Goal: Task Accomplishment & Management: Contribute content

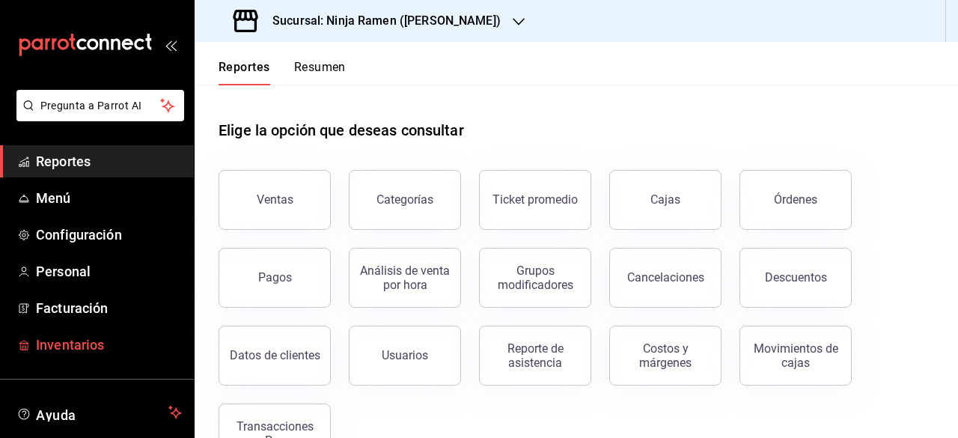
click at [79, 348] on span "Inventarios" at bounding box center [109, 344] width 146 height 20
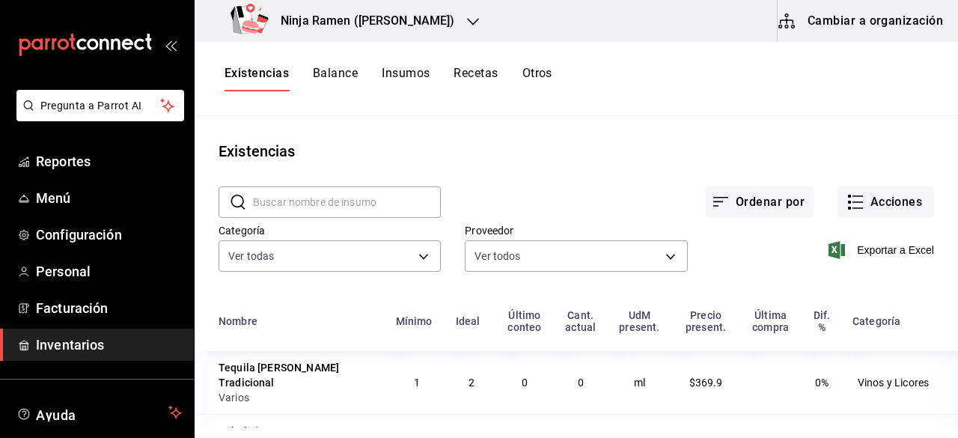
click at [413, 73] on button "Insumos" at bounding box center [406, 78] width 48 height 25
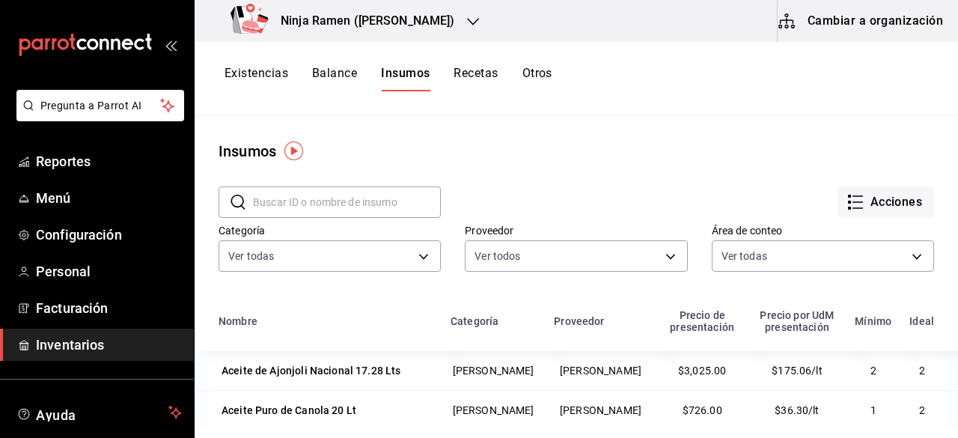
click at [0, 259] on link "Personal" at bounding box center [97, 271] width 194 height 32
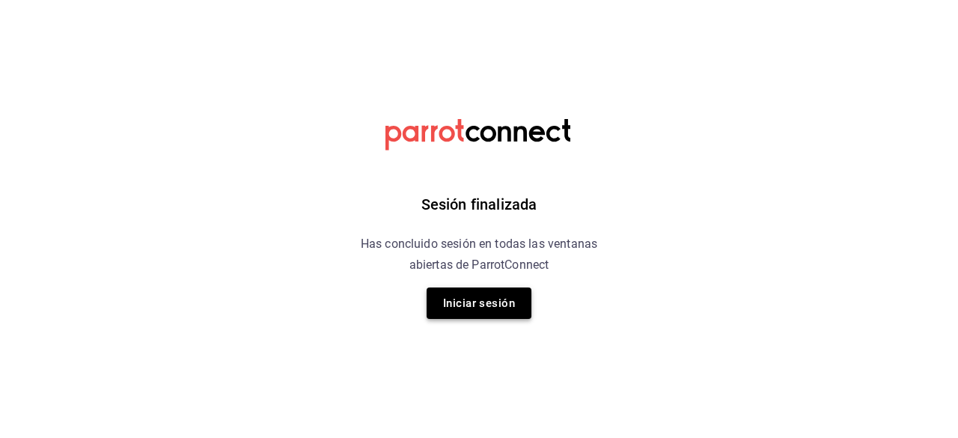
click at [441, 311] on button "Iniciar sesión" at bounding box center [479, 302] width 105 height 31
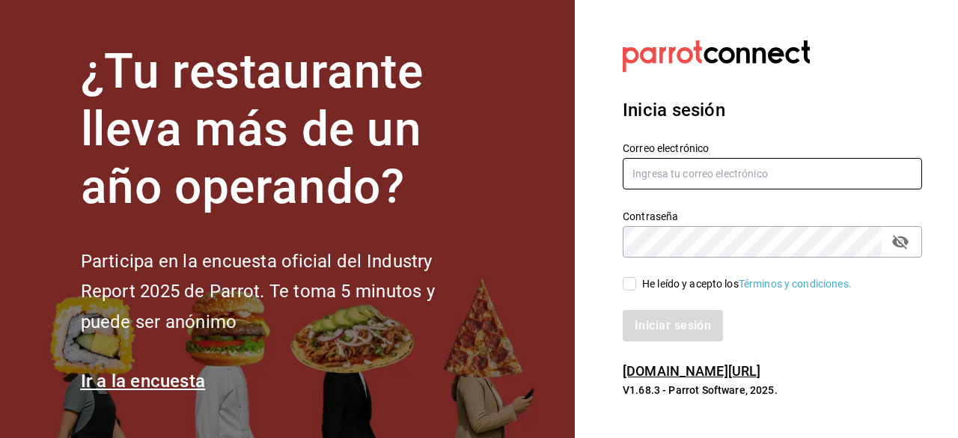
type input "adriansantana@senson.com.mx"
click at [629, 279] on input "He leído y acepto los Términos y condiciones." at bounding box center [629, 283] width 13 height 13
checkbox input "true"
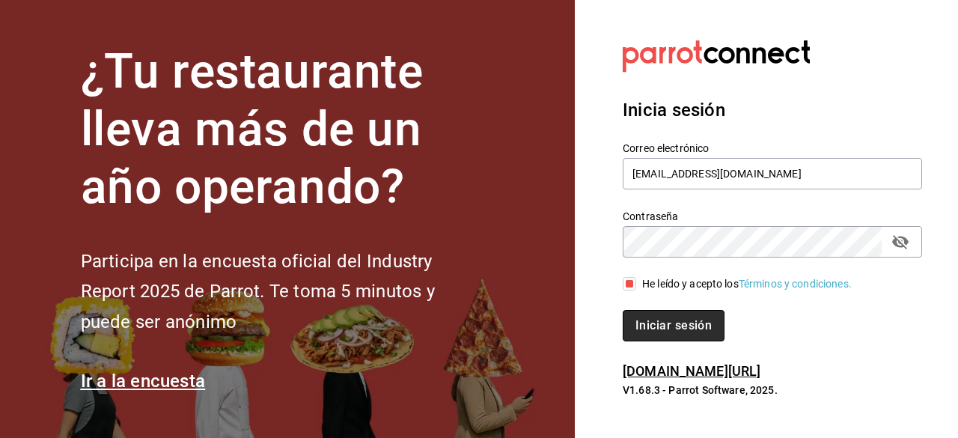
click at [658, 326] on button "Iniciar sesión" at bounding box center [674, 325] width 102 height 31
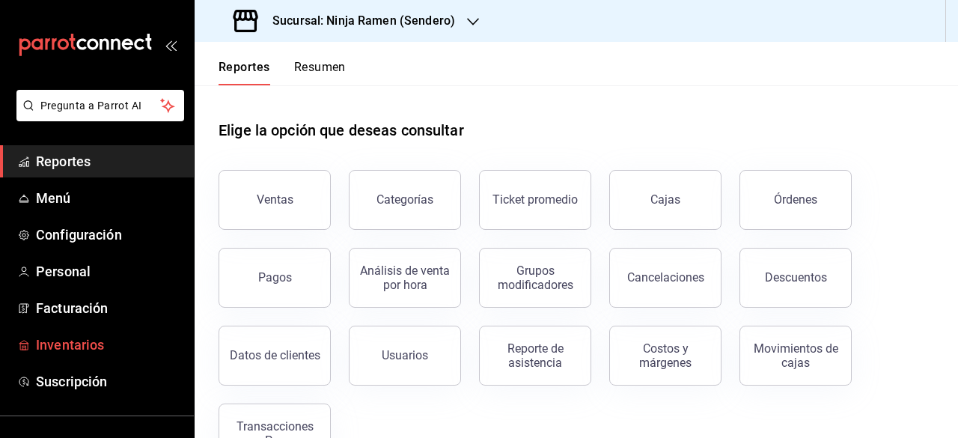
click at [72, 337] on span "Inventarios" at bounding box center [109, 344] width 146 height 20
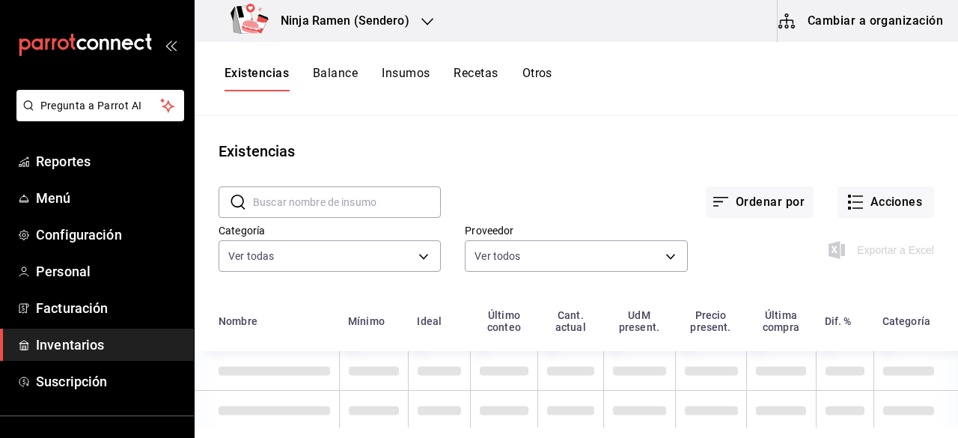
click at [416, 78] on button "Insumos" at bounding box center [406, 78] width 48 height 25
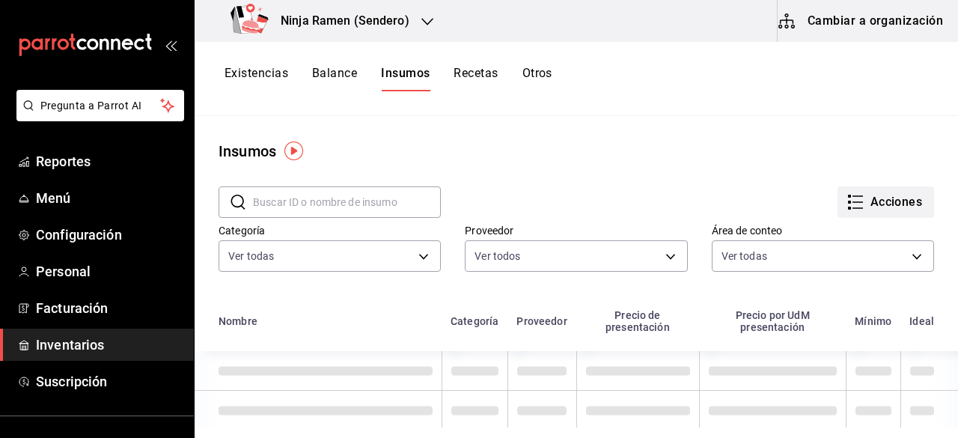
click at [875, 201] on button "Acciones" at bounding box center [885, 201] width 97 height 31
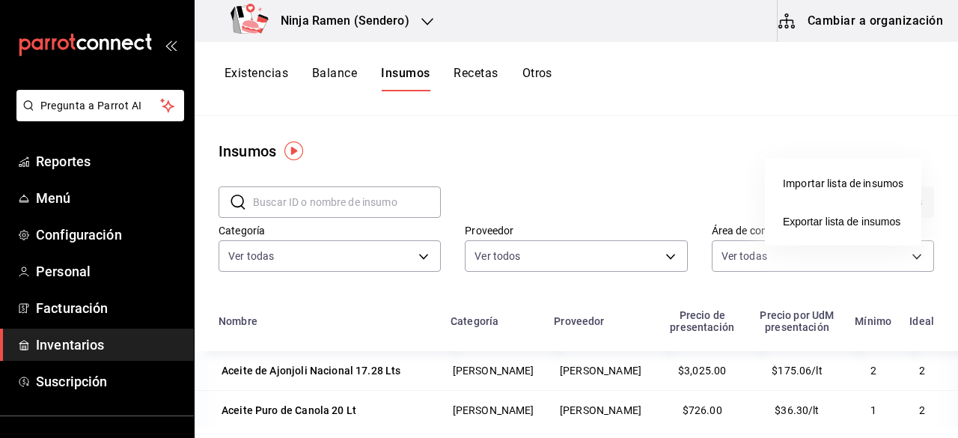
drag, startPoint x: 873, startPoint y: 2, endPoint x: 871, endPoint y: 17, distance: 15.0
click at [871, 17] on div at bounding box center [479, 219] width 958 height 438
click at [871, 17] on body "Pregunta a Parrot AI Reportes Menú Configuración Personal Facturación Inventari…" at bounding box center [479, 213] width 958 height 427
click at [865, 19] on button "Cambiar a organización" at bounding box center [861, 21] width 168 height 42
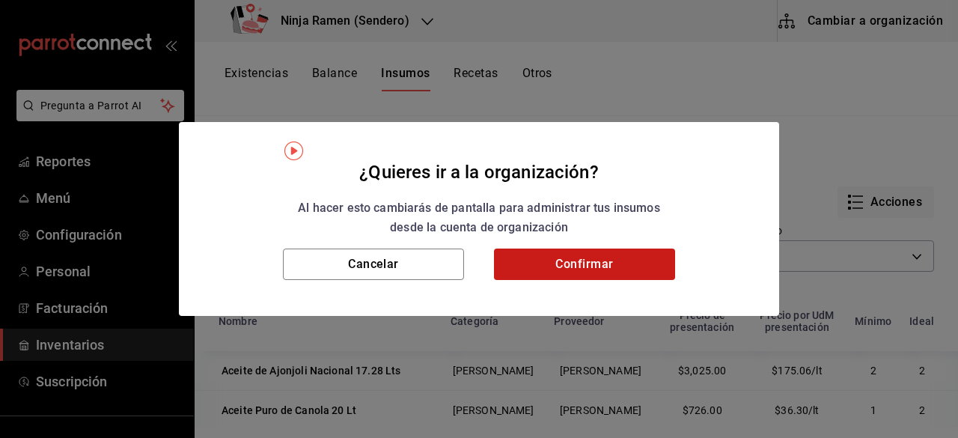
drag, startPoint x: 641, startPoint y: 247, endPoint x: 642, endPoint y: 267, distance: 20.3
click at [642, 267] on div "¿Quieres ir a la organización? Al hacer esto cambiarás de pantalla para adminis…" at bounding box center [479, 219] width 600 height 195
click at [642, 267] on button "Confirmar" at bounding box center [584, 263] width 181 height 31
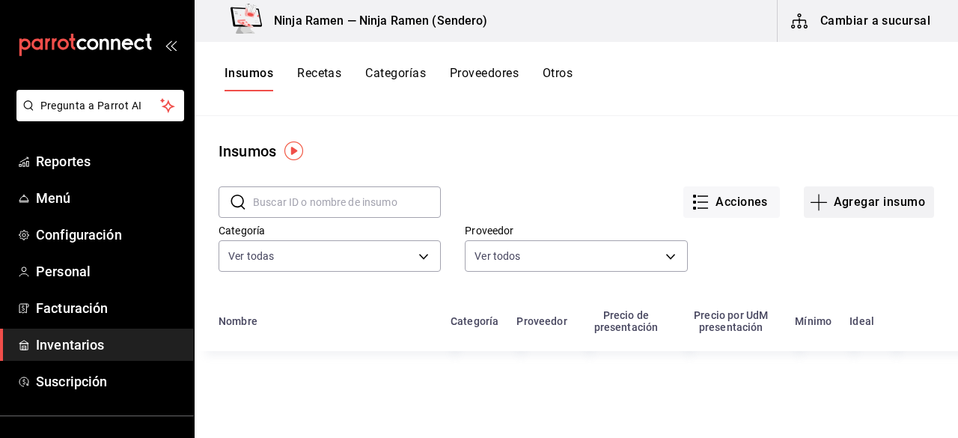
click at [864, 203] on button "Agregar insumo" at bounding box center [869, 201] width 130 height 31
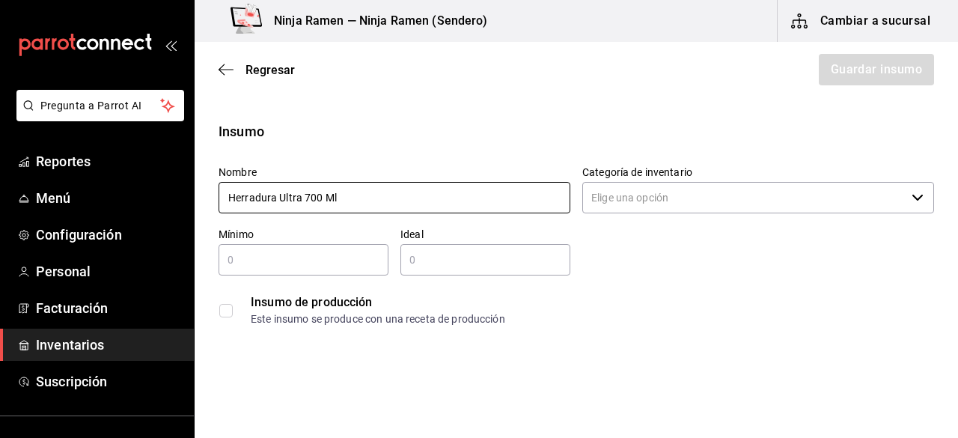
type input "Herradura Ultra 700 Ml"
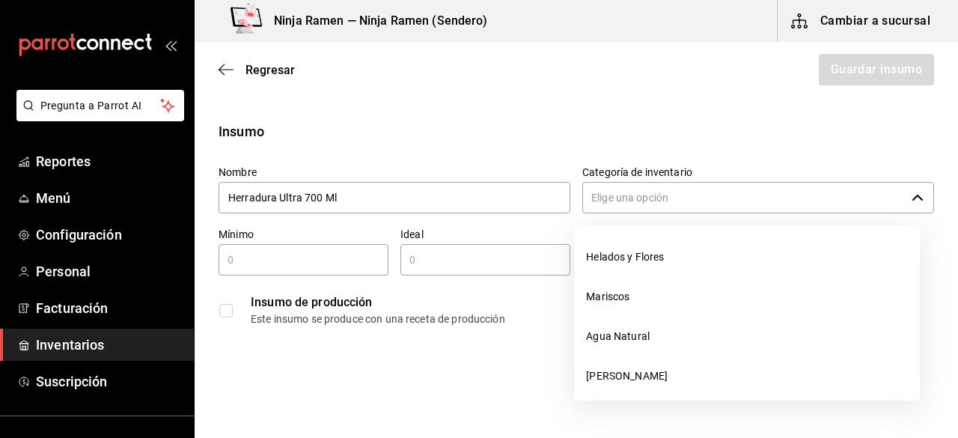
click at [905, 204] on div "​" at bounding box center [758, 197] width 352 height 31
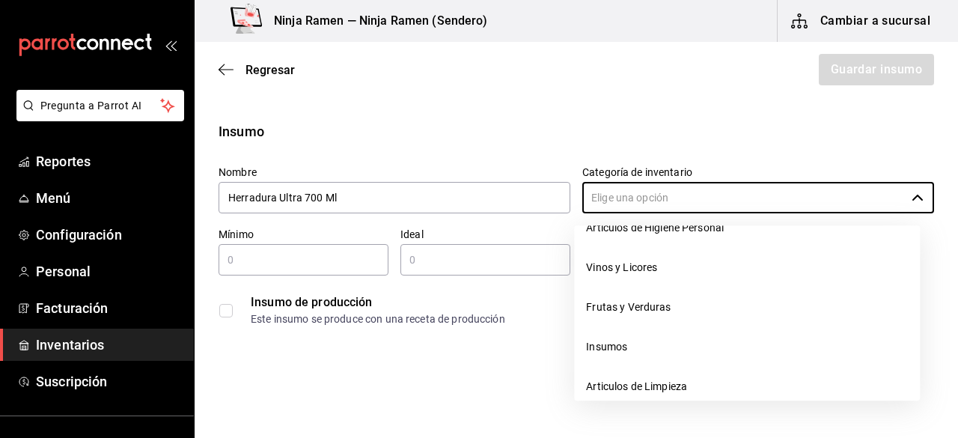
scroll to position [222, 0]
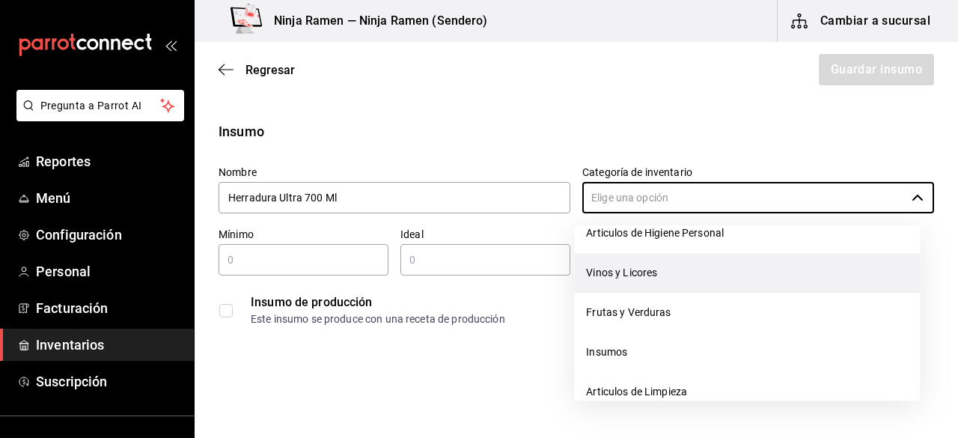
click at [715, 275] on li "Vinos y Licores" at bounding box center [747, 273] width 346 height 40
type input "Vinos y Licores"
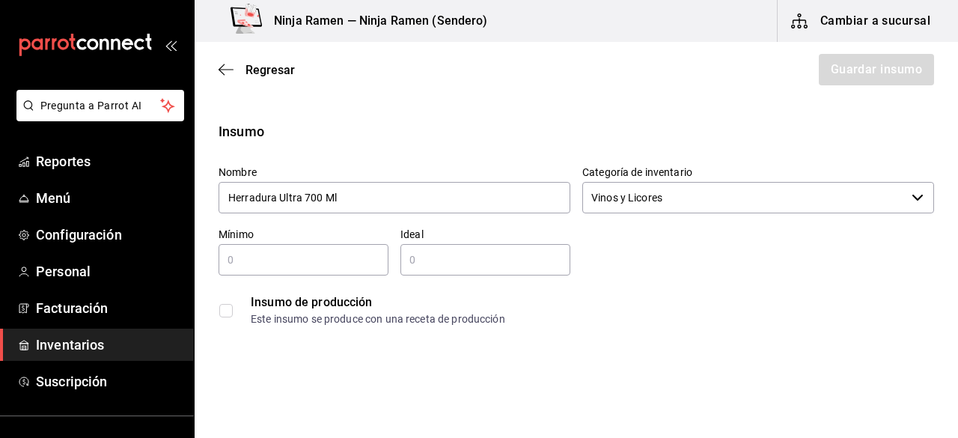
click at [321, 267] on input "text" at bounding box center [304, 260] width 170 height 18
type input "1"
click at [446, 264] on input "2" at bounding box center [485, 260] width 170 height 18
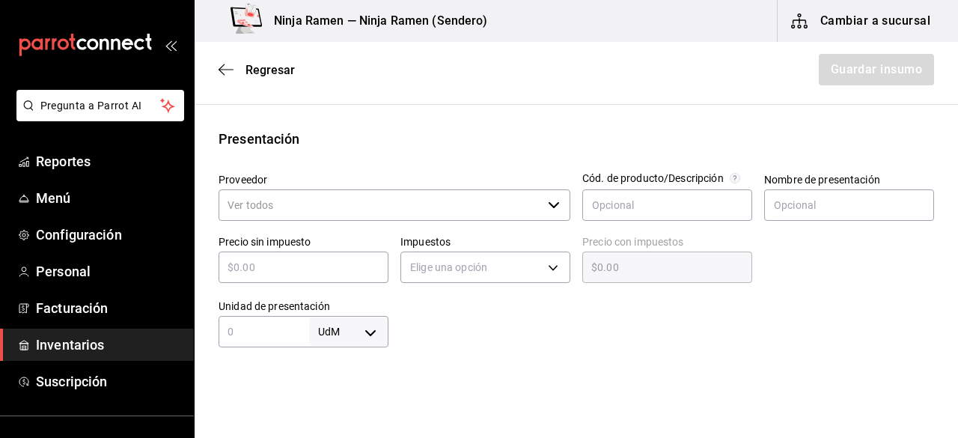
scroll to position [290, 0]
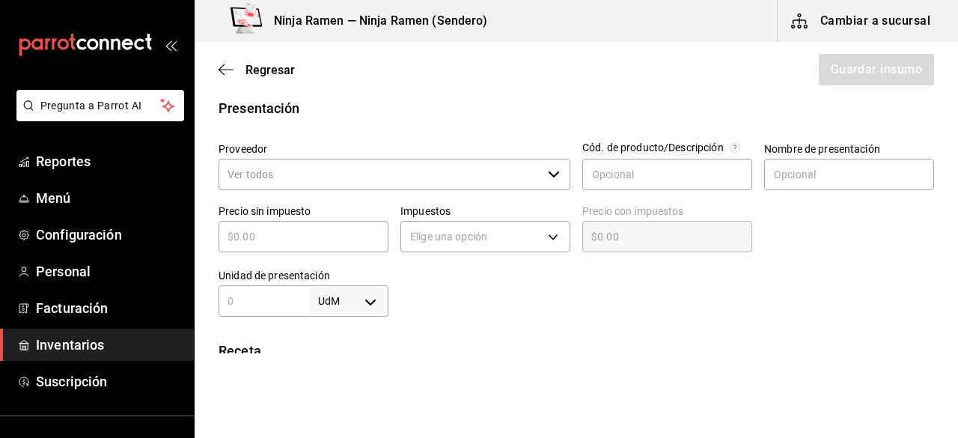
type input "2"
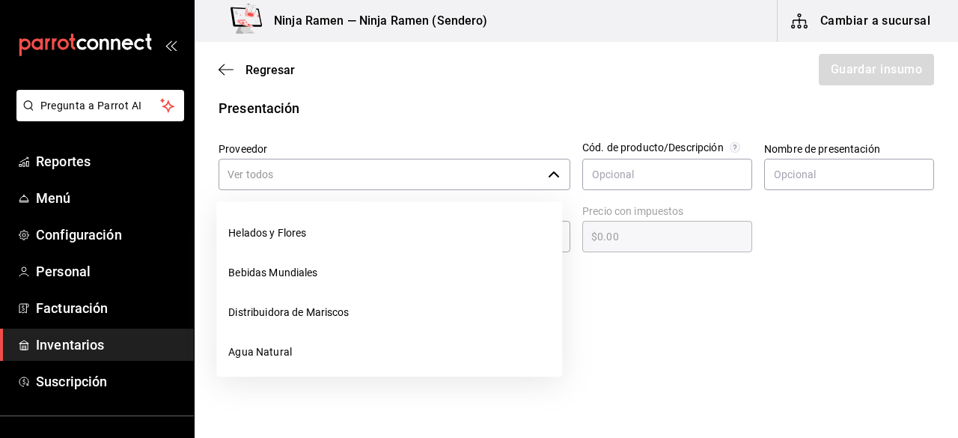
click at [534, 180] on input "Proveedor" at bounding box center [380, 174] width 323 height 31
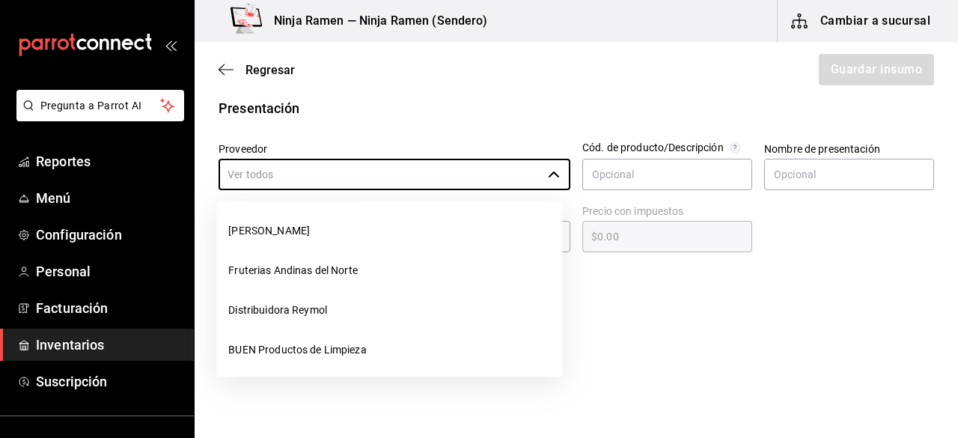
scroll to position [266, 0]
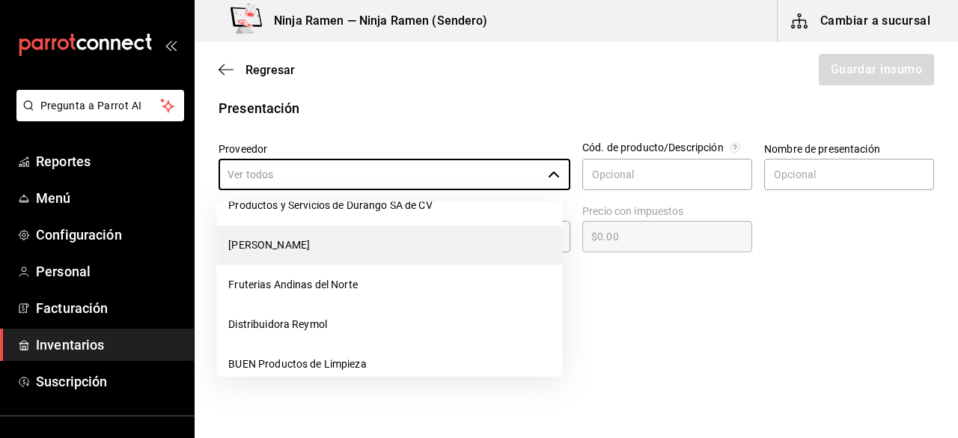
click at [344, 255] on li "[PERSON_NAME]" at bounding box center [389, 245] width 346 height 40
type input "[PERSON_NAME]"
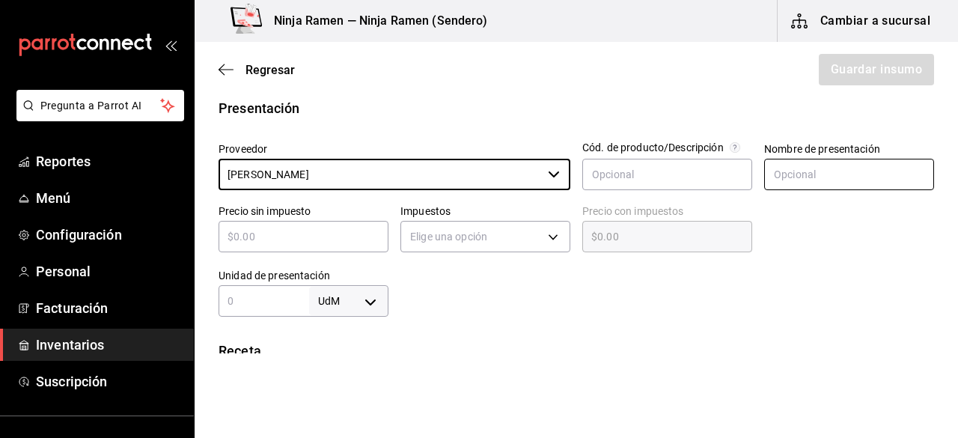
click at [831, 183] on input "text" at bounding box center [849, 174] width 170 height 31
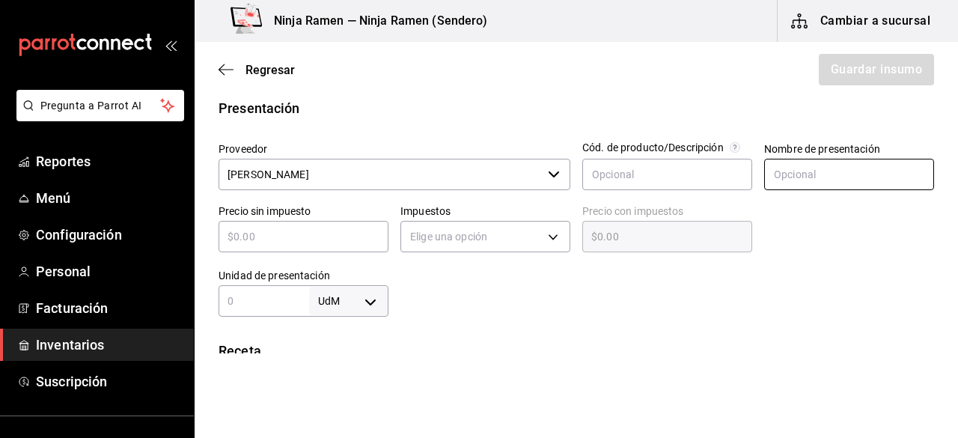
click at [786, 178] on input "text" at bounding box center [849, 174] width 170 height 31
type input "Herradura Ultra 700 ml"
type input "$9"
type input "$9.00"
type input "$99"
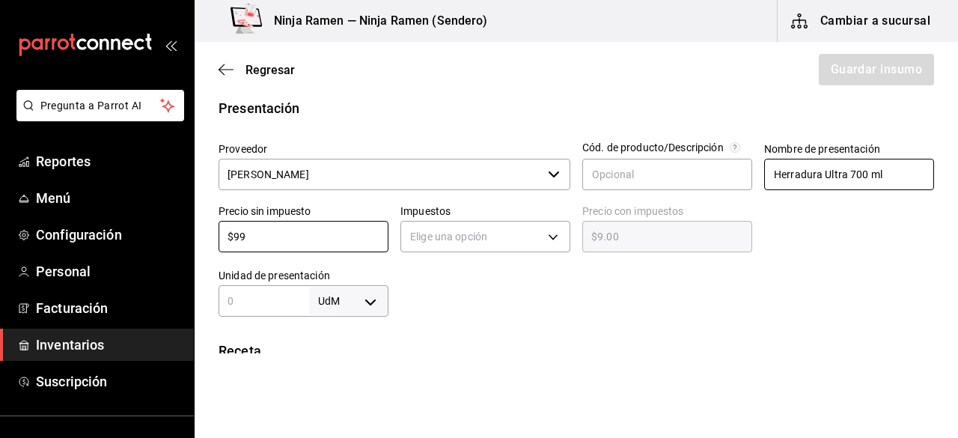
type input "$99.00"
type input "$990"
type input "$990.00"
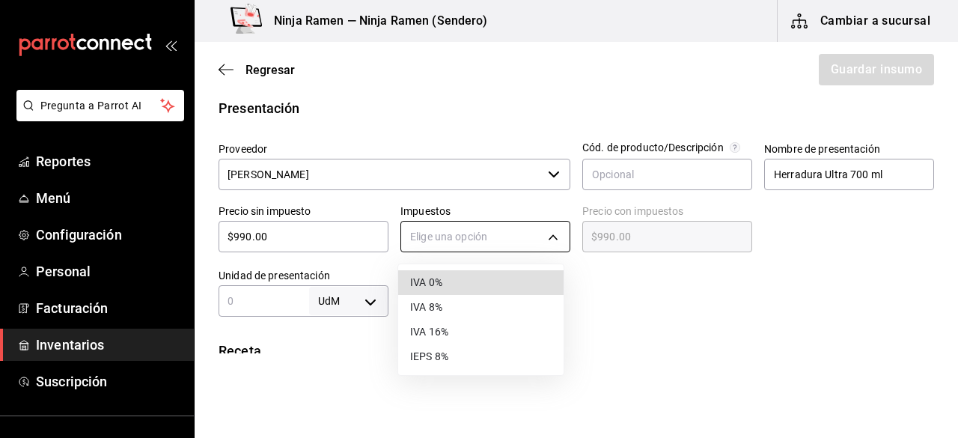
click at [546, 239] on body "Pregunta a Parrot AI Reportes Menú Configuración Personal Facturación Inventari…" at bounding box center [479, 176] width 958 height 353
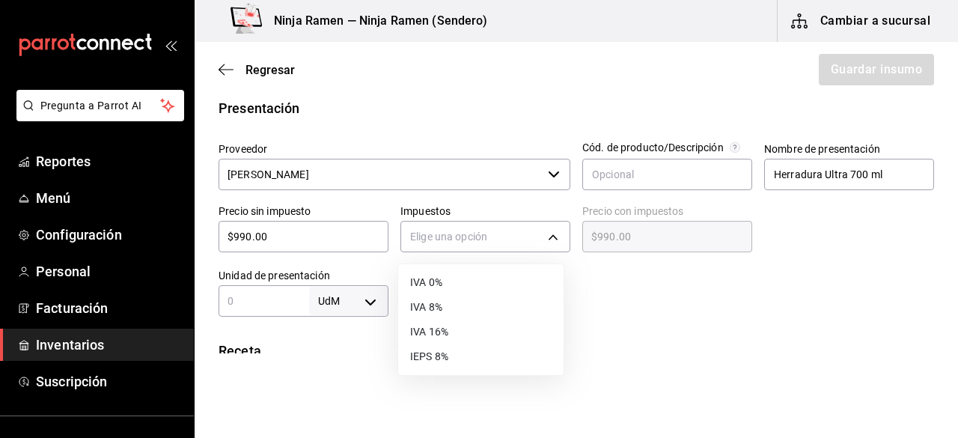
drag, startPoint x: 473, startPoint y: 319, endPoint x: 490, endPoint y: 304, distance: 22.8
click at [490, 304] on ul "IVA 0% IVA 8% IVA 16% IEPS 8%" at bounding box center [480, 319] width 165 height 111
click at [490, 304] on li "IVA 8%" at bounding box center [480, 307] width 165 height 25
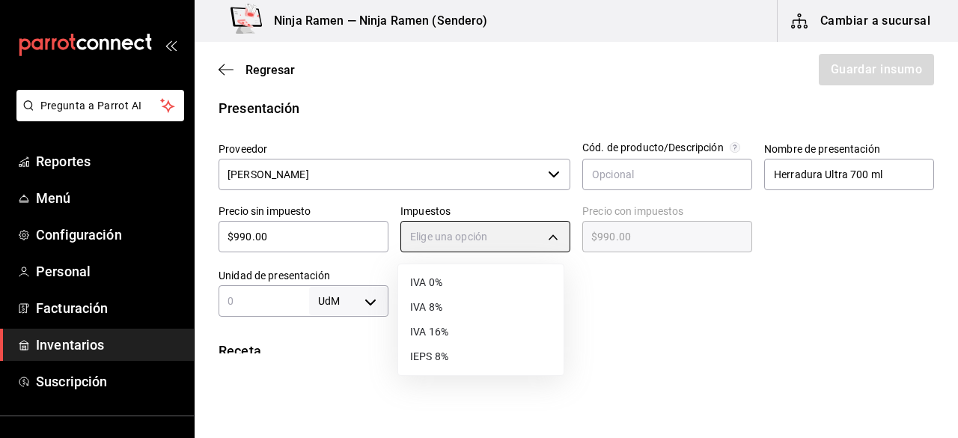
type input "IVA_8"
type input "$1,069.20"
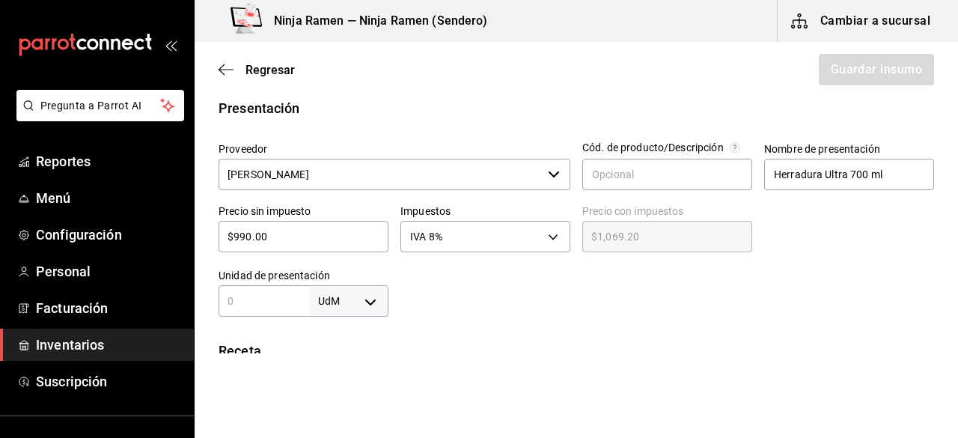
click at [267, 311] on div "UdM ​" at bounding box center [304, 300] width 170 height 31
type input "700"
click at [364, 304] on body "Pregunta a Parrot AI Reportes Menú Configuración Personal Facturación Inventari…" at bounding box center [479, 176] width 958 height 353
click at [346, 369] on li "ml" at bounding box center [346, 370] width 78 height 25
type input "MILLILITER"
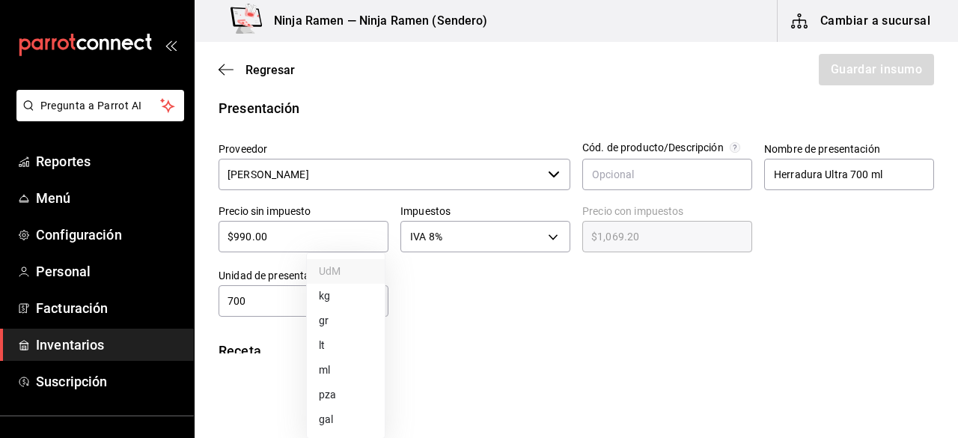
type input "MILLILITER"
type input "700"
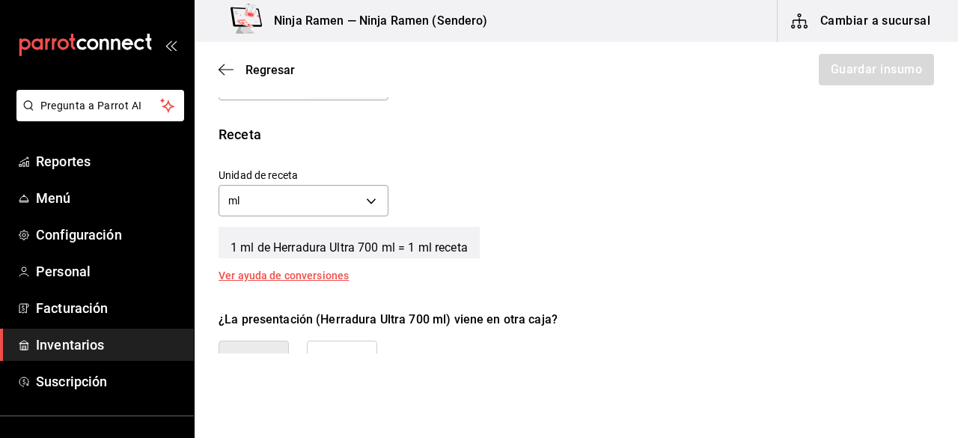
scroll to position [584, 0]
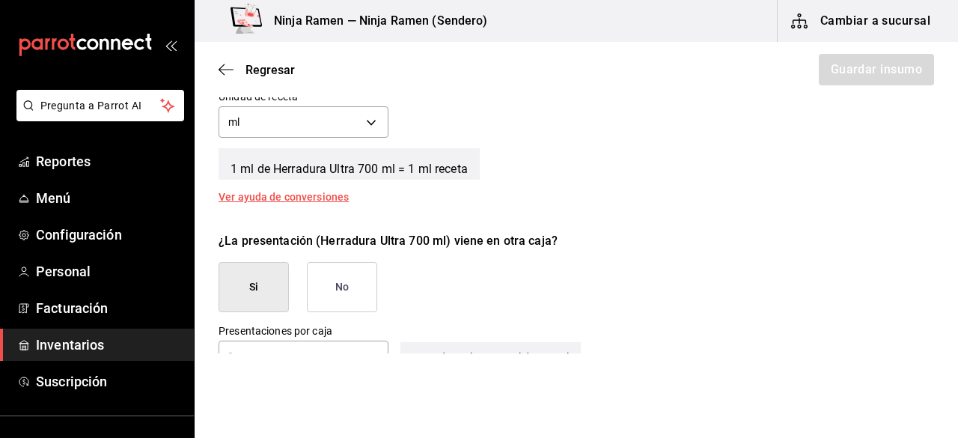
click at [353, 277] on button "No" at bounding box center [342, 287] width 70 height 50
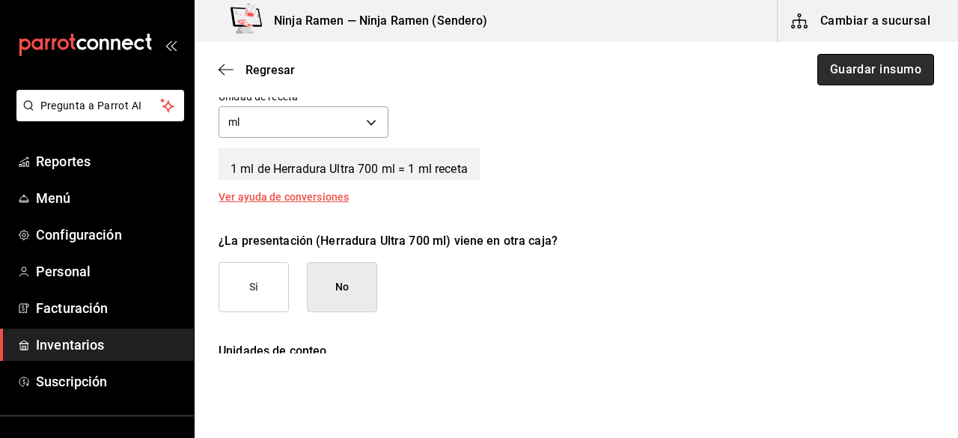
click at [883, 61] on button "Guardar insumo" at bounding box center [875, 69] width 117 height 31
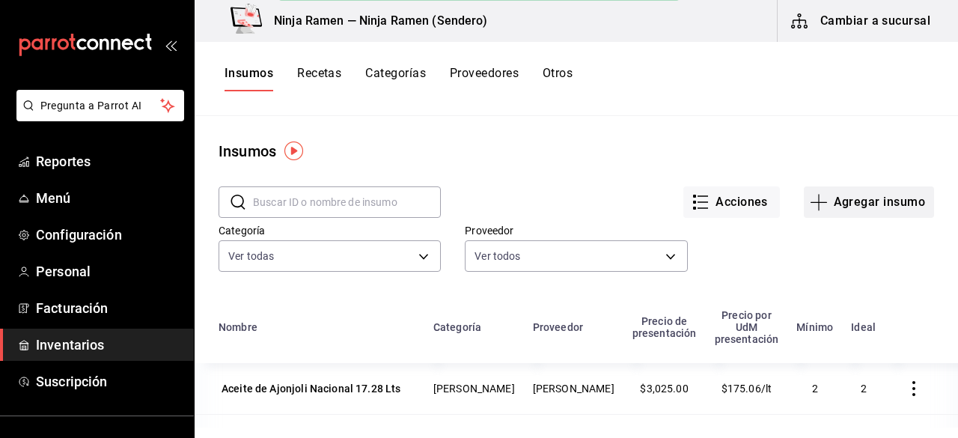
click at [881, 192] on button "Agregar insumo" at bounding box center [869, 201] width 130 height 31
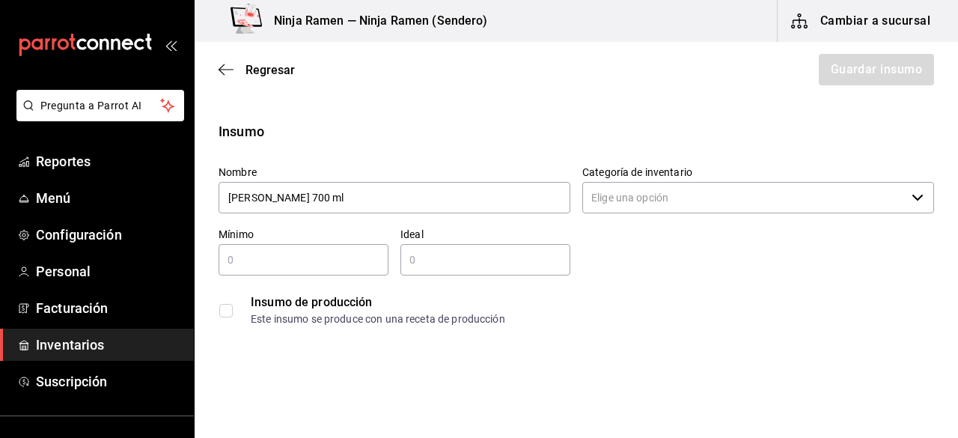
type input "Jack Daniels 700 ml"
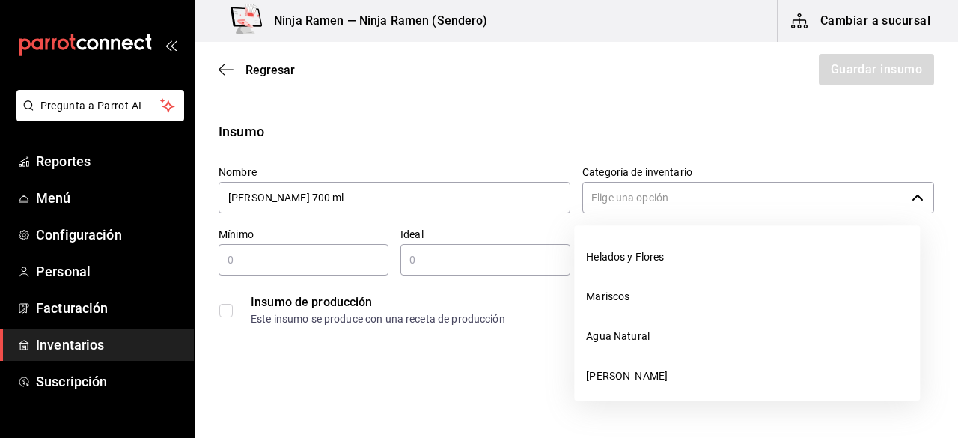
click at [762, 204] on input "Categoría de inventario" at bounding box center [743, 197] width 323 height 31
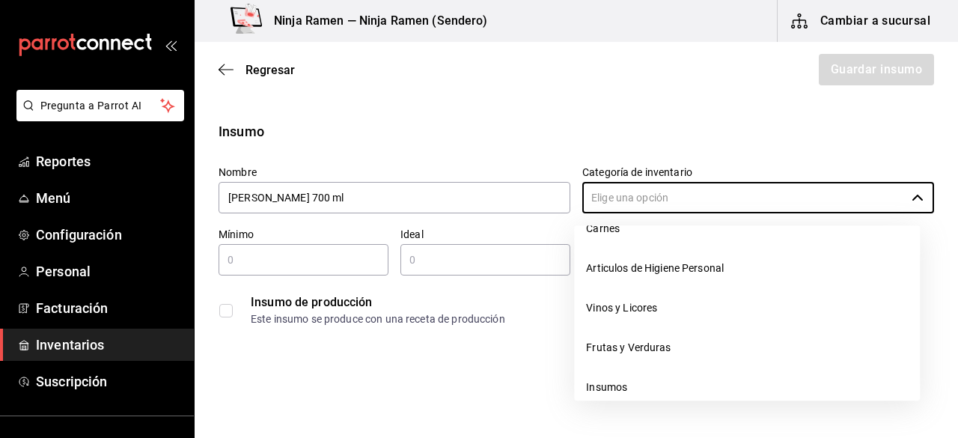
scroll to position [213, 0]
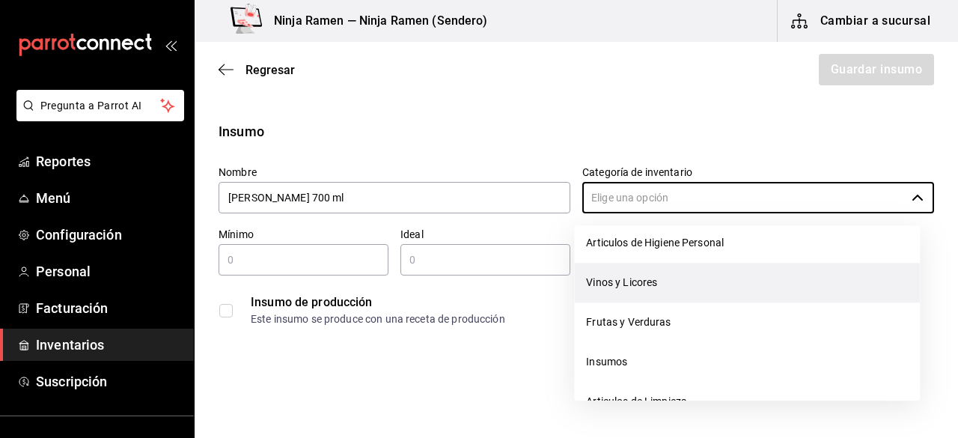
click at [773, 275] on li "Vinos y Licores" at bounding box center [747, 283] width 346 height 40
type input "Vinos y Licores"
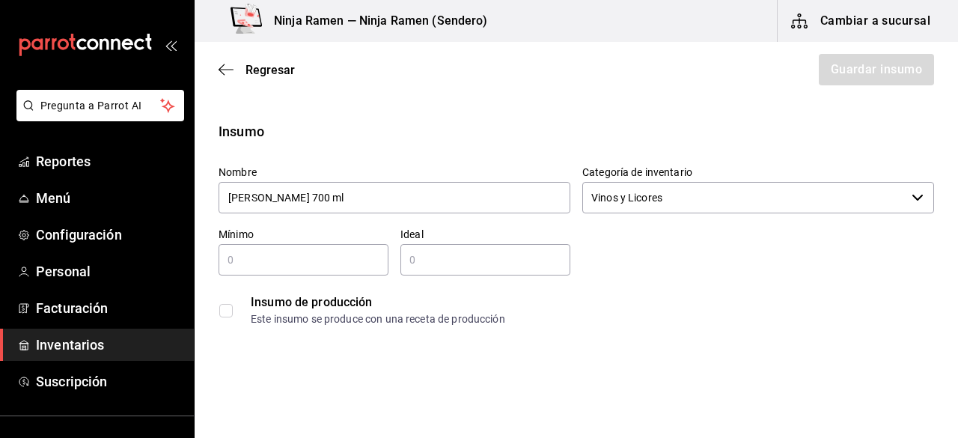
click at [261, 267] on input "text" at bounding box center [304, 260] width 170 height 18
type input "1"
click at [400, 258] on input "text" at bounding box center [485, 260] width 170 height 18
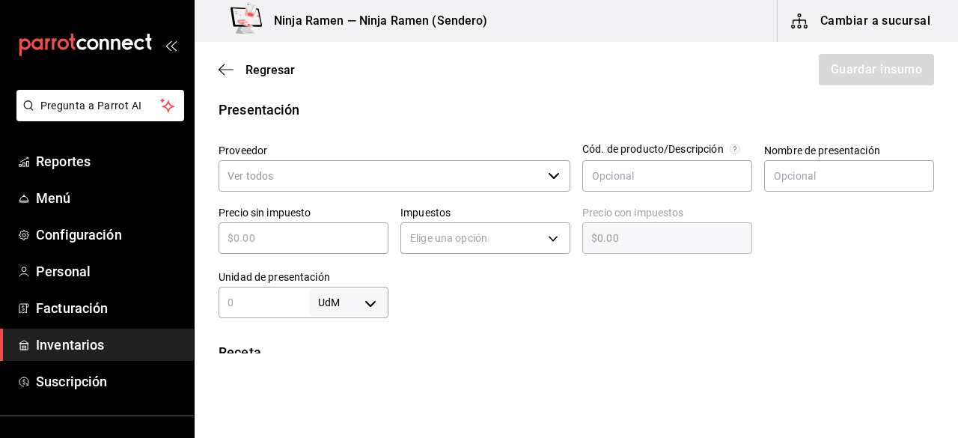
scroll to position [297, 0]
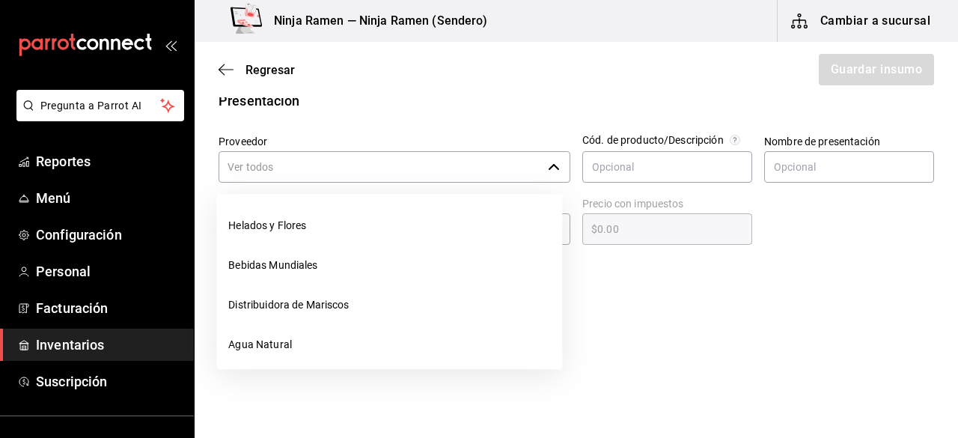
click at [558, 168] on div "​" at bounding box center [395, 166] width 352 height 31
type input "2"
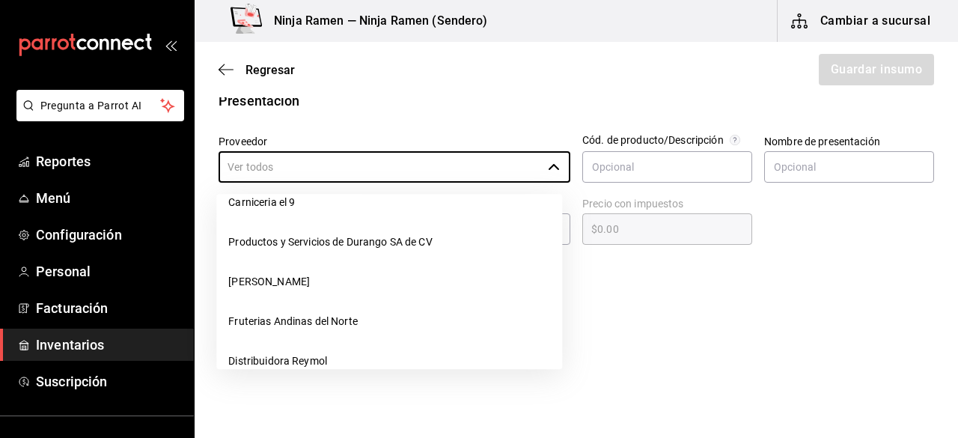
scroll to position [253, 0]
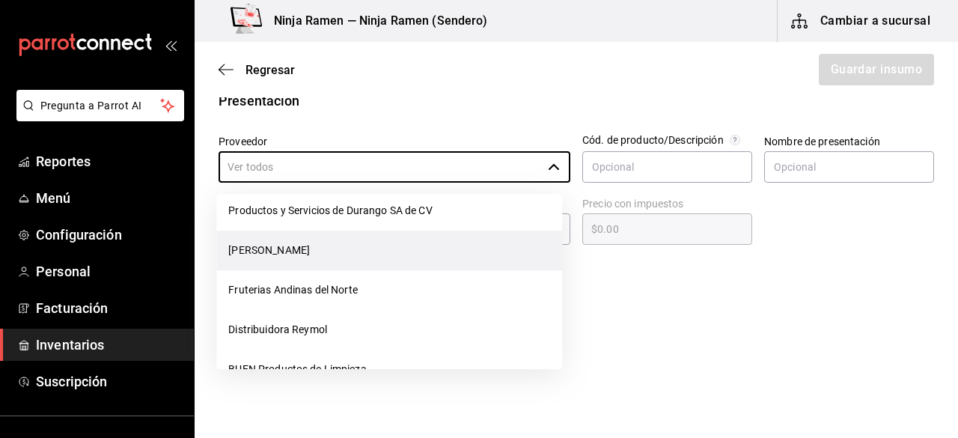
click at [319, 260] on li "[PERSON_NAME]" at bounding box center [389, 250] width 346 height 40
type input "[PERSON_NAME]"
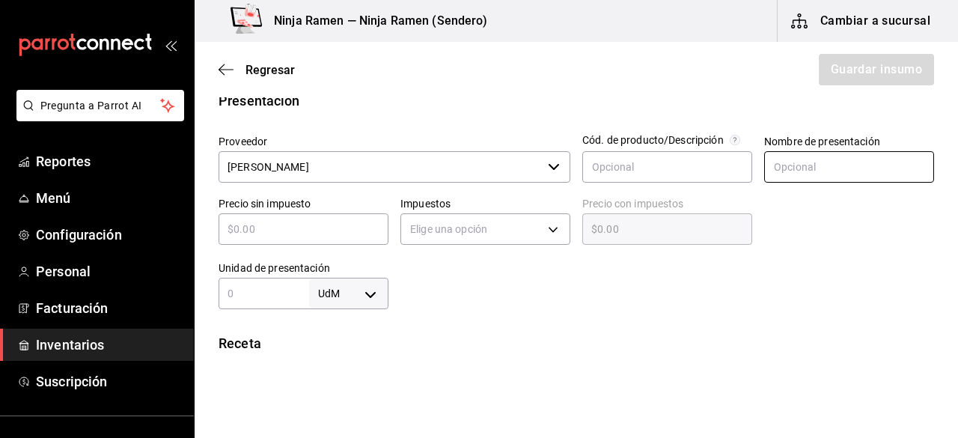
click at [811, 174] on input "text" at bounding box center [849, 166] width 170 height 31
paste input "J"
type input "Jack Daniels 700 ml"
click at [268, 224] on input "text" at bounding box center [304, 229] width 170 height 18
type input "$5"
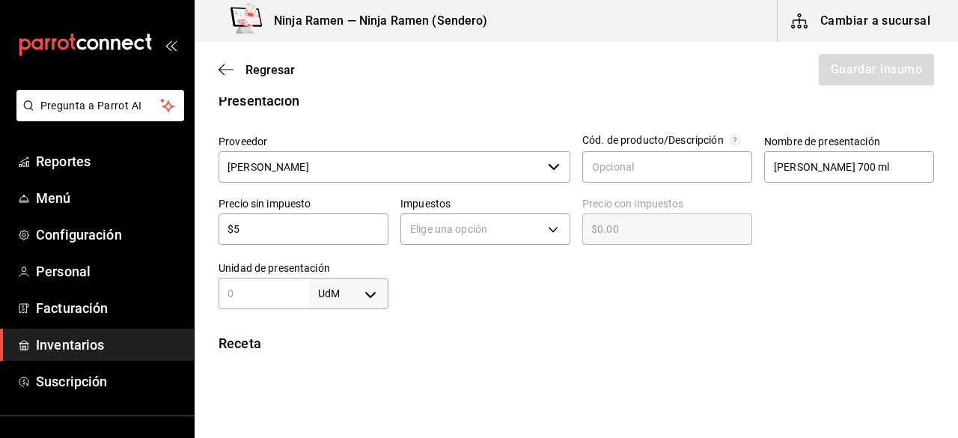
type input "$5.00"
type input "$54"
type input "$54.00"
type input "$545"
type input "$545.00"
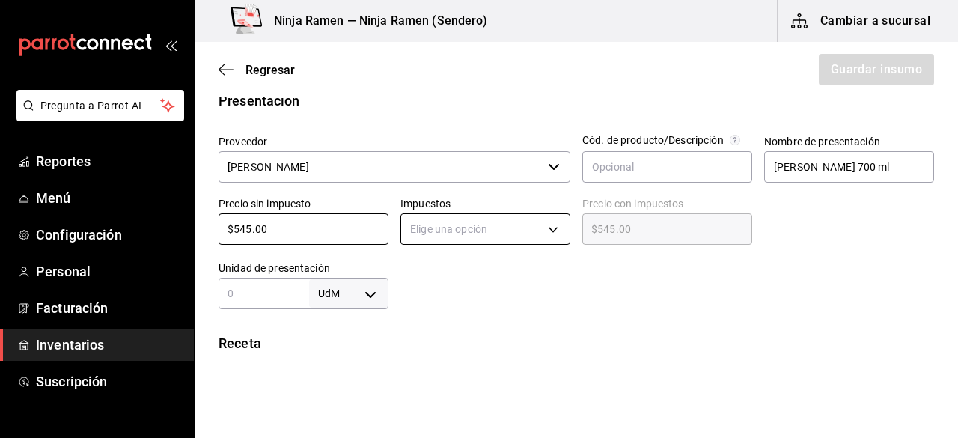
type input "$545.00"
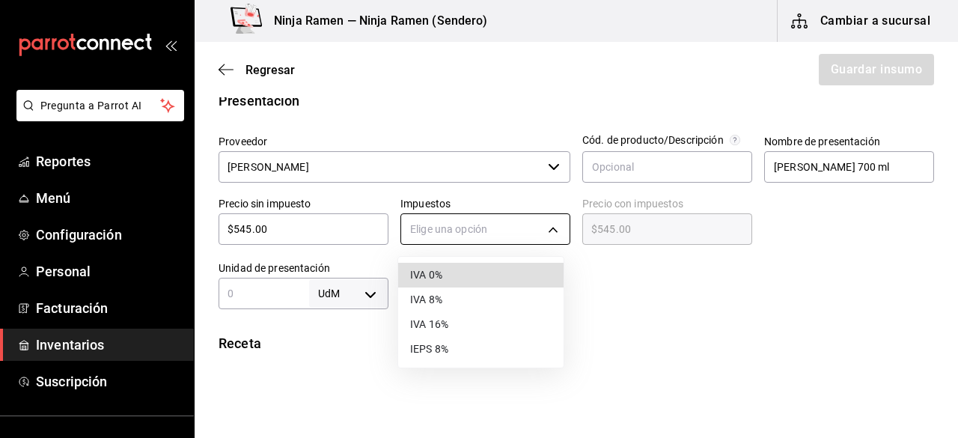
click at [424, 216] on body "Pregunta a Parrot AI Reportes Menú Configuración Personal Facturación Inventari…" at bounding box center [479, 176] width 958 height 353
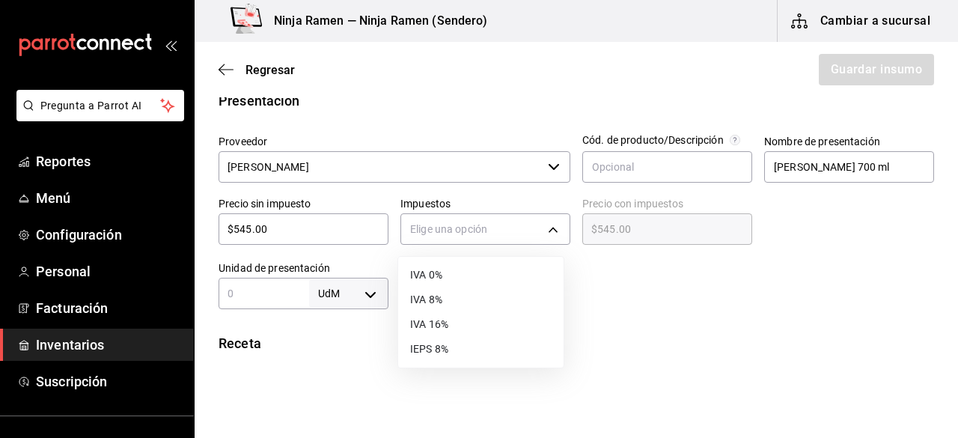
click at [449, 299] on li "IVA 8%" at bounding box center [480, 299] width 165 height 25
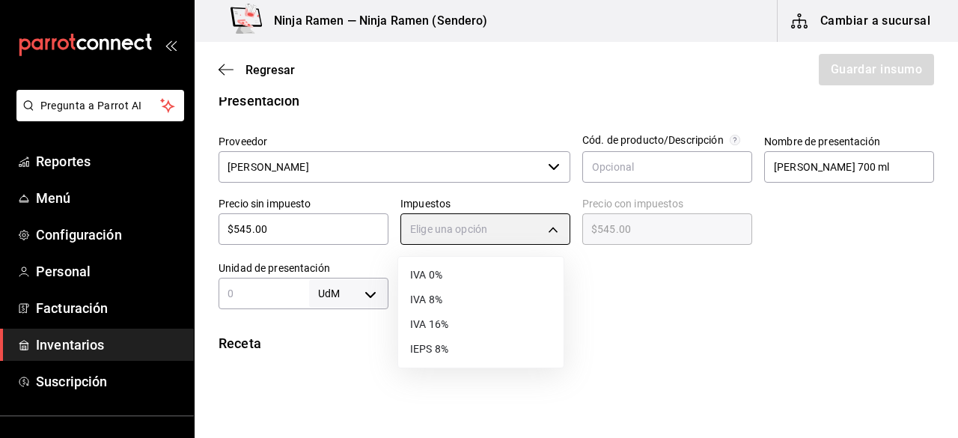
type input "IVA_8"
type input "$588.60"
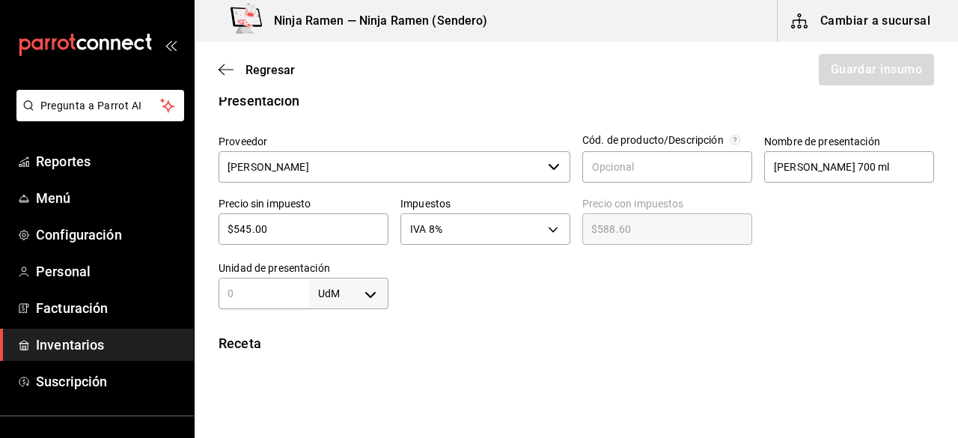
click at [268, 304] on div "UdM ​" at bounding box center [304, 293] width 170 height 31
click at [362, 297] on body "Pregunta a Parrot AI Reportes Menú Configuración Personal Facturación Inventari…" at bounding box center [479, 176] width 958 height 353
click at [343, 367] on li "ml" at bounding box center [346, 370] width 78 height 25
type input "MILLILITER"
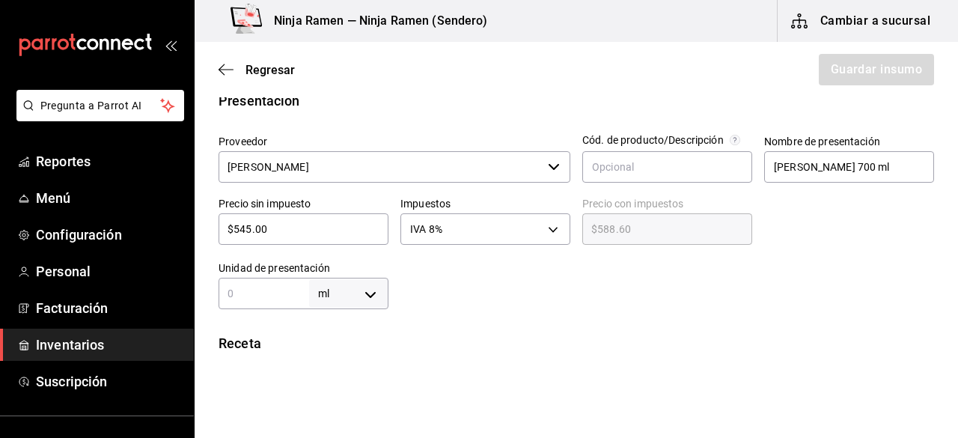
click at [283, 308] on div "Insumo Nombre Jack Daniels 700 ml Categoría de inventario Vinos y Licores ​ Mín…" at bounding box center [576, 287] width 763 height 926
click at [277, 306] on div "ml MILLILITER ​" at bounding box center [304, 293] width 170 height 31
type input "7"
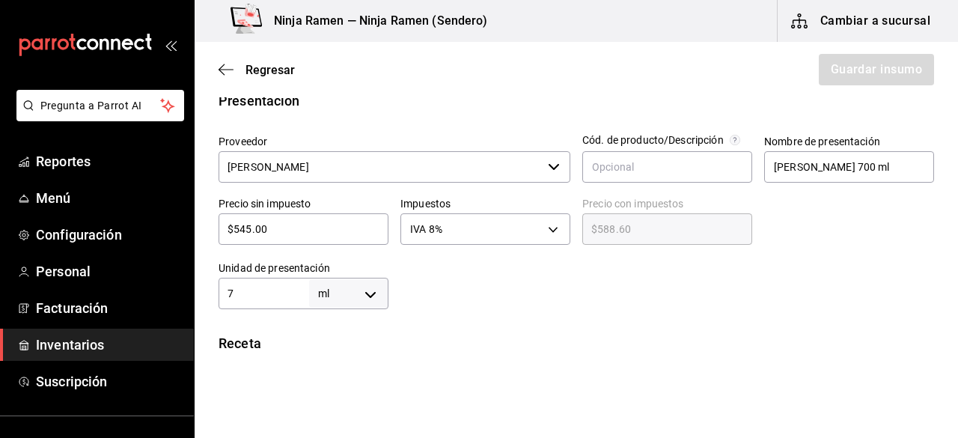
type input "70"
type input "700"
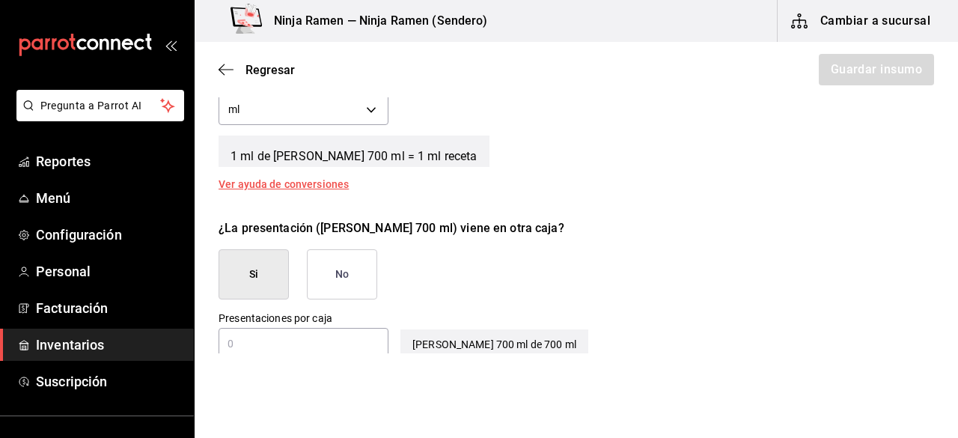
scroll to position [603, 0]
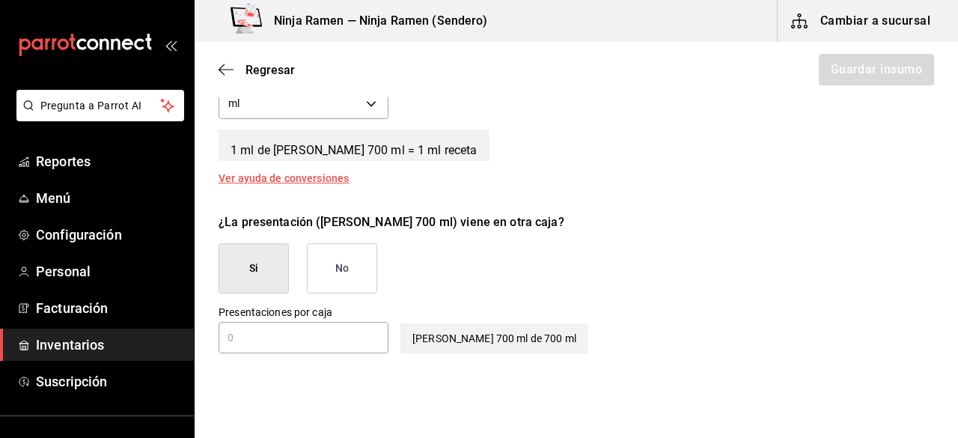
type input "700"
click at [358, 260] on button "No" at bounding box center [342, 268] width 70 height 50
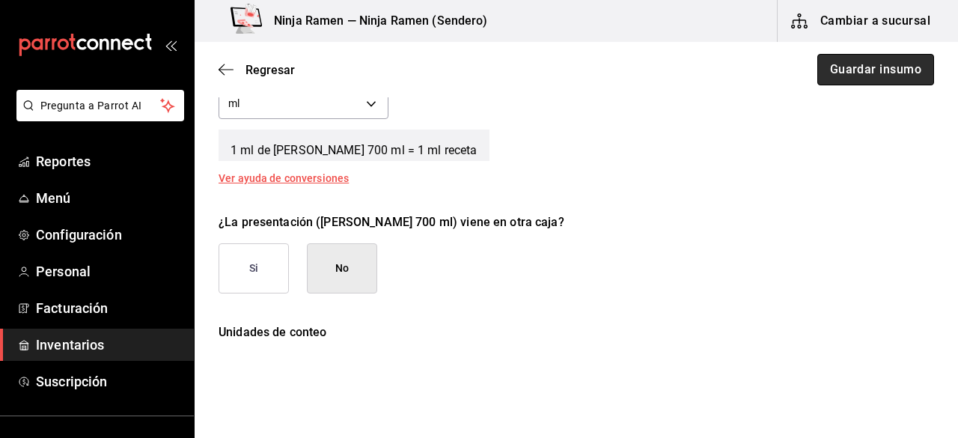
click at [899, 85] on button "Guardar insumo" at bounding box center [875, 69] width 117 height 31
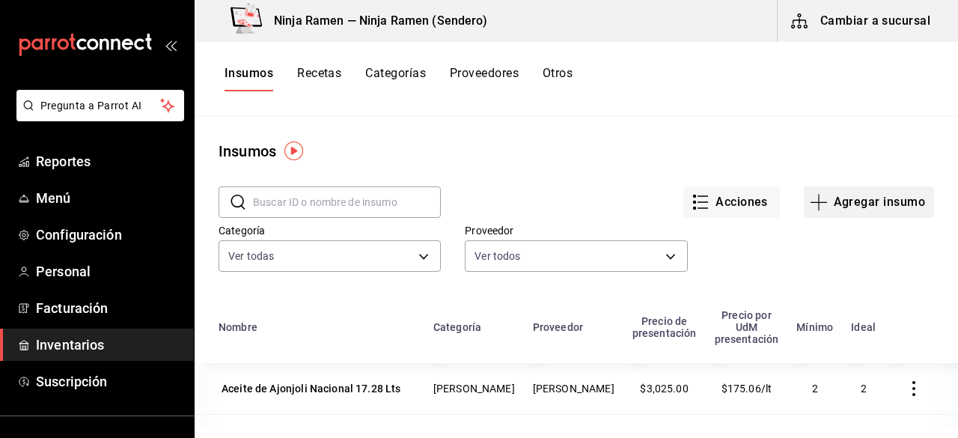
click at [833, 209] on button "Agregar insumo" at bounding box center [869, 201] width 130 height 31
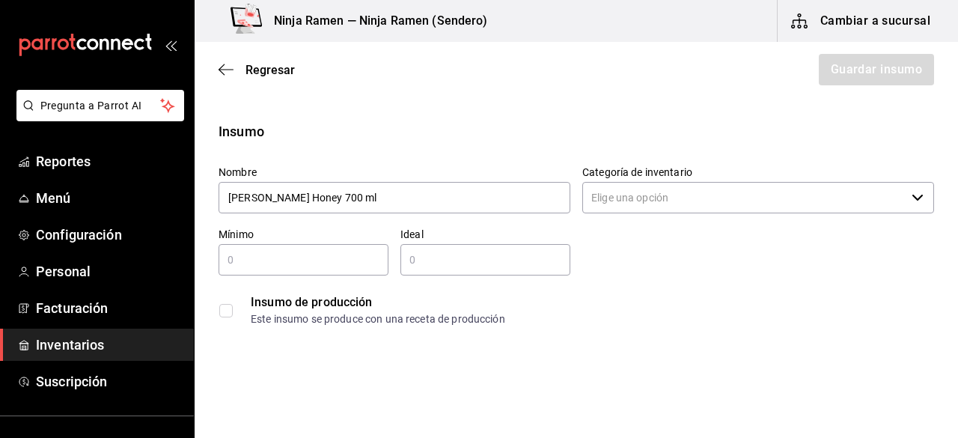
type input "Jack Daniels Honey 700 ml"
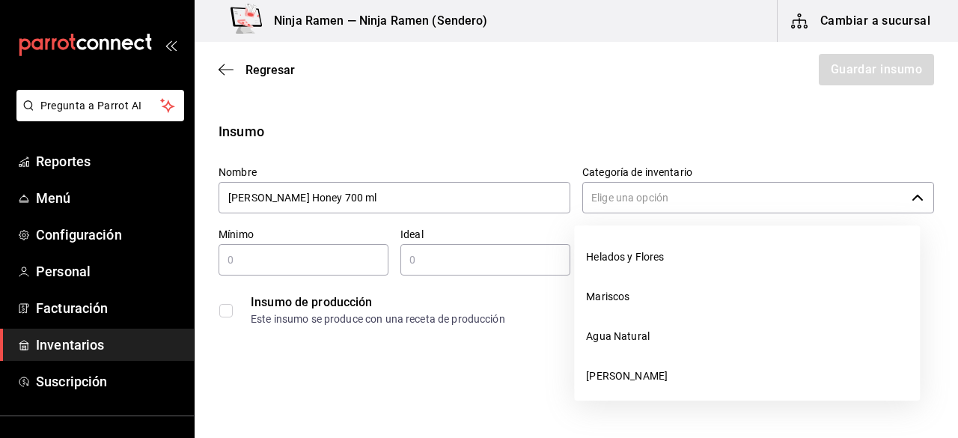
click at [628, 207] on input "Categoría de inventario" at bounding box center [743, 197] width 323 height 31
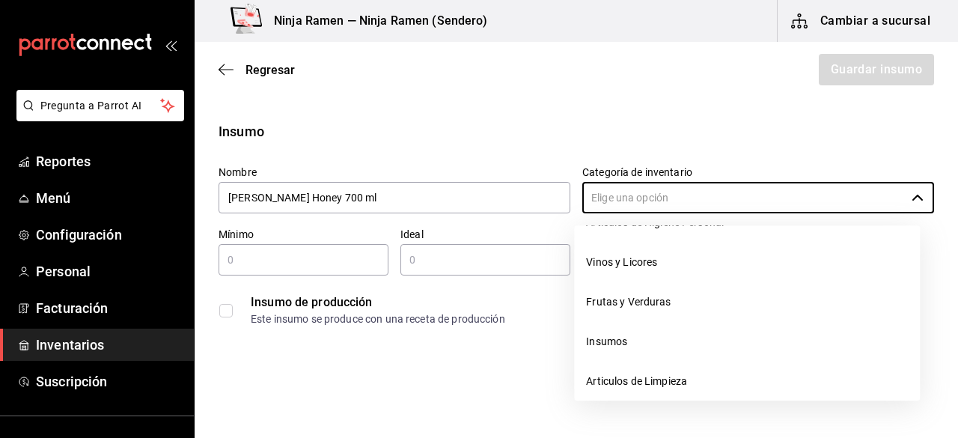
scroll to position [227, 0]
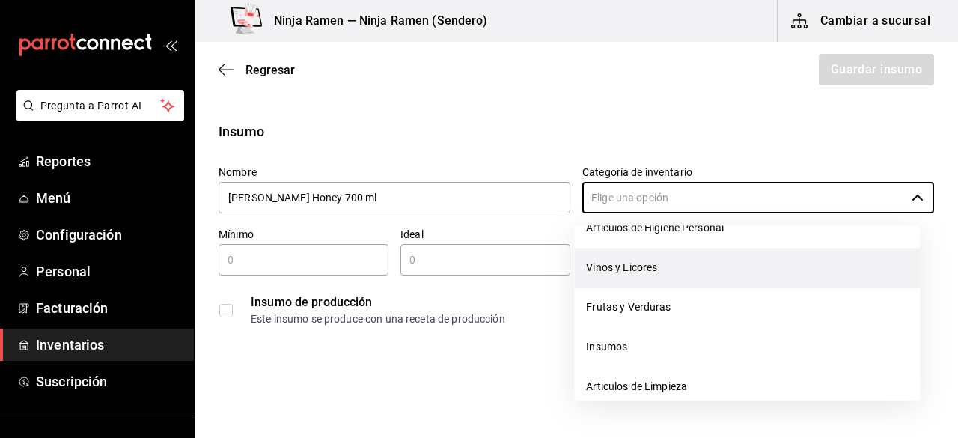
click at [715, 275] on li "Vinos y Licores" at bounding box center [747, 268] width 346 height 40
type input "Vinos y Licores"
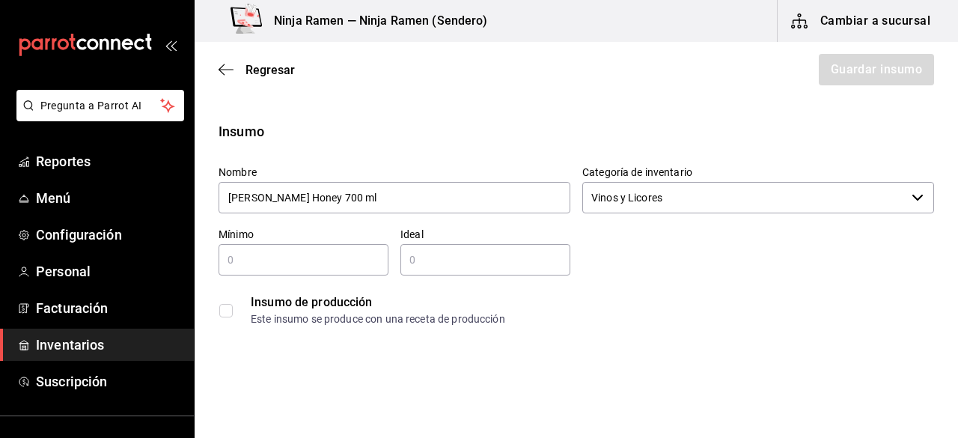
click at [249, 258] on input "text" at bounding box center [304, 260] width 170 height 18
type input "1"
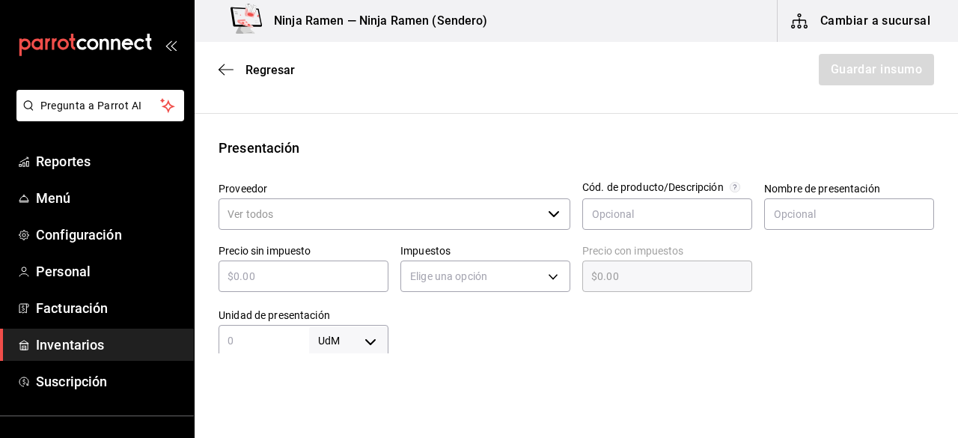
scroll to position [268, 0]
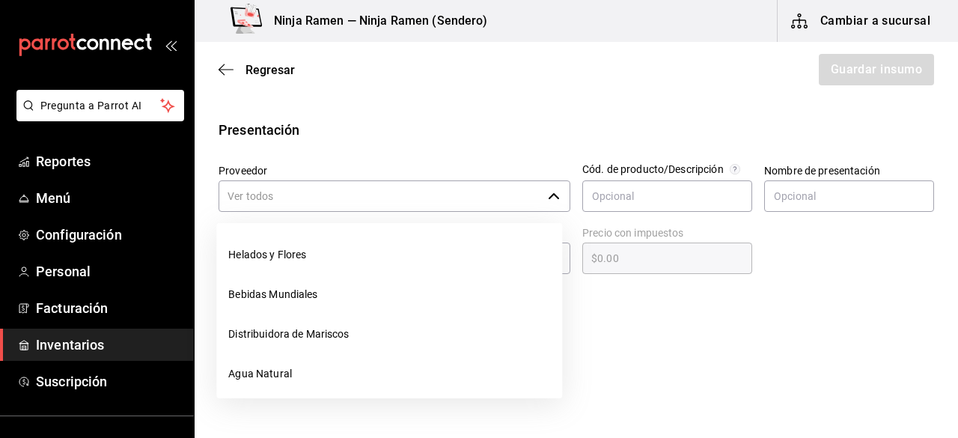
click at [561, 187] on div "​" at bounding box center [395, 195] width 352 height 31
type input "2"
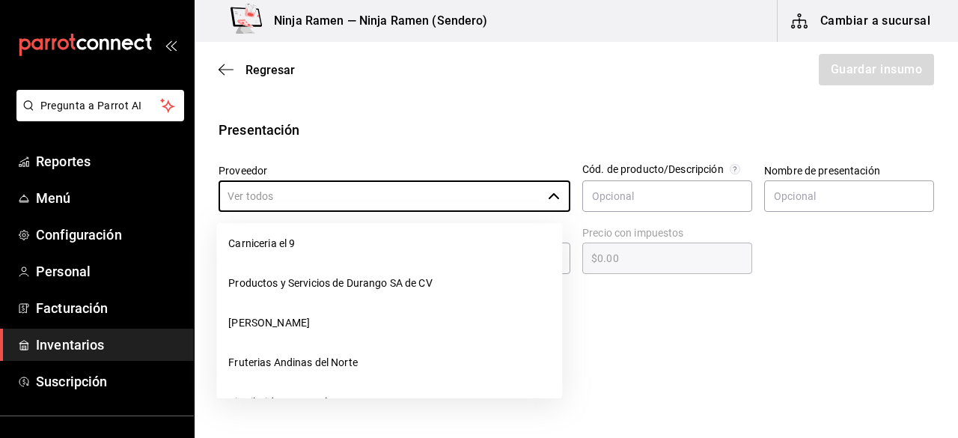
scroll to position [218, 0]
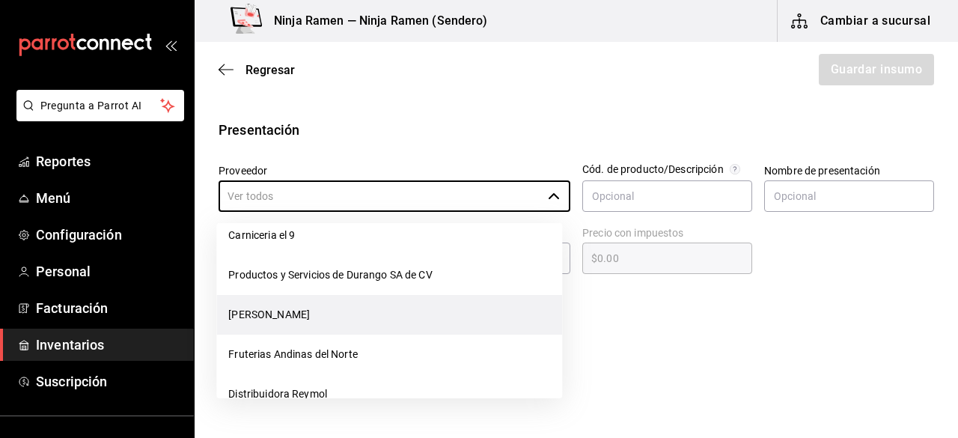
click at [433, 321] on li "[PERSON_NAME]" at bounding box center [389, 315] width 346 height 40
type input "[PERSON_NAME]"
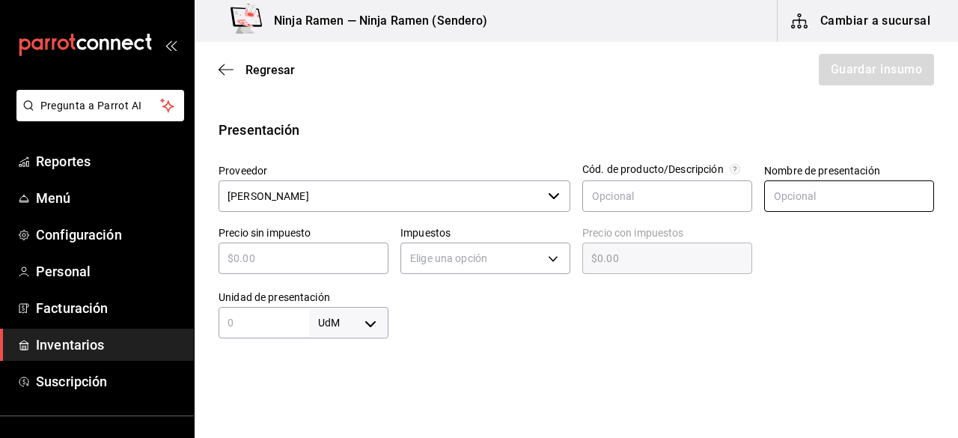
click at [804, 186] on input "text" at bounding box center [849, 195] width 170 height 31
type input "Jack Daniels Honey 700 ml"
click at [254, 265] on input "text" at bounding box center [304, 258] width 170 height 18
type input "$4"
type input "$4.00"
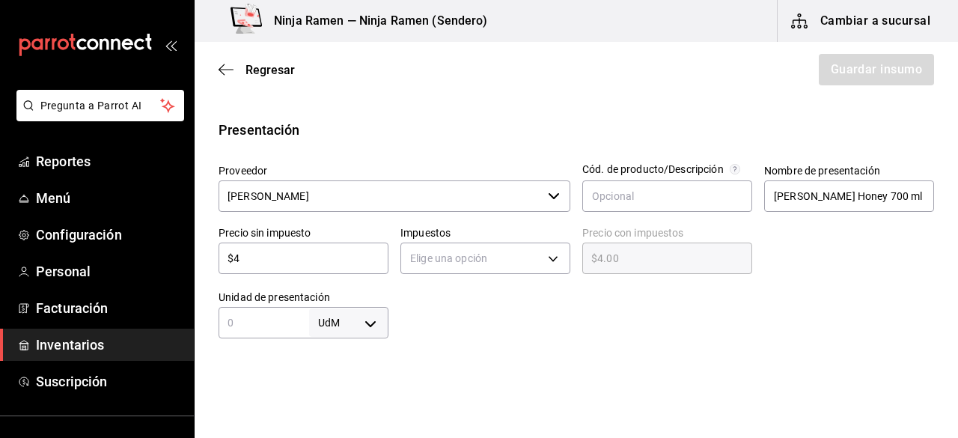
type input "$43"
type input "$43.00"
type input "$436"
type input "$436.00"
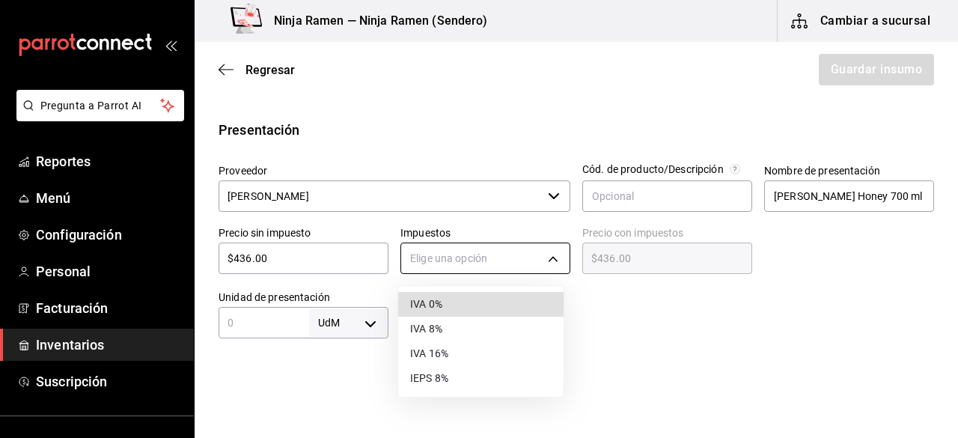
click at [551, 248] on body "Pregunta a Parrot AI Reportes Menú Configuración Personal Facturación Inventari…" at bounding box center [479, 176] width 958 height 353
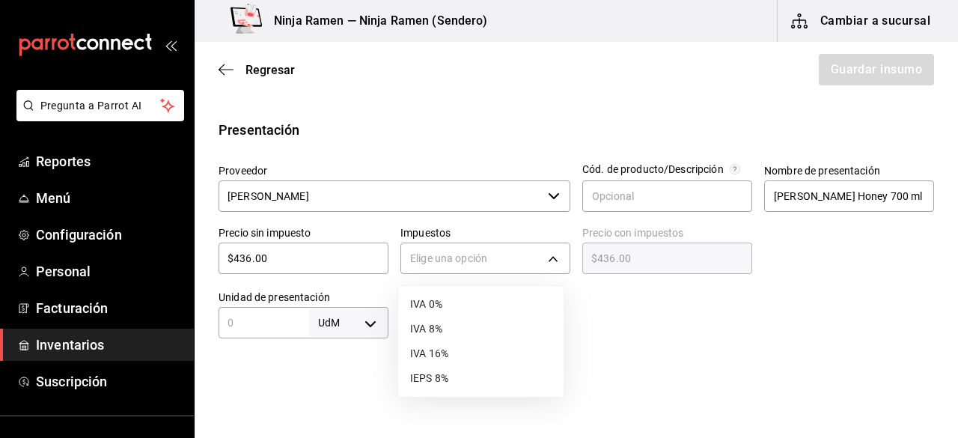
click at [462, 317] on li "IVA 8%" at bounding box center [480, 329] width 165 height 25
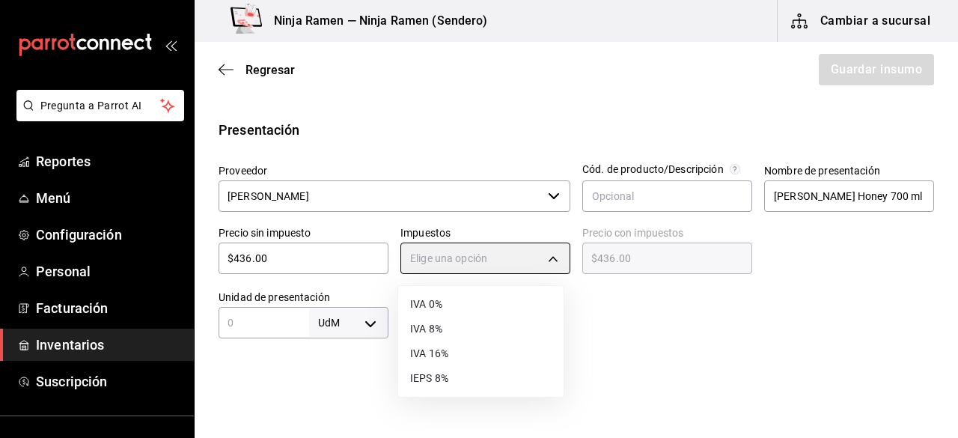
type input "IVA_8"
type input "$470.88"
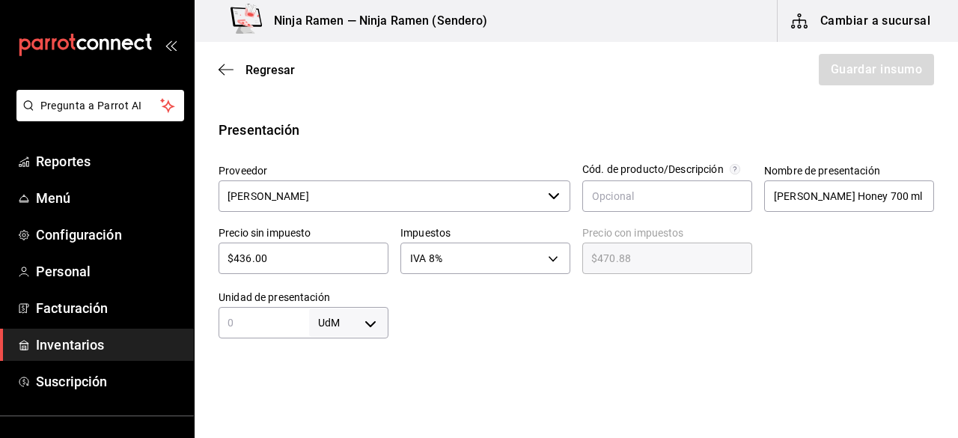
click at [299, 320] on input "text" at bounding box center [264, 323] width 91 height 18
type input "700"
click at [365, 311] on body "Pregunta a Parrot AI Reportes Menú Configuración Personal Facturación Inventari…" at bounding box center [479, 176] width 958 height 353
click at [358, 368] on li "ml" at bounding box center [346, 370] width 78 height 25
type input "MILLILITER"
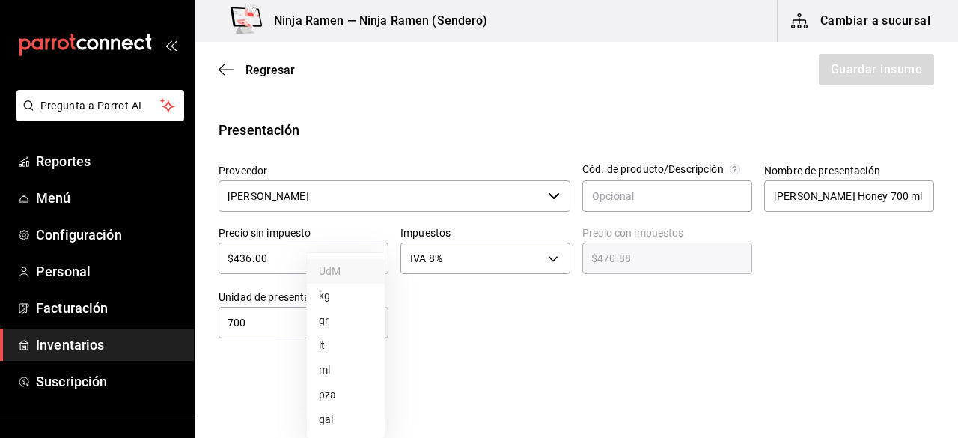
type input "MILLILITER"
type input "700"
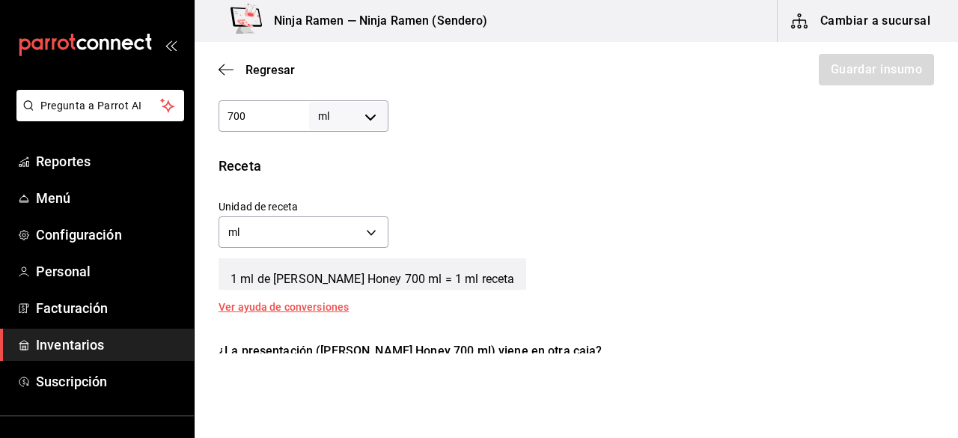
scroll to position [540, 0]
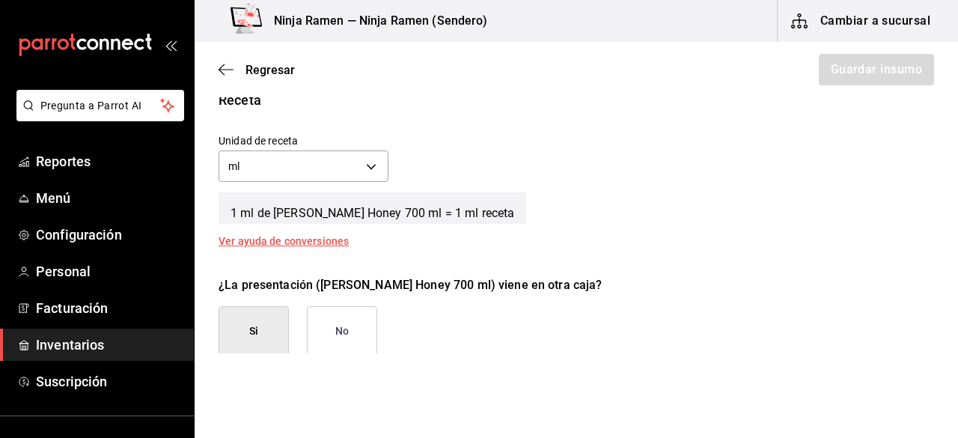
click at [357, 327] on button "No" at bounding box center [342, 331] width 70 height 50
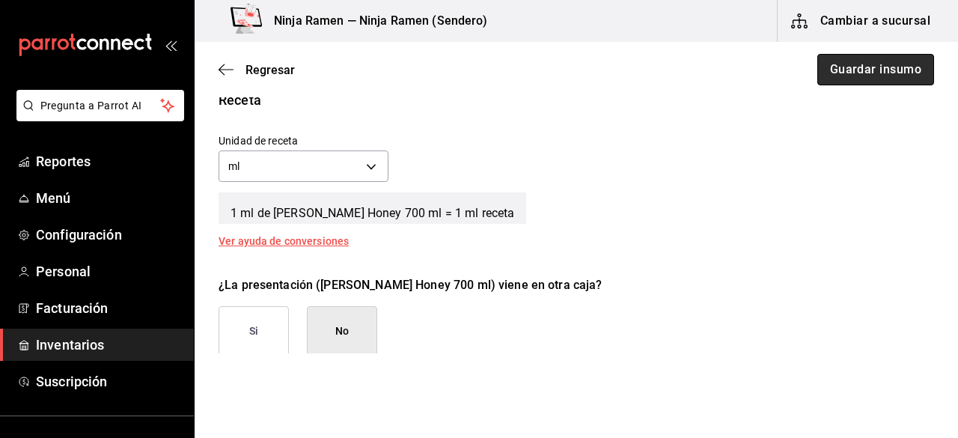
click at [865, 80] on button "Guardar insumo" at bounding box center [875, 69] width 117 height 31
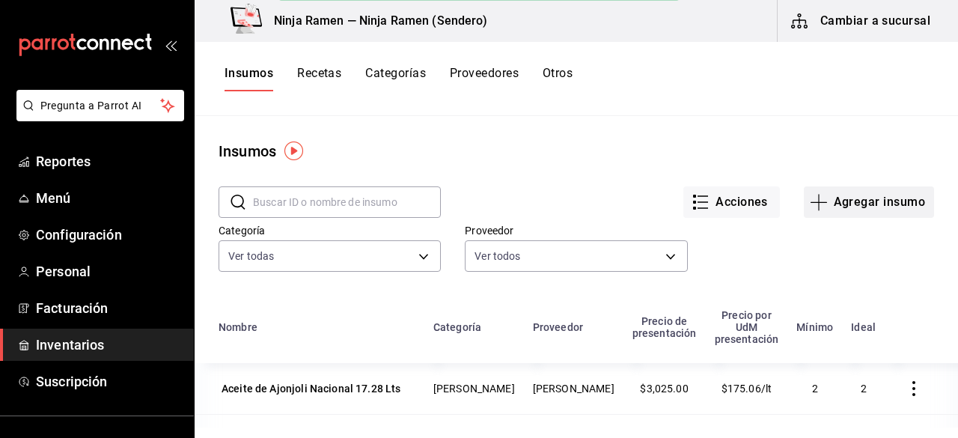
click at [853, 210] on button "Agregar insumo" at bounding box center [869, 201] width 130 height 31
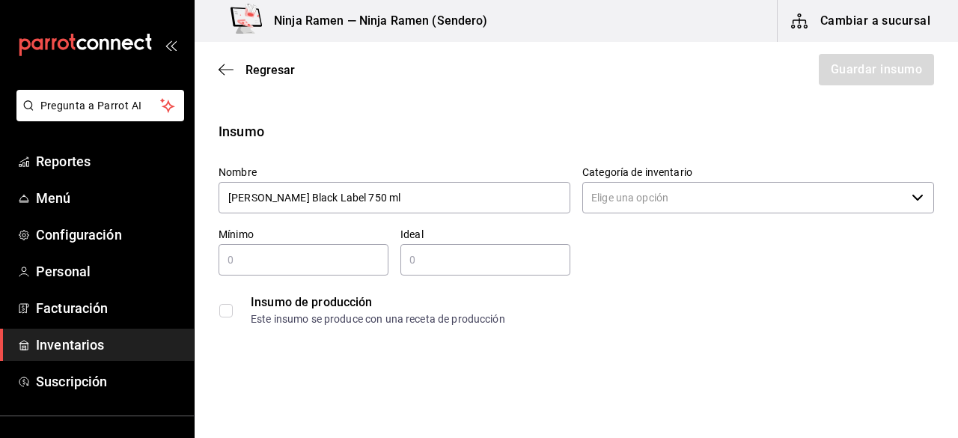
type input "Johnnie Walker Black Label 750 ml"
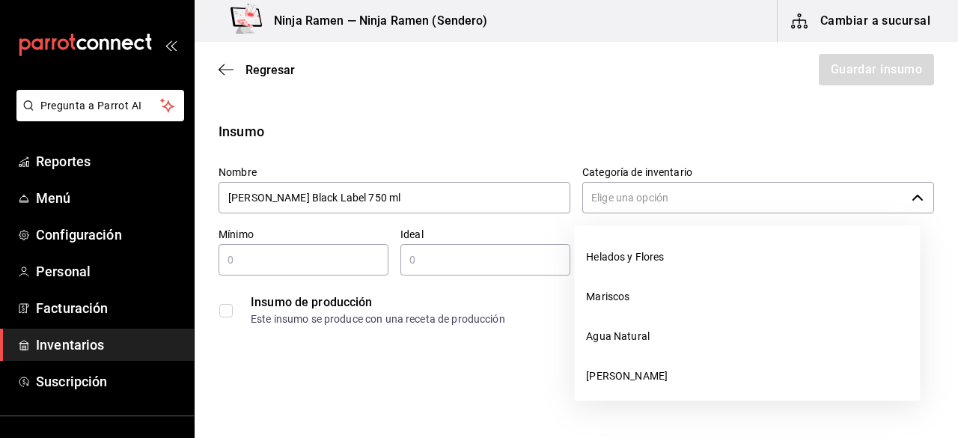
click at [608, 202] on input "Categoría de inventario" at bounding box center [743, 197] width 323 height 31
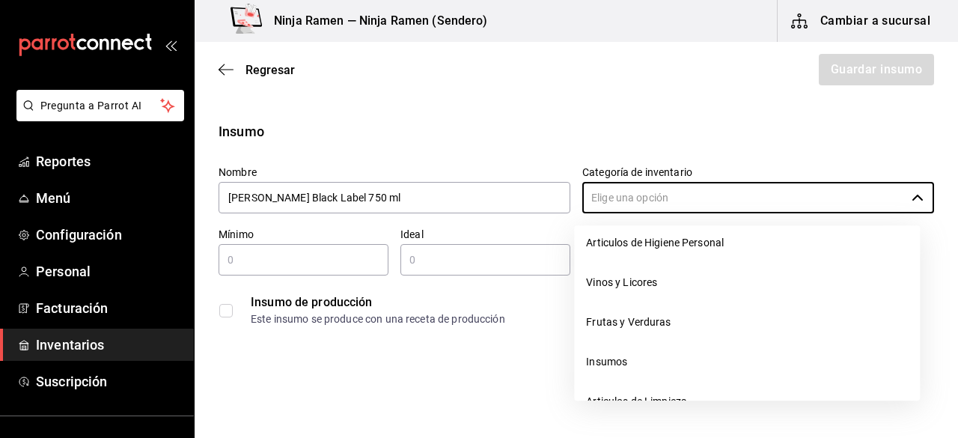
scroll to position [217, 0]
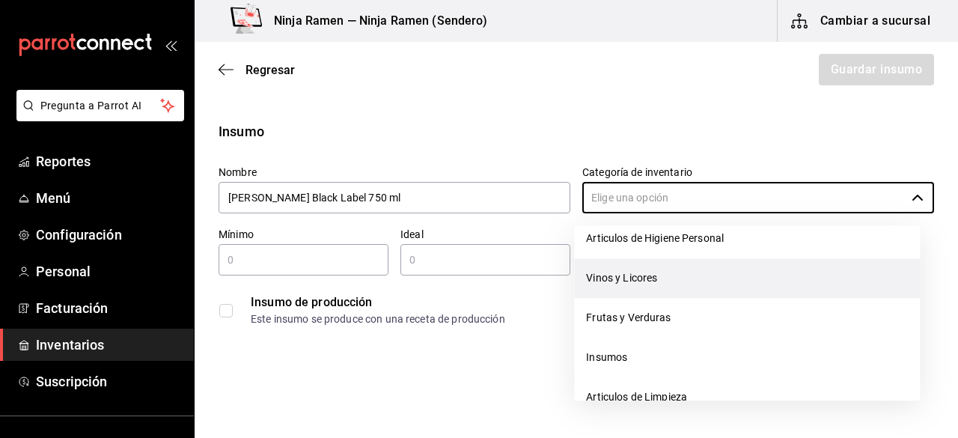
click at [661, 267] on li "Vinos y Licores" at bounding box center [747, 278] width 346 height 40
type input "Vinos y Licores"
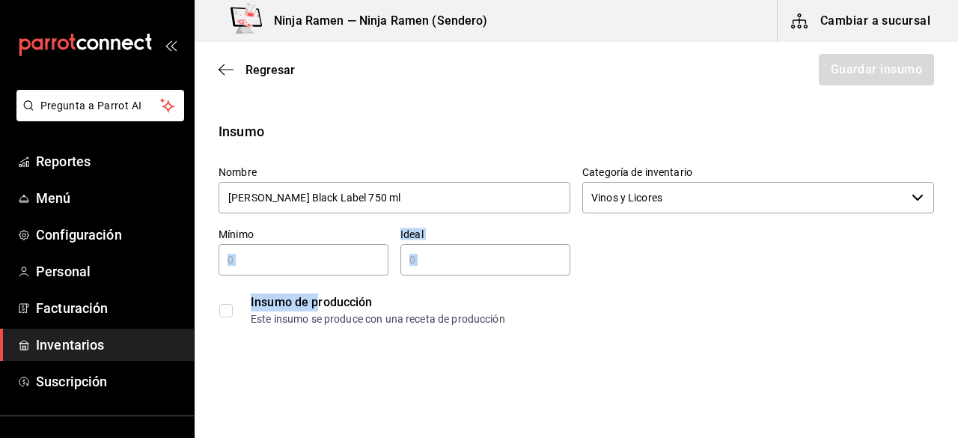
drag, startPoint x: 319, startPoint y: 278, endPoint x: 307, endPoint y: 270, distance: 14.1
click at [307, 270] on div "Nombre Johnnie Walker Black Label 750 ml Categoría de inventario Vinos y Licore…" at bounding box center [570, 243] width 727 height 180
click at [307, 270] on div "​" at bounding box center [304, 259] width 170 height 31
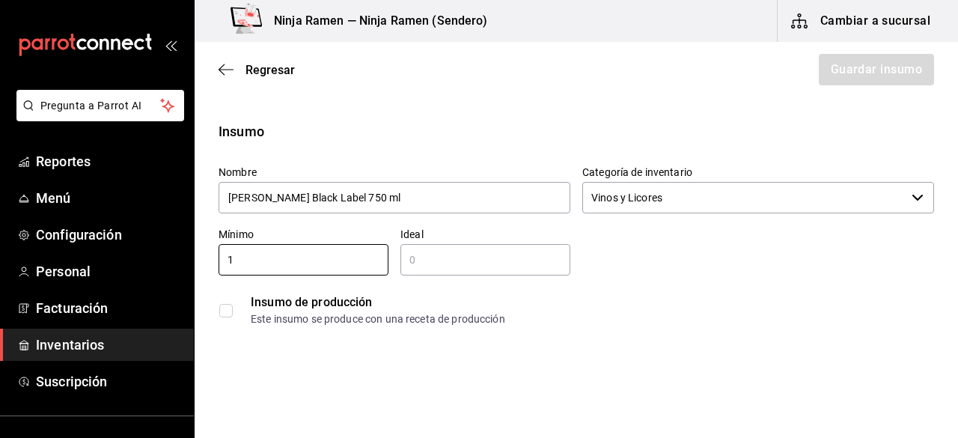
type input "1"
click at [422, 259] on input "2" at bounding box center [485, 260] width 170 height 18
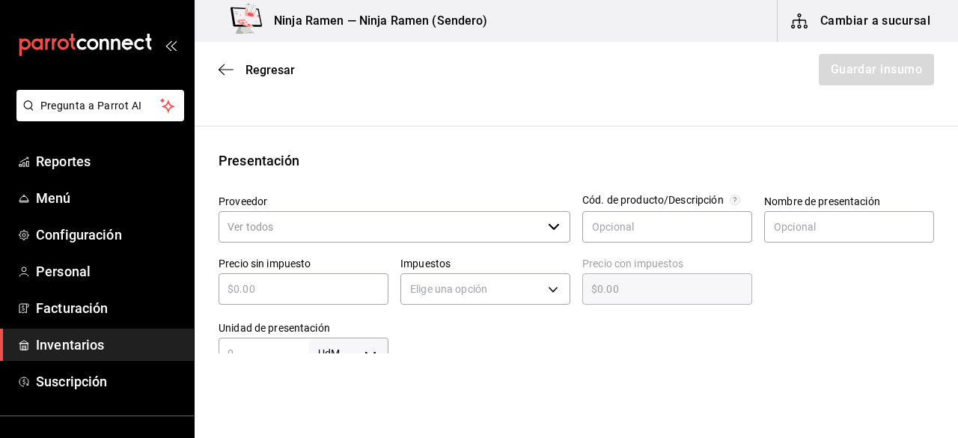
scroll to position [310, 0]
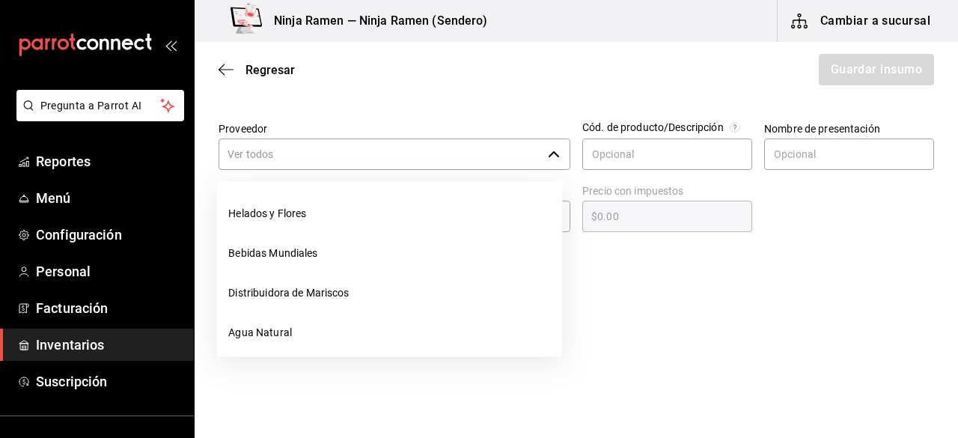
click at [555, 165] on div "​" at bounding box center [395, 153] width 352 height 31
type input "2"
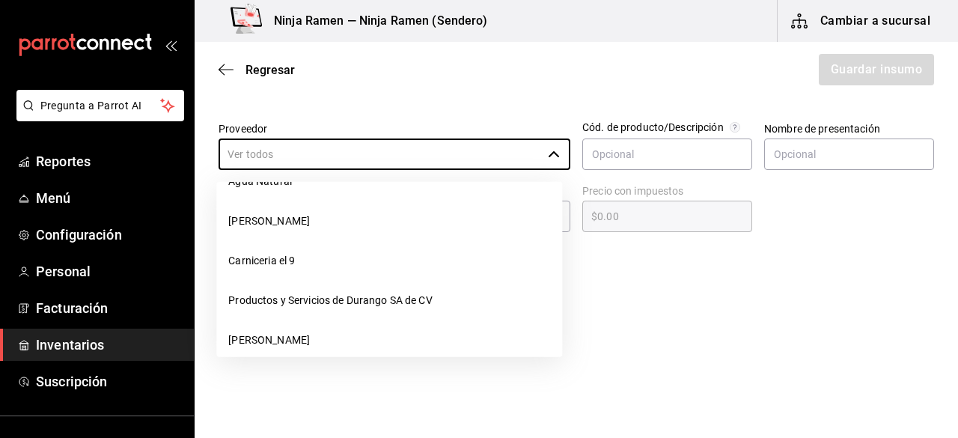
scroll to position [203, 0]
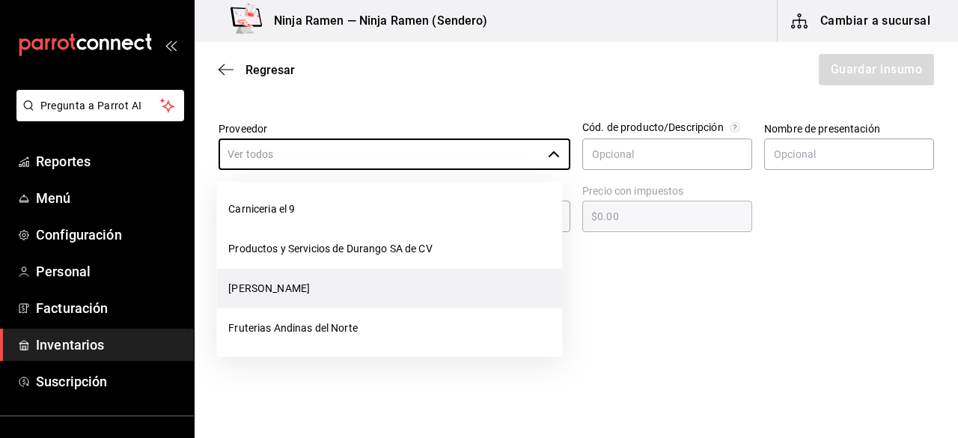
click at [441, 274] on li "[PERSON_NAME]" at bounding box center [389, 289] width 346 height 40
type input "[PERSON_NAME]"
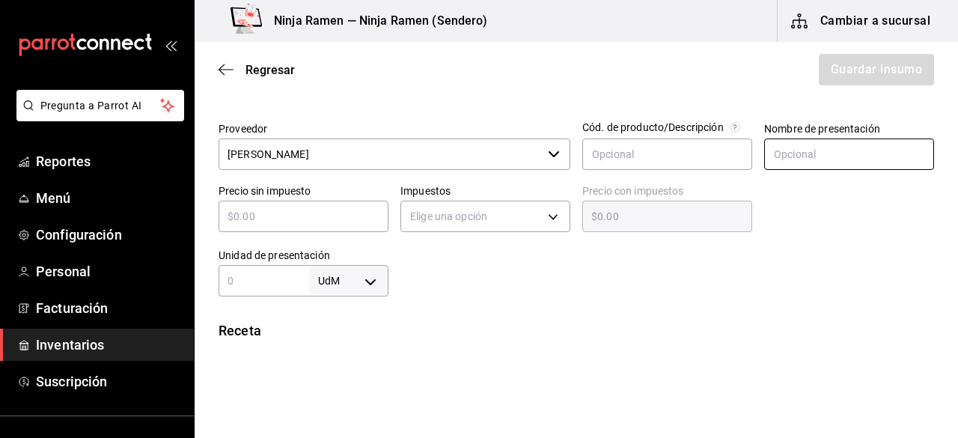
click at [908, 150] on input "text" at bounding box center [849, 153] width 170 height 31
paste input "Johnnie Walker Black Label 750 ml"
type input "Johnnie Walker Black Label 750 ml"
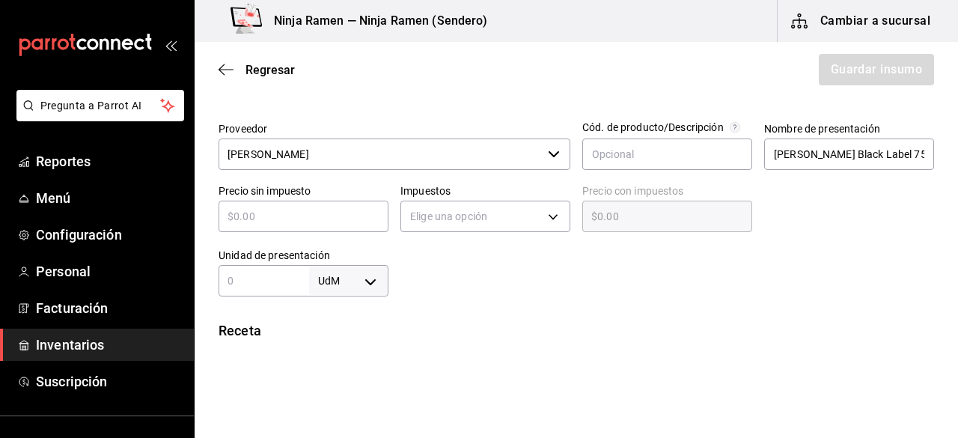
click at [272, 221] on input "text" at bounding box center [304, 216] width 170 height 18
type input "$6"
type input "$6.00"
type input "$66"
type input "$66.00"
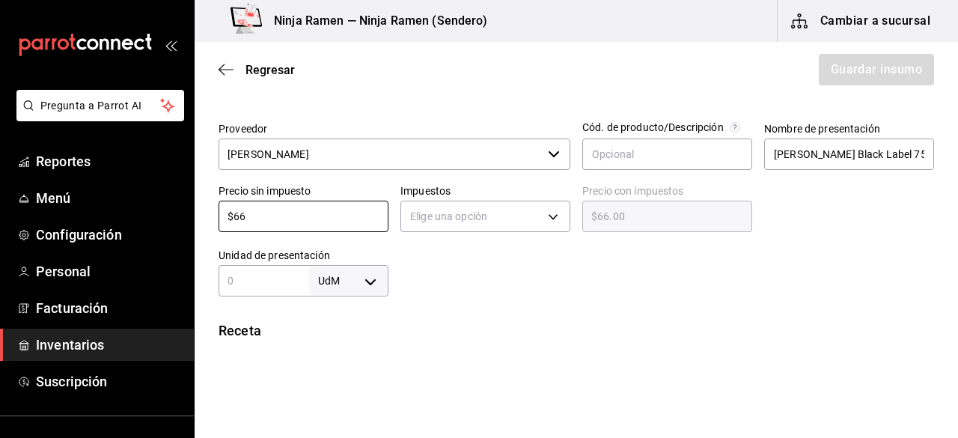
type input "$669"
type input "$669.00"
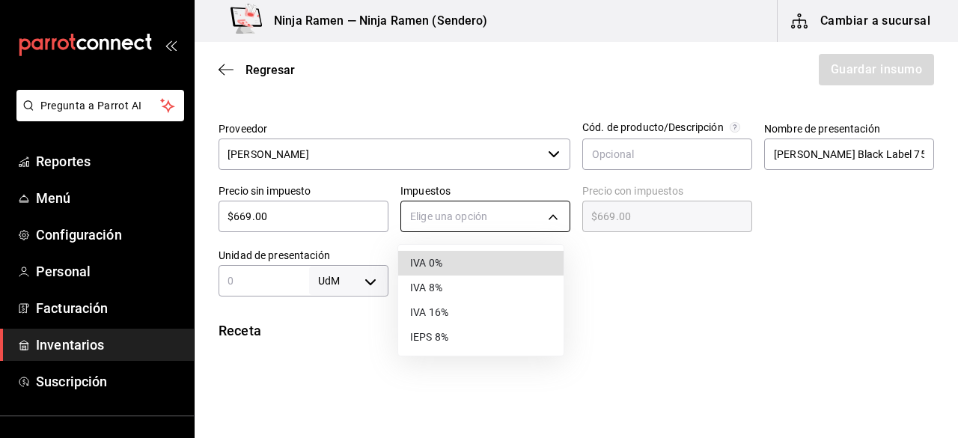
click at [548, 225] on body "Pregunta a Parrot AI Reportes Menú Configuración Personal Facturación Inventari…" at bounding box center [479, 176] width 958 height 353
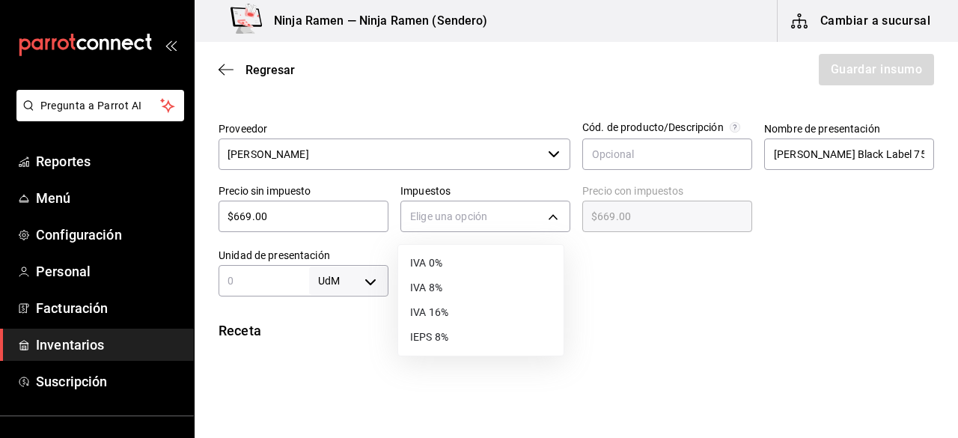
click at [477, 284] on li "IVA 8%" at bounding box center [480, 287] width 165 height 25
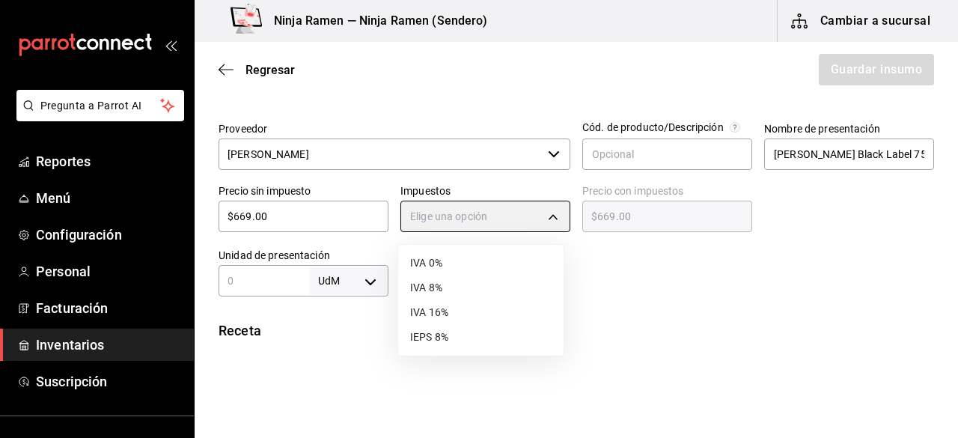
type input "IVA_8"
type input "$722.52"
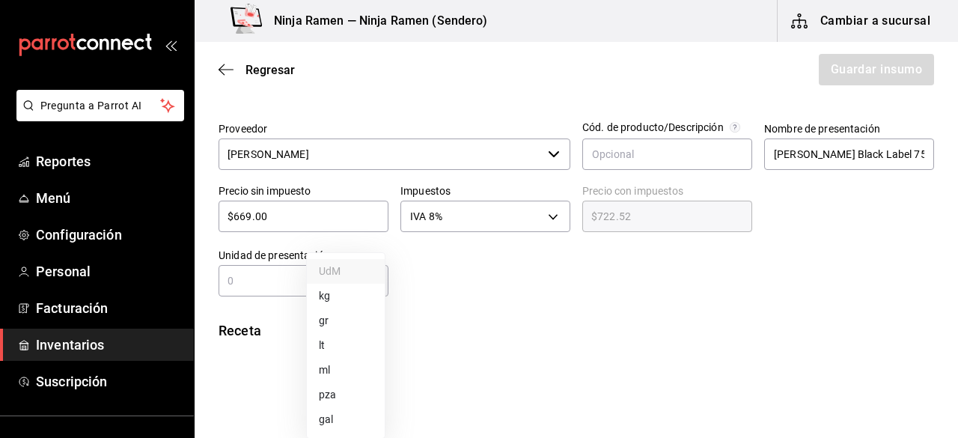
click at [362, 277] on body "Pregunta a Parrot AI Reportes Menú Configuración Personal Facturación Inventari…" at bounding box center [479, 176] width 958 height 353
click at [346, 366] on li "ml" at bounding box center [346, 370] width 78 height 25
type input "MILLILITER"
click at [265, 288] on input "text" at bounding box center [264, 281] width 91 height 18
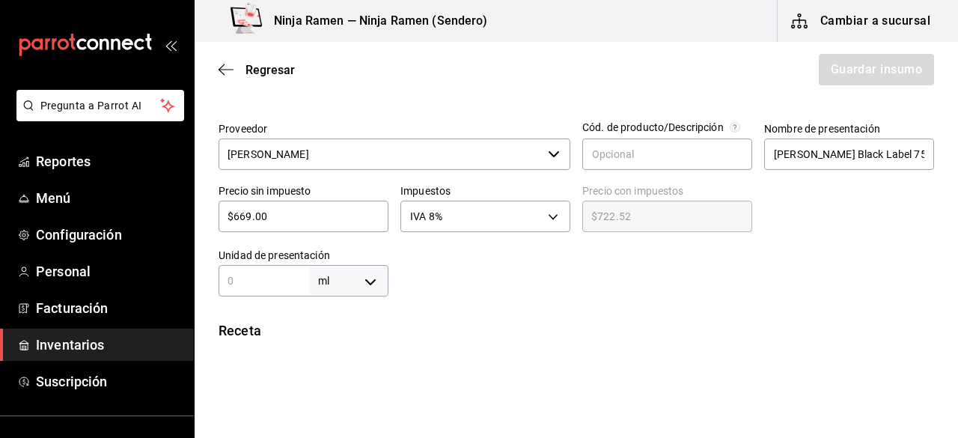
type input "7"
type input "75"
type input "750"
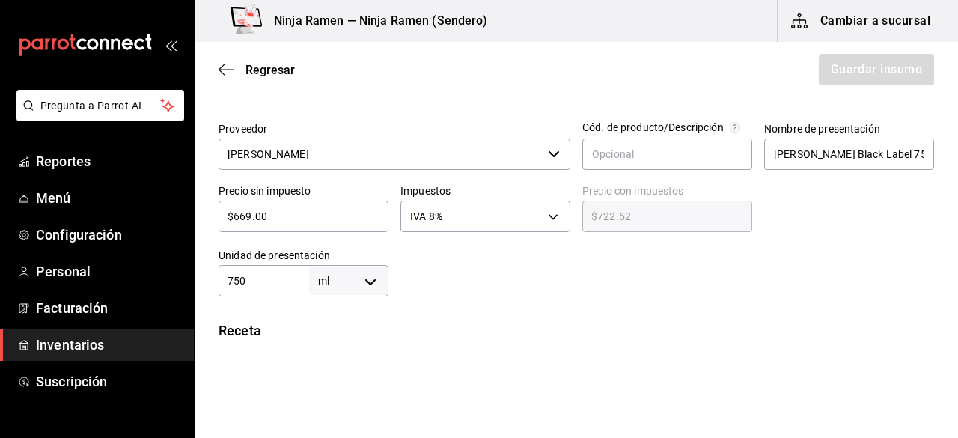
type input "750"
click at [495, 289] on div at bounding box center [661, 266] width 546 height 60
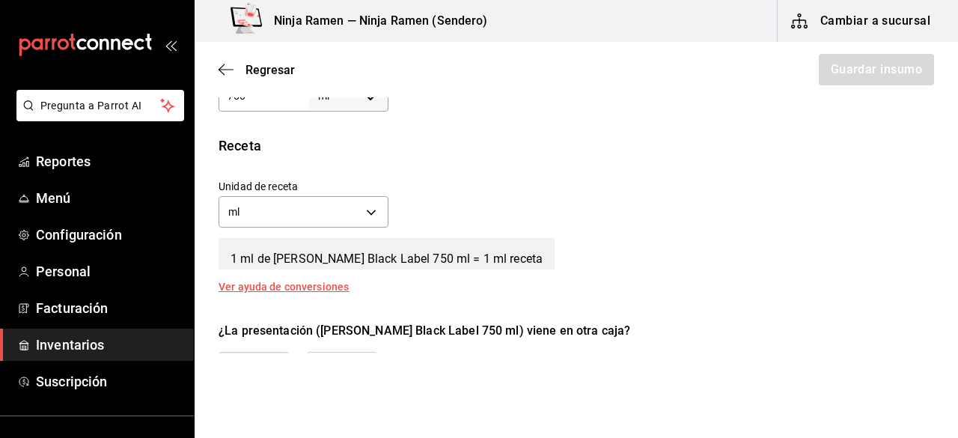
scroll to position [560, 0]
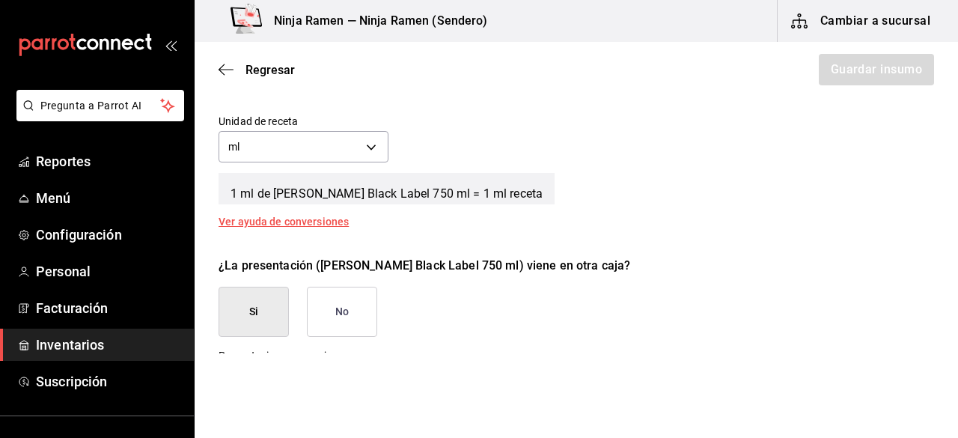
click at [330, 314] on button "No" at bounding box center [342, 312] width 70 height 50
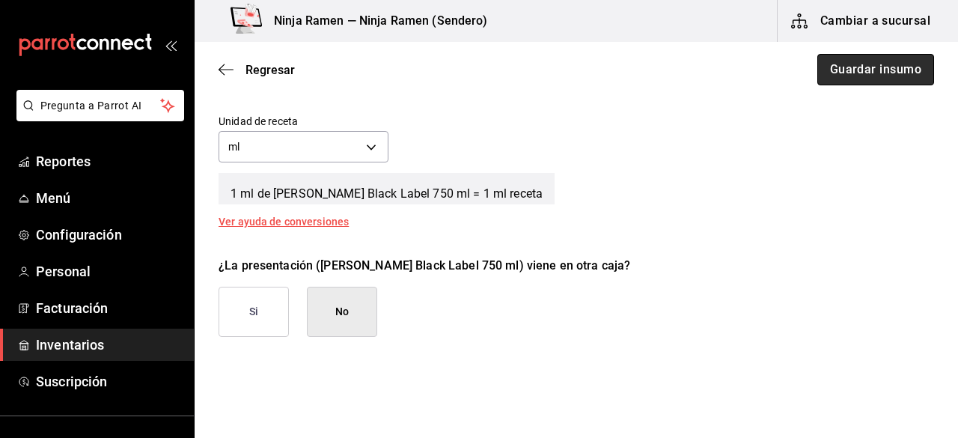
click at [878, 73] on button "Guardar insumo" at bounding box center [875, 69] width 117 height 31
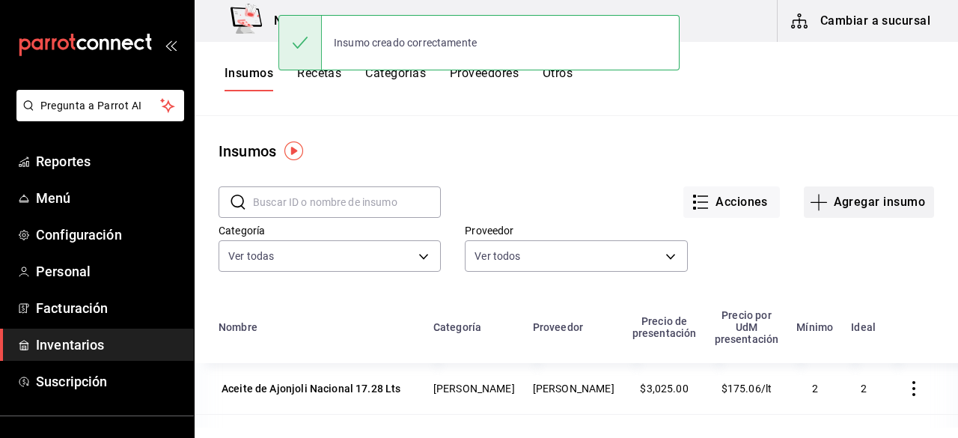
click at [898, 213] on button "Agregar insumo" at bounding box center [869, 201] width 130 height 31
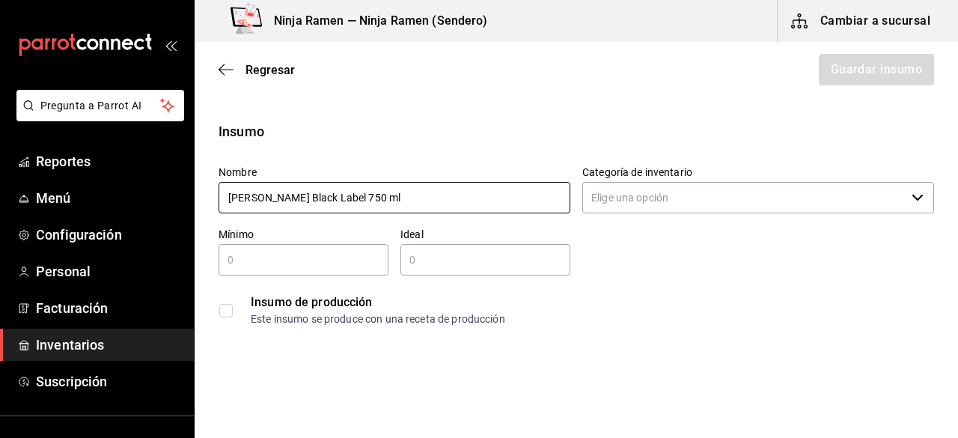
click at [328, 197] on input "Johnnie Walker Black Label 750 ml" at bounding box center [395, 197] width 352 height 31
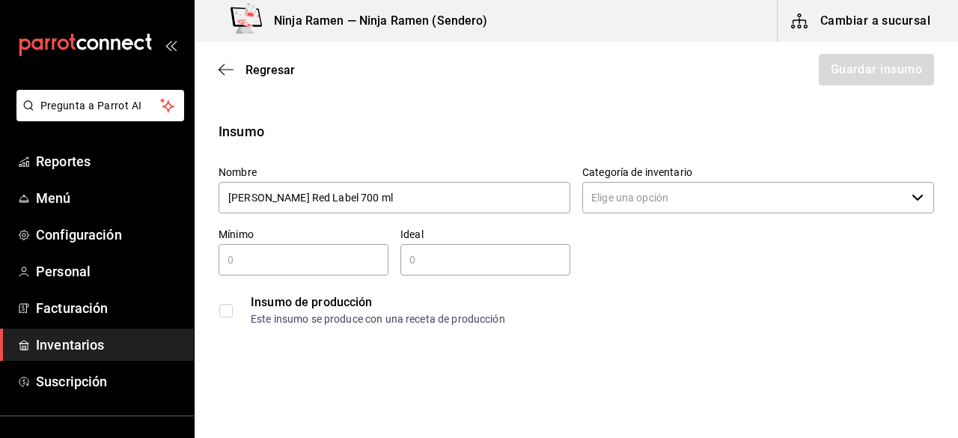
type input "Johnnie Walker Red Label 700 ml"
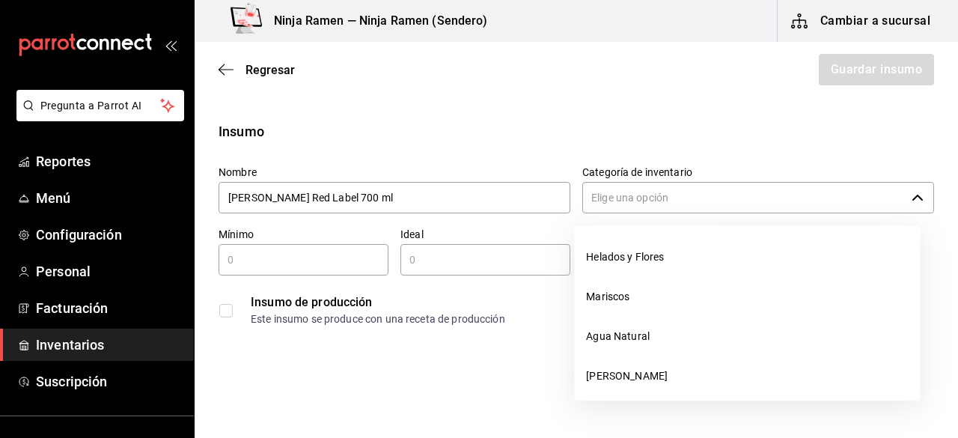
click at [712, 206] on input "Categoría de inventario" at bounding box center [743, 197] width 323 height 31
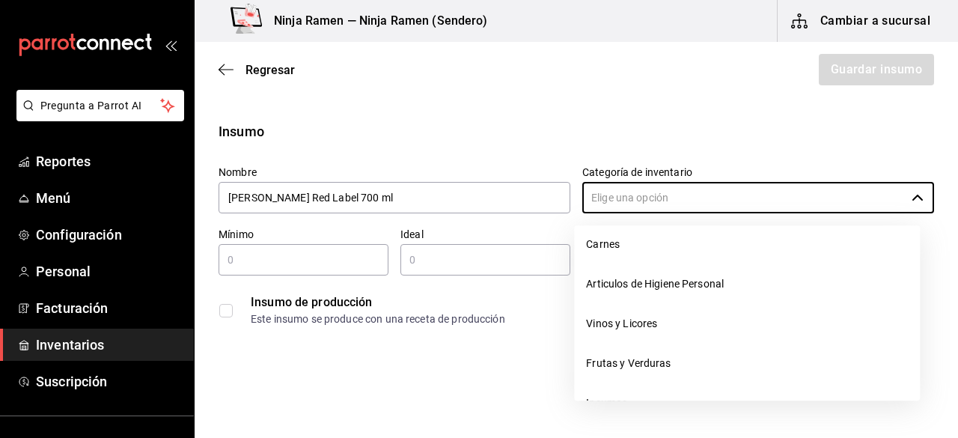
scroll to position [186, 0]
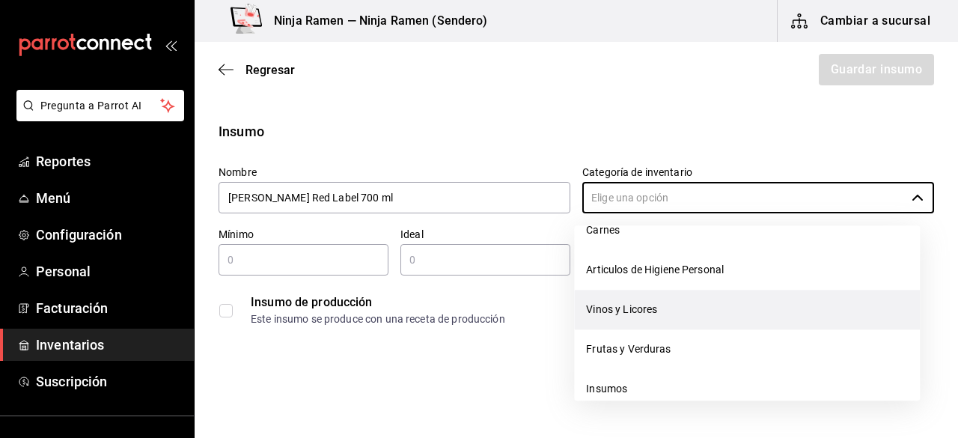
click at [825, 325] on li "Vinos y Licores" at bounding box center [747, 310] width 346 height 40
type input "Vinos y Licores"
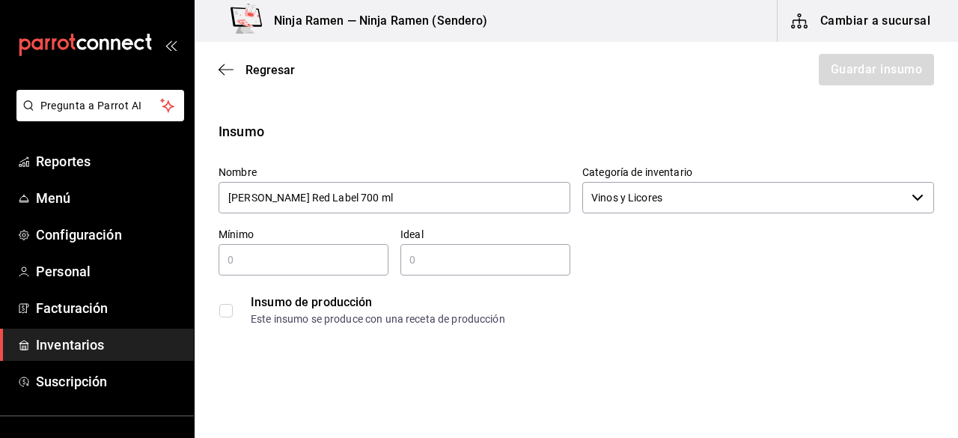
click at [250, 251] on input "text" at bounding box center [304, 260] width 170 height 18
type input "1"
click at [414, 257] on input "text" at bounding box center [485, 260] width 170 height 18
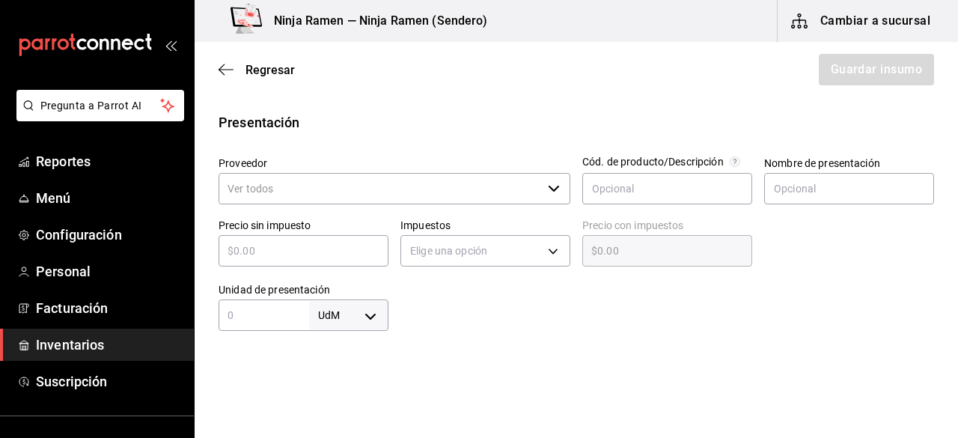
scroll to position [281, 0]
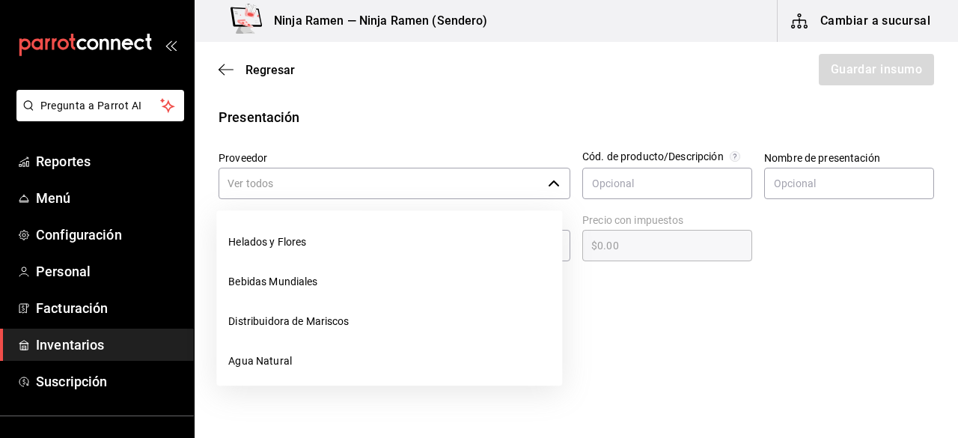
click at [555, 184] on div "​" at bounding box center [395, 183] width 352 height 31
type input "2"
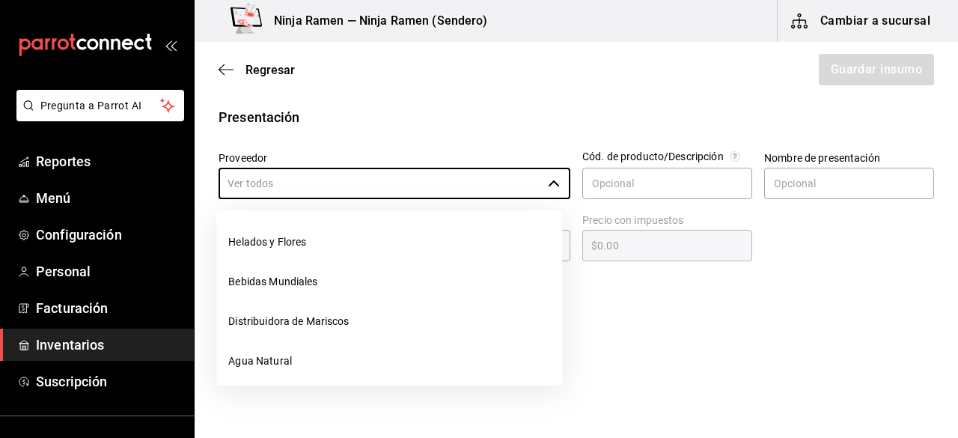
drag, startPoint x: 465, startPoint y: 230, endPoint x: 554, endPoint y: 242, distance: 89.8
click at [554, 242] on ul "Helados y Flores Bebidas Mundiales Distribuidora de Mariscos Agua Natural Bodeg…" at bounding box center [389, 297] width 346 height 175
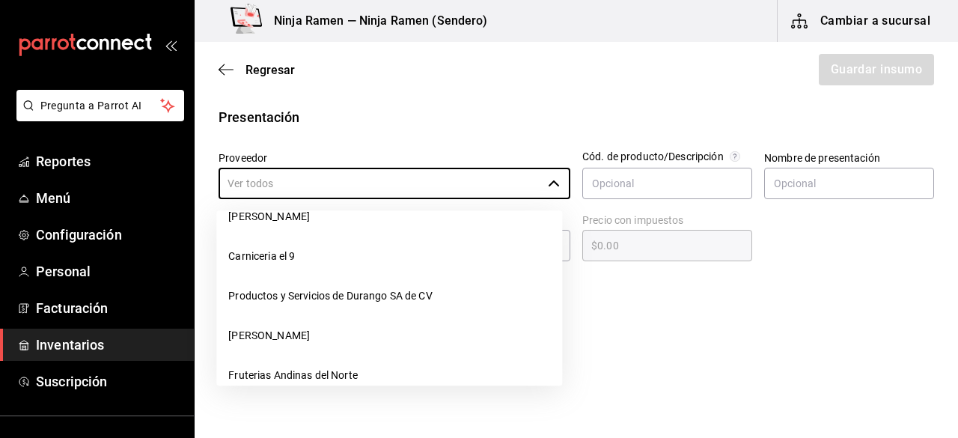
scroll to position [193, 0]
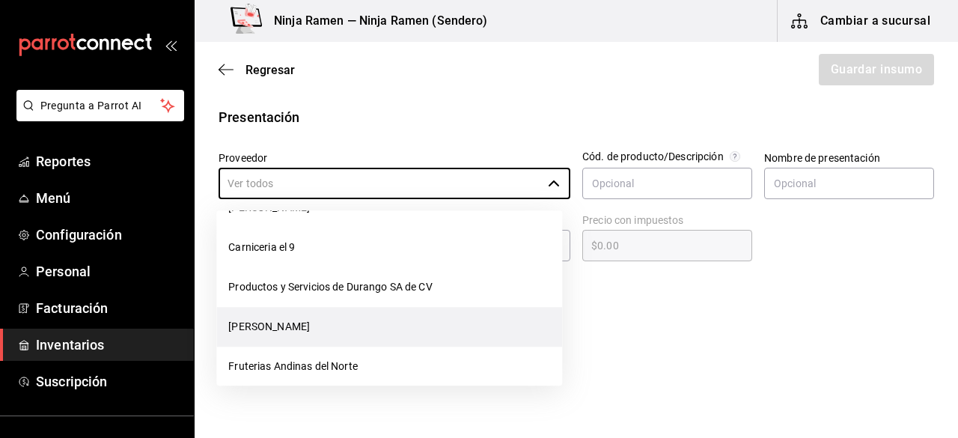
click at [437, 332] on li "[PERSON_NAME]" at bounding box center [389, 327] width 346 height 40
type input "[PERSON_NAME]"
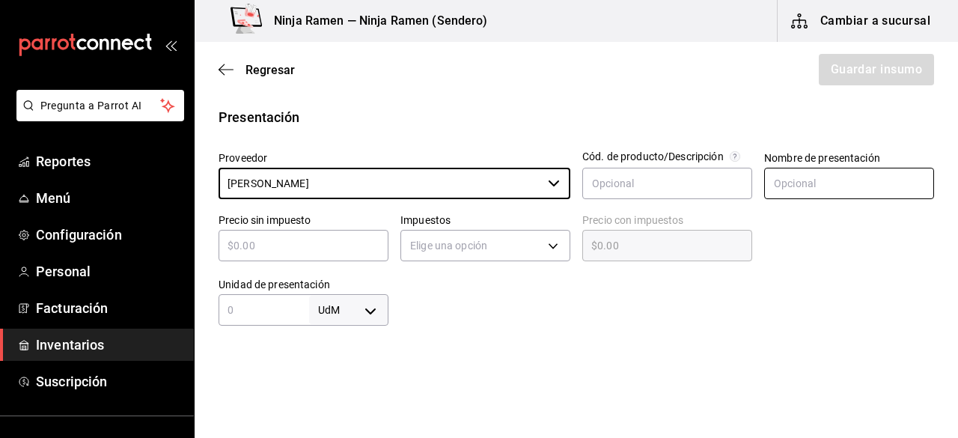
click at [802, 183] on input "text" at bounding box center [849, 183] width 170 height 31
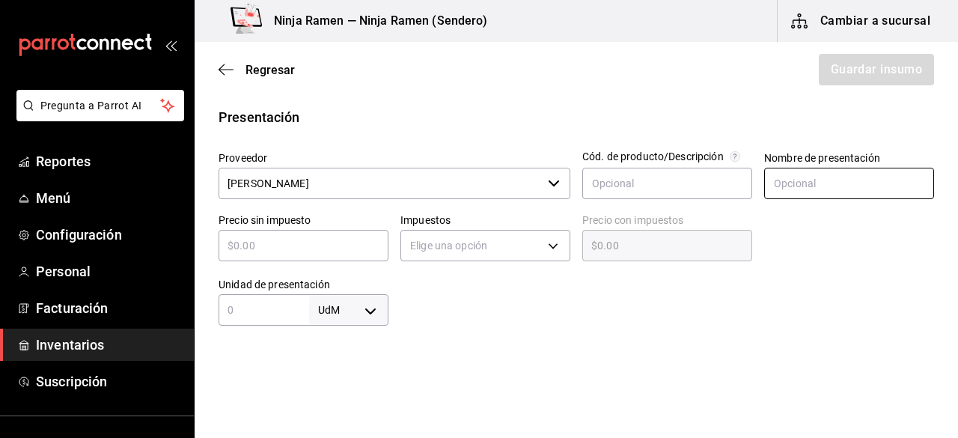
paste input "Johnnie Walker Red Label 700 ml"
type input "Johnnie Walker Red Label 700 ml"
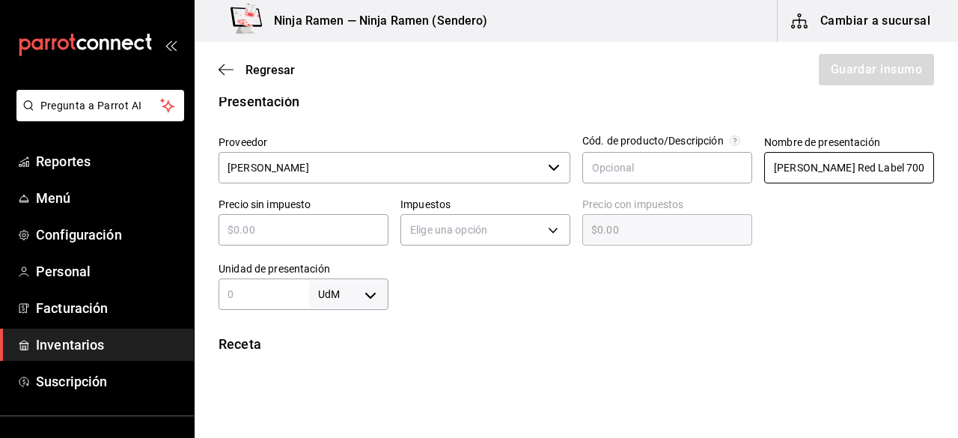
scroll to position [293, 0]
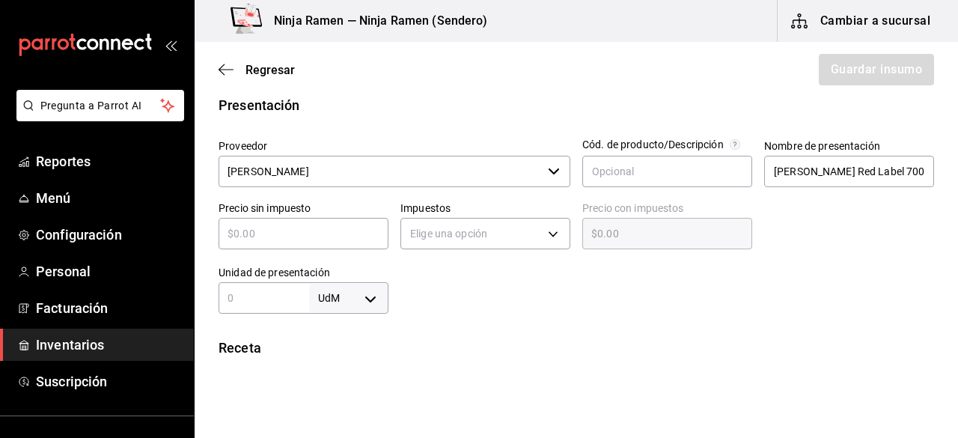
click at [280, 242] on div "​" at bounding box center [304, 233] width 170 height 31
type input "$4"
type input "$4.00"
type input "$40"
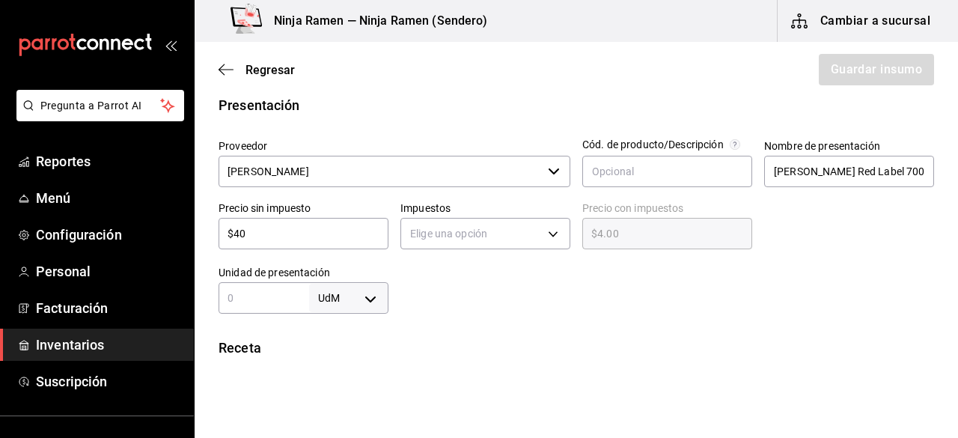
type input "$40.00"
type input "$408"
type input "$408.00"
type input "$408"
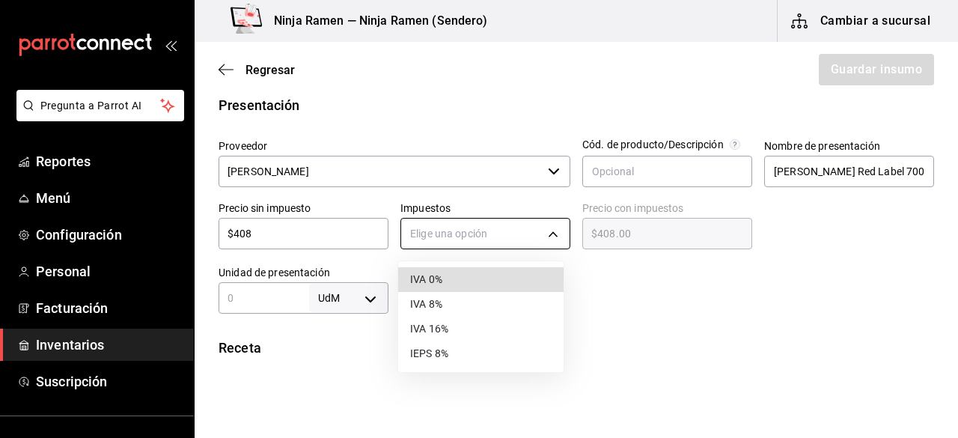
click at [536, 224] on body "Pregunta a Parrot AI Reportes Menú Configuración Personal Facturación Inventari…" at bounding box center [479, 176] width 958 height 353
click at [501, 303] on li "IVA 8%" at bounding box center [480, 304] width 165 height 25
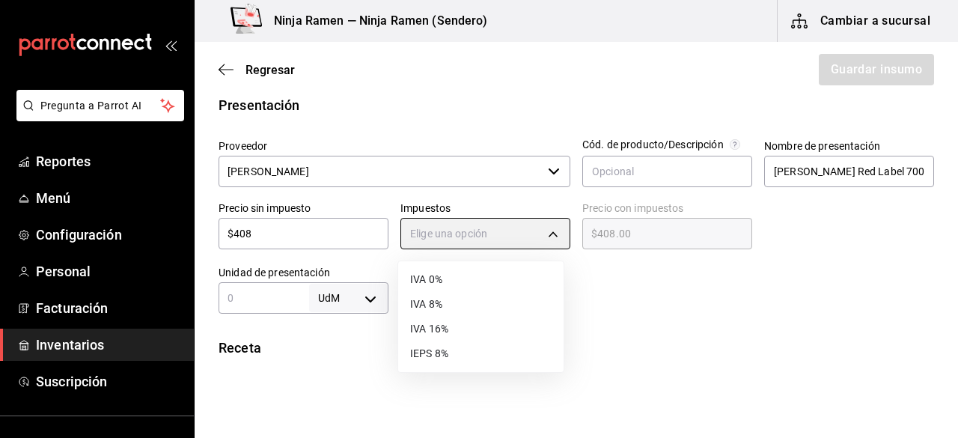
type input "IVA_8"
type input "$440.64"
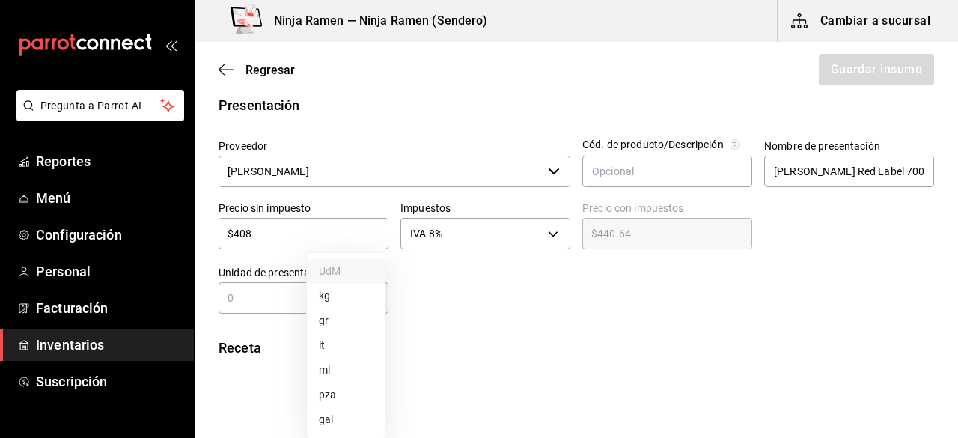
click at [305, 300] on body "Pregunta a Parrot AI Reportes Menú Configuración Personal Facturación Inventari…" at bounding box center [479, 176] width 958 height 353
click at [281, 304] on div at bounding box center [479, 219] width 958 height 438
click at [270, 304] on input "text" at bounding box center [264, 298] width 91 height 18
type input "700"
click at [359, 290] on body "Pregunta a Parrot AI Reportes Menú Configuración Personal Facturación Inventari…" at bounding box center [479, 176] width 958 height 353
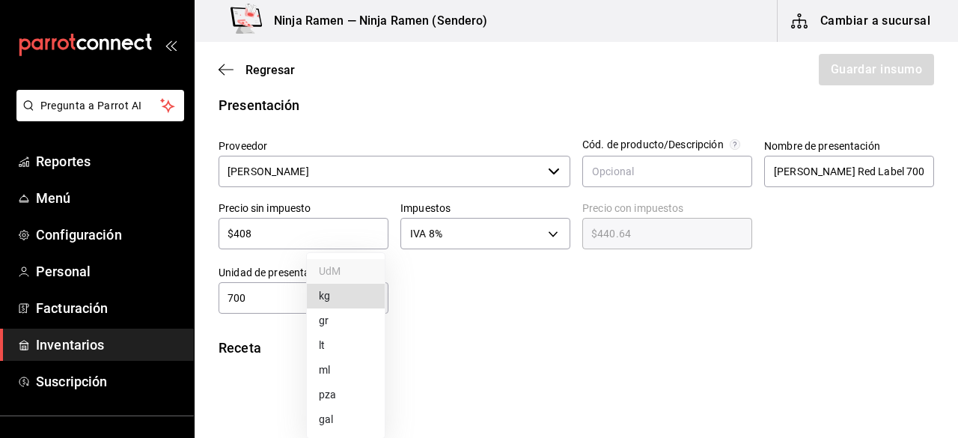
click at [359, 290] on li "kg" at bounding box center [346, 296] width 78 height 25
type input "KILOGRAM"
type input "700"
click at [365, 299] on body "Pregunta a Parrot AI Reportes Menú Configuración Personal Facturación Inventari…" at bounding box center [479, 176] width 958 height 353
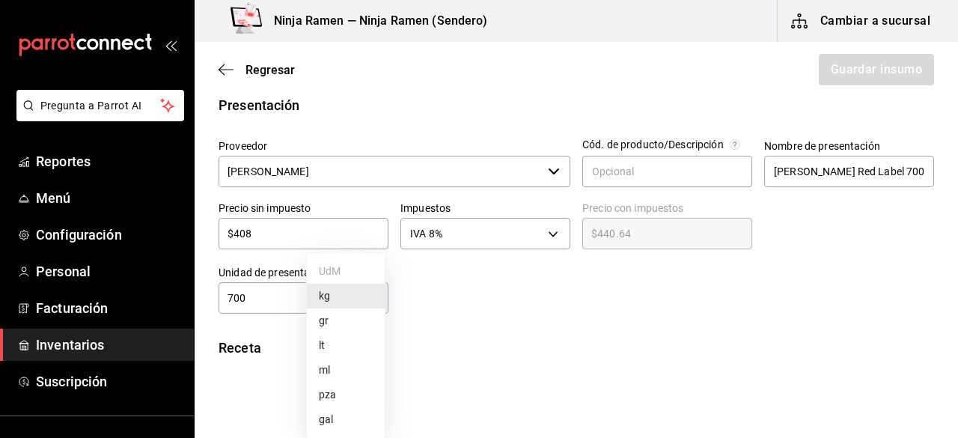
click at [353, 373] on li "ml" at bounding box center [346, 370] width 78 height 25
type input "MILLILITER"
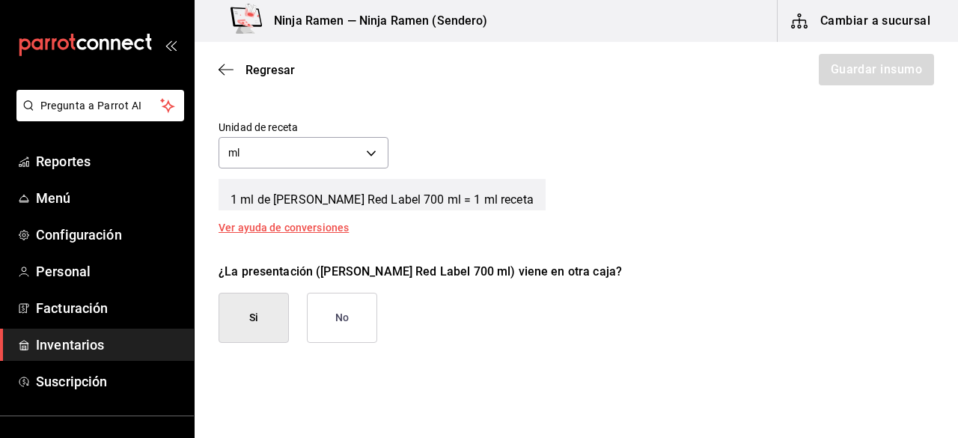
scroll to position [580, 0]
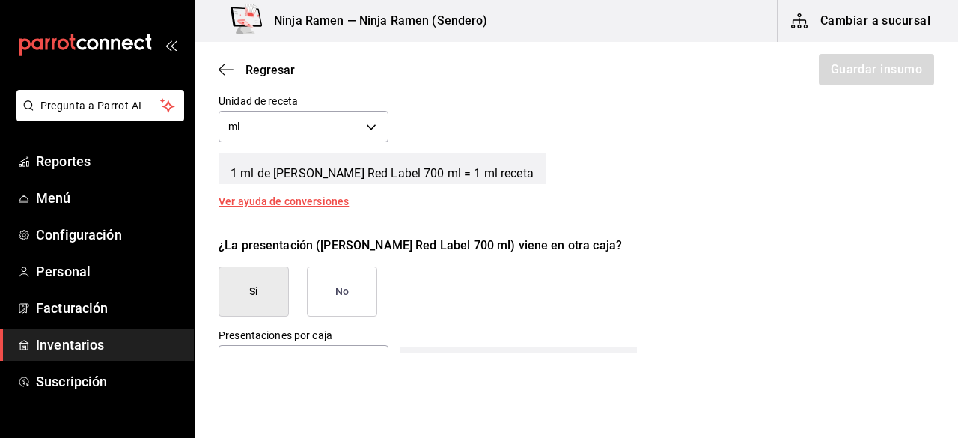
click at [311, 287] on button "No" at bounding box center [342, 291] width 70 height 50
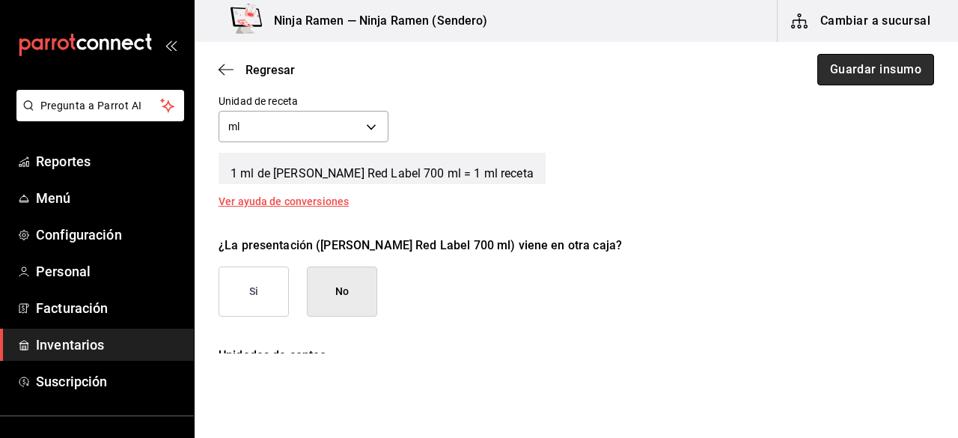
click at [901, 68] on button "Guardar insumo" at bounding box center [875, 69] width 117 height 31
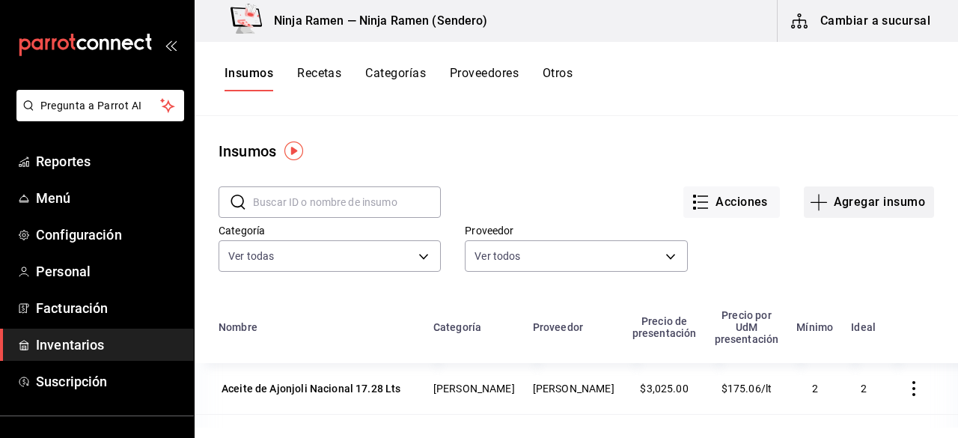
click at [837, 202] on button "Agregar insumo" at bounding box center [869, 201] width 130 height 31
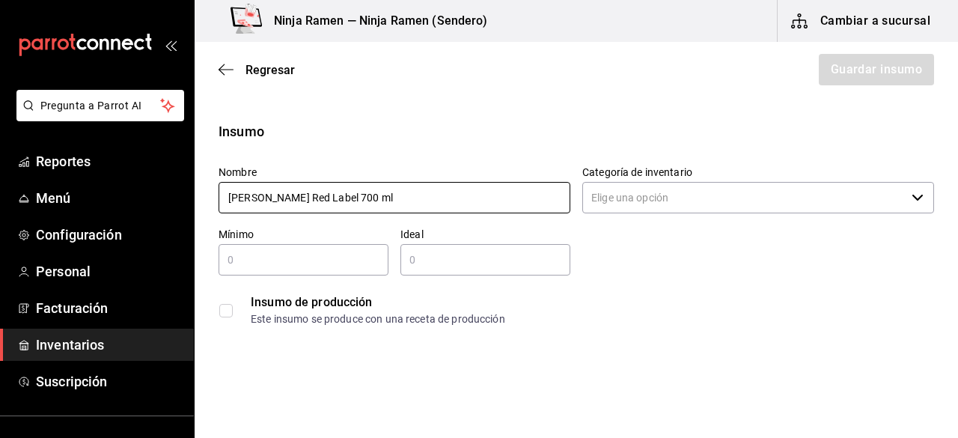
click at [322, 196] on input "Johnnie Walker Red Label 700 ml" at bounding box center [395, 197] width 352 height 31
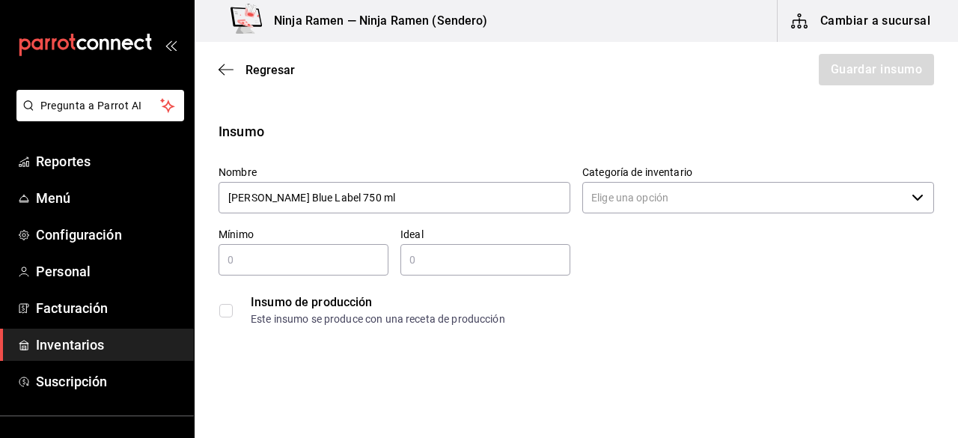
type input "Johnnie Walker Blue Label 750 ml"
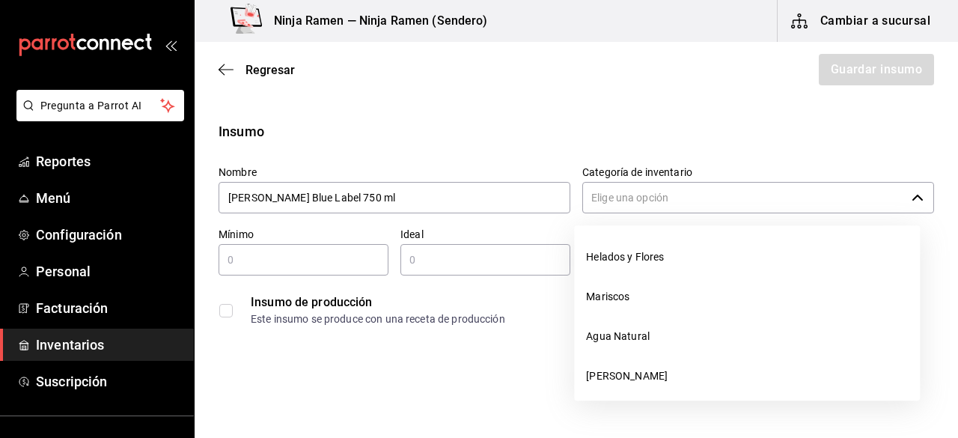
click at [624, 194] on input "Categoría de inventario" at bounding box center [743, 197] width 323 height 31
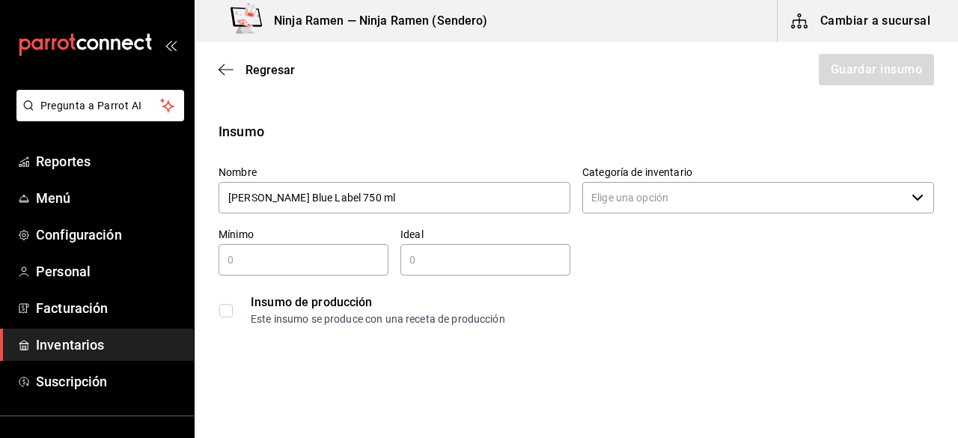
drag, startPoint x: 923, startPoint y: 263, endPoint x: 920, endPoint y: 282, distance: 19.8
click at [920, 282] on div "Insumo Nombre Johnnie Walker Blue Label 750 ml Categoría de inventario ​ Mínimo…" at bounding box center [576, 227] width 763 height 212
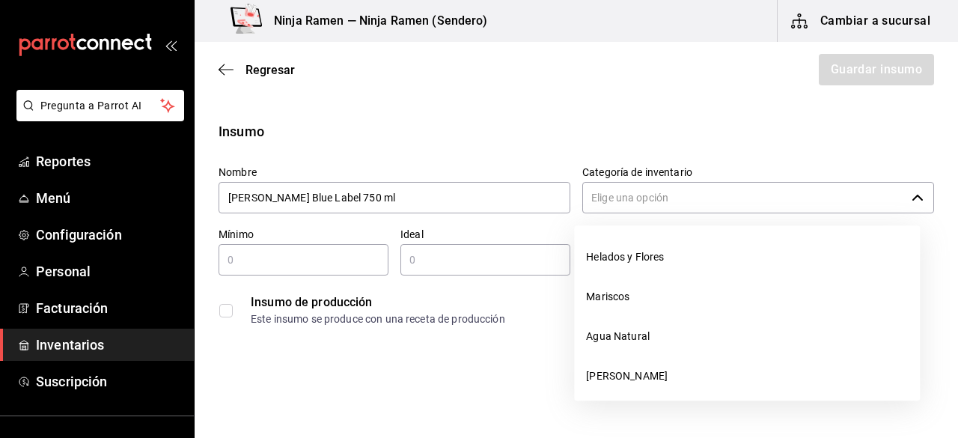
click at [912, 198] on icon "button" at bounding box center [917, 198] width 10 height 6
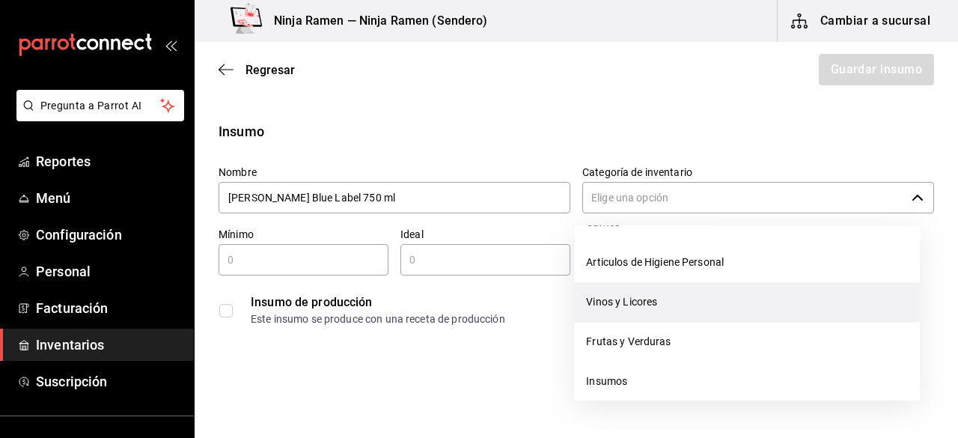
click at [703, 293] on li "Vinos y Licores" at bounding box center [747, 302] width 346 height 40
type input "Vinos y Licores"
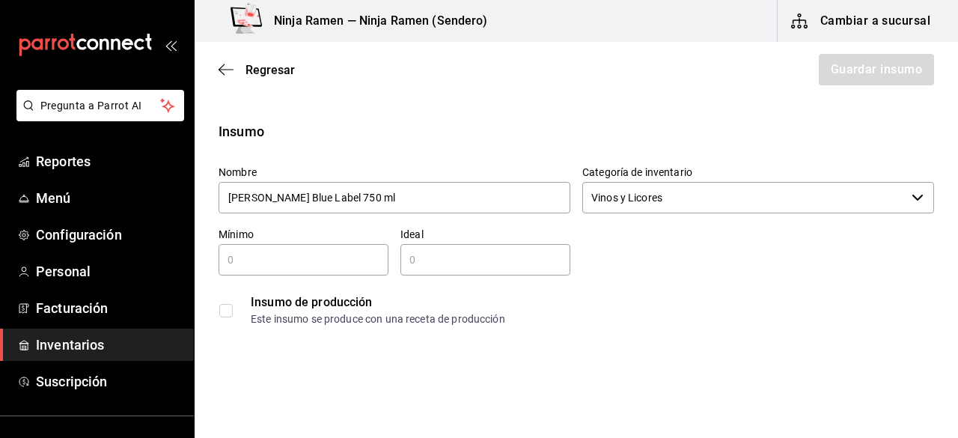
click at [264, 266] on input "text" at bounding box center [304, 260] width 170 height 18
type input "1"
click at [430, 263] on input "2" at bounding box center [485, 260] width 170 height 18
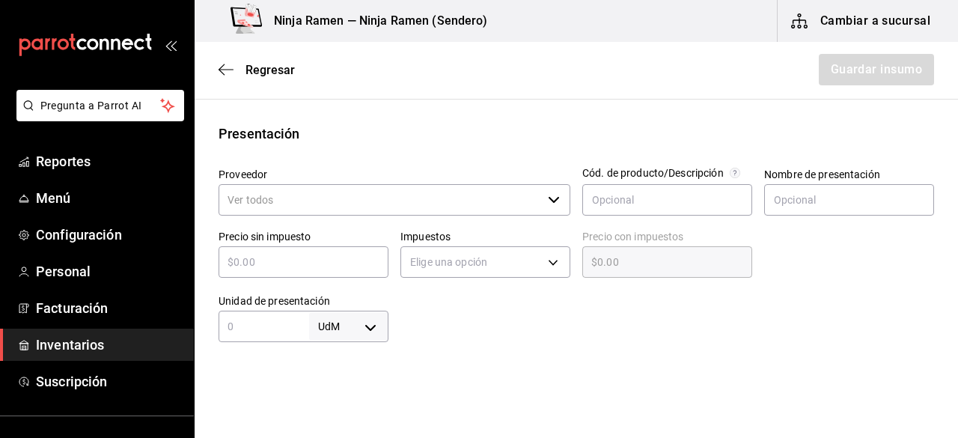
scroll to position [305, 0]
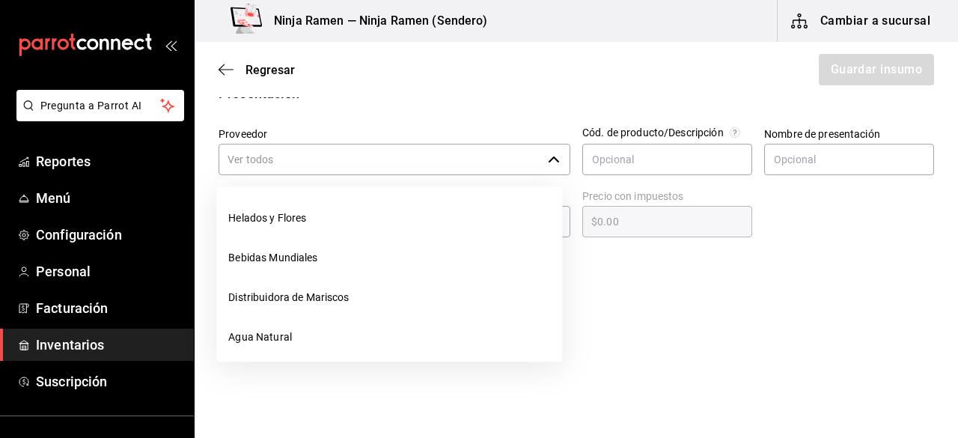
click at [544, 165] on div "​" at bounding box center [395, 159] width 352 height 31
type input "2"
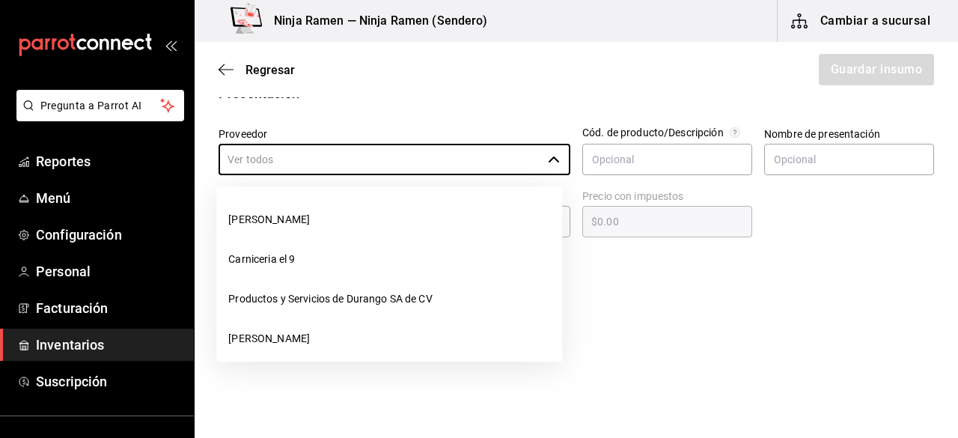
scroll to position [183, 0]
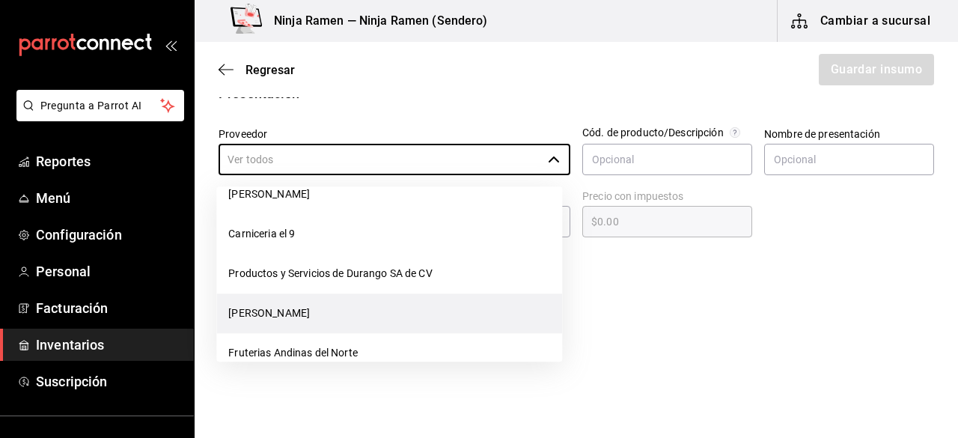
click at [436, 311] on li "[PERSON_NAME]" at bounding box center [389, 313] width 346 height 40
type input "[PERSON_NAME]"
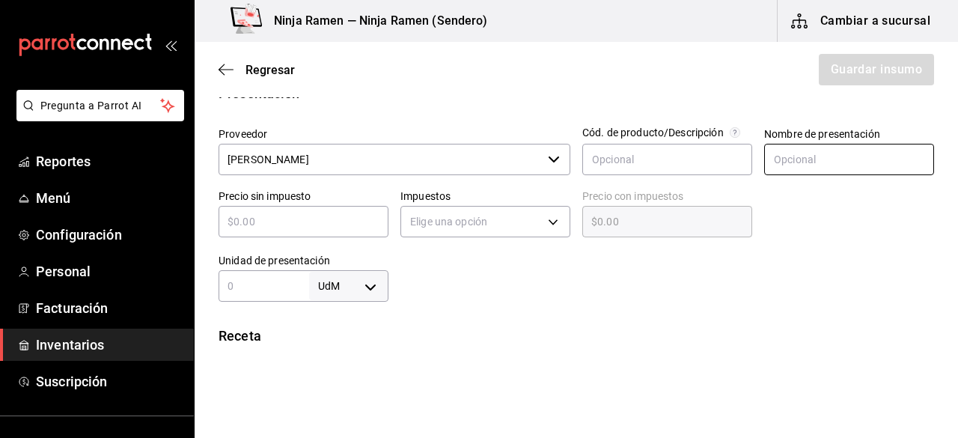
click at [794, 159] on input "text" at bounding box center [849, 159] width 170 height 31
paste input "Johnnie Walker Blue Label 750 ml"
type input "Johnnie Walker Blue Label 750 ml"
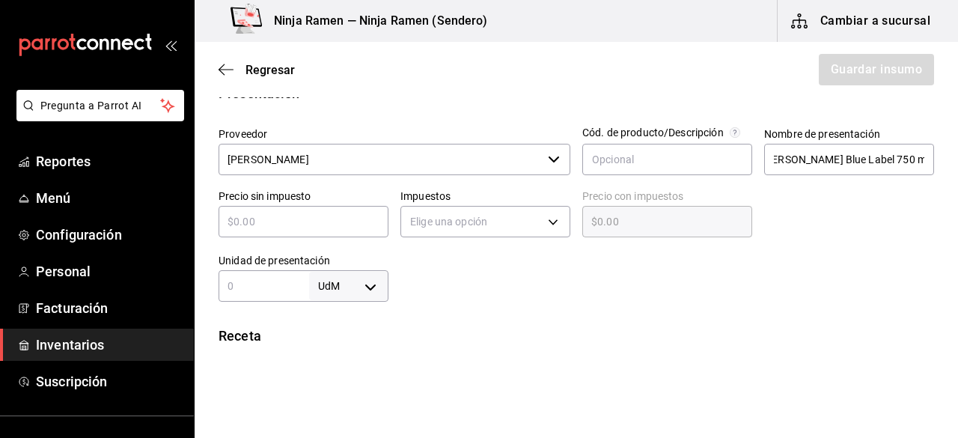
scroll to position [0, 0]
click at [322, 227] on input "text" at bounding box center [304, 222] width 170 height 18
type input "$4"
type input "$4.00"
type input "$42"
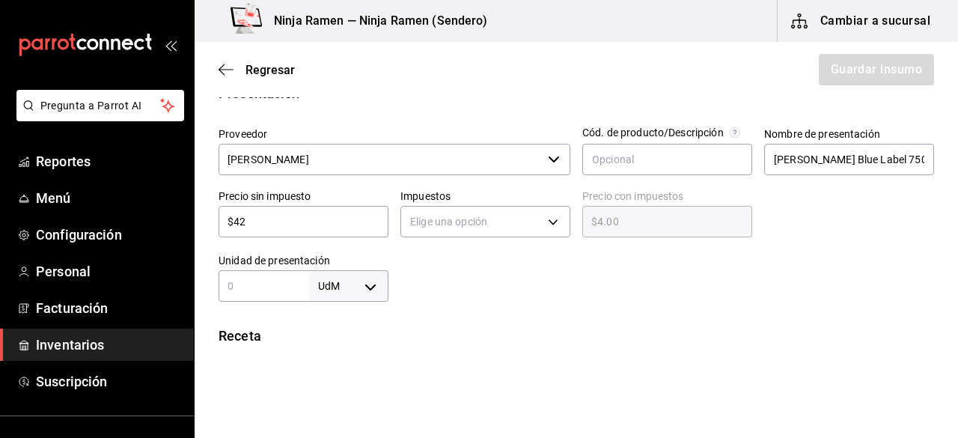
type input "$42.00"
type input "$425"
type input "$425.00"
type input "$4,250"
type input "$4,250.00"
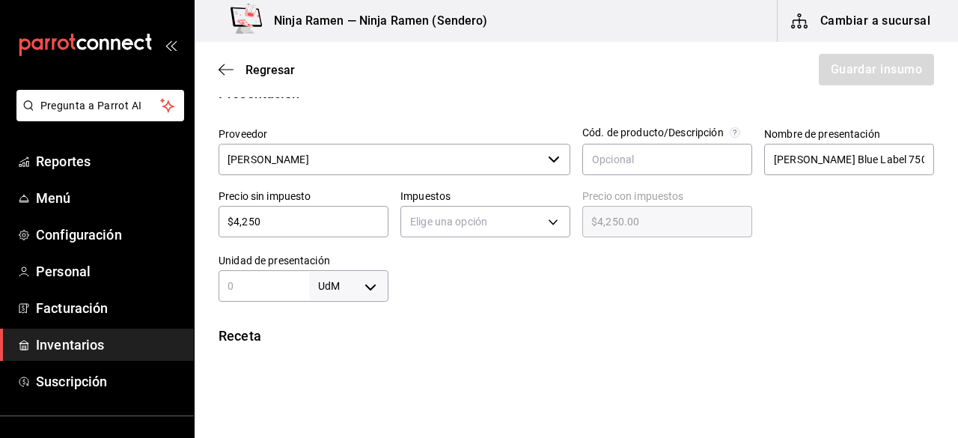
type input "$425"
type input "$425.00"
type input "$4,259"
type input "$4,259.00"
type input "$4,259"
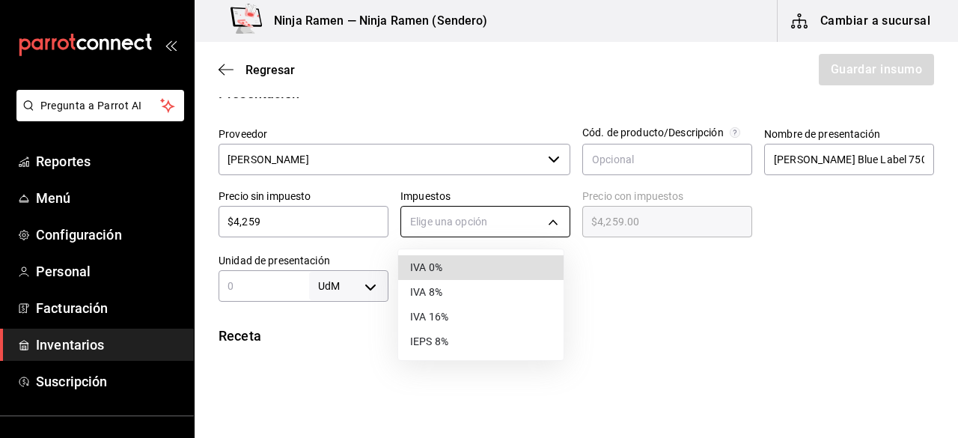
click at [433, 230] on body "Pregunta a Parrot AI Reportes Menú Configuración Personal Facturación Inventari…" at bounding box center [479, 176] width 958 height 353
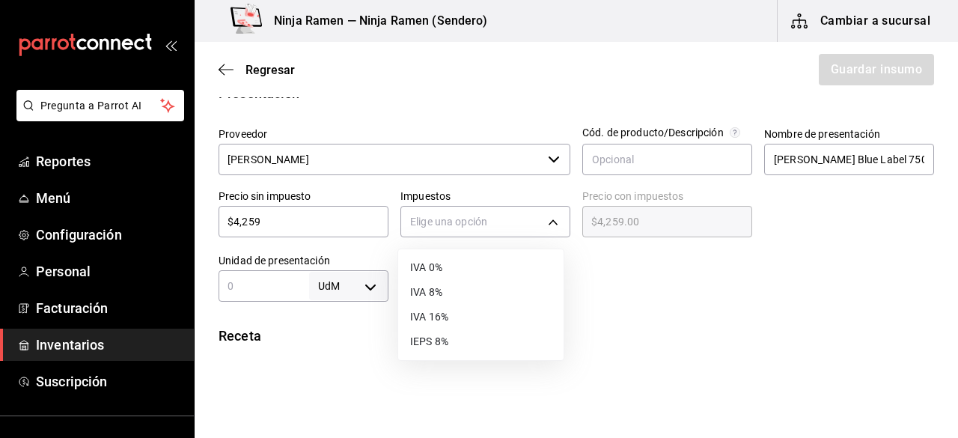
click at [441, 299] on li "IVA 8%" at bounding box center [480, 292] width 165 height 25
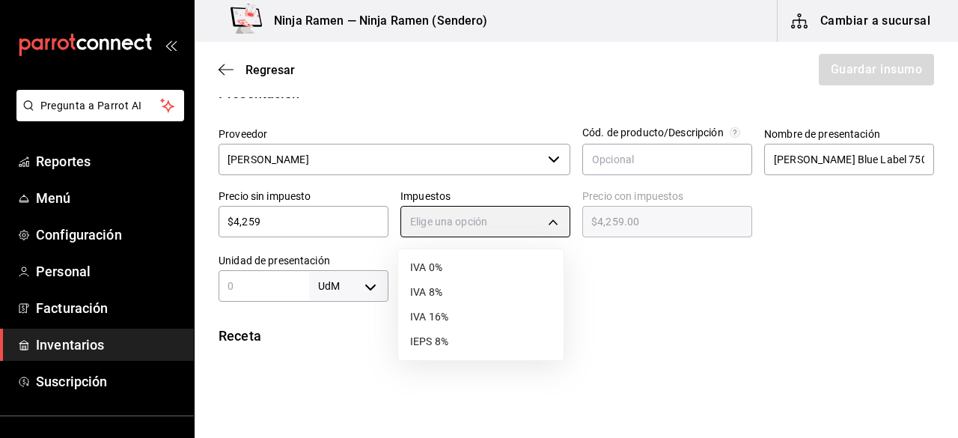
type input "IVA_8"
type input "$4,599.72"
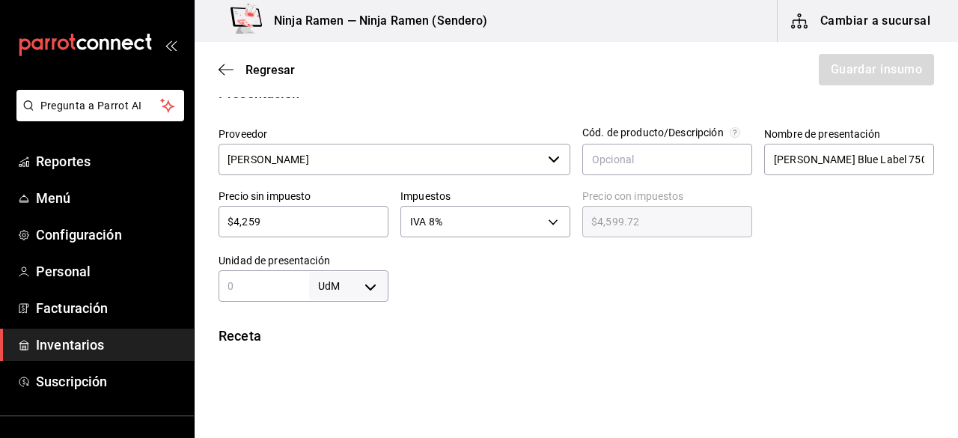
drag, startPoint x: 325, startPoint y: 313, endPoint x: 284, endPoint y: 302, distance: 41.9
click at [284, 302] on div "Insumo Nombre Johnnie Walker Blue Label 750 ml Categoría de inventario Vinos y …" at bounding box center [576, 261] width 763 height 889
click at [274, 296] on div "UdM ​" at bounding box center [304, 285] width 170 height 31
type input "750"
click at [361, 284] on body "Pregunta a Parrot AI Reportes Menú Configuración Personal Facturación Inventari…" at bounding box center [479, 176] width 958 height 353
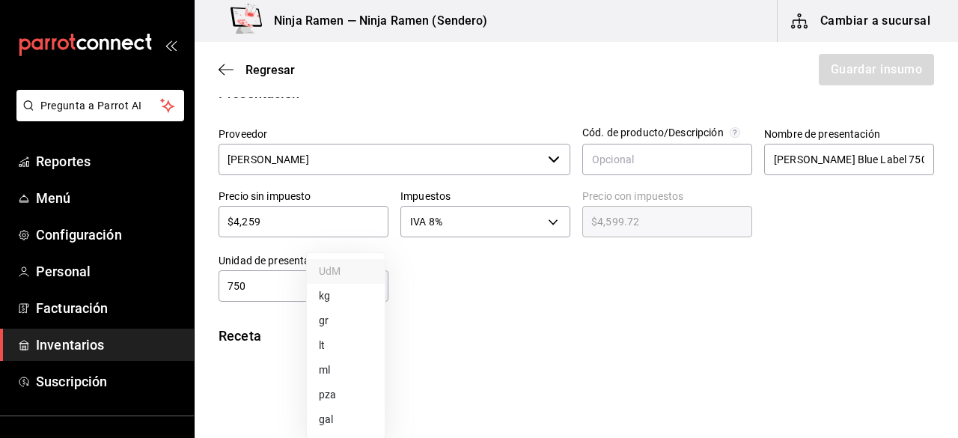
click at [350, 367] on li "ml" at bounding box center [346, 370] width 78 height 25
type input "MILLILITER"
type input "750"
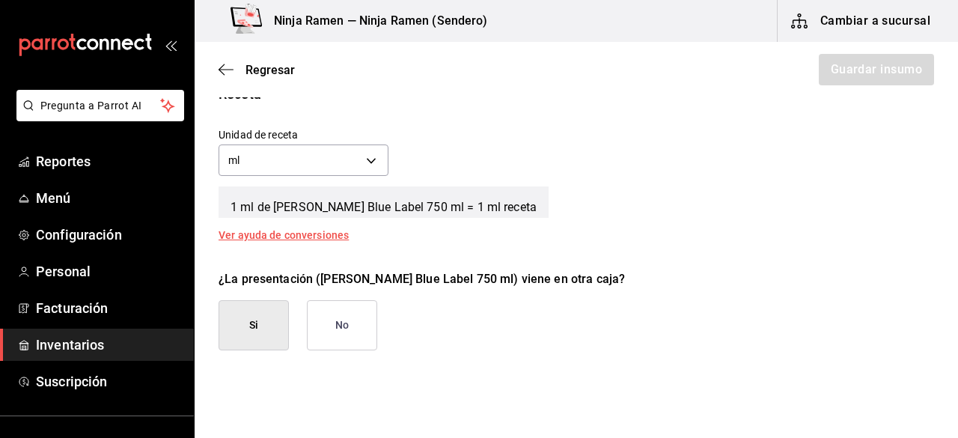
scroll to position [557, 0]
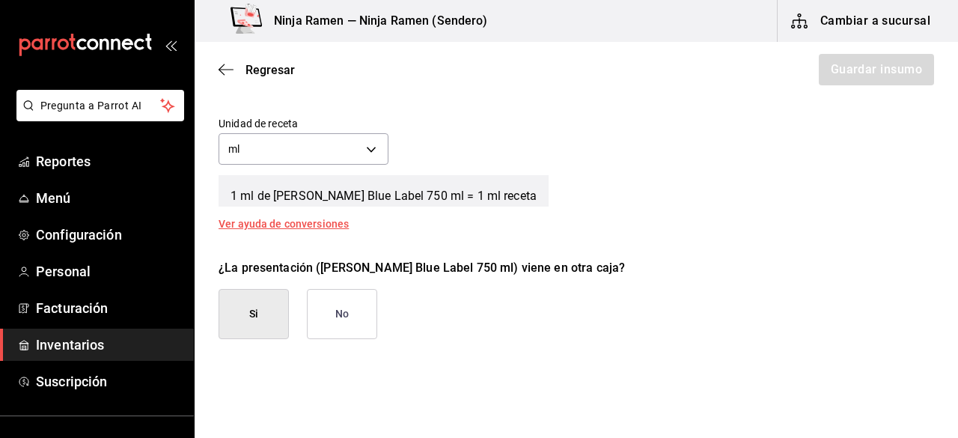
drag, startPoint x: 389, startPoint y: 289, endPoint x: 364, endPoint y: 309, distance: 32.5
click at [364, 309] on div "¿La presentación (Johnnie Walker Blue Label 750 ml) viene en otra caja? Si No" at bounding box center [570, 293] width 727 height 92
click at [364, 309] on button "No" at bounding box center [342, 314] width 70 height 50
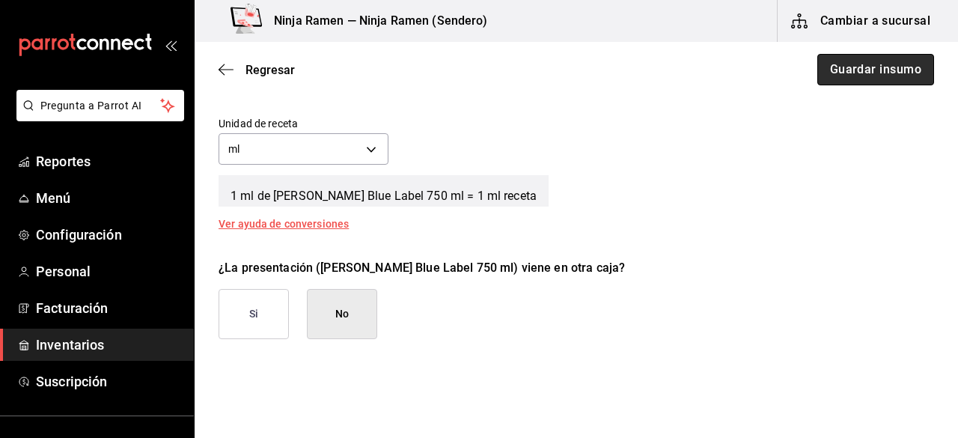
click at [883, 62] on button "Guardar insumo" at bounding box center [875, 69] width 117 height 31
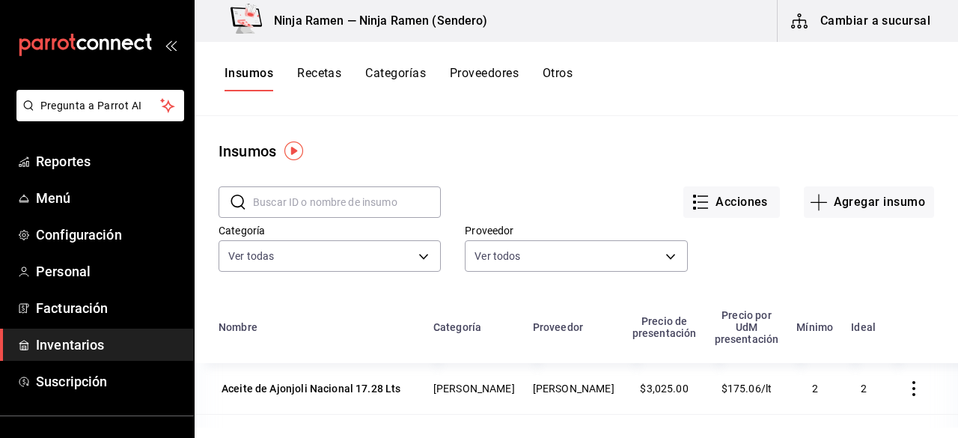
click at [351, 216] on input "text" at bounding box center [347, 202] width 188 height 30
click at [852, 195] on button "Agregar insumo" at bounding box center [869, 201] width 130 height 31
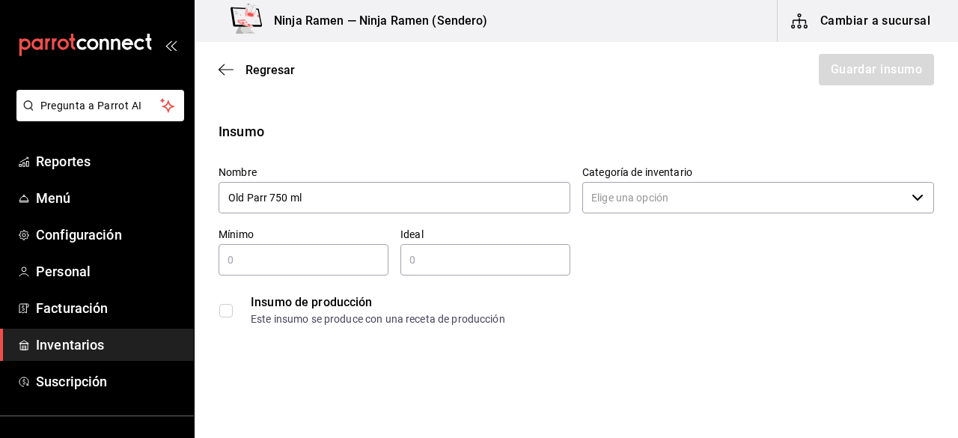
type input "Old Parr 750 ml"
click at [723, 204] on input "Categoría de inventario" at bounding box center [743, 197] width 323 height 31
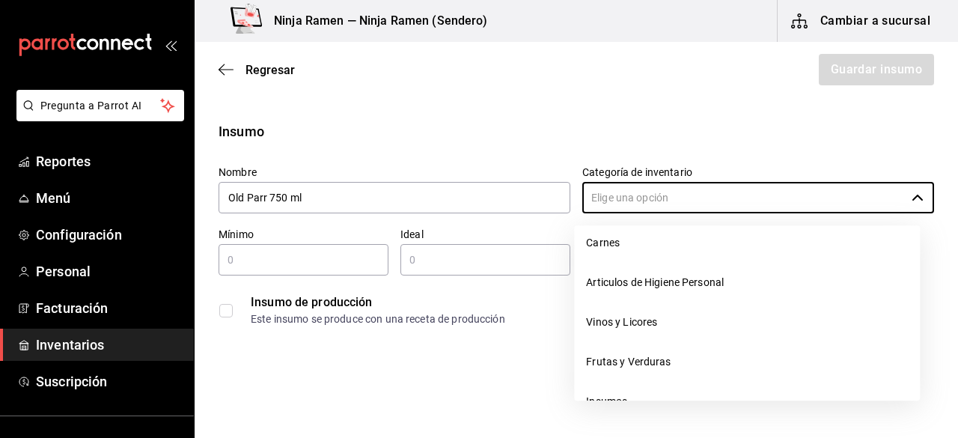
scroll to position [177, 0]
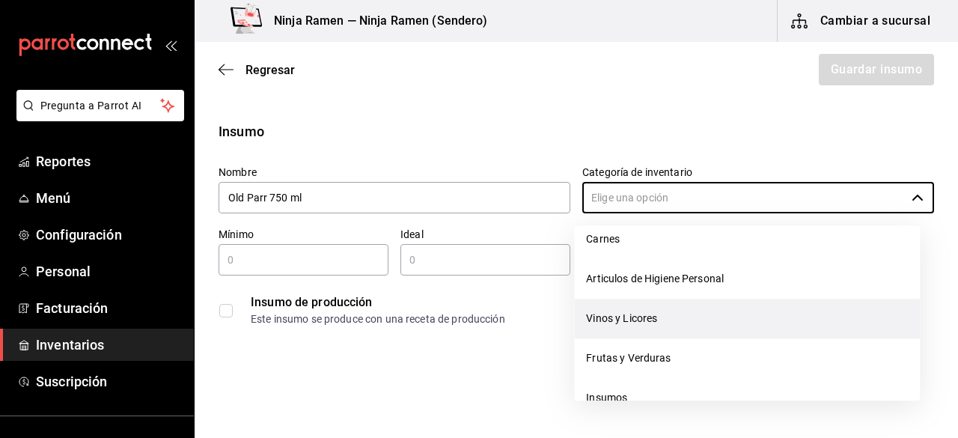
click at [798, 328] on li "Vinos y Licores" at bounding box center [747, 319] width 346 height 40
type input "Vinos y Licores"
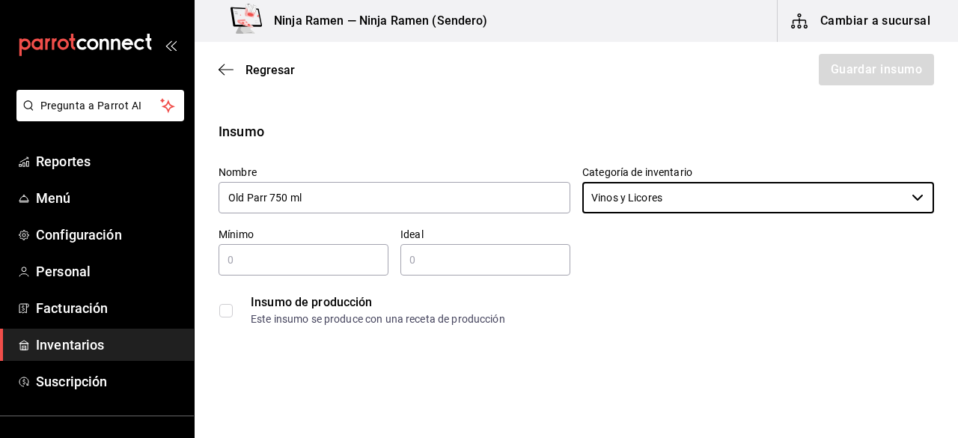
click at [325, 278] on div "Insumo de producción Este insumo se produce con una receta de producción" at bounding box center [570, 304] width 727 height 58
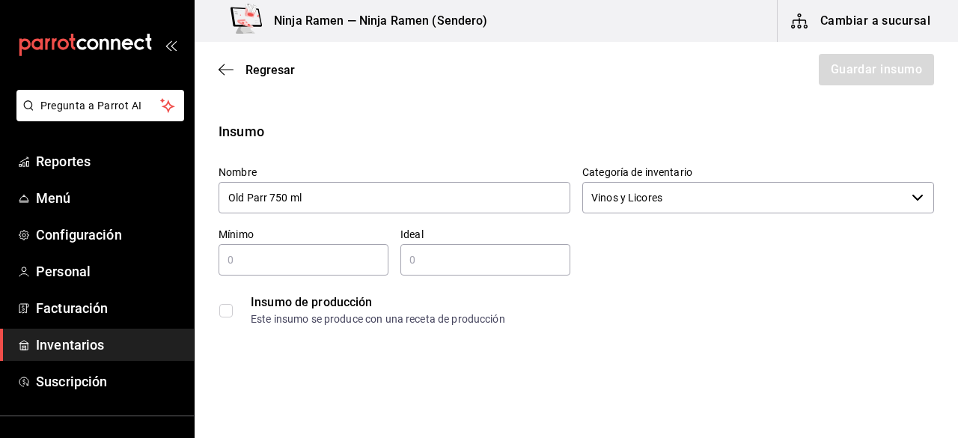
click at [308, 270] on div "​" at bounding box center [304, 259] width 170 height 31
type input "1"
click at [431, 268] on input "text" at bounding box center [485, 260] width 170 height 18
type input "2"
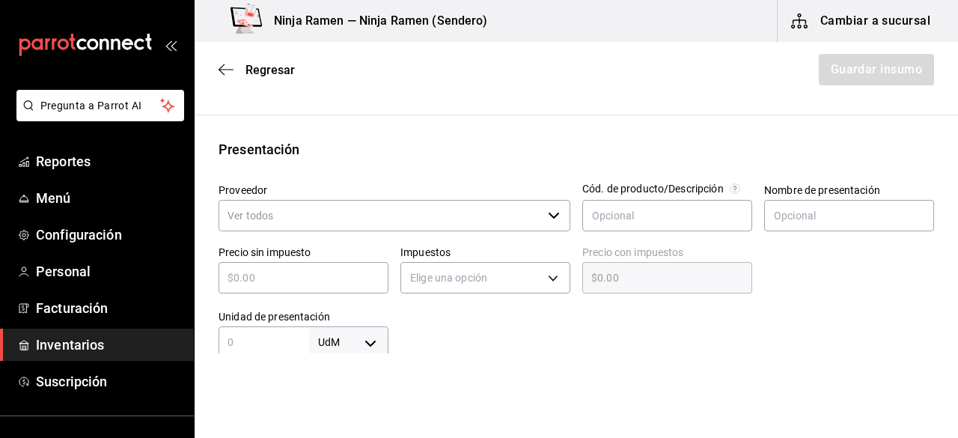
scroll to position [288, 0]
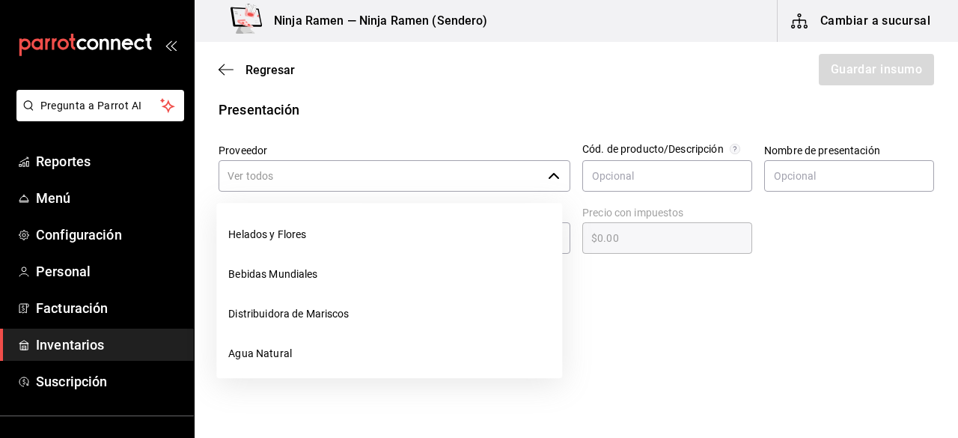
click at [548, 177] on icon "button" at bounding box center [554, 176] width 12 height 12
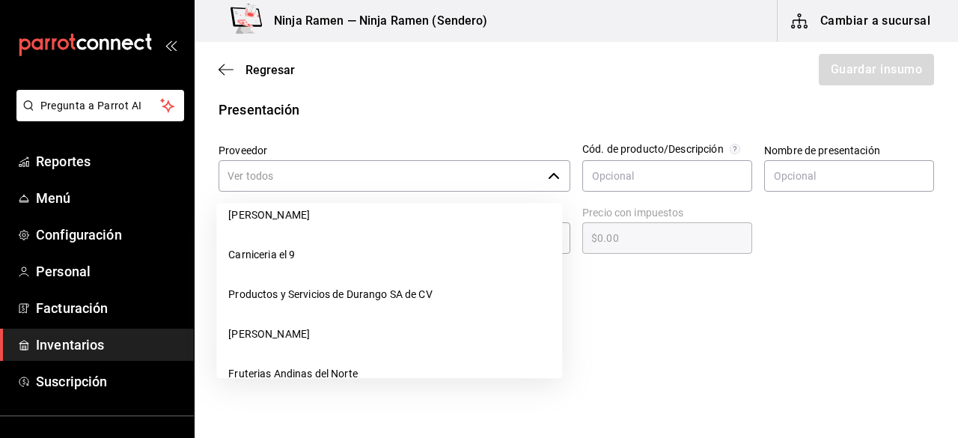
scroll to position [230, 0]
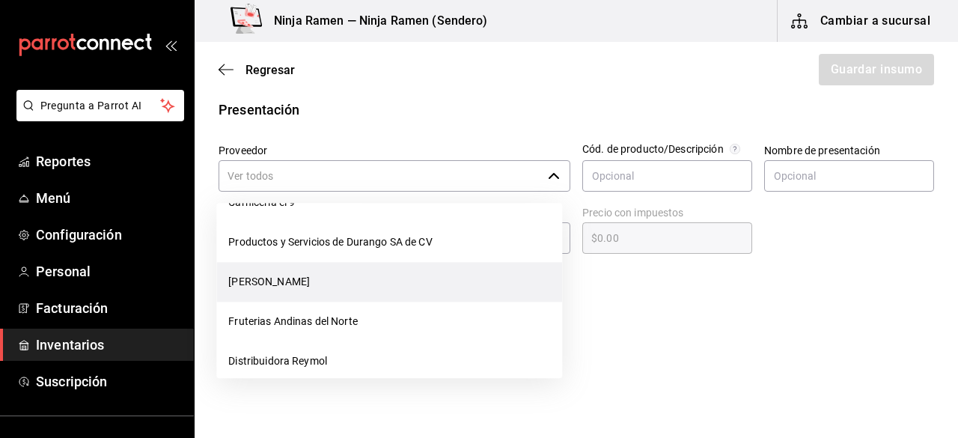
click at [483, 278] on li "[PERSON_NAME]" at bounding box center [389, 282] width 346 height 40
type input "[PERSON_NAME]"
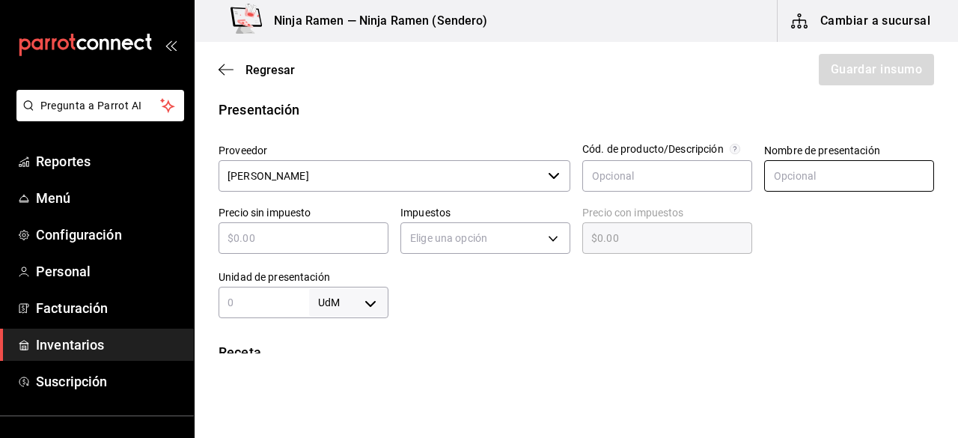
type input "2"
click at [820, 173] on input "text" at bounding box center [849, 175] width 170 height 31
paste input "Old Parr 750 ml"
type input "Old Parr 750 ml"
click at [304, 246] on div "​" at bounding box center [304, 237] width 170 height 31
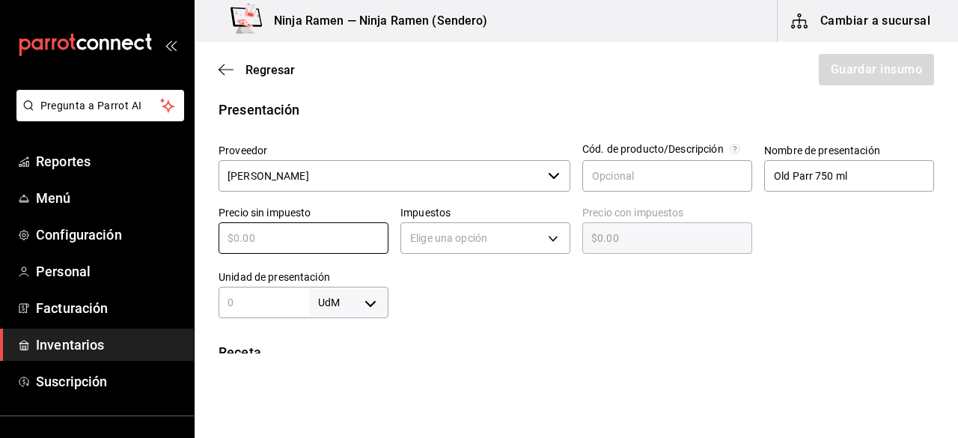
type input "$6"
type input "$6.00"
type input "$63"
type input "$63.00"
type input "$639"
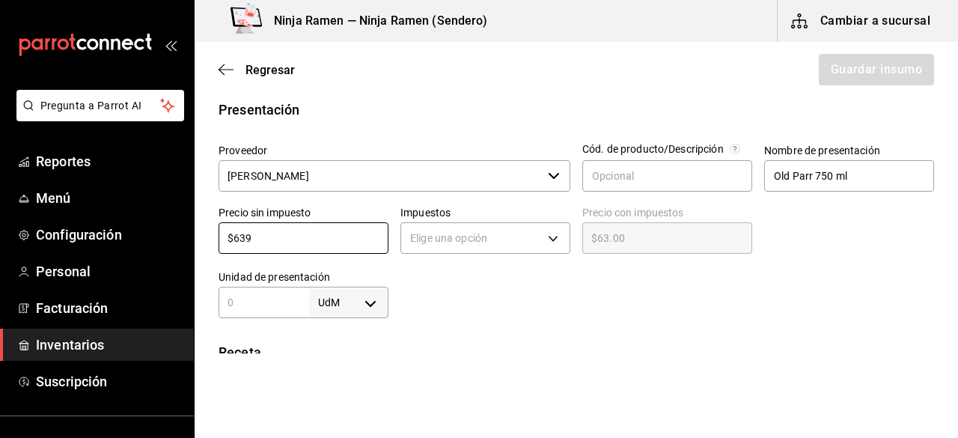
type input "$639.00"
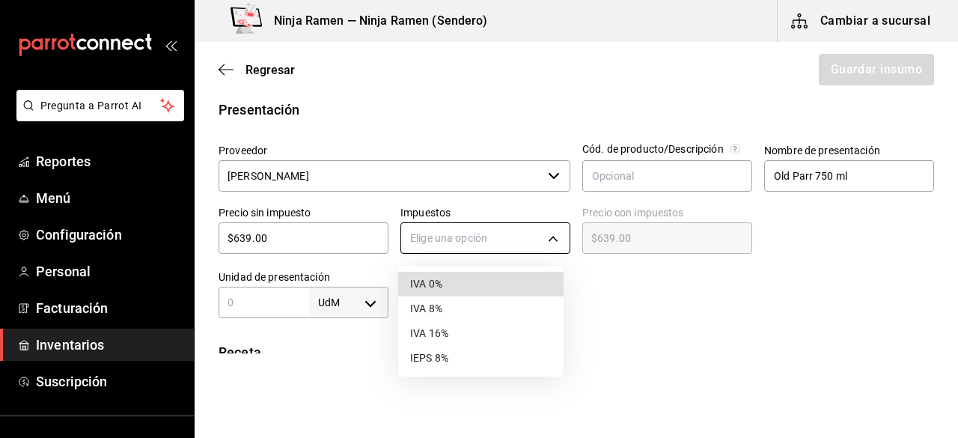
click at [540, 239] on body "Pregunta a Parrot AI Reportes Menú Configuración Personal Facturación Inventari…" at bounding box center [479, 176] width 958 height 353
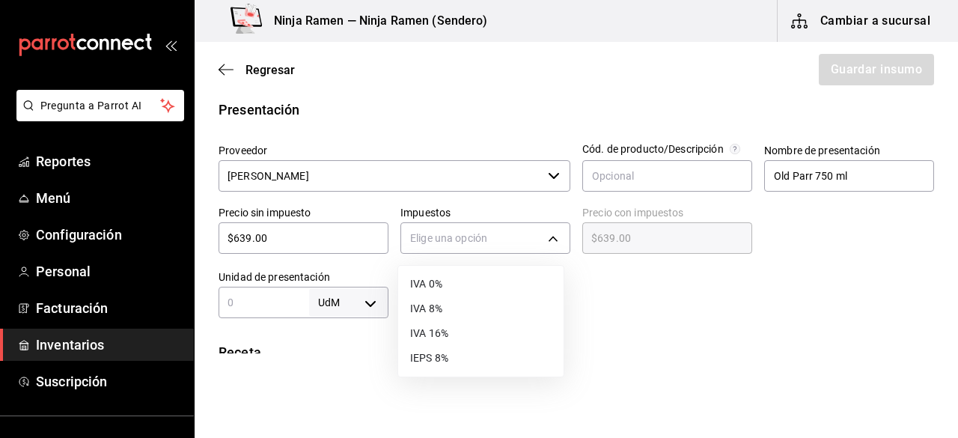
click at [465, 319] on li "IVA 8%" at bounding box center [480, 308] width 165 height 25
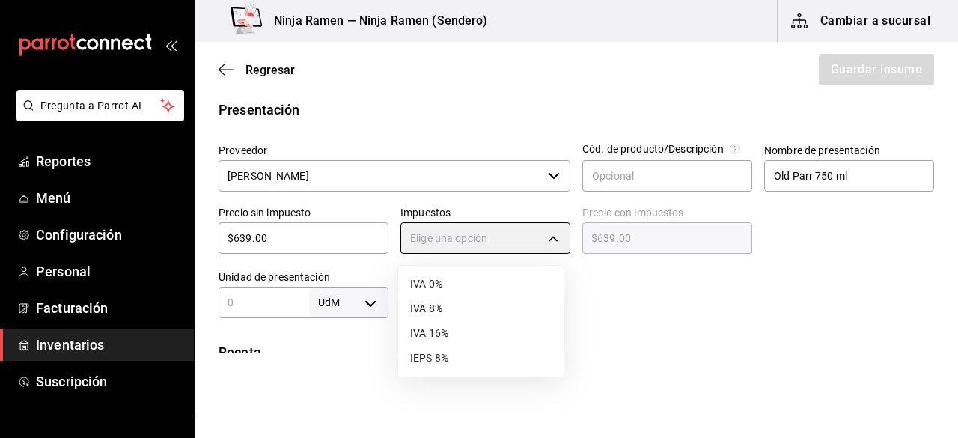
type input "IVA_8"
type input "$690.12"
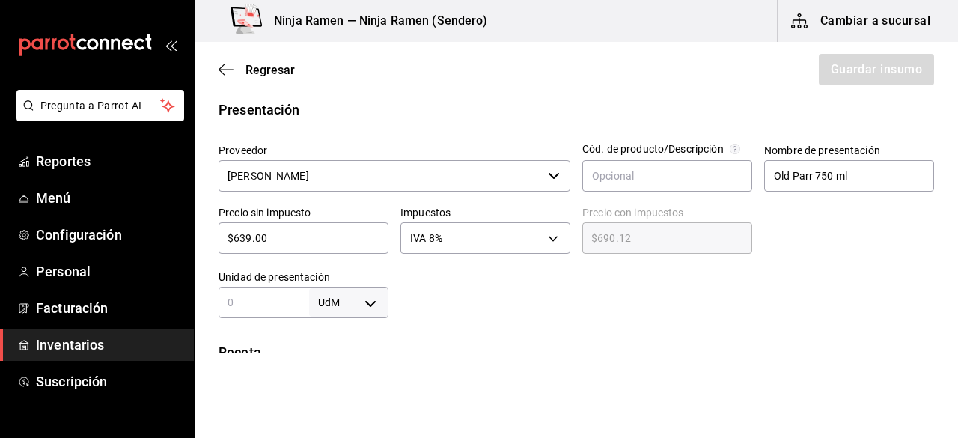
click at [258, 295] on input "text" at bounding box center [264, 302] width 91 height 18
type input "750"
click at [370, 302] on body "Pregunta a Parrot AI Reportes Menú Configuración Personal Facturación Inventari…" at bounding box center [479, 176] width 958 height 353
click at [332, 372] on li "ml" at bounding box center [346, 370] width 78 height 25
type input "MILLILITER"
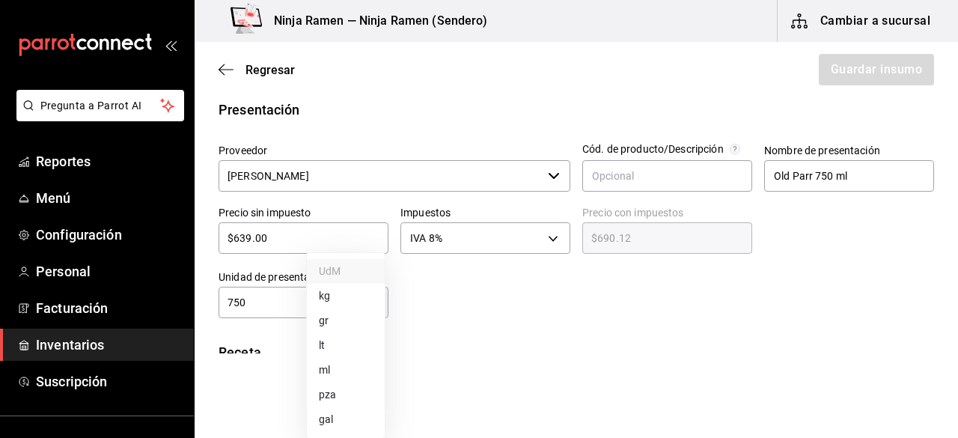
type input "MILLILITER"
type input "750"
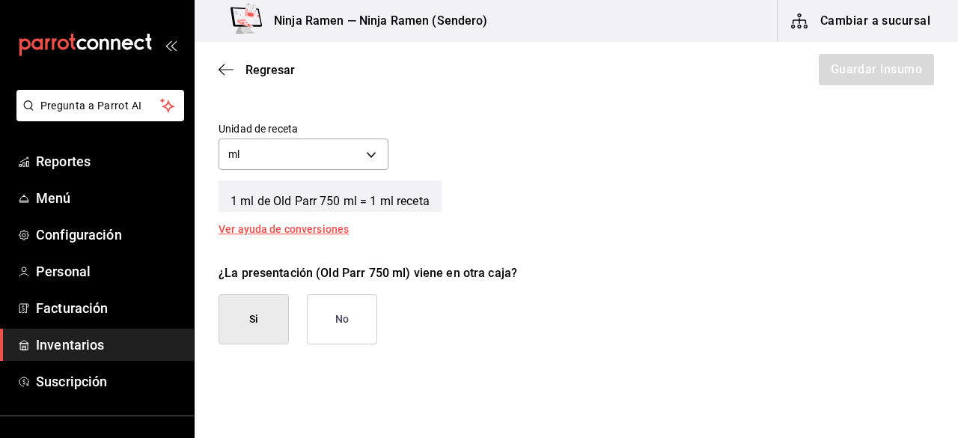
scroll to position [583, 0]
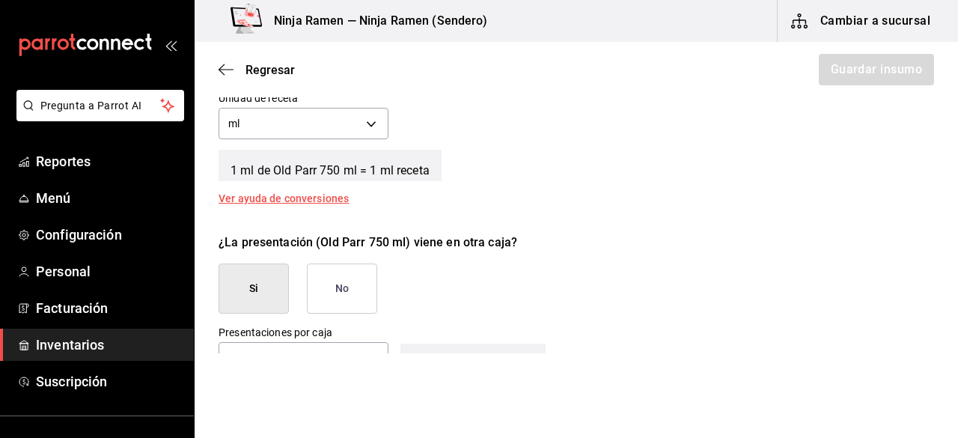
click at [343, 301] on button "No" at bounding box center [342, 288] width 70 height 50
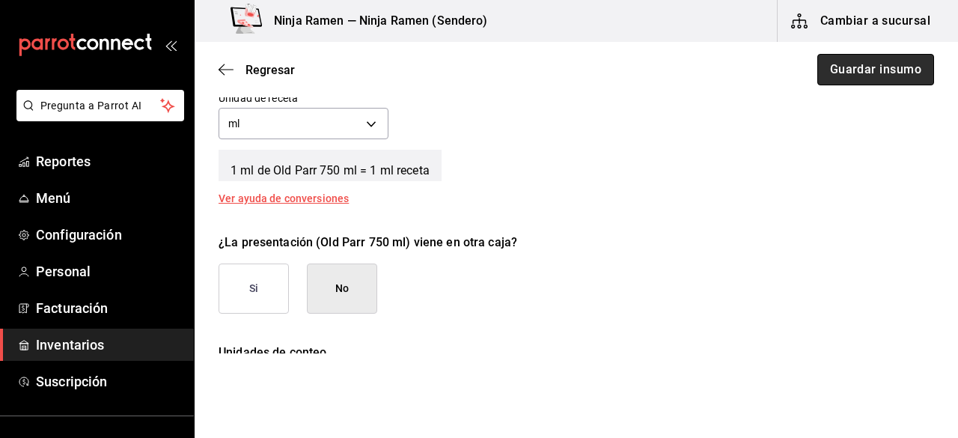
click at [876, 85] on button "Guardar insumo" at bounding box center [875, 69] width 117 height 31
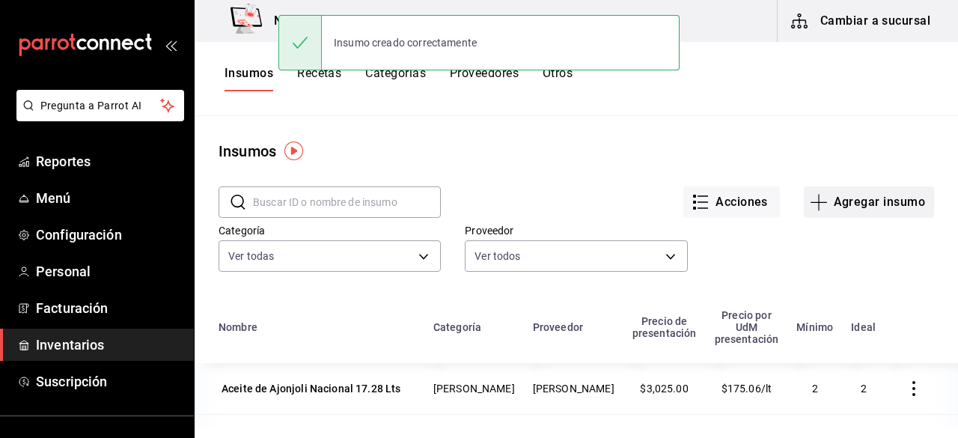
click at [859, 194] on button "Agregar insumo" at bounding box center [869, 201] width 130 height 31
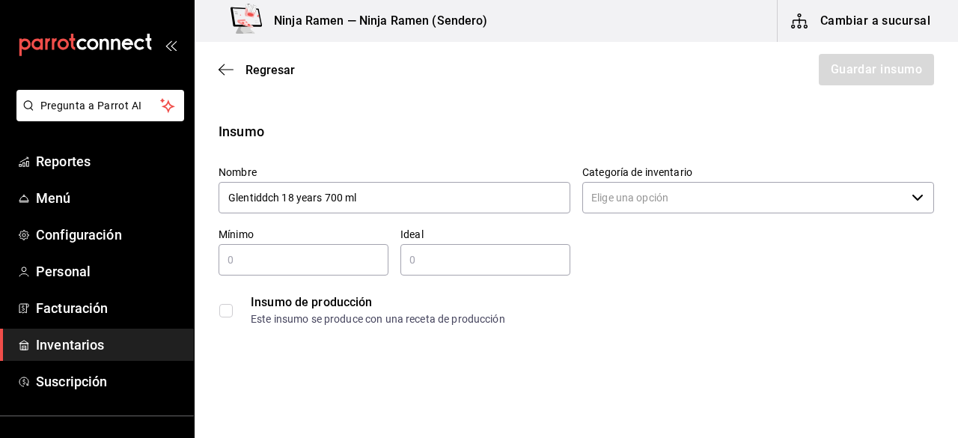
type input "Glentiddch 18 years 700 ml"
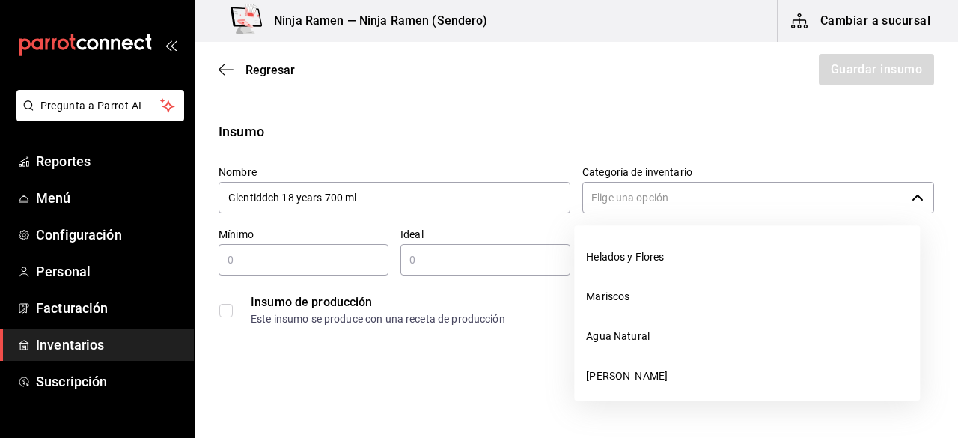
click at [706, 189] on input "Categoría de inventario" at bounding box center [743, 197] width 323 height 31
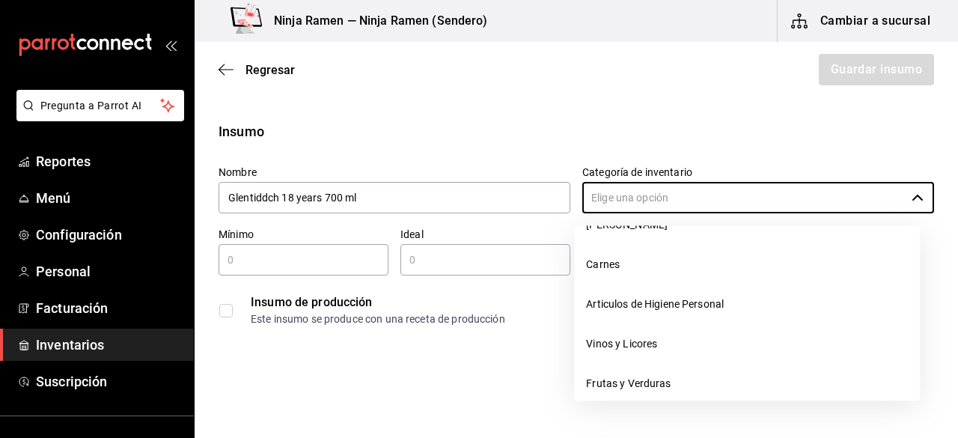
scroll to position [169, 0]
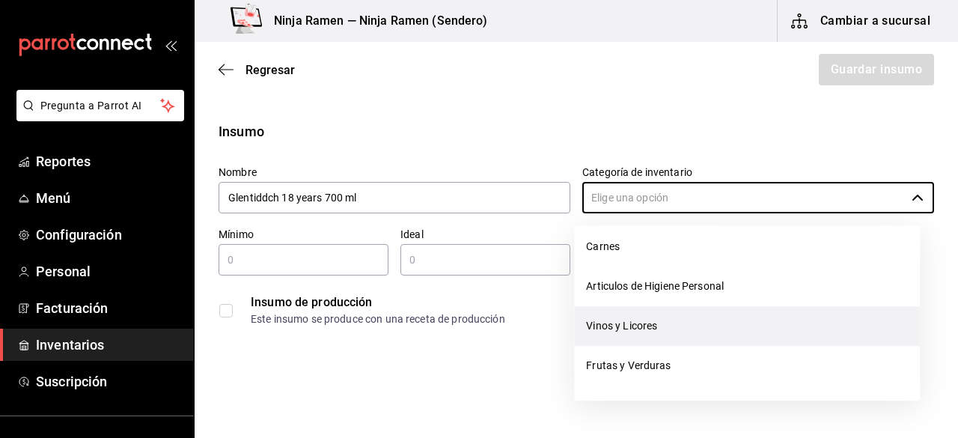
click at [714, 327] on li "Vinos y Licores" at bounding box center [747, 326] width 346 height 40
type input "Vinos y Licores"
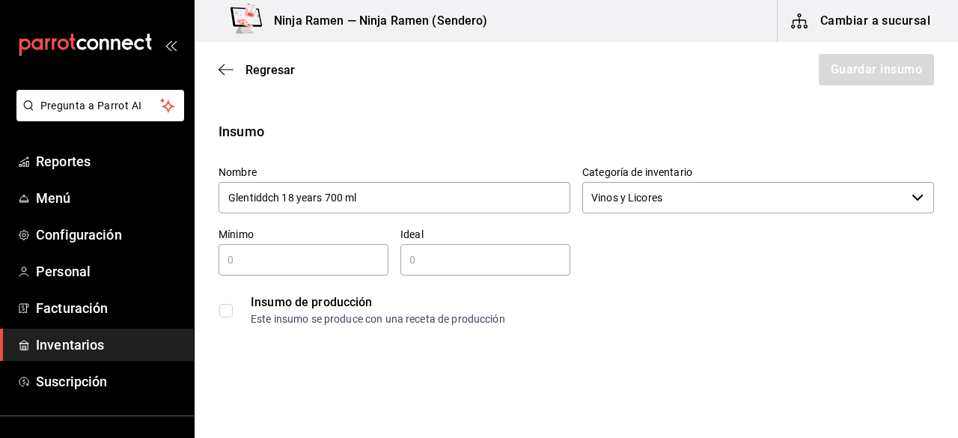
click at [247, 267] on div "​" at bounding box center [304, 259] width 170 height 31
click at [247, 267] on input "text" at bounding box center [304, 260] width 170 height 18
type input "1"
click at [421, 255] on input "text" at bounding box center [485, 260] width 170 height 18
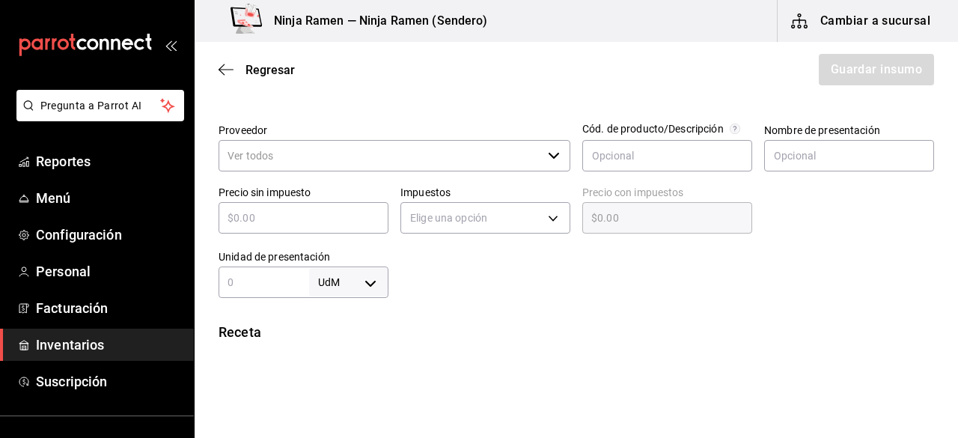
scroll to position [331, 0]
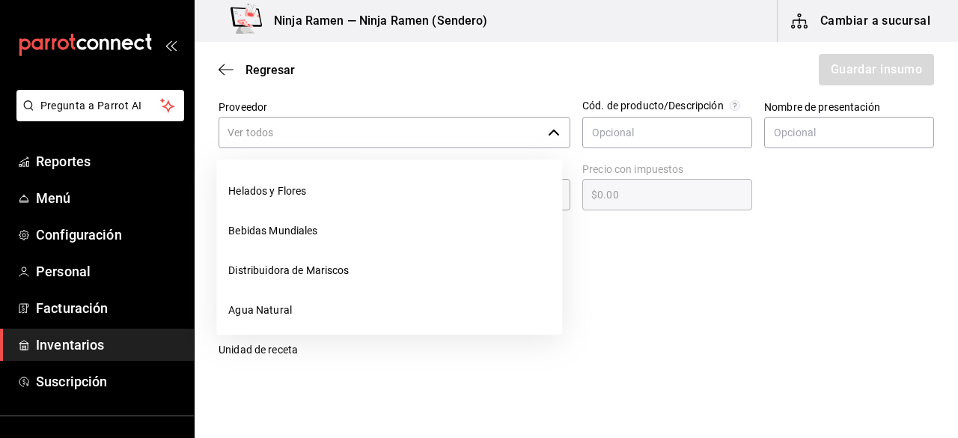
click at [537, 135] on div "​" at bounding box center [395, 132] width 352 height 31
type input "2"
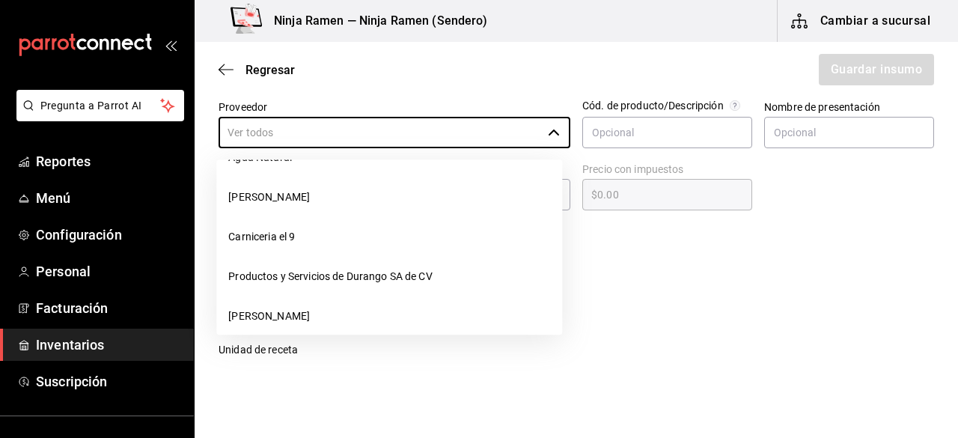
scroll to position [157, 0]
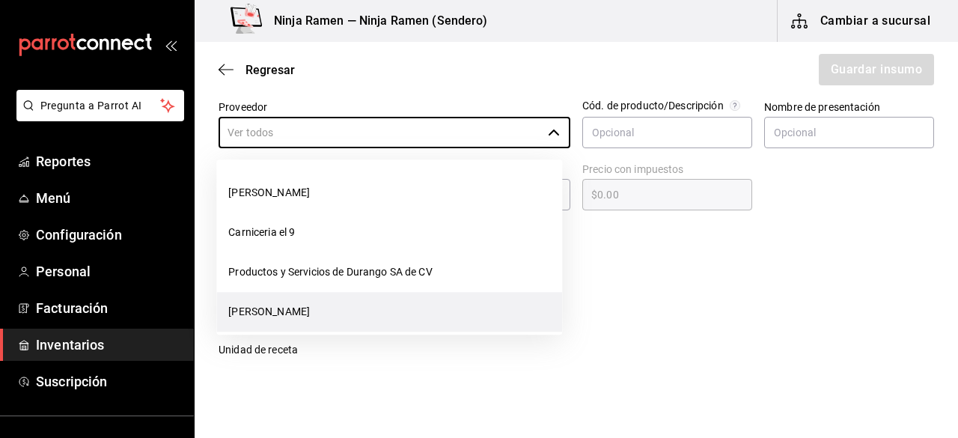
click at [385, 302] on li "[PERSON_NAME]" at bounding box center [389, 312] width 346 height 40
type input "[PERSON_NAME]"
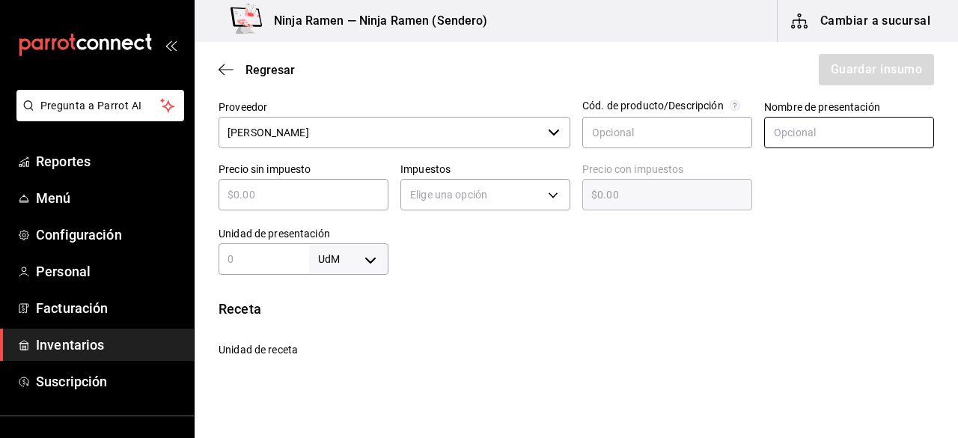
click at [806, 141] on input "text" at bounding box center [849, 132] width 170 height 31
paste input "GLENDFIDICH 18"
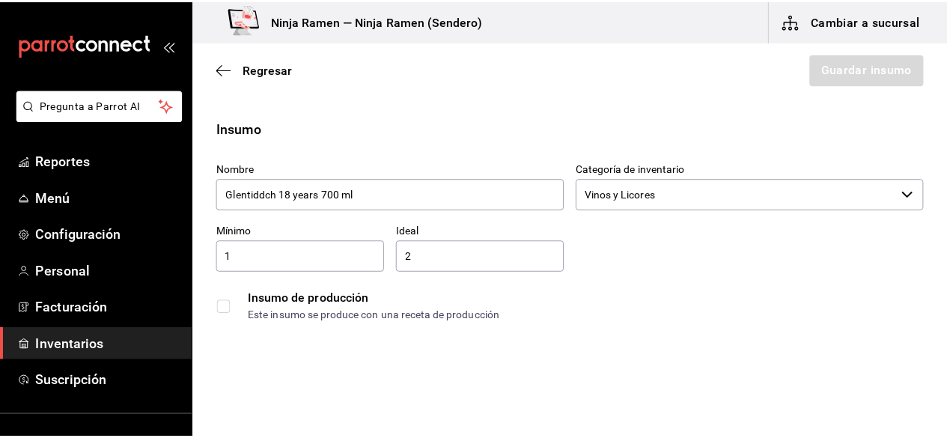
scroll to position [0, 0]
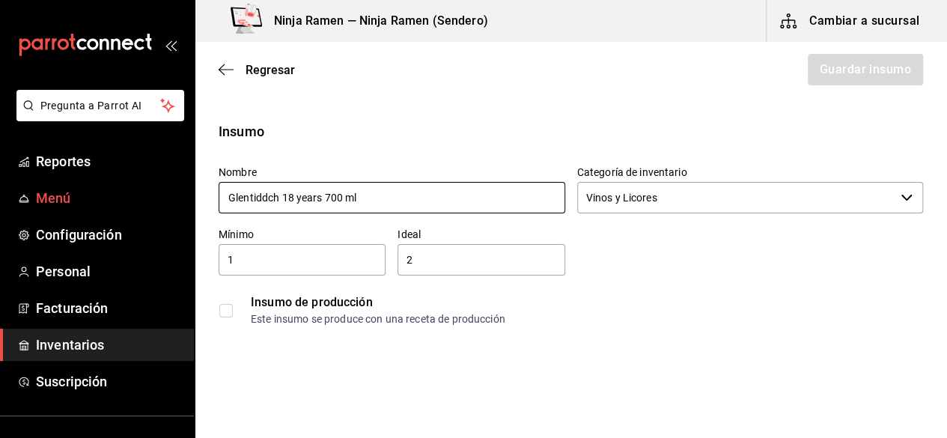
drag, startPoint x: 411, startPoint y: 192, endPoint x: 150, endPoint y: 196, distance: 261.2
click at [150, 196] on div "Pregunta a Parrot AI Reportes Menú Configuración Personal Facturación Inventari…" at bounding box center [473, 176] width 947 height 353
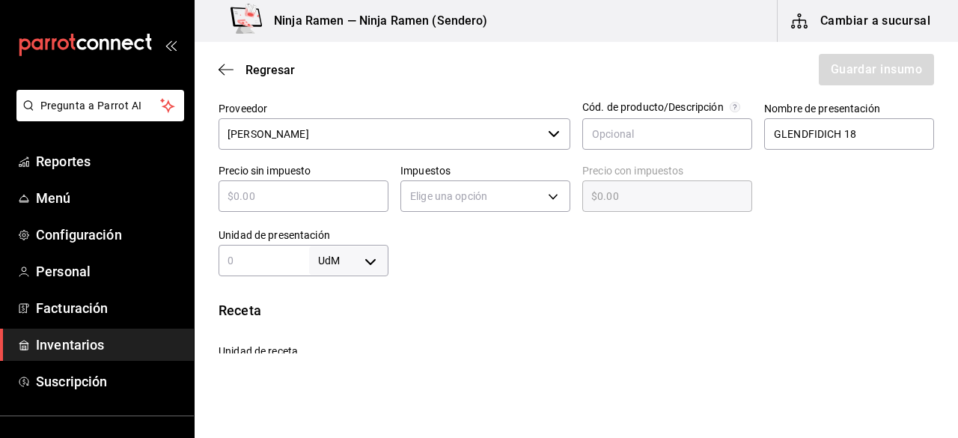
scroll to position [315, 0]
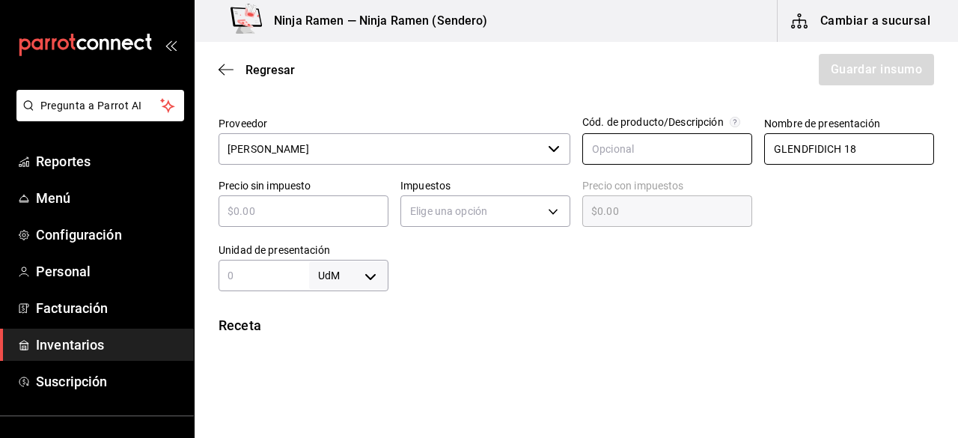
drag, startPoint x: 862, startPoint y: 144, endPoint x: 723, endPoint y: 150, distance: 139.3
click at [723, 150] on div "Proveedor VEGA ​ Cód. de producto/Descripción Nombre de presentación GLENDFIDIC…" at bounding box center [570, 198] width 727 height 186
paste input "lentiddch 18 years 700 ml"
type input "Glentiddch 18 years 700 ml"
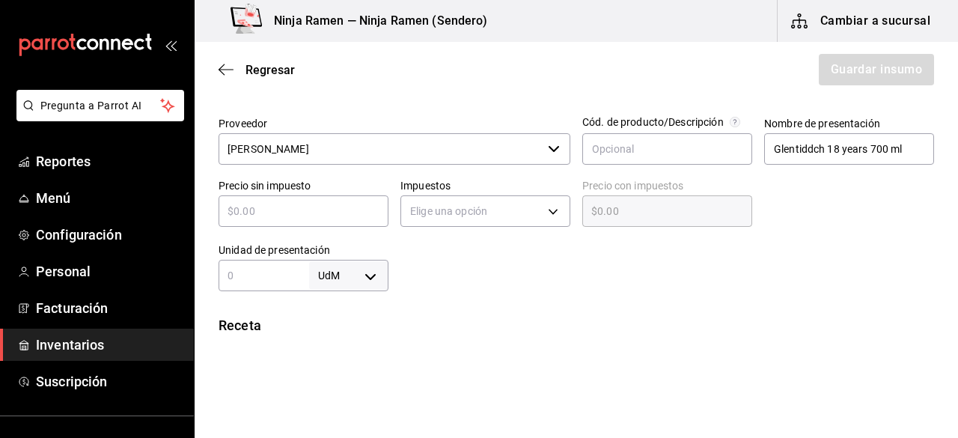
click at [339, 205] on input "text" at bounding box center [304, 211] width 170 height 18
type input "$3"
type input "$3.00"
type input "$35"
type input "$35.00"
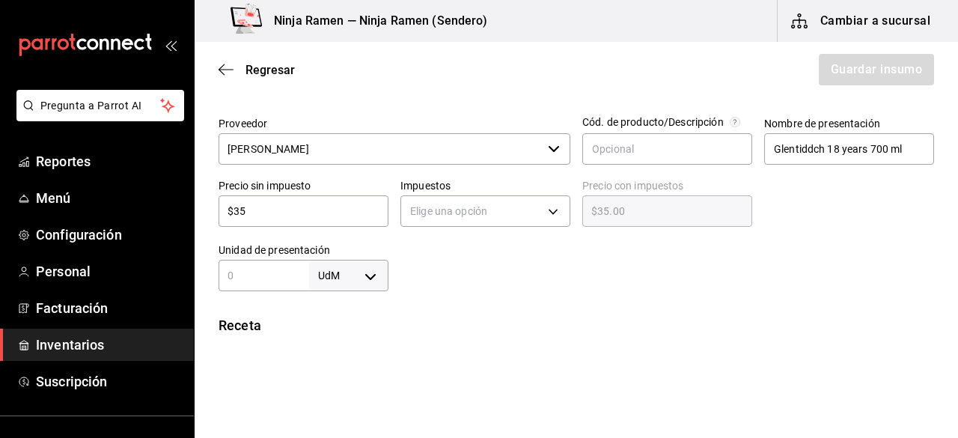
type input "$3"
type input "$3.00"
type input "$36"
type input "$36.00"
type input "$362"
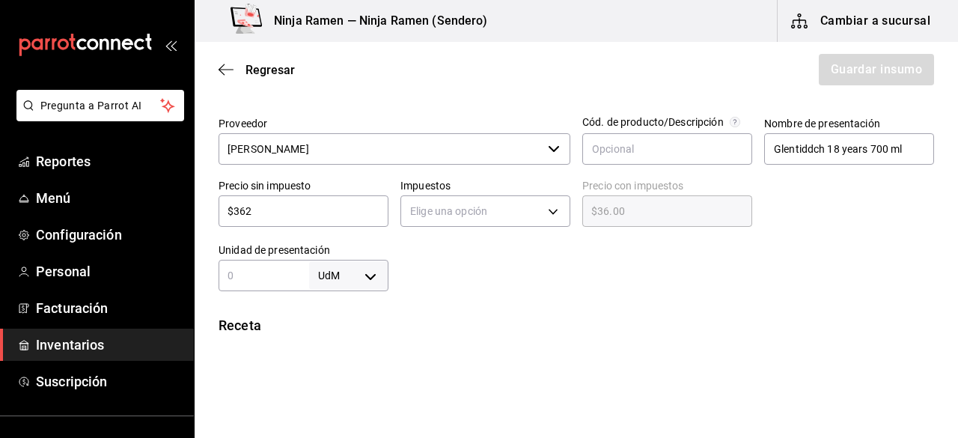
type input "$362.00"
type input "$3,627"
type input "$3,627.00"
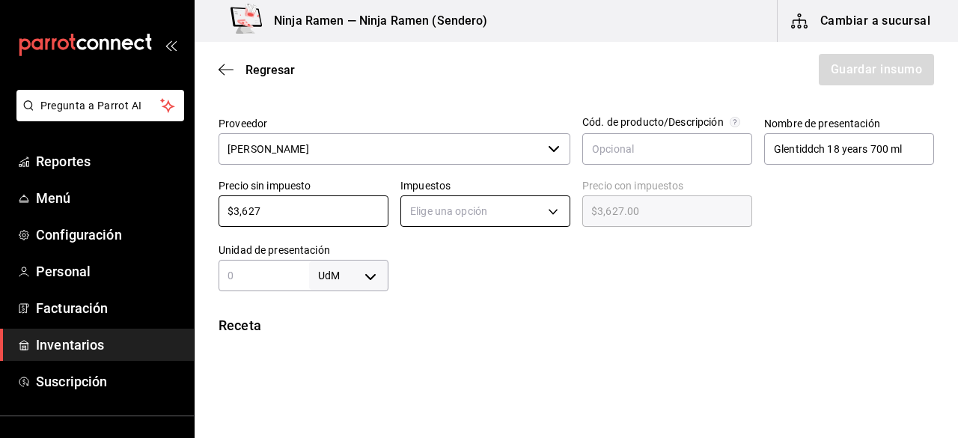
type input "$3,627"
click at [435, 209] on body "Pregunta a Parrot AI Reportes Menú Configuración Personal Facturación Inventari…" at bounding box center [479, 176] width 958 height 353
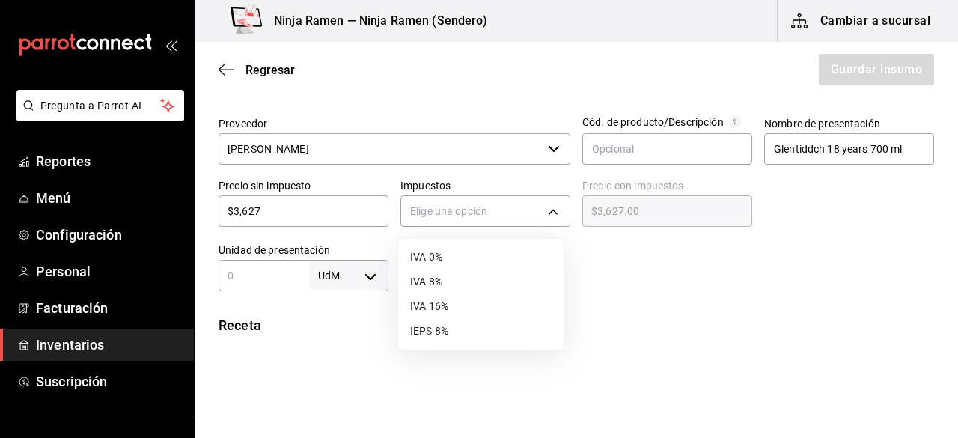
click at [444, 281] on li "IVA 8%" at bounding box center [480, 281] width 165 height 25
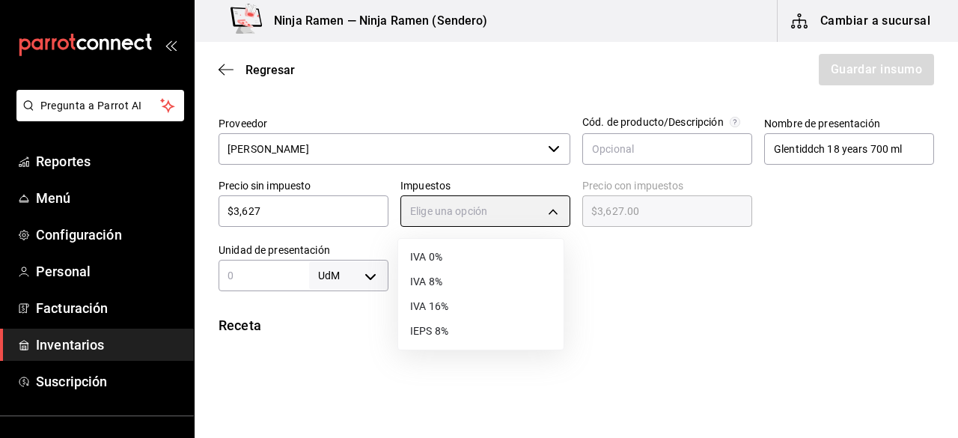
type input "IVA_8"
type input "$3,917.16"
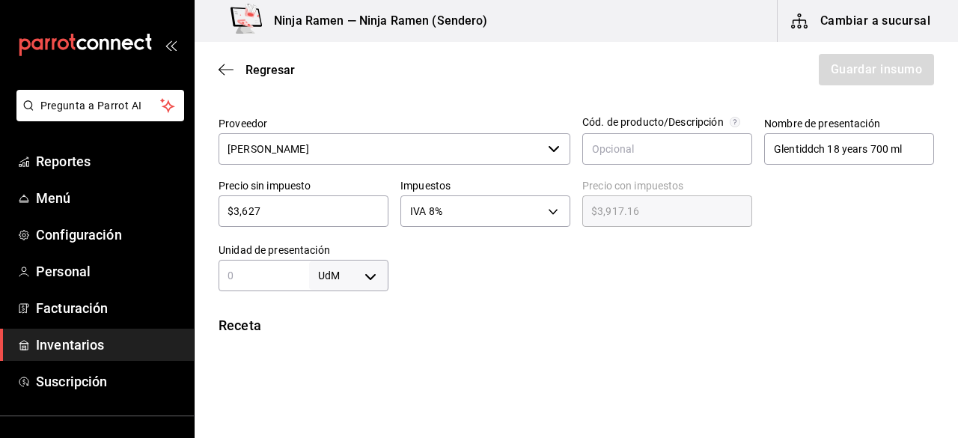
click at [272, 276] on input "text" at bounding box center [264, 275] width 91 height 18
type input "700"
click at [356, 264] on body "Pregunta a Parrot AI Reportes Menú Configuración Personal Facturación Inventari…" at bounding box center [479, 176] width 958 height 353
click at [349, 373] on li "ml" at bounding box center [346, 370] width 78 height 25
type input "MILLILITER"
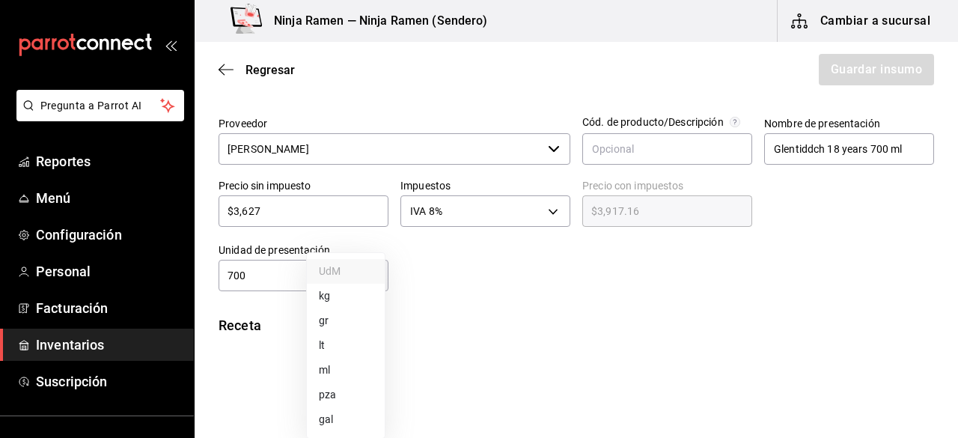
type input "MILLILITER"
type input "700"
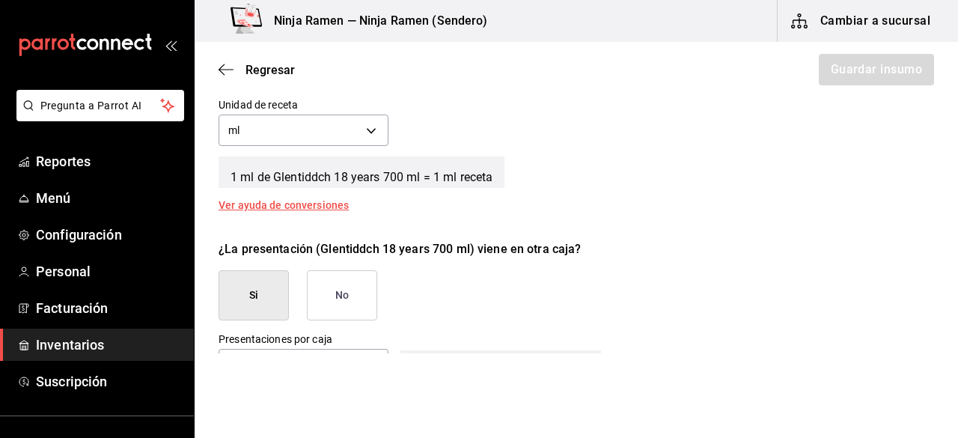
scroll to position [576, 0]
click at [364, 301] on button "No" at bounding box center [342, 295] width 70 height 50
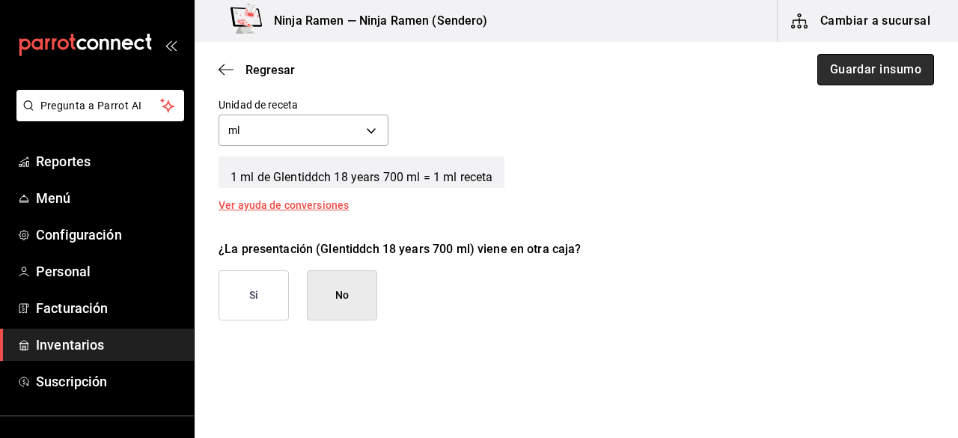
click at [855, 68] on button "Guardar insumo" at bounding box center [875, 69] width 117 height 31
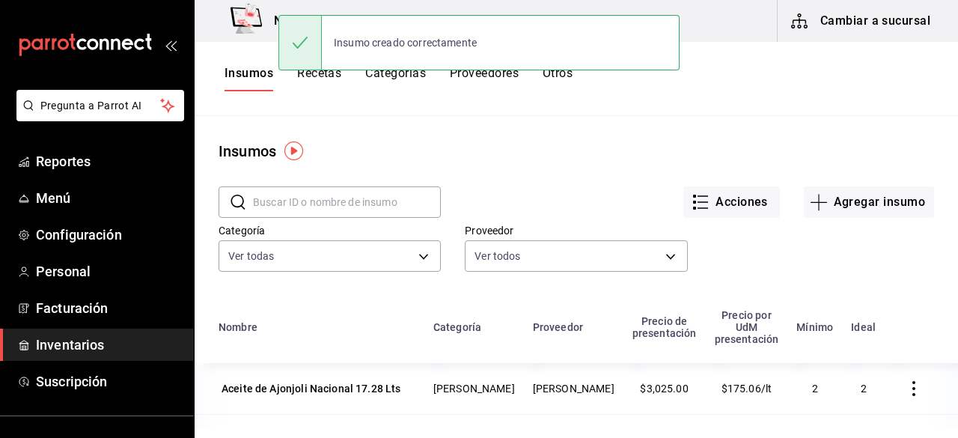
click at [302, 203] on input "text" at bounding box center [347, 202] width 188 height 30
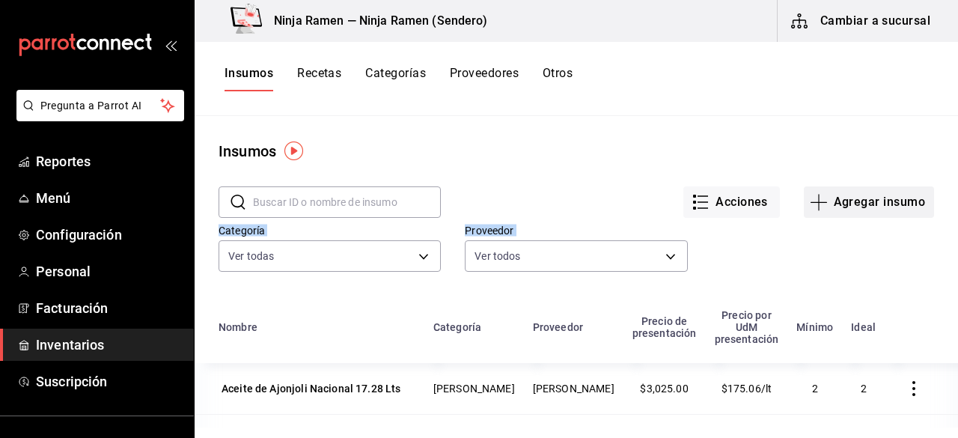
drag, startPoint x: 855, startPoint y: 224, endPoint x: 858, endPoint y: 195, distance: 28.6
click at [858, 195] on div "​ ​ Acciones Agregar insumo Categoría Ver todas 5b11dc51-f442-4b91-a371-c465a9c…" at bounding box center [576, 231] width 763 height 138
click at [858, 195] on button "Agregar insumo" at bounding box center [869, 201] width 130 height 31
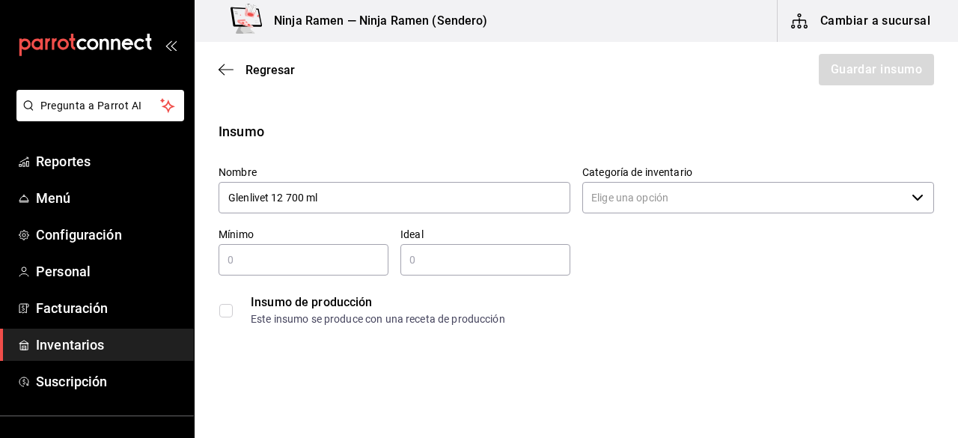
type input "Glenlivet 12 700 ml"
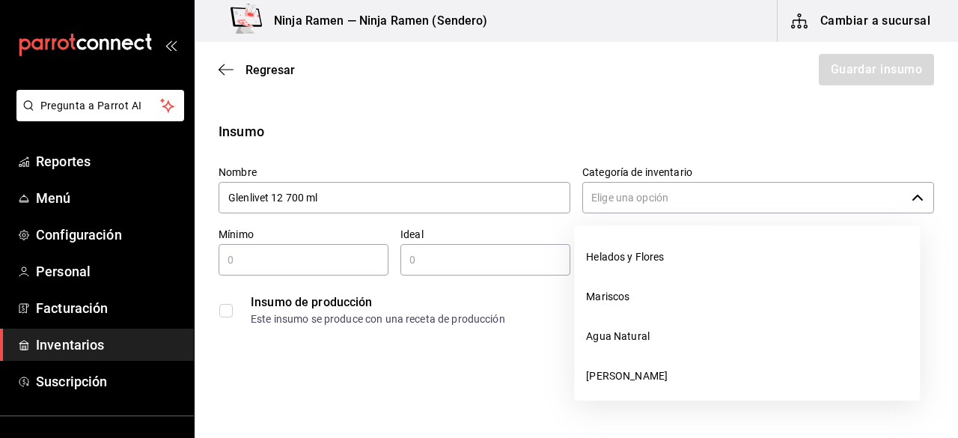
click at [757, 183] on input "Categoría de inventario" at bounding box center [743, 197] width 323 height 31
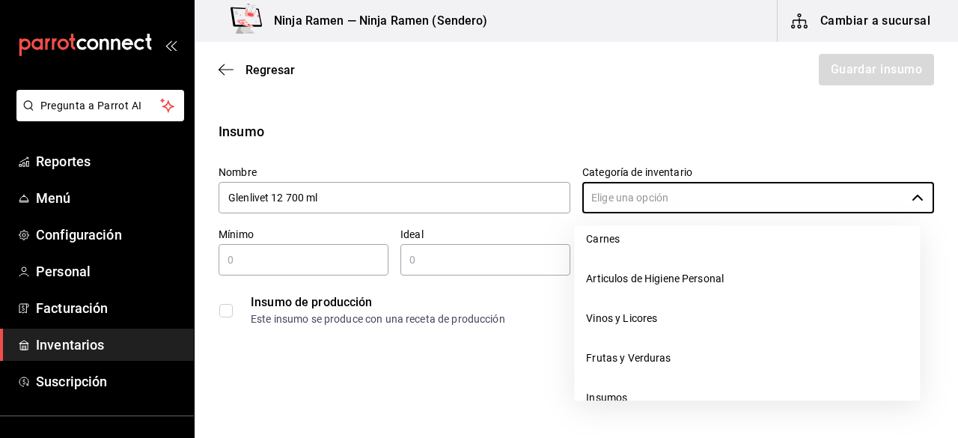
scroll to position [192, 0]
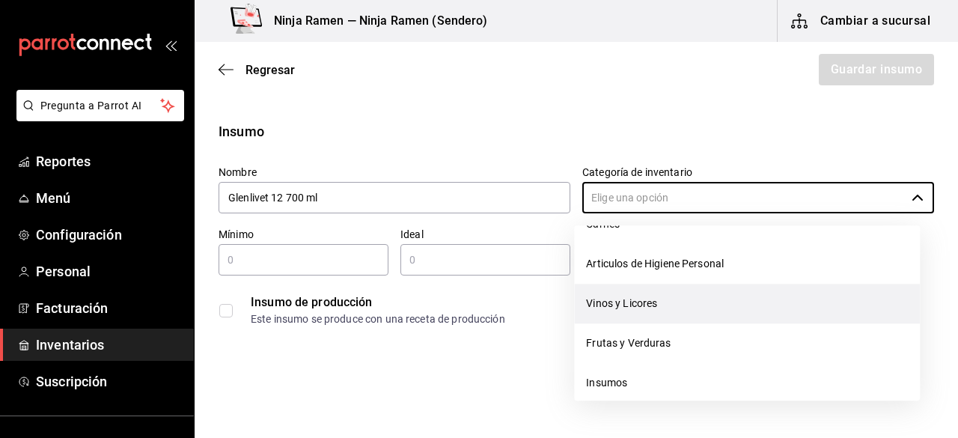
click at [678, 314] on li "Vinos y Licores" at bounding box center [747, 304] width 346 height 40
type input "Vinos y Licores"
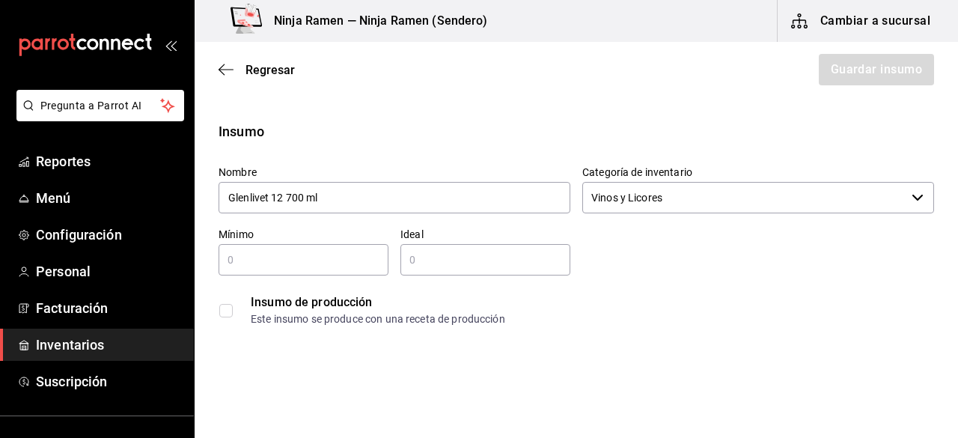
click at [292, 264] on input "text" at bounding box center [304, 260] width 170 height 18
type input "1"
click at [438, 261] on input "text" at bounding box center [485, 260] width 170 height 18
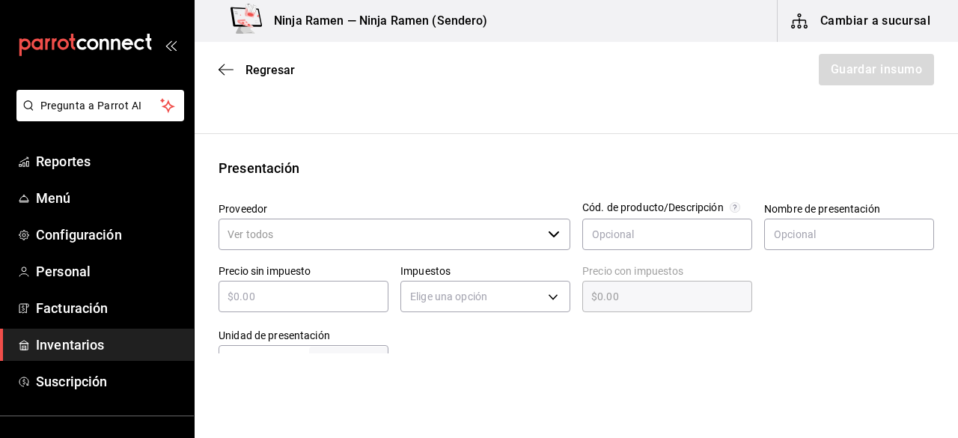
scroll to position [279, 0]
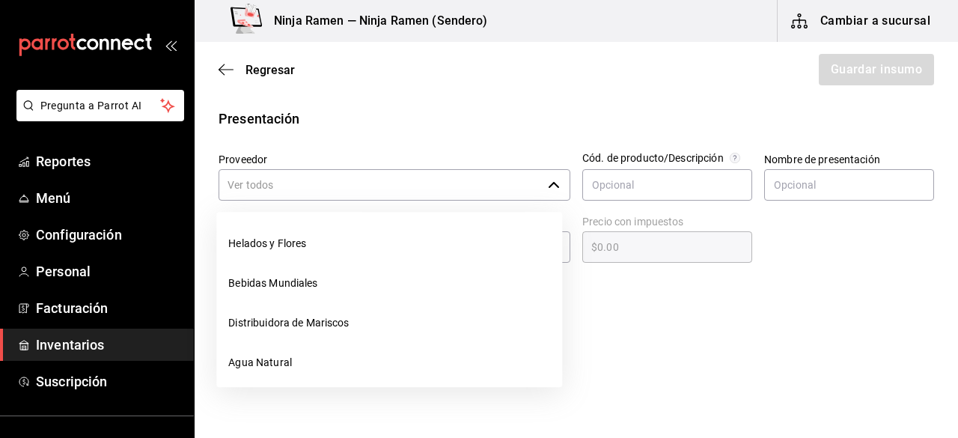
click at [556, 172] on div "​" at bounding box center [395, 184] width 352 height 31
type input "2"
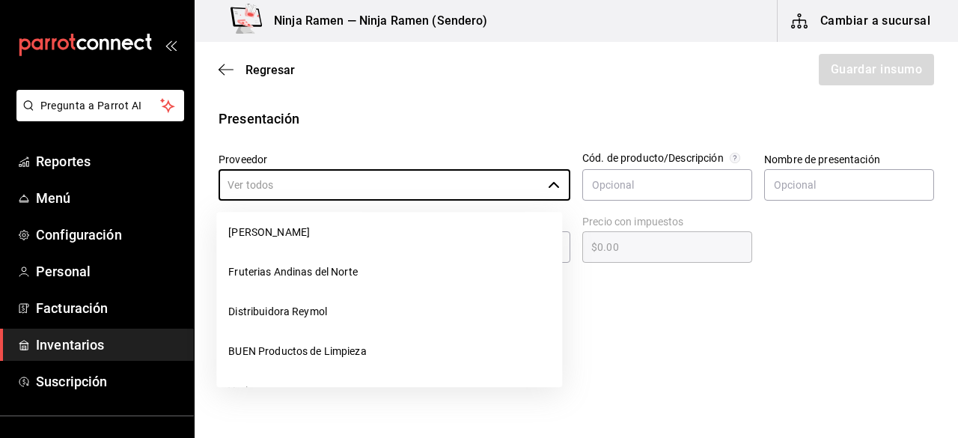
scroll to position [295, 0]
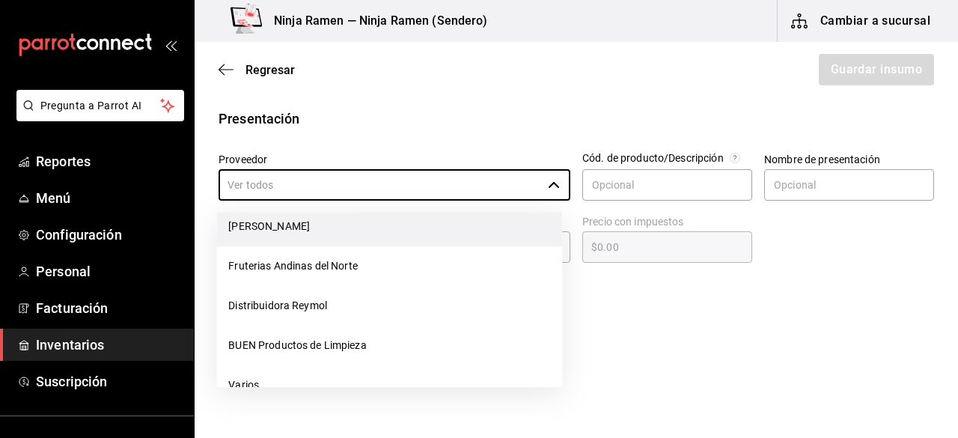
click at [268, 239] on li "[PERSON_NAME]" at bounding box center [389, 227] width 346 height 40
type input "[PERSON_NAME]"
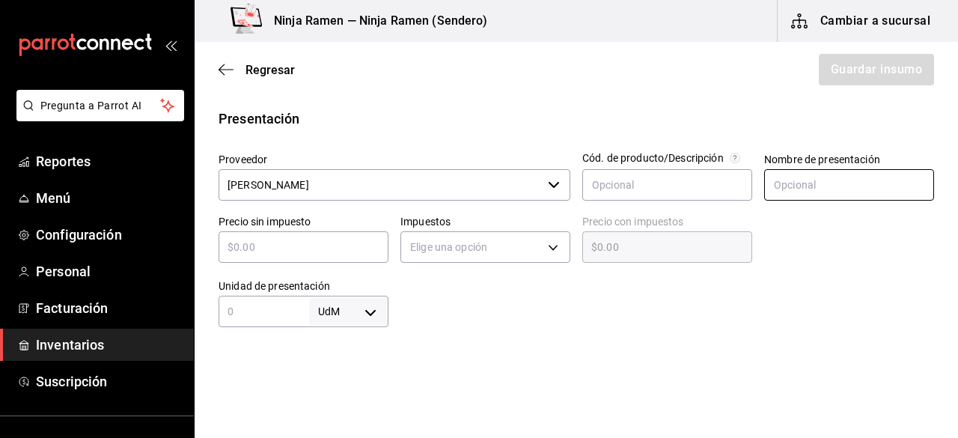
click at [810, 189] on input "text" at bounding box center [849, 184] width 170 height 31
paste input "Glenlivet 12 700 ml"
type input "Glenlivet 12 700 ml"
click at [285, 254] on input "text" at bounding box center [304, 247] width 170 height 18
type input "$1"
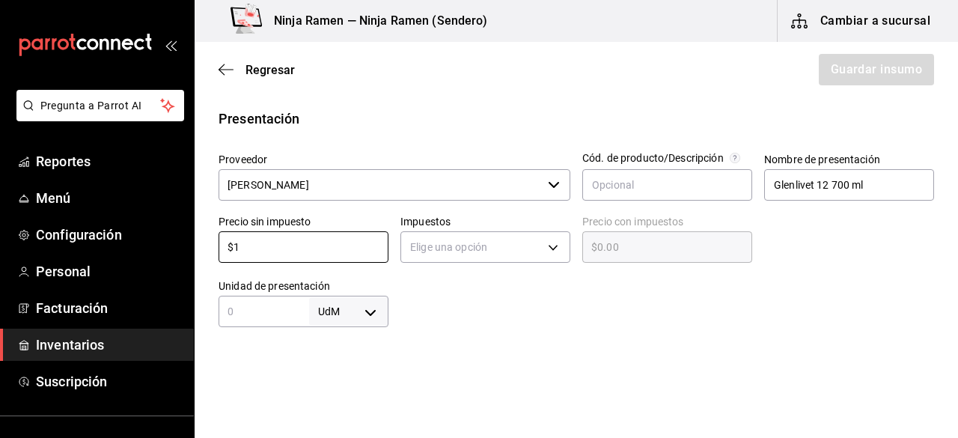
type input "$1.00"
type input "$13"
type input "$13.00"
type input "$131"
type input "$131.00"
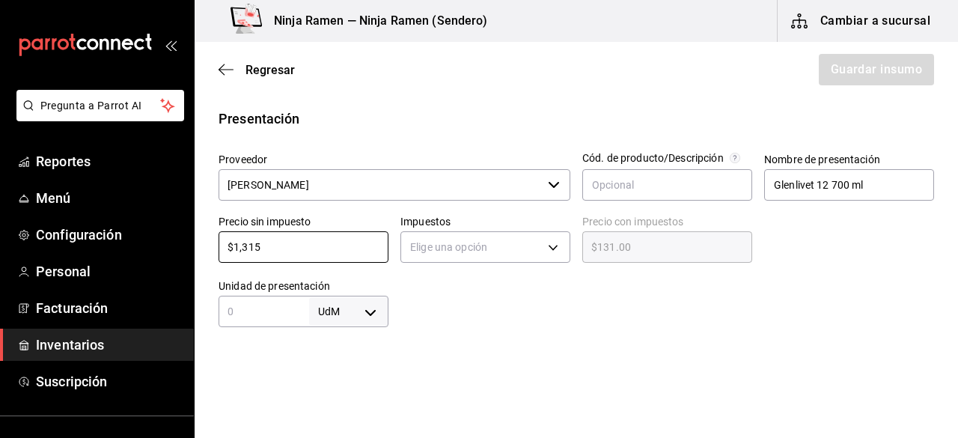
type input "$13,154"
type input "$13,154.00"
type input "$1,315"
type input "$1,315.00"
type input "$131"
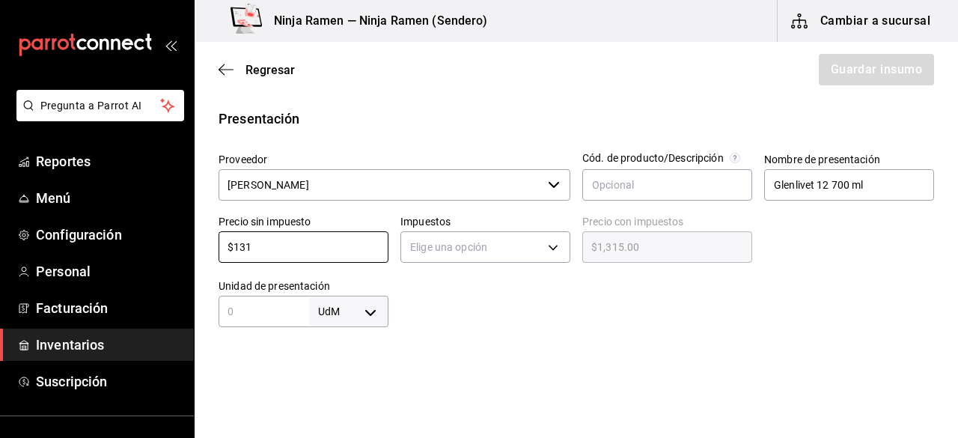
type input "$131.00"
type input "$13"
type input "$13.00"
type input "$1"
type input "$1.00"
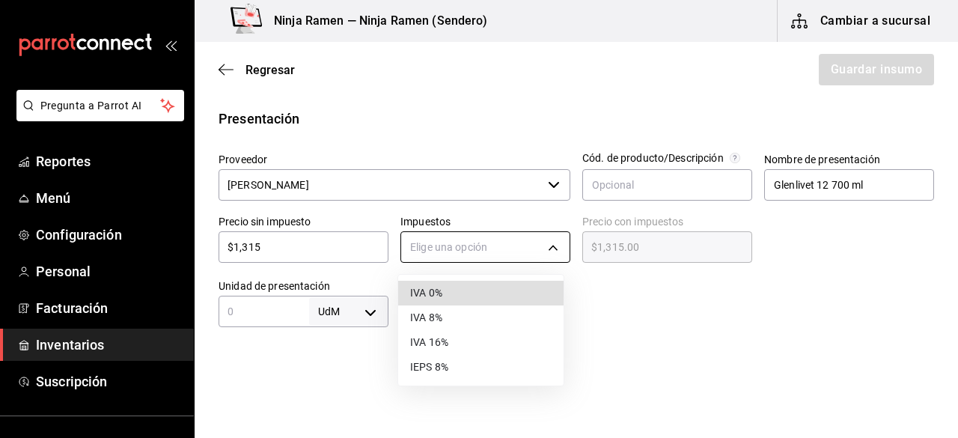
click at [552, 243] on body "Pregunta a Parrot AI Reportes Menú Configuración Personal Facturación Inventari…" at bounding box center [479, 176] width 958 height 353
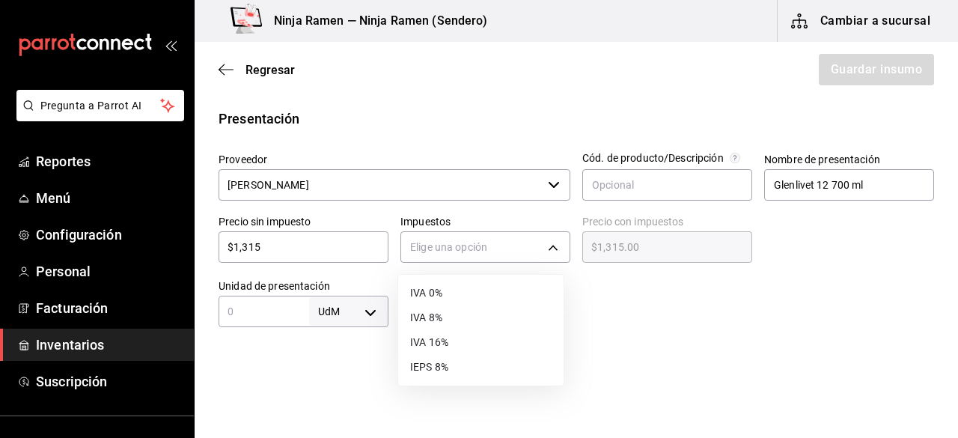
click at [501, 320] on li "IVA 8%" at bounding box center [480, 317] width 165 height 25
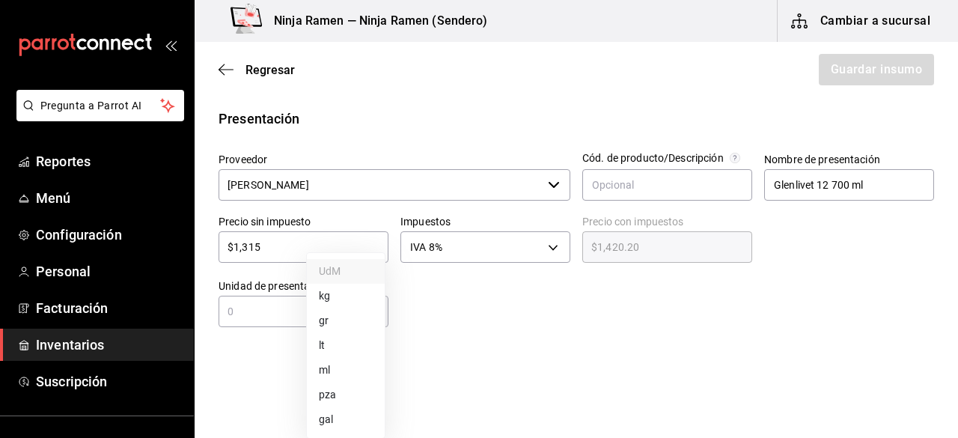
click at [379, 315] on body "Pregunta a Parrot AI Reportes Menú Configuración Personal Facturación Inventari…" at bounding box center [479, 176] width 958 height 353
click at [244, 314] on div at bounding box center [479, 219] width 958 height 438
click at [251, 311] on input "text" at bounding box center [264, 311] width 91 height 18
click at [374, 312] on body "Pregunta a Parrot AI Reportes Menú Configuración Personal Facturación Inventari…" at bounding box center [479, 176] width 958 height 353
click at [332, 377] on li "ml" at bounding box center [346, 370] width 78 height 25
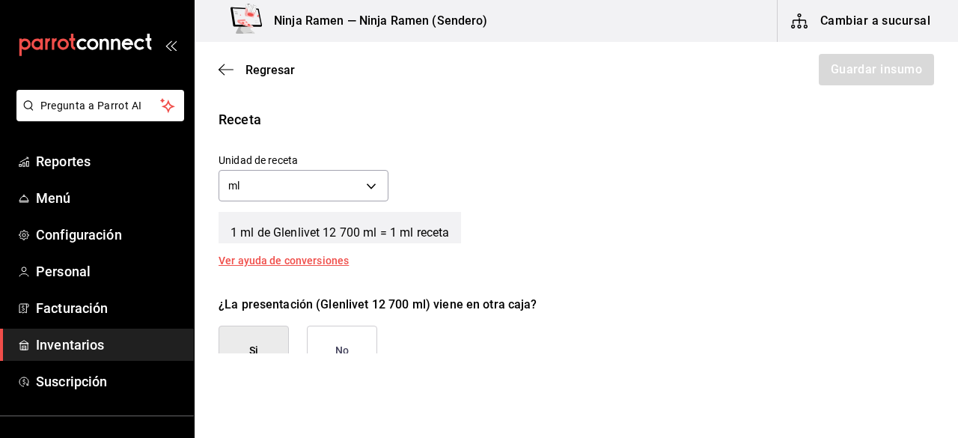
scroll to position [538, 0]
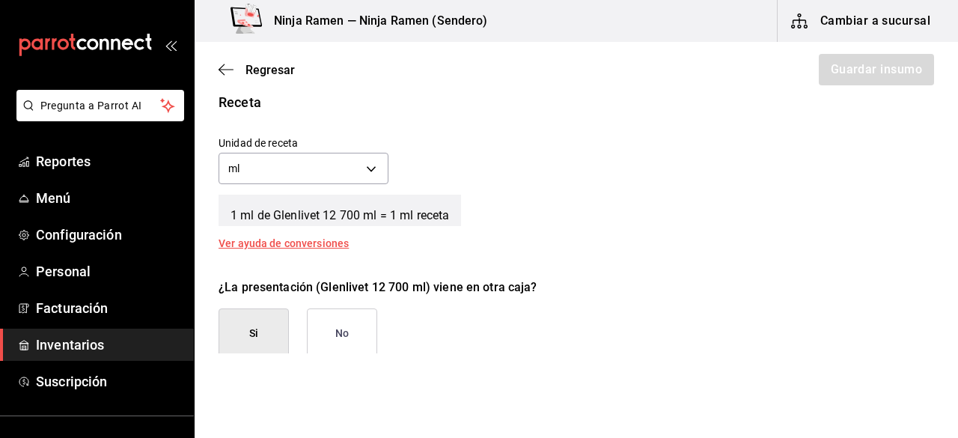
click at [366, 336] on button "No" at bounding box center [342, 333] width 70 height 50
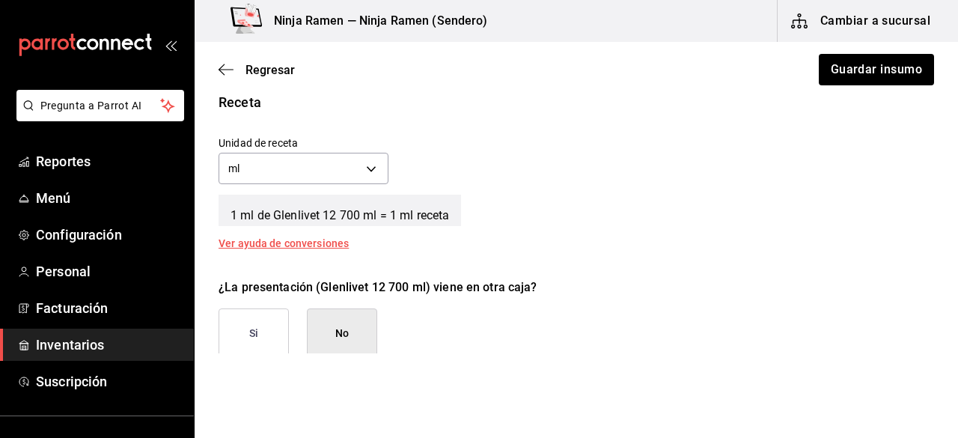
click at [878, 89] on div "Regresar Guardar insumo" at bounding box center [576, 69] width 763 height 55
click at [865, 73] on button "Guardar insumo" at bounding box center [875, 69] width 117 height 31
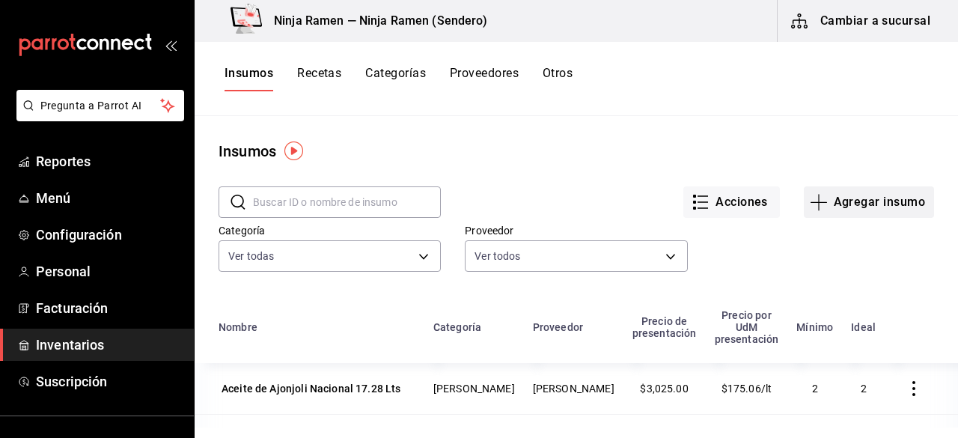
click at [867, 205] on button "Agregar insumo" at bounding box center [869, 201] width 130 height 31
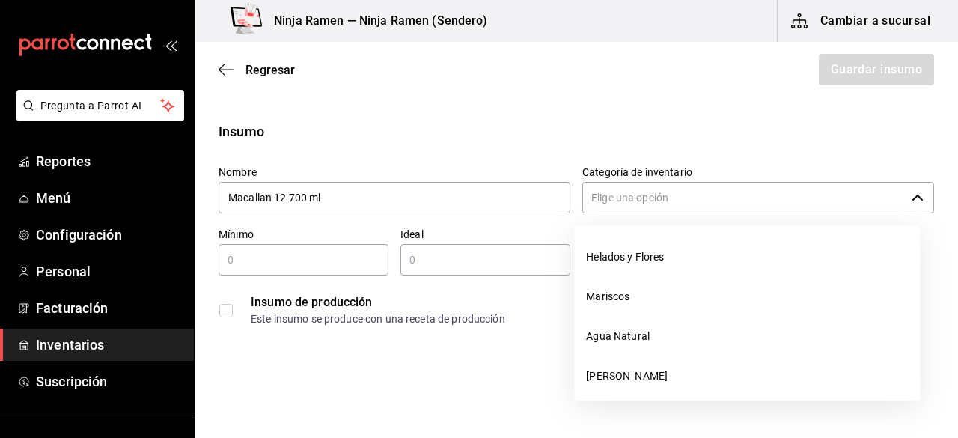
click at [706, 209] on input "Categoría de inventario" at bounding box center [743, 197] width 323 height 31
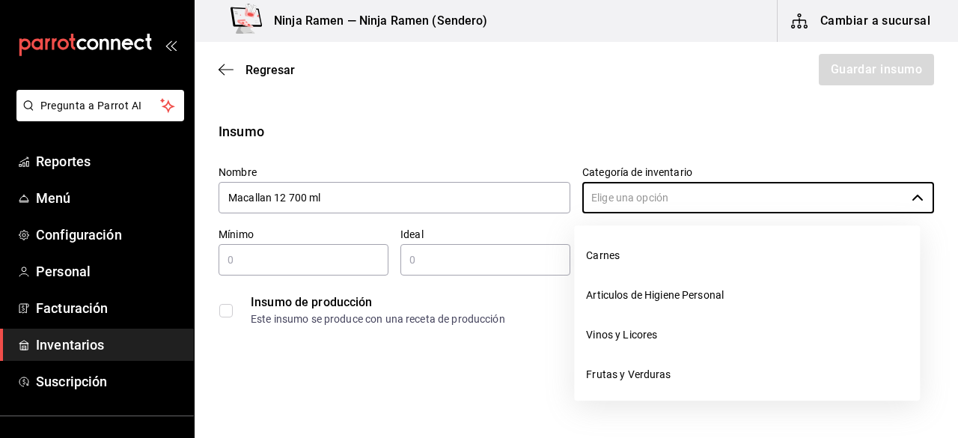
scroll to position [187, 0]
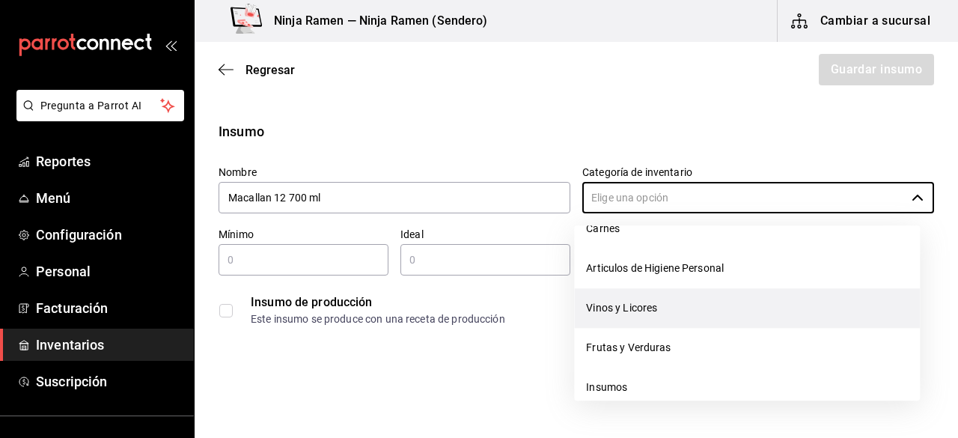
click at [762, 311] on li "Vinos y Licores" at bounding box center [747, 308] width 346 height 40
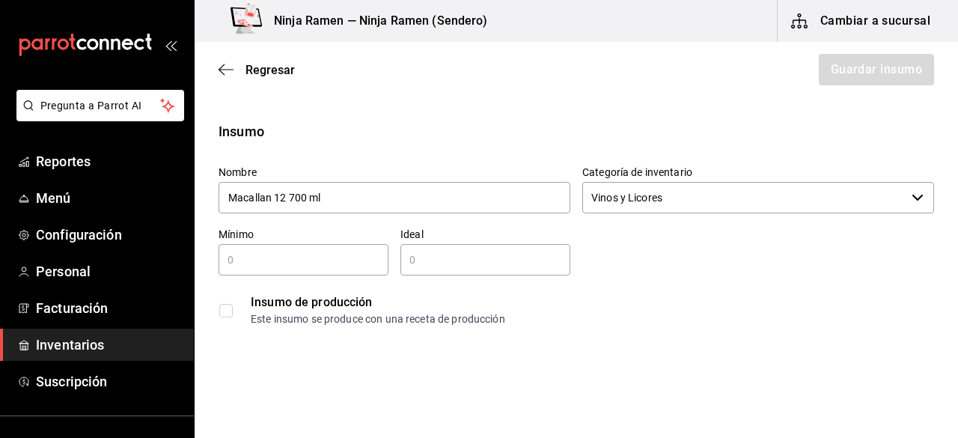
click at [314, 248] on div "​" at bounding box center [304, 259] width 170 height 31
click at [448, 250] on div "​" at bounding box center [485, 259] width 170 height 31
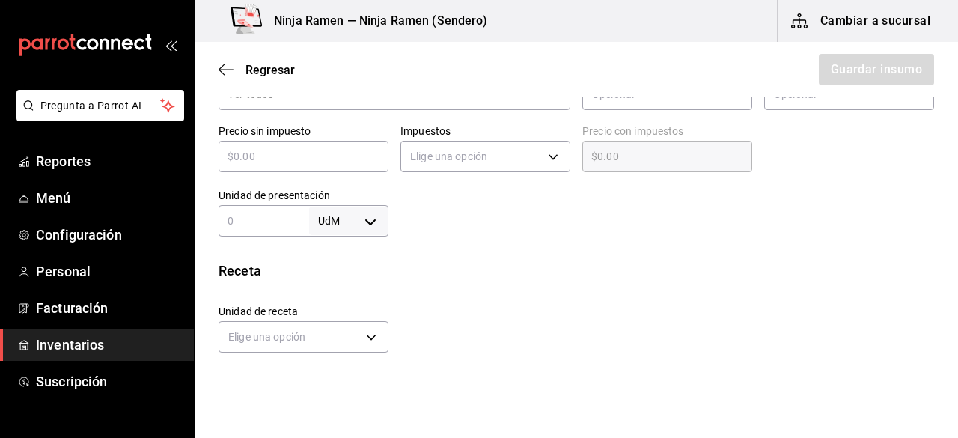
scroll to position [335, 0]
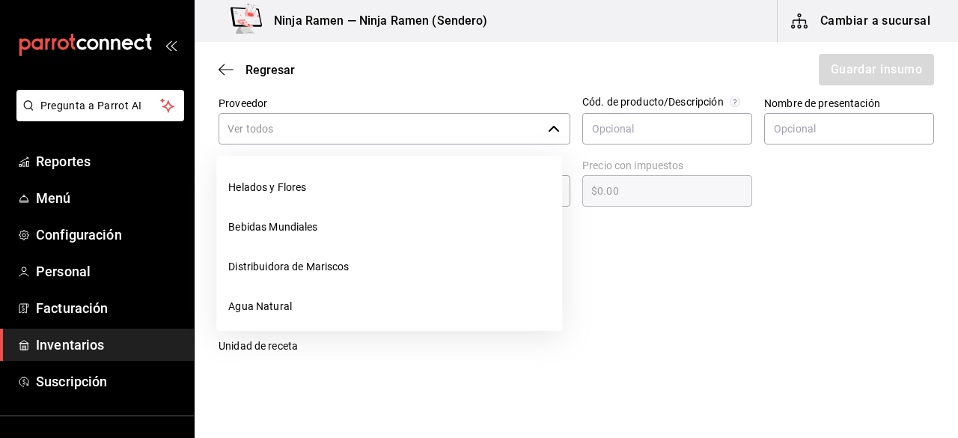
click at [553, 127] on icon "button" at bounding box center [554, 129] width 12 height 12
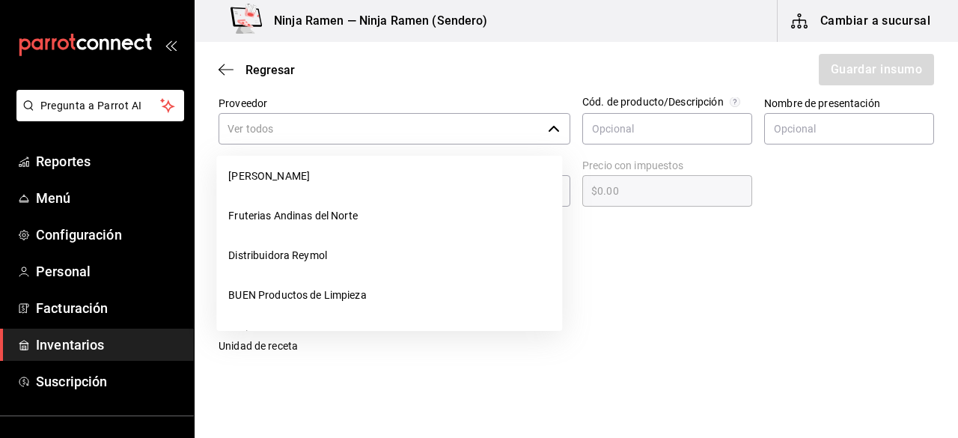
scroll to position [293, 0]
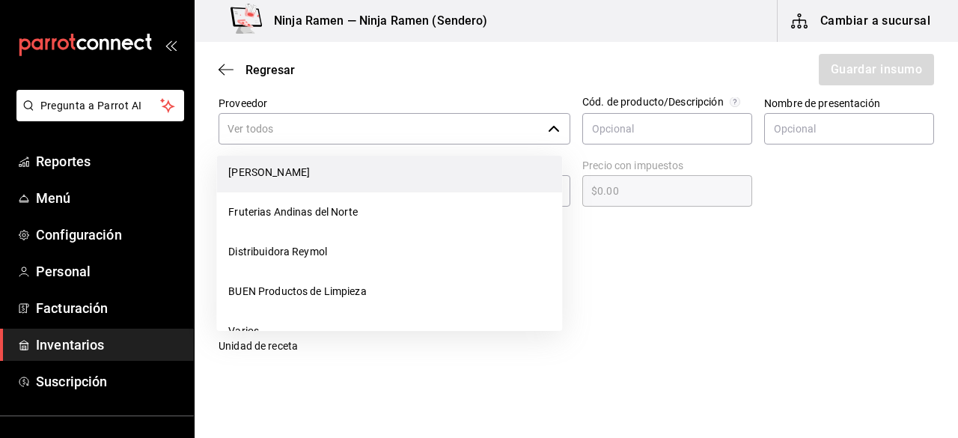
drag, startPoint x: 403, startPoint y: 194, endPoint x: 357, endPoint y: 165, distance: 53.8
click at [357, 165] on ul "Helados y Flores Bebidas Mundiales Distribuidora de Mariscos Agua Natural Bodeg…" at bounding box center [389, 243] width 346 height 175
click at [357, 165] on li "[PERSON_NAME]" at bounding box center [389, 173] width 346 height 40
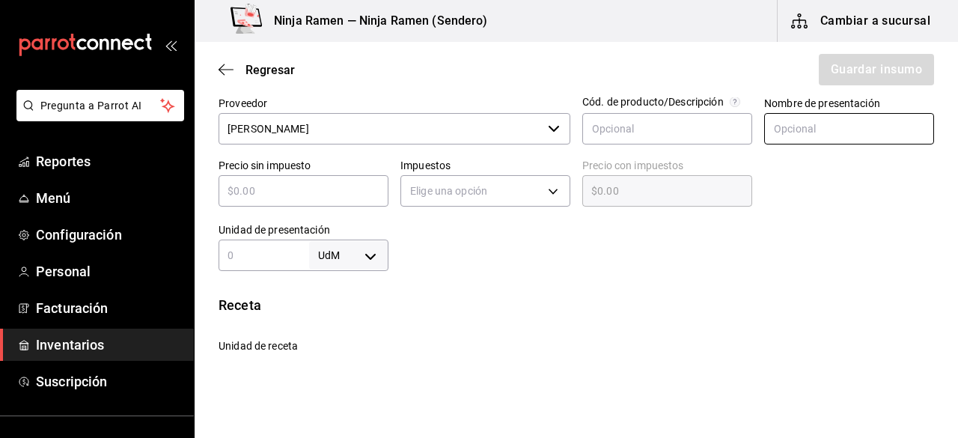
click at [805, 120] on input "text" at bounding box center [849, 128] width 170 height 31
paste input "Macallan 12 700 ml"
click at [285, 187] on input "text" at bounding box center [304, 191] width 170 height 18
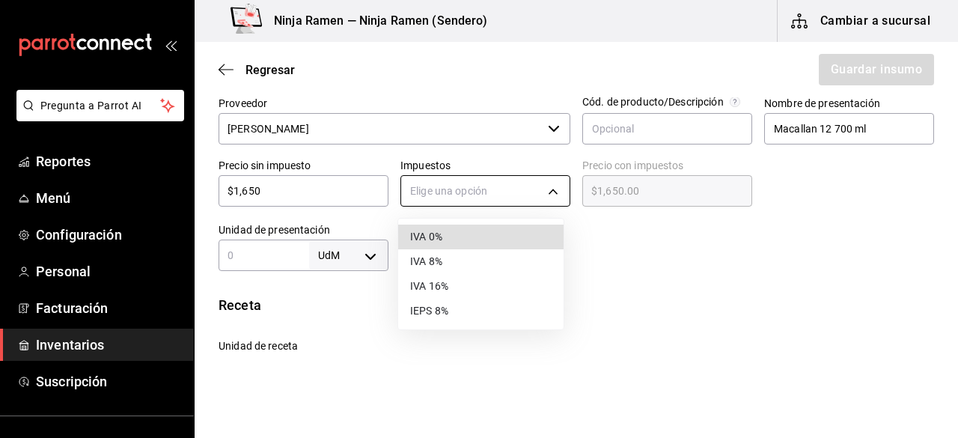
click at [473, 183] on body "Pregunta a Parrot AI Reportes Menú Configuración Personal Facturación Inventari…" at bounding box center [479, 176] width 958 height 353
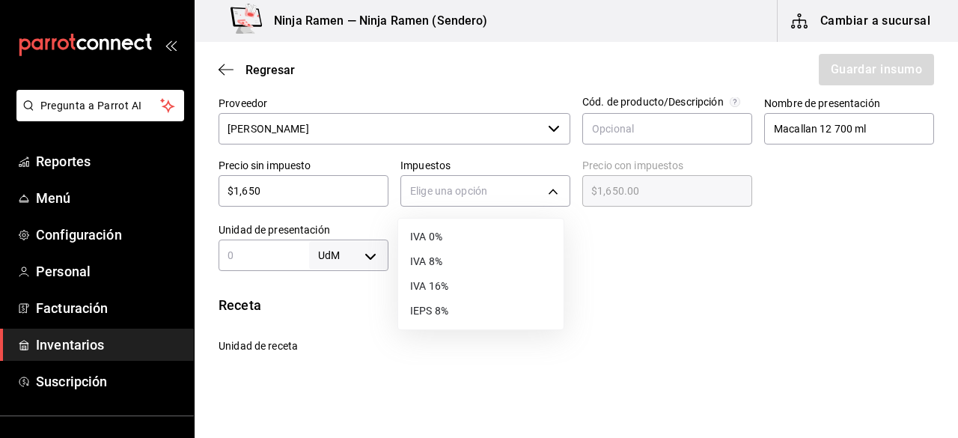
click at [457, 261] on li "IVA 8%" at bounding box center [480, 261] width 165 height 25
click at [408, 271] on div "Insumo Nombre Macallan 12 700 ml Categoría de inventario Vinos y Licores ​ Míni…" at bounding box center [576, 230] width 763 height 889
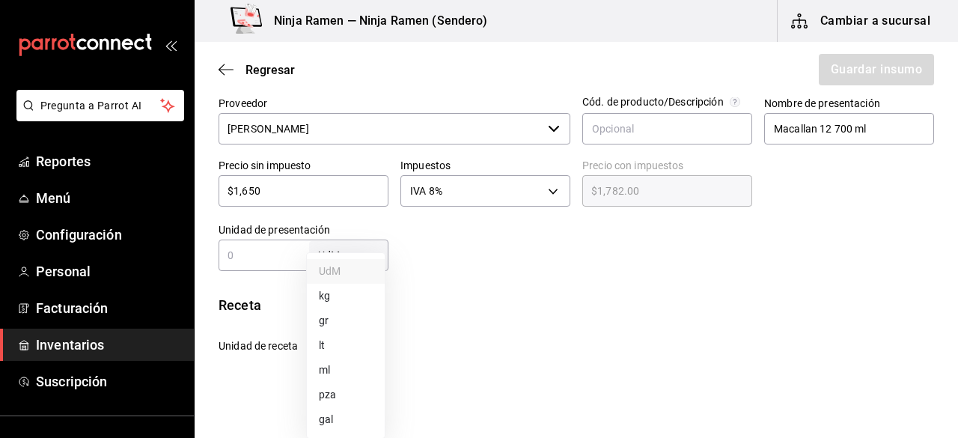
click at [361, 246] on body "Pregunta a Parrot AI Reportes Menú Configuración Personal Facturación Inventari…" at bounding box center [479, 176] width 958 height 353
click at [346, 361] on li "ml" at bounding box center [346, 370] width 78 height 25
click at [251, 254] on input "text" at bounding box center [264, 255] width 91 height 18
click at [466, 311] on div "Receta" at bounding box center [576, 305] width 715 height 20
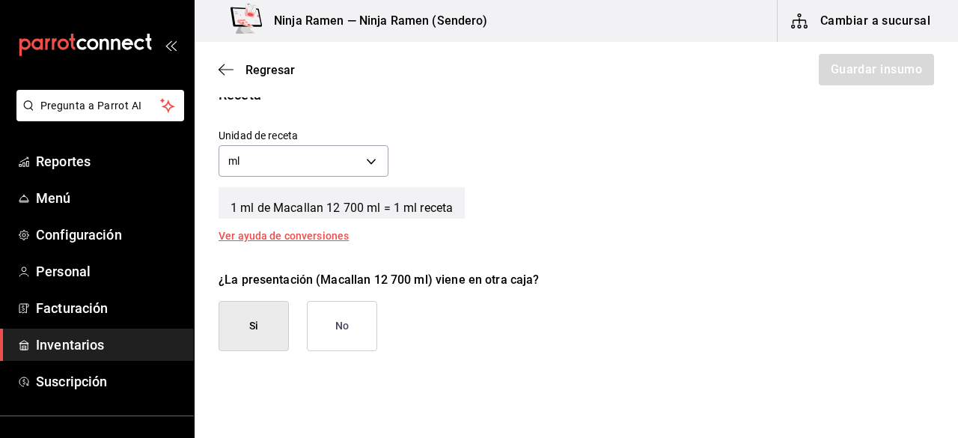
scroll to position [558, 0]
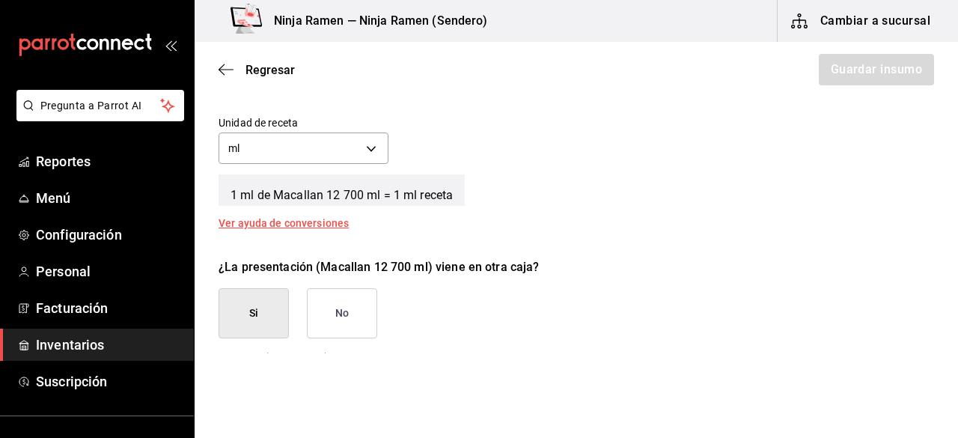
drag, startPoint x: 305, startPoint y: 287, endPoint x: 335, endPoint y: 307, distance: 36.3
click at [335, 307] on div "Si No" at bounding box center [298, 313] width 159 height 50
click at [335, 307] on button "No" at bounding box center [342, 313] width 70 height 50
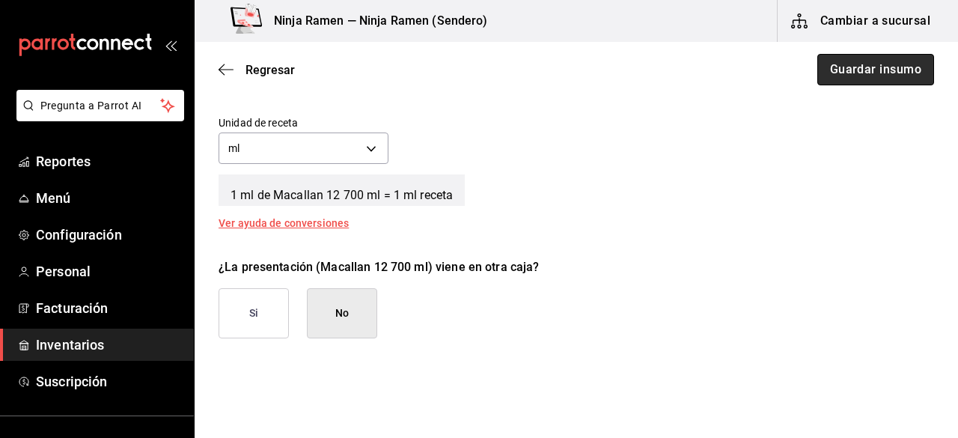
click at [898, 56] on button "Guardar insumo" at bounding box center [875, 69] width 117 height 31
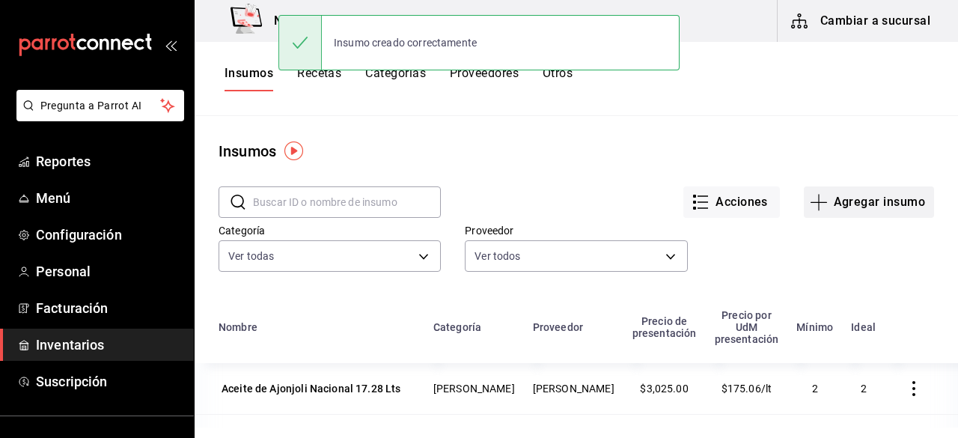
click at [852, 192] on button "Agregar insumo" at bounding box center [869, 201] width 130 height 31
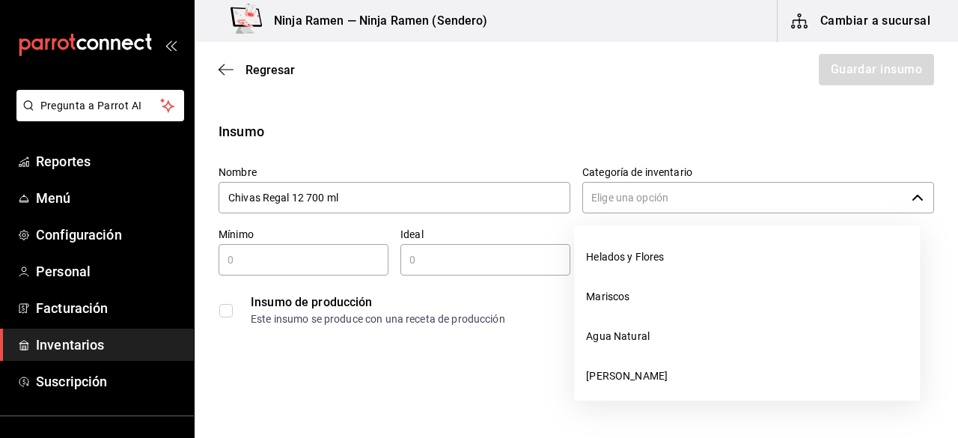
click at [873, 199] on input "Categoría de inventario" at bounding box center [743, 197] width 323 height 31
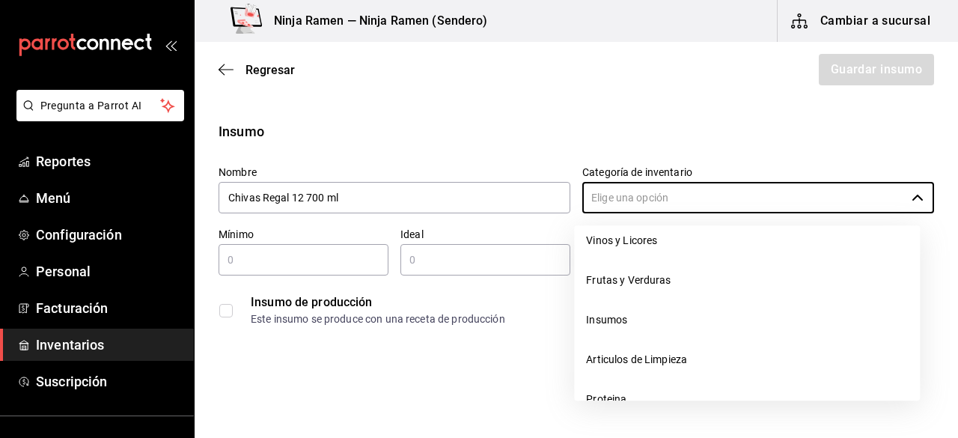
scroll to position [260, 0]
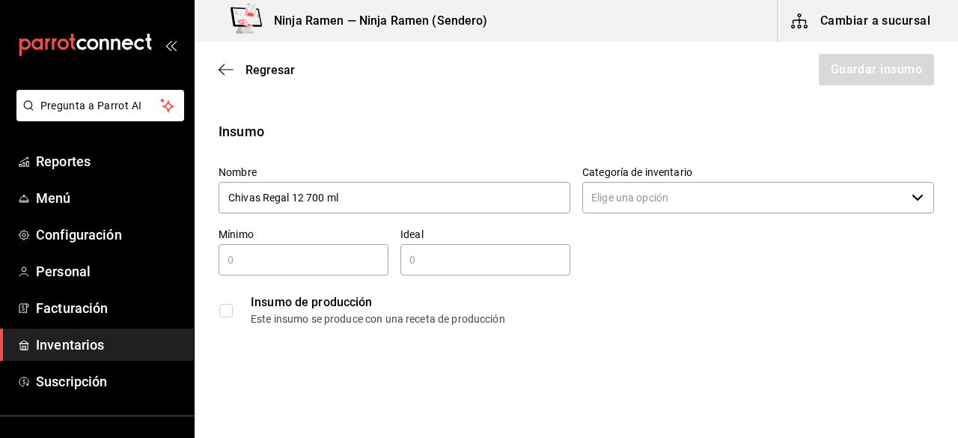
click at [911, 201] on icon "button" at bounding box center [917, 198] width 12 height 12
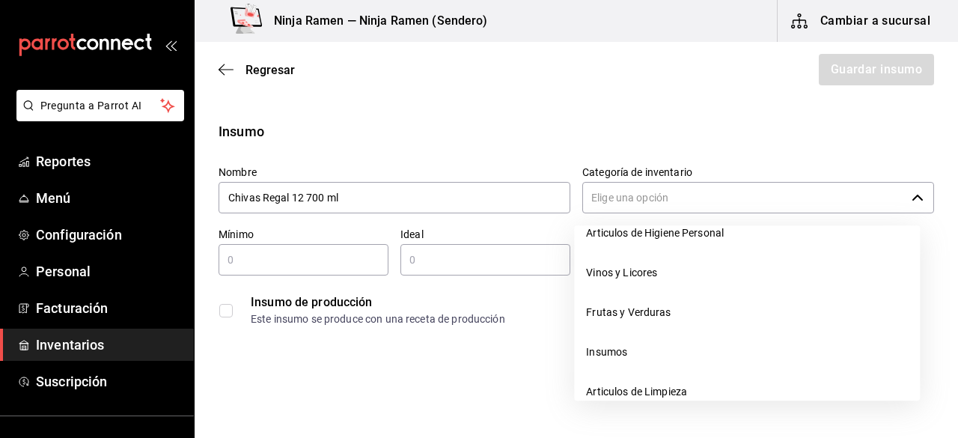
scroll to position [226, 0]
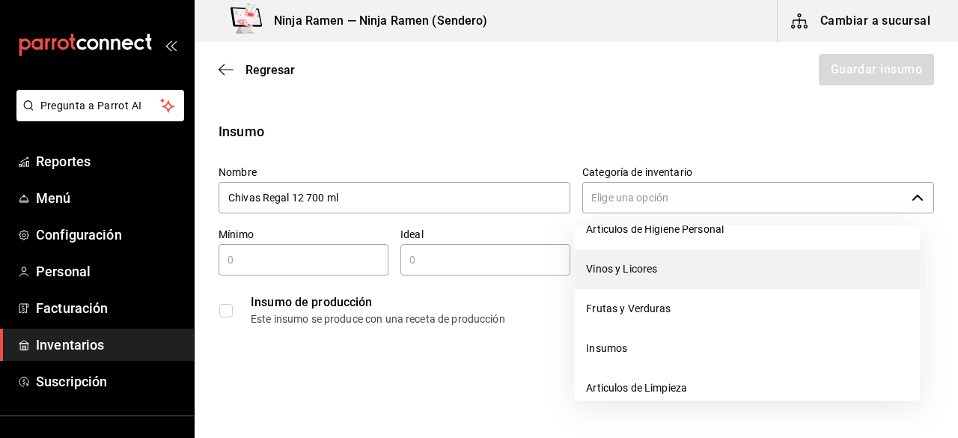
click at [736, 275] on li "Vinos y Licores" at bounding box center [747, 269] width 346 height 40
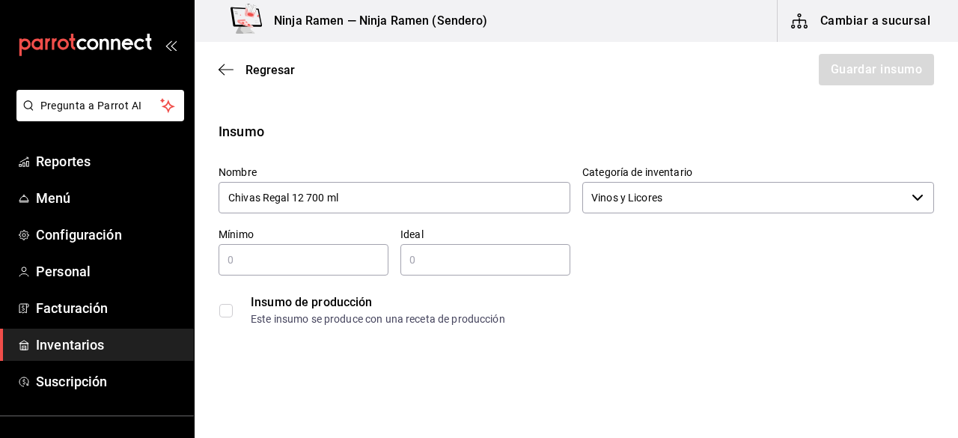
click at [260, 254] on input "text" at bounding box center [304, 260] width 170 height 18
click at [441, 255] on input "2" at bounding box center [485, 260] width 170 height 18
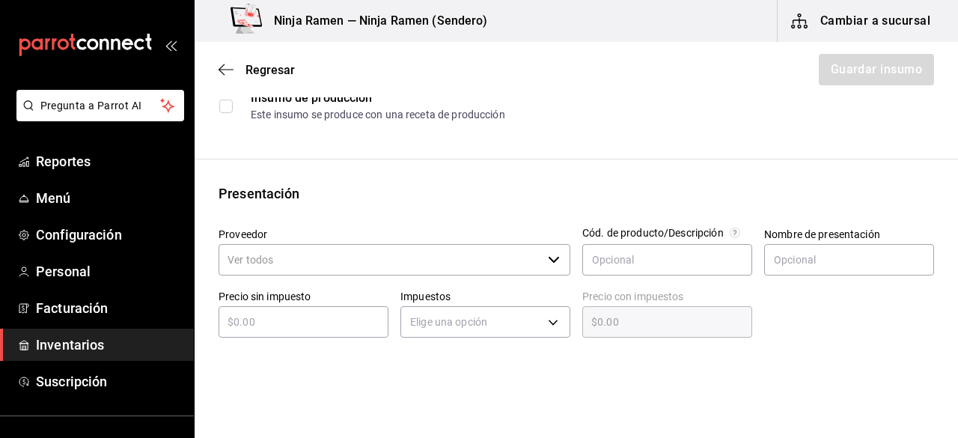
scroll to position [302, 0]
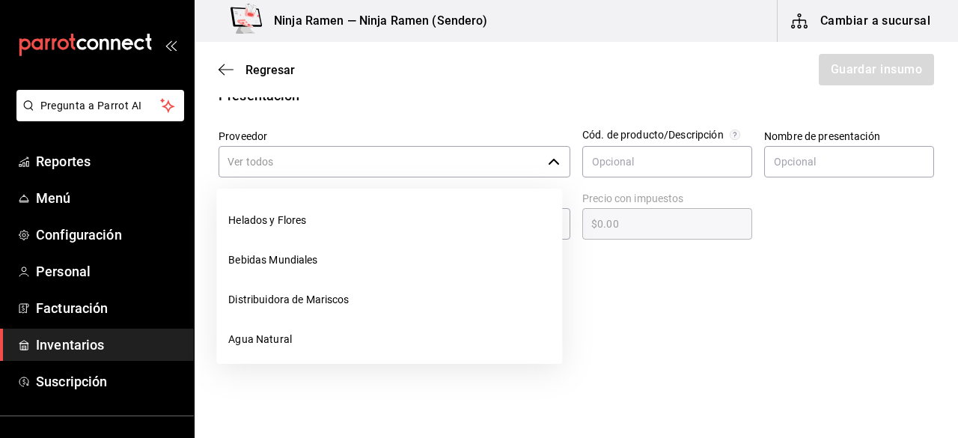
click at [548, 164] on icon "button" at bounding box center [554, 162] width 12 height 12
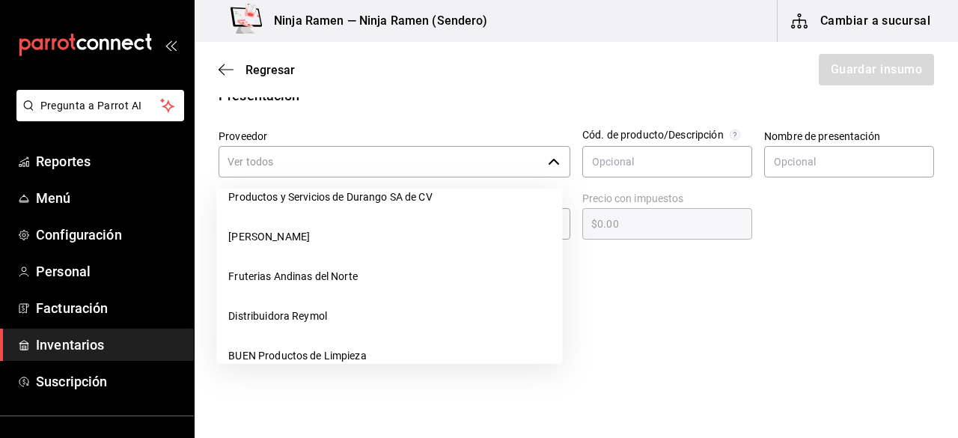
scroll to position [263, 0]
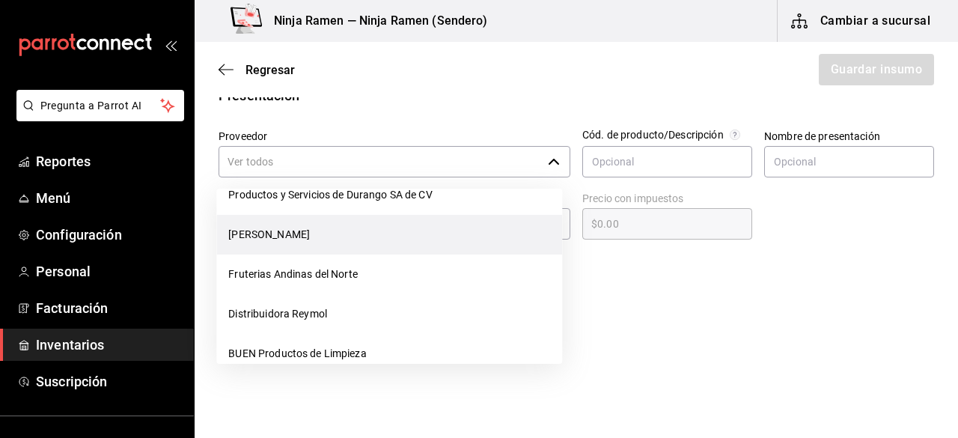
click at [384, 236] on li "[PERSON_NAME]" at bounding box center [389, 235] width 346 height 40
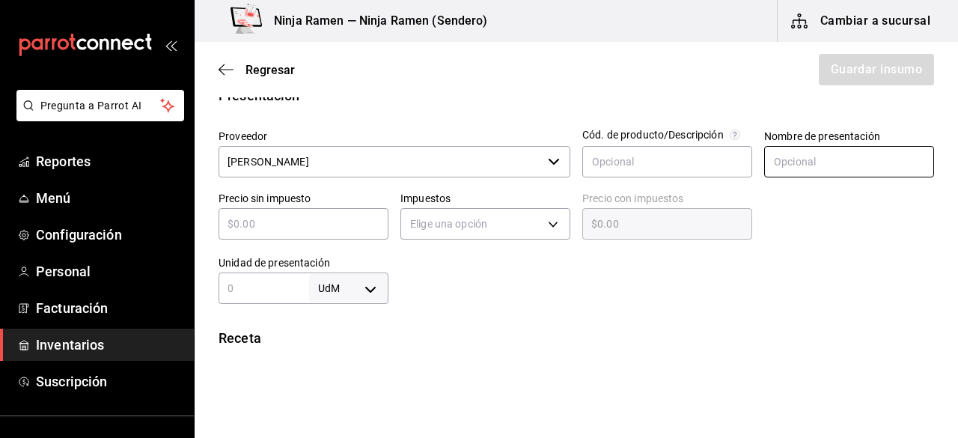
click at [820, 171] on input "text" at bounding box center [849, 161] width 170 height 31
paste input "Chivas Regal 12 700 ml"
click at [326, 224] on input "text" at bounding box center [304, 224] width 170 height 18
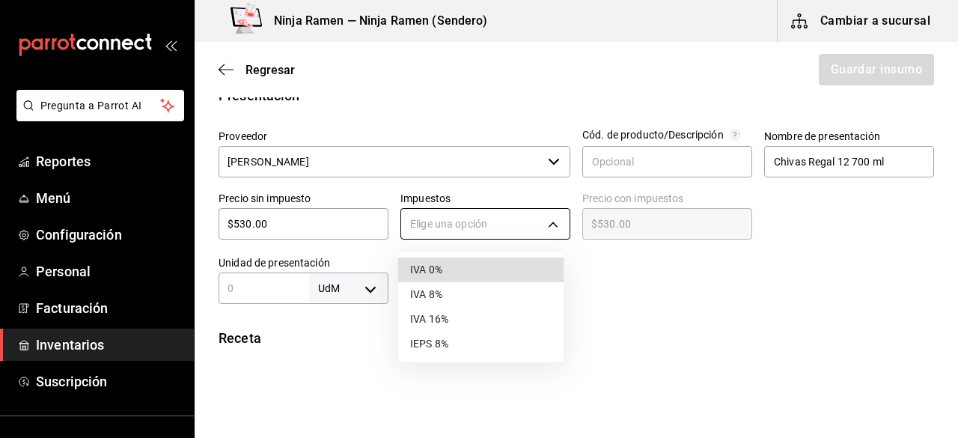
click at [545, 224] on body "Pregunta a Parrot AI Reportes Menú Configuración Personal Facturación Inventari…" at bounding box center [479, 176] width 958 height 353
click at [482, 305] on li "IVA 8%" at bounding box center [480, 294] width 165 height 25
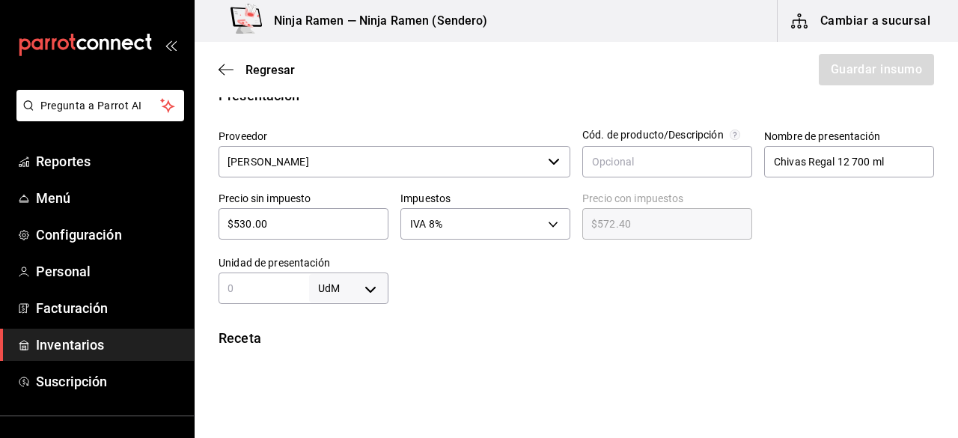
click at [296, 281] on input "text" at bounding box center [264, 288] width 91 height 18
click at [368, 290] on body "Pregunta a Parrot AI Reportes Menú Configuración Personal Facturación Inventari…" at bounding box center [479, 176] width 958 height 353
click at [352, 361] on li "ml" at bounding box center [346, 370] width 78 height 25
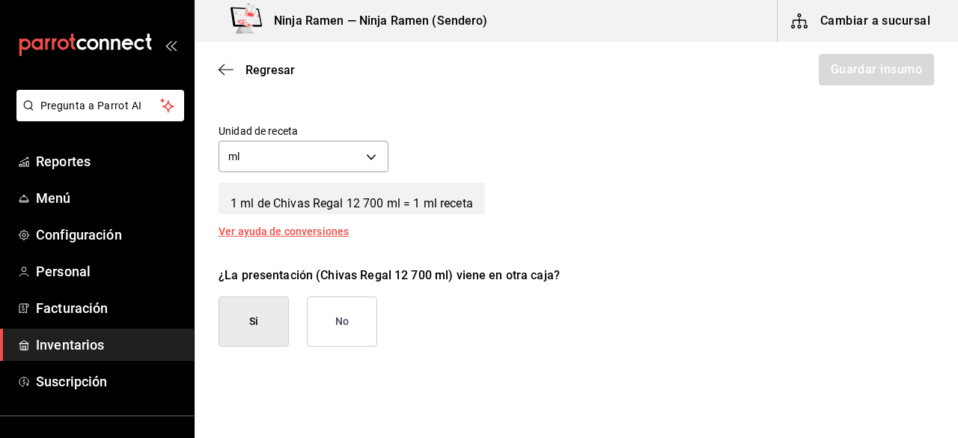
scroll to position [556, 0]
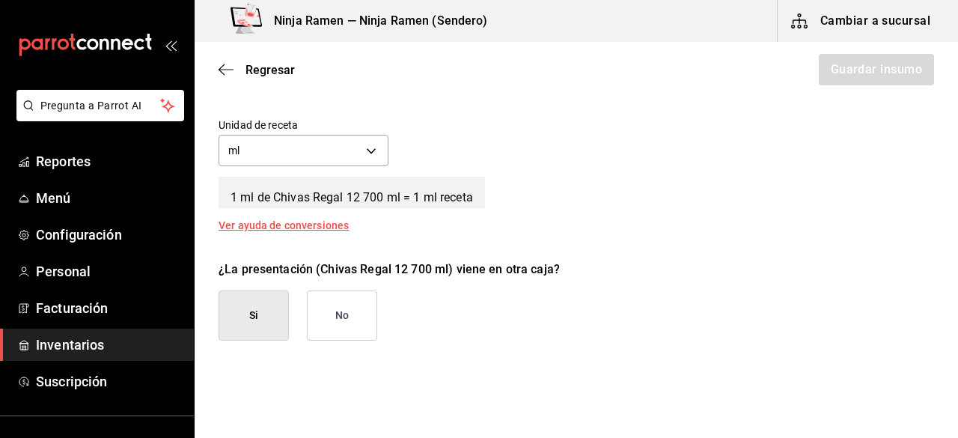
click at [369, 316] on button "No" at bounding box center [342, 315] width 70 height 50
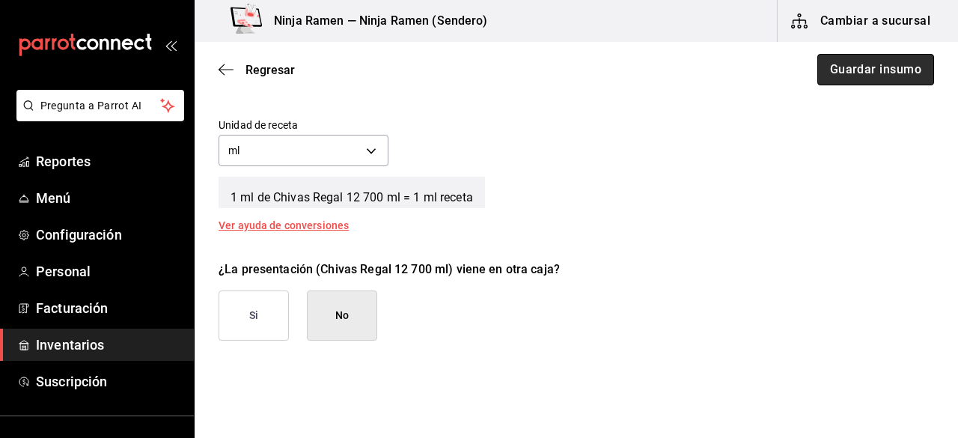
click at [847, 62] on button "Guardar insumo" at bounding box center [875, 69] width 117 height 31
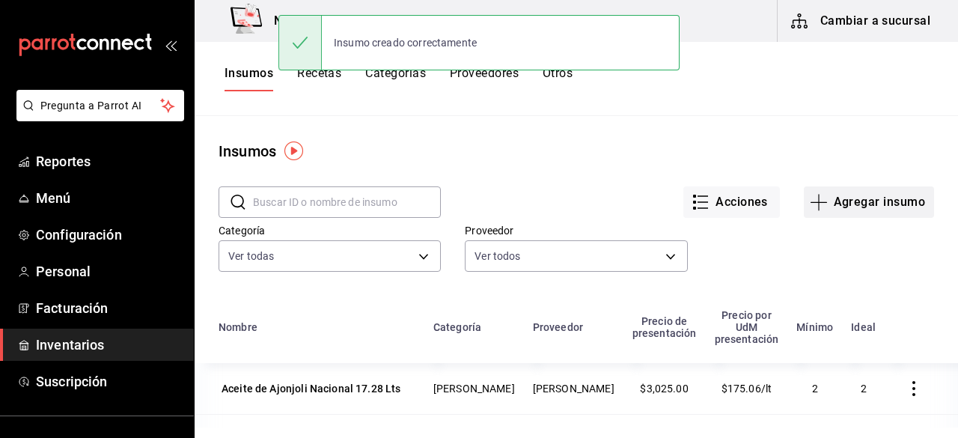
click at [905, 195] on button "Agregar insumo" at bounding box center [869, 201] width 130 height 31
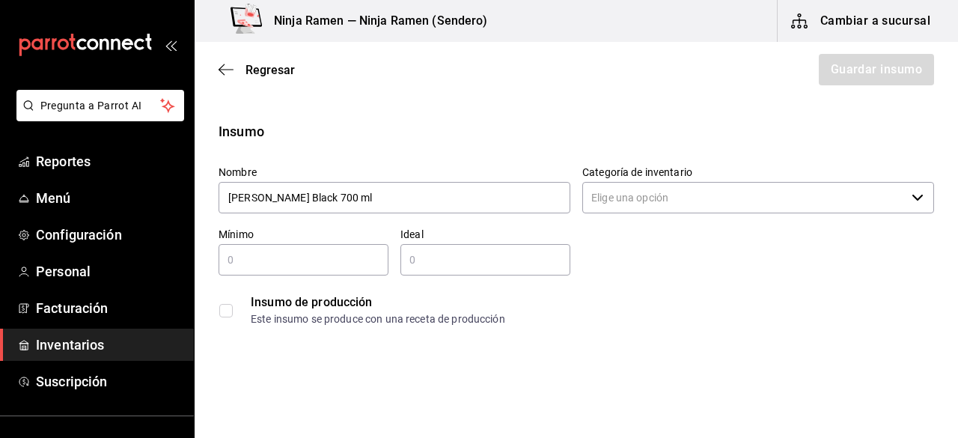
click at [628, 194] on input "Categoría de inventario" at bounding box center [743, 197] width 323 height 31
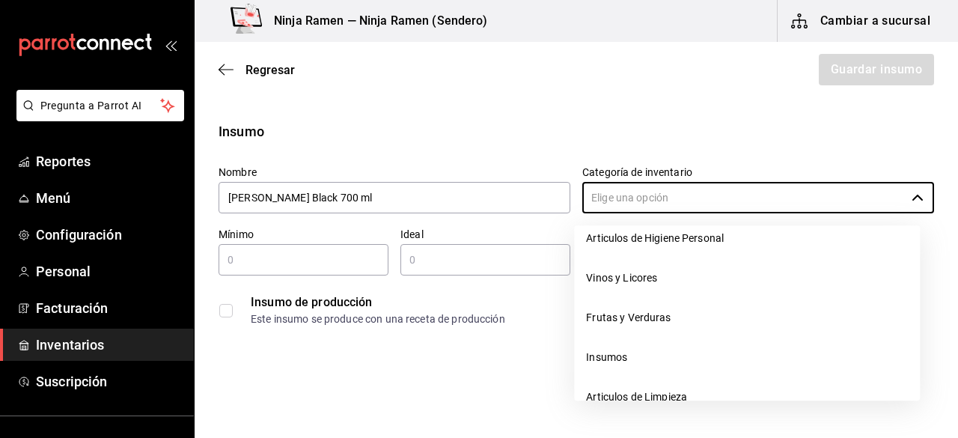
scroll to position [260, 0]
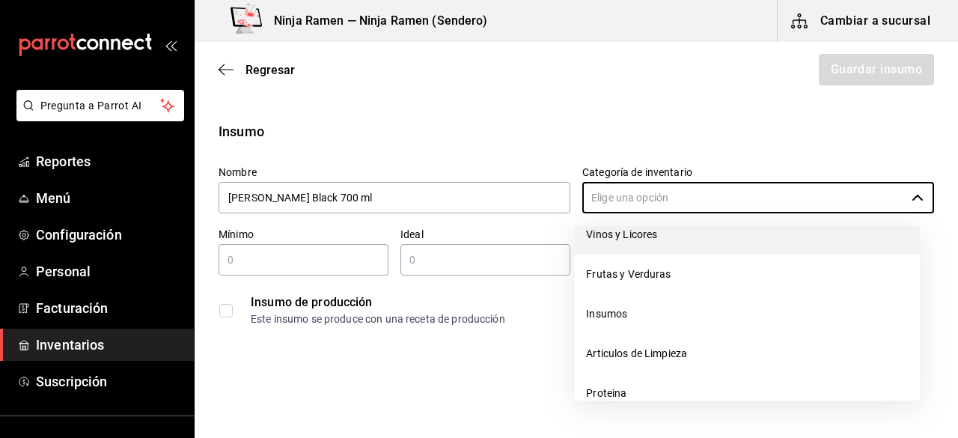
click at [710, 240] on li "Vinos y Licores" at bounding box center [747, 235] width 346 height 40
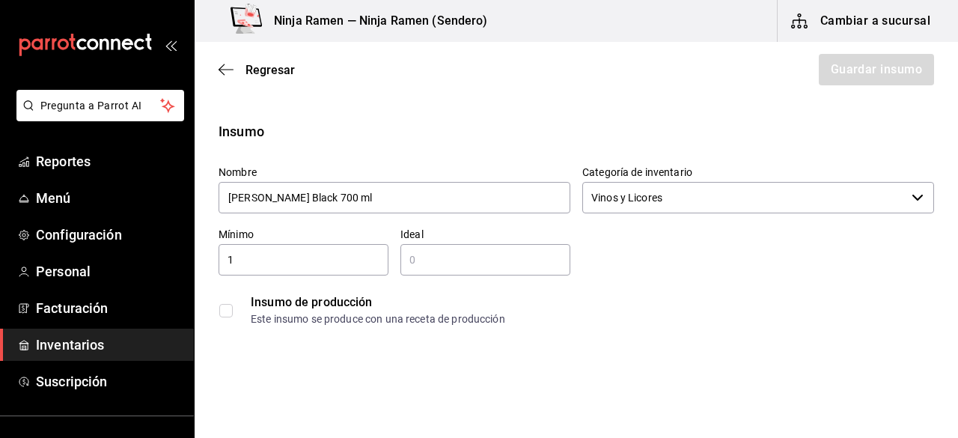
click at [320, 266] on input "1" at bounding box center [304, 260] width 170 height 18
click at [440, 258] on input "2" at bounding box center [485, 260] width 170 height 18
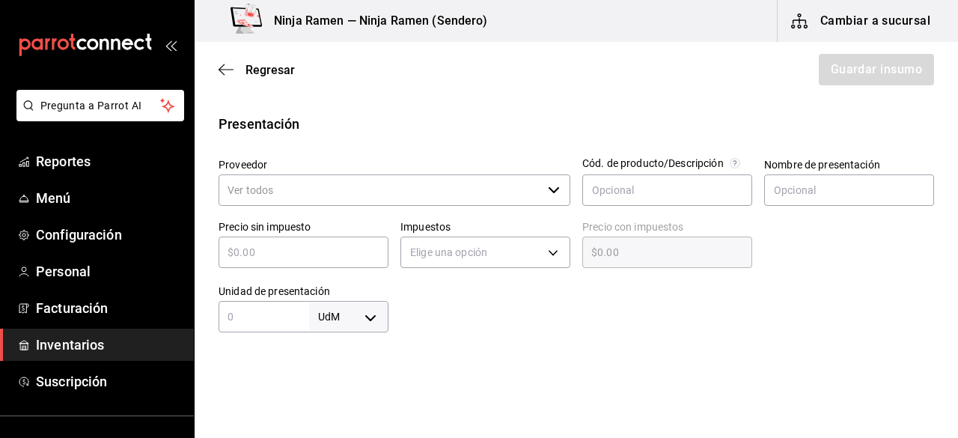
scroll to position [315, 0]
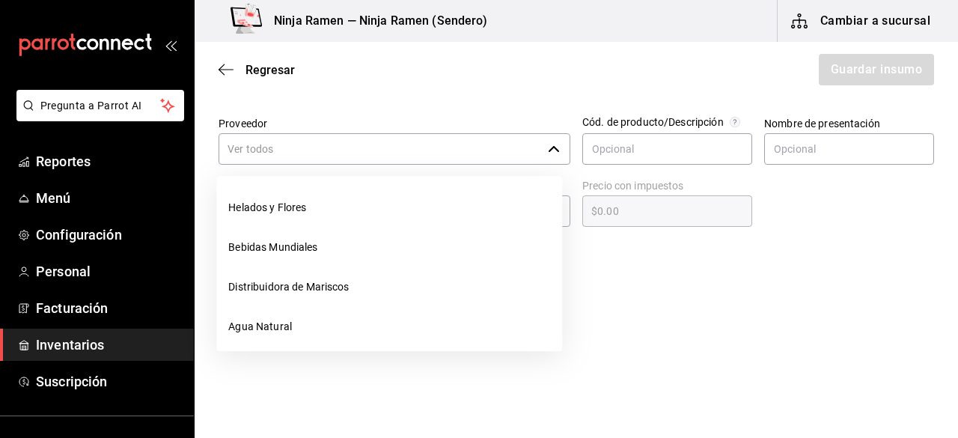
click at [537, 145] on div "​" at bounding box center [395, 148] width 352 height 31
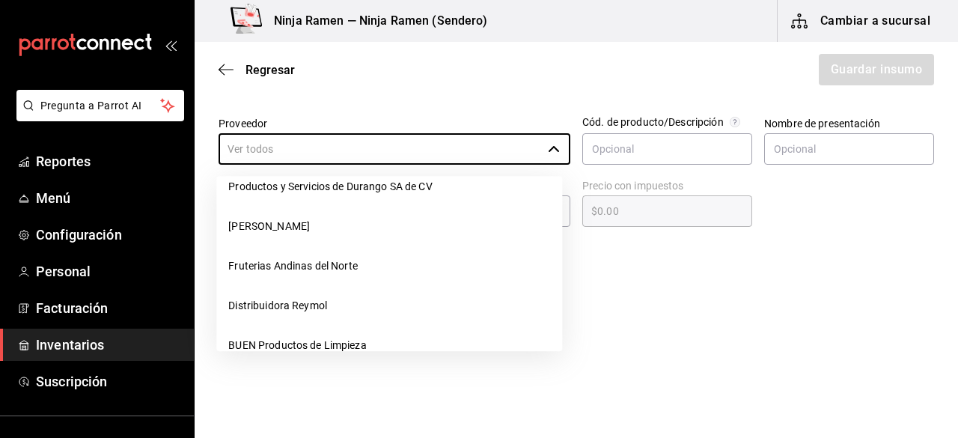
scroll to position [268, 0]
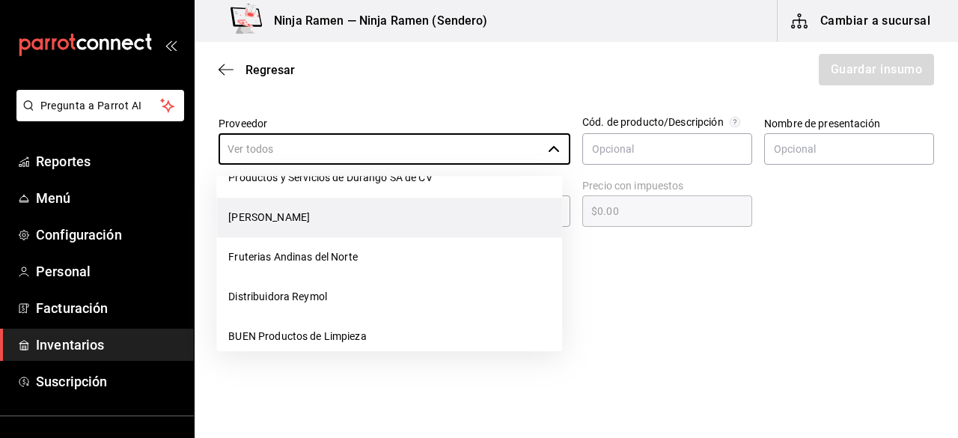
click at [362, 218] on li "[PERSON_NAME]" at bounding box center [389, 218] width 346 height 40
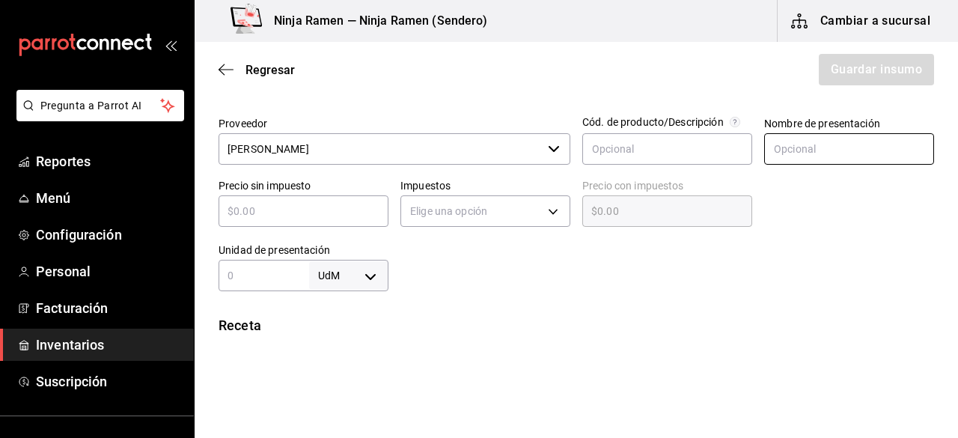
click at [804, 148] on input "text" at bounding box center [849, 148] width 170 height 31
paste input "Chivas Regal 12 700 ml"
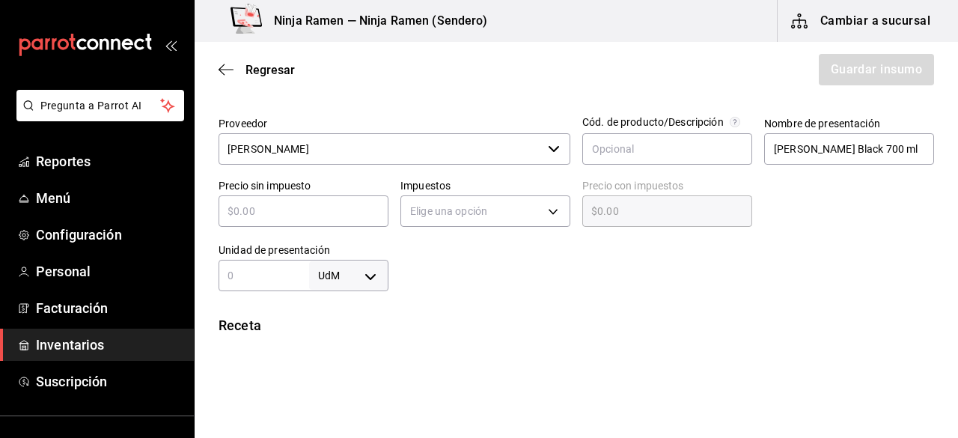
click at [310, 225] on div "​" at bounding box center [304, 210] width 170 height 31
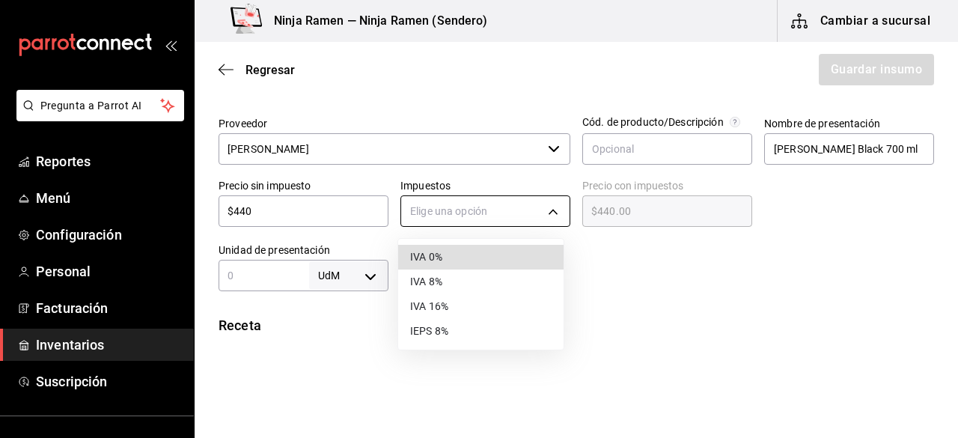
click at [429, 219] on body "Pregunta a Parrot AI Reportes Menú Configuración Personal Facturación Inventari…" at bounding box center [479, 176] width 958 height 353
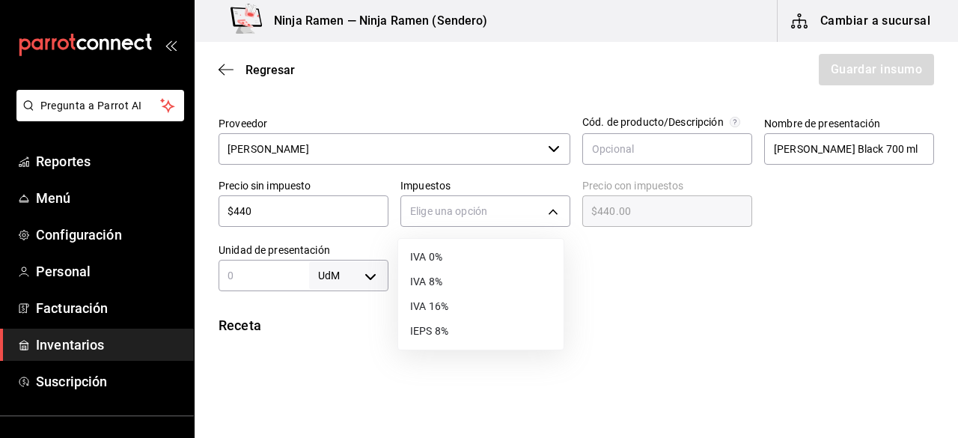
click at [441, 278] on li "IVA 8%" at bounding box center [480, 281] width 165 height 25
click at [280, 281] on input "text" at bounding box center [264, 275] width 91 height 18
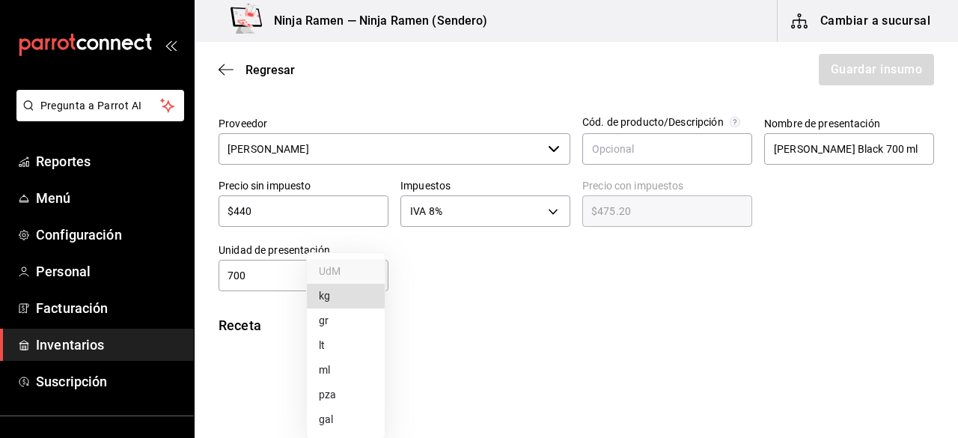
click at [346, 278] on body "Pregunta a Parrot AI Reportes Menú Configuración Personal Facturación Inventari…" at bounding box center [479, 176] width 958 height 353
click at [355, 359] on li "ml" at bounding box center [346, 370] width 78 height 25
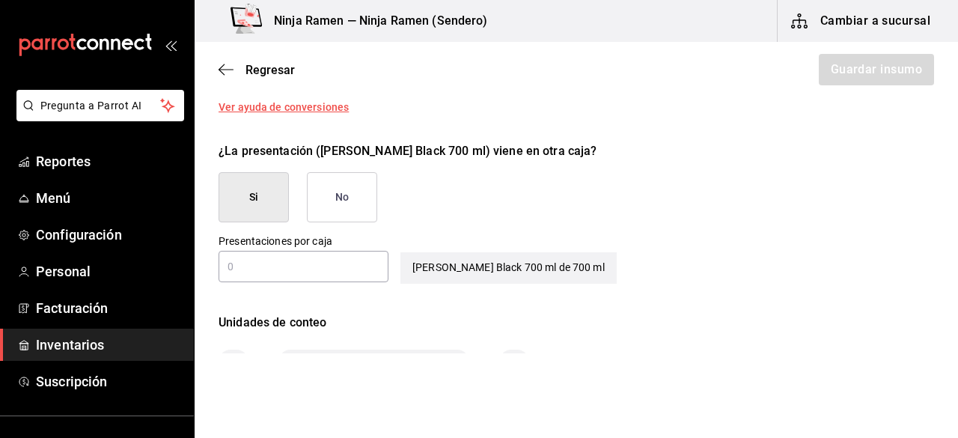
scroll to position [685, 0]
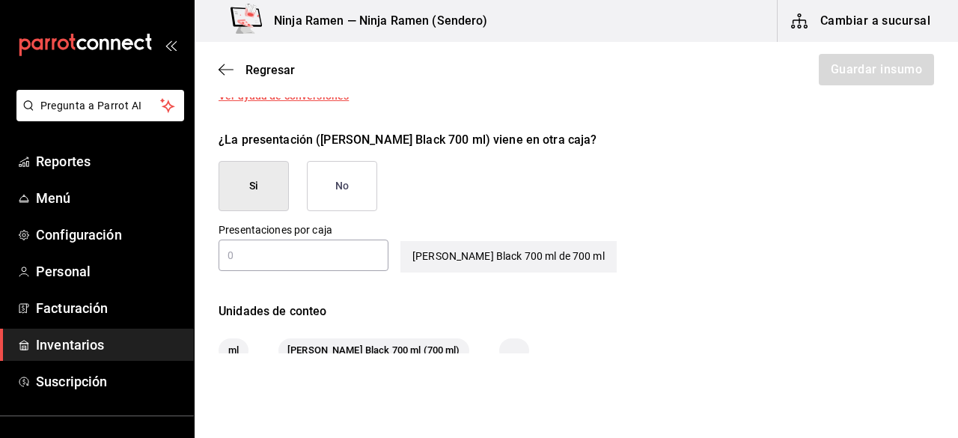
click at [361, 197] on button "No" at bounding box center [342, 186] width 70 height 50
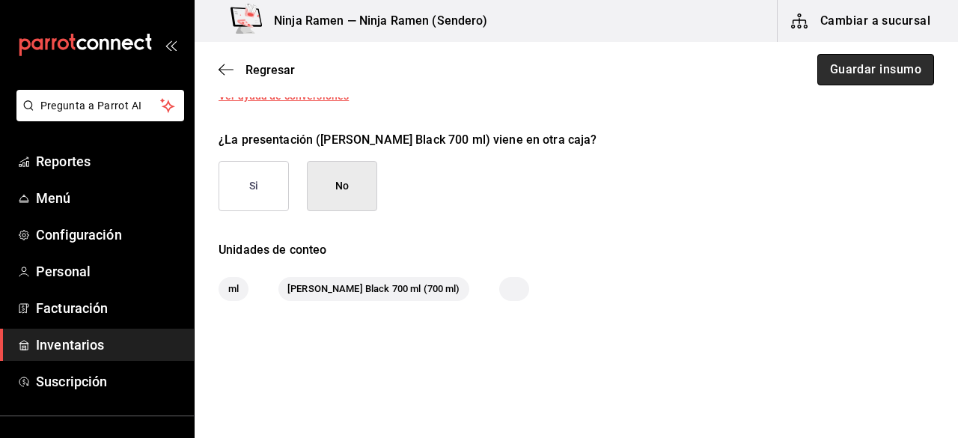
click at [886, 73] on button "Guardar insumo" at bounding box center [875, 69] width 117 height 31
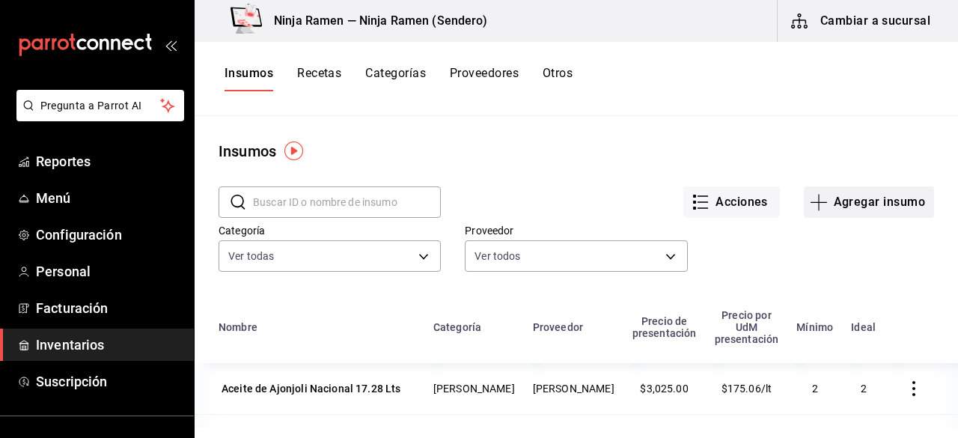
click at [816, 211] on button "Agregar insumo" at bounding box center [869, 201] width 130 height 31
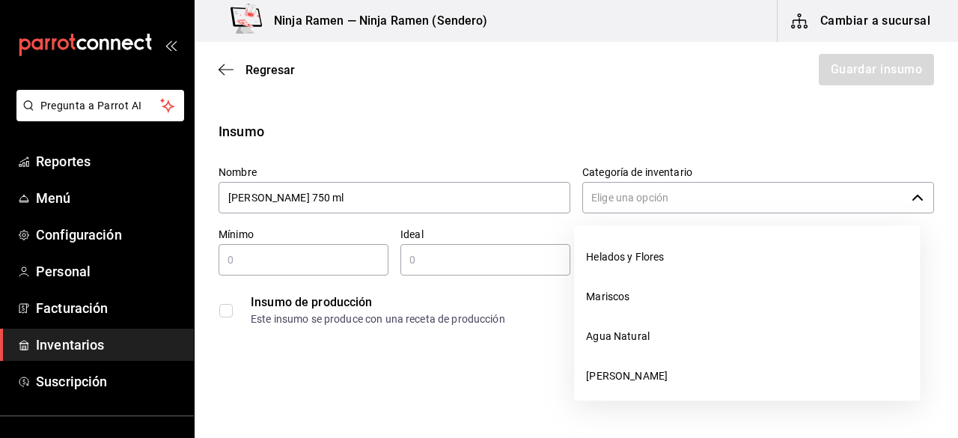
click at [724, 201] on input "Categoría de inventario" at bounding box center [743, 197] width 323 height 31
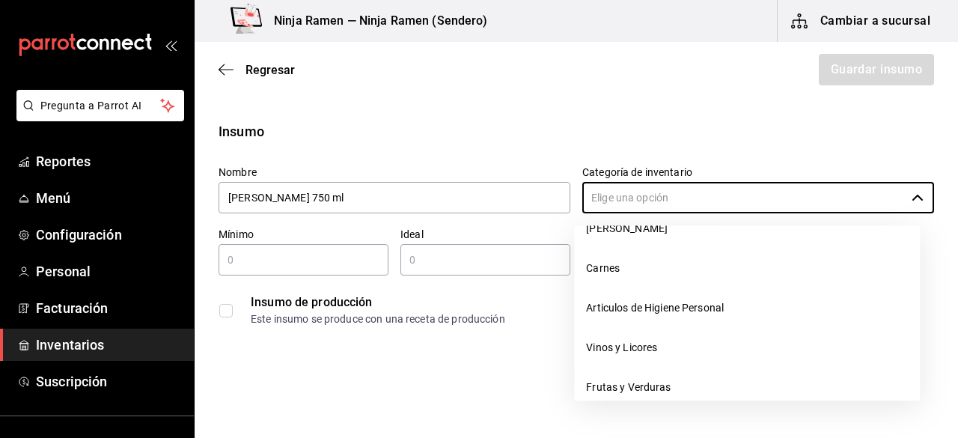
scroll to position [153, 0]
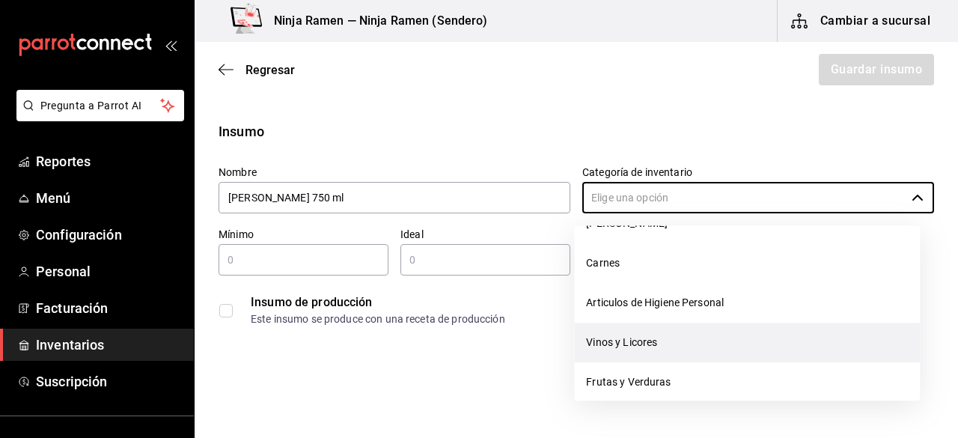
click at [738, 342] on li "Vinos y Licores" at bounding box center [747, 343] width 346 height 40
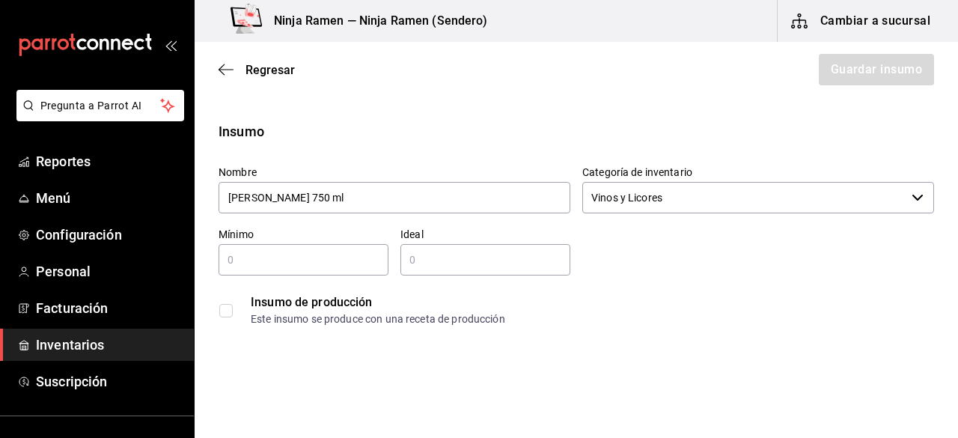
click at [330, 264] on input "text" at bounding box center [304, 260] width 170 height 18
click at [458, 274] on div "​" at bounding box center [485, 259] width 170 height 31
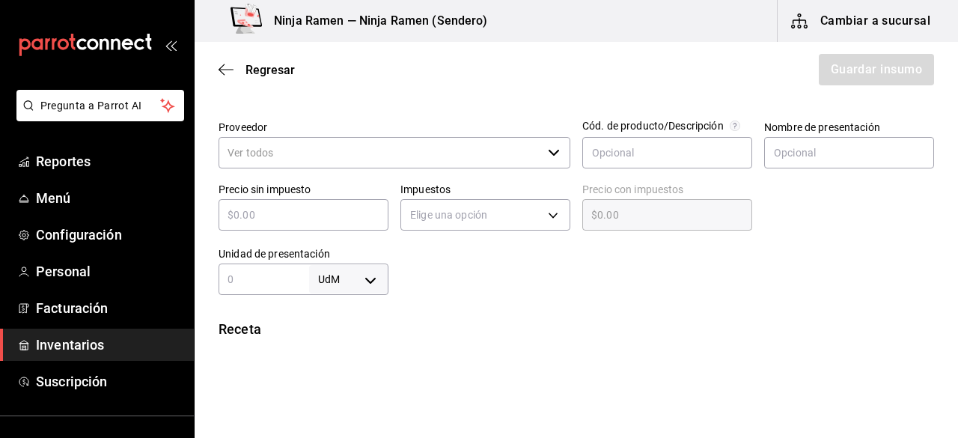
scroll to position [335, 0]
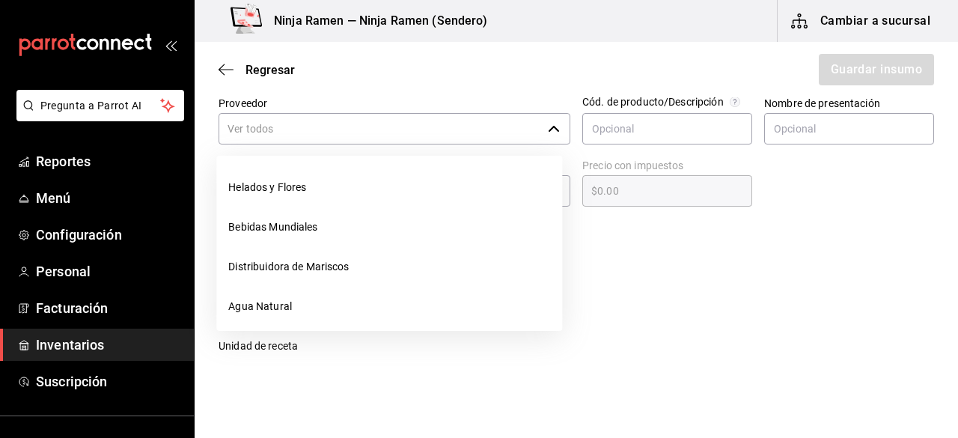
click at [538, 123] on div "​" at bounding box center [395, 128] width 352 height 31
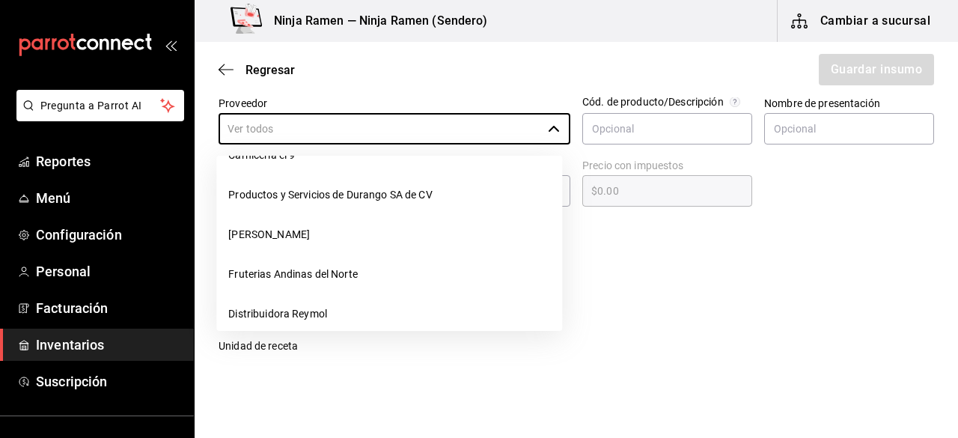
scroll to position [257, 0]
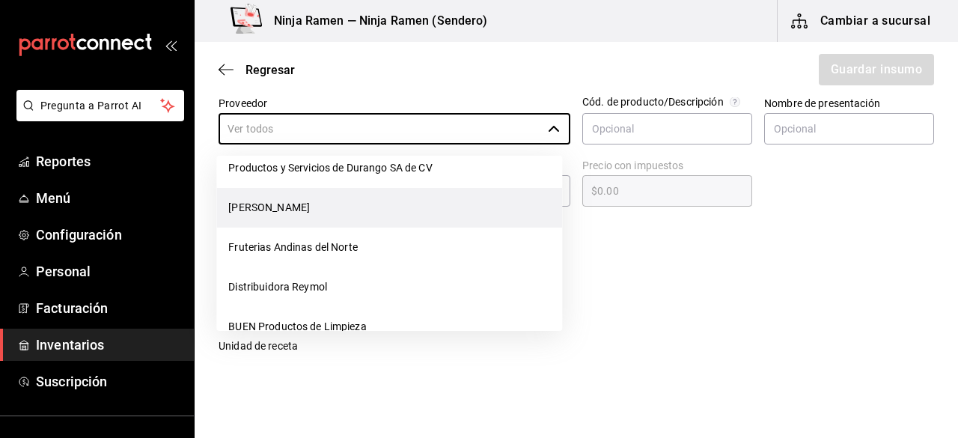
click at [437, 213] on li "[PERSON_NAME]" at bounding box center [389, 208] width 346 height 40
type input "[PERSON_NAME]"
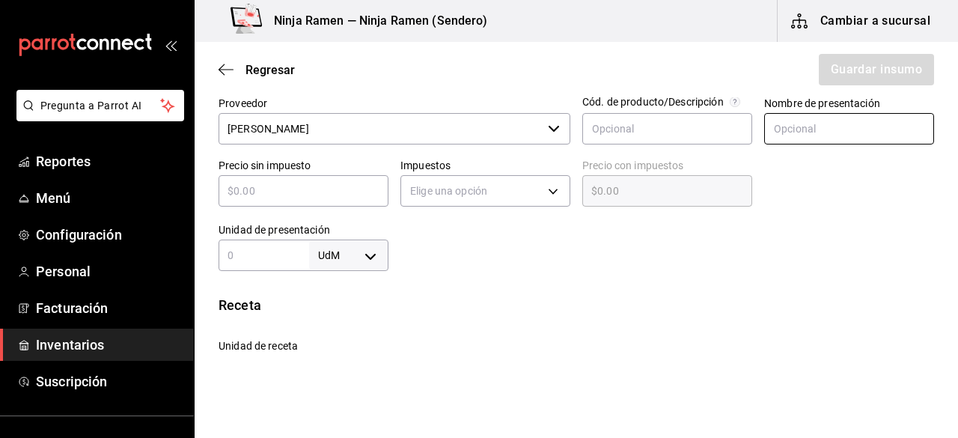
click at [840, 129] on input "text" at bounding box center [849, 128] width 170 height 31
paste input "[PERSON_NAME] 750 ml"
type input "[PERSON_NAME] 750 ml"
click at [278, 198] on input "text" at bounding box center [304, 191] width 170 height 18
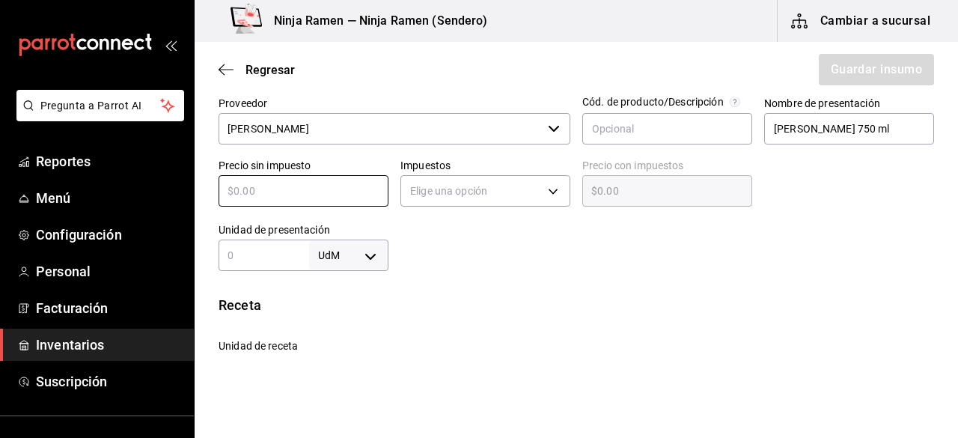
type input "$1"
type input "$1.00"
type input "$19"
type input "$19.00"
type input "$197"
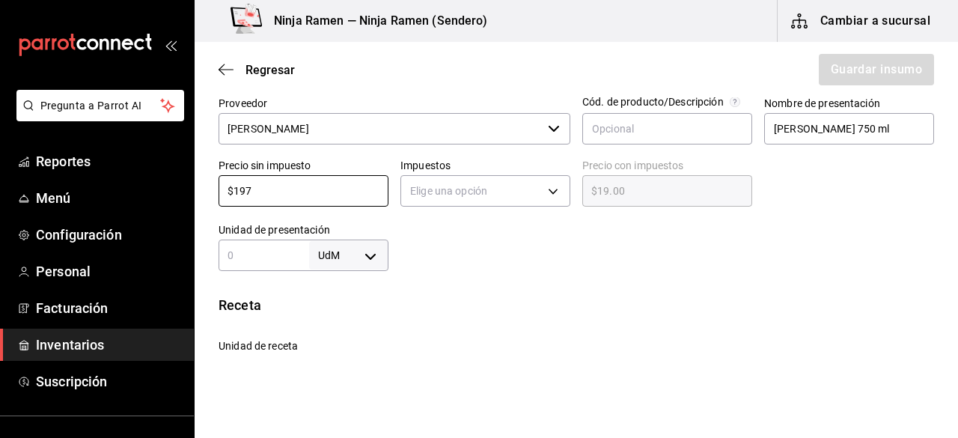
type input "$197.00"
type input "$197.4"
type input "$197.40"
type input "$197.42"
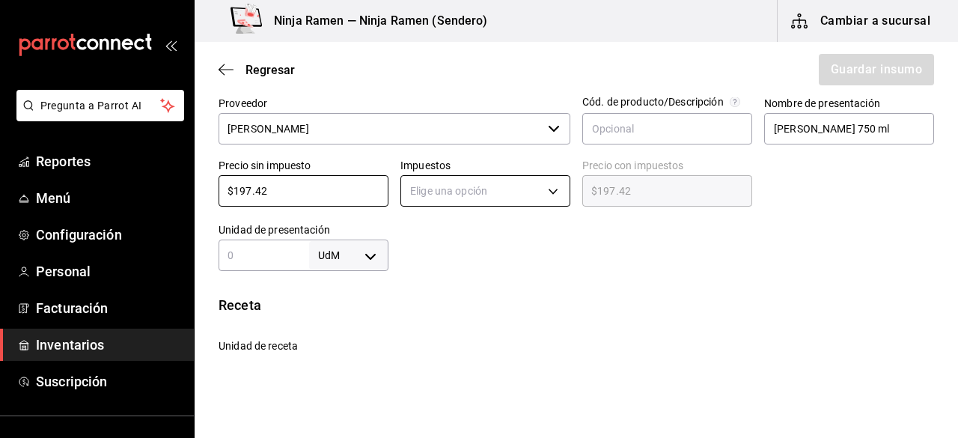
type input "$197.42"
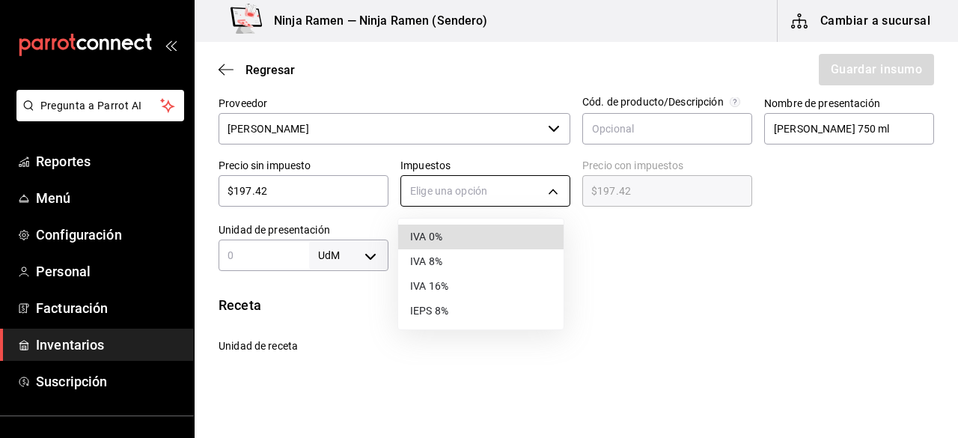
click at [540, 204] on body "Pregunta a Parrot AI Reportes Menú Configuración Personal Facturación Inventari…" at bounding box center [479, 176] width 958 height 353
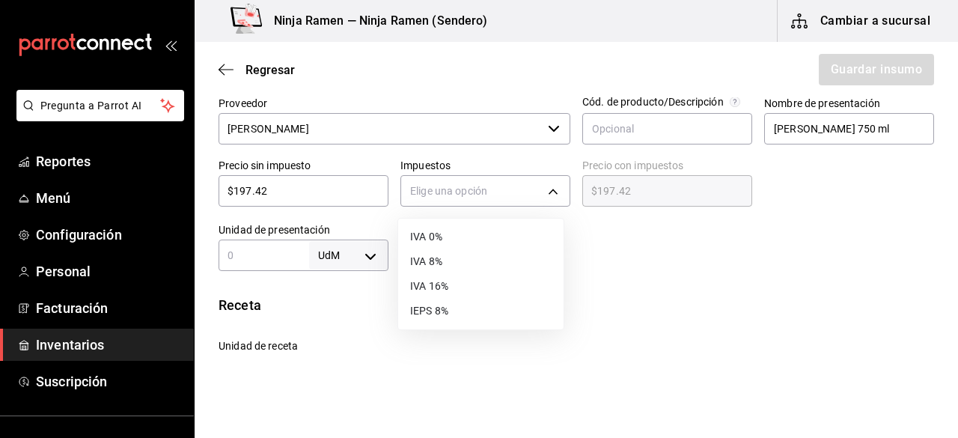
click at [462, 266] on li "IVA 8%" at bounding box center [480, 261] width 165 height 25
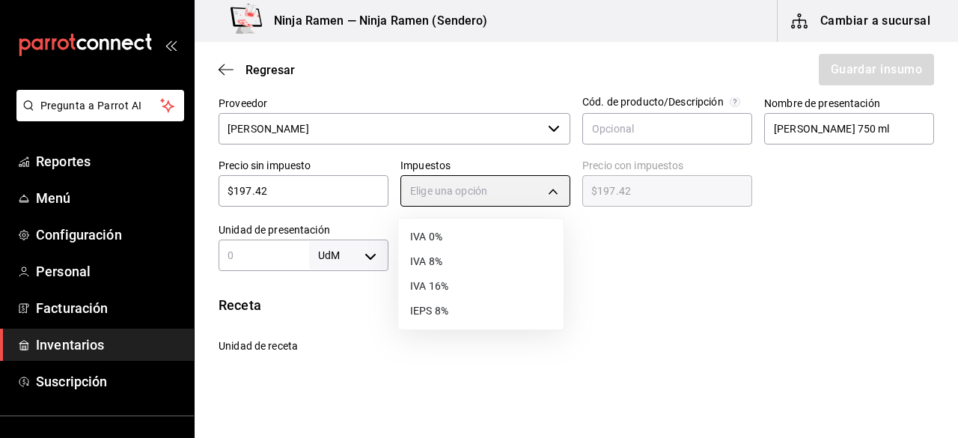
type input "IVA_8"
type input "$213.21"
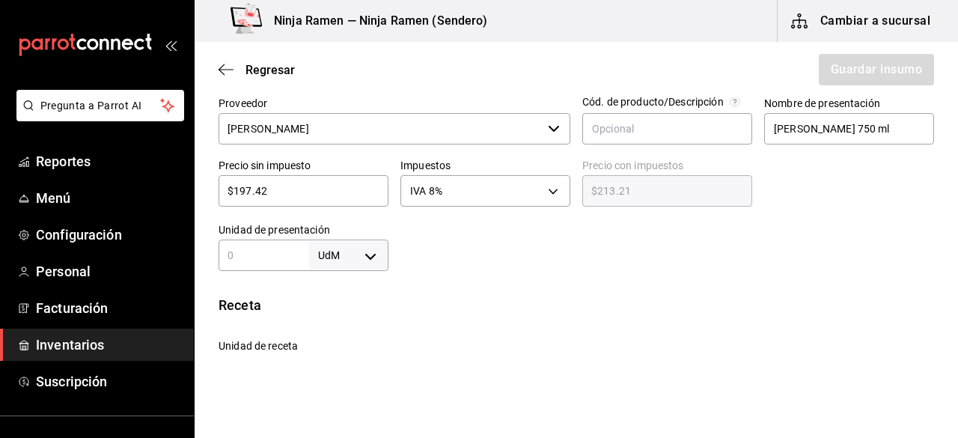
click at [269, 257] on input "text" at bounding box center [264, 255] width 91 height 18
type input "750"
click at [372, 257] on body "Pregunta a Parrot AI Reportes Menú Configuración Personal Facturación Inventari…" at bounding box center [479, 176] width 958 height 353
click at [364, 366] on li "ml" at bounding box center [346, 370] width 78 height 25
type input "MILLILITER"
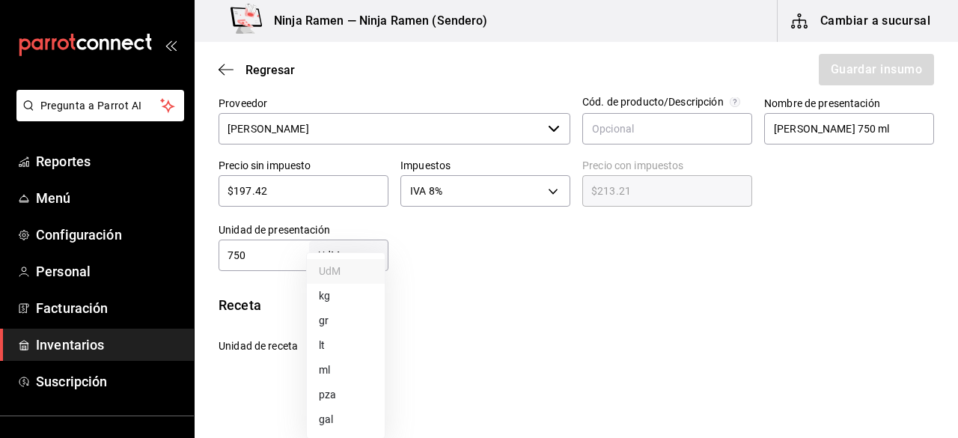
type input "MILLILITER"
type input "750"
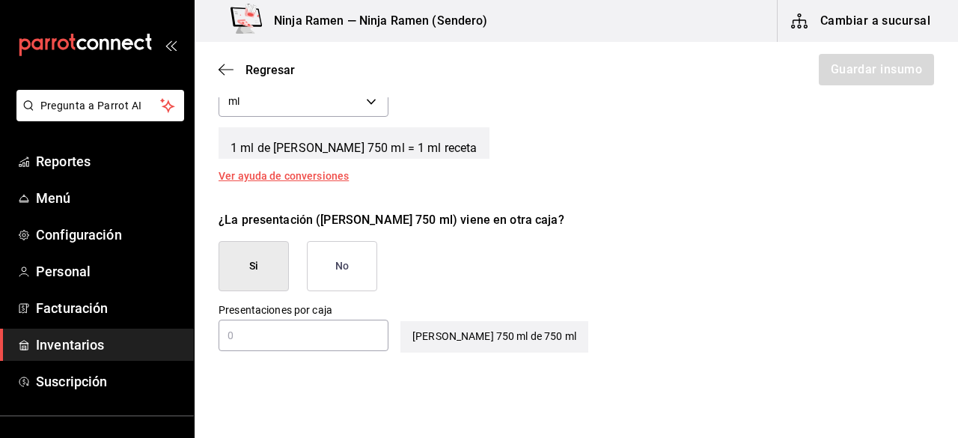
scroll to position [653, 0]
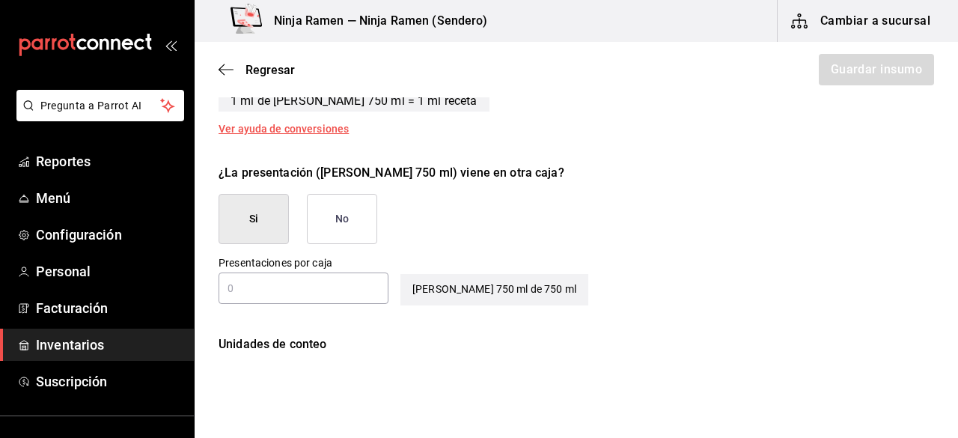
click at [349, 209] on button "No" at bounding box center [342, 219] width 70 height 50
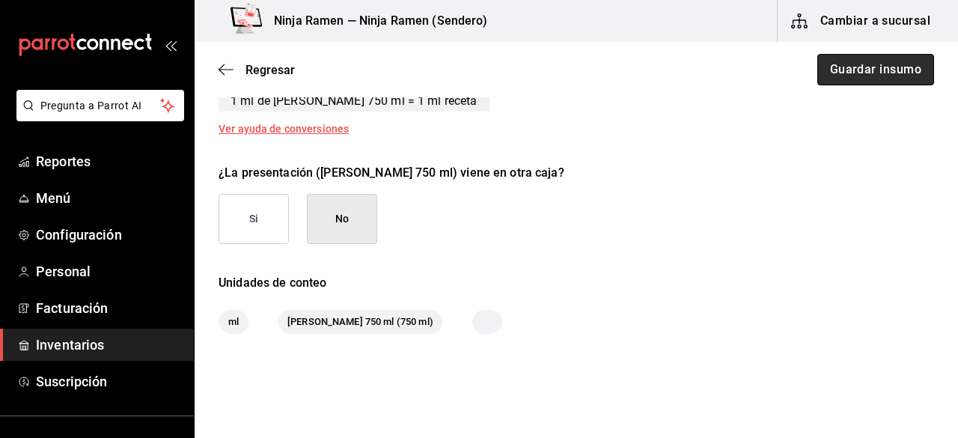
click at [918, 68] on button "Guardar insumo" at bounding box center [875, 69] width 117 height 31
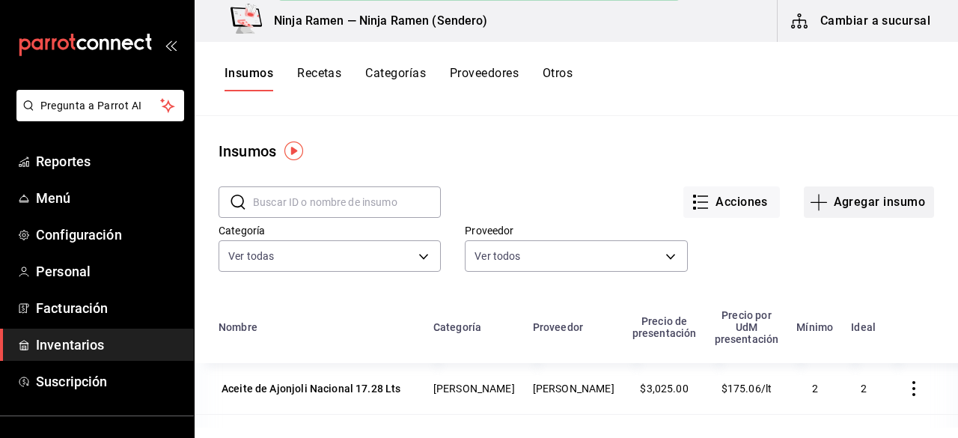
click at [846, 216] on button "Agregar insumo" at bounding box center [869, 201] width 130 height 31
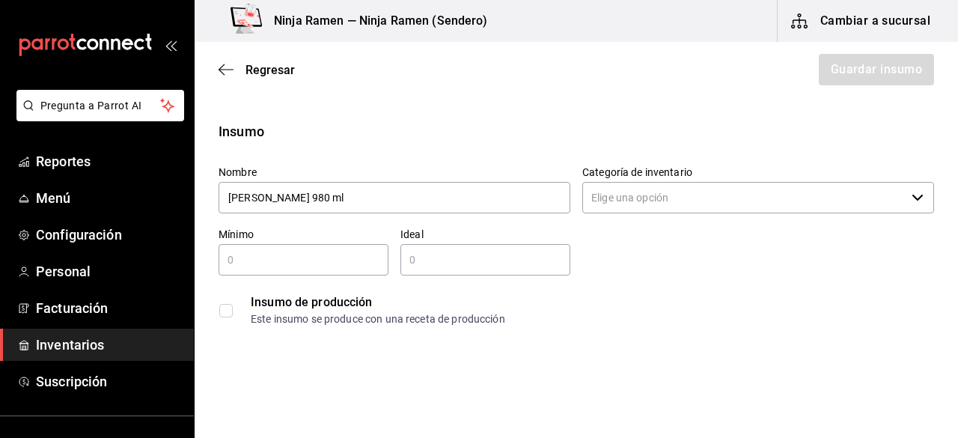
type input "Ron Bacardi Blanco 980 ml"
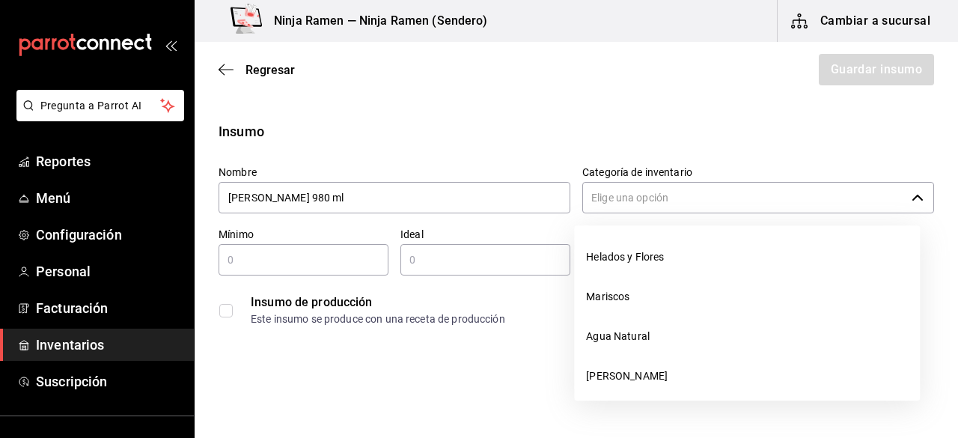
click at [711, 183] on input "Categoría de inventario" at bounding box center [743, 197] width 323 height 31
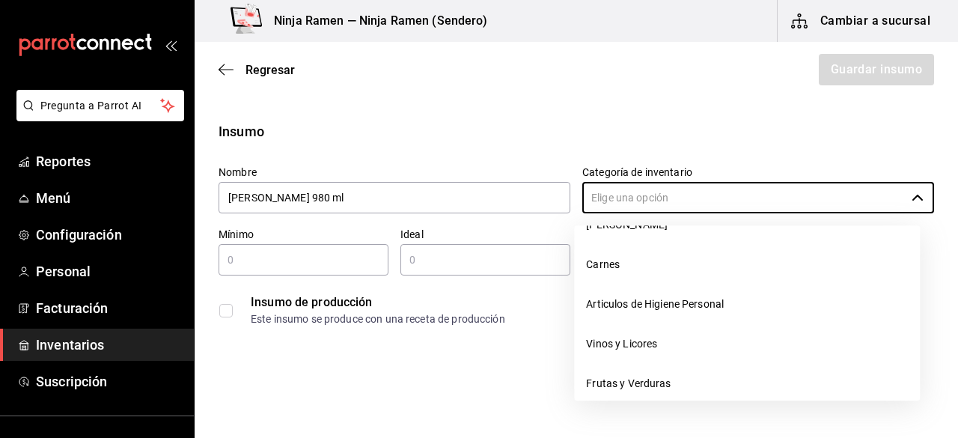
scroll to position [183, 0]
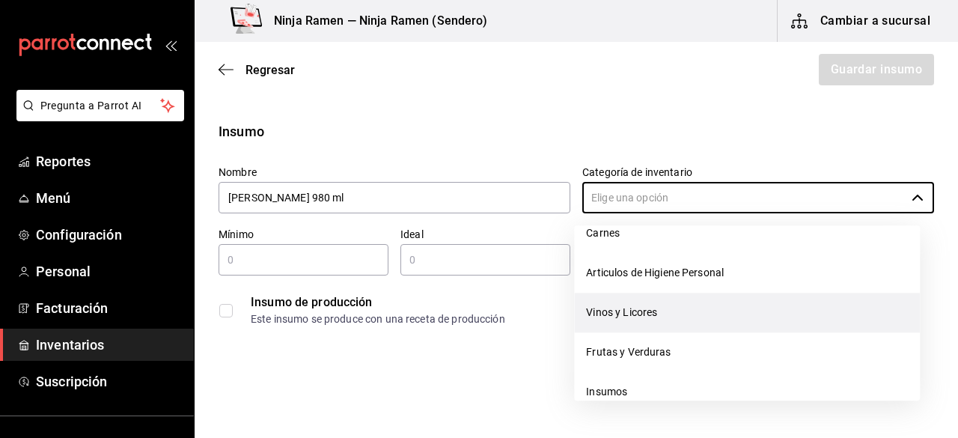
click at [759, 323] on li "Vinos y Licores" at bounding box center [747, 313] width 346 height 40
type input "Vinos y Licores"
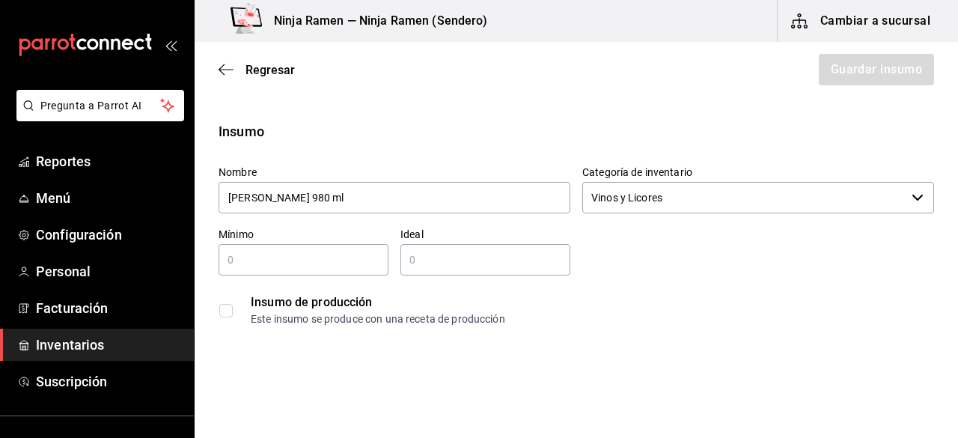
click at [352, 271] on div "​" at bounding box center [304, 259] width 170 height 31
type input "1"
click at [462, 252] on input "2" at bounding box center [485, 260] width 170 height 18
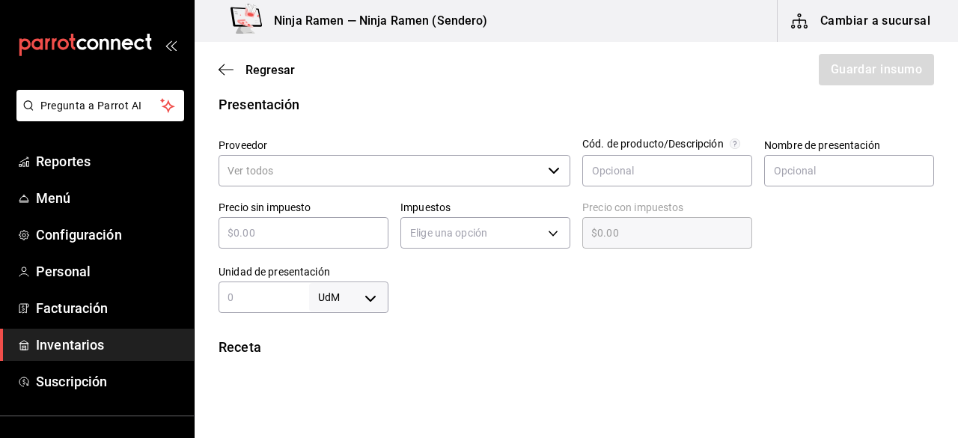
scroll to position [295, 0]
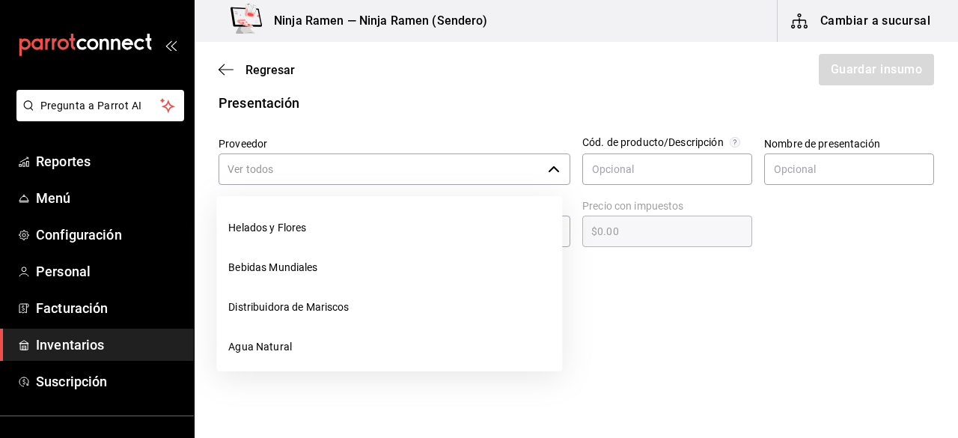
click at [555, 182] on div "​" at bounding box center [395, 168] width 352 height 31
type input "2"
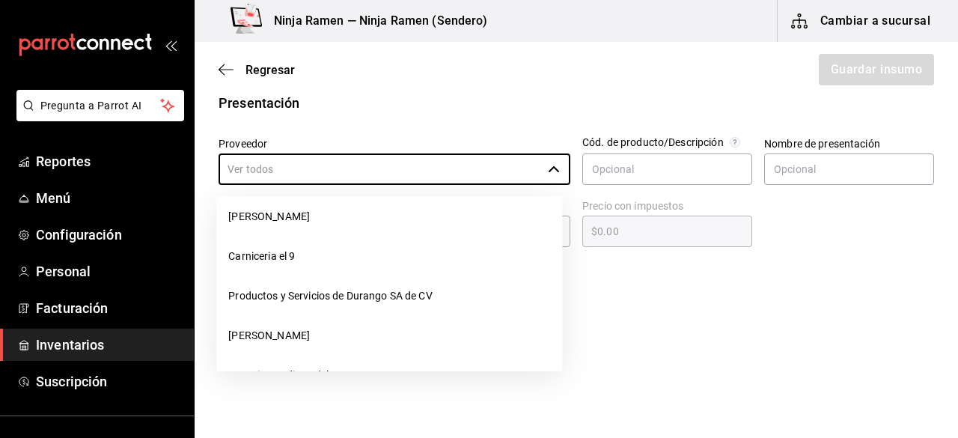
scroll to position [253, 0]
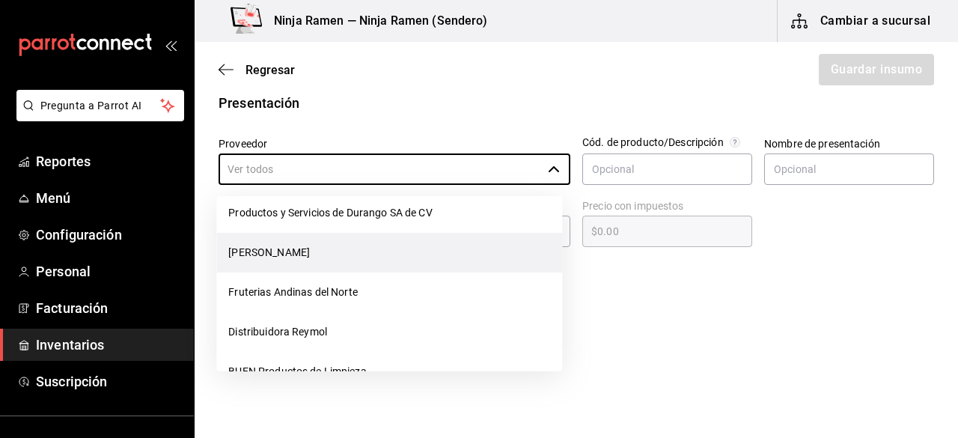
click at [433, 258] on li "[PERSON_NAME]" at bounding box center [389, 253] width 346 height 40
type input "[PERSON_NAME]"
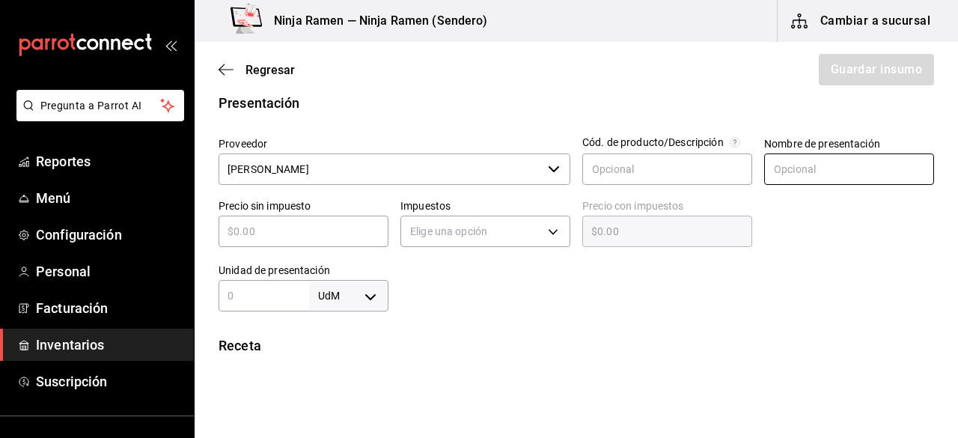
click at [795, 168] on input "text" at bounding box center [849, 168] width 170 height 31
paste input "Ron Bacardi Blanco 980 ml"
type input "Ron Bacardi Blanco 980 ml"
click at [282, 242] on div "​" at bounding box center [304, 231] width 170 height 31
type input "$2"
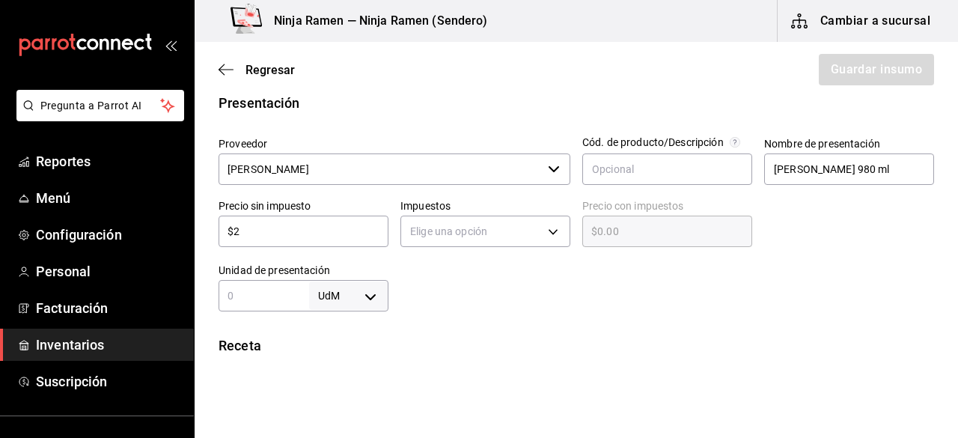
type input "$2.00"
type input "$20"
type input "$20.00"
type input "$204"
type input "$204.00"
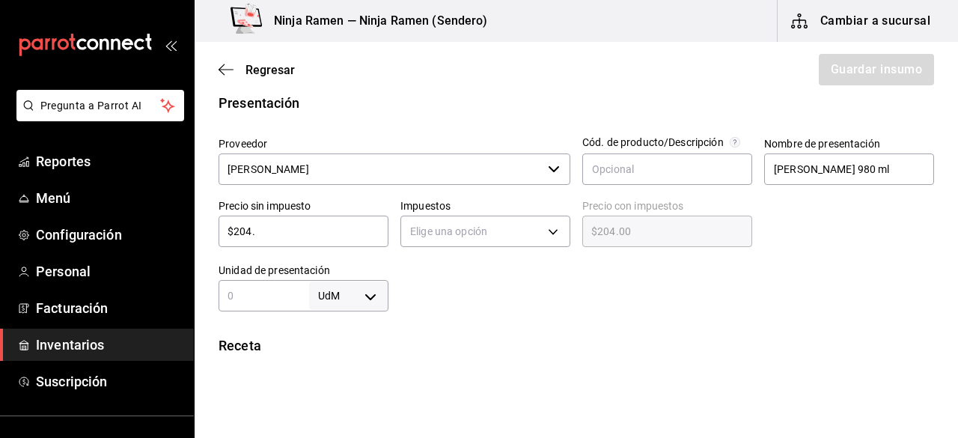
type input "$204.9"
type input "$204.90"
type input "$204.99"
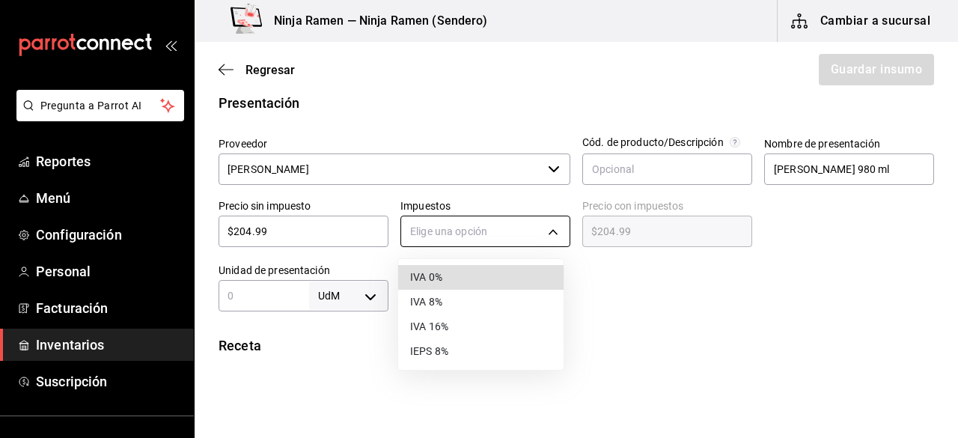
click at [440, 239] on body "Pregunta a Parrot AI Reportes Menú Configuración Personal Facturación Inventari…" at bounding box center [479, 176] width 958 height 353
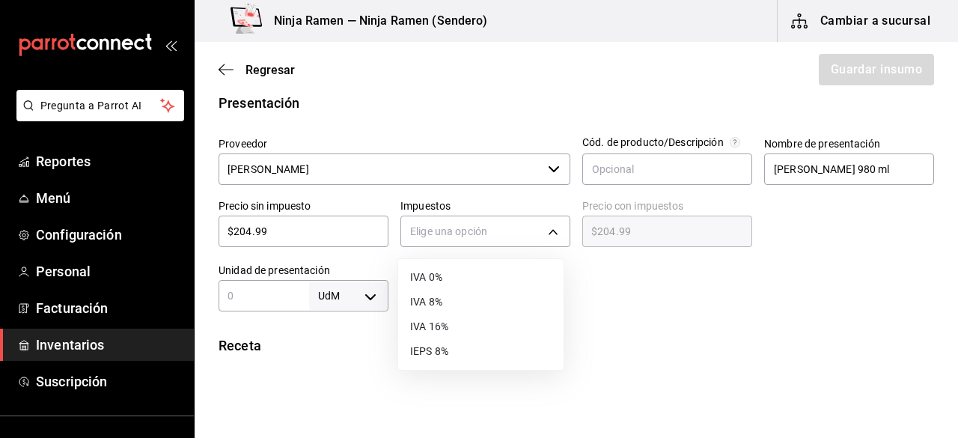
click at [460, 314] on li "IVA 8%" at bounding box center [480, 302] width 165 height 25
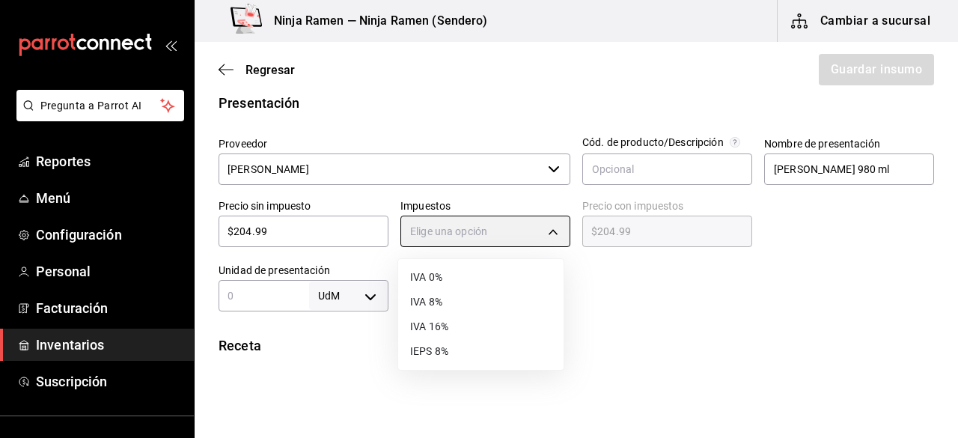
type input "IVA_8"
type input "$221.39"
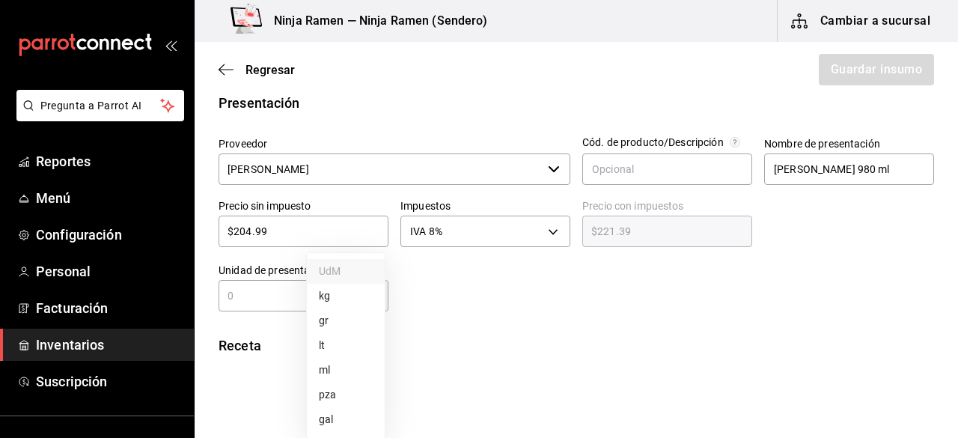
click at [363, 296] on body "Pregunta a Parrot AI Reportes Menú Configuración Personal Facturación Inventari…" at bounding box center [479, 176] width 958 height 353
click at [341, 361] on li "ml" at bounding box center [346, 370] width 78 height 25
type input "MILLILITER"
click at [274, 309] on div "ml MILLILITER ​" at bounding box center [304, 295] width 170 height 31
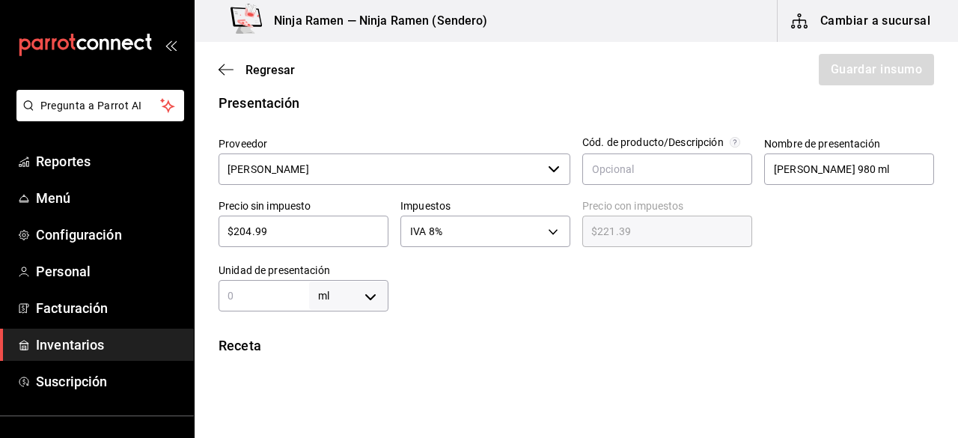
click at [274, 309] on div "ml MILLILITER ​" at bounding box center [304, 295] width 170 height 31
type input "9"
type input "98"
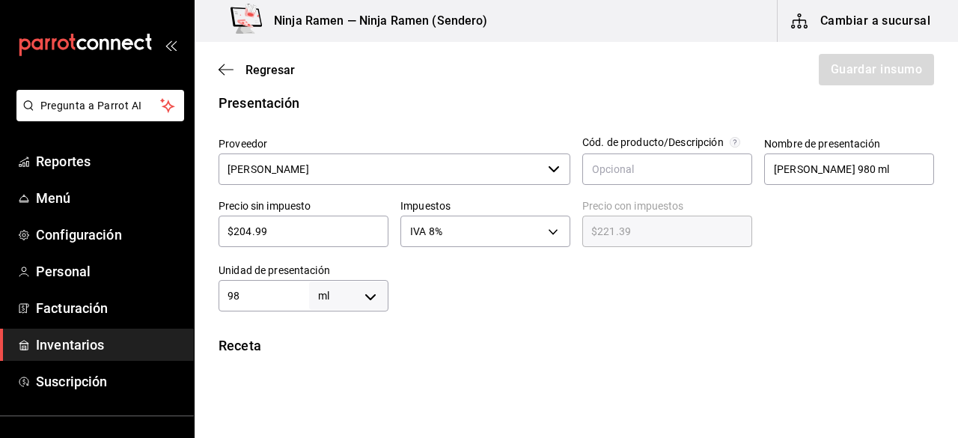
type input "980"
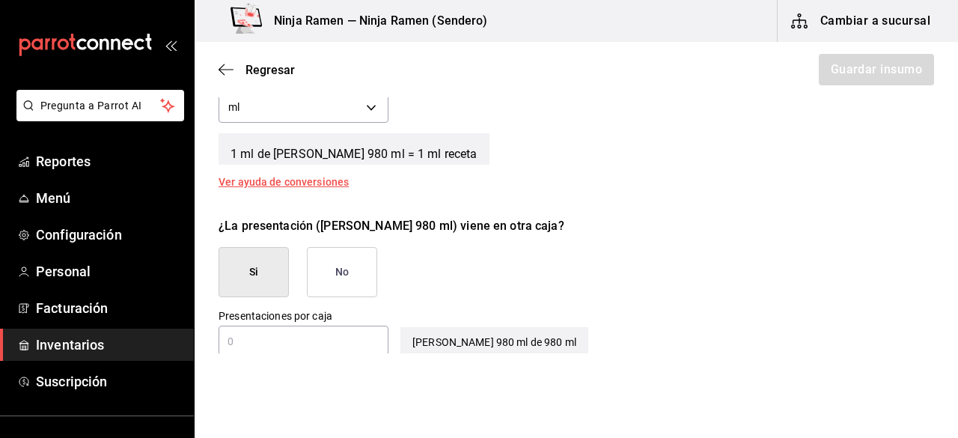
scroll to position [602, 0]
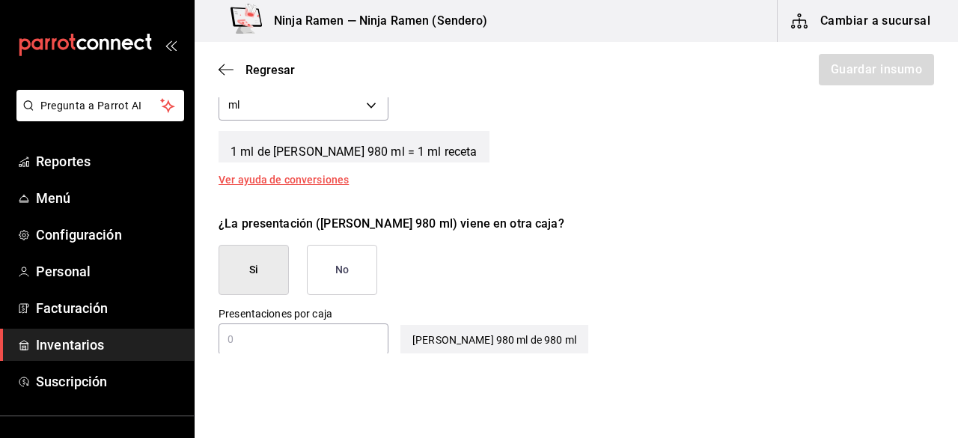
type input "980"
drag, startPoint x: 273, startPoint y: 240, endPoint x: 326, endPoint y: 266, distance: 59.2
click at [326, 266] on div "¿La presentación (Ron Bacardi Blanco 980 ml) viene en otra caja? Si No" at bounding box center [570, 249] width 727 height 92
click at [326, 266] on button "No" at bounding box center [342, 270] width 70 height 50
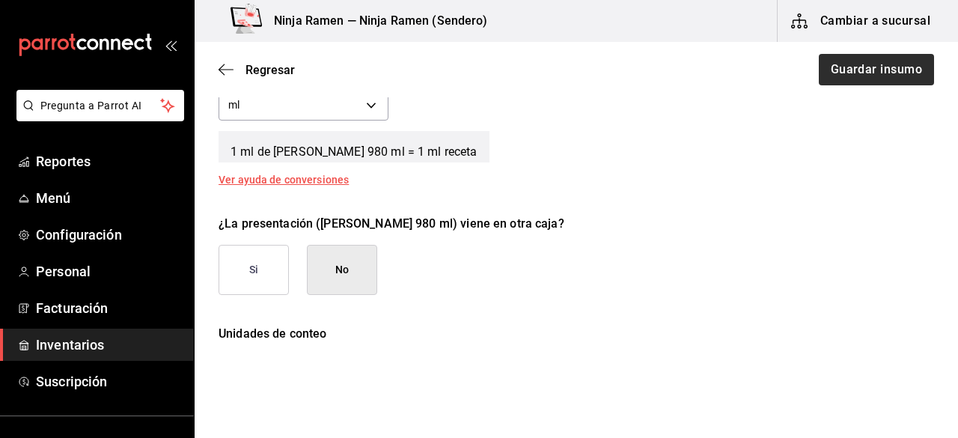
drag, startPoint x: 878, startPoint y: 95, endPoint x: 861, endPoint y: 77, distance: 25.4
click at [861, 77] on div "Regresar Guardar insumo" at bounding box center [576, 69] width 763 height 55
click at [861, 77] on button "Guardar insumo" at bounding box center [875, 69] width 117 height 31
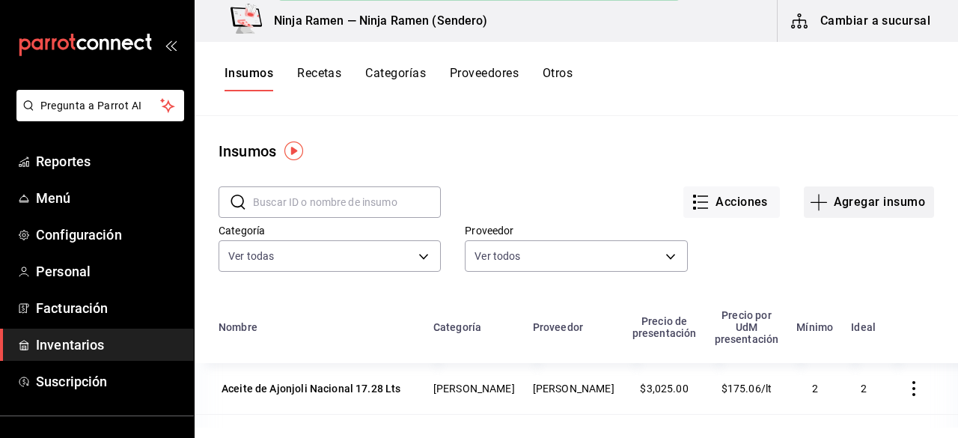
click at [847, 204] on button "Agregar insumo" at bounding box center [869, 201] width 130 height 31
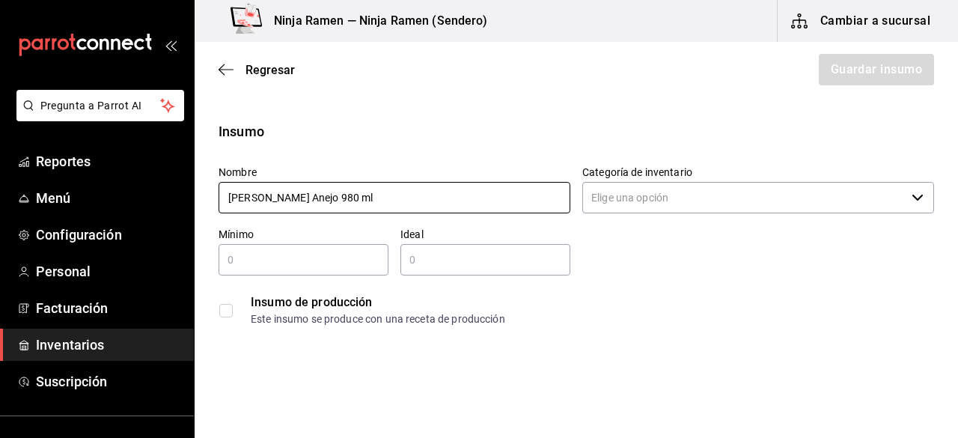
click at [906, 206] on div "​" at bounding box center [758, 197] width 352 height 31
type input "Ron Bacardi Anejo 980 ml"
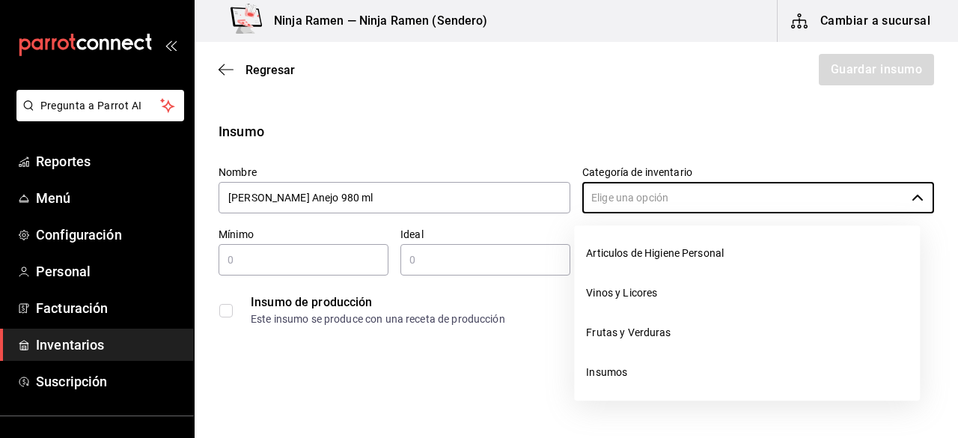
scroll to position [186, 0]
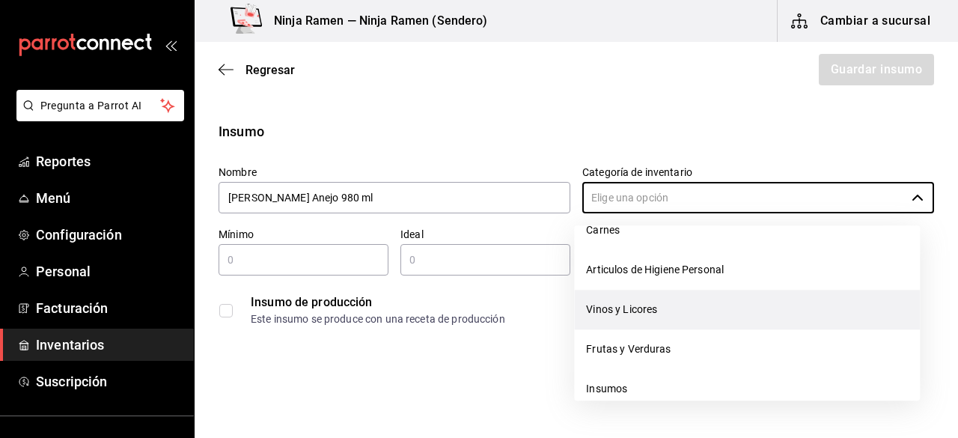
click at [713, 306] on li "Vinos y Licores" at bounding box center [747, 310] width 346 height 40
type input "Vinos y Licores"
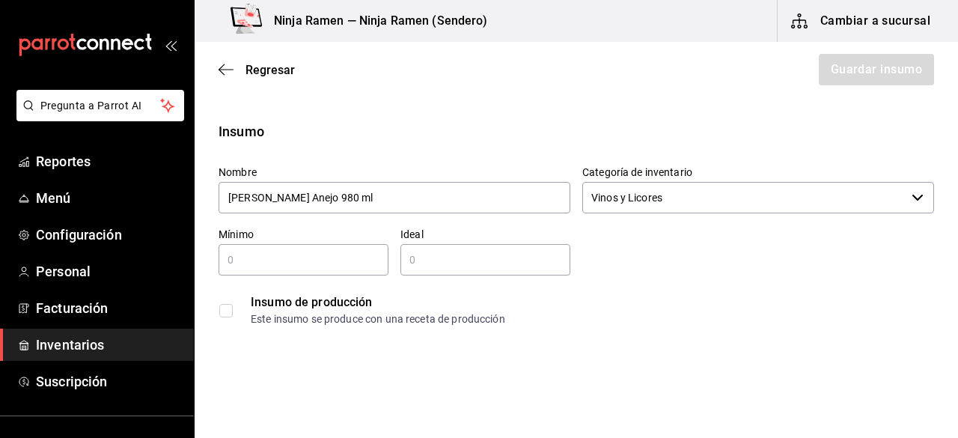
click at [361, 260] on input "text" at bounding box center [304, 260] width 170 height 18
type input "1"
click at [475, 256] on input "2" at bounding box center [485, 260] width 170 height 18
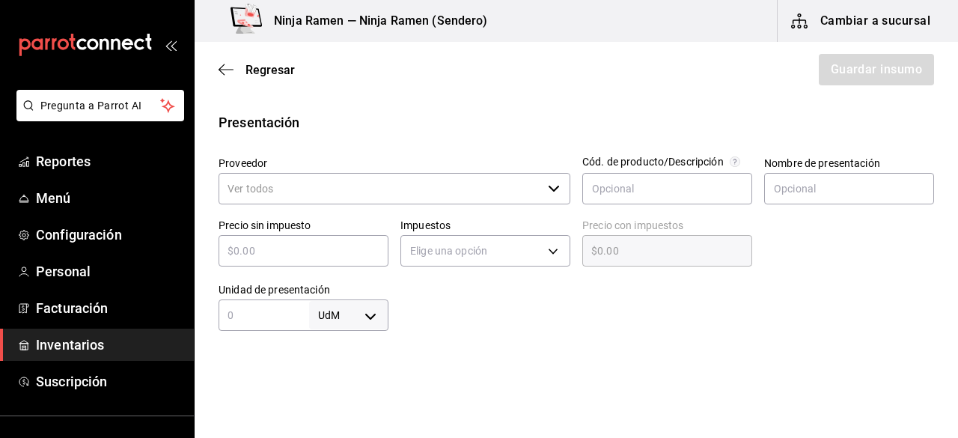
scroll to position [320, 0]
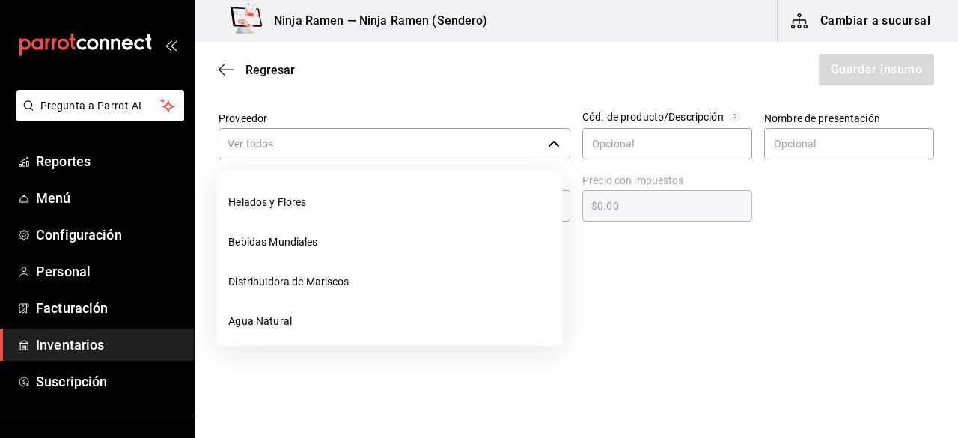
click at [557, 143] on div "​" at bounding box center [395, 143] width 352 height 31
type input "2"
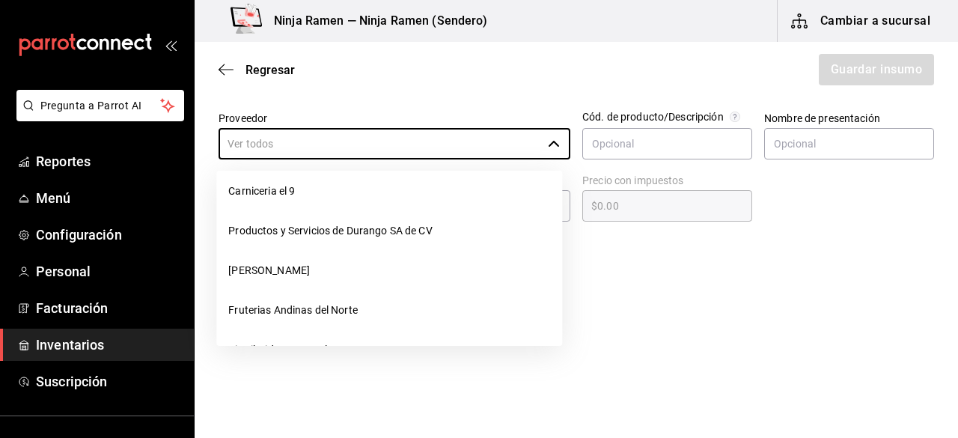
scroll to position [257, 0]
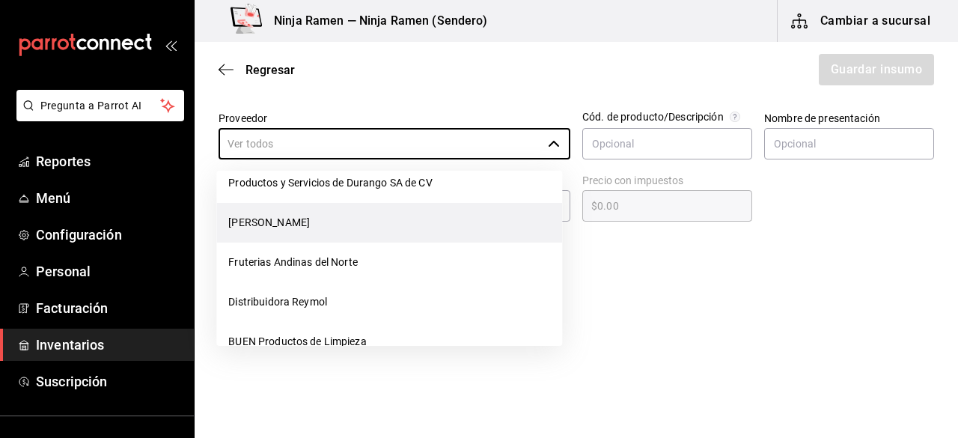
click at [427, 228] on li "[PERSON_NAME]" at bounding box center [389, 223] width 346 height 40
type input "[PERSON_NAME]"
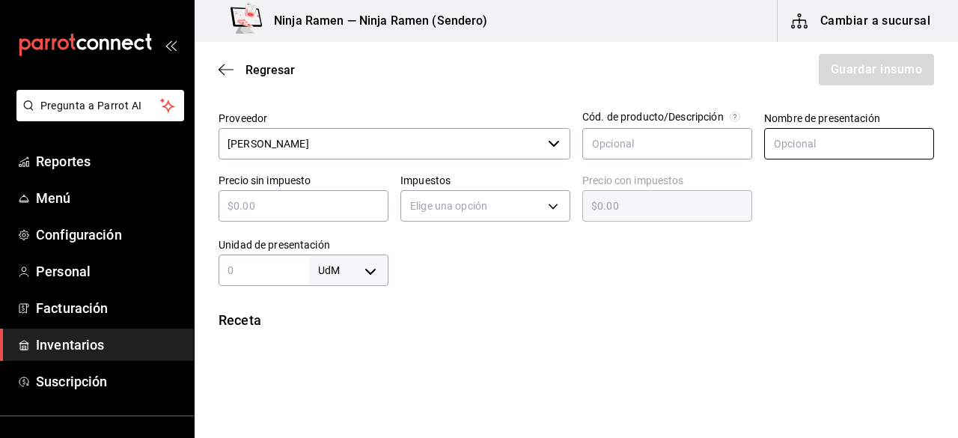
click at [846, 140] on input "text" at bounding box center [849, 143] width 170 height 31
paste input "Ron Bacardi Anejo 980 ml"
type input "Ron Bacardi Anejo 980 ml"
click at [377, 203] on input "text" at bounding box center [304, 206] width 170 height 18
type input "$2"
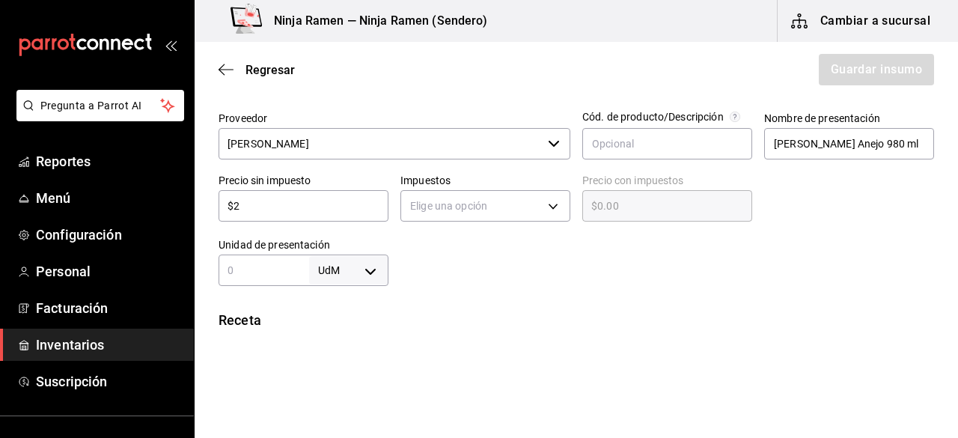
type input "$2.00"
type input "$28"
type input "$28.00"
type input "$287"
type input "$287.00"
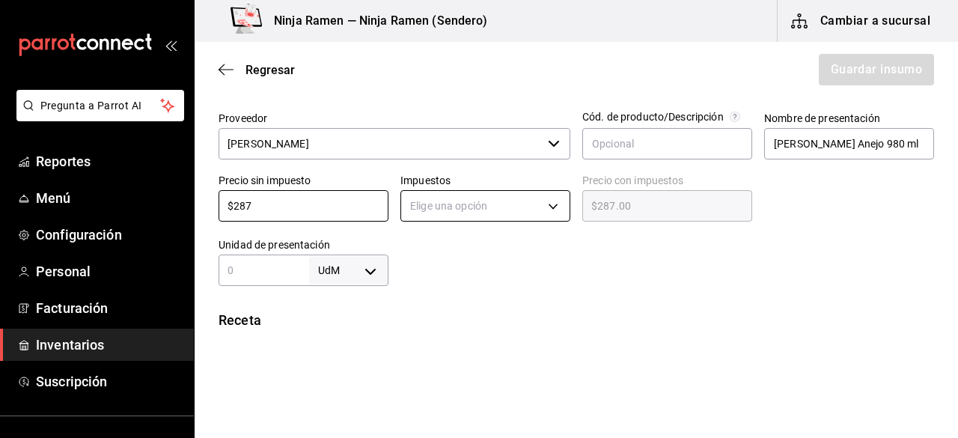
type input "$287"
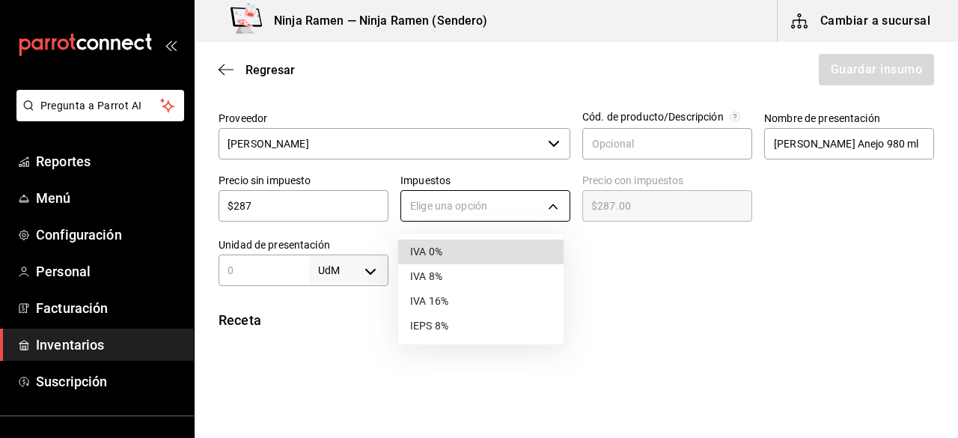
click at [543, 207] on body "Pregunta a Parrot AI Reportes Menú Configuración Personal Facturación Inventari…" at bounding box center [479, 176] width 958 height 353
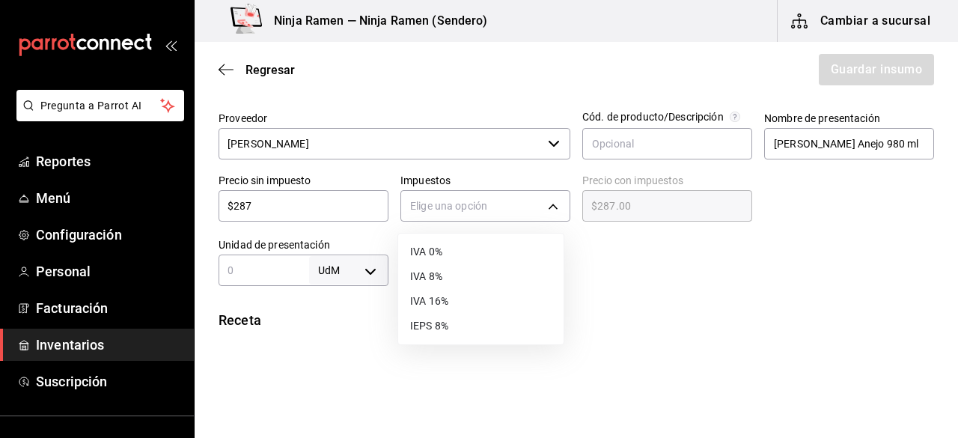
click at [488, 269] on li "IVA 8%" at bounding box center [480, 276] width 165 height 25
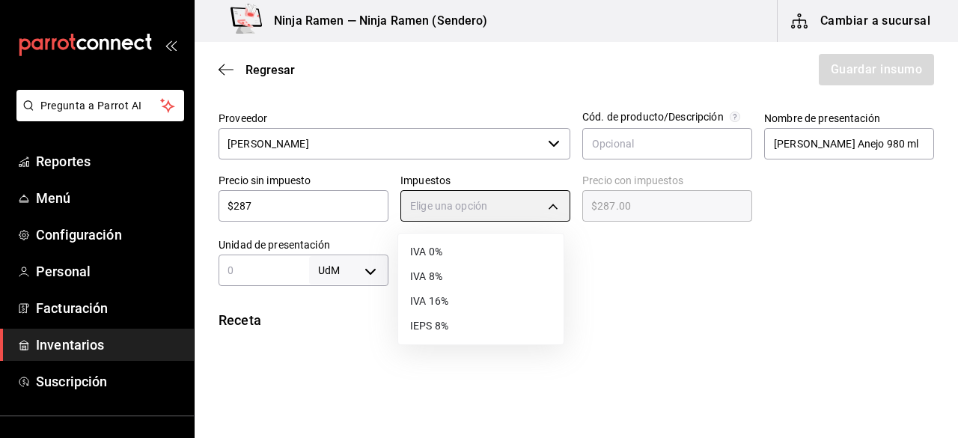
type input "IVA_8"
type input "$309.96"
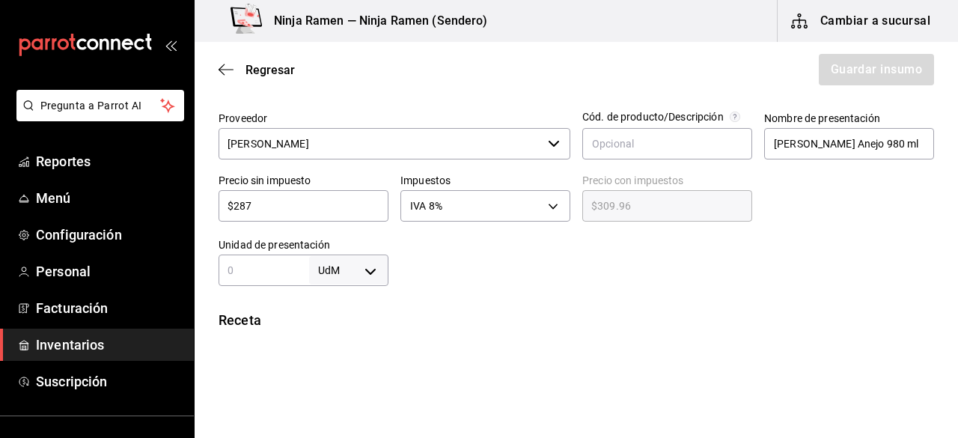
click at [299, 276] on input "text" at bounding box center [264, 270] width 91 height 18
type input "980"
click at [362, 277] on body "Pregunta a Parrot AI Reportes Menú Configuración Personal Facturación Inventari…" at bounding box center [479, 176] width 958 height 353
click at [370, 369] on li "ml" at bounding box center [346, 370] width 78 height 25
type input "MILLILITER"
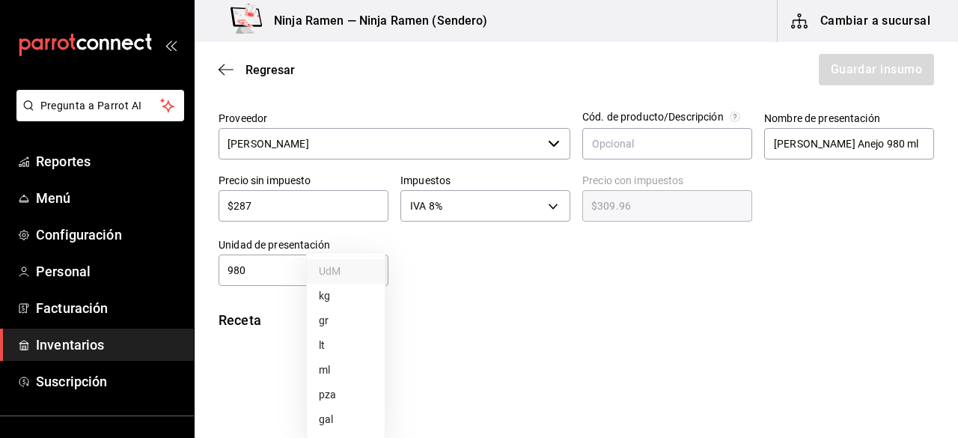
type input "MILLILITER"
type input "980"
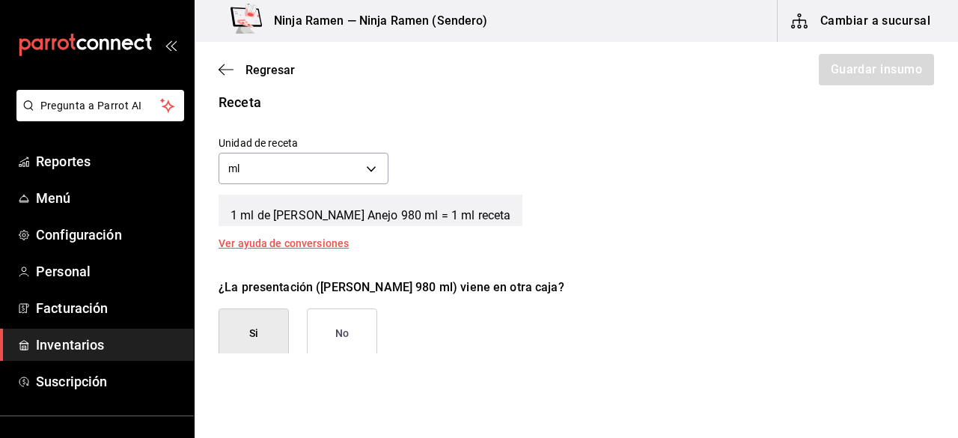
scroll to position [554, 0]
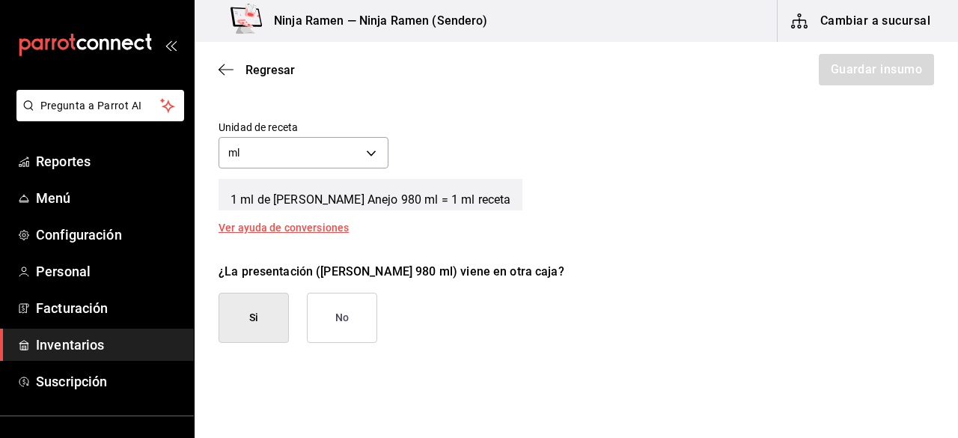
click at [346, 299] on button "No" at bounding box center [342, 318] width 70 height 50
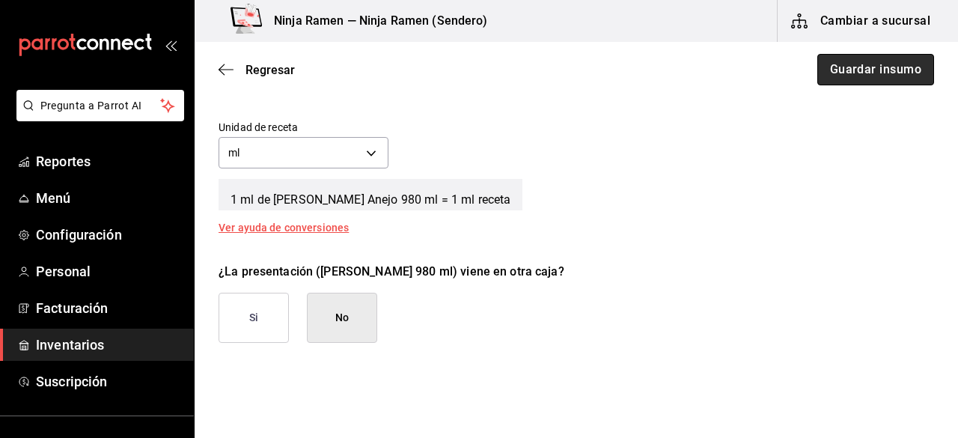
click at [898, 85] on button "Guardar insumo" at bounding box center [875, 69] width 117 height 31
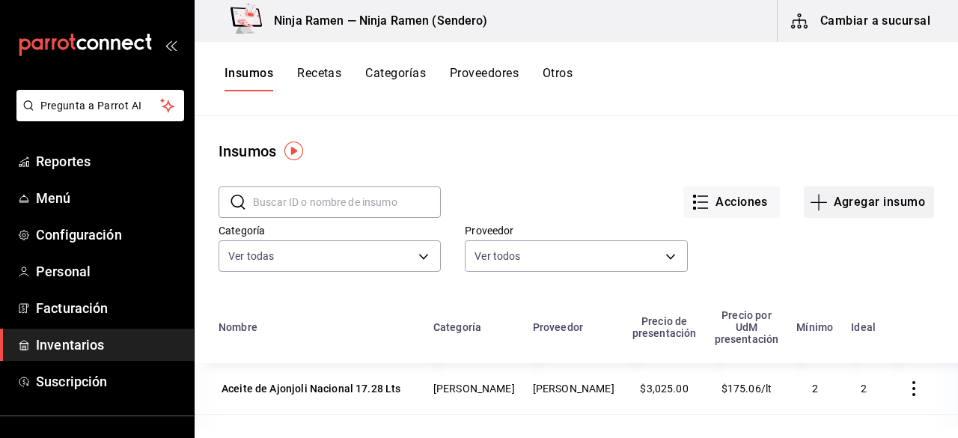
click at [871, 215] on button "Agregar insumo" at bounding box center [869, 201] width 130 height 31
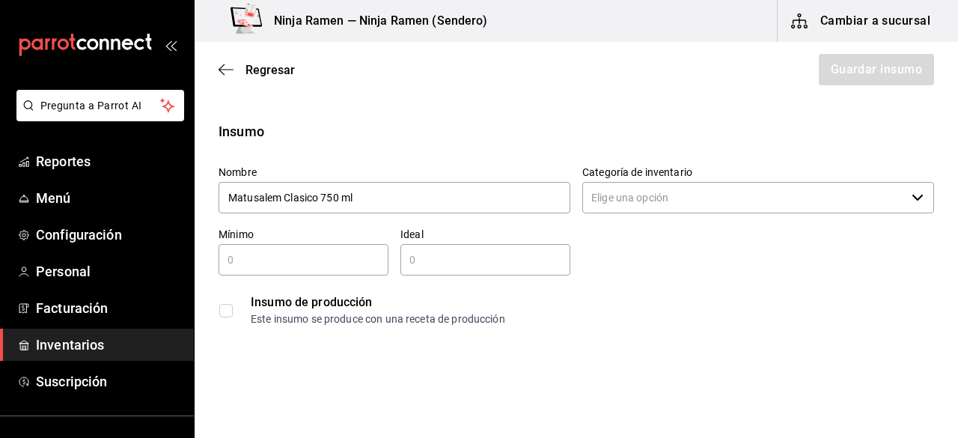
type input "Matusalem Clasico 750 ml"
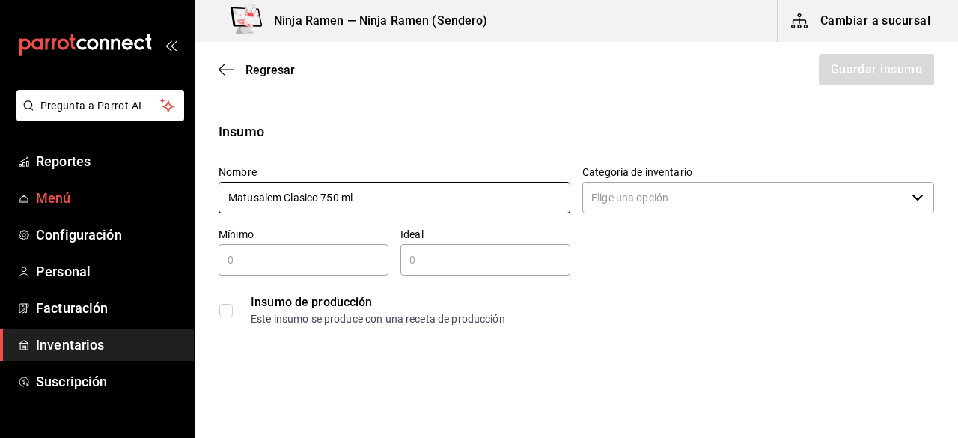
drag, startPoint x: 388, startPoint y: 197, endPoint x: 171, endPoint y: 185, distance: 217.3
click at [171, 185] on div "Pregunta a Parrot AI Reportes Menú Configuración Personal Facturación Inventari…" at bounding box center [479, 176] width 958 height 353
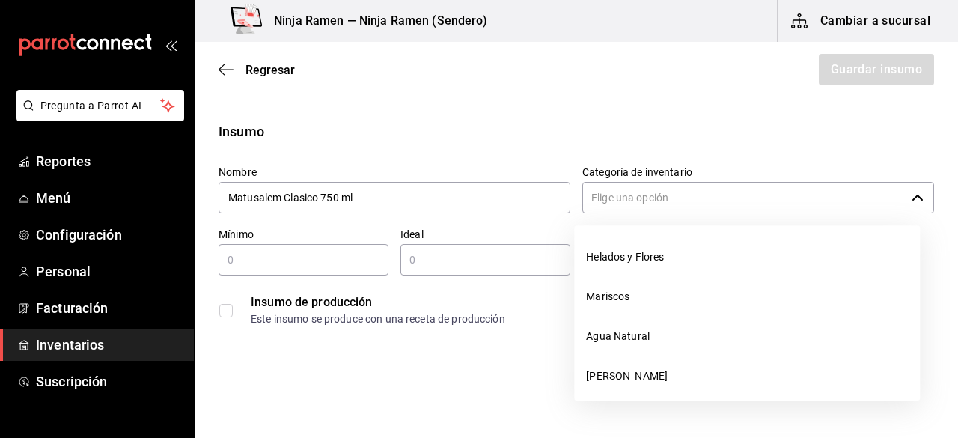
click at [763, 197] on input "Categoría de inventario" at bounding box center [743, 197] width 323 height 31
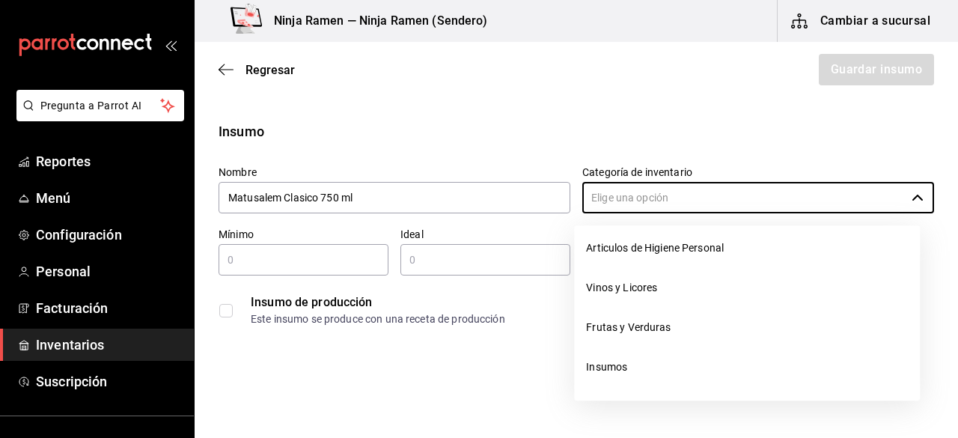
scroll to position [211, 0]
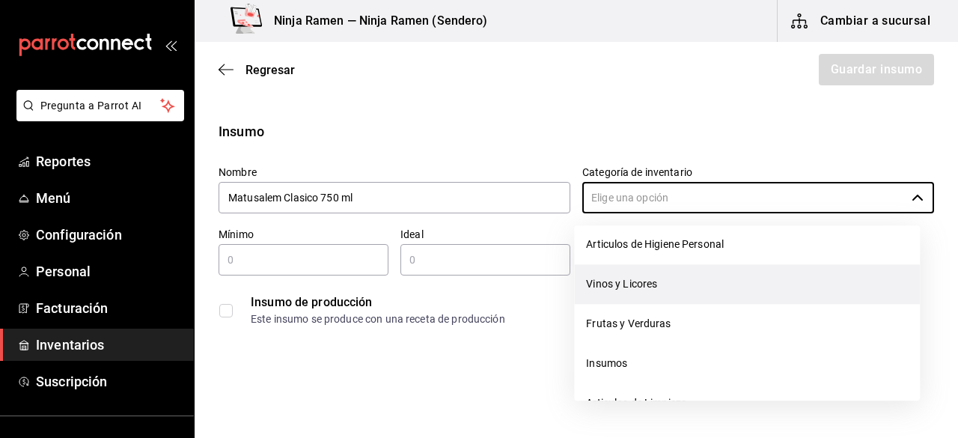
click at [798, 300] on li "Vinos y Licores" at bounding box center [747, 284] width 346 height 40
type input "Vinos y Licores"
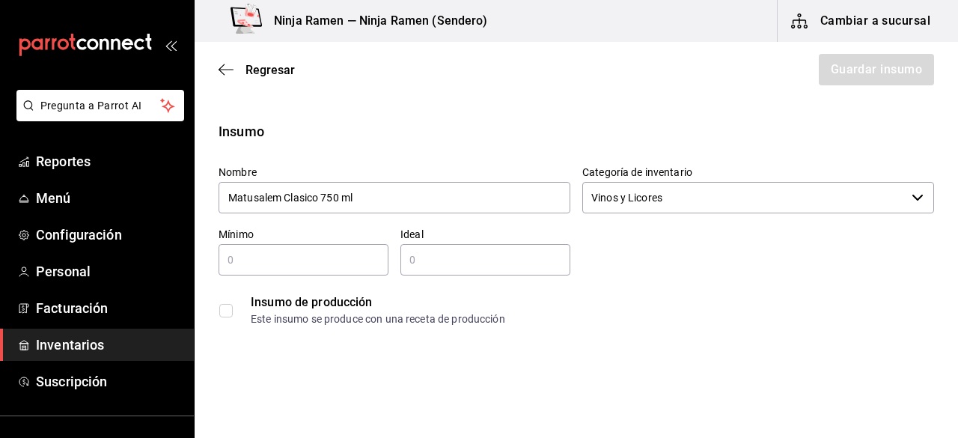
click at [285, 255] on input "text" at bounding box center [304, 260] width 170 height 18
type input "1"
click at [483, 261] on input "2" at bounding box center [485, 260] width 170 height 18
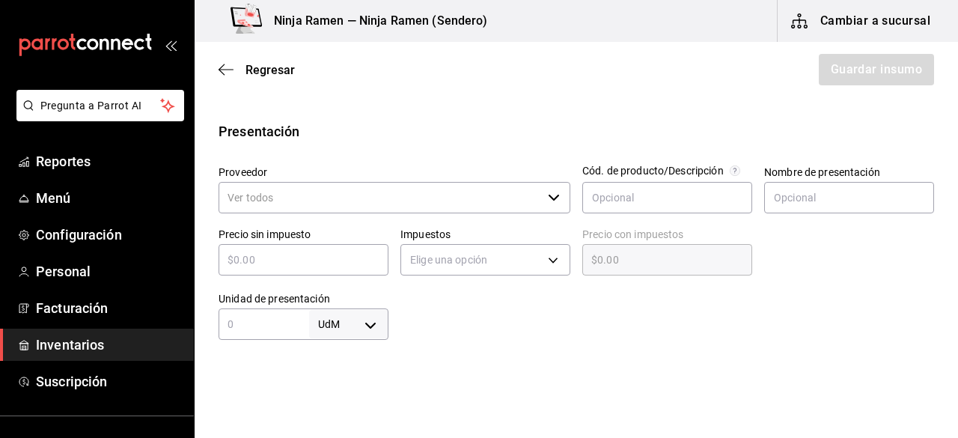
scroll to position [293, 0]
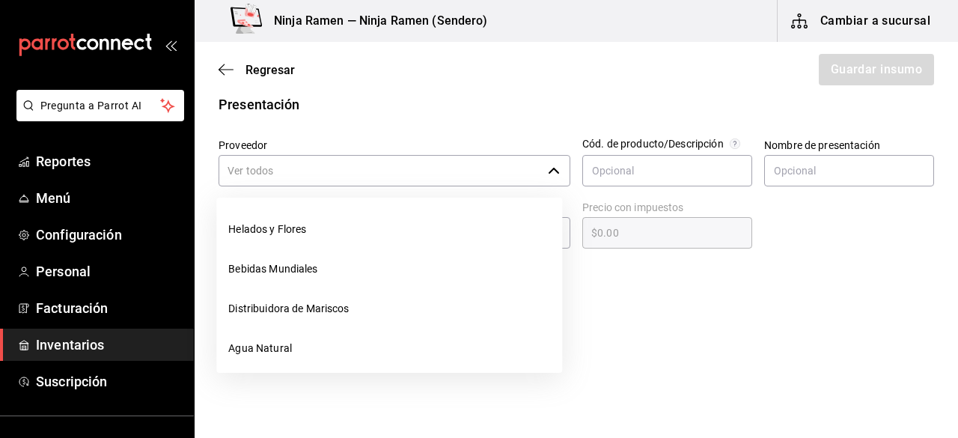
click at [551, 180] on div "​" at bounding box center [395, 170] width 352 height 31
type input "2"
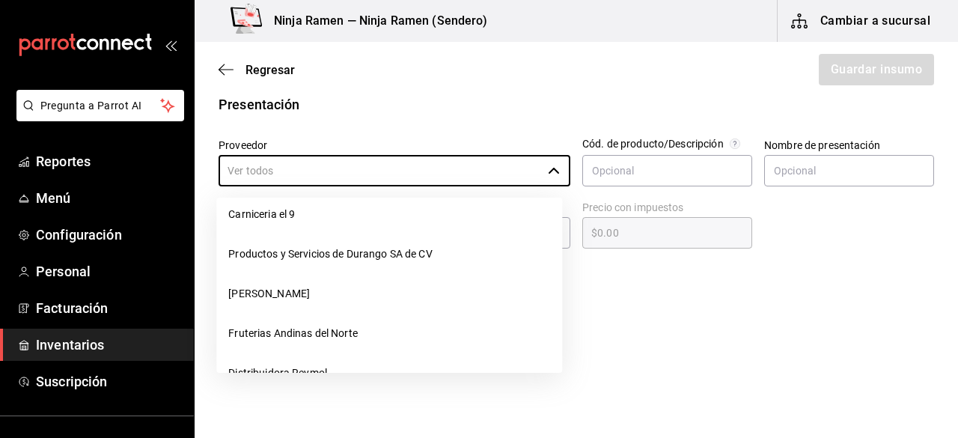
scroll to position [216, 0]
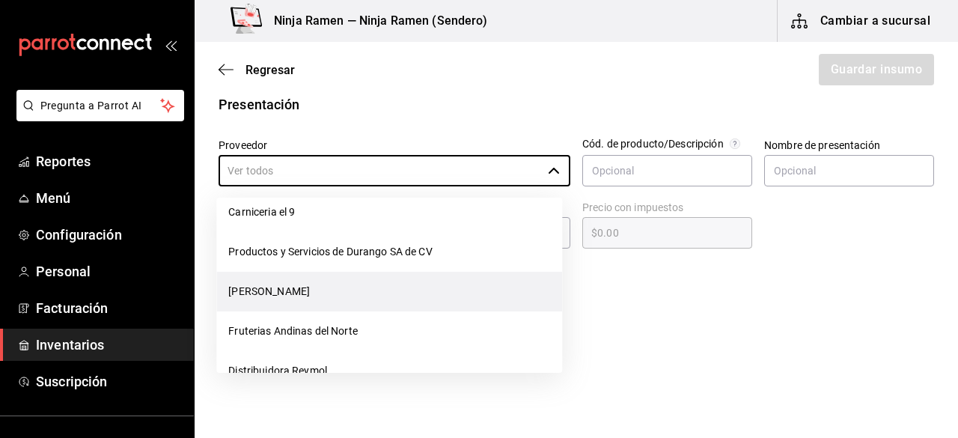
click at [424, 300] on li "[PERSON_NAME]" at bounding box center [389, 292] width 346 height 40
type input "[PERSON_NAME]"
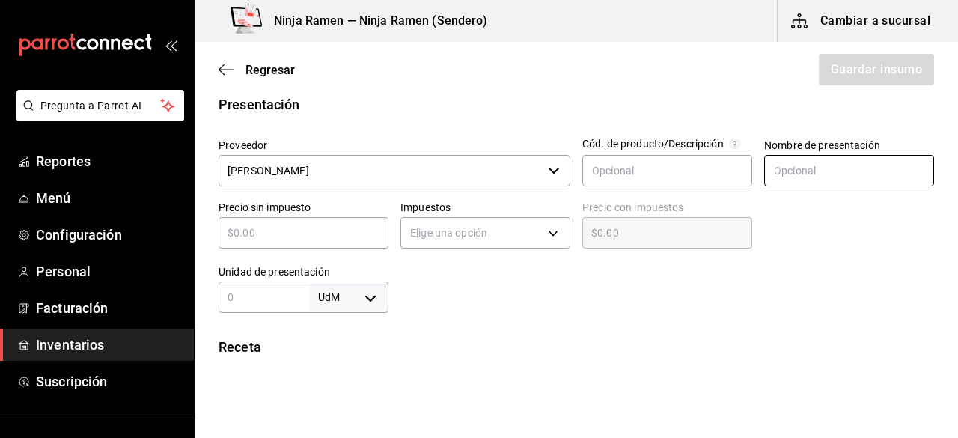
click at [784, 168] on input "text" at bounding box center [849, 170] width 170 height 31
paste input "Matusalem Clasico 750 ml"
type input "Matusalem Clasico 750 ml"
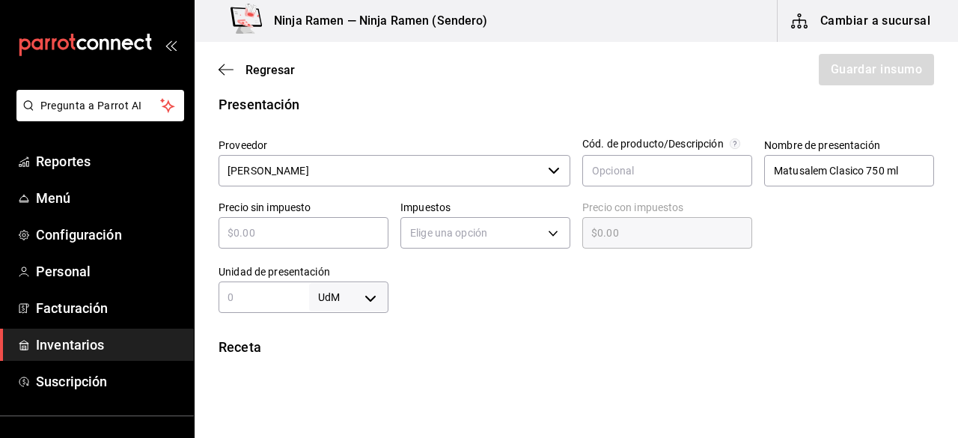
click at [307, 225] on input "text" at bounding box center [304, 233] width 170 height 18
type input "$3"
type input "$3.00"
type input "$34"
type input "$34.00"
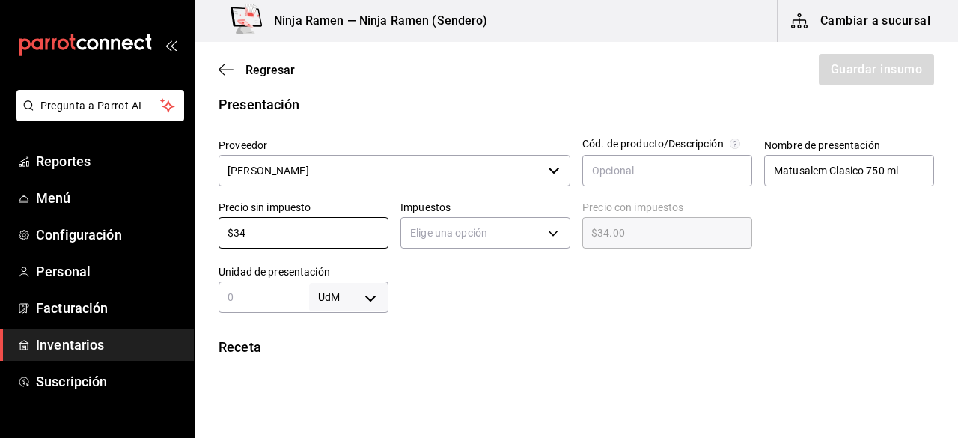
type input "$349"
type input "$349.00"
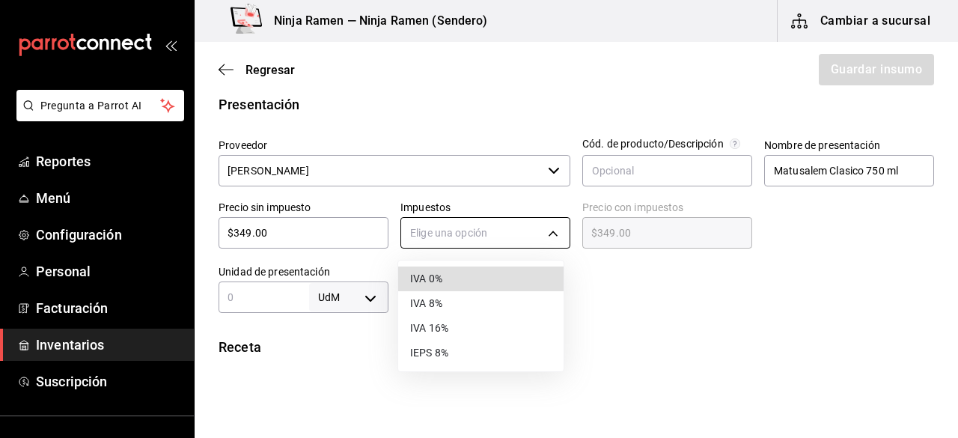
click at [454, 227] on body "Pregunta a Parrot AI Reportes Menú Configuración Personal Facturación Inventari…" at bounding box center [479, 176] width 958 height 353
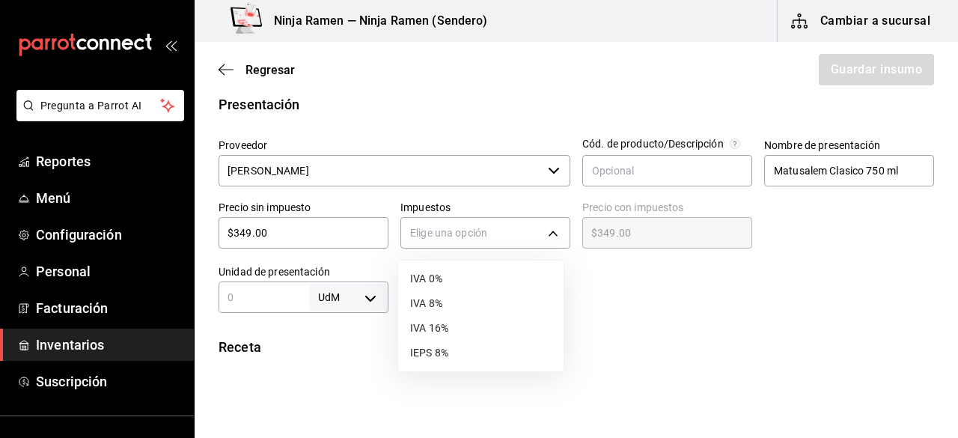
click at [489, 313] on li "IVA 8%" at bounding box center [480, 303] width 165 height 25
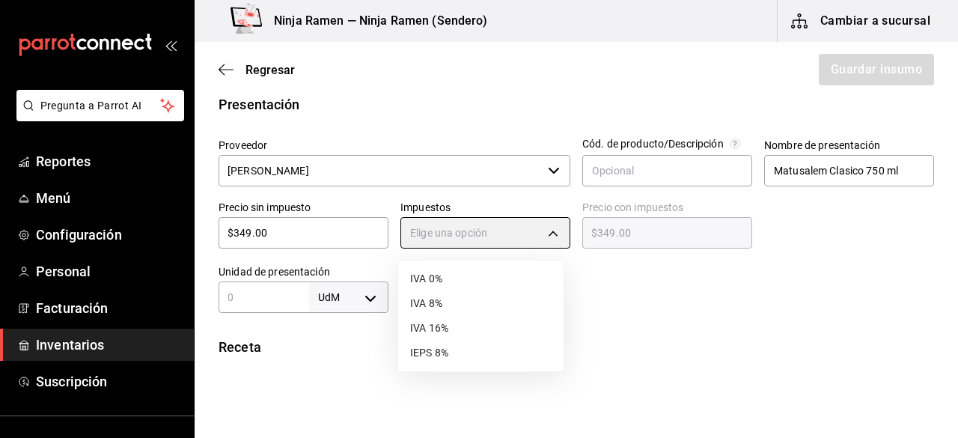
type input "IVA_8"
type input "$376.92"
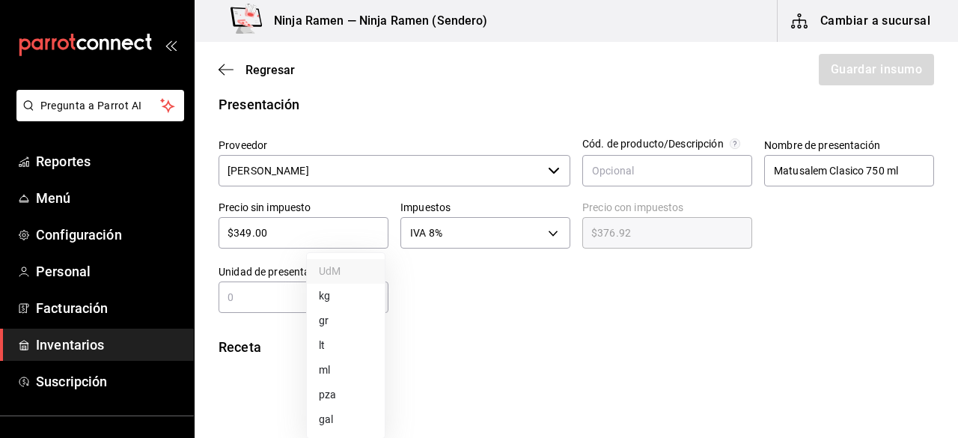
click at [373, 299] on body "Pregunta a Parrot AI Reportes Menú Configuración Personal Facturación Inventari…" at bounding box center [479, 176] width 958 height 353
click at [277, 303] on div at bounding box center [479, 219] width 958 height 438
click at [262, 303] on input "text" at bounding box center [264, 297] width 91 height 18
type input "750"
click at [375, 293] on body "Pregunta a Parrot AI Reportes Menú Configuración Personal Facturación Inventari…" at bounding box center [479, 176] width 958 height 353
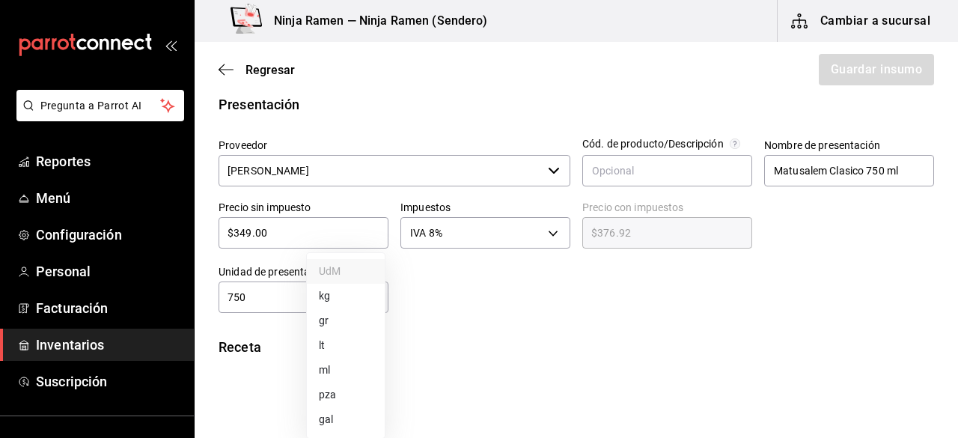
click at [355, 366] on li "ml" at bounding box center [346, 370] width 78 height 25
type input "MILLILITER"
type input "750"
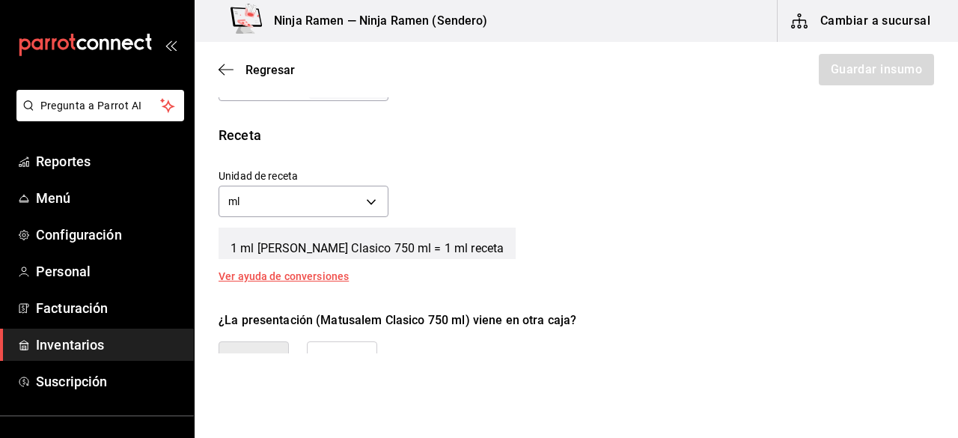
scroll to position [519, 0]
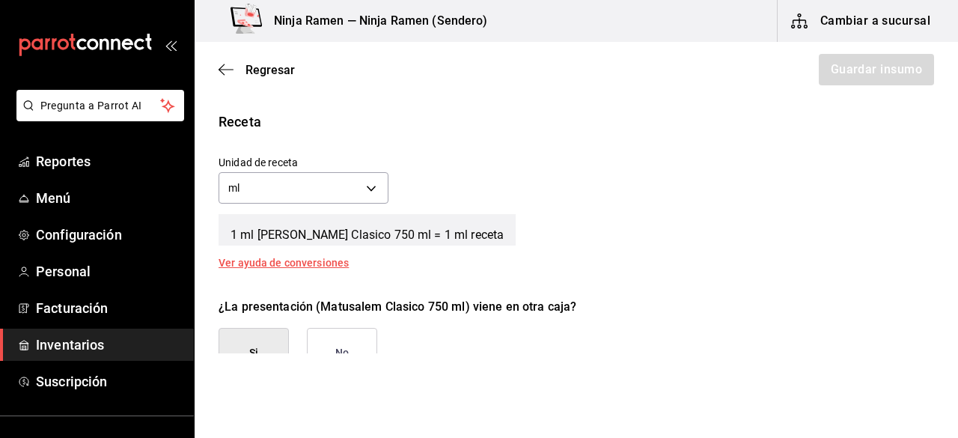
click at [355, 342] on button "No" at bounding box center [342, 353] width 70 height 50
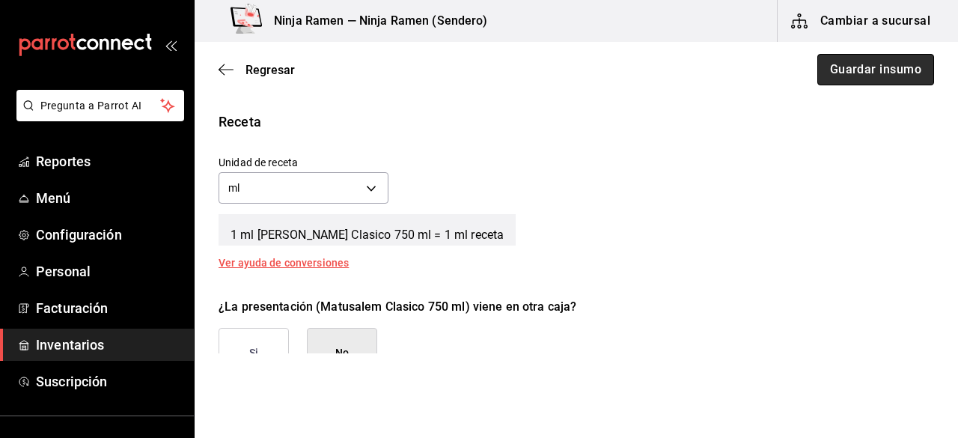
click at [896, 80] on button "Guardar insumo" at bounding box center [875, 69] width 117 height 31
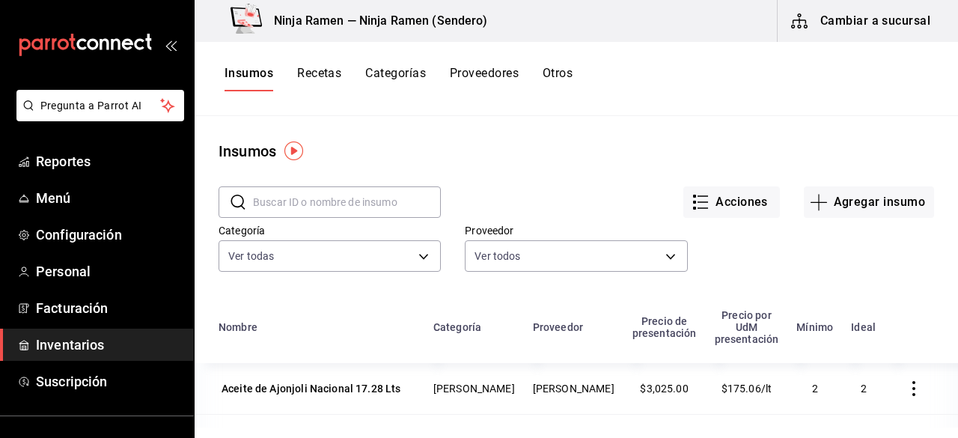
click at [298, 191] on input "text" at bounding box center [347, 202] width 188 height 30
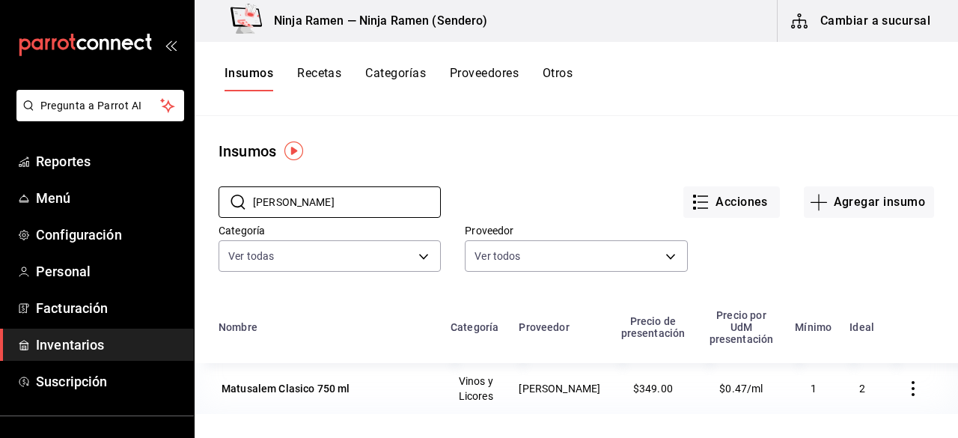
type input "matusal"
click at [878, 219] on div "Categoría Ver todas 5b11dc51-f442-4b91-a371-c465a9ce7535,2bedd6c8-eeeb-4c6e-b08…" at bounding box center [564, 235] width 739 height 82
click at [849, 188] on button "Agregar insumo" at bounding box center [869, 201] width 130 height 31
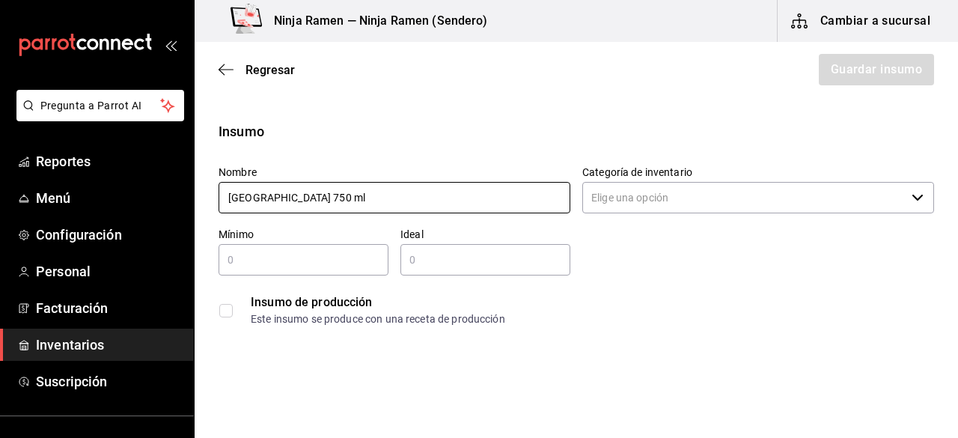
type input "Matusalem Gran Reserva 750 ml"
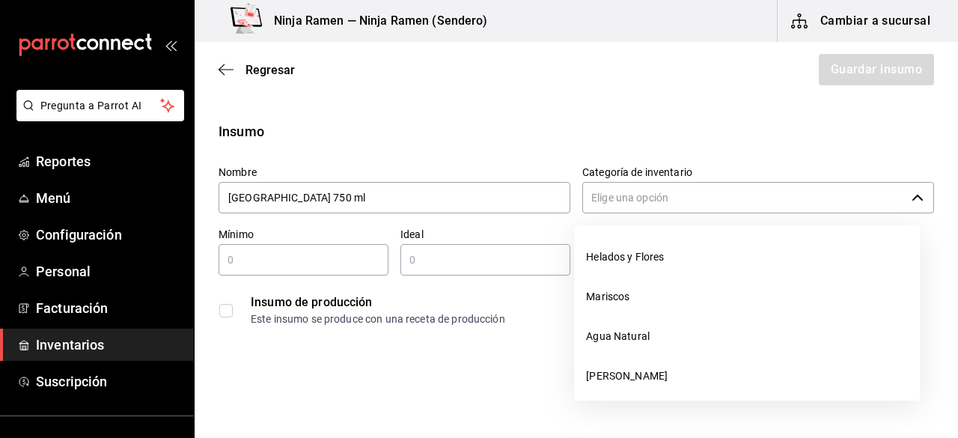
click at [861, 194] on input "Categoría de inventario" at bounding box center [743, 197] width 323 height 31
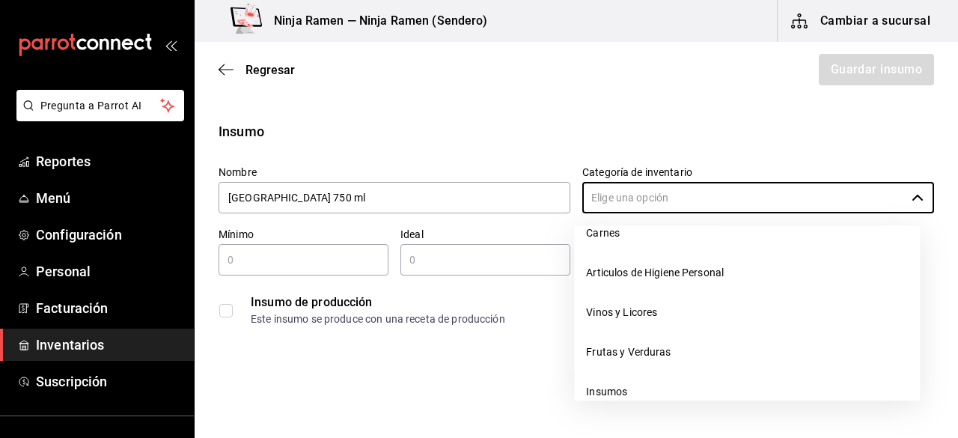
scroll to position [197, 0]
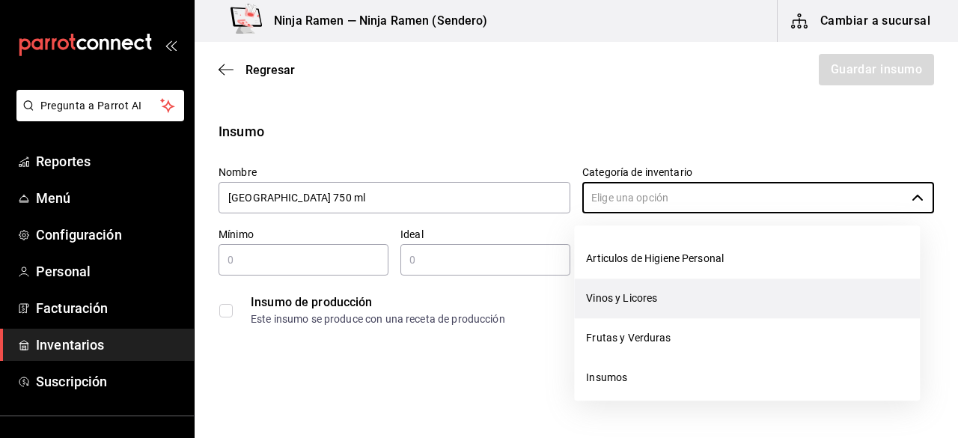
click at [700, 313] on li "Vinos y Licores" at bounding box center [747, 298] width 346 height 40
type input "Vinos y Licores"
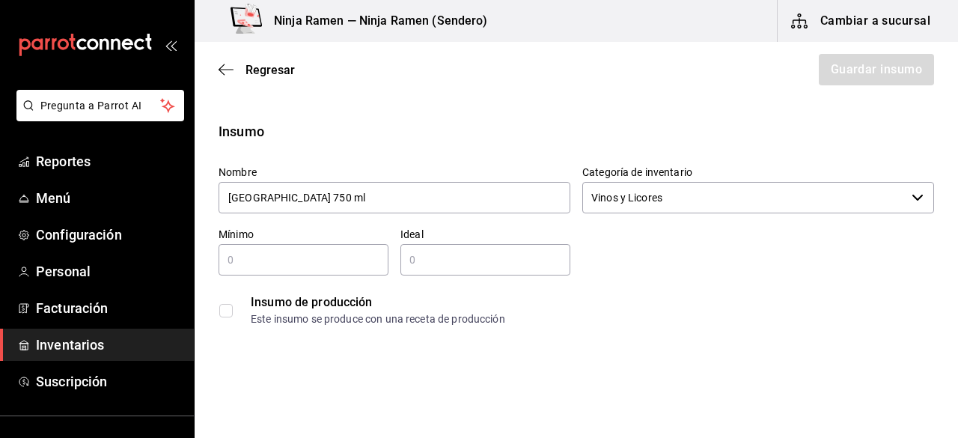
click at [290, 260] on input "text" at bounding box center [304, 260] width 170 height 18
type input "1"
click at [441, 249] on div "​" at bounding box center [485, 259] width 170 height 31
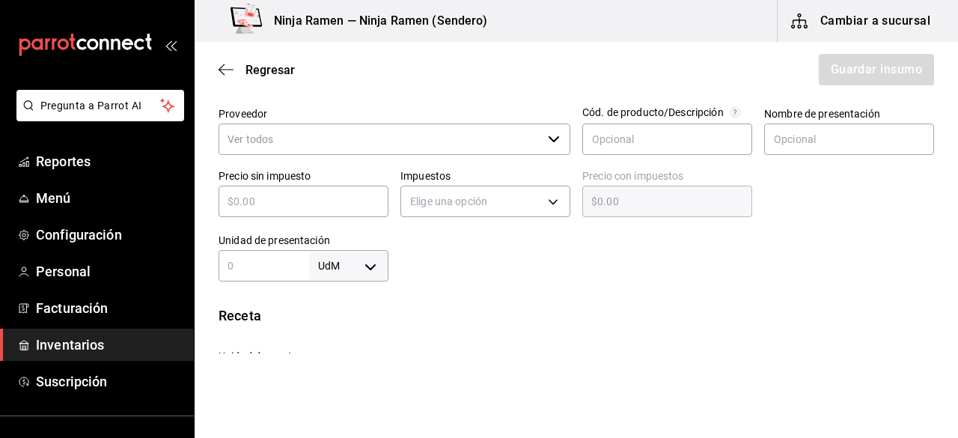
scroll to position [326, 0]
click at [552, 146] on div "​" at bounding box center [395, 137] width 352 height 31
type input "2"
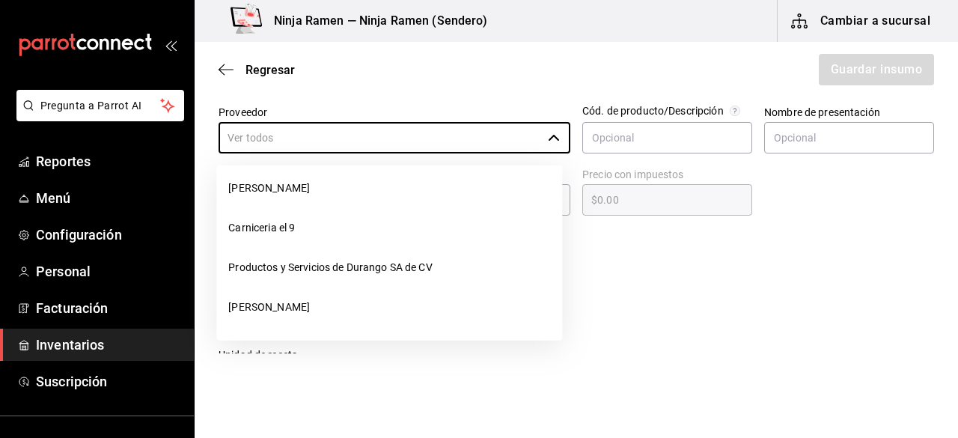
scroll to position [221, 0]
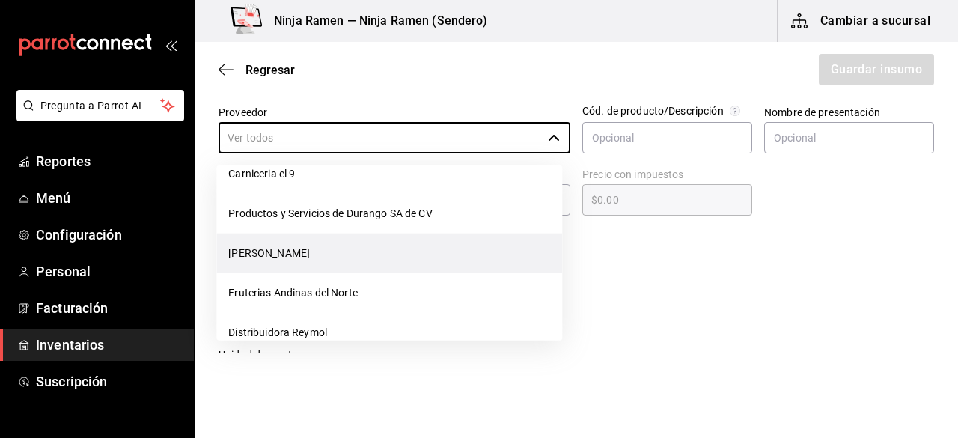
click at [430, 240] on li "[PERSON_NAME]" at bounding box center [389, 253] width 346 height 40
type input "[PERSON_NAME]"
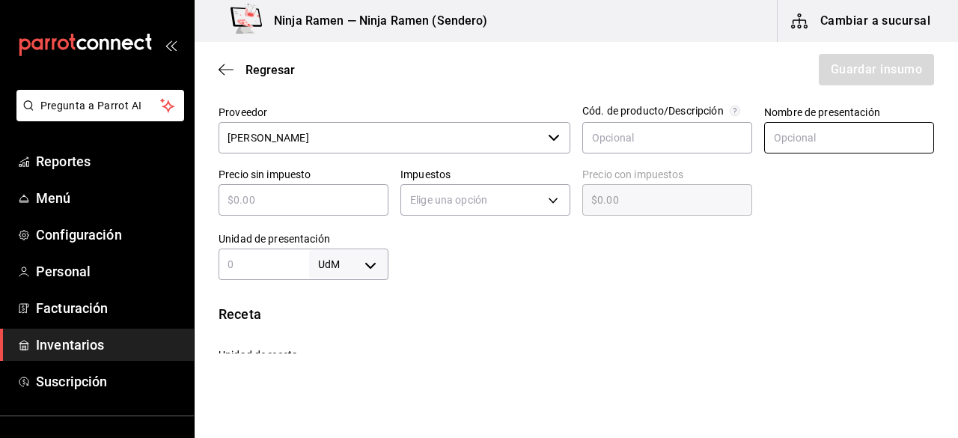
click at [818, 144] on input "text" at bounding box center [849, 137] width 170 height 31
paste input "Matusalem Gran Reserva 750 ml"
type input "Matusalem Gran Reserva 750 ml"
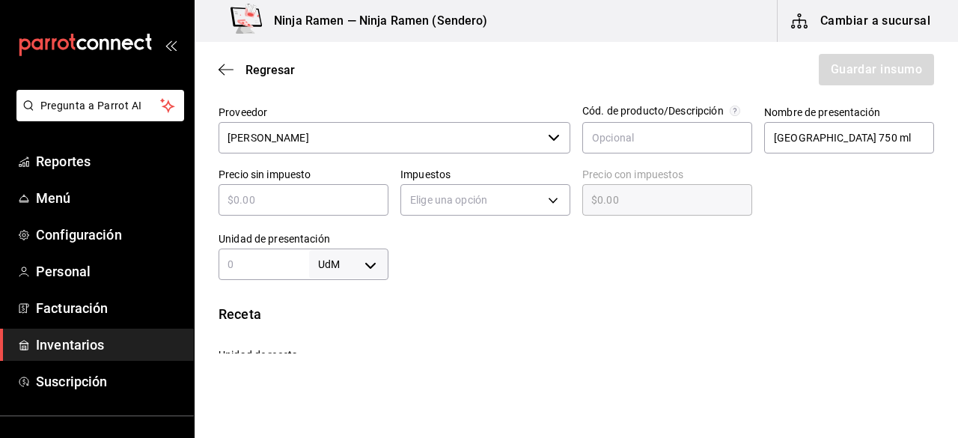
scroll to position [0, 0]
click at [345, 202] on input "text" at bounding box center [304, 200] width 170 height 18
type input "$4"
type input "$4.00"
type input "$46"
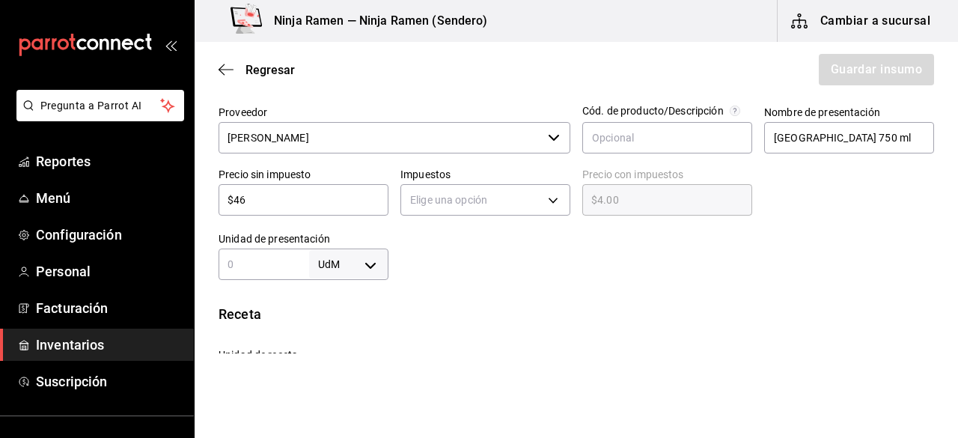
type input "$46.00"
type input "$461"
type input "$461.00"
type input "$461.9"
type input "$461.90"
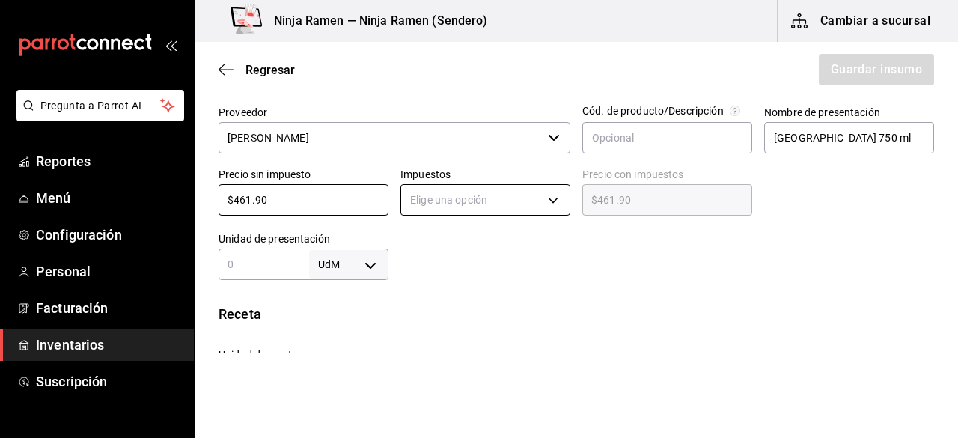
type input "$461.90"
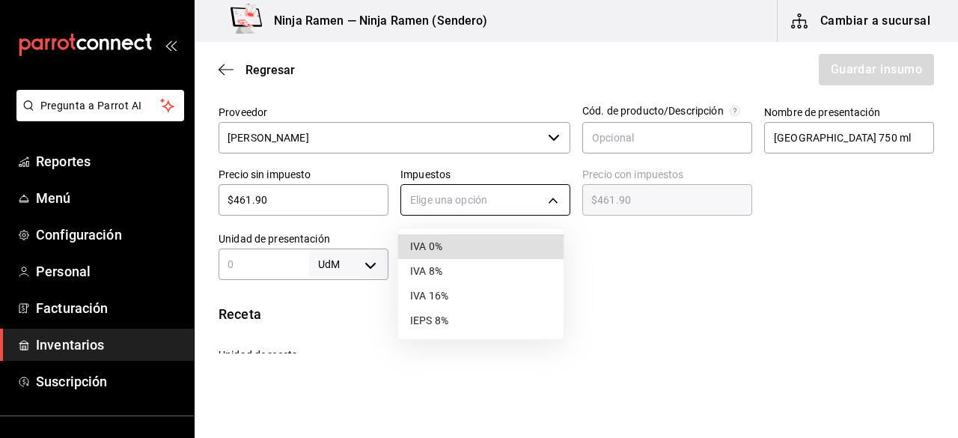
click at [461, 194] on body "Pregunta a Parrot AI Reportes Menú Configuración Personal Facturación Inventari…" at bounding box center [479, 176] width 958 height 353
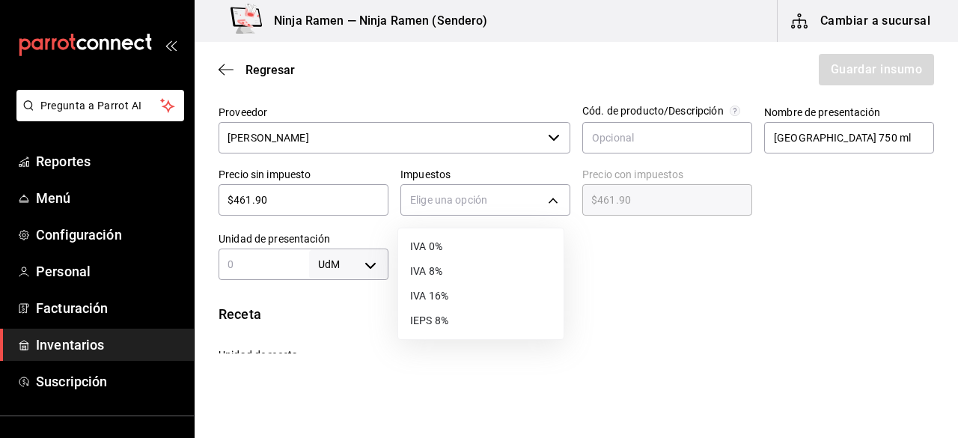
click at [443, 269] on li "IVA 8%" at bounding box center [480, 271] width 165 height 25
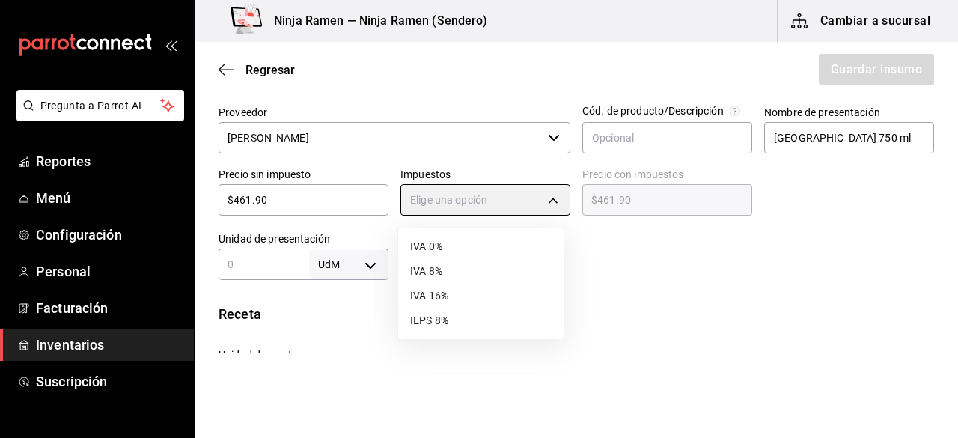
type input "IVA_8"
type input "$498.85"
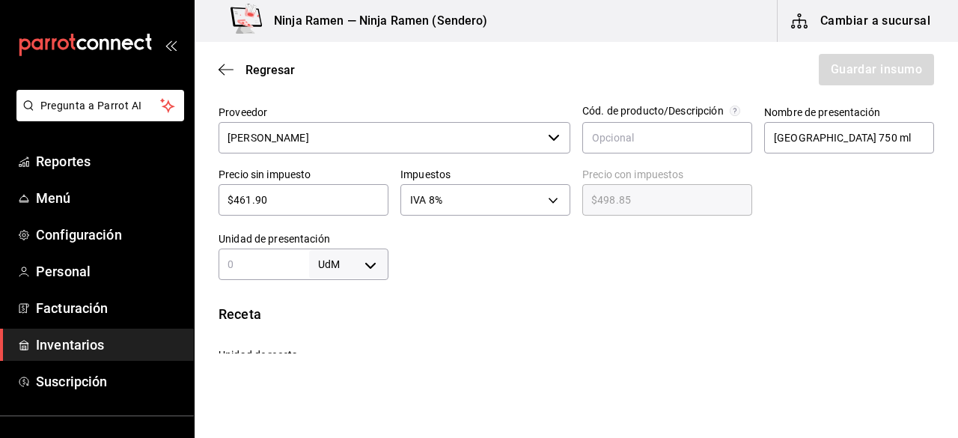
click at [269, 269] on input "text" at bounding box center [264, 264] width 91 height 18
type input "750"
click at [373, 264] on body "Pregunta a Parrot AI Reportes Menú Configuración Personal Facturación Inventari…" at bounding box center [479, 176] width 958 height 353
click at [350, 370] on li "ml" at bounding box center [346, 370] width 78 height 25
type input "MILLILITER"
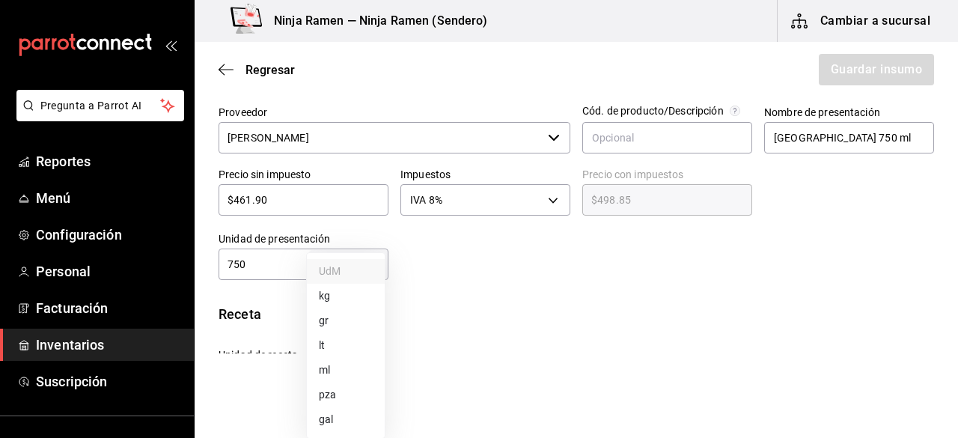
type input "MILLILITER"
type input "750"
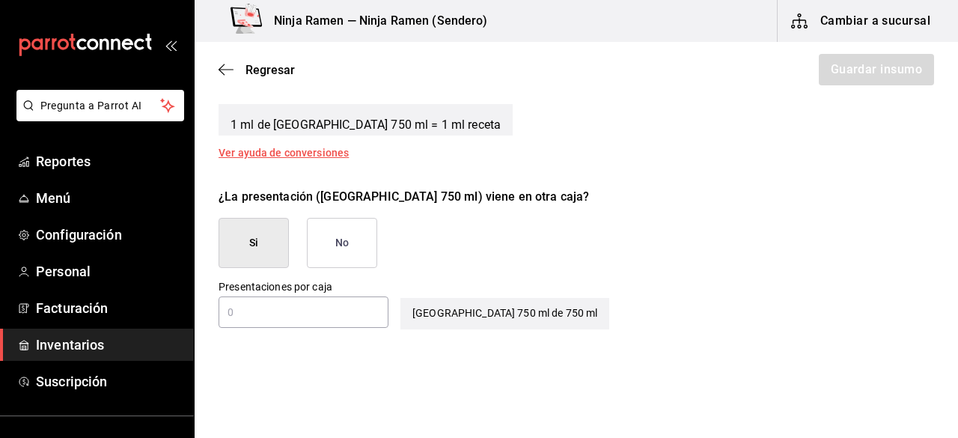
scroll to position [635, 0]
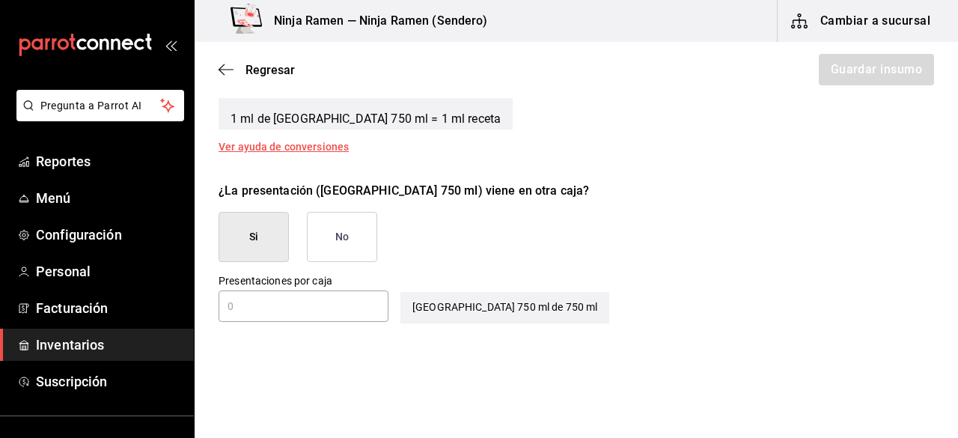
click at [350, 242] on button "No" at bounding box center [342, 237] width 70 height 50
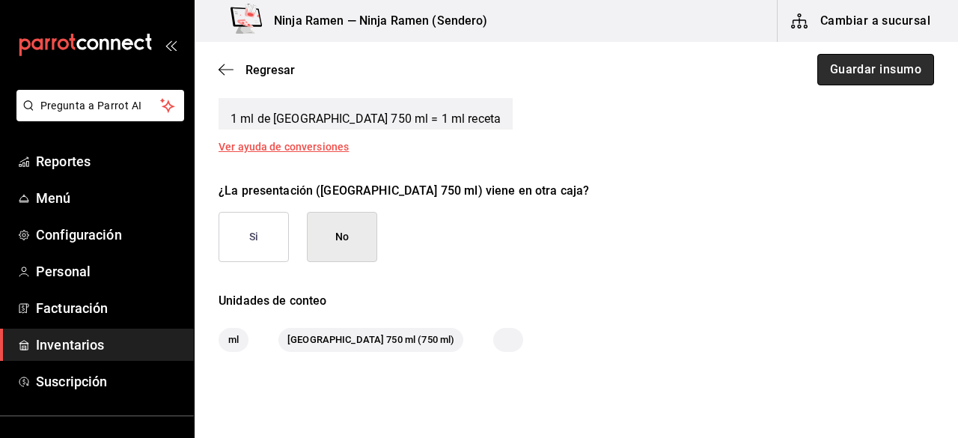
click at [859, 80] on button "Guardar insumo" at bounding box center [875, 69] width 117 height 31
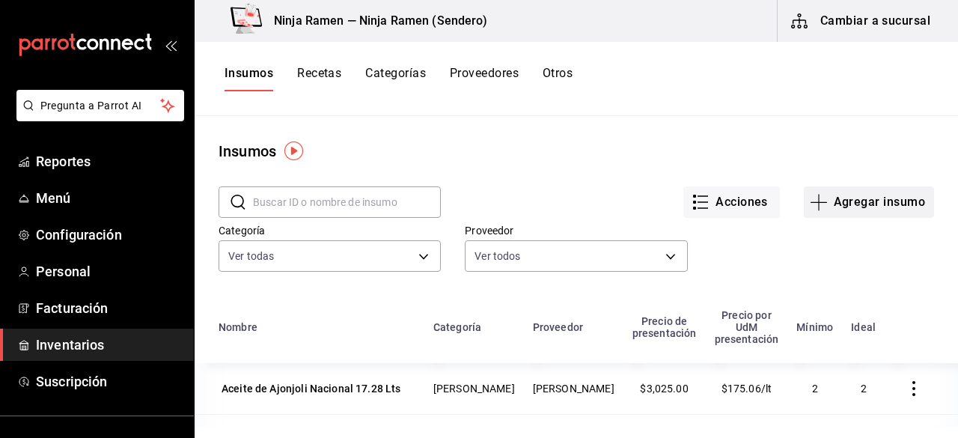
click at [844, 217] on button "Agregar insumo" at bounding box center [869, 201] width 130 height 31
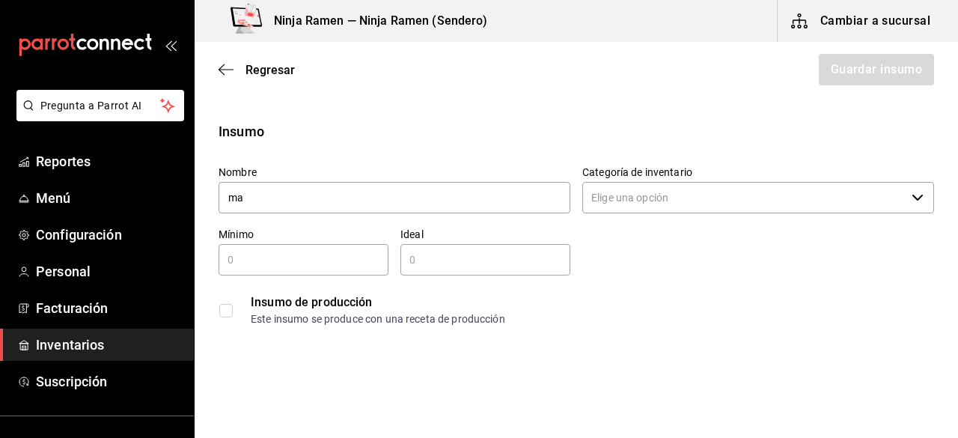
type input "m"
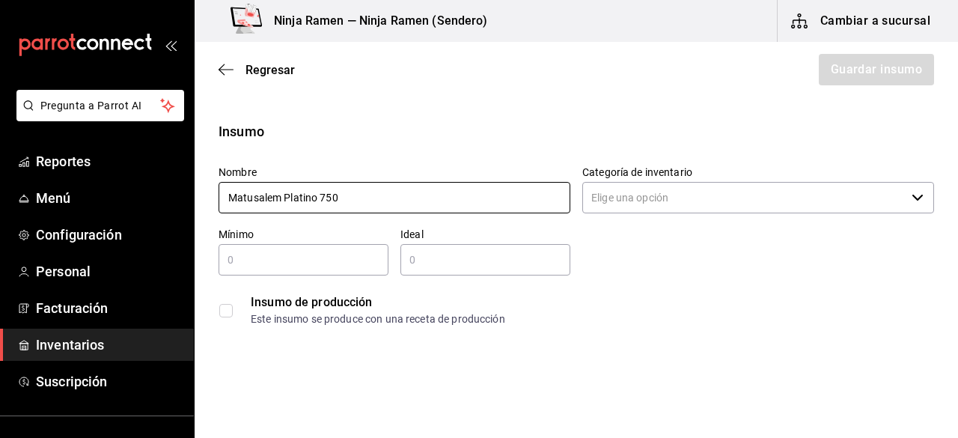
click at [494, 195] on input "Matusalem Platino 750" at bounding box center [395, 197] width 352 height 31
type input "Matusalem Platino 750 ml"
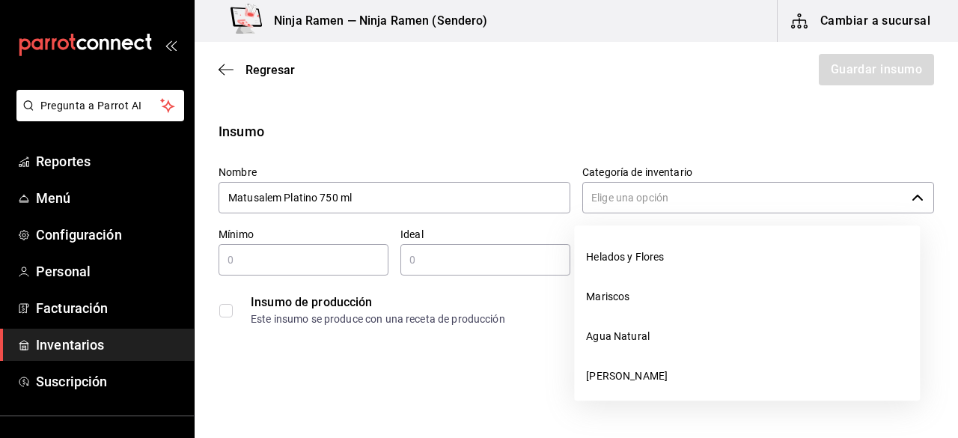
click at [609, 206] on input "Categoría de inventario" at bounding box center [743, 197] width 323 height 31
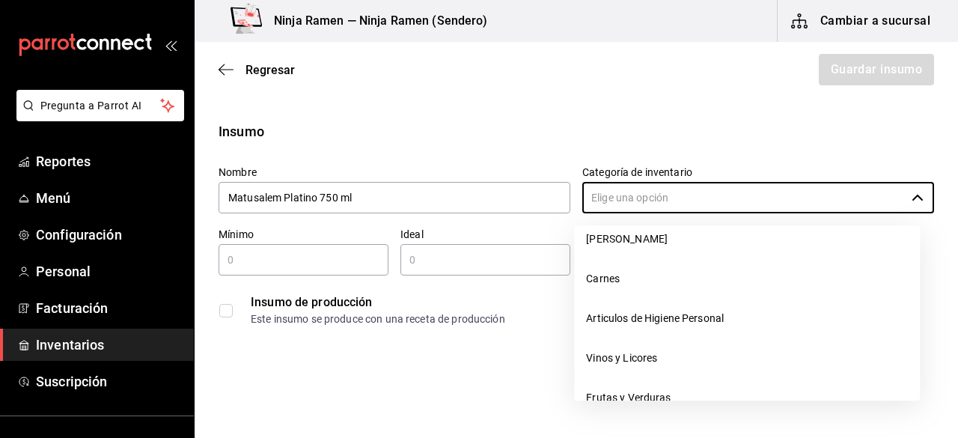
scroll to position [157, 0]
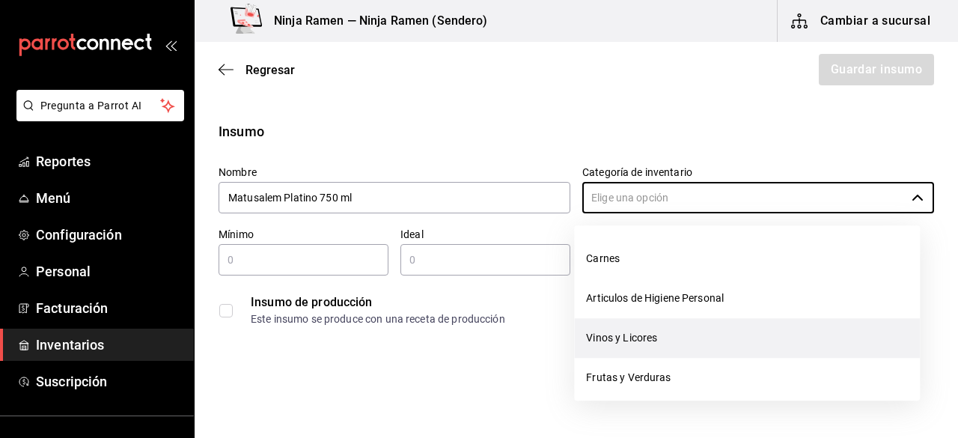
click at [716, 342] on li "Vinos y Licores" at bounding box center [747, 338] width 346 height 40
type input "Vinos y Licores"
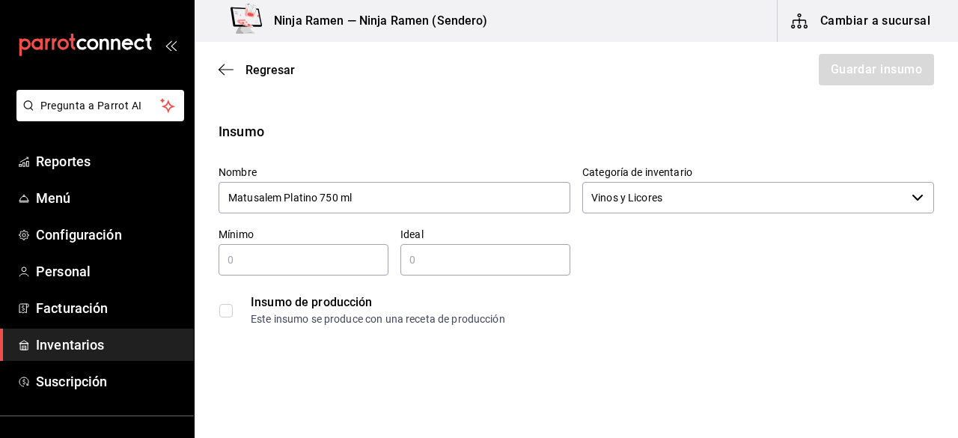
click at [326, 273] on div "​" at bounding box center [304, 259] width 170 height 31
type input "1"
click at [415, 260] on input "text" at bounding box center [485, 260] width 170 height 18
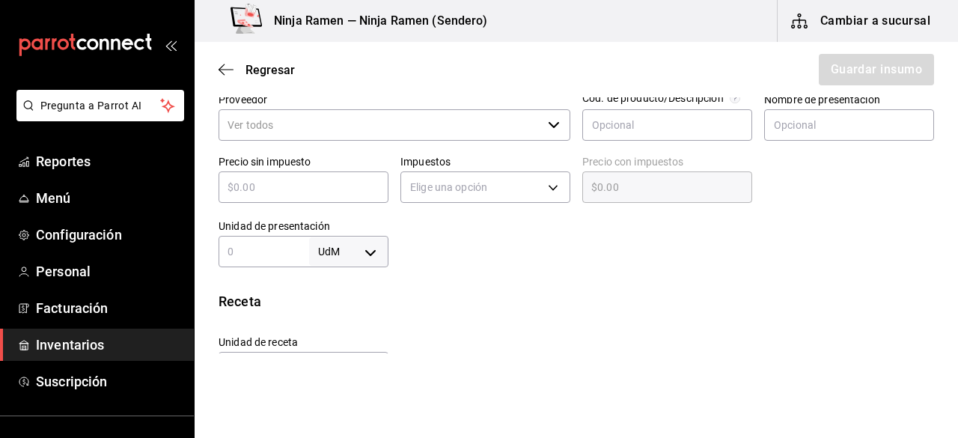
scroll to position [315, 0]
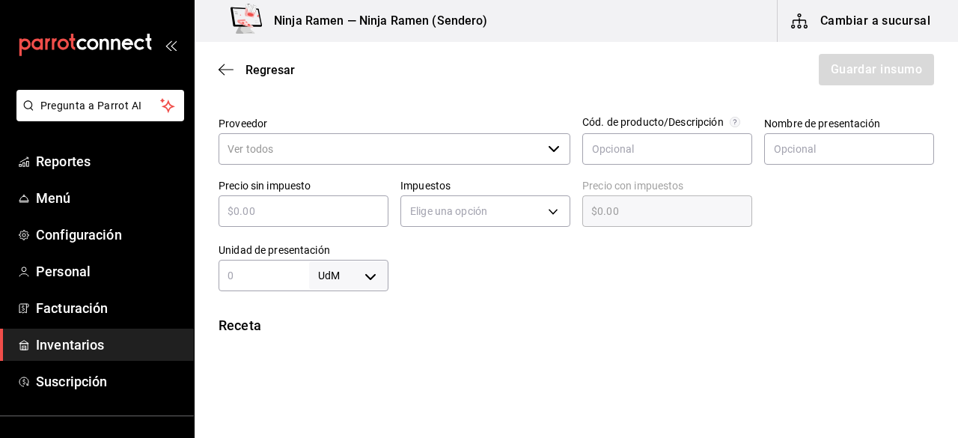
click at [540, 148] on div "​" at bounding box center [395, 148] width 352 height 31
type input "2"
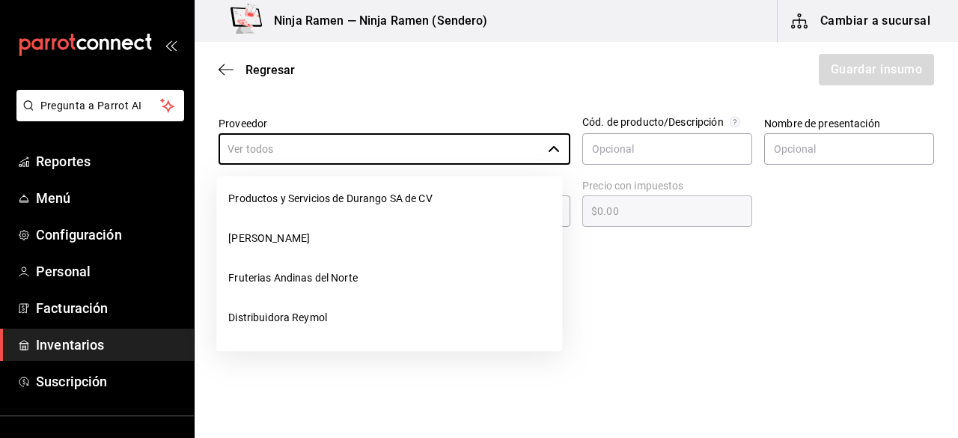
scroll to position [278, 0]
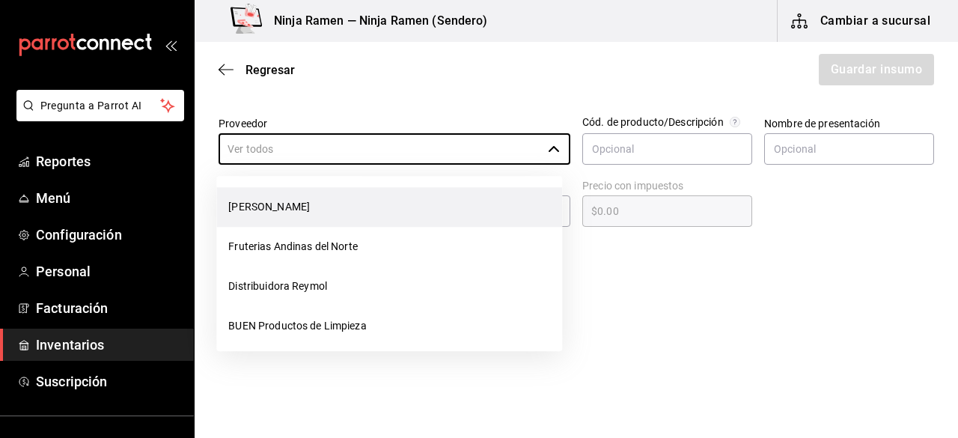
click at [392, 209] on li "[PERSON_NAME]" at bounding box center [389, 207] width 346 height 40
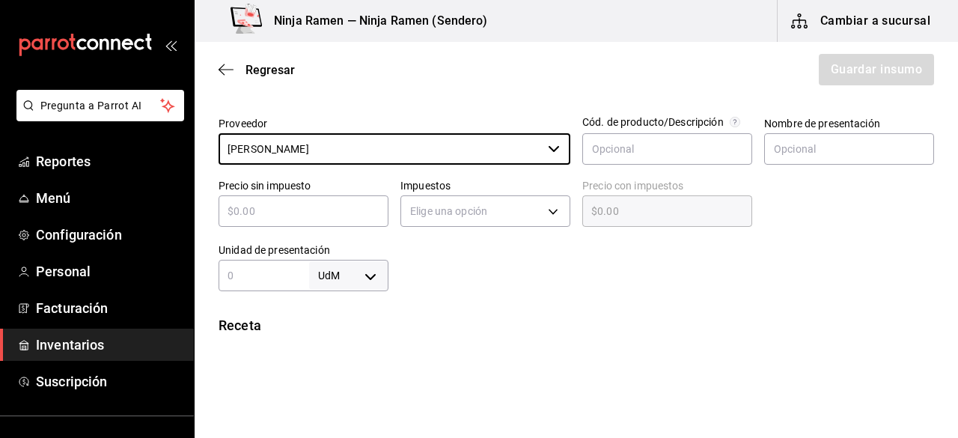
type input "[PERSON_NAME]"
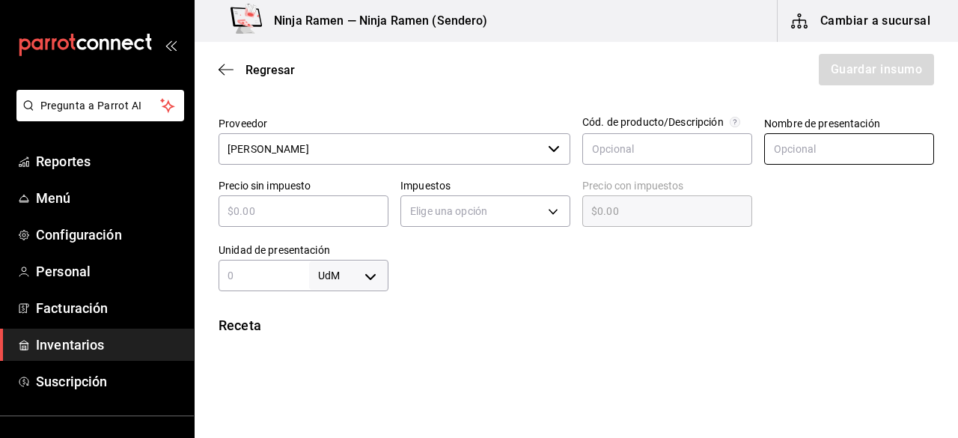
click at [837, 159] on input "text" at bounding box center [849, 148] width 170 height 31
paste input "Matusalem Platino 750 ml"
type input "Matusalem Platino 750 ml"
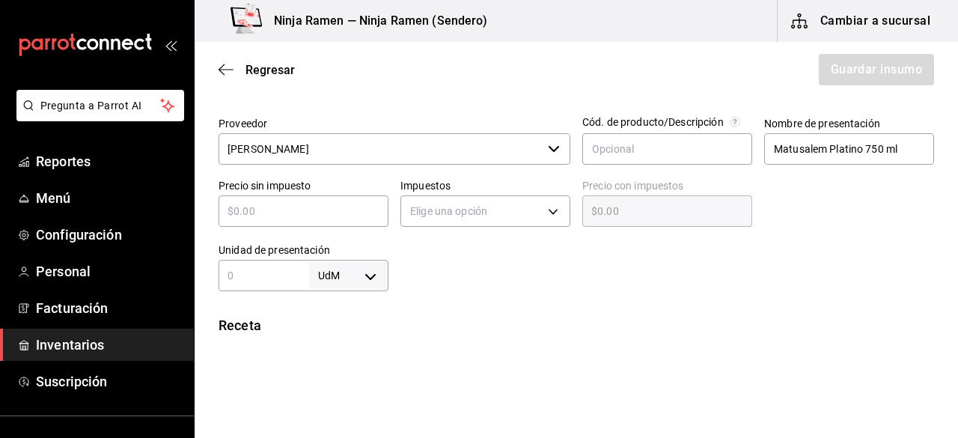
click at [321, 207] on input "text" at bounding box center [304, 211] width 170 height 18
type input "$2"
type input "$2.00"
type input "$24"
type input "$24.00"
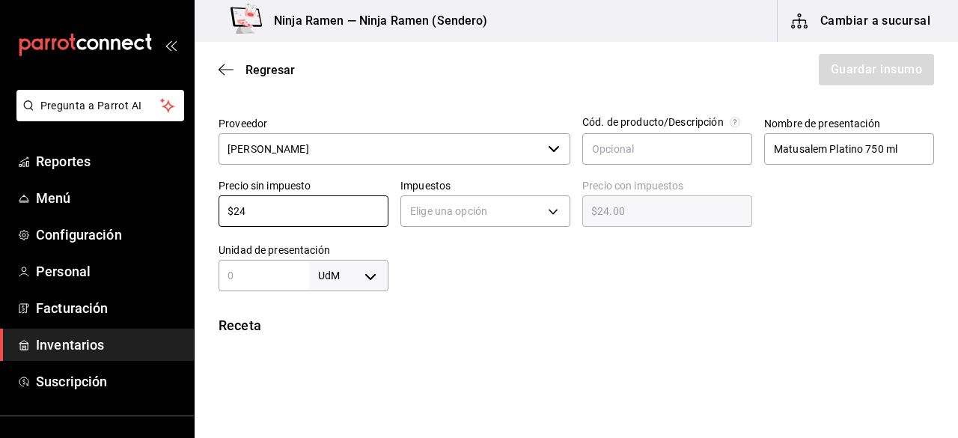
type input "$245"
type input "$245.00"
type input "$245.1"
type input "$245.10"
type input "$245.16"
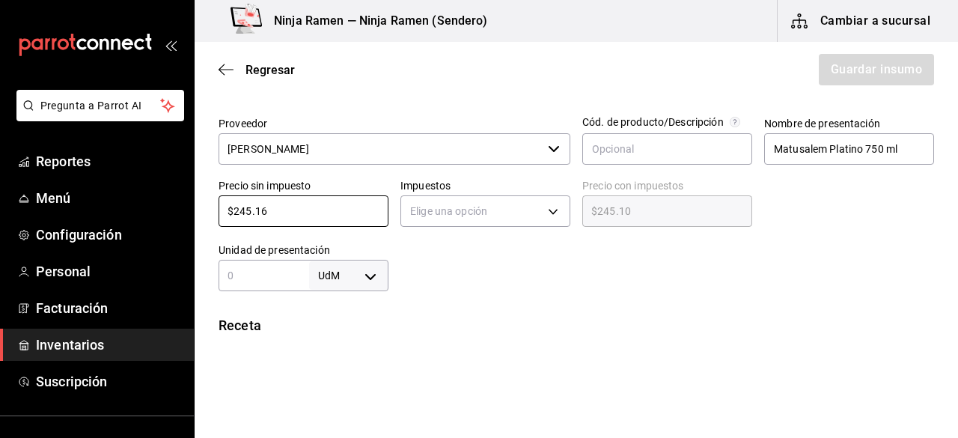
type input "$245.16"
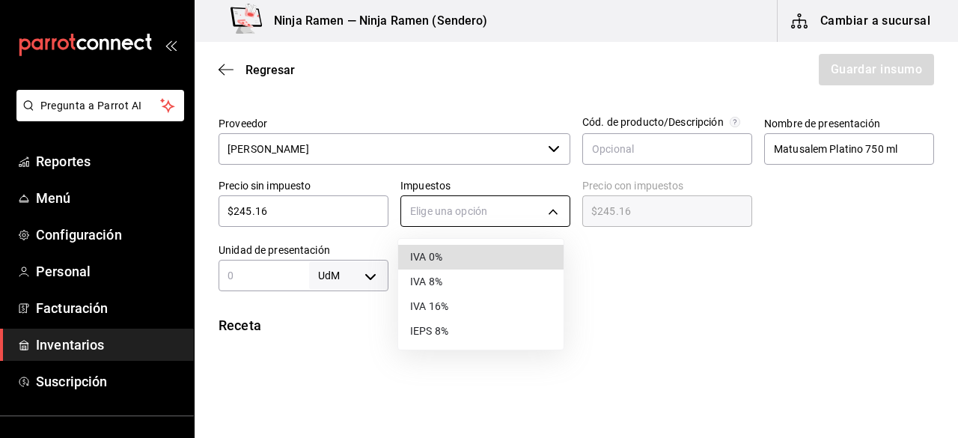
click at [537, 201] on body "Pregunta a Parrot AI Reportes Menú Configuración Personal Facturación Inventari…" at bounding box center [479, 176] width 958 height 353
click at [492, 281] on li "IVA 8%" at bounding box center [480, 281] width 165 height 25
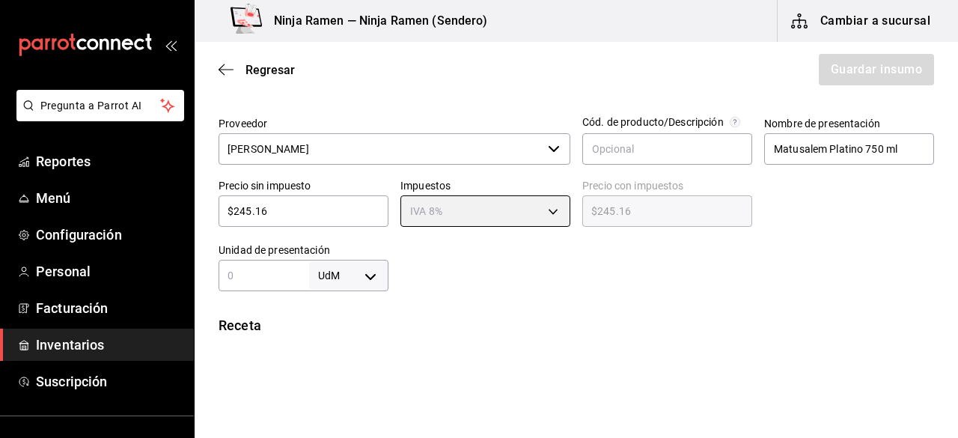
type input "IVA_8"
type input "$264.77"
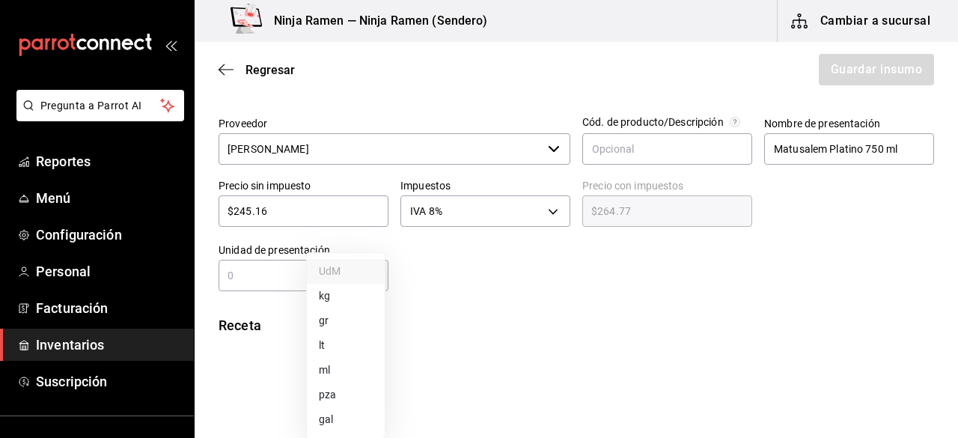
click at [368, 267] on body "Pregunta a Parrot AI Reportes Menú Configuración Personal Facturación Inventari…" at bounding box center [479, 176] width 958 height 353
click at [355, 367] on li "ml" at bounding box center [346, 370] width 78 height 25
type input "MILLILITER"
click at [264, 273] on input "text" at bounding box center [264, 275] width 91 height 18
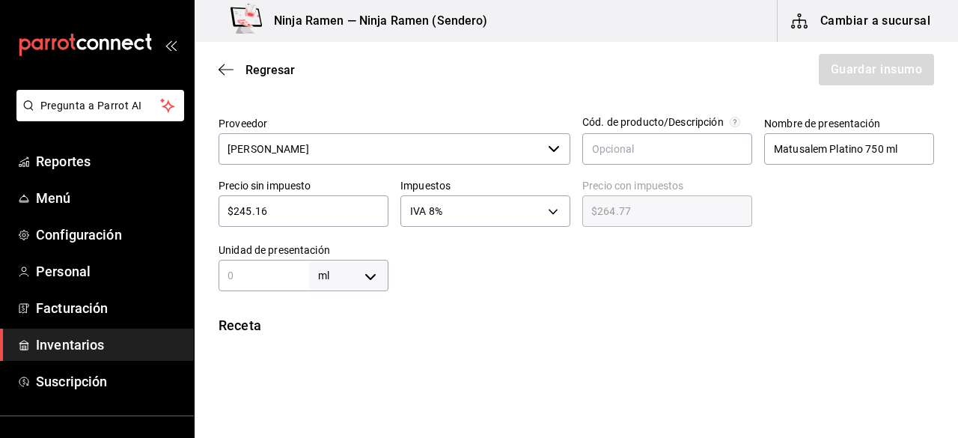
type input "7"
type input "75"
type input "750"
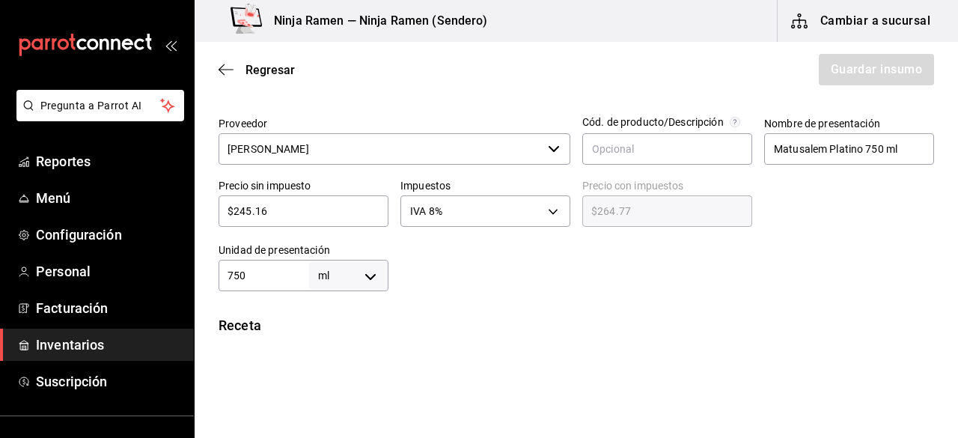
type input "750"
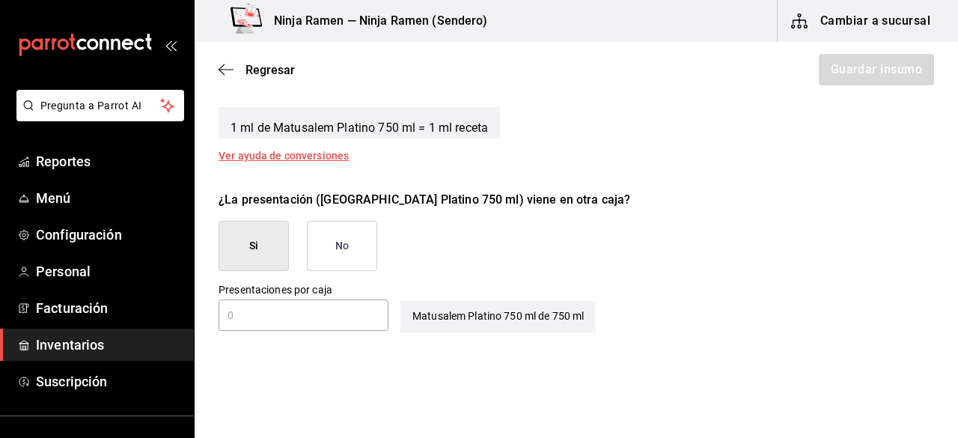
scroll to position [653, 0]
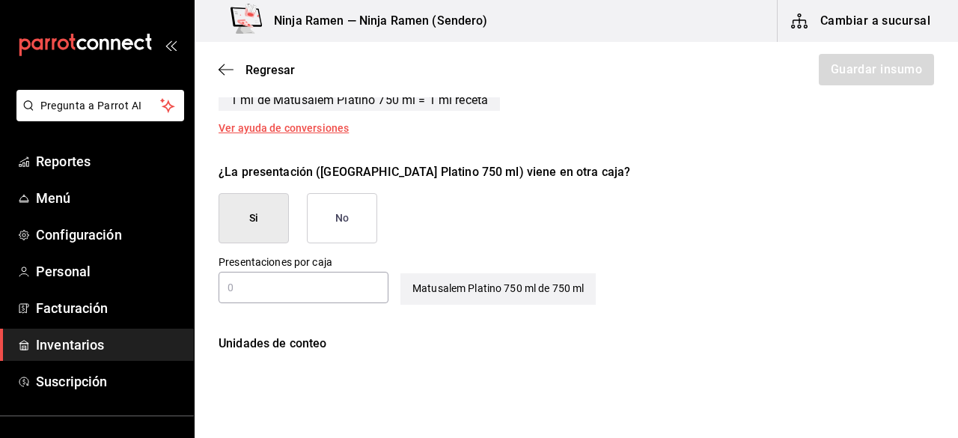
type input "750"
click at [341, 226] on button "No" at bounding box center [342, 218] width 70 height 50
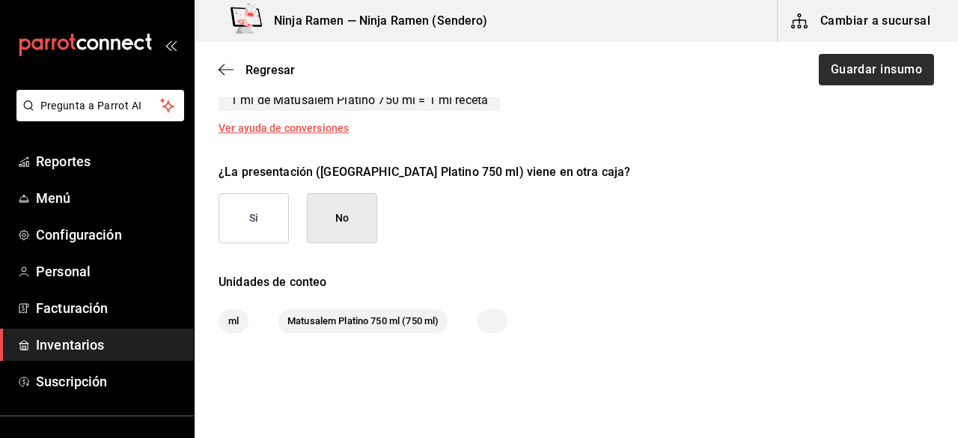
drag, startPoint x: 838, startPoint y: 88, endPoint x: 846, endPoint y: 79, distance: 11.7
click at [846, 79] on div "Regresar Guardar insumo" at bounding box center [576, 69] width 763 height 55
click at [846, 79] on button "Guardar insumo" at bounding box center [875, 69] width 117 height 31
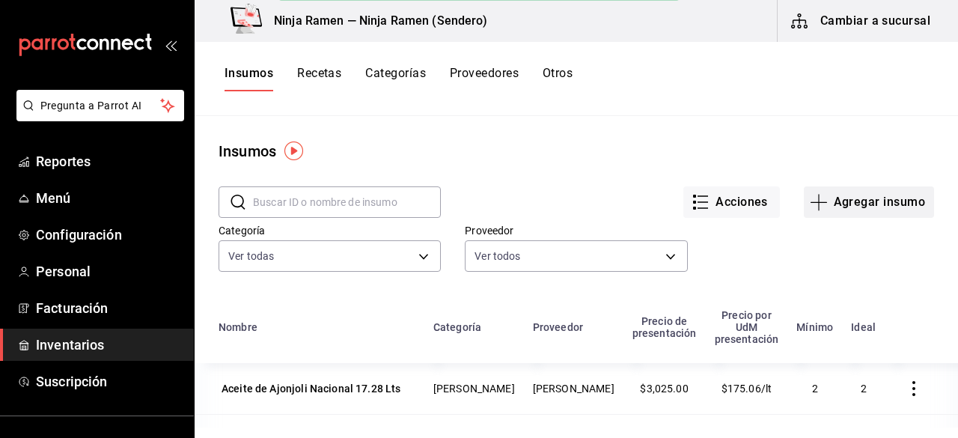
click at [893, 198] on button "Agregar insumo" at bounding box center [869, 201] width 130 height 31
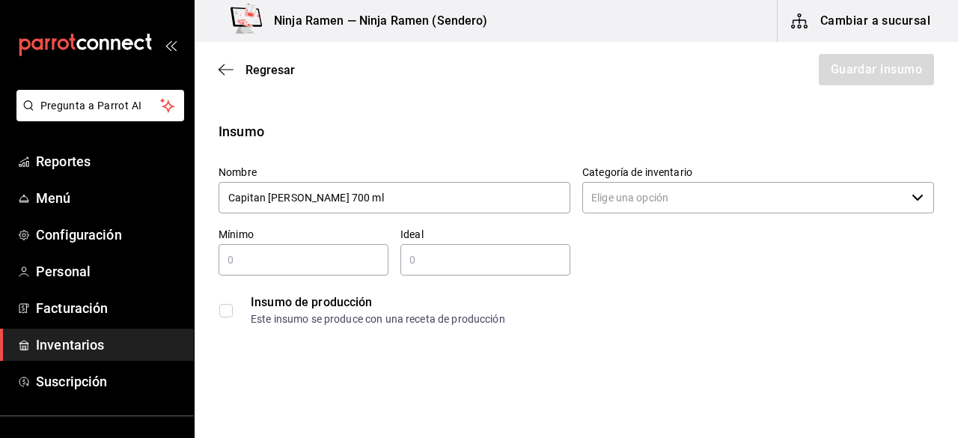
type input "Capitan [PERSON_NAME] 700 ml"
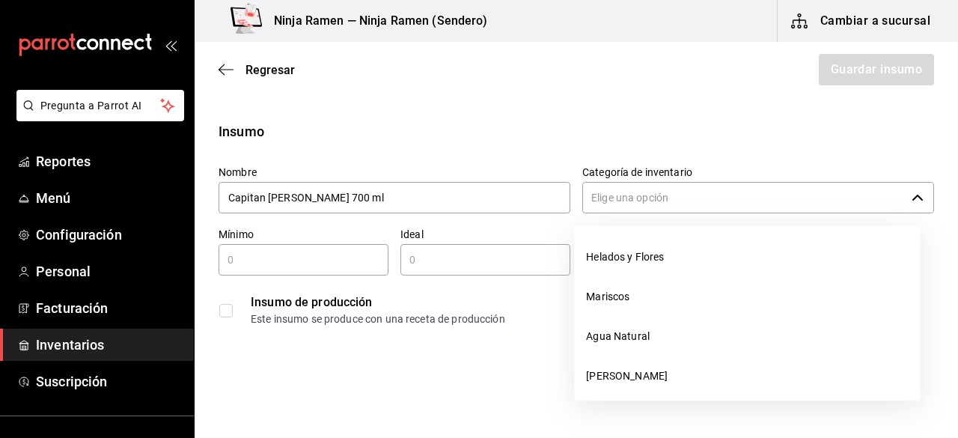
click at [652, 200] on input "Categoría de inventario" at bounding box center [743, 197] width 323 height 31
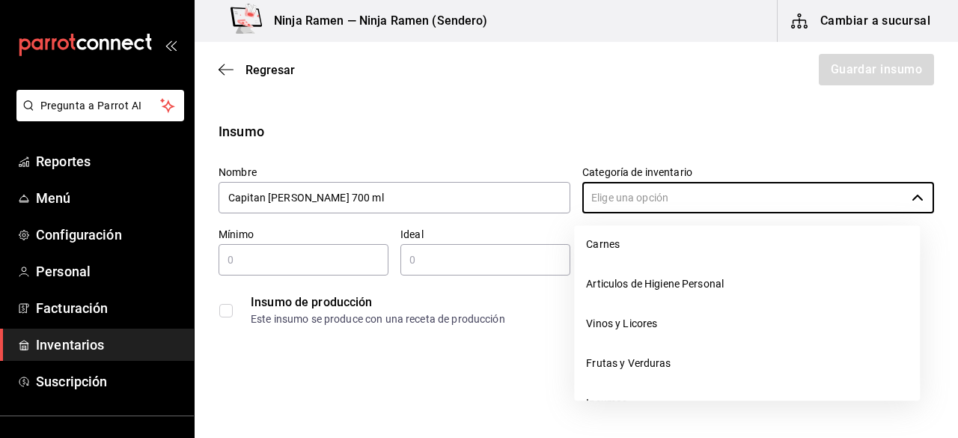
scroll to position [175, 0]
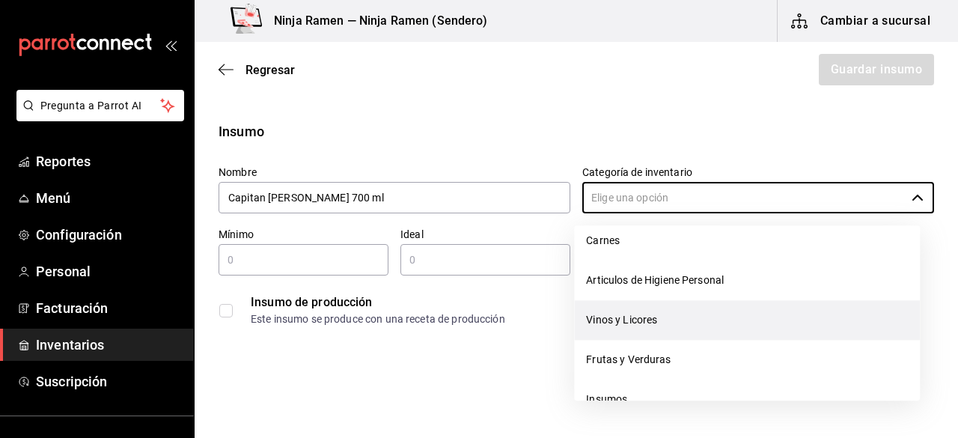
click at [767, 328] on li "Vinos y Licores" at bounding box center [747, 320] width 346 height 40
type input "Vinos y Licores"
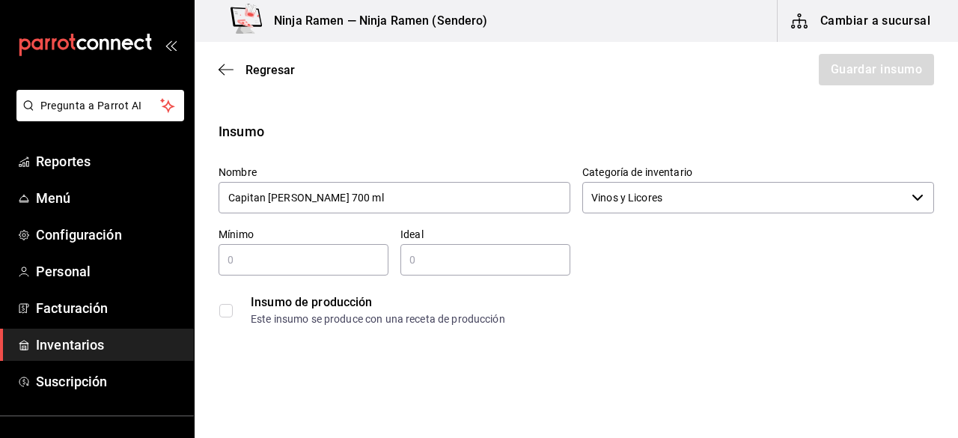
click at [325, 263] on input "text" at bounding box center [304, 260] width 170 height 18
type input "1"
click at [439, 260] on input "2" at bounding box center [485, 260] width 170 height 18
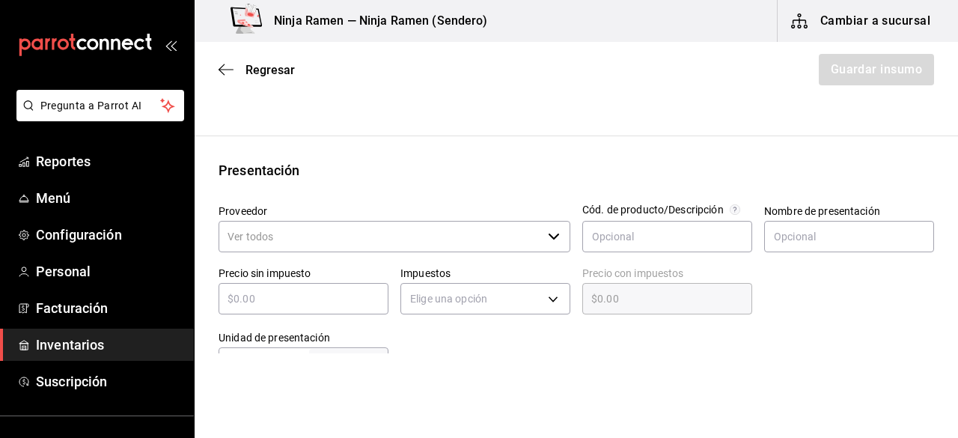
scroll to position [251, 0]
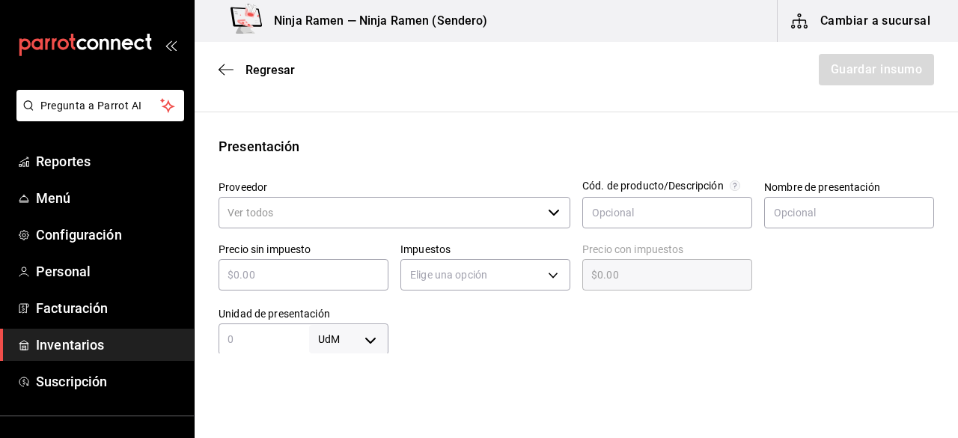
type input "2"
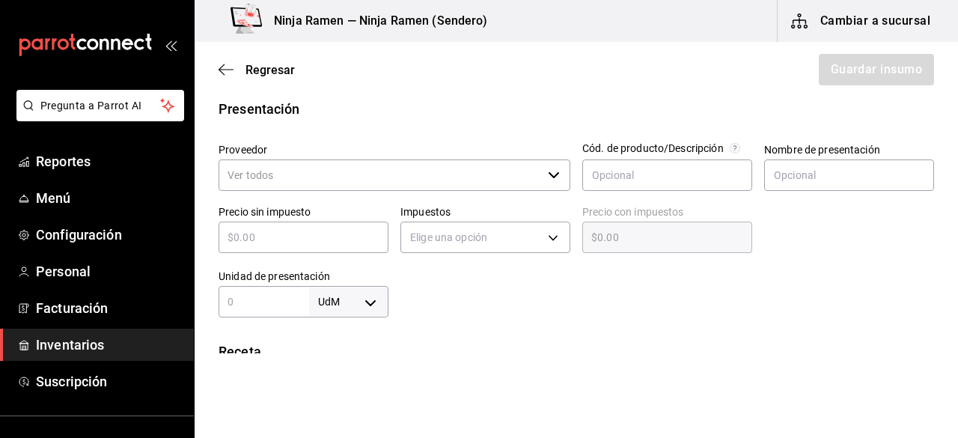
scroll to position [290, 0]
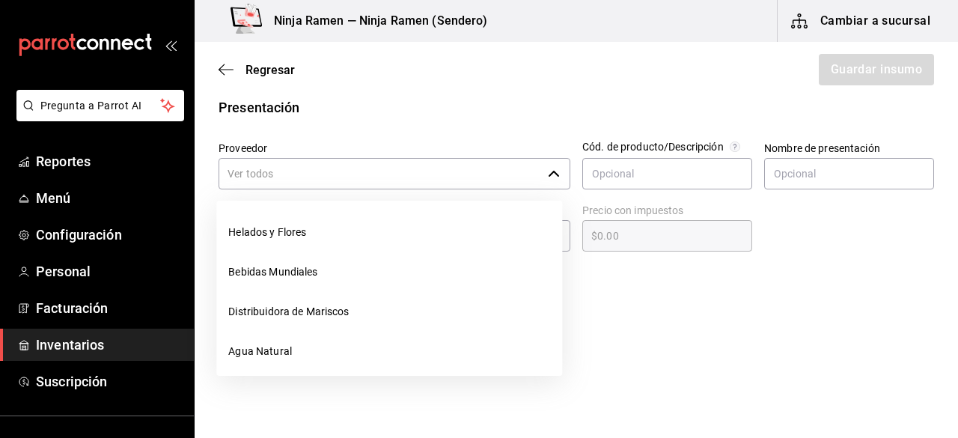
click at [548, 173] on icon "button" at bounding box center [554, 174] width 12 height 12
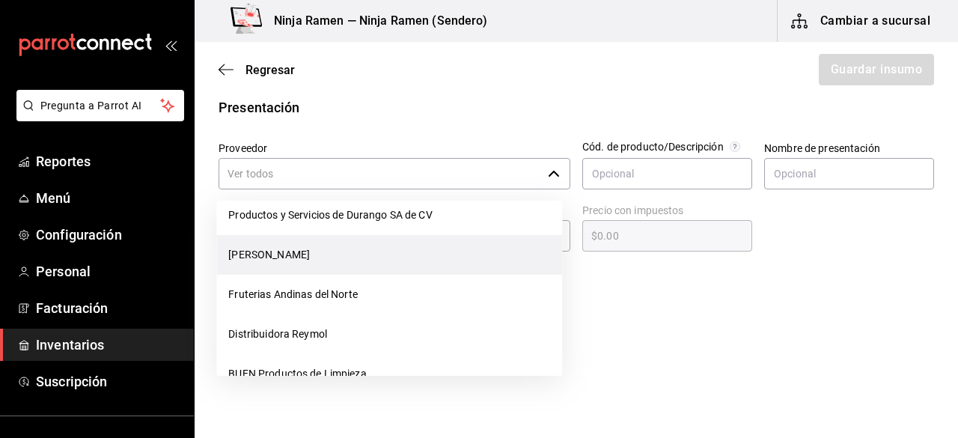
drag, startPoint x: 360, startPoint y: 279, endPoint x: 328, endPoint y: 256, distance: 39.1
click at [328, 256] on ul "Helados y Flores Bebidas Mundiales Distribuidora de Mariscos Agua Natural Bodeg…" at bounding box center [389, 288] width 346 height 175
click at [328, 256] on li "[PERSON_NAME]" at bounding box center [389, 255] width 346 height 40
type input "[PERSON_NAME]"
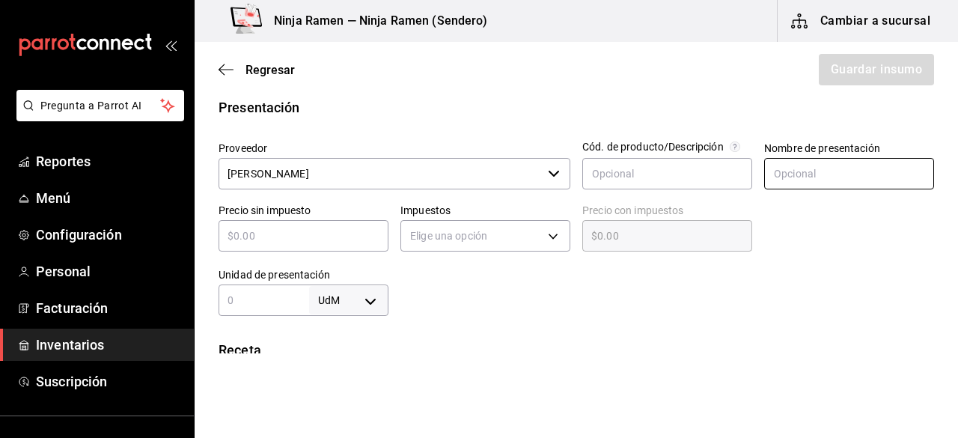
click at [801, 162] on input "text" at bounding box center [849, 173] width 170 height 31
type input "Capitan [PERSON_NAME] 700 ml"
click at [268, 231] on input "text" at bounding box center [304, 236] width 170 height 18
type input "$1"
type input "$1.00"
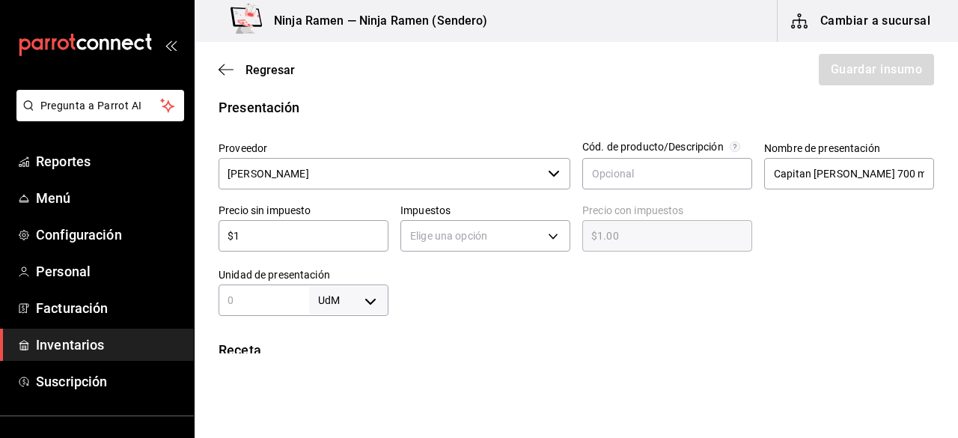
type input "$17"
type input "$17.00"
type input "$174"
type input "$174.00"
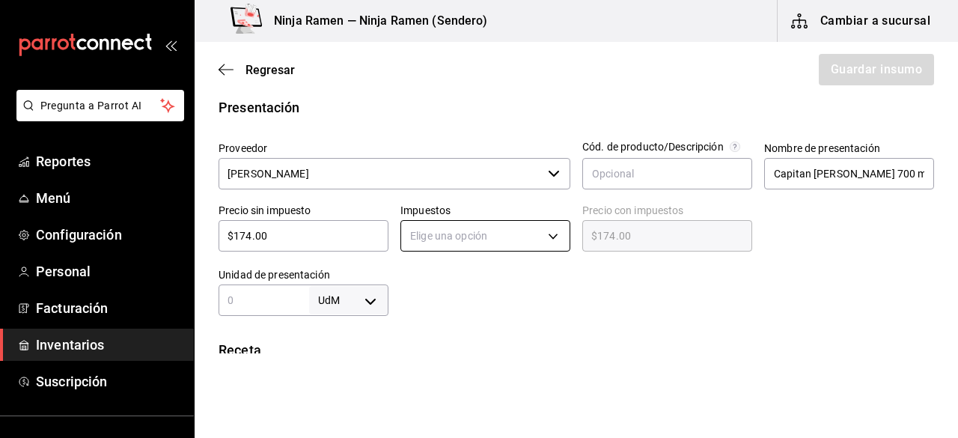
click at [452, 239] on body "Pregunta a Parrot AI Reportes Menú Configuración Personal Facturación Inventari…" at bounding box center [479, 176] width 958 height 353
click at [459, 306] on li "IVA 8%" at bounding box center [480, 306] width 165 height 25
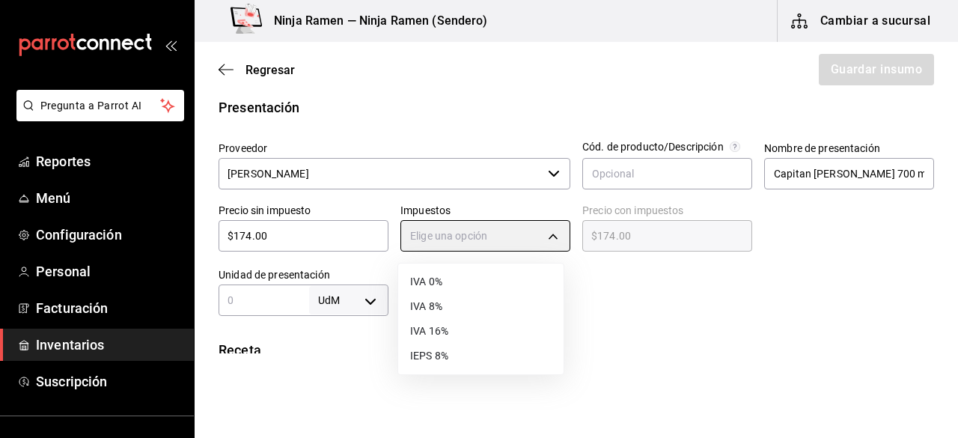
type input "IVA_8"
type input "$187.92"
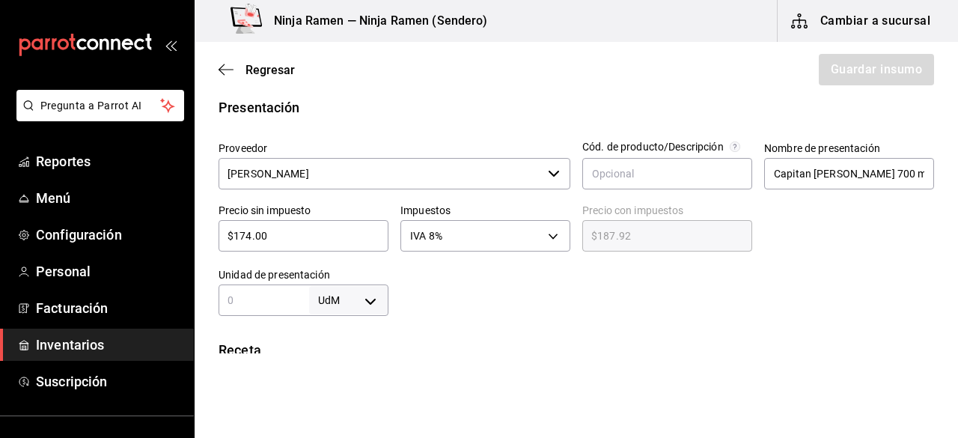
click at [304, 300] on input "text" at bounding box center [264, 300] width 91 height 18
type input "700"
click at [377, 306] on body "Pregunta a Parrot AI Reportes Menú Configuración Personal Facturación Inventari…" at bounding box center [479, 176] width 958 height 353
click at [350, 375] on li "ml" at bounding box center [346, 370] width 78 height 25
type input "MILLILITER"
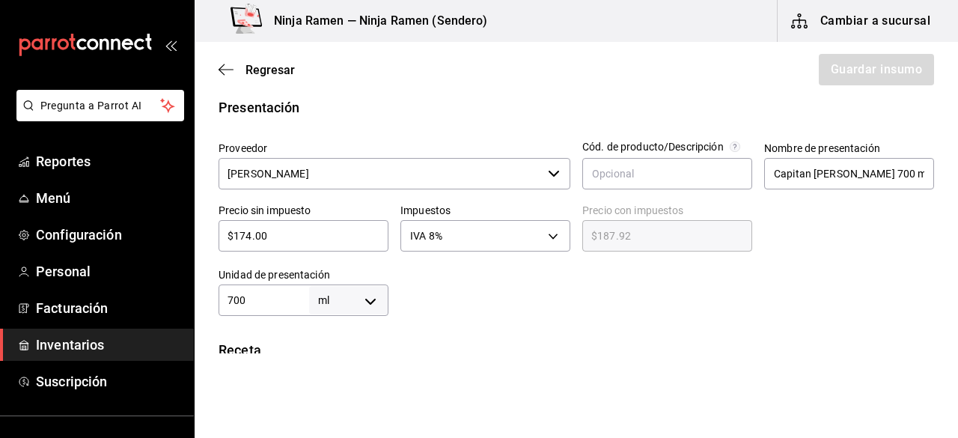
type input "MILLILITER"
type input "700"
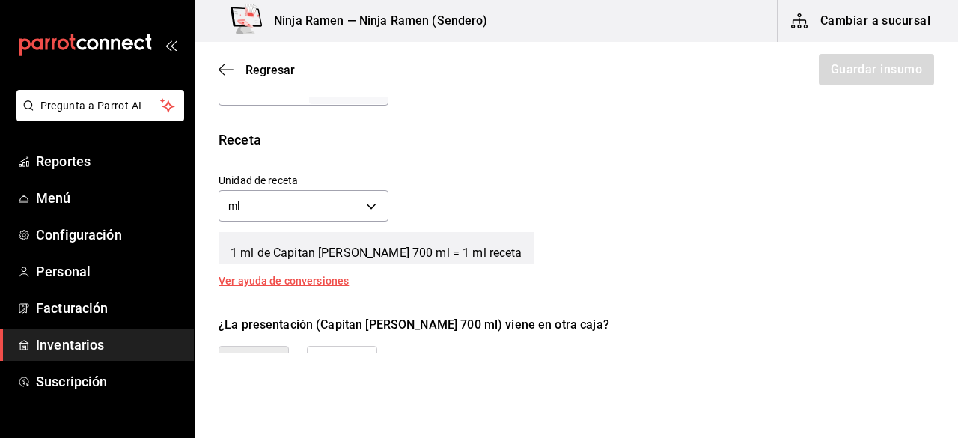
scroll to position [557, 0]
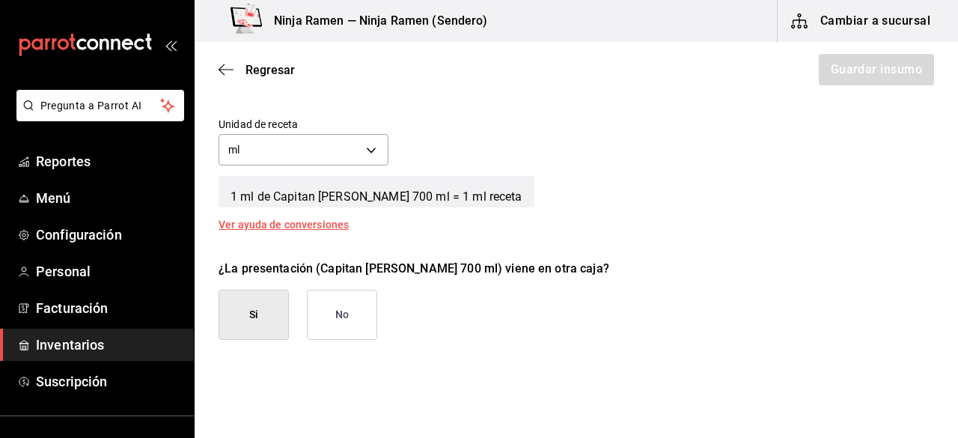
click at [329, 336] on button "No" at bounding box center [342, 315] width 70 height 50
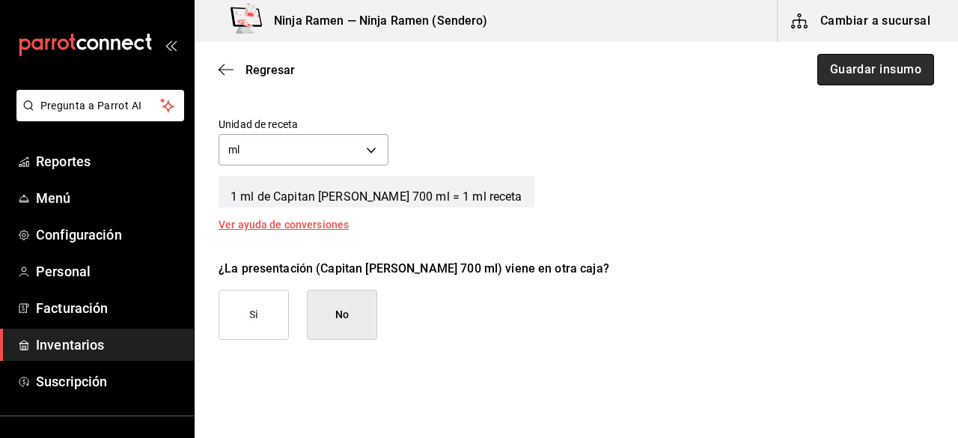
click at [890, 61] on button "Guardar insumo" at bounding box center [875, 69] width 117 height 31
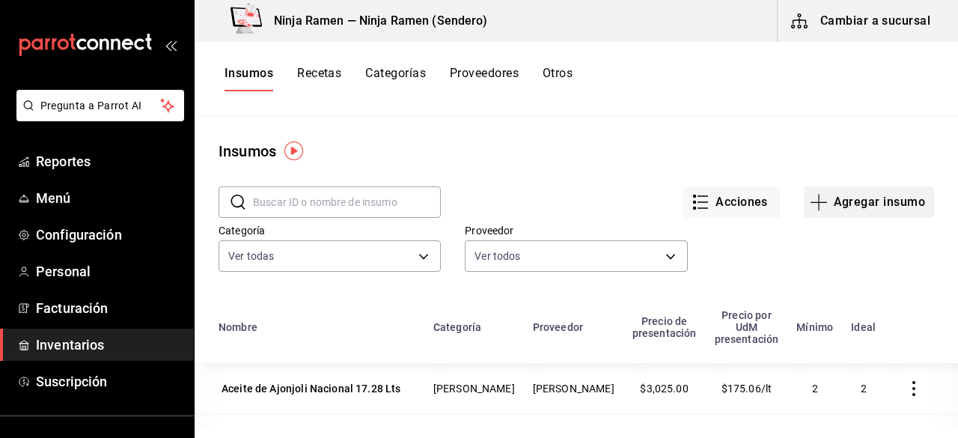
click at [847, 189] on button "Agregar insumo" at bounding box center [869, 201] width 130 height 31
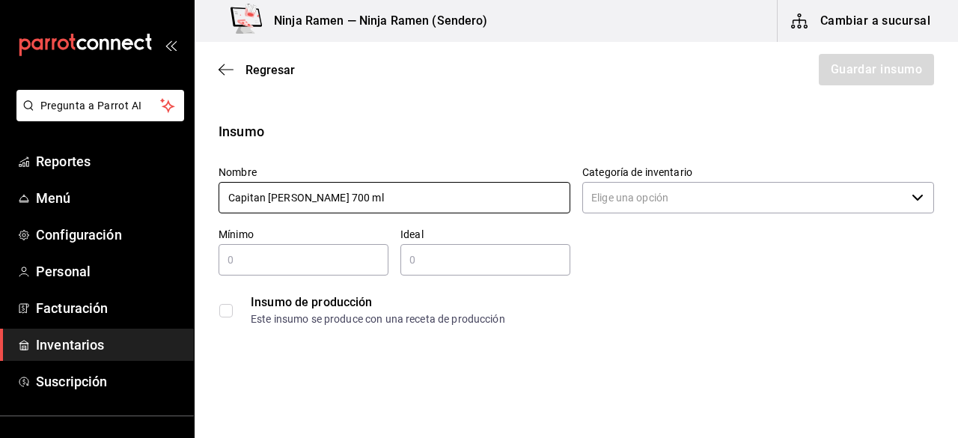
type input "Capitan [PERSON_NAME] 700 ml"
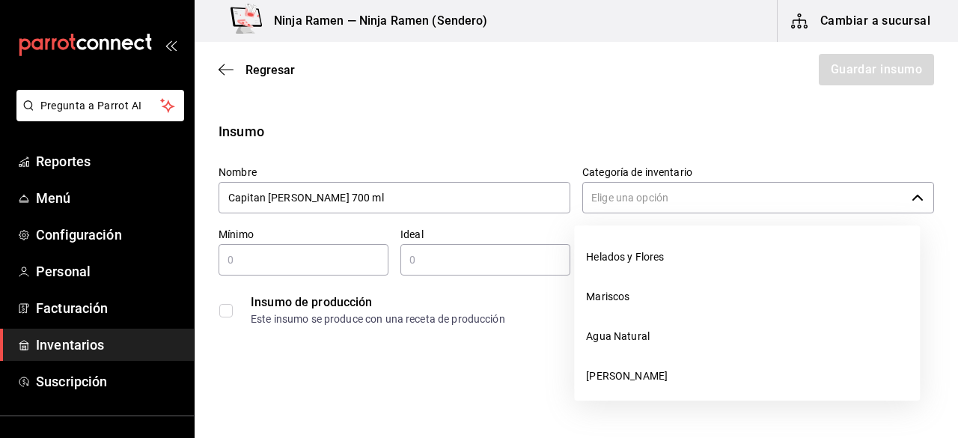
click at [858, 198] on input "Categoría de inventario" at bounding box center [743, 197] width 323 height 31
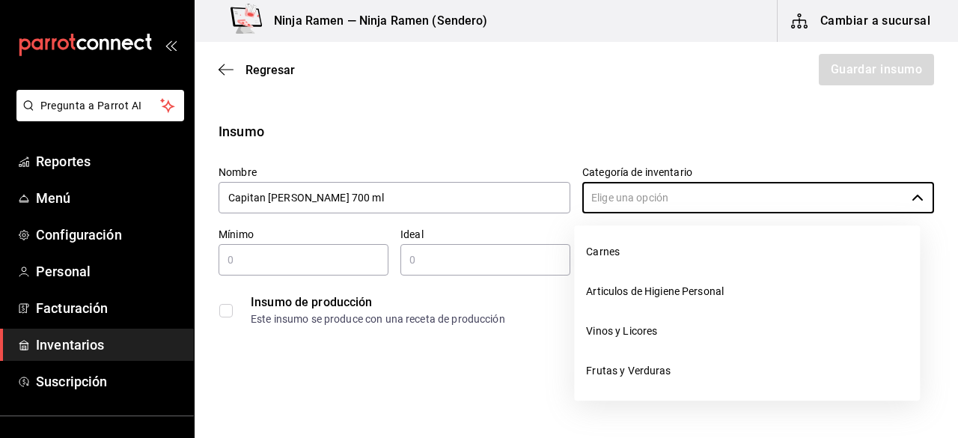
scroll to position [169, 0]
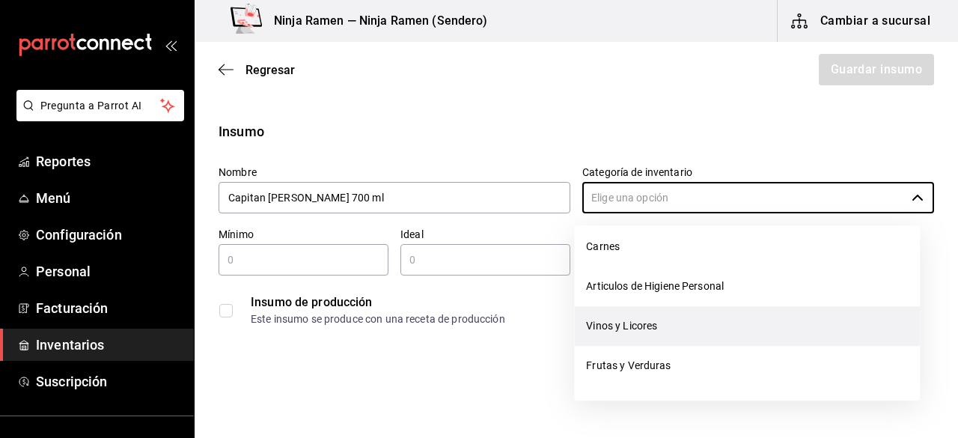
click at [878, 317] on li "Vinos y Licores" at bounding box center [747, 326] width 346 height 40
type input "Vinos y Licores"
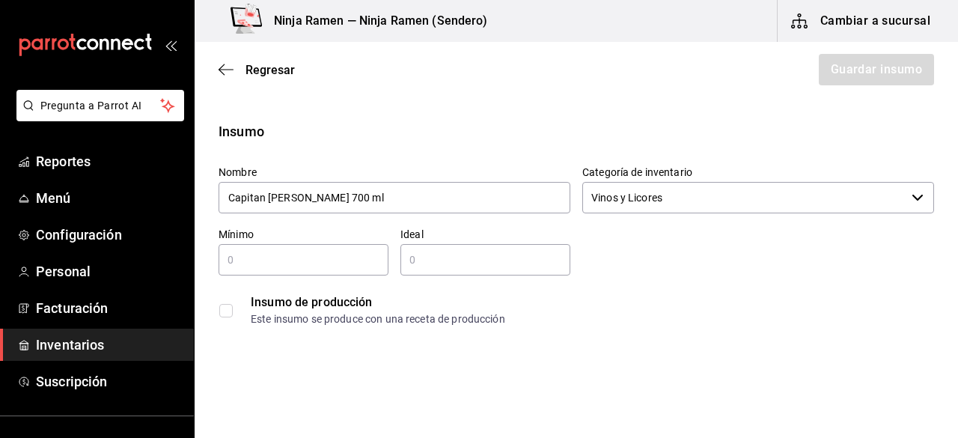
click at [308, 263] on input "text" at bounding box center [304, 260] width 170 height 18
type input "1"
click at [448, 254] on input "2" at bounding box center [485, 260] width 170 height 18
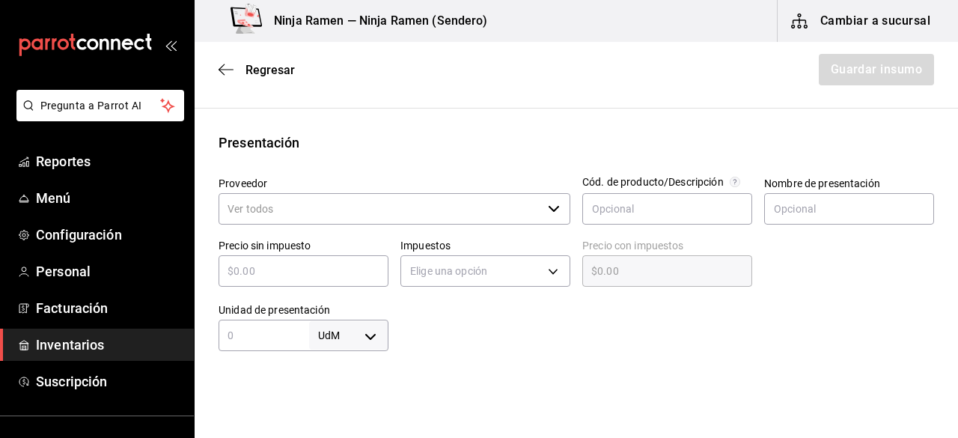
scroll to position [311, 0]
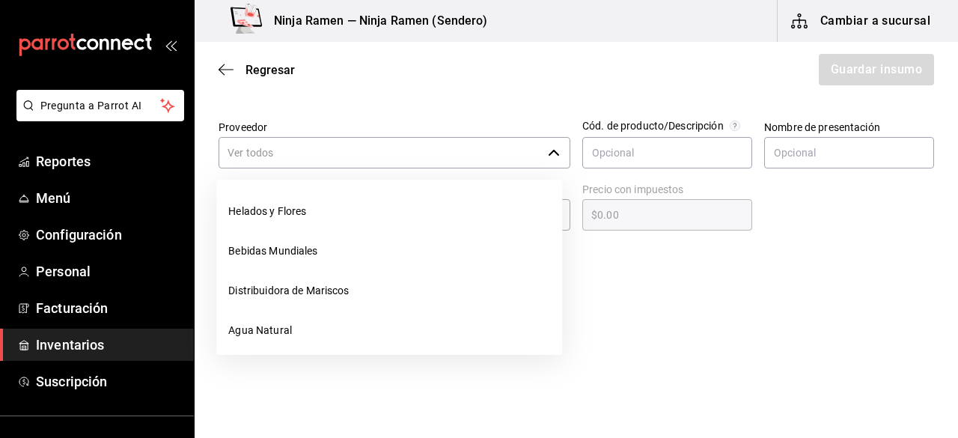
click at [549, 158] on div "​" at bounding box center [395, 152] width 352 height 31
type input "2"
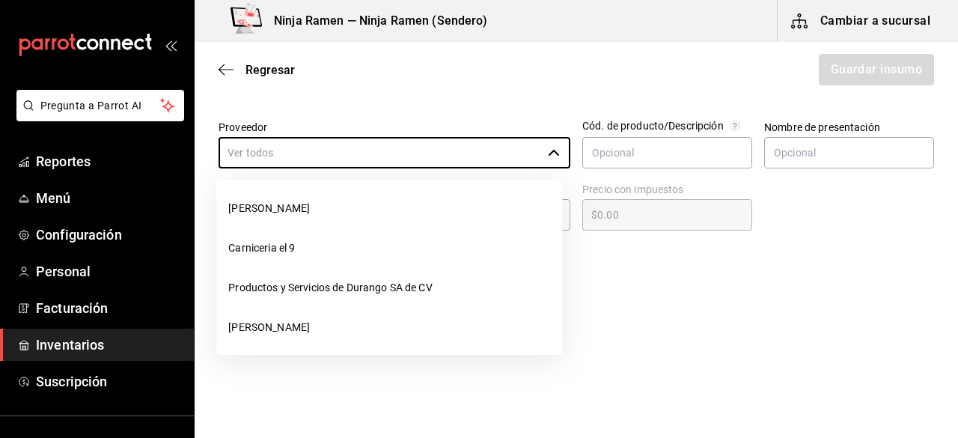
scroll to position [170, 0]
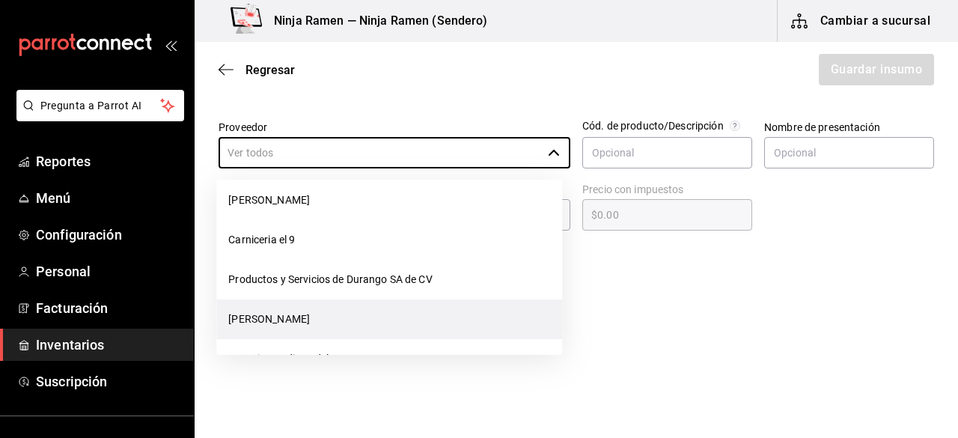
click at [374, 320] on li "[PERSON_NAME]" at bounding box center [389, 319] width 346 height 40
type input "[PERSON_NAME]"
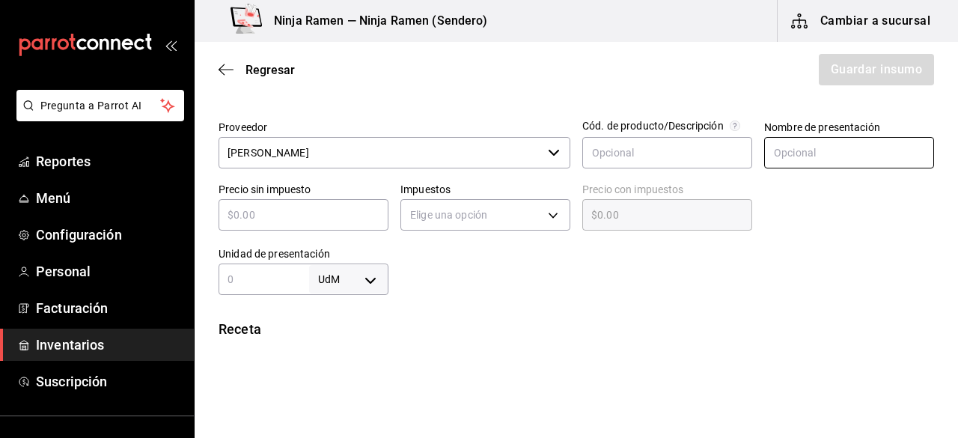
click at [826, 150] on input "text" at bounding box center [849, 152] width 170 height 31
paste input "Capitan [PERSON_NAME] 700 ml"
type input "Capitan [PERSON_NAME] 700 ml"
click at [290, 218] on input "text" at bounding box center [304, 215] width 170 height 18
type input "$1"
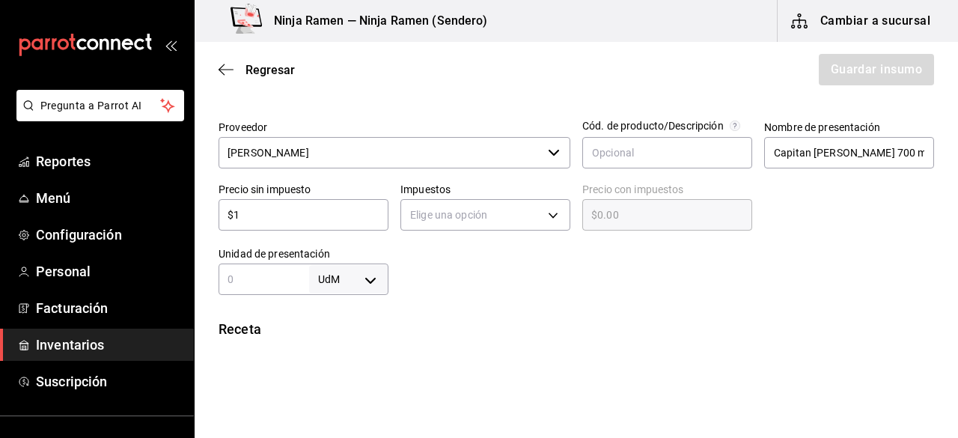
type input "$1.00"
type input "$15"
type input "$15.00"
type input "$156"
type input "$156.00"
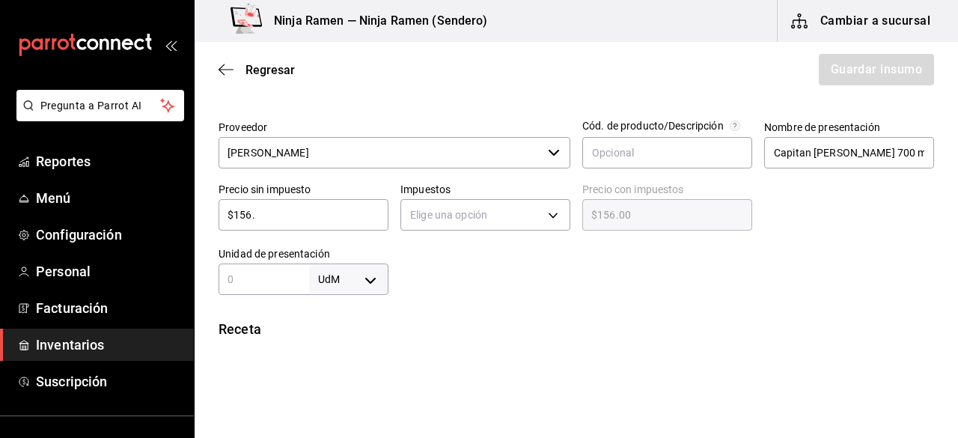
type input "$156.6"
type input "$156.60"
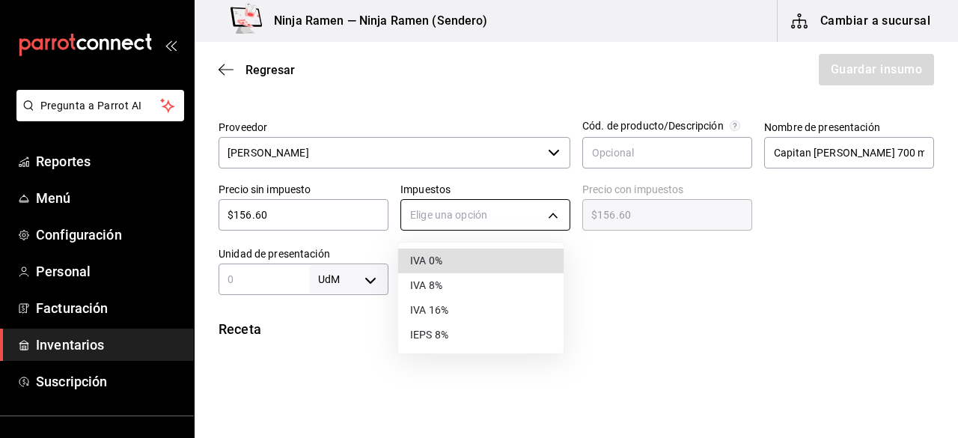
click at [538, 211] on body "Pregunta a Parrot AI Reportes Menú Configuración Personal Facturación Inventari…" at bounding box center [479, 176] width 958 height 353
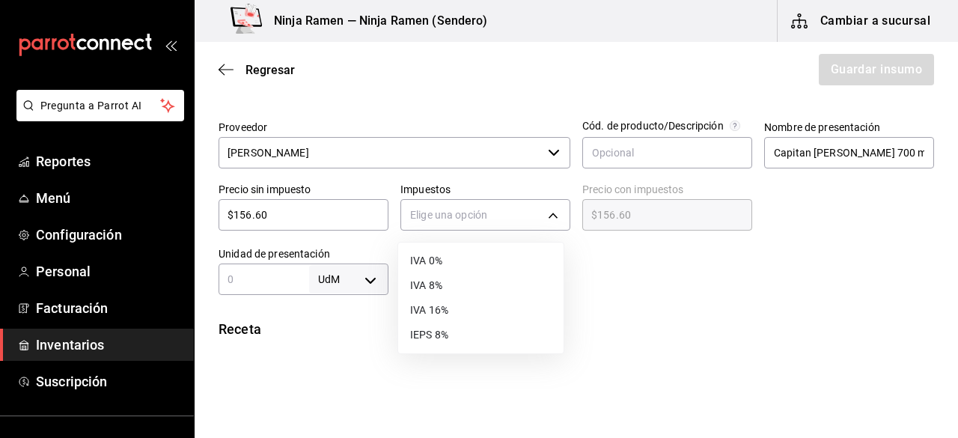
click at [467, 292] on li "IVA 8%" at bounding box center [480, 285] width 165 height 25
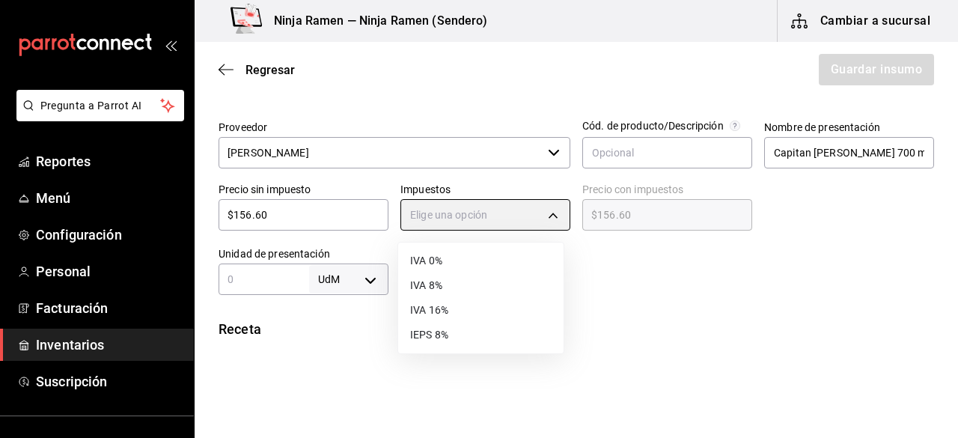
type input "IVA_8"
type input "$169.13"
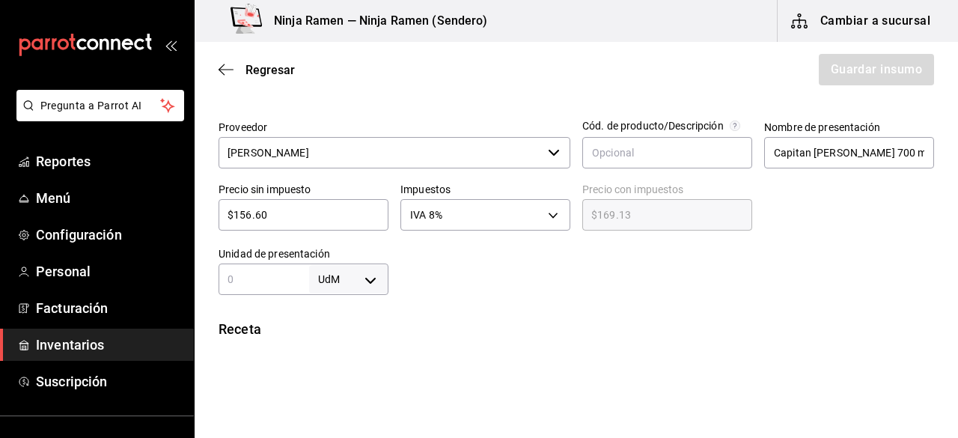
click at [263, 282] on input "text" at bounding box center [264, 279] width 91 height 18
type input "700"
click at [353, 284] on body "Pregunta a Parrot AI Reportes Menú Configuración Personal Facturación Inventari…" at bounding box center [479, 176] width 958 height 353
drag, startPoint x: 346, startPoint y: 353, endPoint x: 344, endPoint y: 385, distance: 31.5
click at [344, 385] on ul "UdM kg gr lt ml pza gal" at bounding box center [346, 345] width 78 height 185
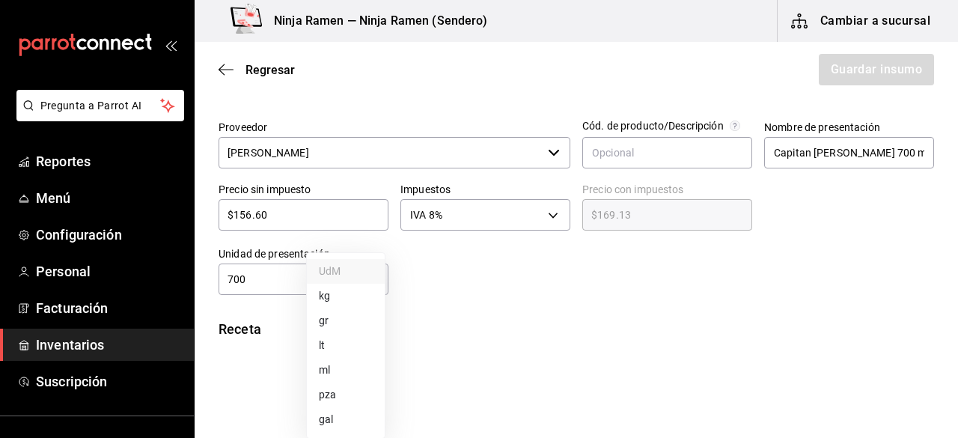
click at [357, 372] on li "ml" at bounding box center [346, 370] width 78 height 25
type input "MILLILITER"
type input "700"
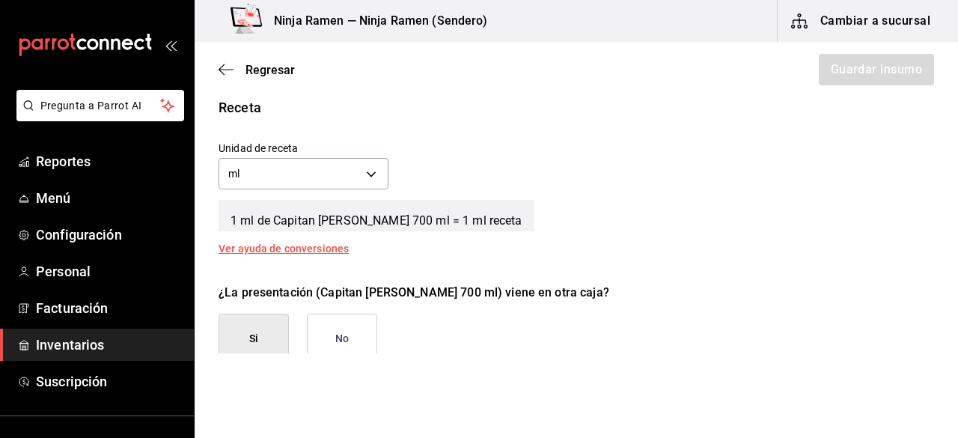
scroll to position [537, 0]
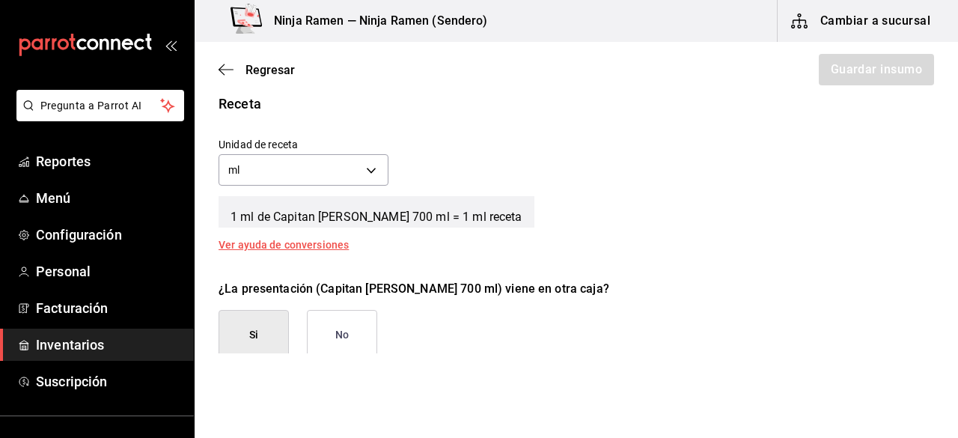
click at [350, 320] on button "No" at bounding box center [342, 335] width 70 height 50
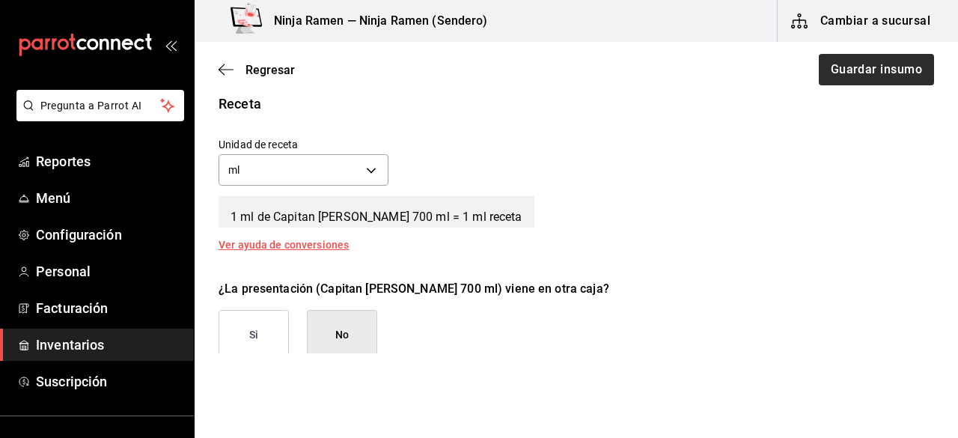
drag, startPoint x: 917, startPoint y: 93, endPoint x: 893, endPoint y: 82, distance: 25.8
click at [893, 82] on div "Regresar Guardar insumo" at bounding box center [576, 69] width 763 height 55
click at [893, 82] on button "Guardar insumo" at bounding box center [875, 69] width 117 height 31
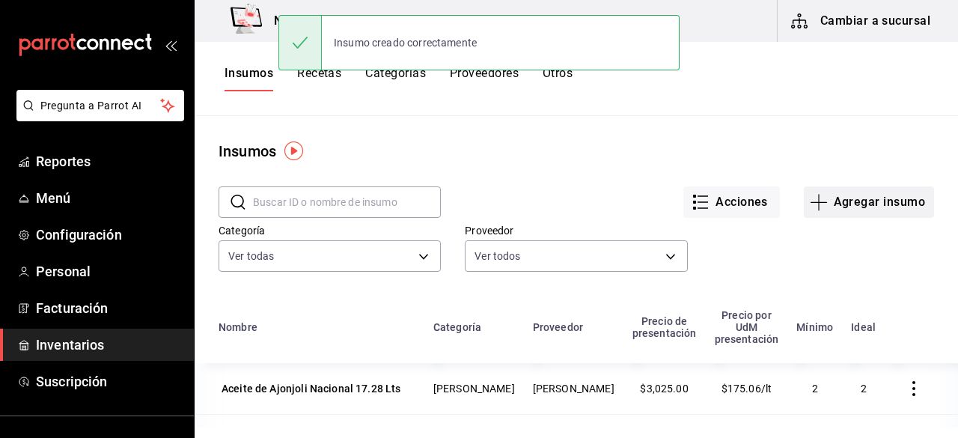
drag, startPoint x: 858, startPoint y: 228, endPoint x: 852, endPoint y: 217, distance: 12.7
click at [852, 217] on div "​ ​ Acciones Agregar insumo Categoría Ver todas 5b11dc51-f442-4b91-a371-c465a9c…" at bounding box center [576, 231] width 763 height 138
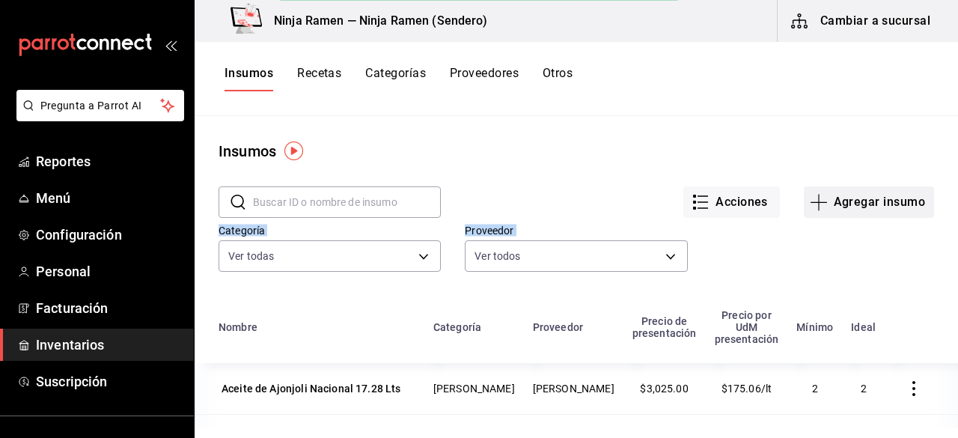
click at [852, 217] on button "Agregar insumo" at bounding box center [869, 201] width 130 height 31
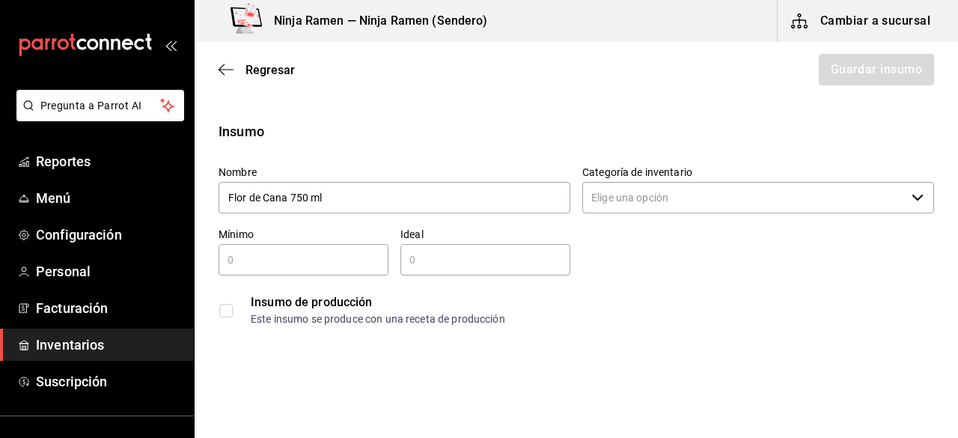
type input "Flor de Cana 750 ml"
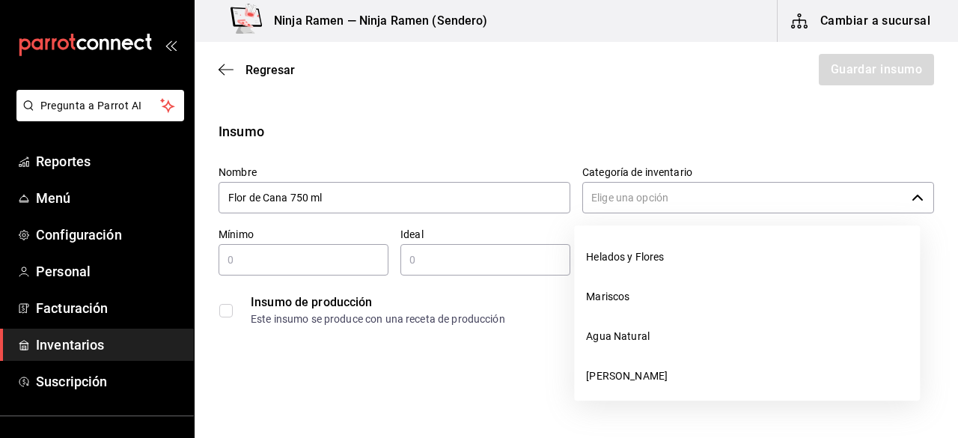
click at [878, 202] on input "Categoría de inventario" at bounding box center [743, 197] width 323 height 31
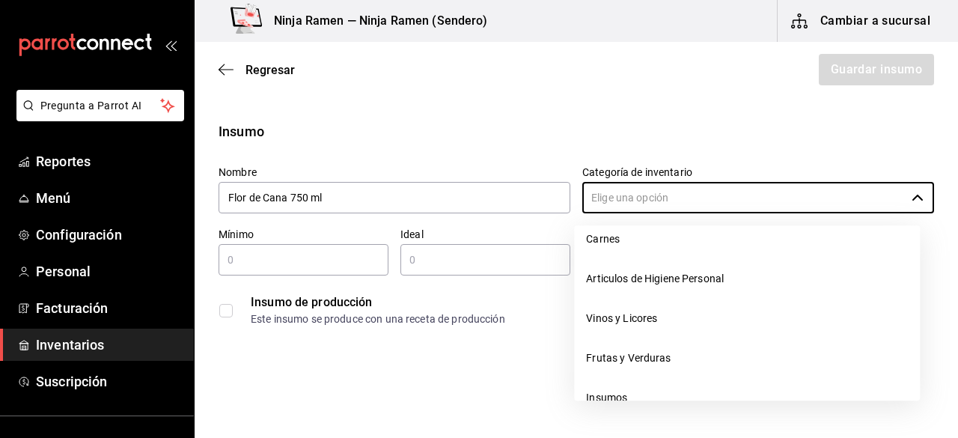
scroll to position [187, 0]
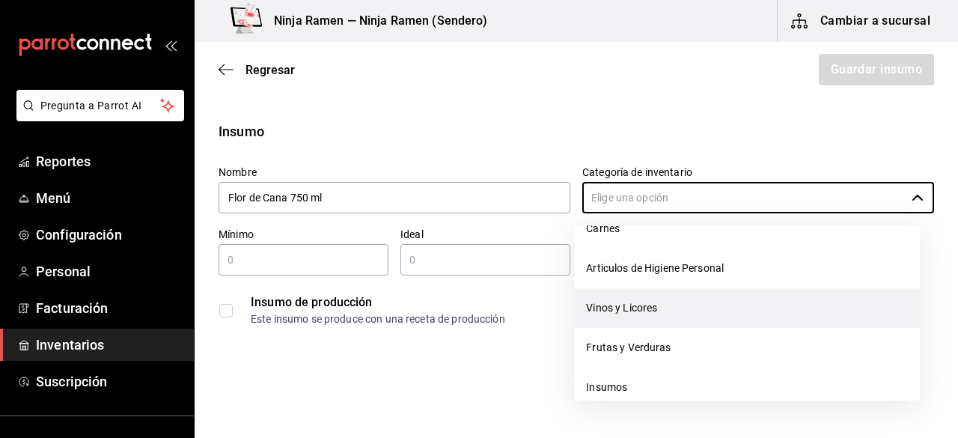
click at [667, 318] on li "Vinos y Licores" at bounding box center [747, 308] width 346 height 40
type input "Vinos y Licores"
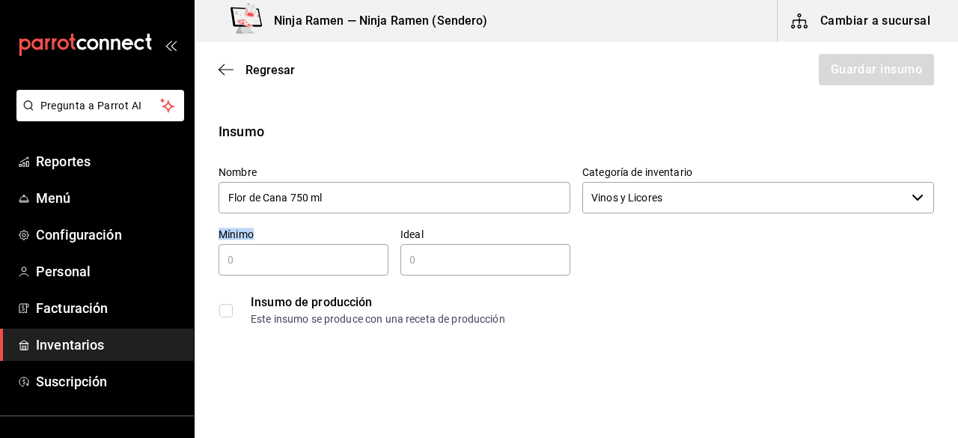
drag, startPoint x: 200, startPoint y: 237, endPoint x: 252, endPoint y: 251, distance: 54.1
click at [252, 251] on div "Insumo Nombre Flor de Cana 750 ml Categoría de inventario Vinos y Licores ​ Mín…" at bounding box center [576, 227] width 763 height 212
click at [252, 251] on input "text" at bounding box center [304, 260] width 170 height 18
type input "1"
click at [423, 254] on input "2" at bounding box center [485, 260] width 170 height 18
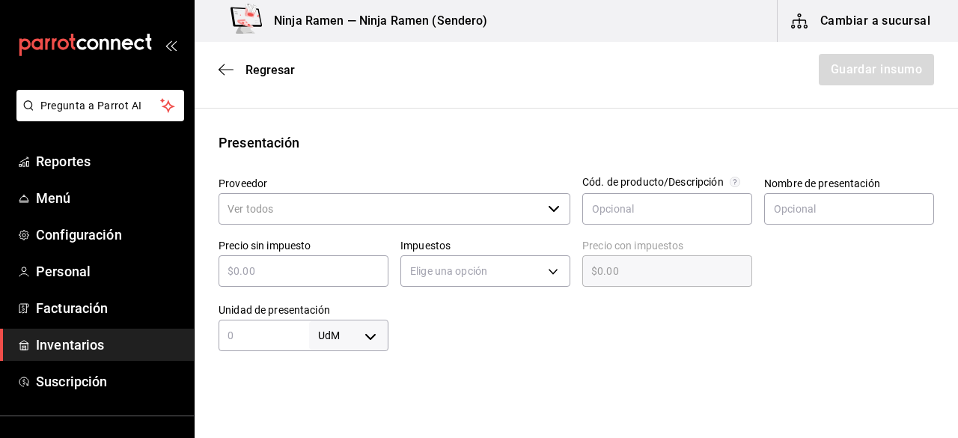
scroll to position [328, 0]
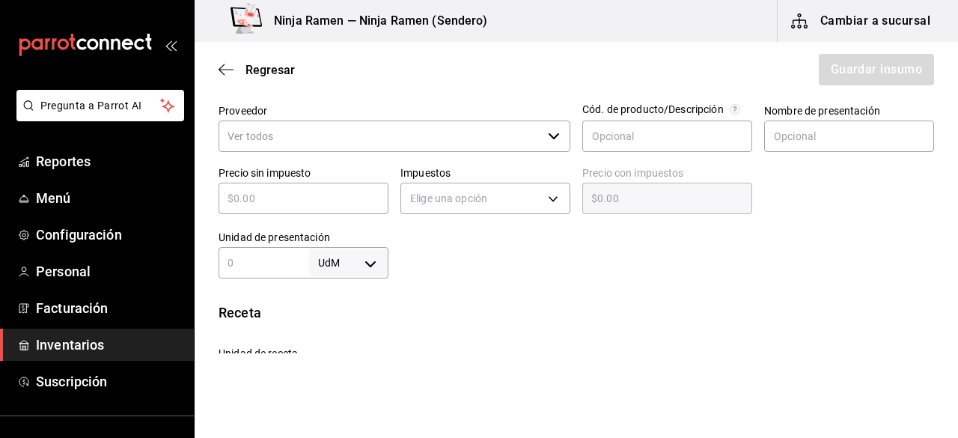
click at [543, 122] on div "​" at bounding box center [395, 135] width 352 height 31
type input "2"
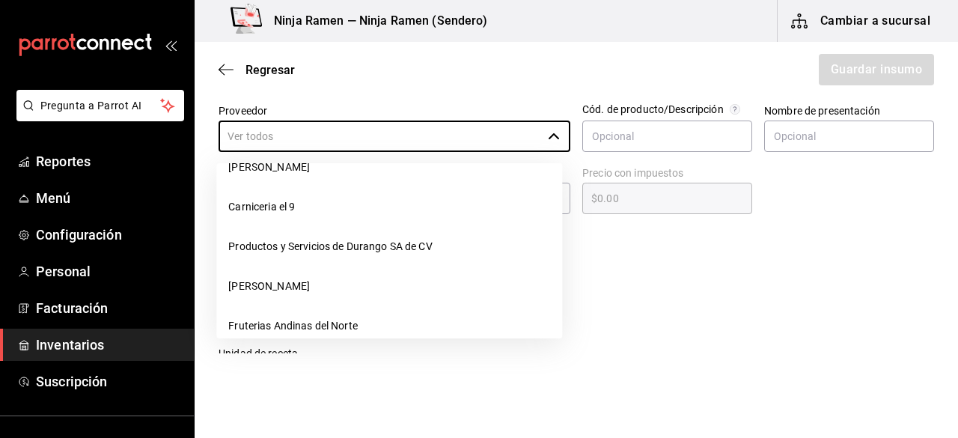
scroll to position [189, 0]
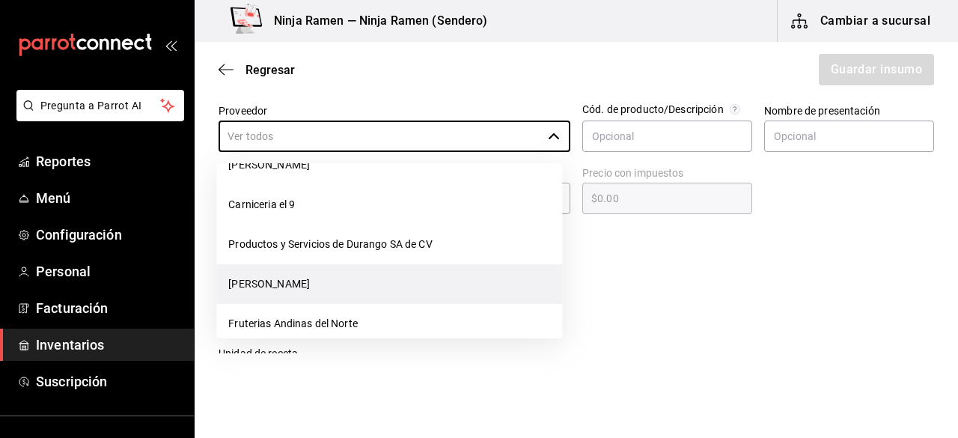
click at [394, 278] on li "[PERSON_NAME]" at bounding box center [389, 284] width 346 height 40
type input "[PERSON_NAME]"
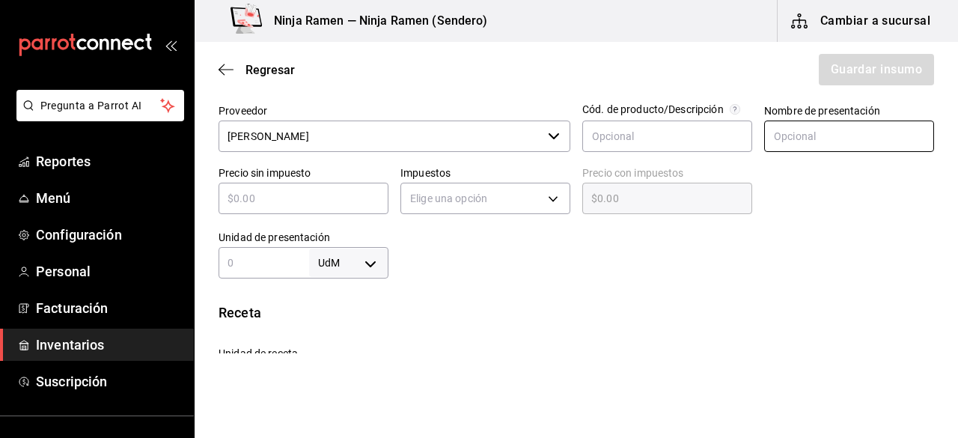
click at [787, 129] on input "text" at bounding box center [849, 135] width 170 height 31
paste input "Flor de Cana 750 ml"
type input "Flor de Cana 750 ml"
click at [346, 208] on div "​" at bounding box center [304, 198] width 170 height 31
type input "$3"
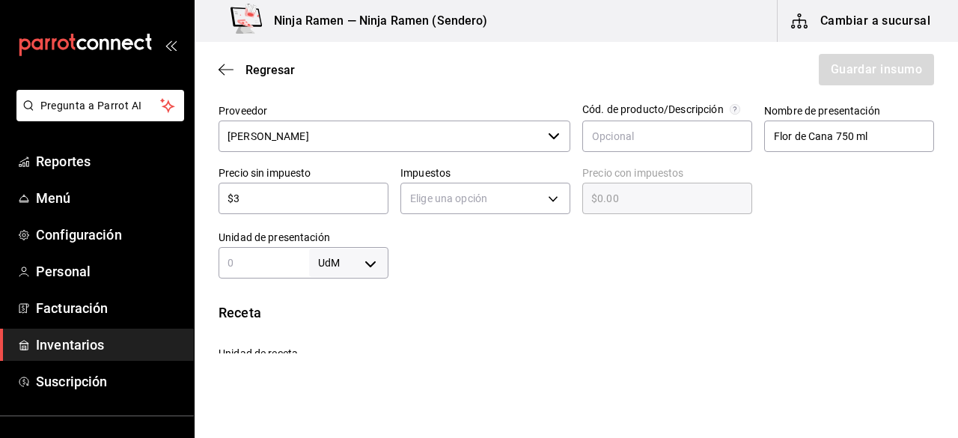
type input "$3.00"
type input "$36"
type input "$36.00"
type input "$366"
type input "$366.00"
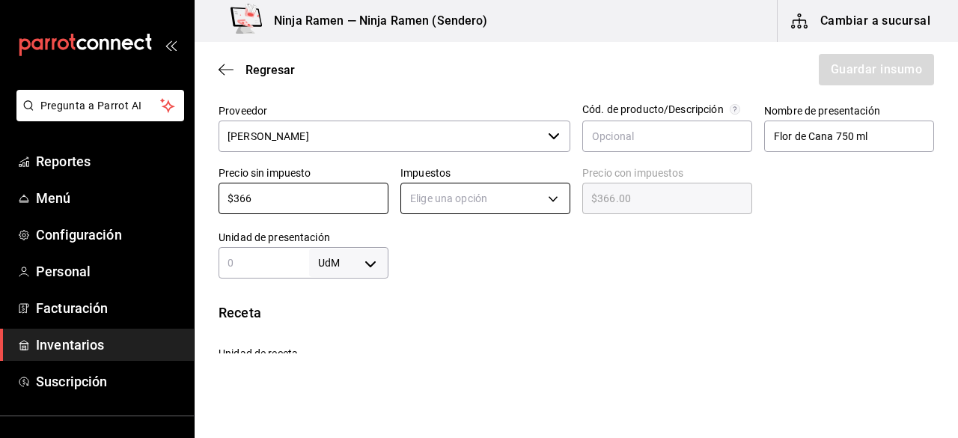
type input "$366"
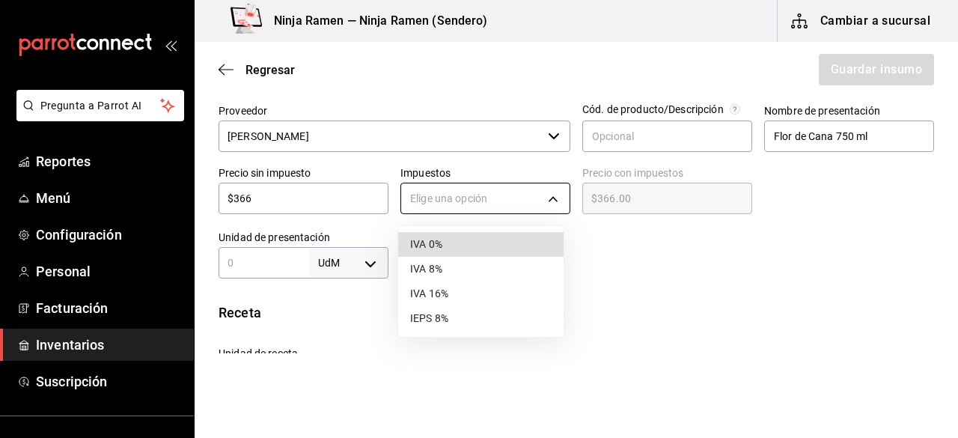
click at [410, 198] on body "Pregunta a Parrot AI Reportes Menú Configuración Personal Facturación Inventari…" at bounding box center [479, 176] width 958 height 353
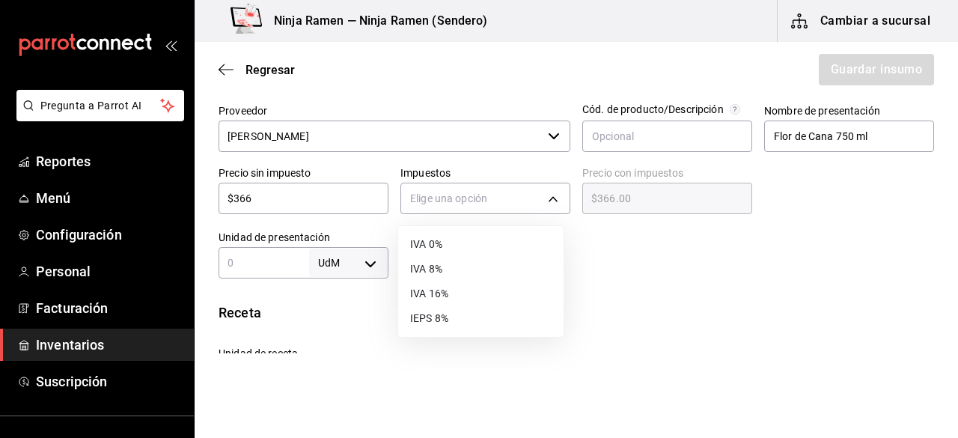
click at [460, 273] on li "IVA 8%" at bounding box center [480, 269] width 165 height 25
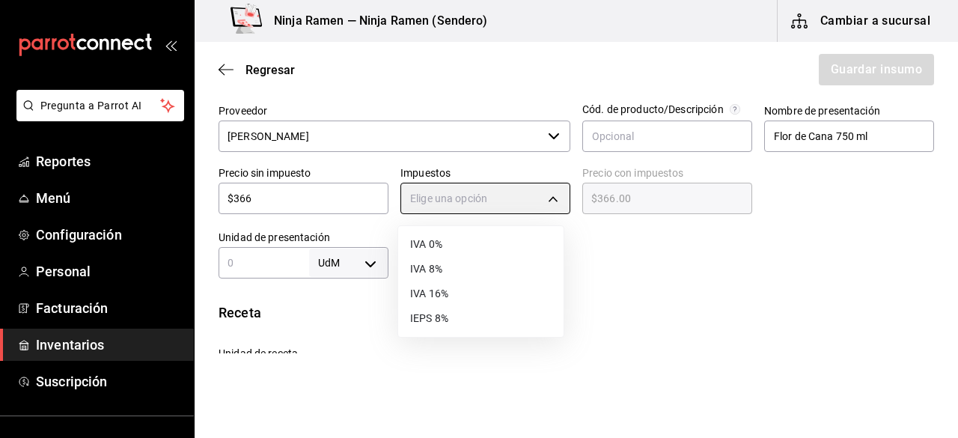
type input "IVA_8"
type input "$395.28"
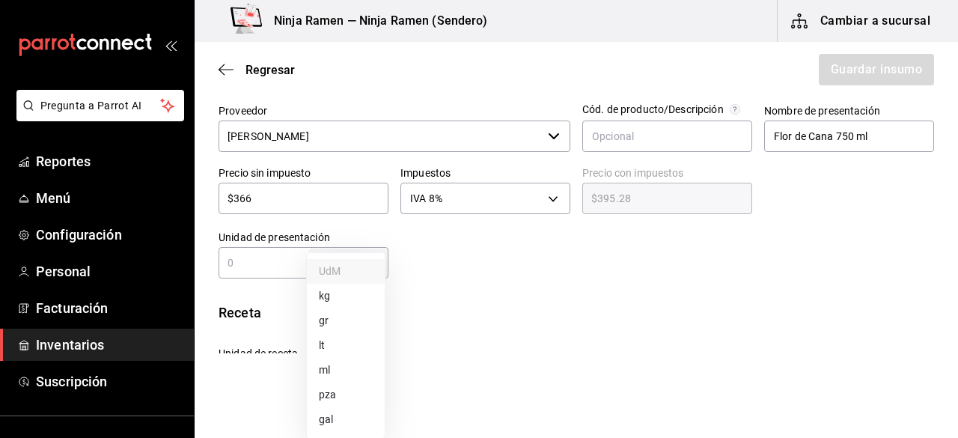
click at [370, 269] on body "Pregunta a Parrot AI Reportes Menú Configuración Personal Facturación Inventari…" at bounding box center [479, 176] width 958 height 353
click at [344, 364] on li "ml" at bounding box center [346, 370] width 78 height 25
type input "MILLILITER"
drag, startPoint x: 268, startPoint y: 279, endPoint x: 261, endPoint y: 274, distance: 8.5
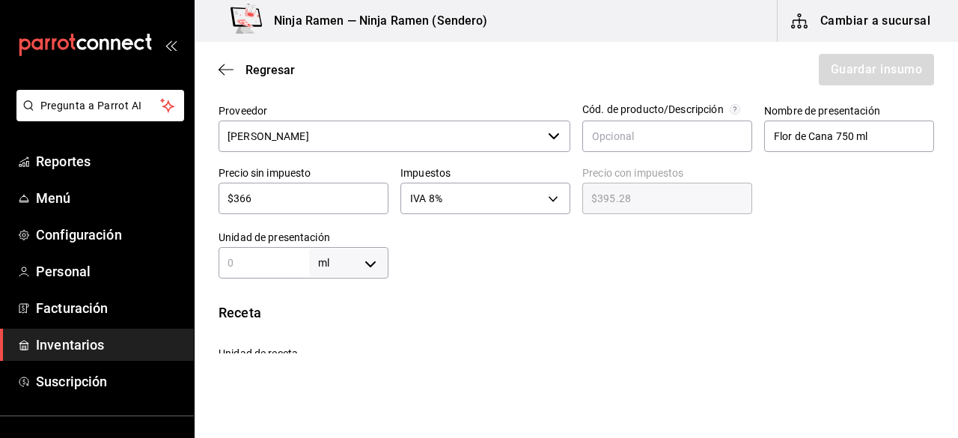
click at [261, 274] on div "Insumo Nombre Flor de Cana 750 ml Categoría de inventario Vinos y Licores ​ Mín…" at bounding box center [576, 256] width 763 height 926
click at [261, 274] on div "ml MILLILITER ​" at bounding box center [304, 262] width 170 height 31
type input "7"
type input "75"
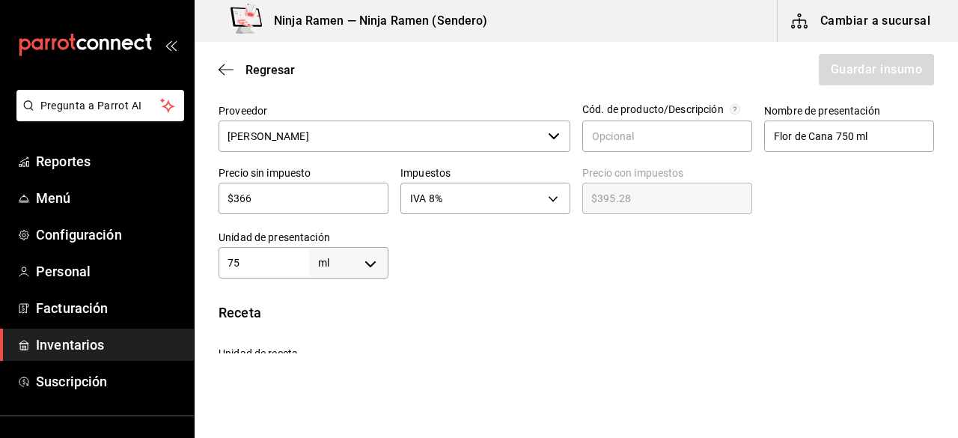
type input "75"
type input "750"
click at [333, 317] on div "Receta" at bounding box center [576, 312] width 715 height 20
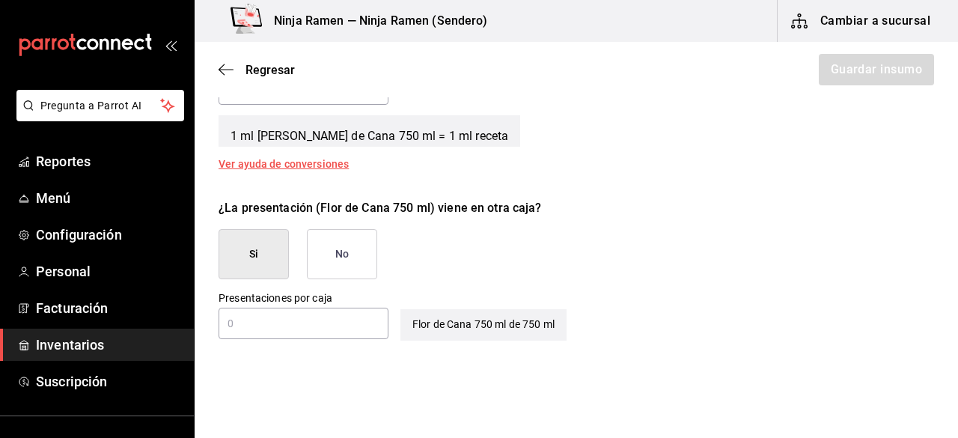
scroll to position [593, 0]
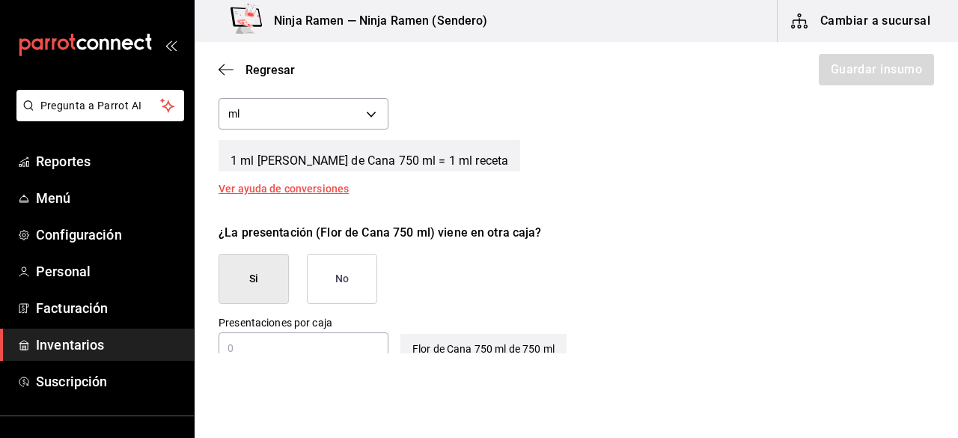
click at [329, 260] on button "No" at bounding box center [342, 279] width 70 height 50
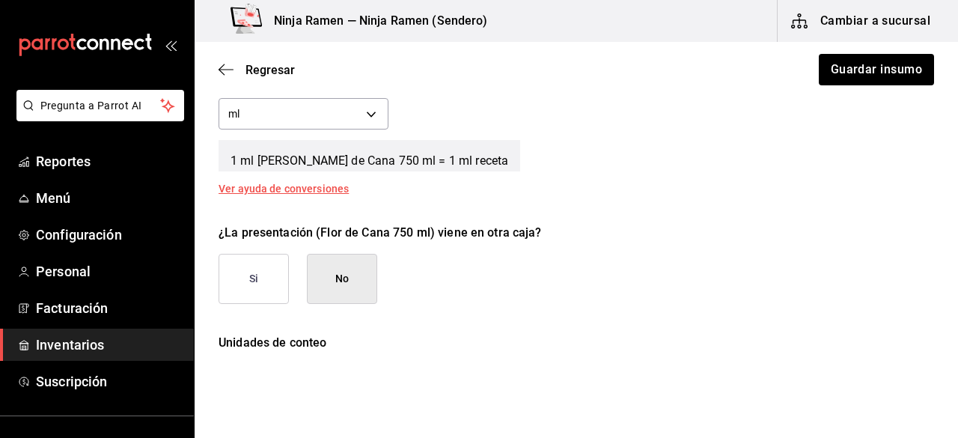
click at [880, 85] on div "Regresar Guardar insumo" at bounding box center [576, 69] width 763 height 55
click at [843, 69] on button "Guardar insumo" at bounding box center [875, 69] width 117 height 31
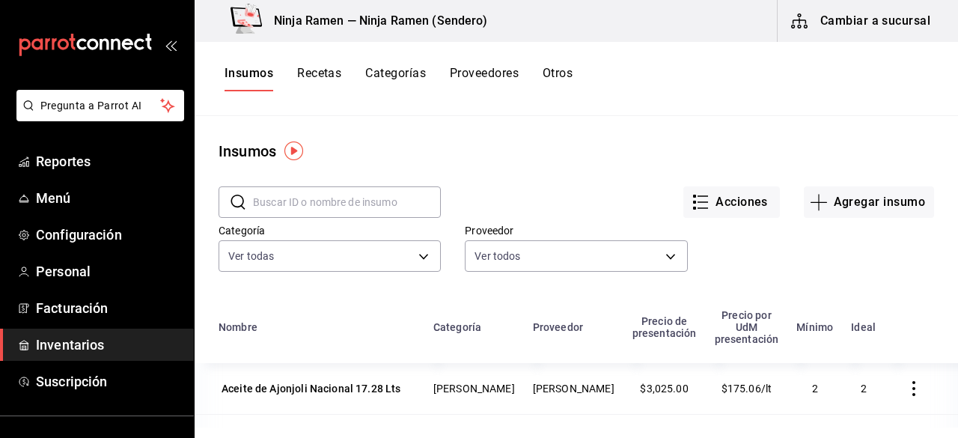
click at [300, 150] on img "button" at bounding box center [293, 150] width 19 height 19
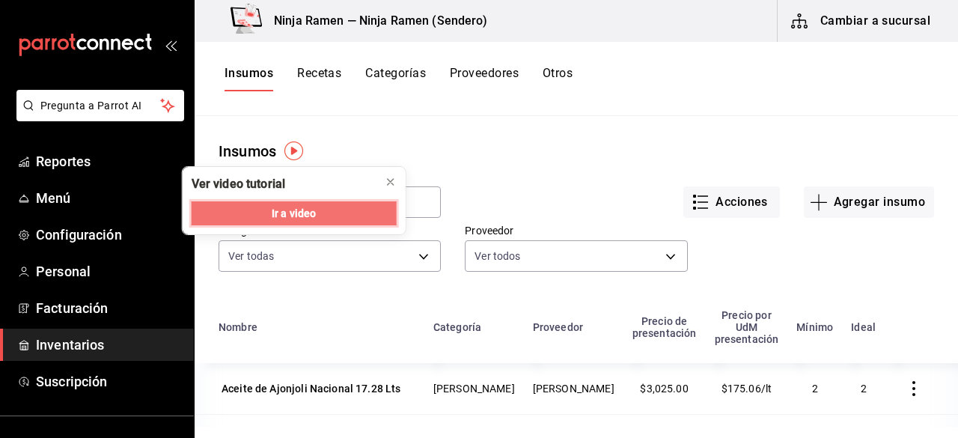
click at [308, 204] on button "Ir a video" at bounding box center [294, 213] width 205 height 24
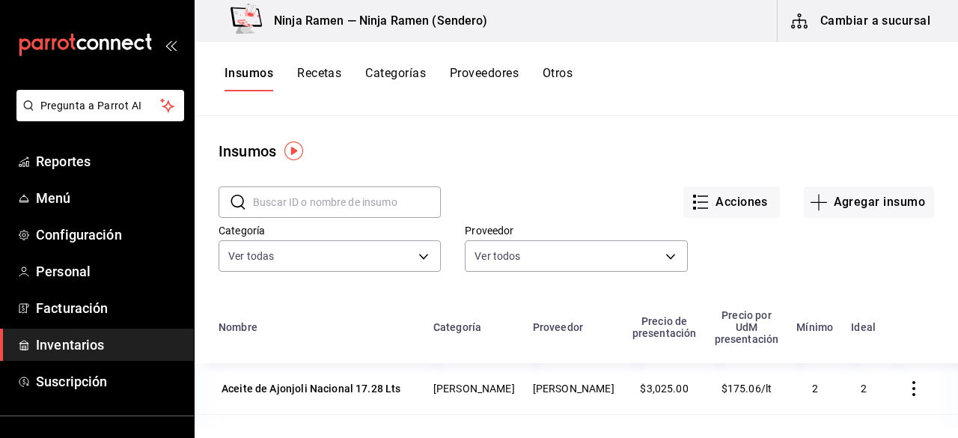
click at [101, 348] on span "Inventarios" at bounding box center [109, 344] width 146 height 20
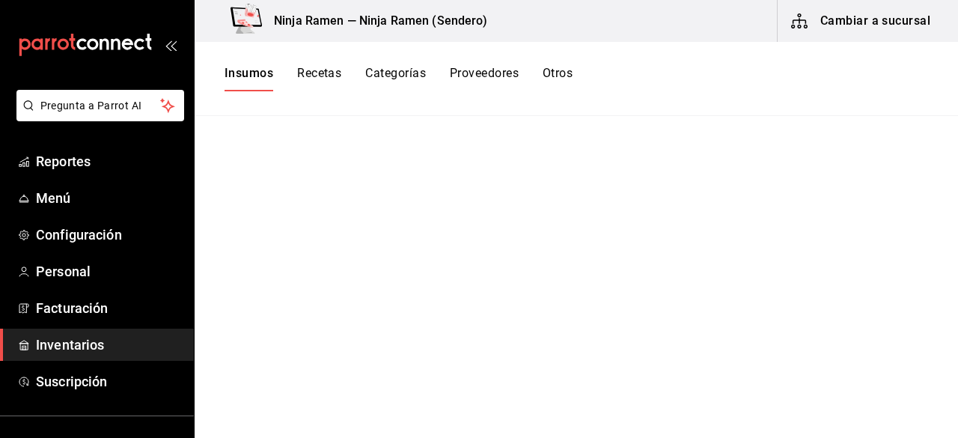
click at [249, 70] on button "Insumos" at bounding box center [248, 78] width 49 height 25
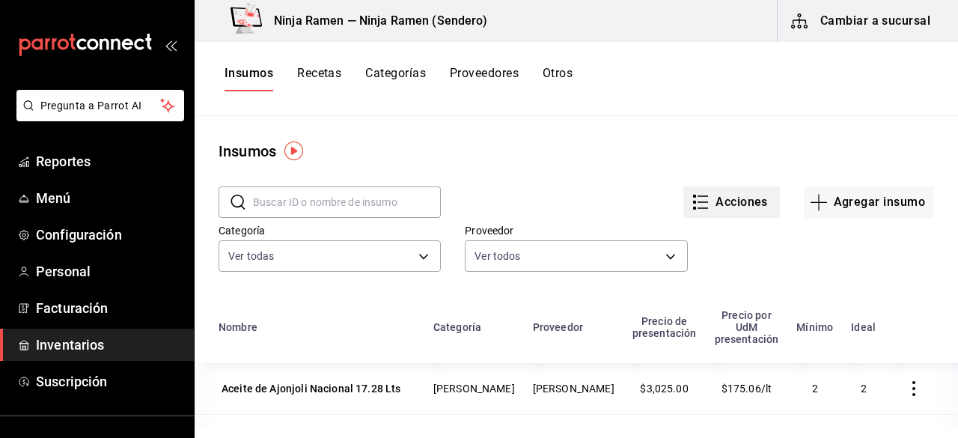
click at [734, 210] on button "Acciones" at bounding box center [731, 201] width 97 height 31
click at [694, 188] on div "Importar lista de insumos" at bounding box center [689, 184] width 120 height 16
click at [0, 0] on input "Importar lista de insumos" at bounding box center [0, 0] width 0 height 0
click at [865, 29] on div at bounding box center [479, 219] width 958 height 438
click at [849, 19] on button "Cambiar a sucursal" at bounding box center [861, 21] width 168 height 42
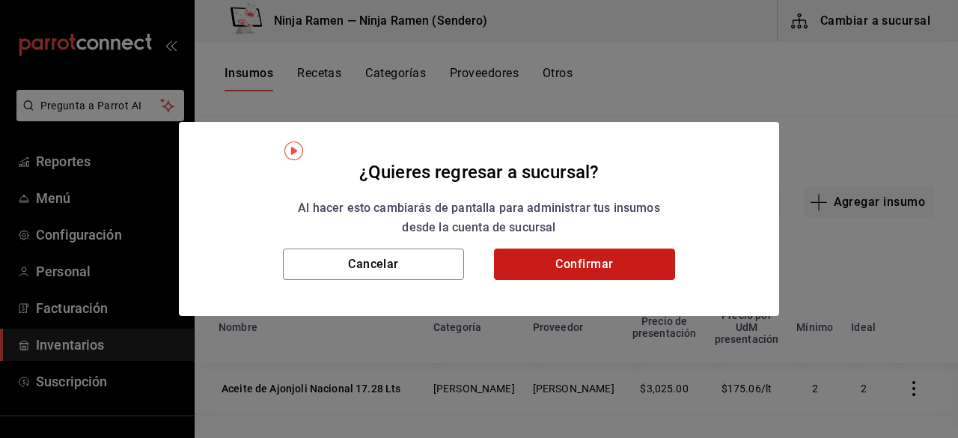
click at [586, 269] on button "Confirmar" at bounding box center [584, 263] width 181 height 31
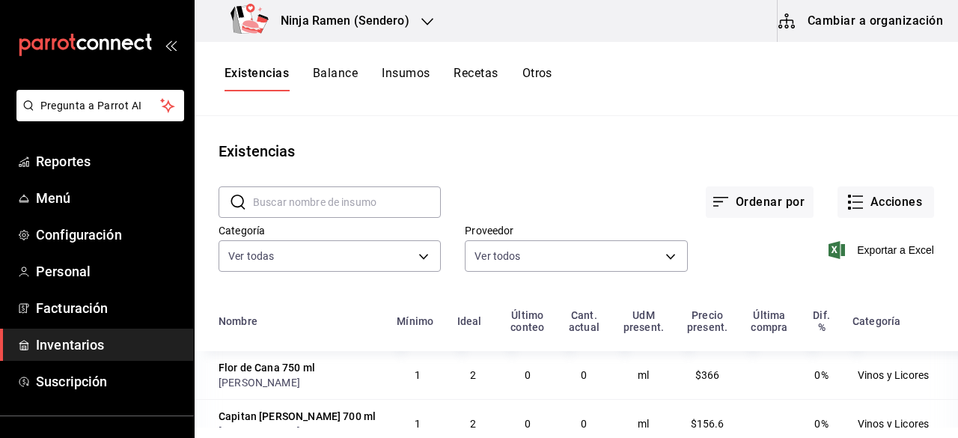
click at [409, 70] on button "Insumos" at bounding box center [406, 78] width 48 height 25
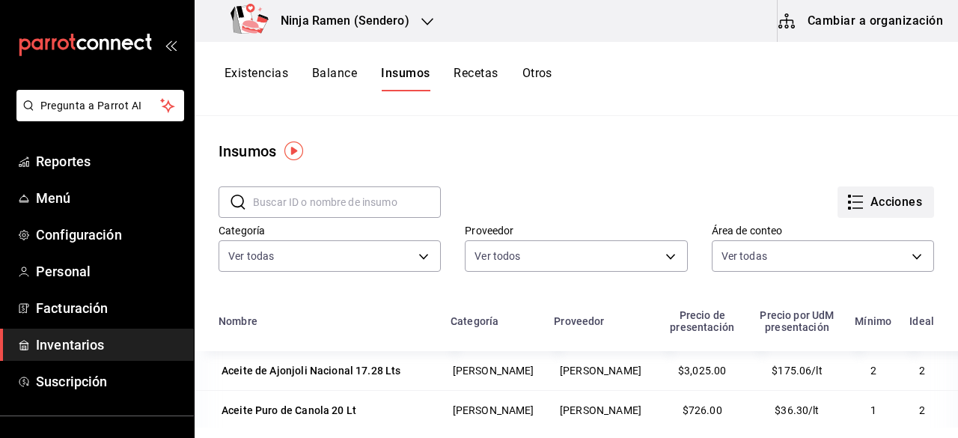
click at [887, 203] on button "Acciones" at bounding box center [885, 201] width 97 height 31
click at [679, 149] on div at bounding box center [479, 219] width 958 height 438
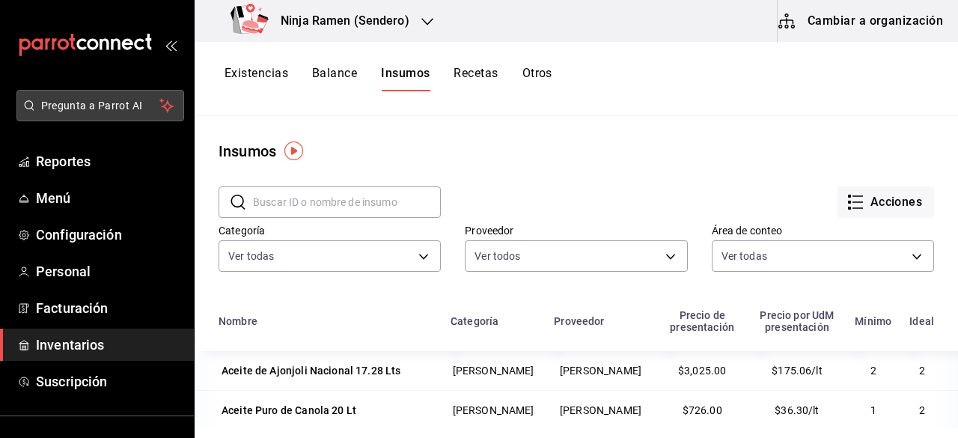
click at [75, 97] on button "Pregunta a Parrot AI" at bounding box center [100, 105] width 168 height 31
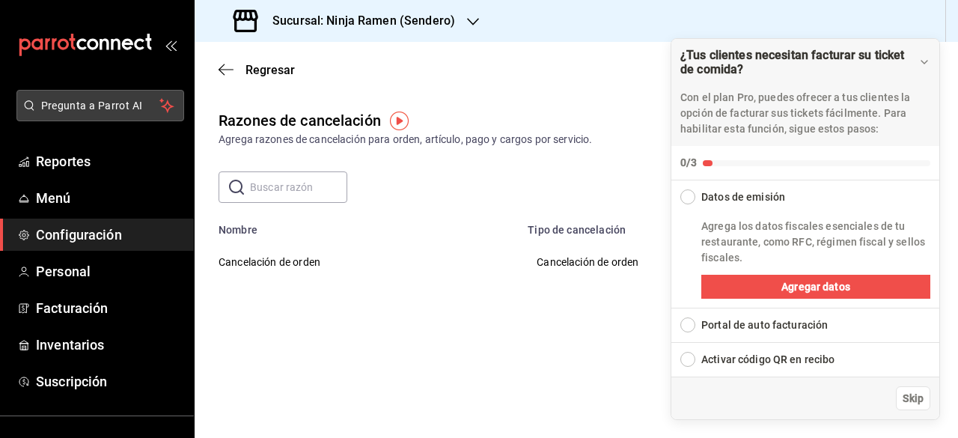
click at [84, 113] on button "Pregunta a Parrot AI" at bounding box center [100, 105] width 168 height 31
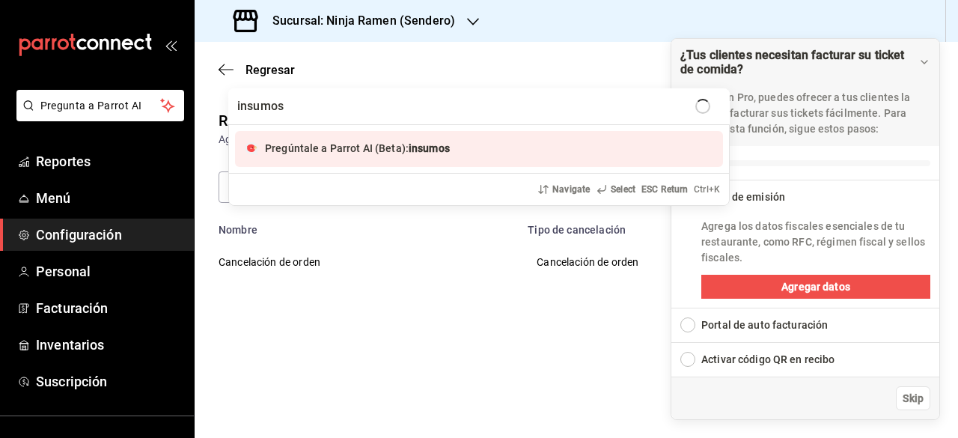
drag, startPoint x: 189, startPoint y: 210, endPoint x: 195, endPoint y: 358, distance: 148.3
click at [195, 346] on div "insumos Pregúntale a Parrot AI (Beta): insumos Navigate Select ESC Return Ctrl+…" at bounding box center [479, 219] width 958 height 438
click at [195, 359] on div "insumos Pregúntale a Parrot AI (Beta): insumos Navigate Select ESC Return Ctrl+…" at bounding box center [479, 219] width 958 height 438
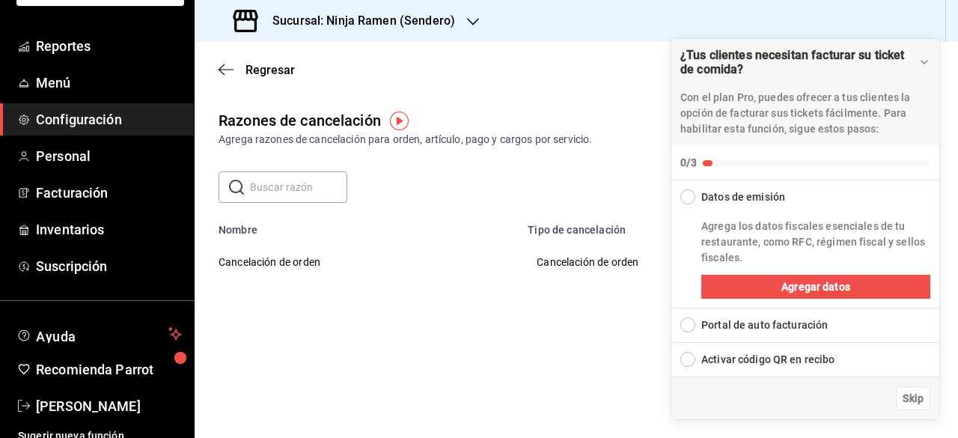
scroll to position [126, 0]
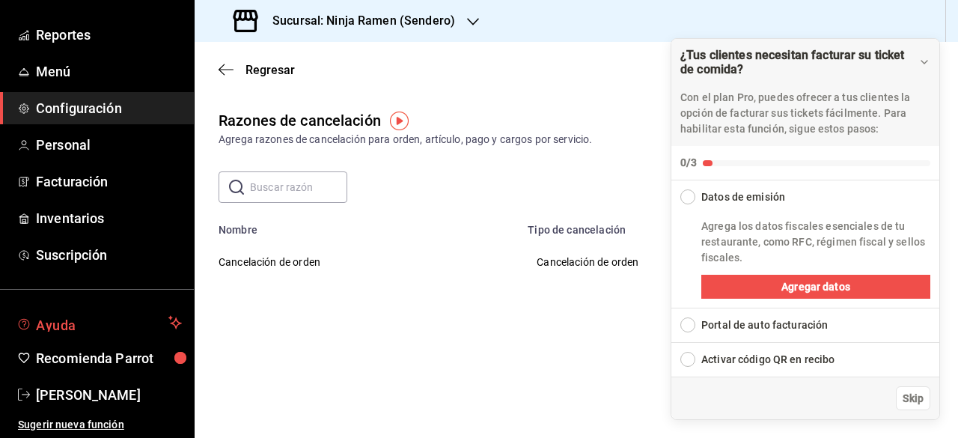
click at [69, 327] on span "Ayuda" at bounding box center [99, 323] width 126 height 18
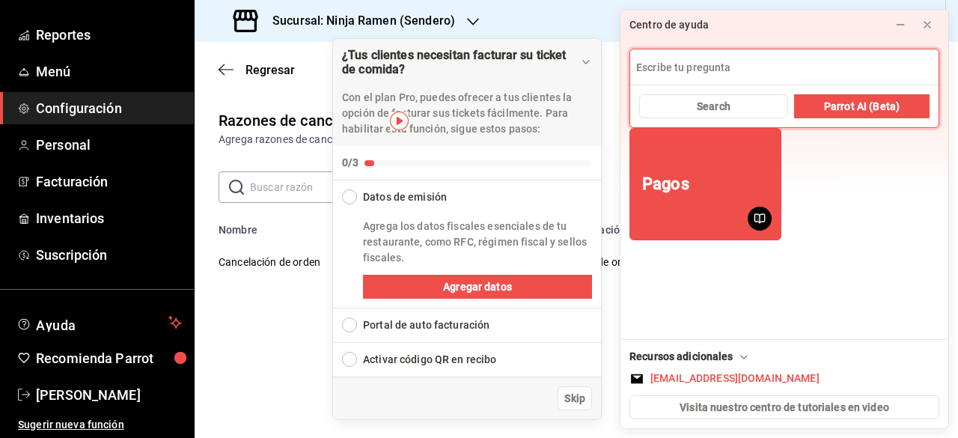
click at [648, 69] on input at bounding box center [784, 67] width 308 height 36
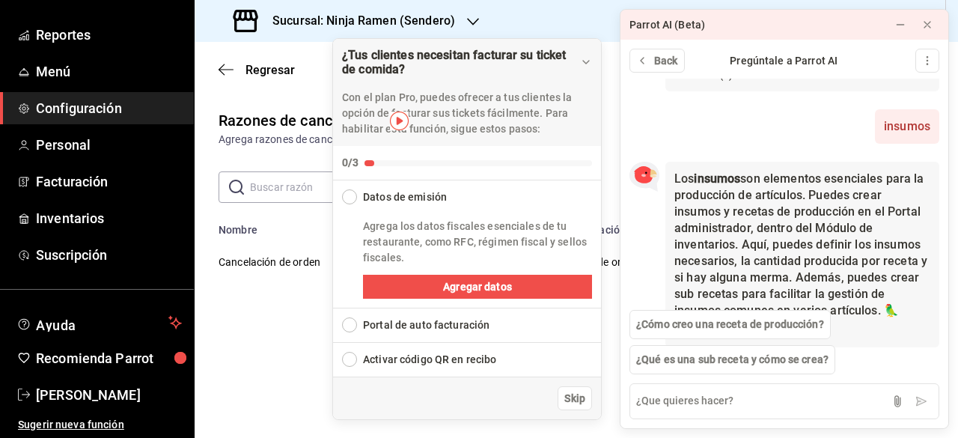
scroll to position [304, 0]
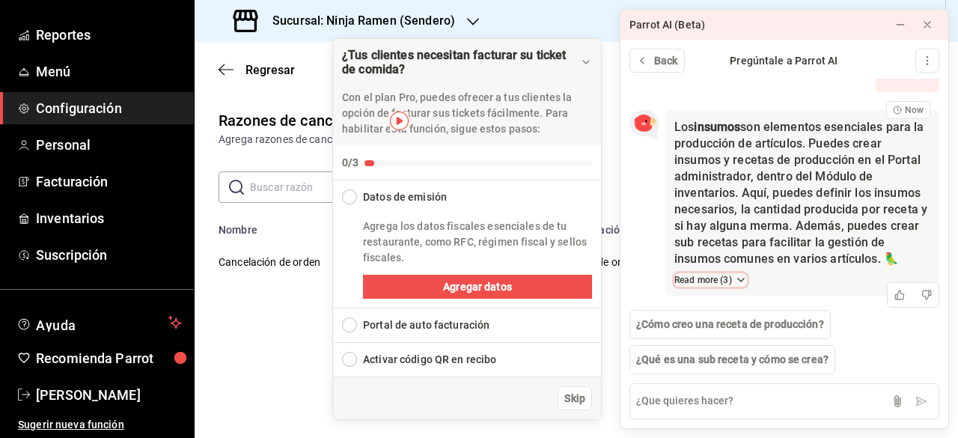
click at [730, 275] on button "Read more ( 3 )" at bounding box center [710, 279] width 73 height 13
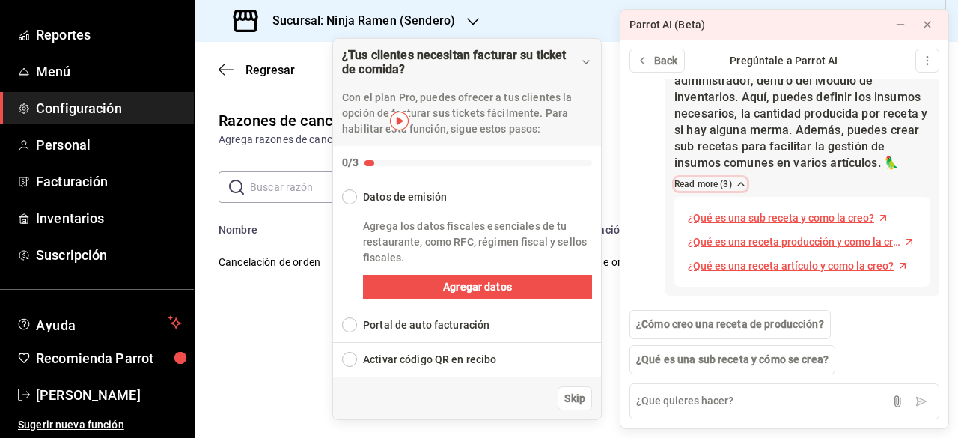
scroll to position [400, 0]
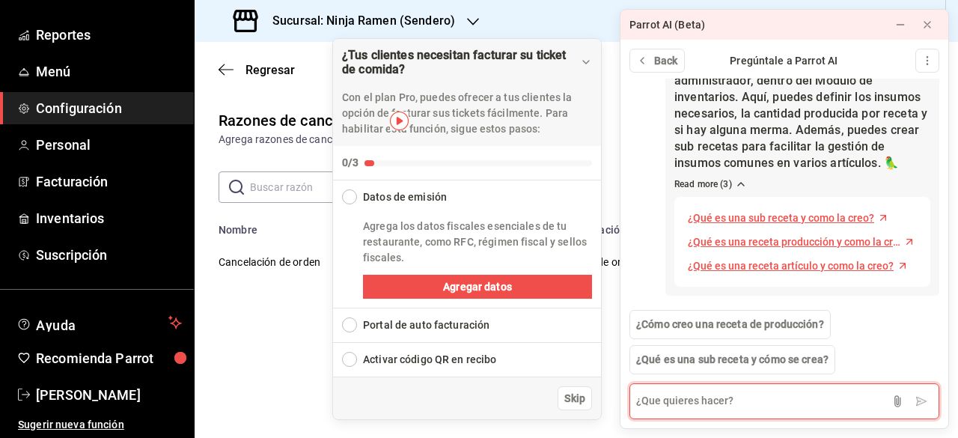
click at [664, 393] on textarea at bounding box center [784, 401] width 310 height 36
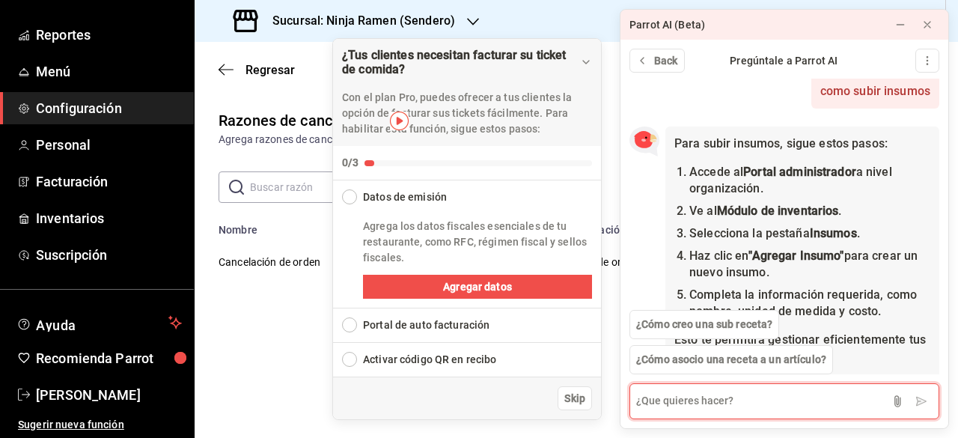
scroll to position [736, 0]
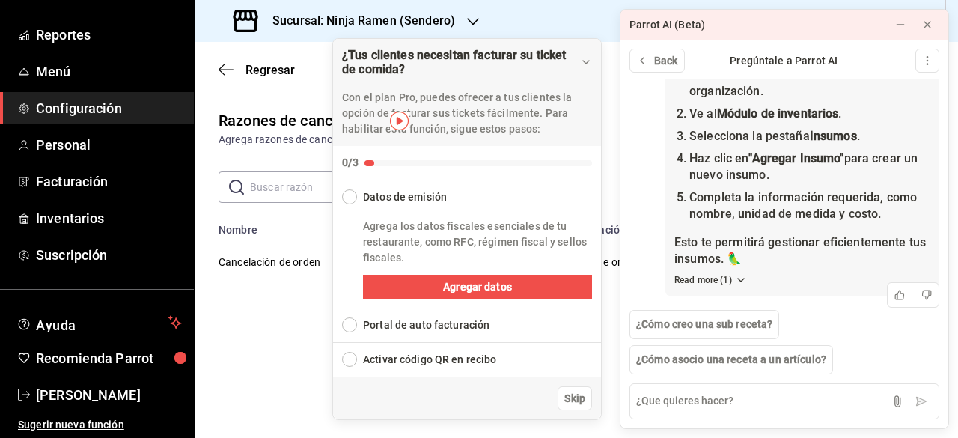
click at [730, 290] on div "Para subir insumos, sigue estos pasos: Accede al Portal administrador a nivel o…" at bounding box center [802, 162] width 274 height 266
click at [729, 279] on button "Read more ( 1 )" at bounding box center [710, 279] width 73 height 13
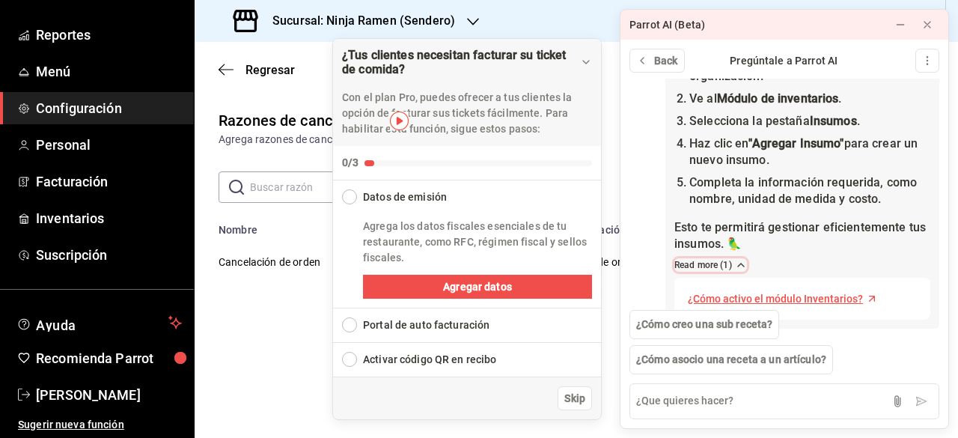
scroll to position [784, 0]
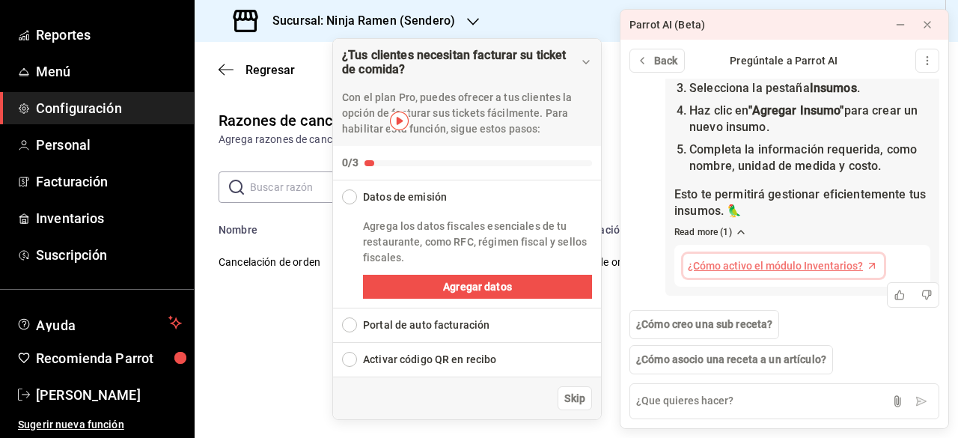
click at [822, 261] on span "¿Cómo activo el módulo Inventarios?" at bounding box center [775, 266] width 175 height 16
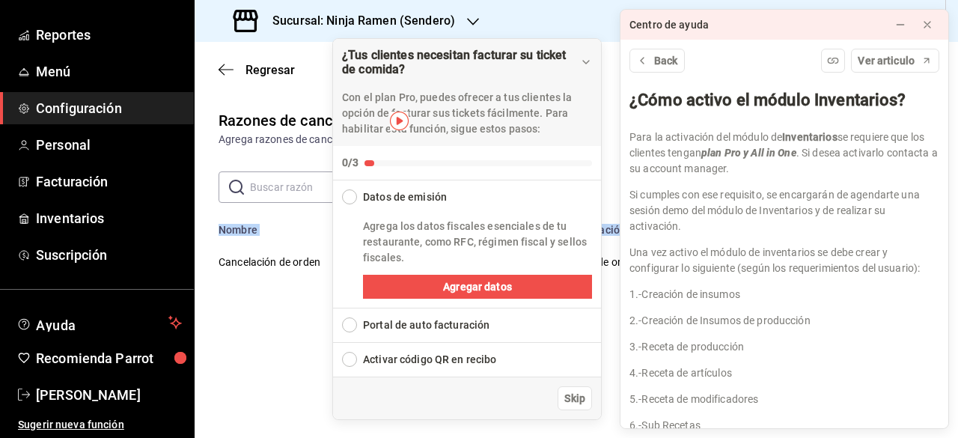
drag, startPoint x: 953, startPoint y: 231, endPoint x: 953, endPoint y: 261, distance: 29.9
click at [953, 260] on table "Nombre Tipo de cancelación Cancelación de orden Cancelación de orden" at bounding box center [576, 251] width 763 height 73
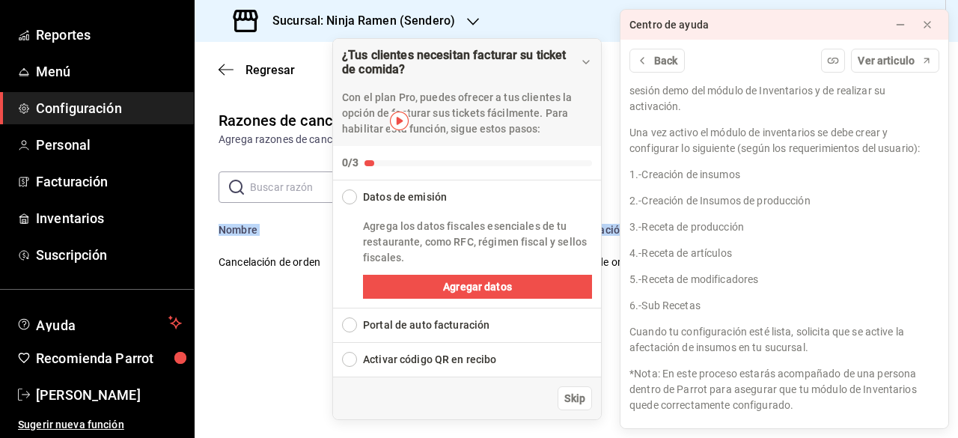
scroll to position [123, 0]
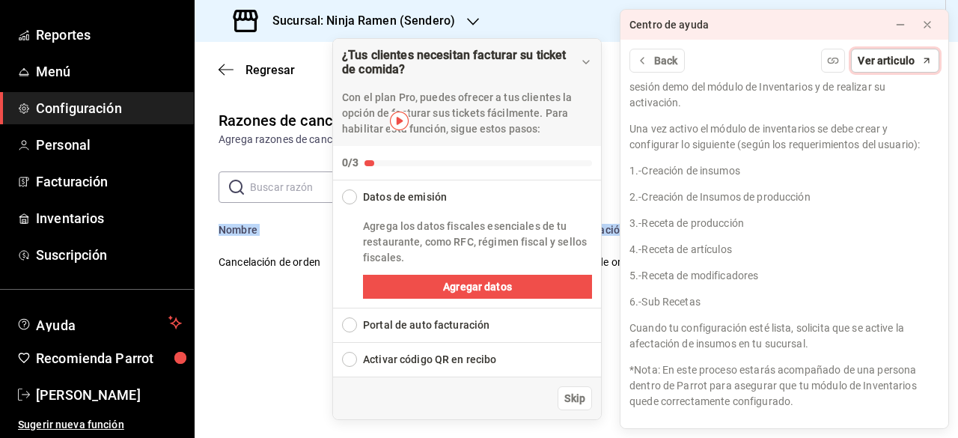
click at [883, 62] on span "Ver articulo" at bounding box center [886, 61] width 57 height 16
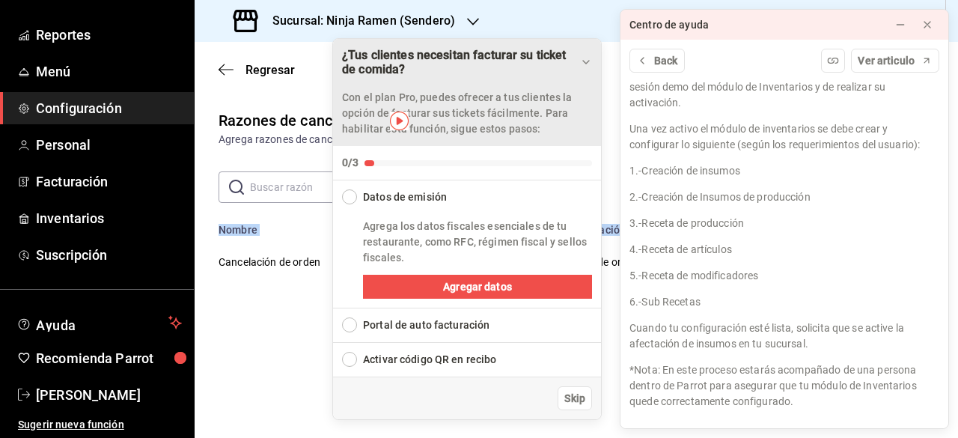
click at [581, 56] on icon "Drag to move checklist" at bounding box center [586, 62] width 12 height 12
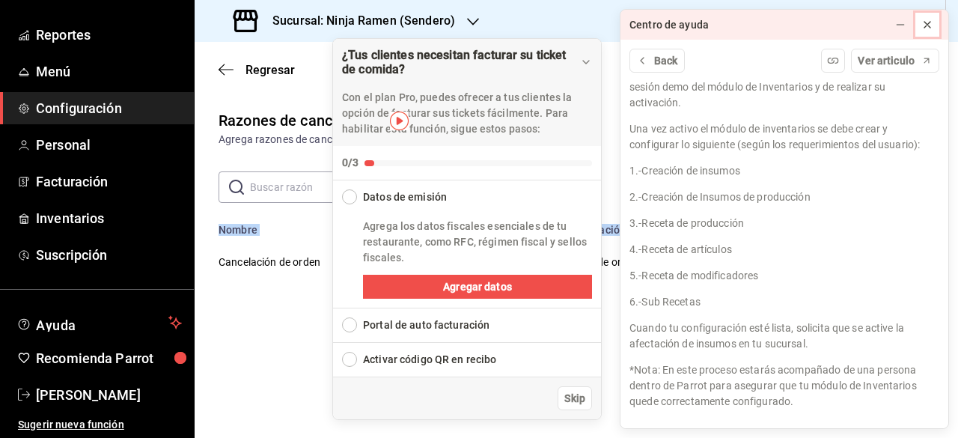
click at [926, 26] on icon at bounding box center [927, 25] width 12 height 12
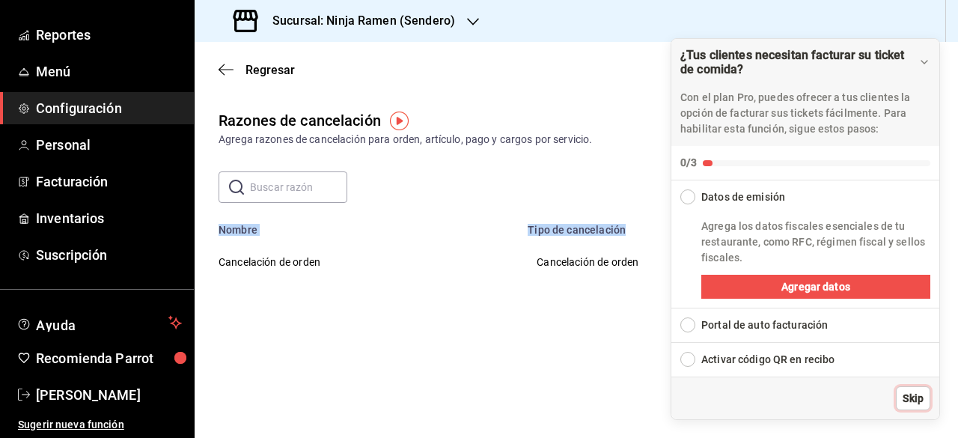
click at [917, 399] on span "Skip" at bounding box center [912, 399] width 21 height 16
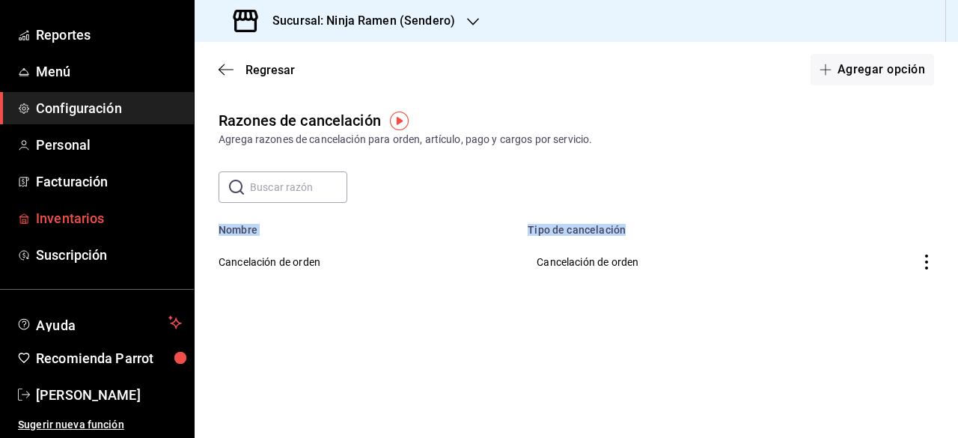
click at [73, 225] on span "Inventarios" at bounding box center [109, 218] width 146 height 20
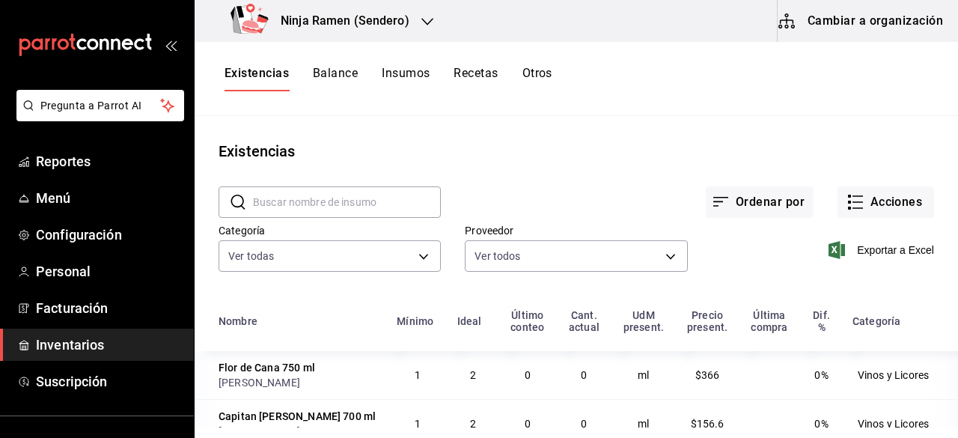
click at [414, 77] on button "Insumos" at bounding box center [406, 78] width 48 height 25
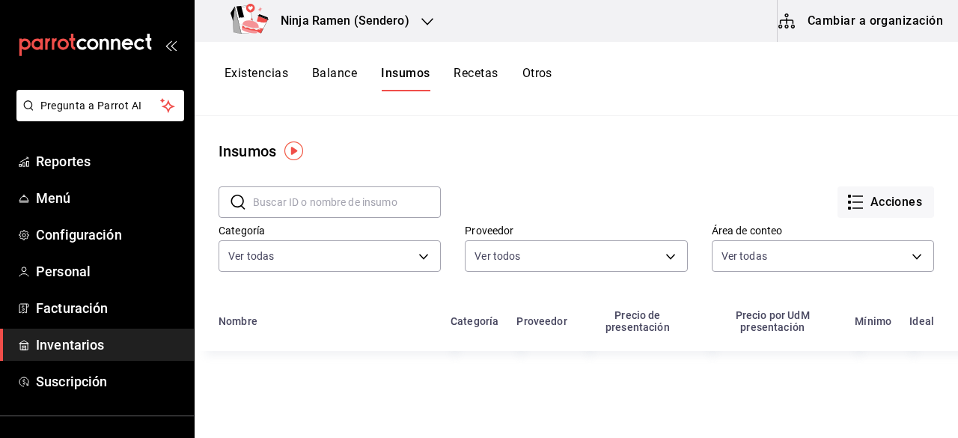
click at [421, 16] on icon "button" at bounding box center [427, 22] width 12 height 12
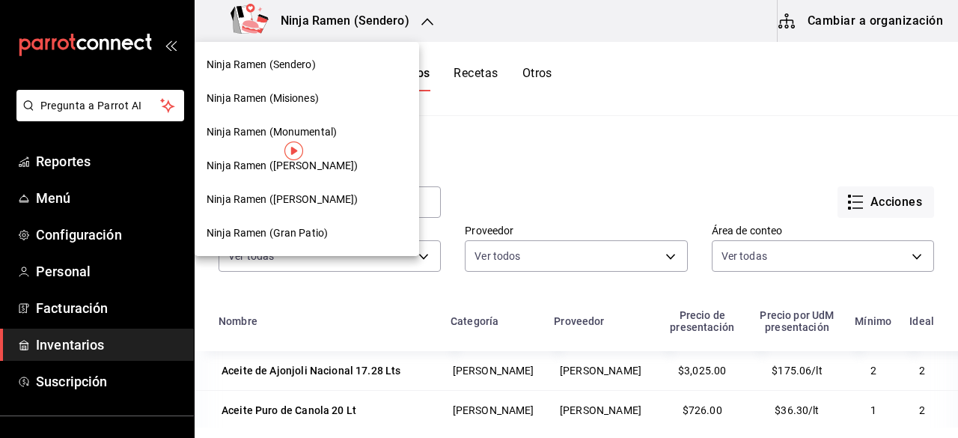
click at [322, 199] on span "Ninja Ramen (Gómez Morín)" at bounding box center [283, 200] width 152 height 16
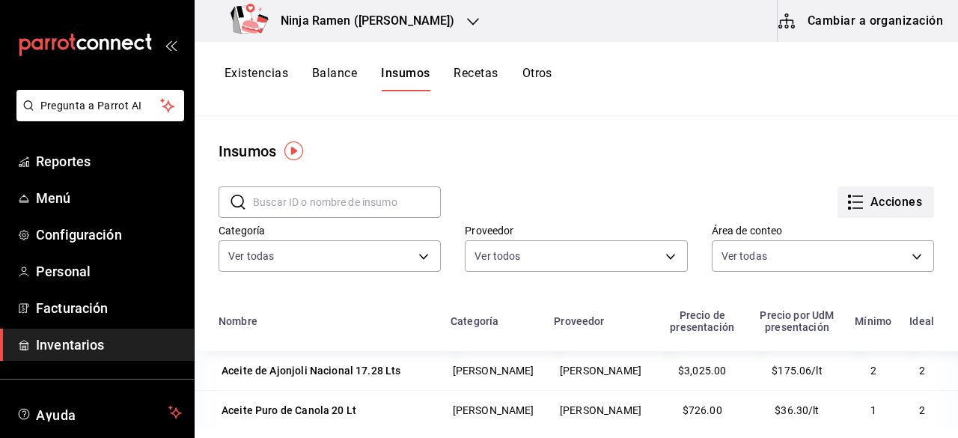
click at [883, 191] on button "Acciones" at bounding box center [885, 201] width 97 height 31
click at [861, 230] on li "Exportar lista de insumos" at bounding box center [843, 222] width 156 height 36
click at [834, 221] on span "Exportar lista de insumos" at bounding box center [841, 222] width 117 height 12
click at [296, 155] on img "button" at bounding box center [293, 150] width 19 height 19
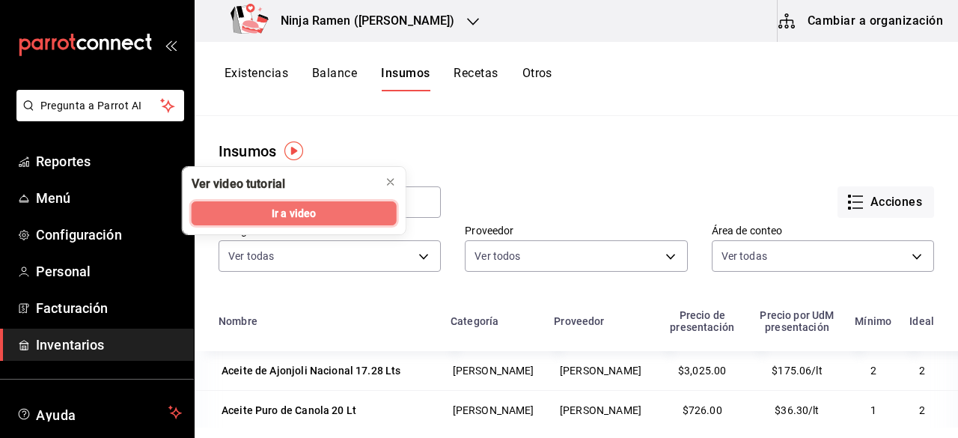
click at [308, 206] on span "Ir a video" at bounding box center [294, 214] width 44 height 16
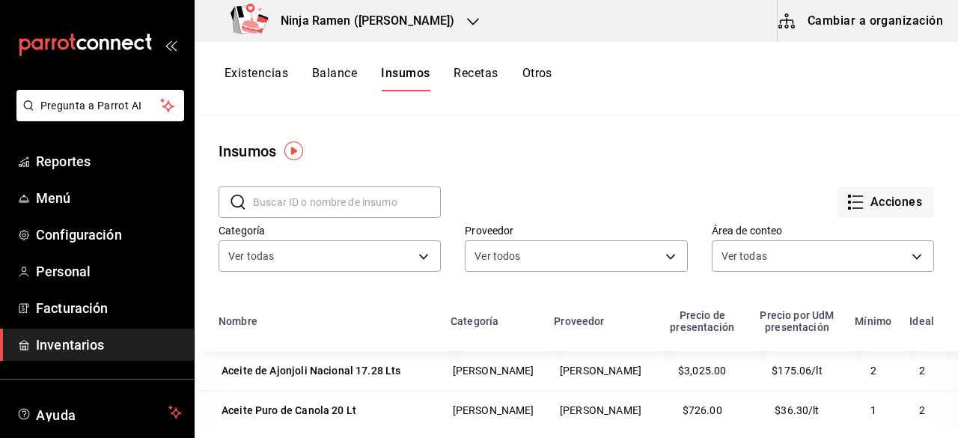
click at [96, 346] on span "Inventarios" at bounding box center [109, 344] width 146 height 20
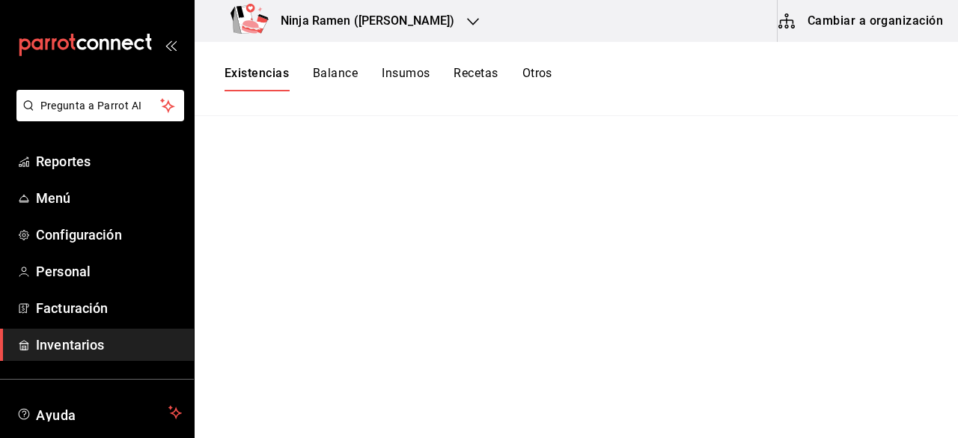
click at [853, 17] on button "Cambiar a organización" at bounding box center [861, 21] width 168 height 42
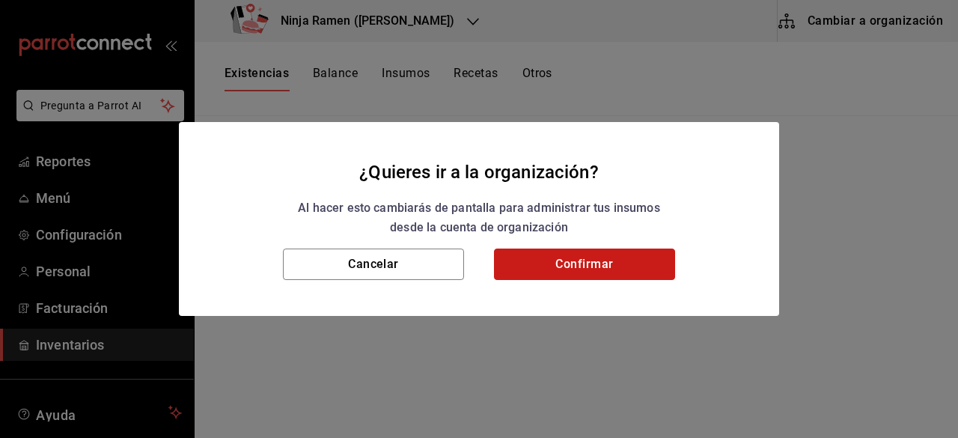
click at [583, 258] on button "Confirmar" at bounding box center [584, 263] width 181 height 31
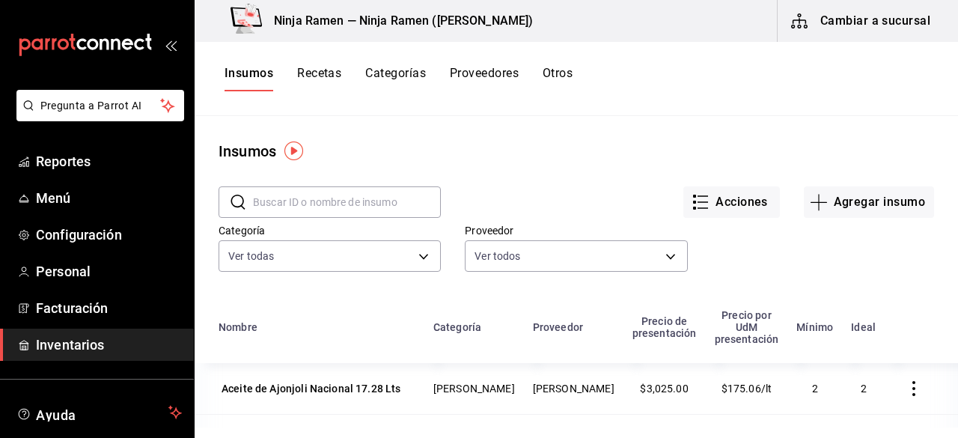
click at [561, 70] on button "Otros" at bounding box center [558, 78] width 30 height 25
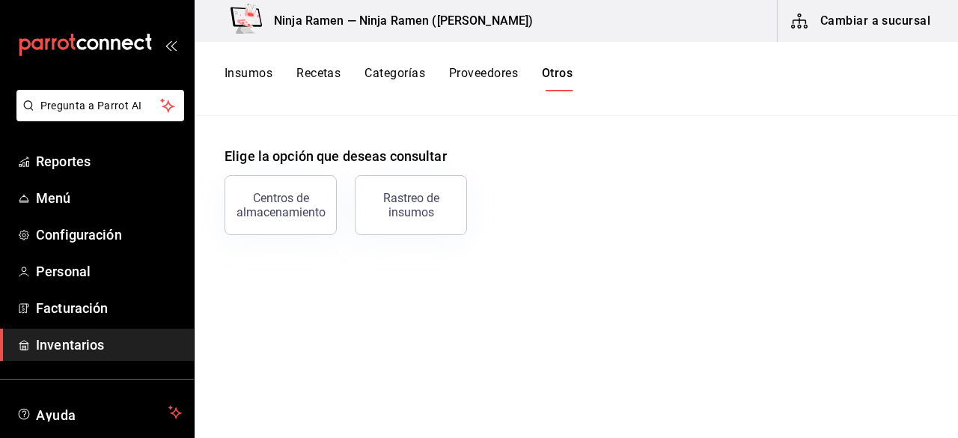
click at [498, 73] on button "Proveedores" at bounding box center [483, 78] width 69 height 25
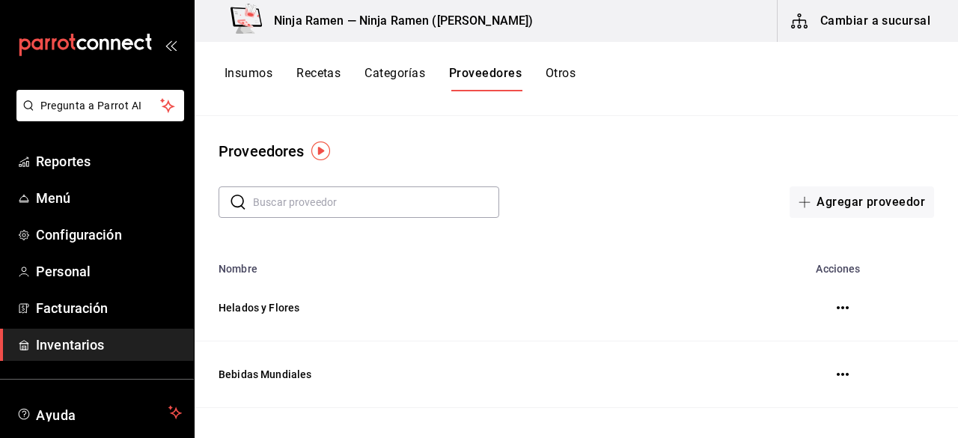
click at [411, 77] on button "Categorías" at bounding box center [394, 78] width 61 height 25
click at [337, 71] on button "Recetas" at bounding box center [318, 78] width 44 height 25
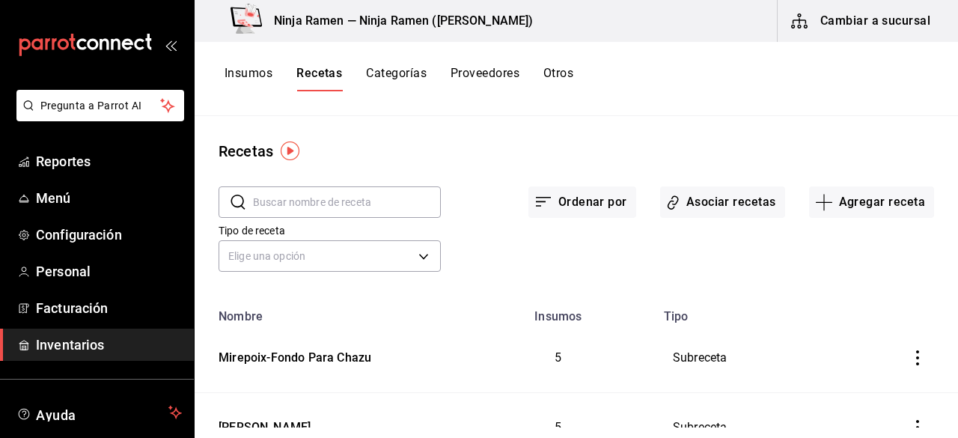
click at [257, 79] on button "Insumos" at bounding box center [248, 78] width 48 height 25
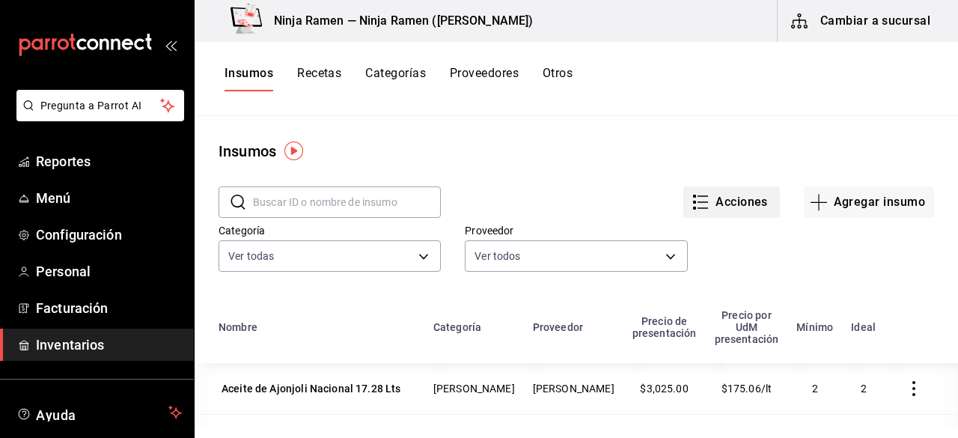
click at [732, 213] on button "Acciones" at bounding box center [731, 201] width 97 height 31
click at [817, 150] on div at bounding box center [479, 219] width 958 height 438
click at [904, 195] on button "Agregar insumo" at bounding box center [869, 201] width 130 height 31
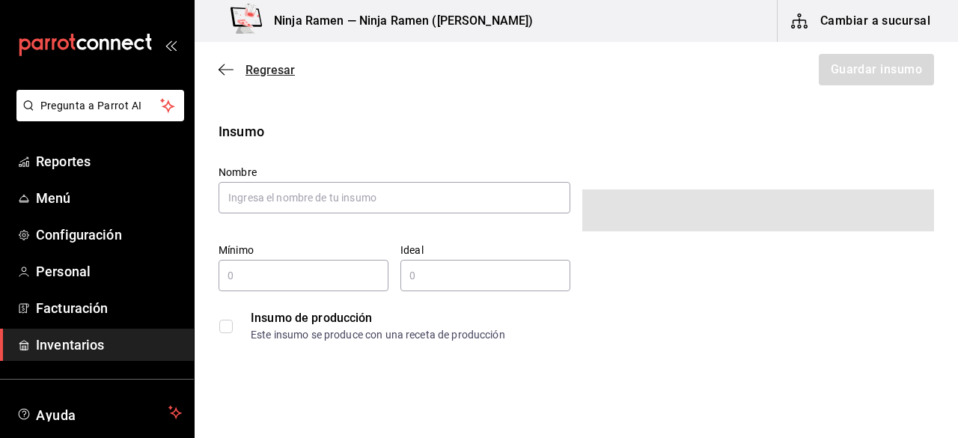
click at [221, 67] on icon "button" at bounding box center [222, 69] width 6 height 11
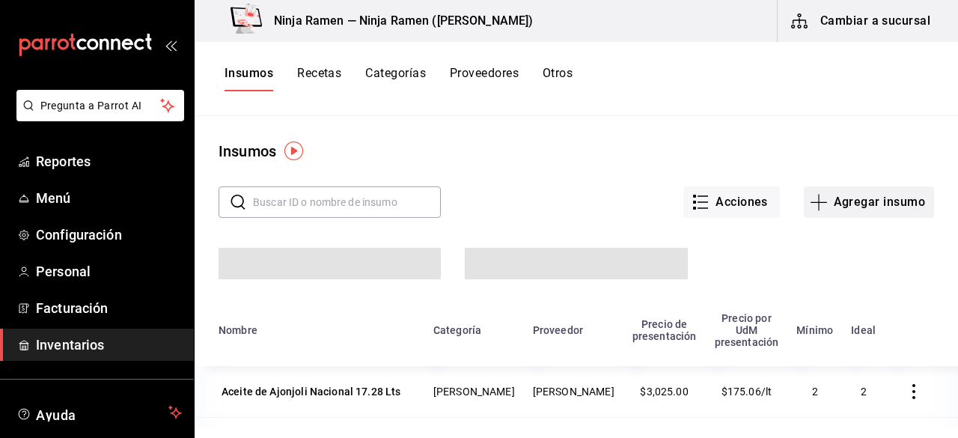
click at [818, 193] on button "Agregar insumo" at bounding box center [869, 201] width 130 height 31
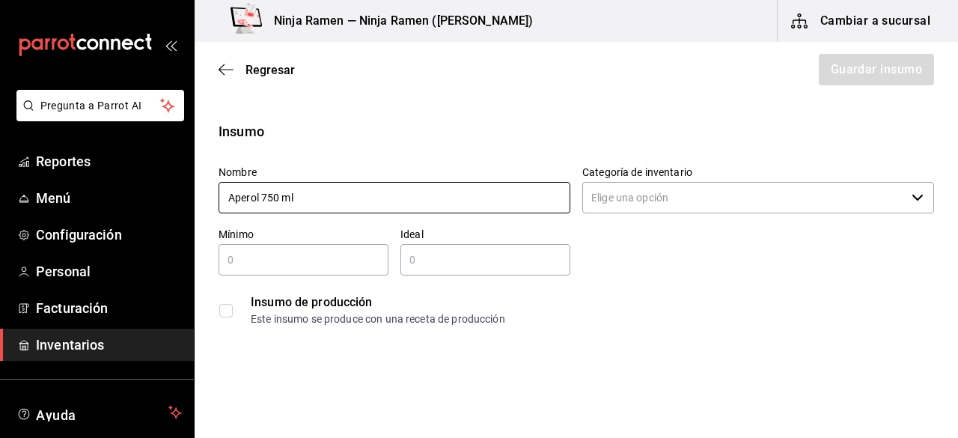
drag, startPoint x: 322, startPoint y: 201, endPoint x: 198, endPoint y: 201, distance: 124.2
click at [204, 201] on div "Insumo Nombre Aperol 750 ml Categoría de inventario ​ Mínimo ​ Ideal ​ Insumo d…" at bounding box center [576, 227] width 763 height 212
type input "Aperol 750 ml"
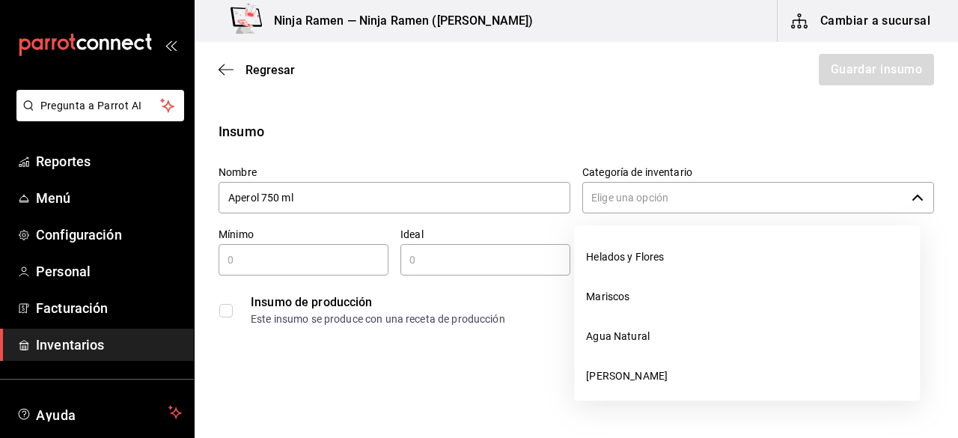
click at [723, 200] on input "Categoría de inventario" at bounding box center [743, 197] width 323 height 31
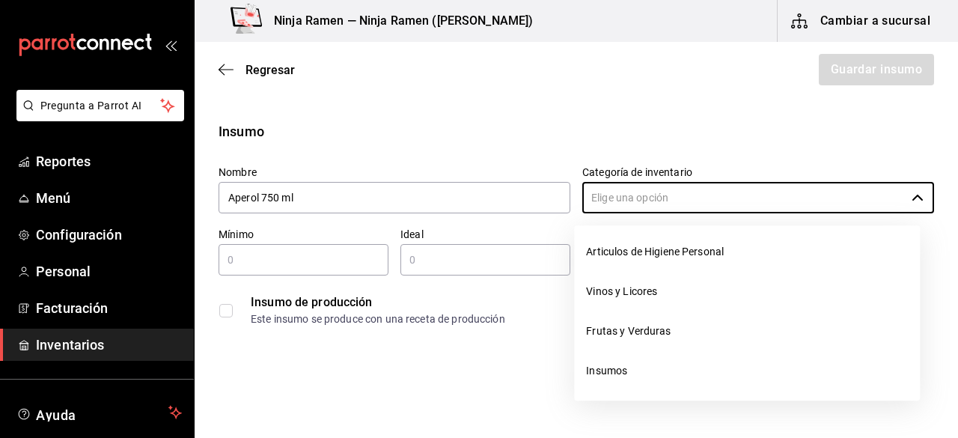
scroll to position [213, 0]
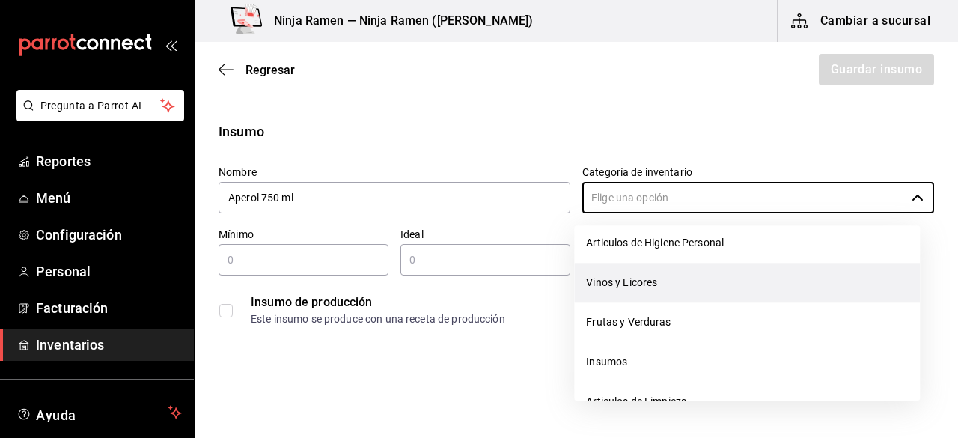
click at [663, 287] on li "Vinos y Licores" at bounding box center [747, 283] width 346 height 40
type input "Vinos y Licores"
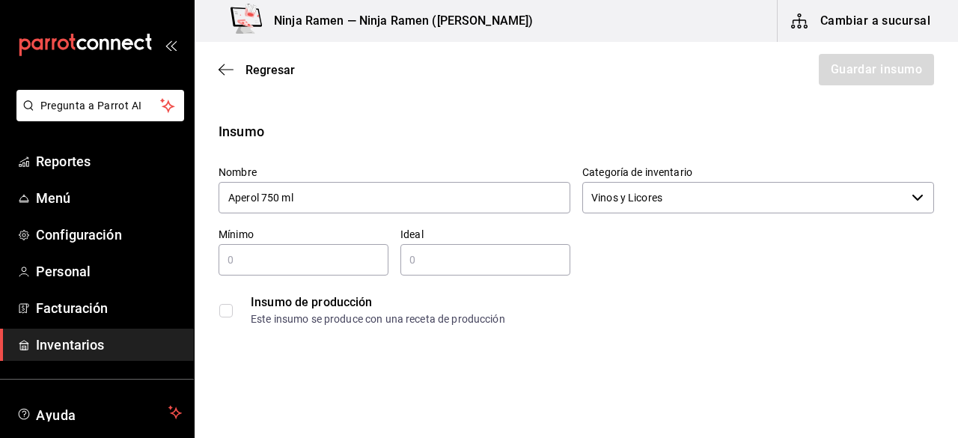
click at [311, 267] on input "text" at bounding box center [304, 260] width 170 height 18
type input "1"
click at [455, 268] on input "2" at bounding box center [485, 260] width 170 height 18
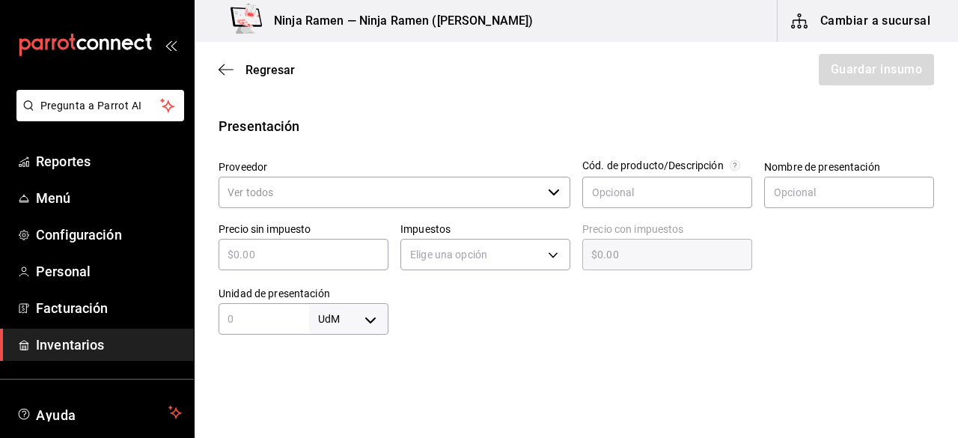
scroll to position [279, 0]
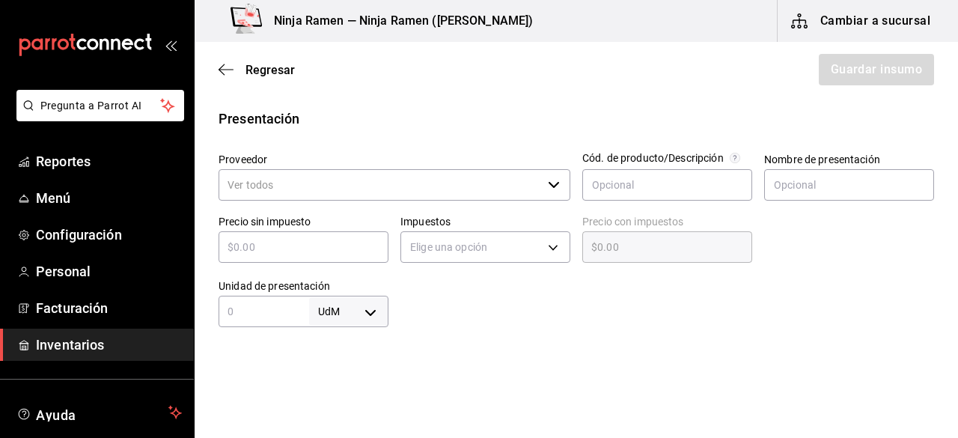
type input "2"
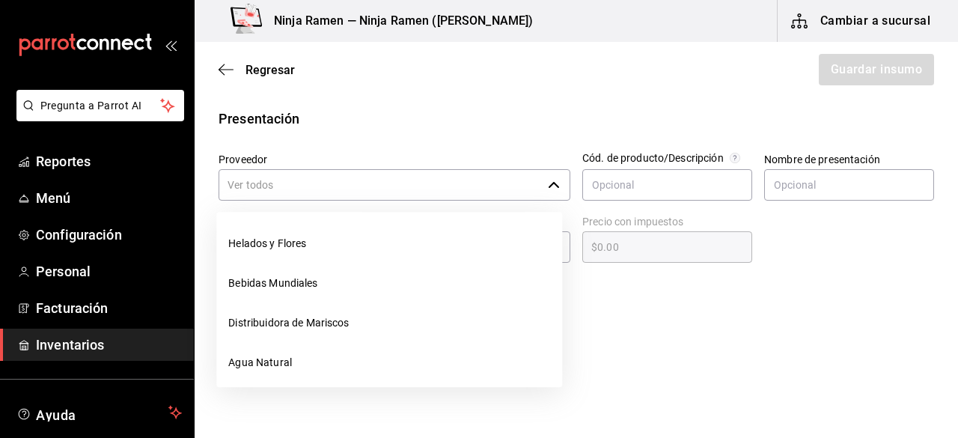
click at [304, 182] on input "Proveedor" at bounding box center [380, 184] width 323 height 31
click at [533, 188] on input "Proveedor" at bounding box center [380, 184] width 323 height 31
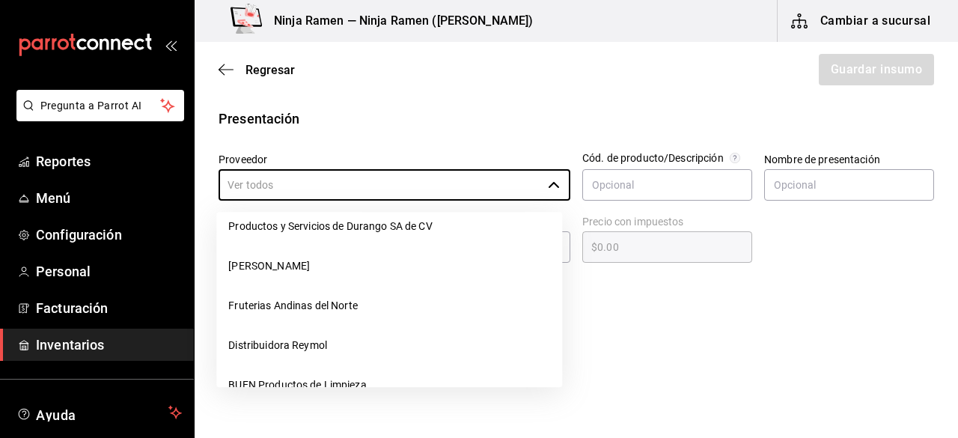
scroll to position [274, 0]
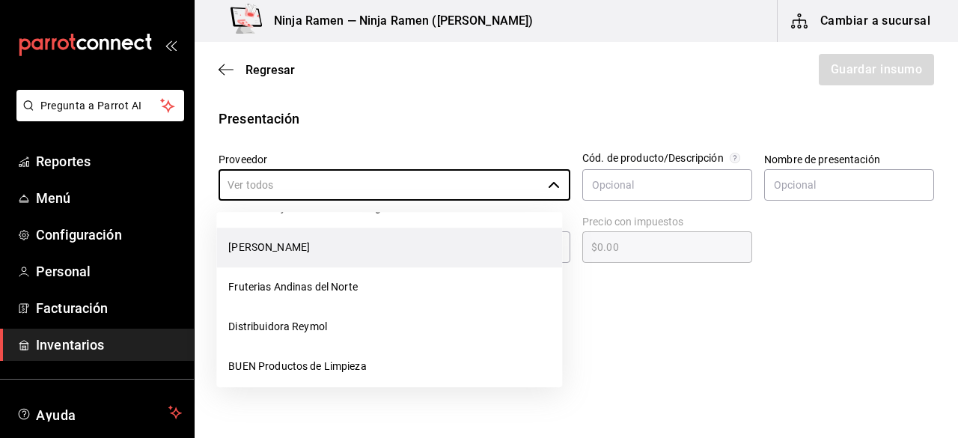
click at [346, 237] on li "[PERSON_NAME]" at bounding box center [389, 247] width 346 height 40
type input "[PERSON_NAME]"
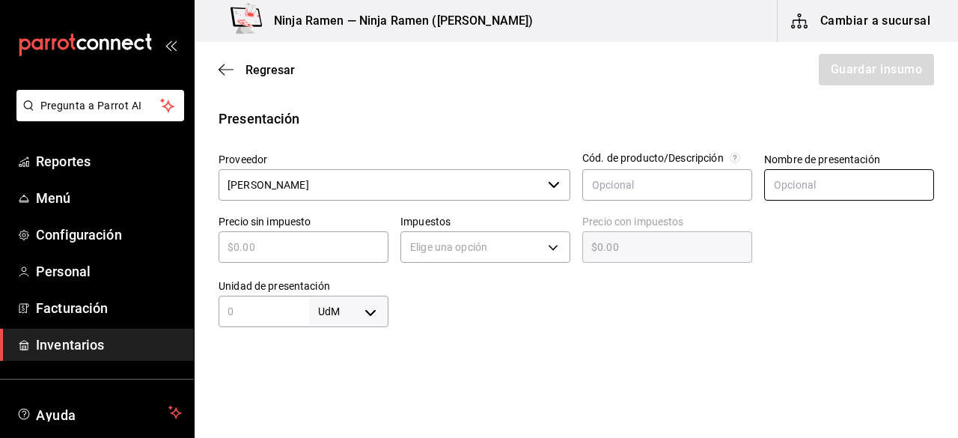
click at [807, 177] on input "text" at bounding box center [849, 184] width 170 height 31
paste input "Aperol 750 ml"
type input "Aperol 750 ml"
click at [290, 238] on input "text" at bounding box center [304, 247] width 170 height 18
type input "$3"
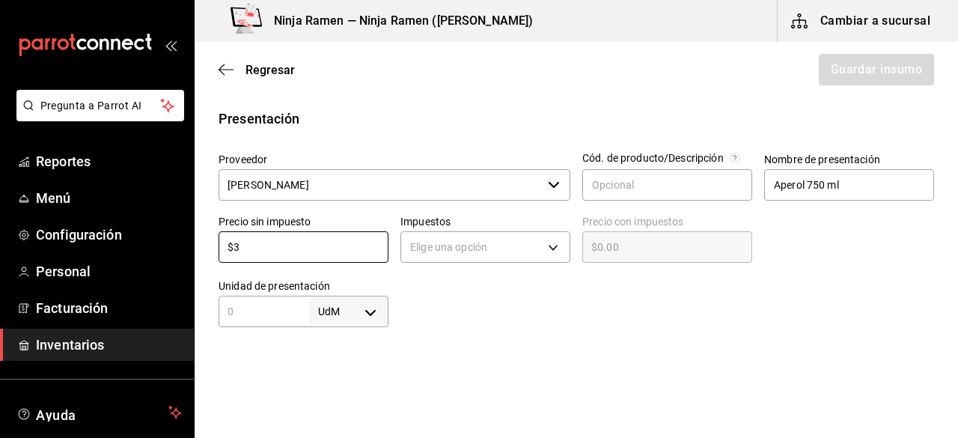
type input "$3.00"
type input "$33"
type input "$33.00"
type input "$334"
type input "$334.00"
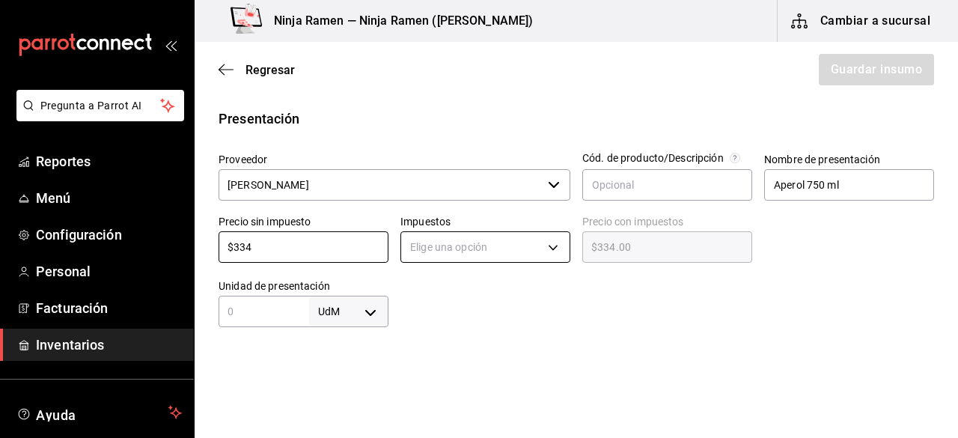
type input "$334"
click at [507, 241] on body "Pregunta a Parrot AI Reportes Menú Configuración Personal Facturación Inventari…" at bounding box center [479, 176] width 958 height 353
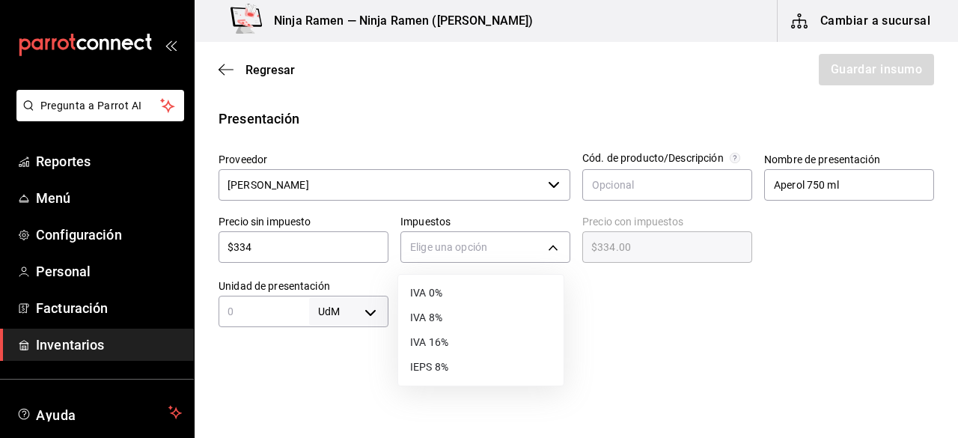
click at [453, 316] on li "IVA 8%" at bounding box center [480, 317] width 165 height 25
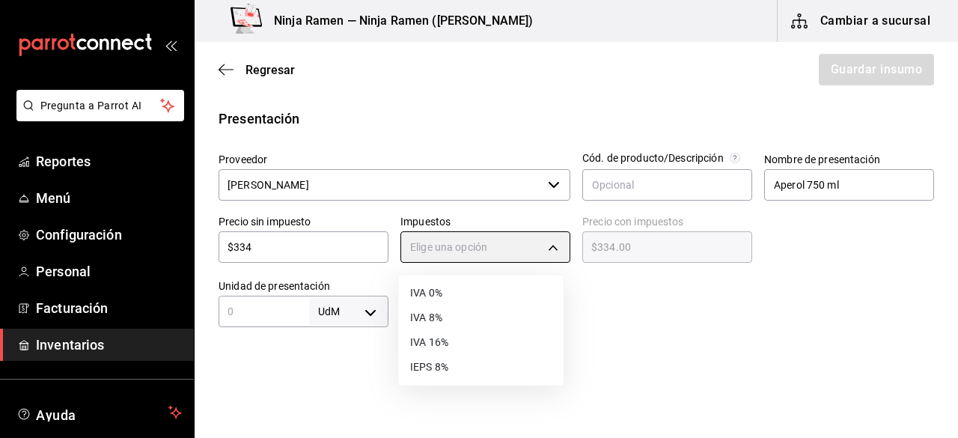
type input "IVA_8"
type input "$360.72"
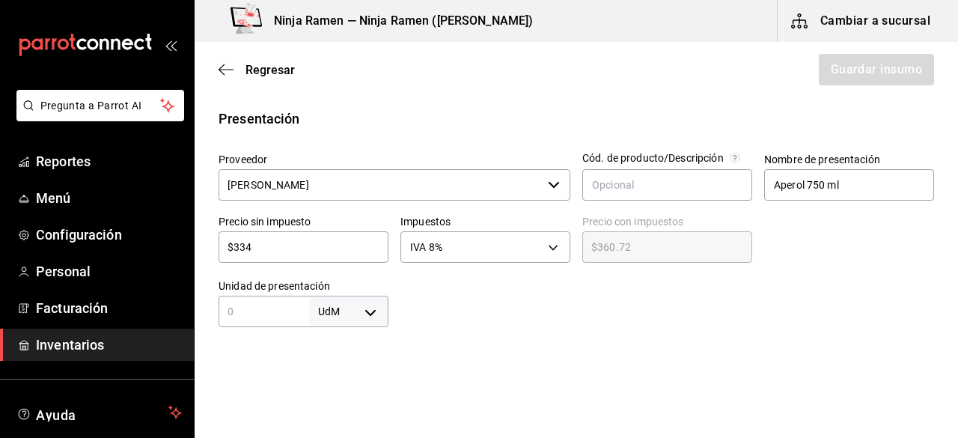
click at [284, 308] on input "text" at bounding box center [264, 311] width 91 height 18
type input "750"
click at [376, 300] on body "Pregunta a Parrot AI Reportes Menú Configuración Personal Facturación Inventari…" at bounding box center [479, 176] width 958 height 353
click at [353, 373] on li "ml" at bounding box center [346, 370] width 78 height 25
type input "MILLILITER"
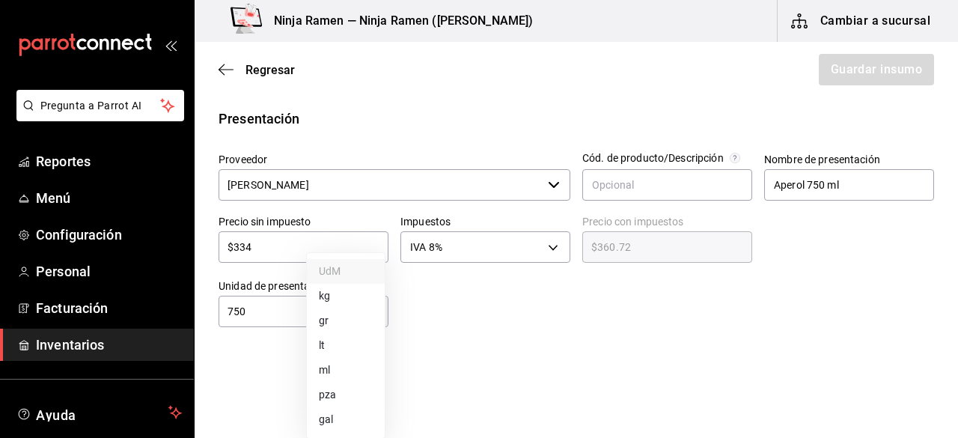
type input "MILLILITER"
type input "750"
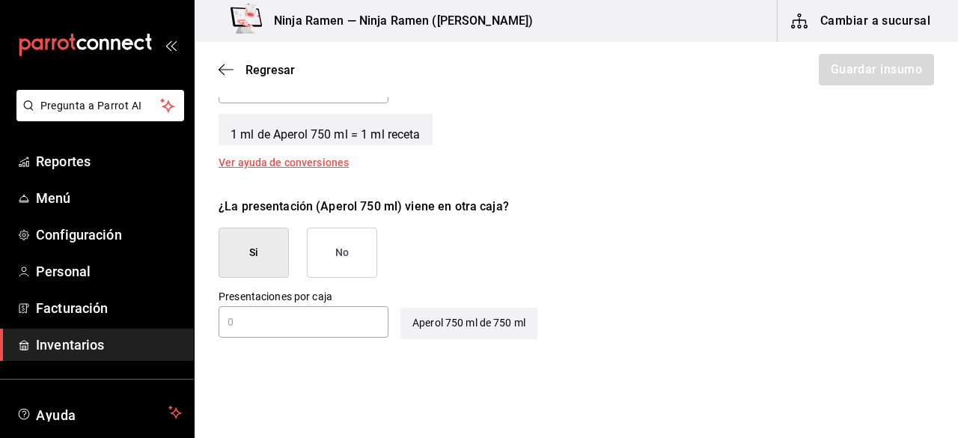
scroll to position [640, 0]
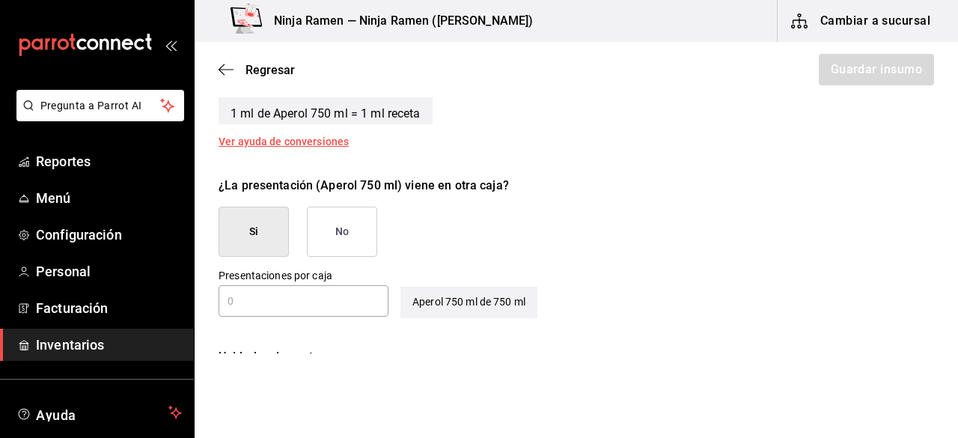
drag, startPoint x: 343, startPoint y: 199, endPoint x: 359, endPoint y: 236, distance: 39.9
click at [359, 236] on div "¿La presentación (Aperol 750 ml) viene en otra caja? Si No" at bounding box center [570, 211] width 727 height 92
click at [359, 236] on button "No" at bounding box center [342, 232] width 70 height 50
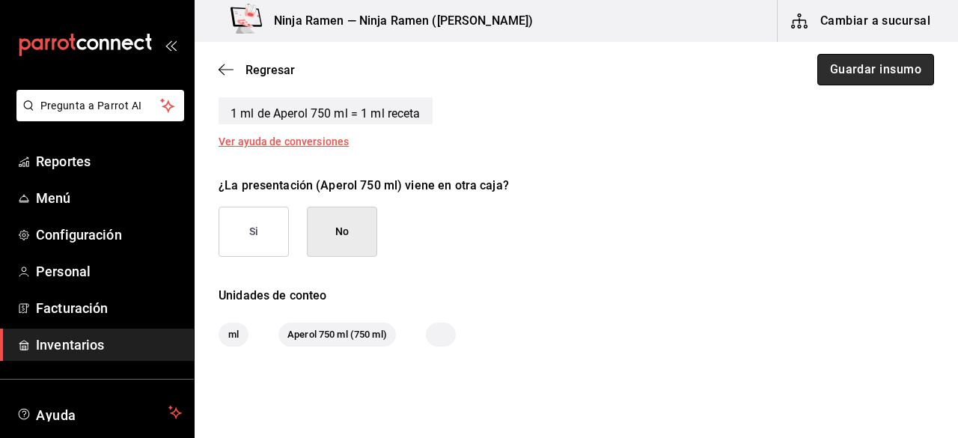
click at [852, 75] on button "Guardar insumo" at bounding box center [875, 69] width 117 height 31
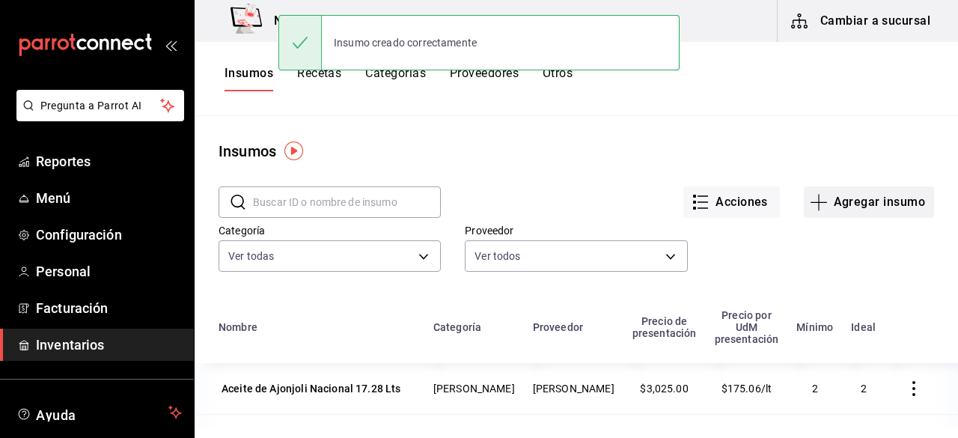
click at [875, 207] on button "Agregar insumo" at bounding box center [869, 201] width 130 height 31
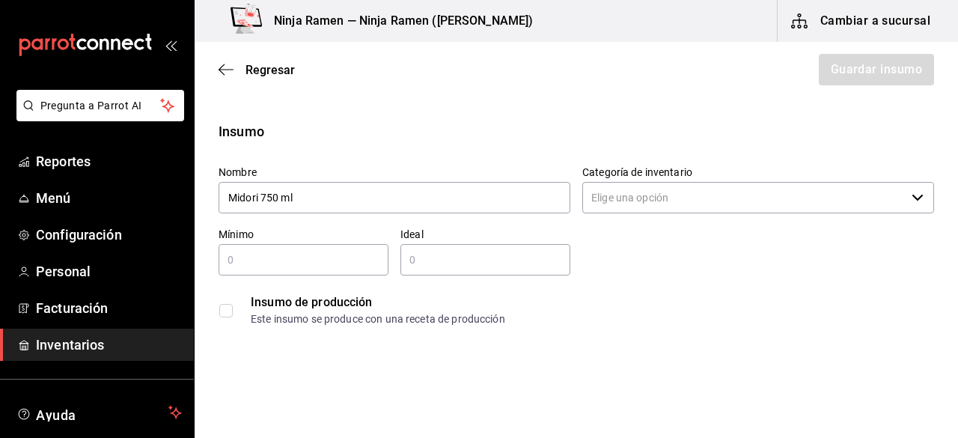
type input "Midori 750 ml"
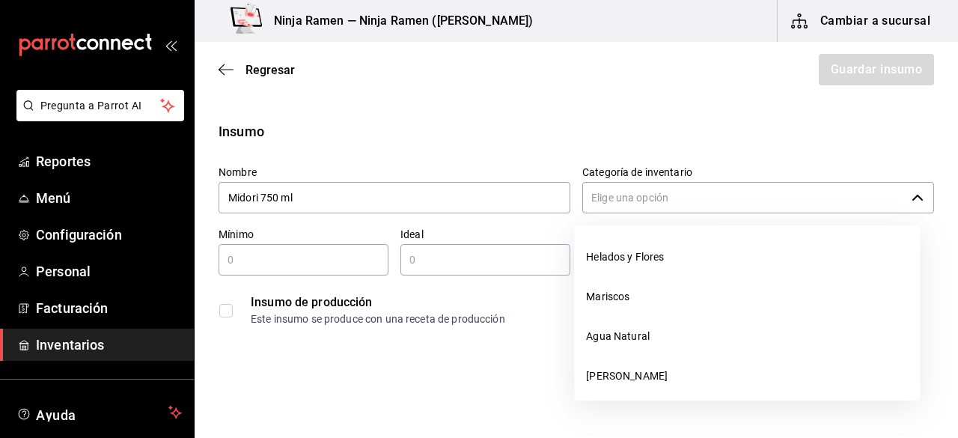
click at [817, 201] on input "Categoría de inventario" at bounding box center [743, 197] width 323 height 31
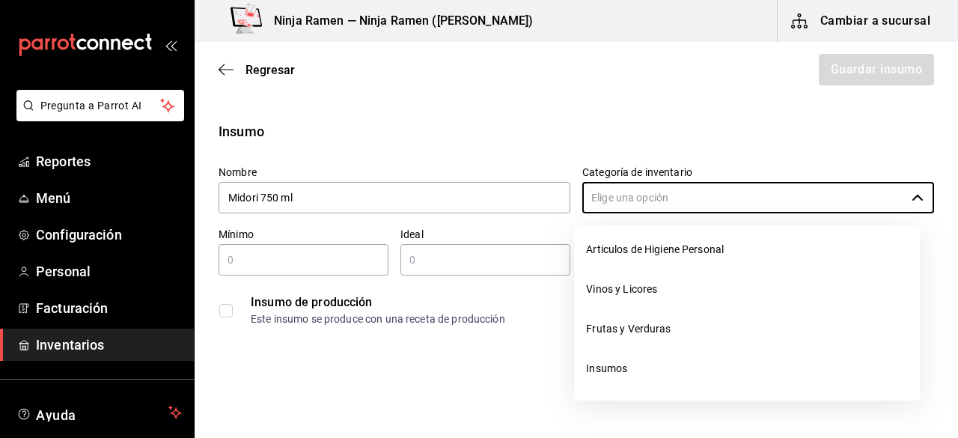
scroll to position [215, 0]
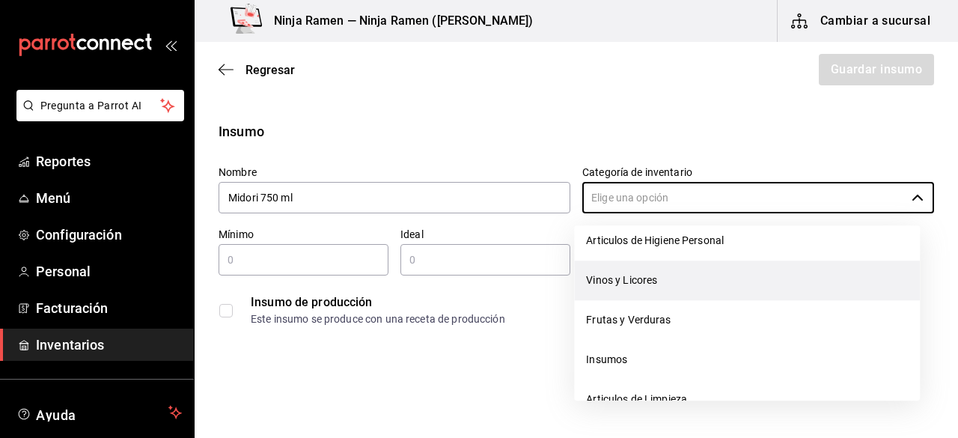
click at [670, 282] on li "Vinos y Licores" at bounding box center [747, 280] width 346 height 40
type input "Vinos y Licores"
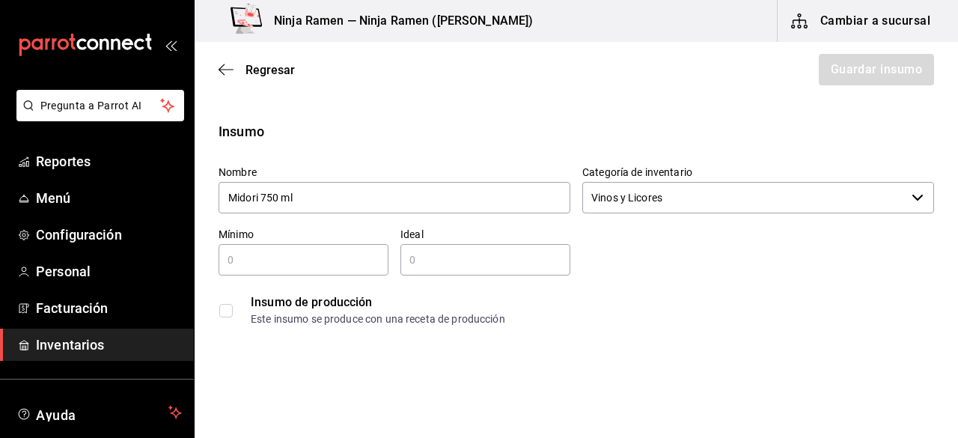
click at [323, 266] on input "text" at bounding box center [304, 260] width 170 height 18
type input "1"
click at [434, 248] on div "​" at bounding box center [485, 259] width 170 height 31
type input "2"
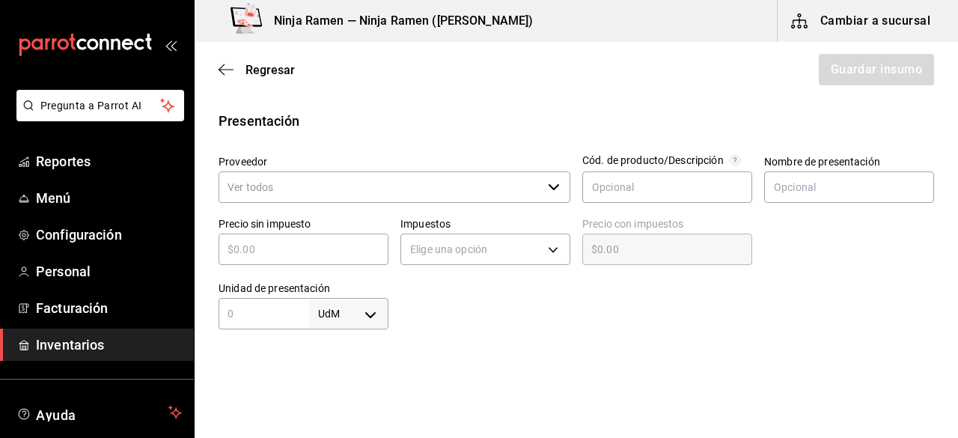
scroll to position [292, 0]
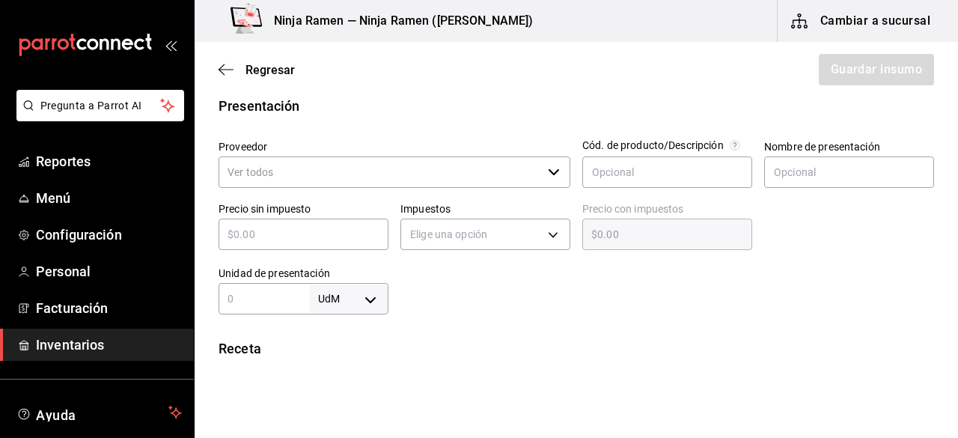
click at [562, 155] on div "Proveedor ​" at bounding box center [395, 165] width 352 height 50
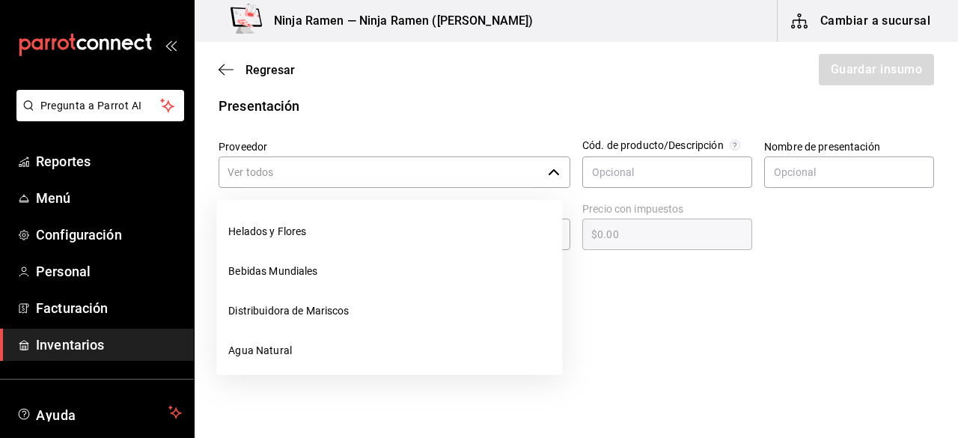
click at [552, 166] on icon "button" at bounding box center [554, 172] width 12 height 12
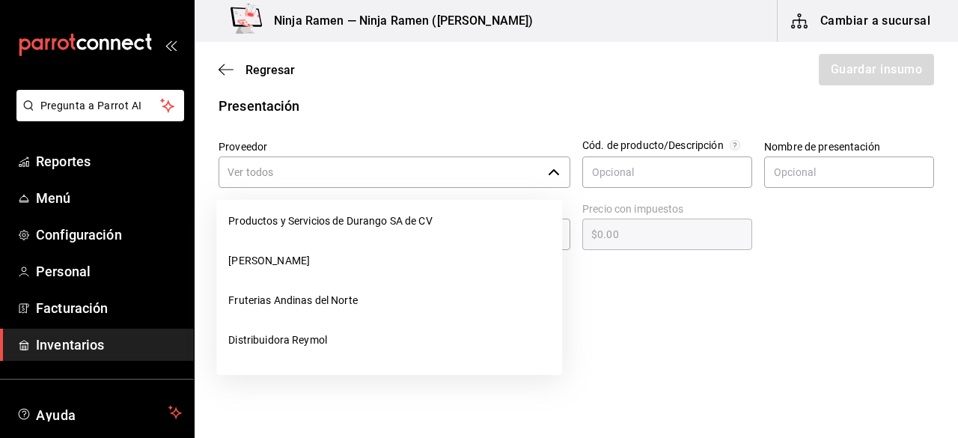
scroll to position [274, 0]
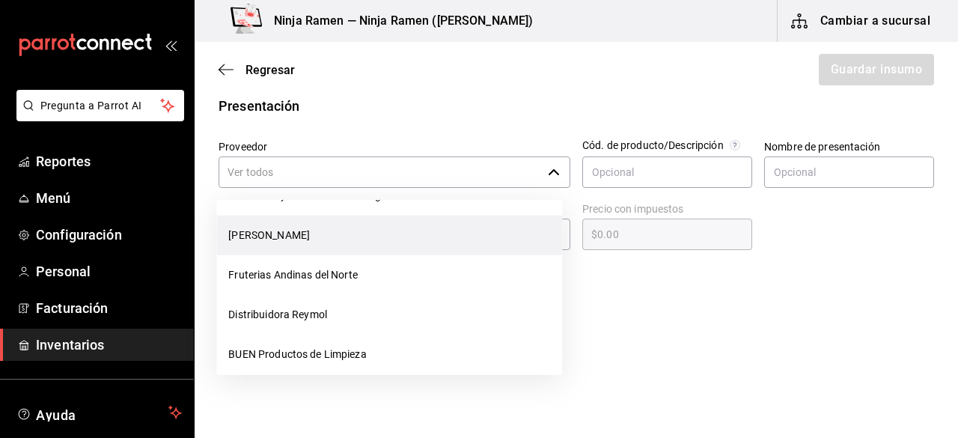
drag, startPoint x: 500, startPoint y: 290, endPoint x: 441, endPoint y: 235, distance: 79.9
click at [441, 235] on ul "Helados y Flores Bebidas Mundiales Distribuidora de Mariscos Agua Natural Bodeg…" at bounding box center [389, 287] width 346 height 175
click at [441, 235] on li "[PERSON_NAME]" at bounding box center [389, 236] width 346 height 40
type input "[PERSON_NAME]"
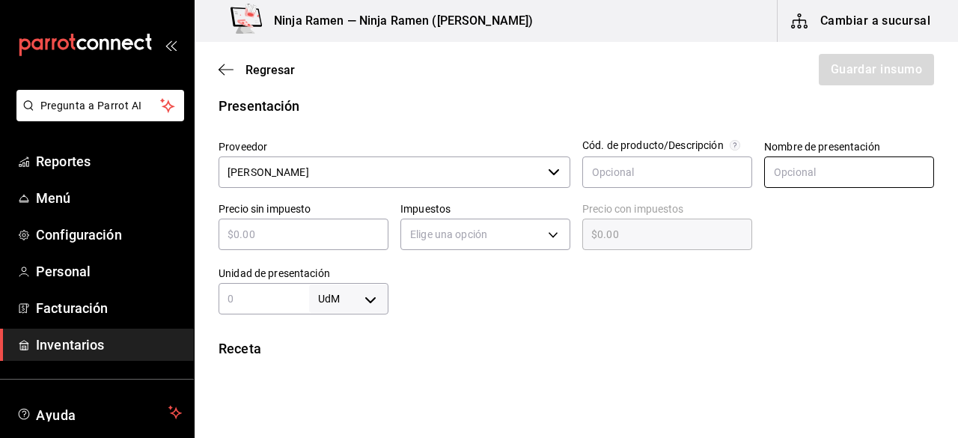
type input "2"
click at [846, 177] on input "text" at bounding box center [849, 171] width 170 height 31
paste input "Midori 750 ml"
type input "Midori 750 ml"
click at [346, 218] on div "Precio sin impuesto ​" at bounding box center [304, 226] width 170 height 48
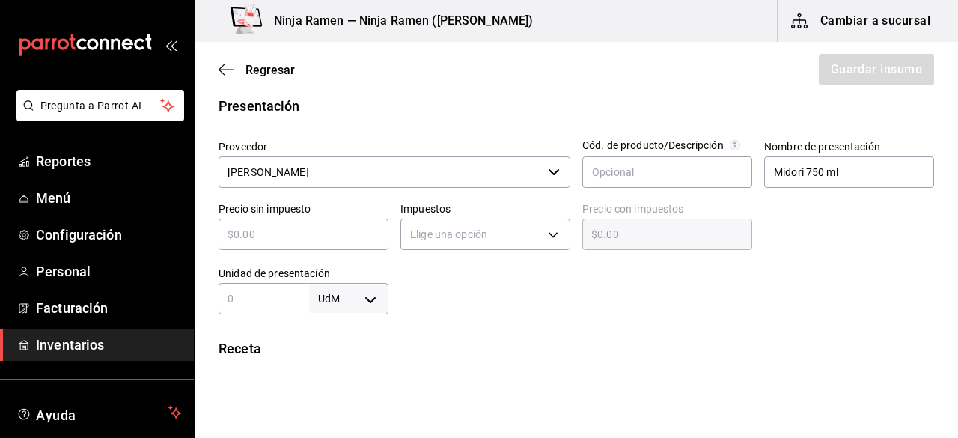
click at [323, 238] on input "text" at bounding box center [304, 234] width 170 height 18
type input "$5"
type input "$5.00"
type input "$51"
type input "$51.00"
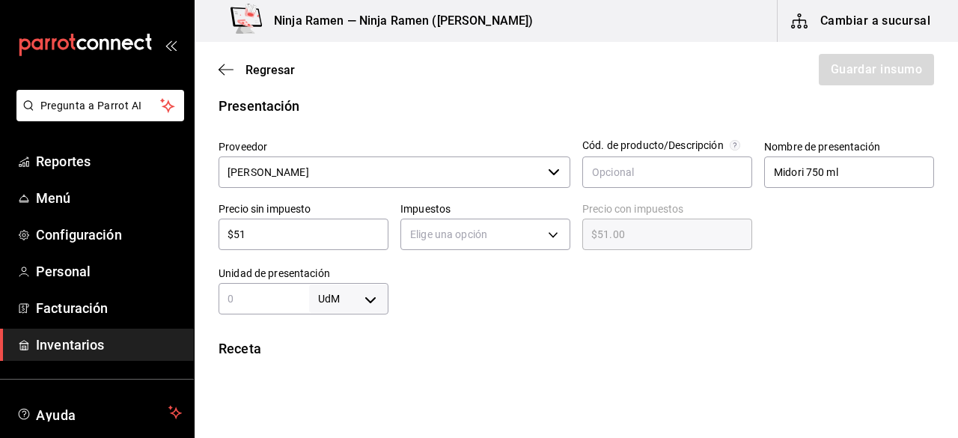
type input "$514"
type input "$514.00"
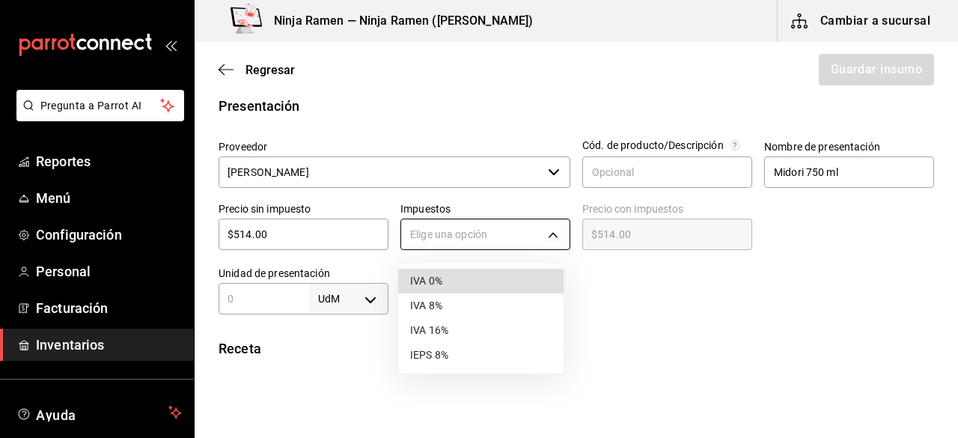
click at [447, 221] on body "Pregunta a Parrot AI Reportes Menú Configuración Personal Facturación Inventari…" at bounding box center [479, 176] width 958 height 353
click at [443, 306] on li "IVA 8%" at bounding box center [480, 305] width 165 height 25
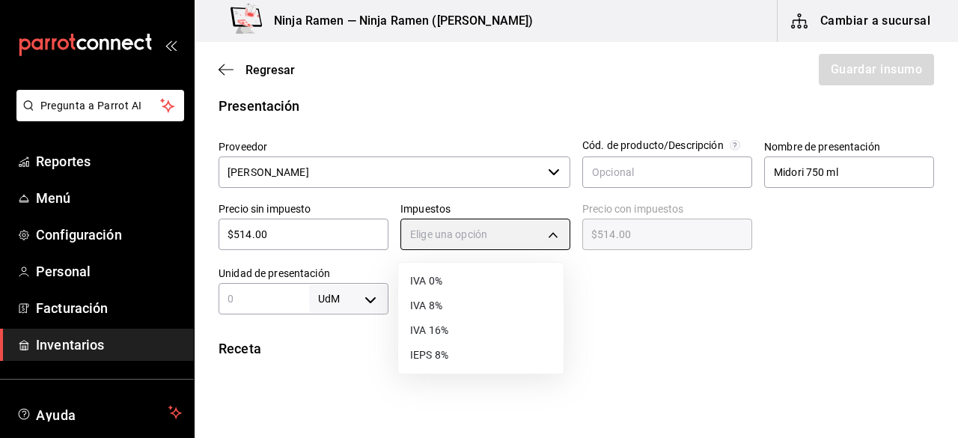
type input "IVA_8"
type input "$555.12"
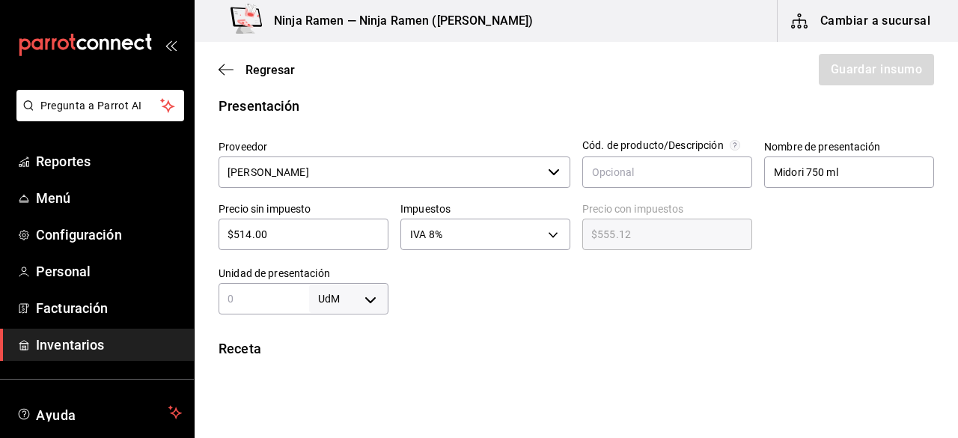
click at [287, 303] on input "text" at bounding box center [264, 299] width 91 height 18
type input "750"
click at [349, 296] on body "Pregunta a Parrot AI Reportes Menú Configuración Personal Facturación Inventari…" at bounding box center [479, 176] width 958 height 353
click at [361, 363] on li "ml" at bounding box center [346, 370] width 78 height 25
type input "MILLILITER"
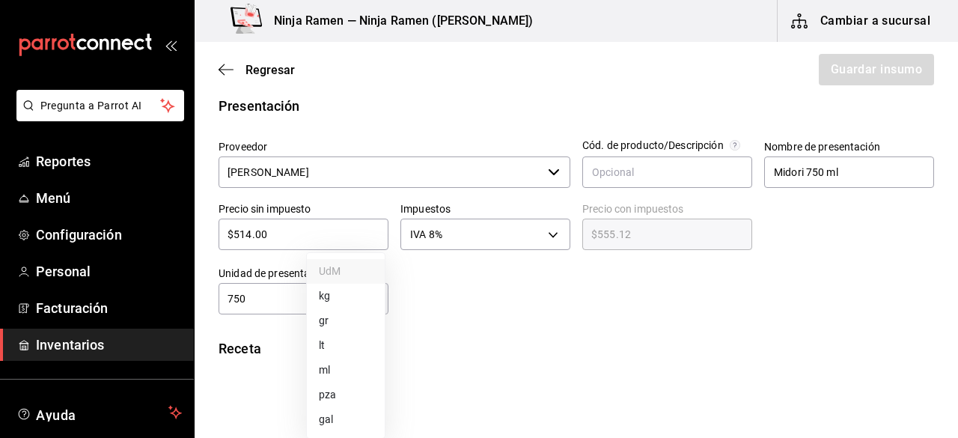
type input "MILLILITER"
type input "750"
click at [675, 334] on div "Insumo Nombre Midori 750 ml Categoría de inventario Vinos y Licores ​ Mínimo 1 …" at bounding box center [576, 292] width 763 height 926
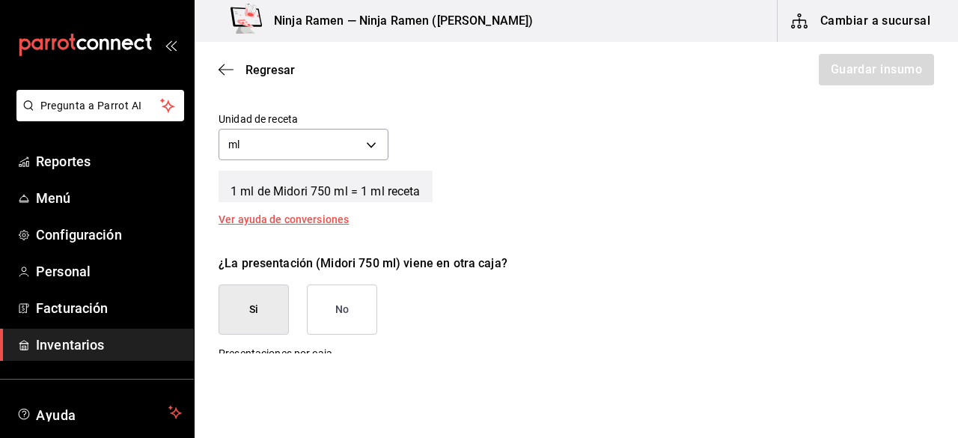
scroll to position [564, 0]
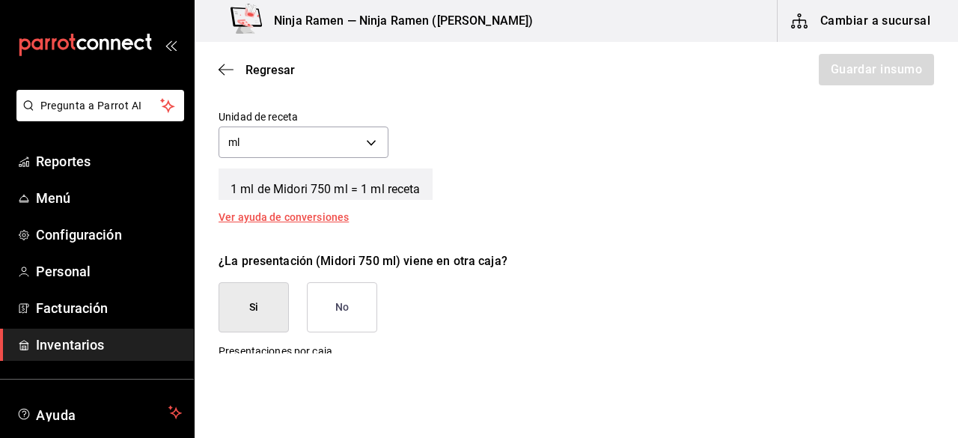
click at [348, 305] on button "No" at bounding box center [342, 307] width 70 height 50
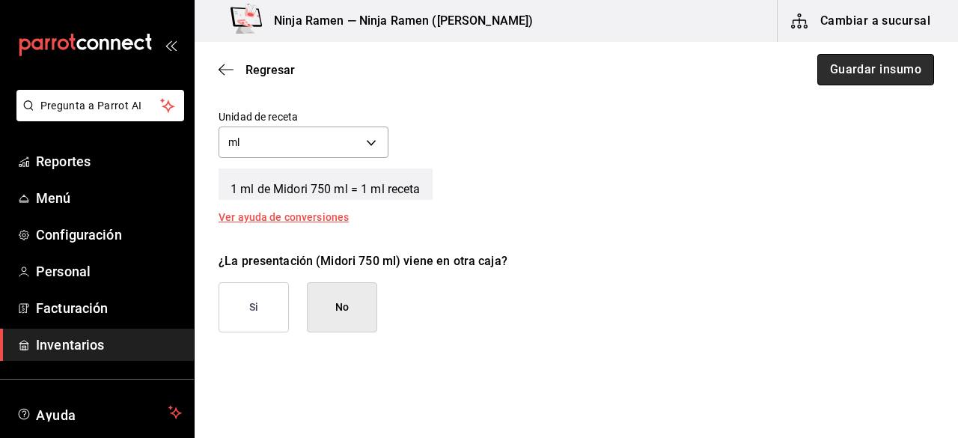
click at [817, 70] on button "Guardar insumo" at bounding box center [875, 69] width 117 height 31
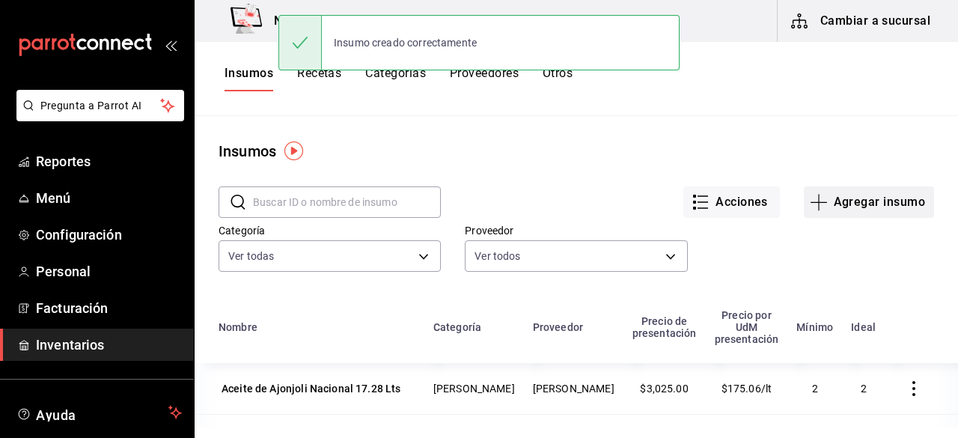
click at [849, 200] on button "Agregar insumo" at bounding box center [869, 201] width 130 height 31
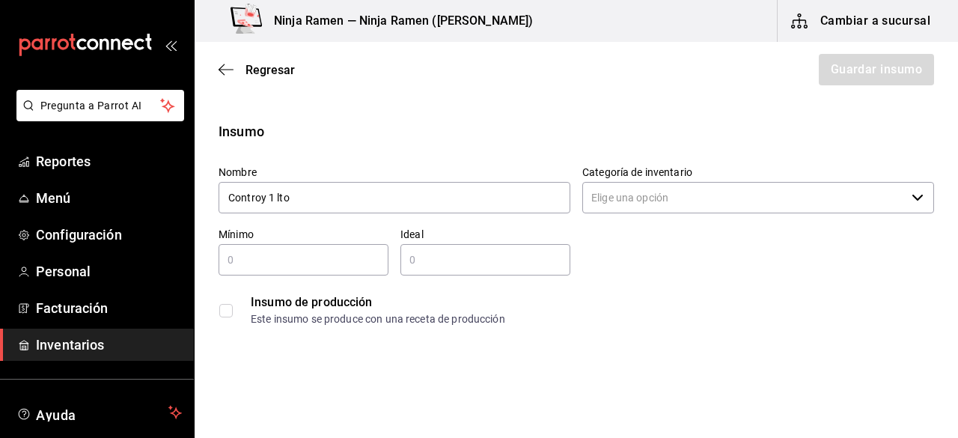
type input "Controy 1 lto"
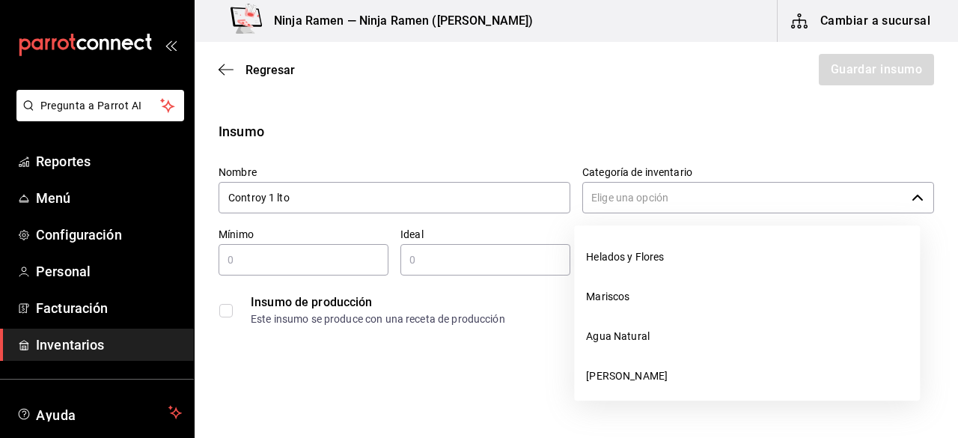
click at [861, 188] on input "Categoría de inventario" at bounding box center [743, 197] width 323 height 31
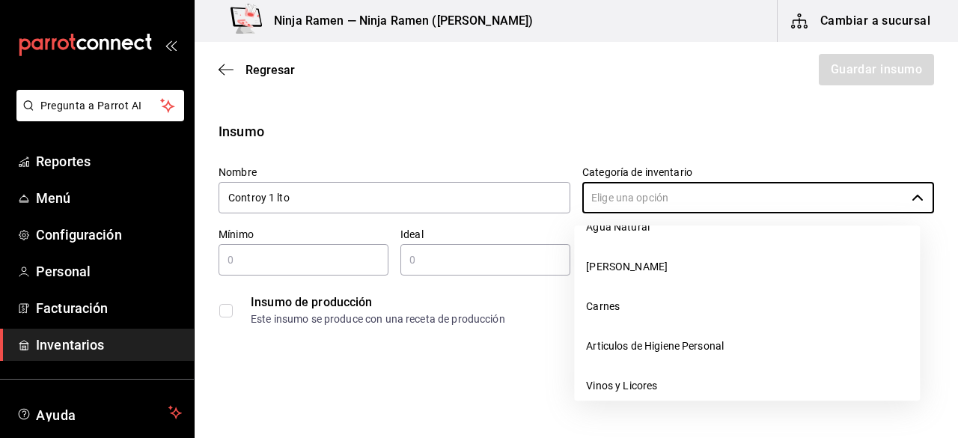
scroll to position [129, 0]
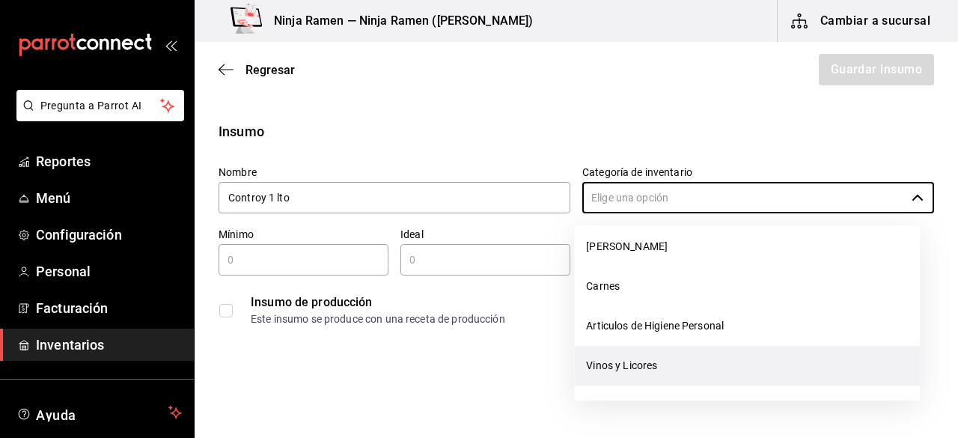
click at [763, 371] on li "Vinos y Licores" at bounding box center [747, 366] width 346 height 40
type input "Vinos y Licores"
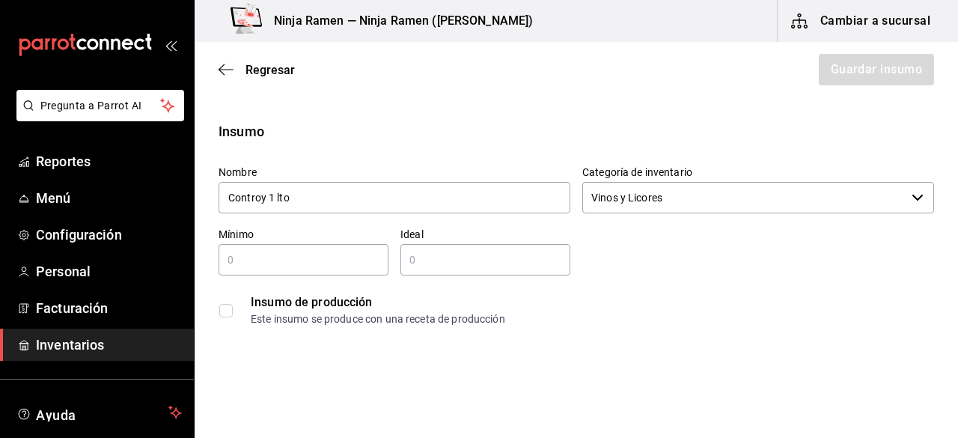
click at [315, 273] on div "​" at bounding box center [304, 259] width 170 height 31
type input "1"
type input "2"
click at [438, 261] on input "2" at bounding box center [485, 260] width 170 height 18
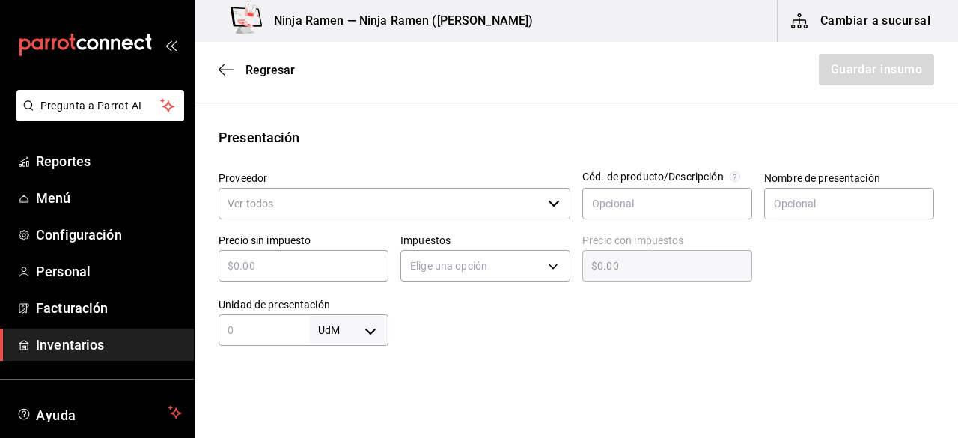
scroll to position [290, 0]
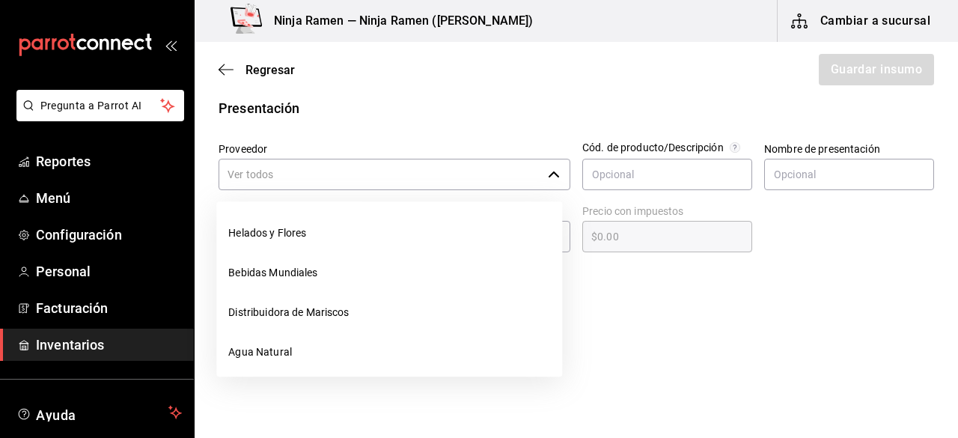
click at [548, 174] on icon "button" at bounding box center [553, 174] width 10 height 6
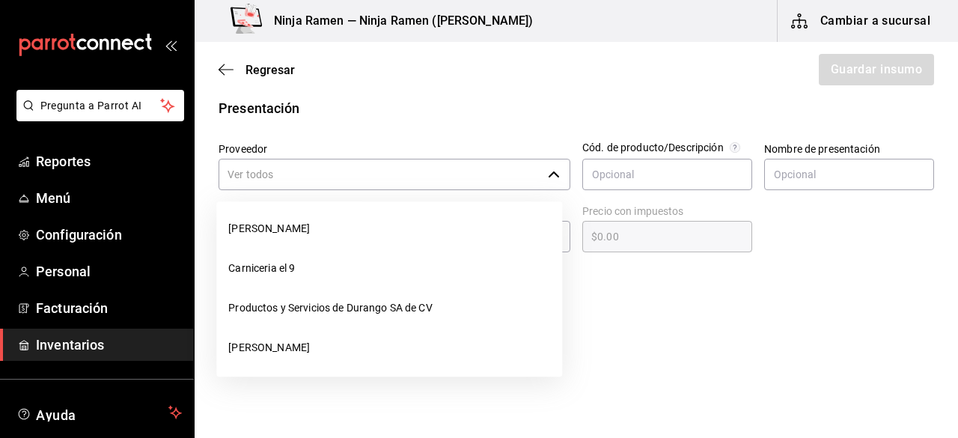
scroll to position [228, 0]
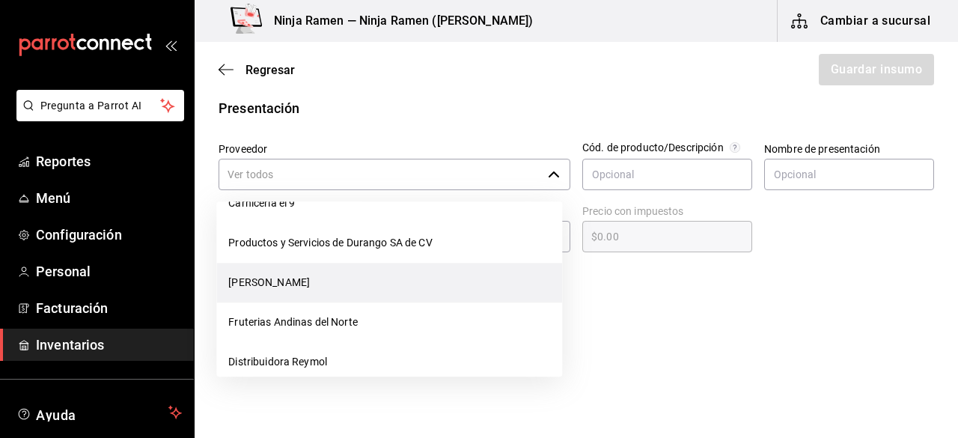
click at [452, 284] on li "[PERSON_NAME]" at bounding box center [389, 283] width 346 height 40
type input "[PERSON_NAME]"
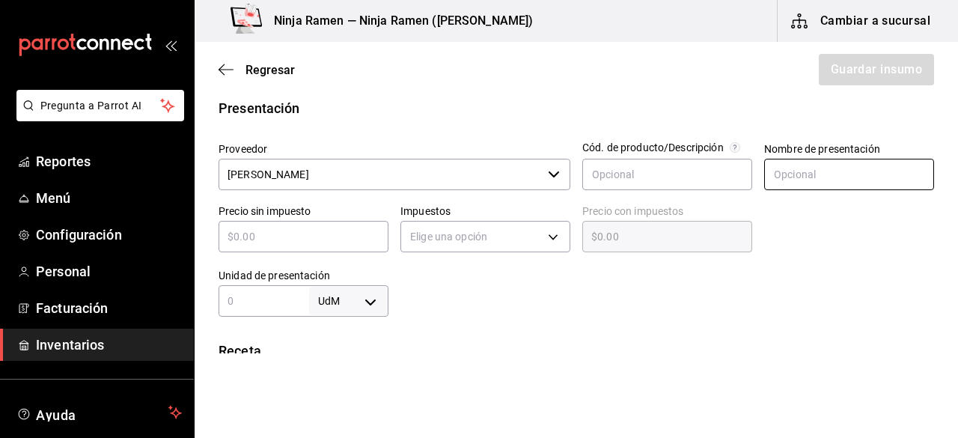
type input "2"
click at [808, 172] on input "text" at bounding box center [849, 174] width 170 height 31
paste input "Controy 1 lto"
type input "Controy 1 lto"
click at [297, 237] on input "text" at bounding box center [304, 236] width 170 height 18
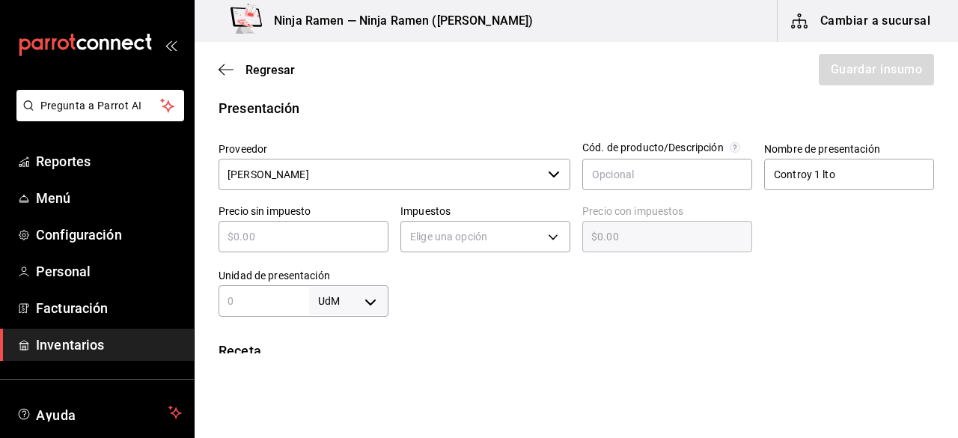
type input "$2"
type input "$2.00"
type input "$21"
type input "$21.00"
type input "$210"
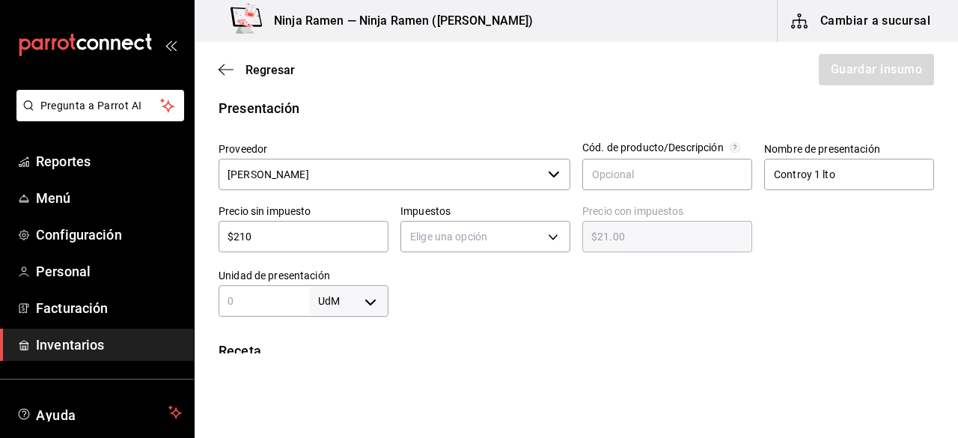
type input "$210.00"
click at [514, 216] on div "Elige una opción" at bounding box center [485, 235] width 170 height 40
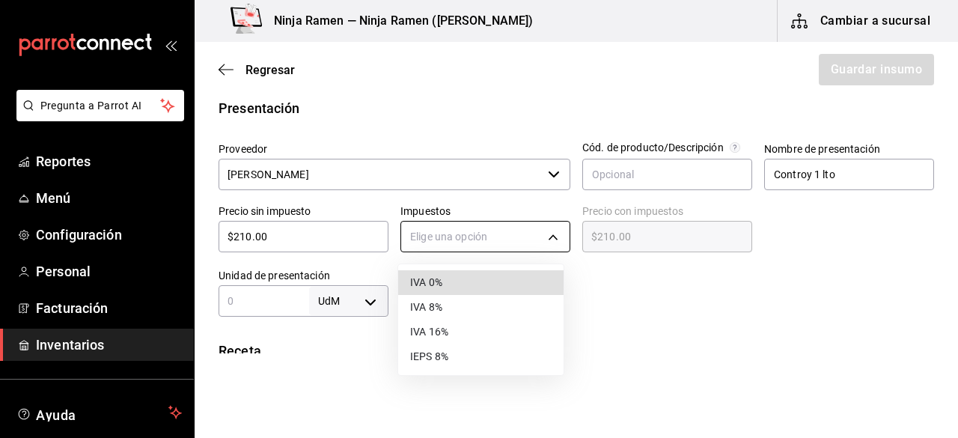
click at [510, 226] on body "Pregunta a Parrot AI Reportes Menú Configuración Personal Facturación Inventari…" at bounding box center [479, 176] width 958 height 353
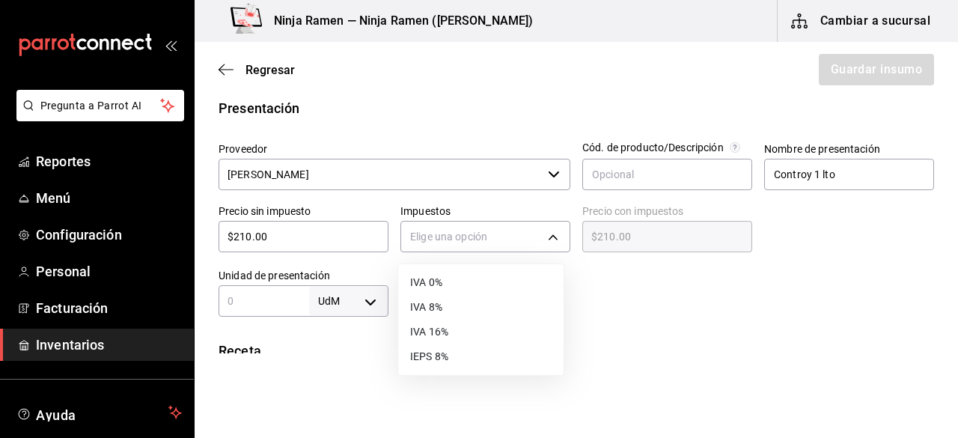
drag, startPoint x: 503, startPoint y: 319, endPoint x: 516, endPoint y: 310, distance: 16.2
click at [516, 310] on ul "IVA 0% IVA 8% IVA 16% IEPS 8%" at bounding box center [480, 319] width 165 height 111
click at [516, 310] on li "IVA 8%" at bounding box center [480, 307] width 165 height 25
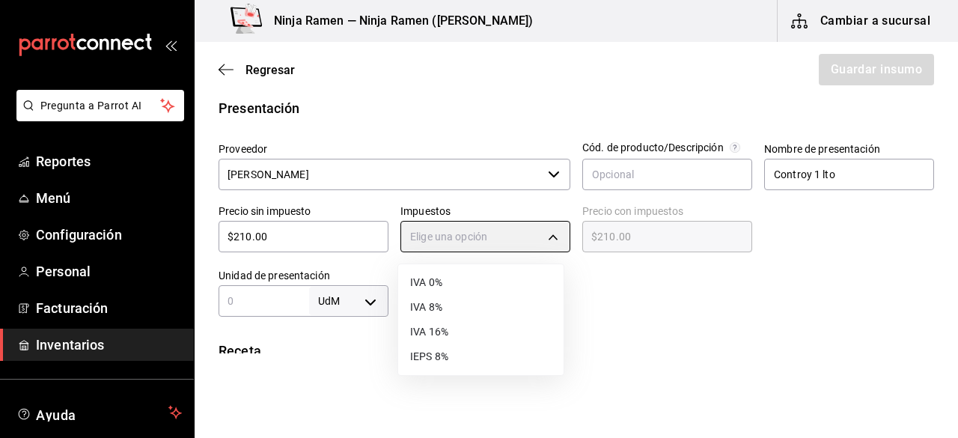
type input "IVA_8"
type input "$226.80"
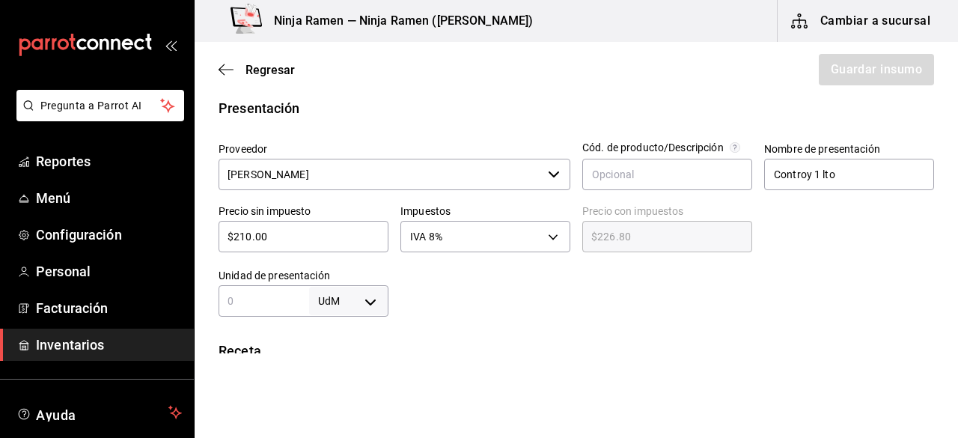
click at [272, 296] on input "text" at bounding box center [264, 301] width 91 height 18
type input "1,000"
click at [388, 305] on div at bounding box center [661, 287] width 546 height 60
click at [358, 300] on body "Pregunta a Parrot AI Reportes Menú Configuración Personal Facturación Inventari…" at bounding box center [479, 176] width 958 height 353
click at [343, 367] on li "ml" at bounding box center [346, 370] width 78 height 25
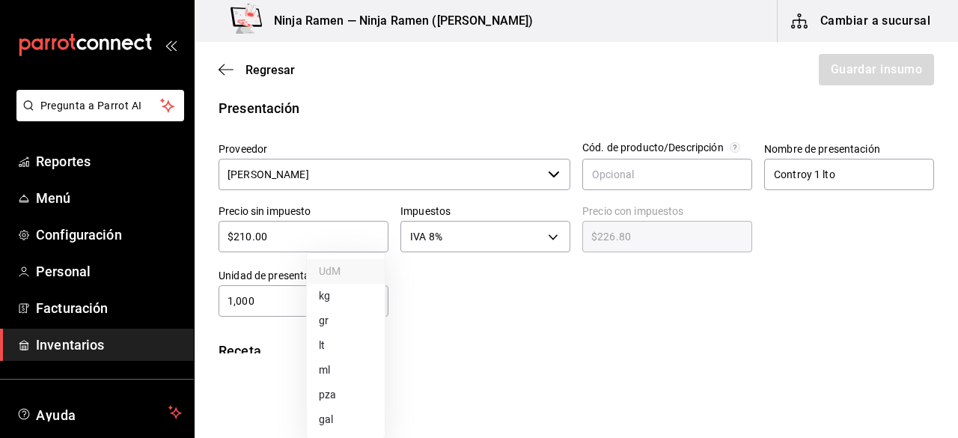
type input "MILLILITER"
type input "1,000"
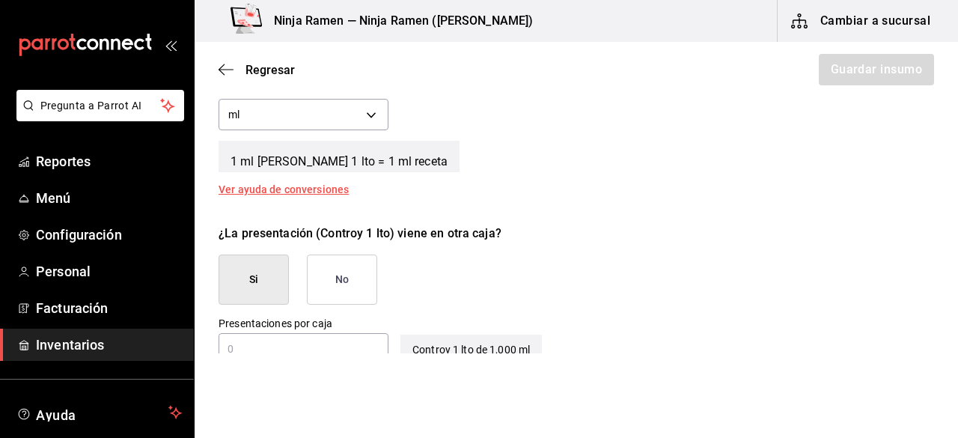
scroll to position [600, 0]
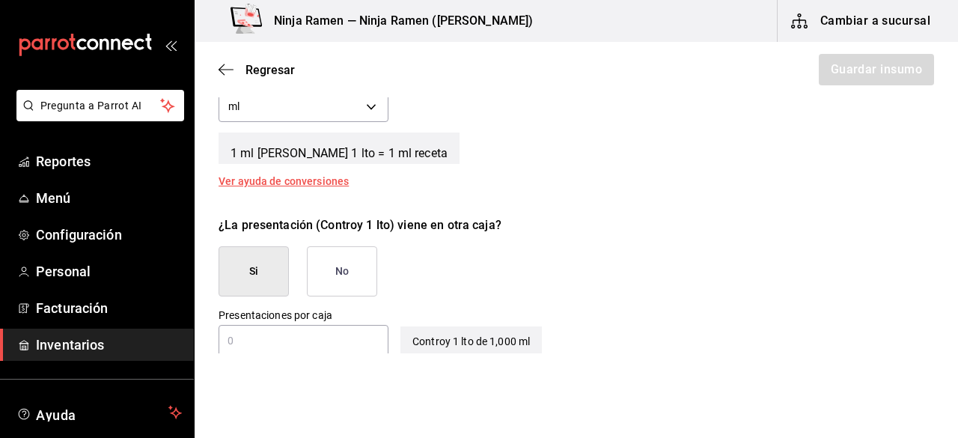
click at [348, 254] on button "No" at bounding box center [342, 271] width 70 height 50
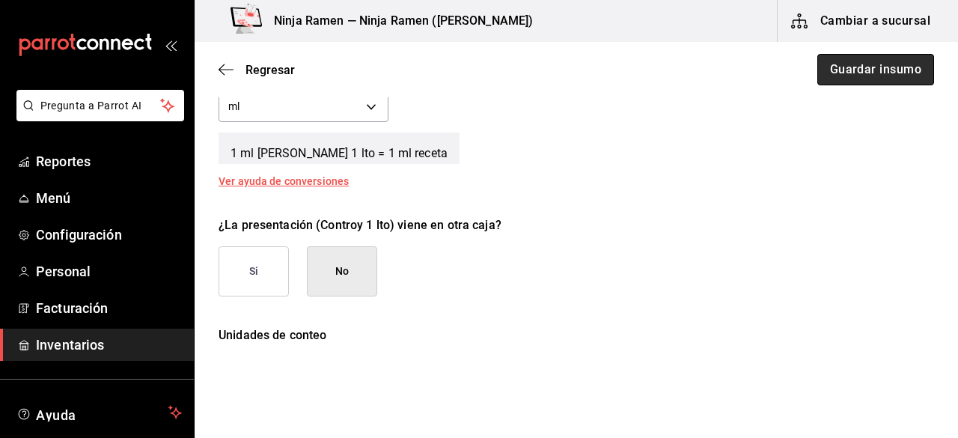
click at [870, 76] on button "Guardar insumo" at bounding box center [875, 69] width 117 height 31
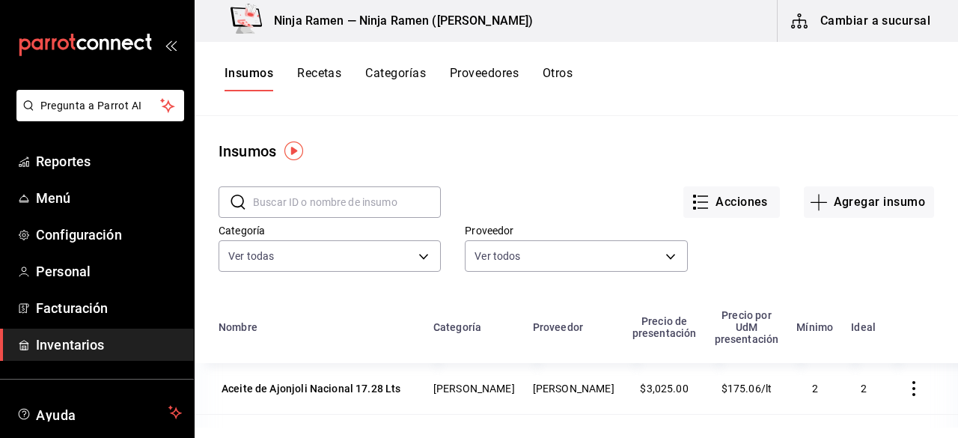
click at [844, 219] on div "Categoría Ver todas 5b11dc51-f442-4b91-a371-c465a9ce7535,2bedd6c8-eeeb-4c6e-b08…" at bounding box center [564, 235] width 739 height 82
click at [841, 212] on button "Agregar insumo" at bounding box center [869, 201] width 130 height 31
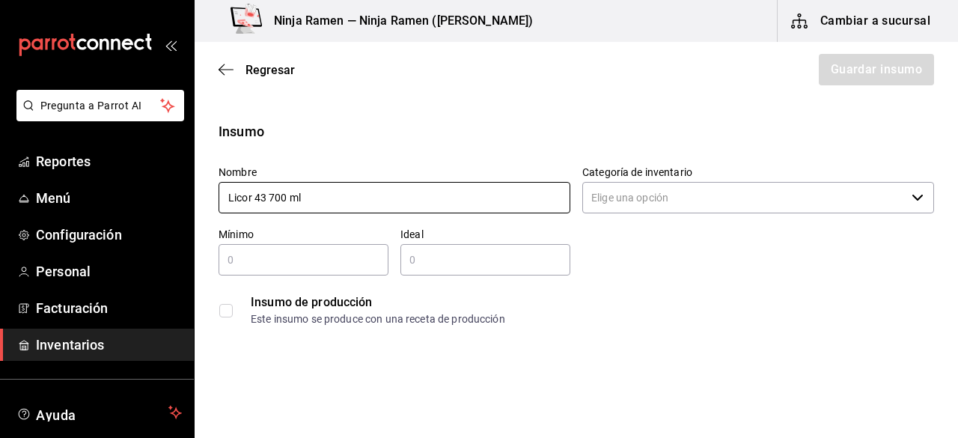
type input "Licor 43 700 ml"
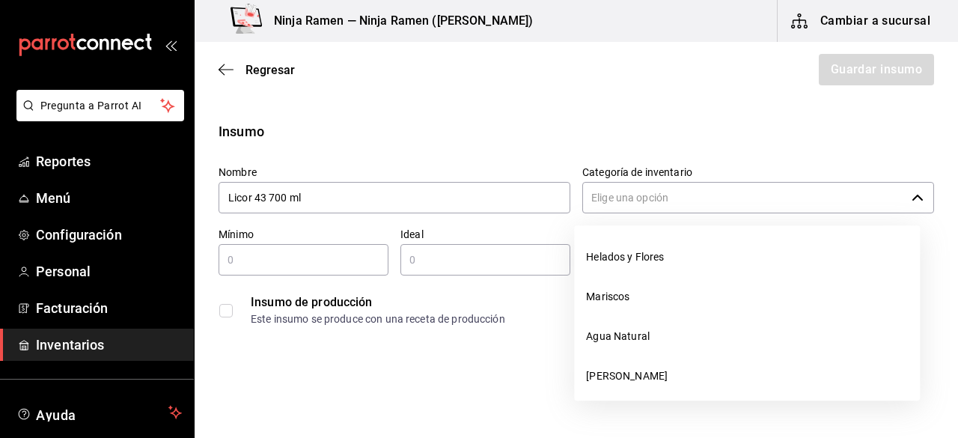
click at [681, 204] on input "Categoría de inventario" at bounding box center [743, 197] width 323 height 31
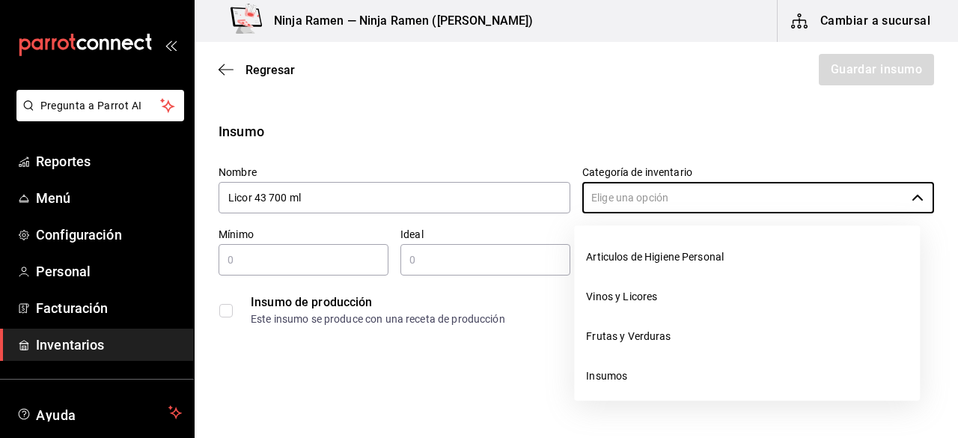
scroll to position [217, 0]
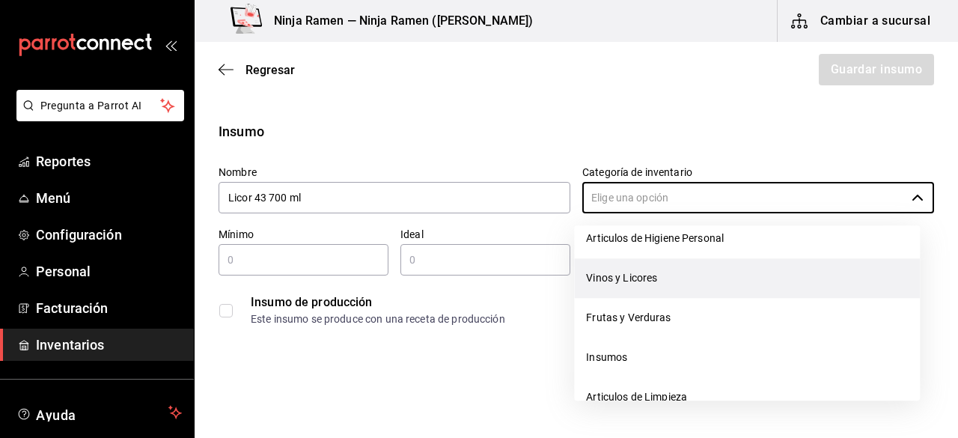
click at [763, 270] on li "Vinos y Licores" at bounding box center [747, 278] width 346 height 40
type input "Vinos y Licores"
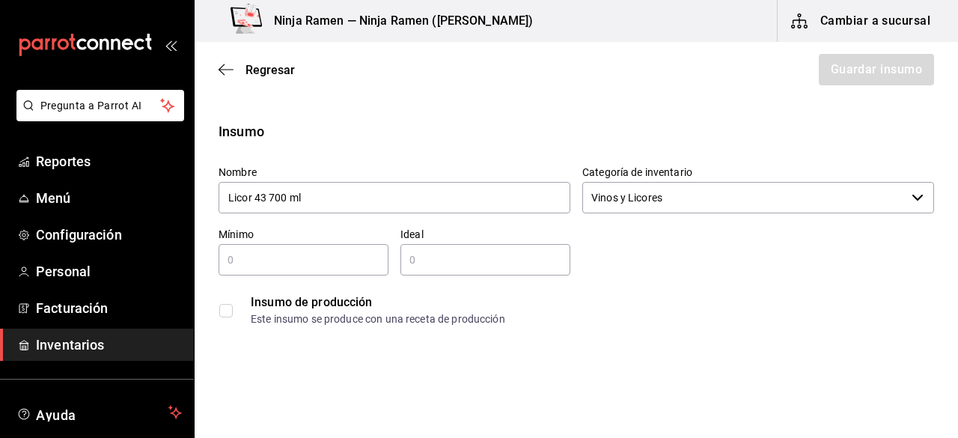
click at [256, 252] on input "text" at bounding box center [304, 260] width 170 height 18
type input "1"
type input "2"
click at [422, 255] on input "2" at bounding box center [485, 260] width 170 height 18
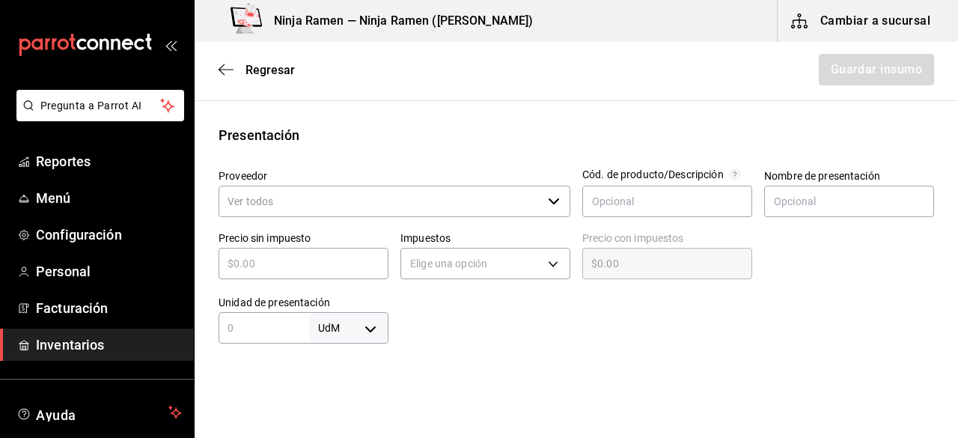
scroll to position [279, 0]
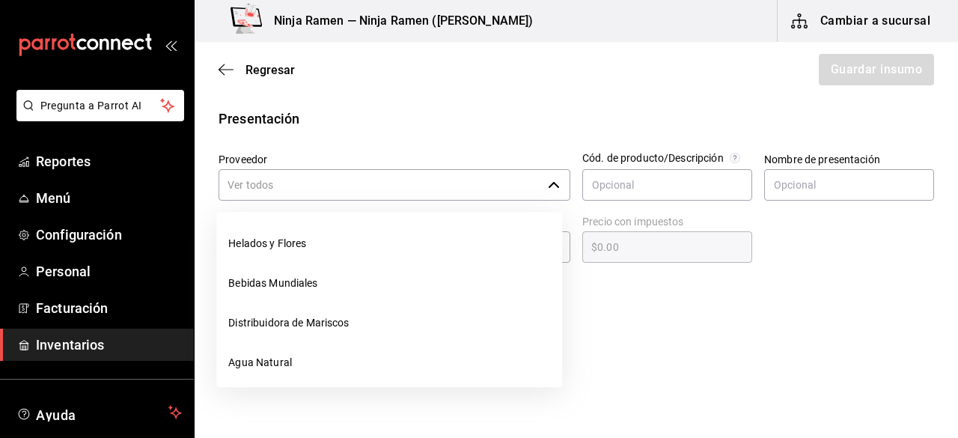
click at [548, 188] on icon "button" at bounding box center [554, 185] width 12 height 12
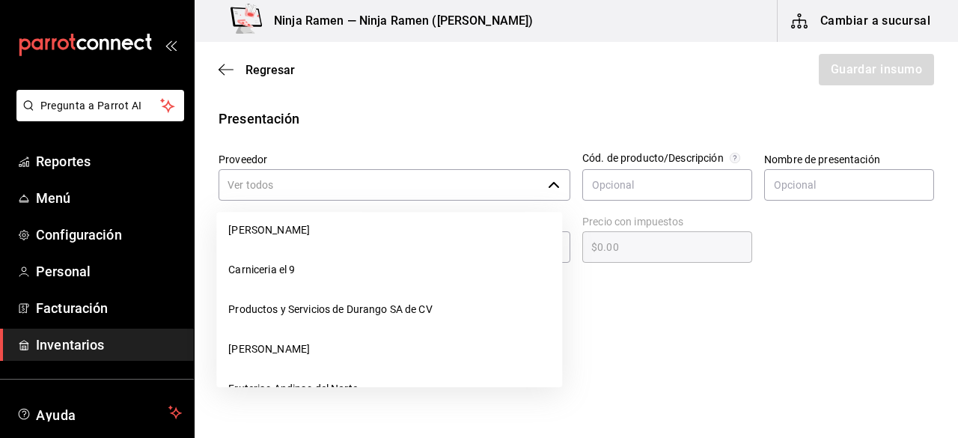
scroll to position [201, 0]
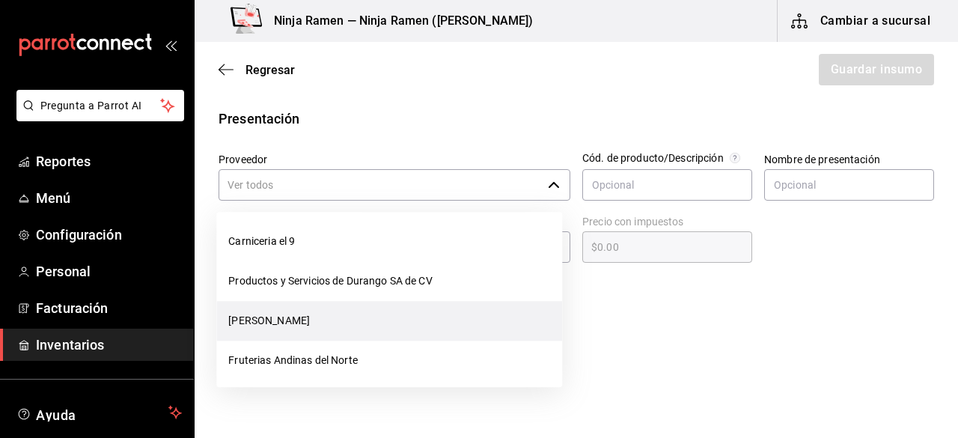
click at [412, 323] on li "[PERSON_NAME]" at bounding box center [389, 321] width 346 height 40
type input "[PERSON_NAME]"
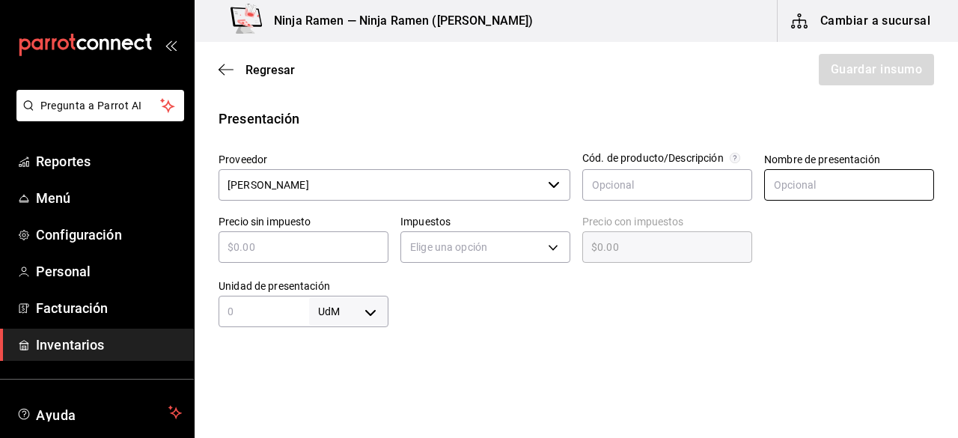
type input "2"
click at [847, 188] on input "text" at bounding box center [849, 184] width 170 height 31
paste input "Licor 43 700 ml"
type input "Licor 43 700 ml"
click at [313, 261] on div "​" at bounding box center [304, 246] width 170 height 31
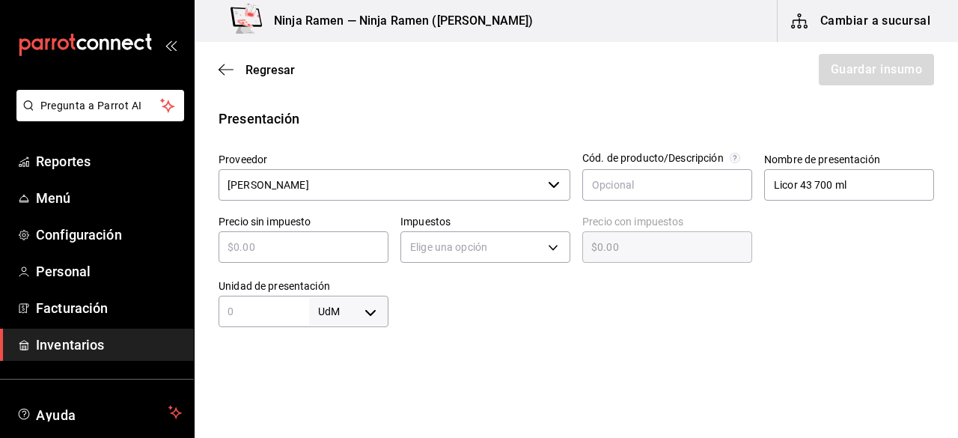
type input "$4"
type input "$4.00"
type input "$47"
type input "$47.00"
type input "$470"
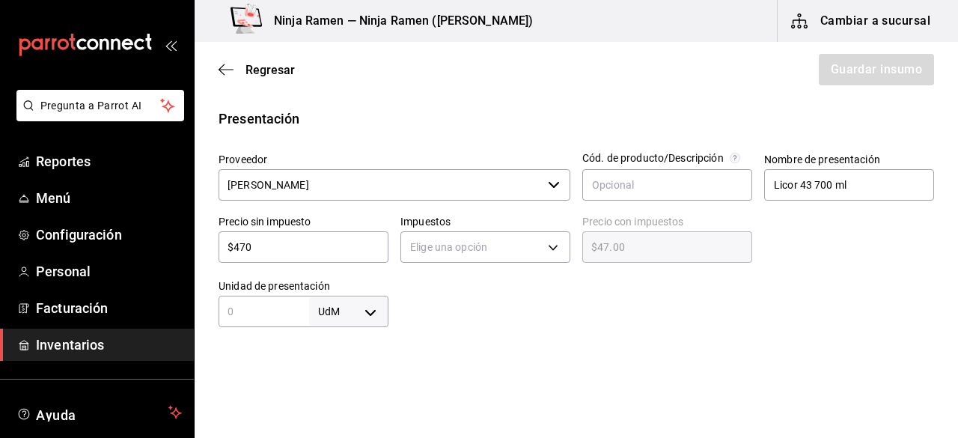
type input "$470.00"
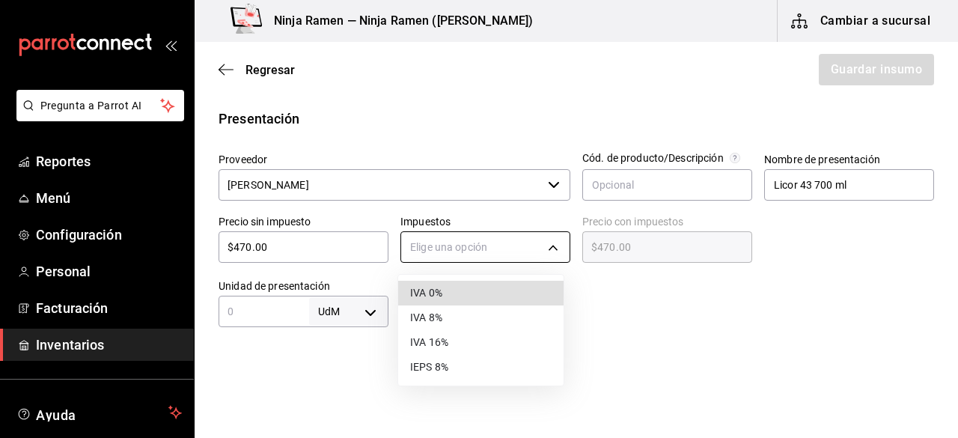
click at [450, 243] on body "Pregunta a Parrot AI Reportes Menú Configuración Personal Facturación Inventari…" at bounding box center [479, 176] width 958 height 353
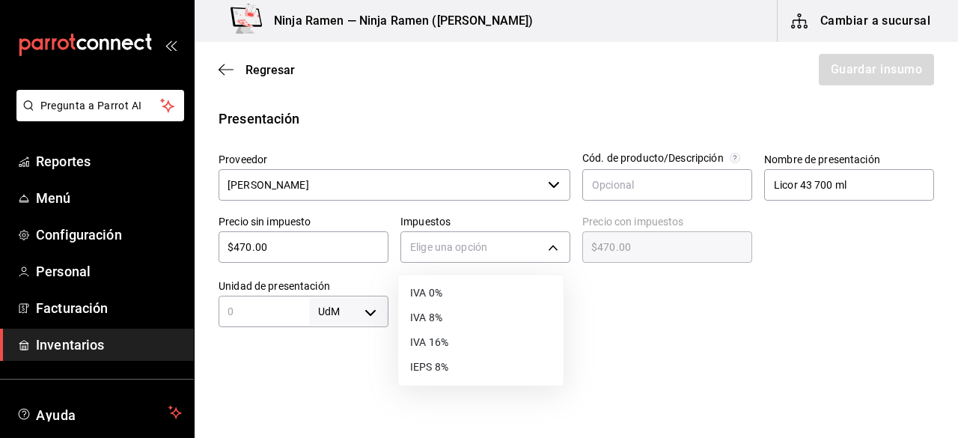
click at [485, 314] on li "IVA 8%" at bounding box center [480, 317] width 165 height 25
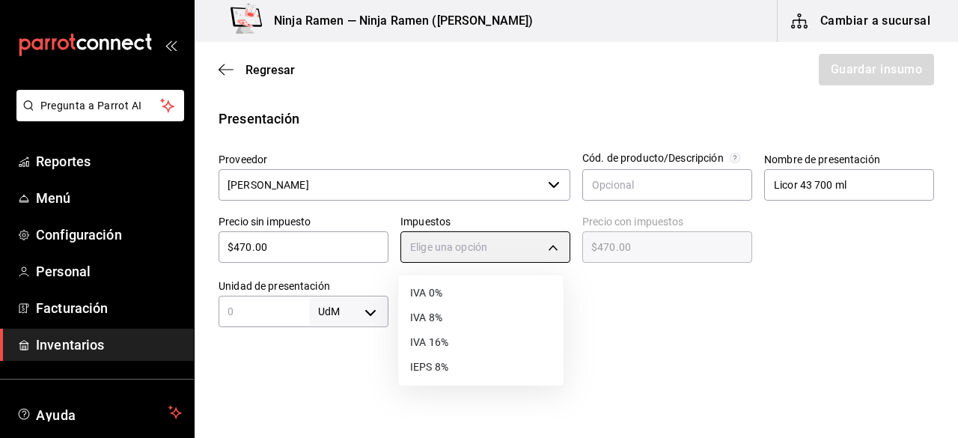
type input "IVA_8"
type input "$507.60"
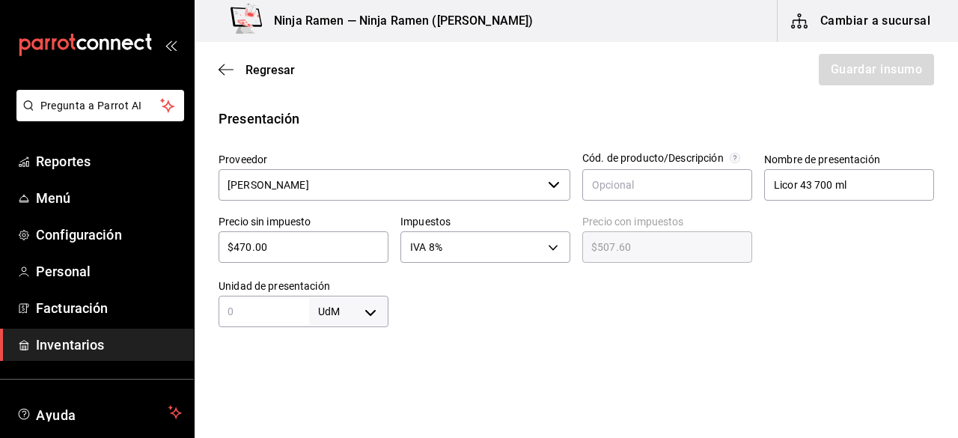
click at [254, 310] on input "text" at bounding box center [264, 311] width 91 height 18
type input "700"
click at [370, 315] on body "Pregunta a Parrot AI Reportes Menú Configuración Personal Facturación Inventari…" at bounding box center [479, 176] width 958 height 353
click at [353, 379] on li "ml" at bounding box center [346, 370] width 78 height 25
type input "MILLILITER"
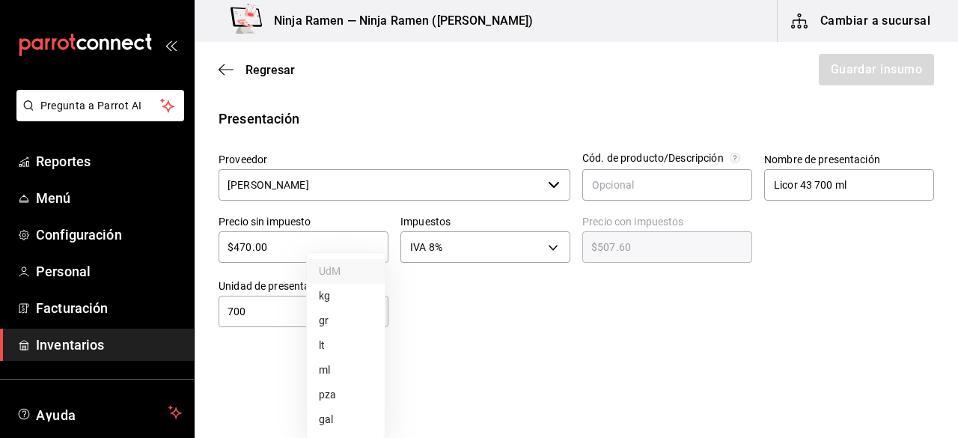
type input "MILLILITER"
type input "700"
drag, startPoint x: 871, startPoint y: 170, endPoint x: 718, endPoint y: 216, distance: 159.3
click at [718, 216] on div "Proveedor VEGA ​ Cód. de producto/Descripción Nombre de presentación Licor 43 7…" at bounding box center [570, 234] width 727 height 186
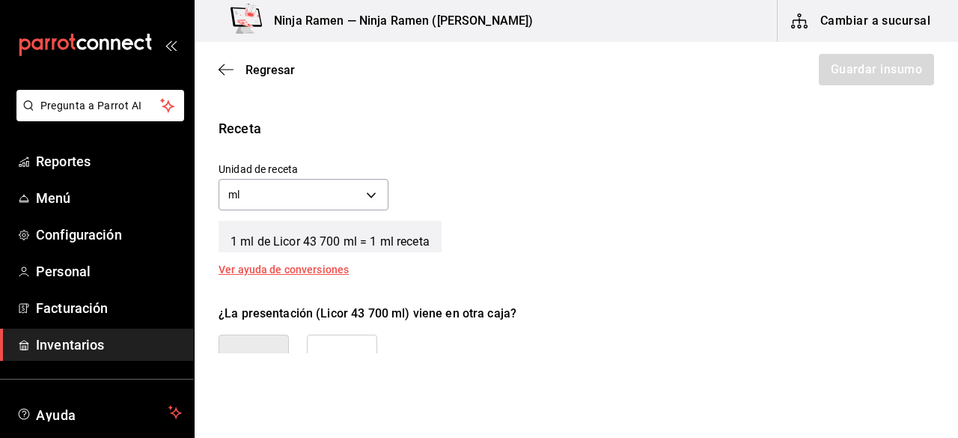
scroll to position [527, 0]
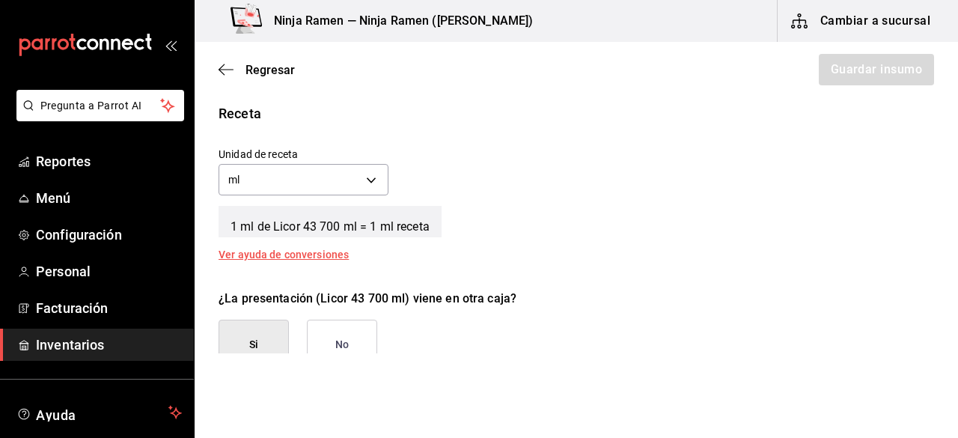
click at [374, 331] on button "No" at bounding box center [342, 345] width 70 height 50
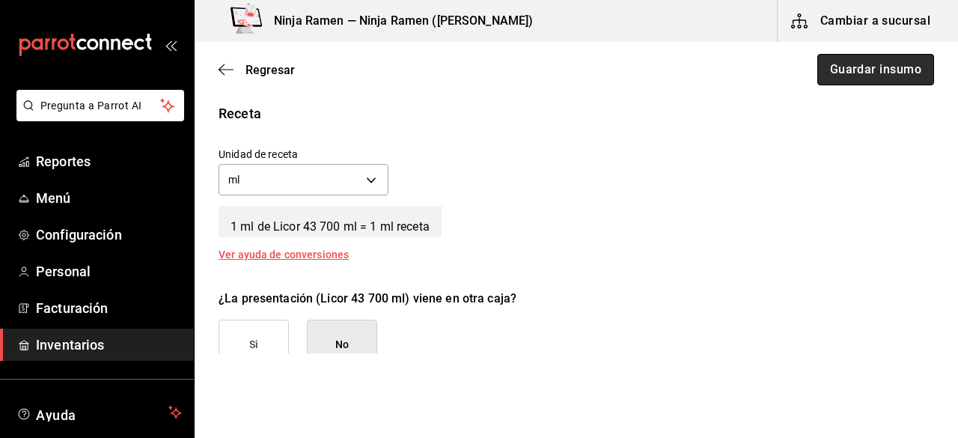
click at [838, 71] on button "Guardar insumo" at bounding box center [875, 69] width 117 height 31
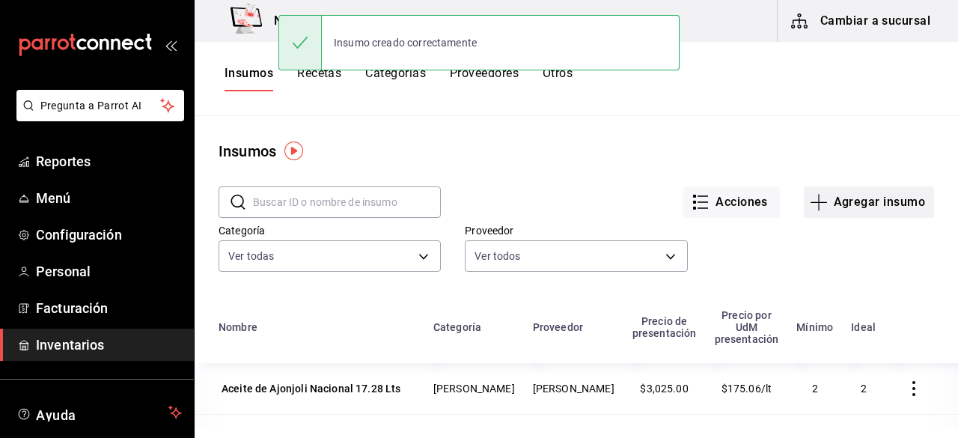
click at [841, 201] on button "Agregar insumo" at bounding box center [869, 201] width 130 height 31
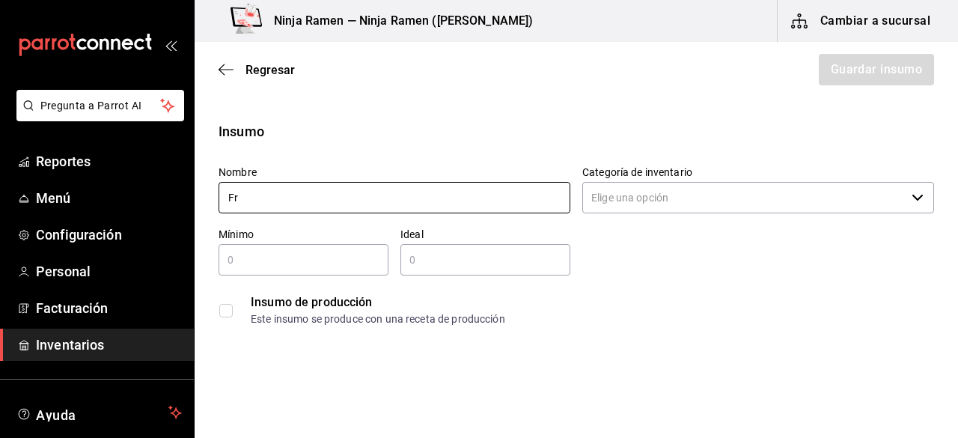
type input "F"
type input "Flangelico 700 ml"
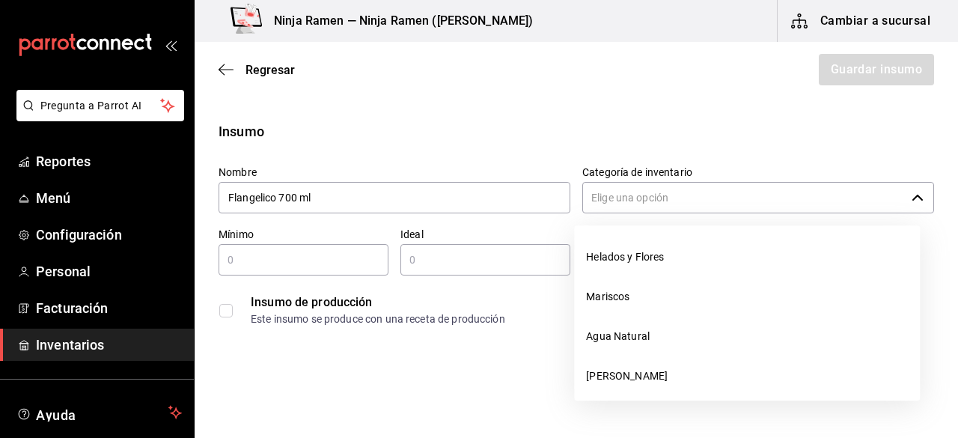
click at [686, 197] on input "Categoría de inventario" at bounding box center [743, 197] width 323 height 31
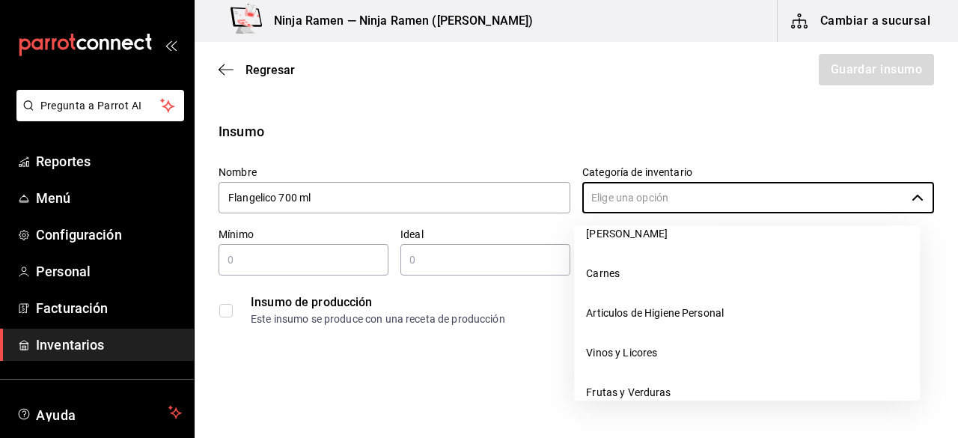
scroll to position [155, 0]
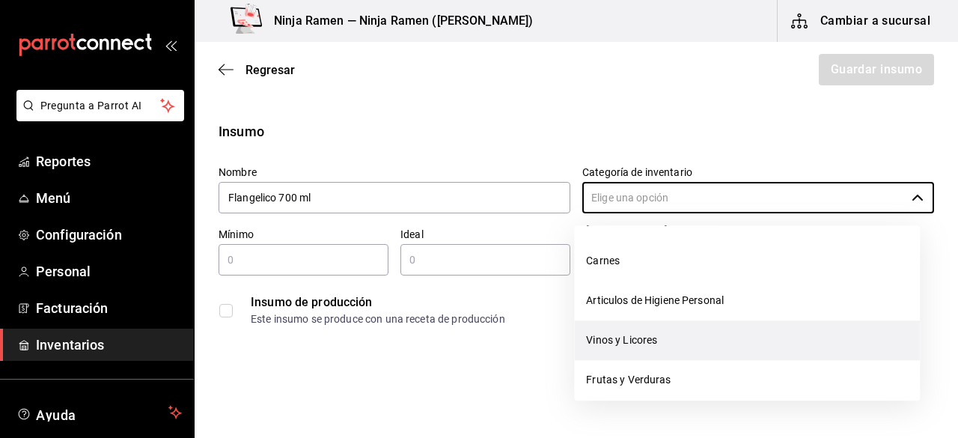
click at [721, 334] on li "Vinos y Licores" at bounding box center [747, 340] width 346 height 40
type input "Vinos y Licores"
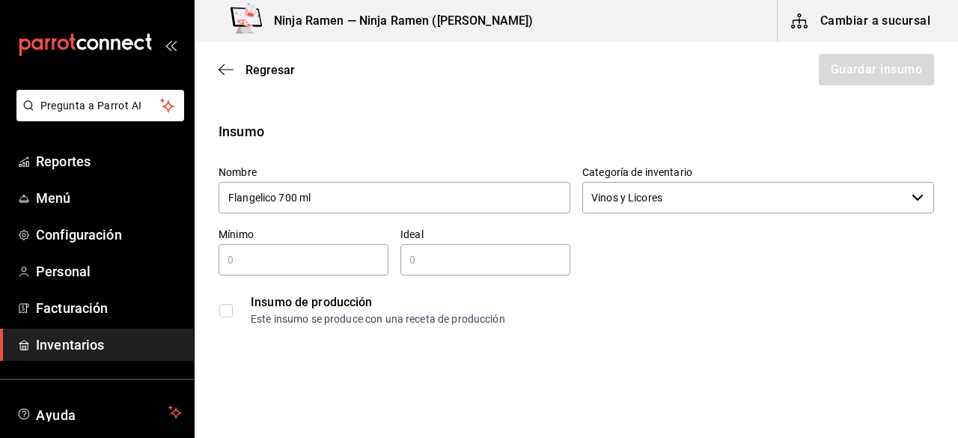
click at [325, 245] on div "​" at bounding box center [304, 259] width 170 height 31
type input "1"
click at [422, 266] on input "text" at bounding box center [485, 260] width 170 height 18
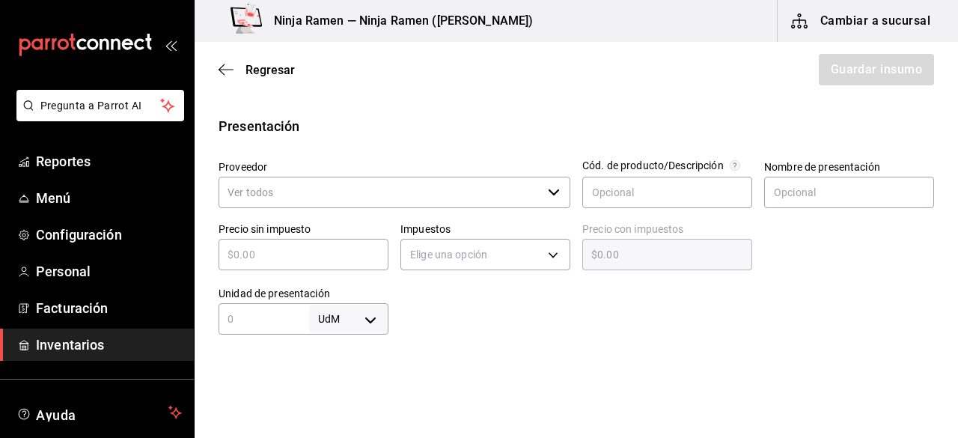
scroll to position [286, 0]
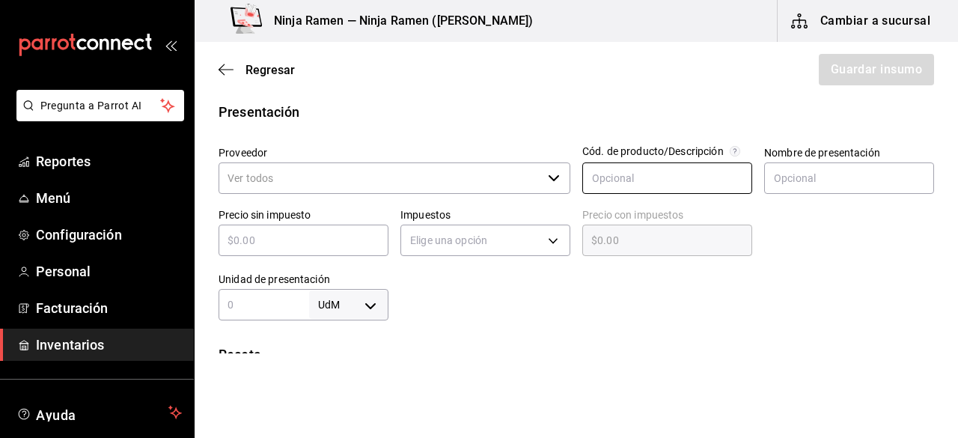
type input "2"
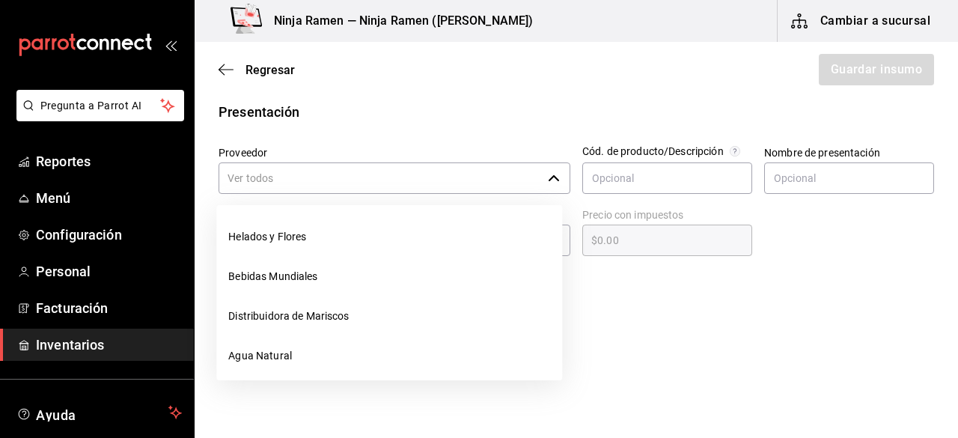
click at [317, 171] on input "Proveedor" at bounding box center [380, 177] width 323 height 31
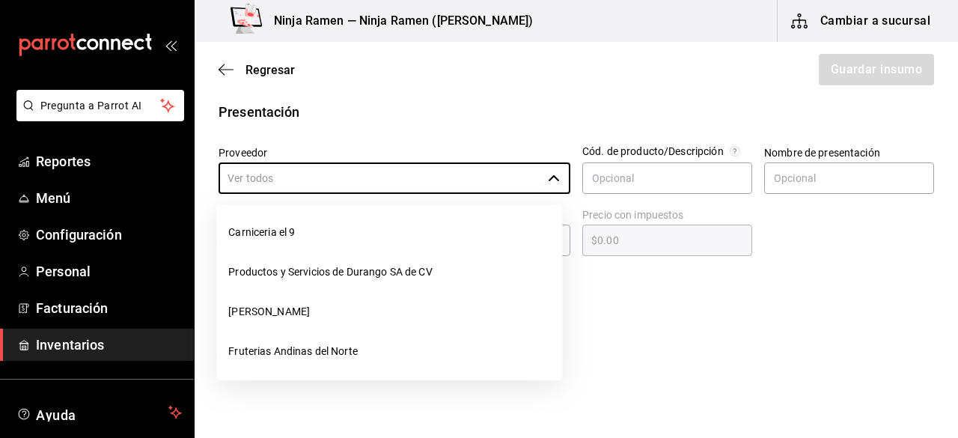
scroll to position [228, 0]
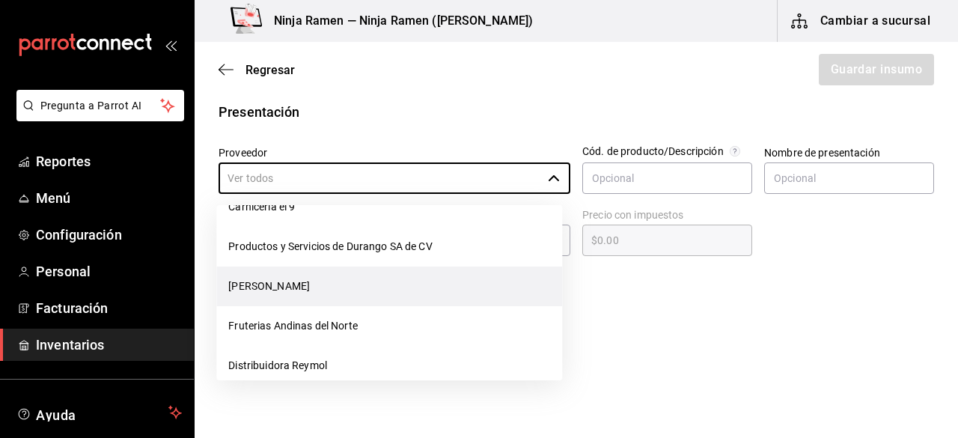
click at [418, 282] on li "[PERSON_NAME]" at bounding box center [389, 286] width 346 height 40
type input "[PERSON_NAME]"
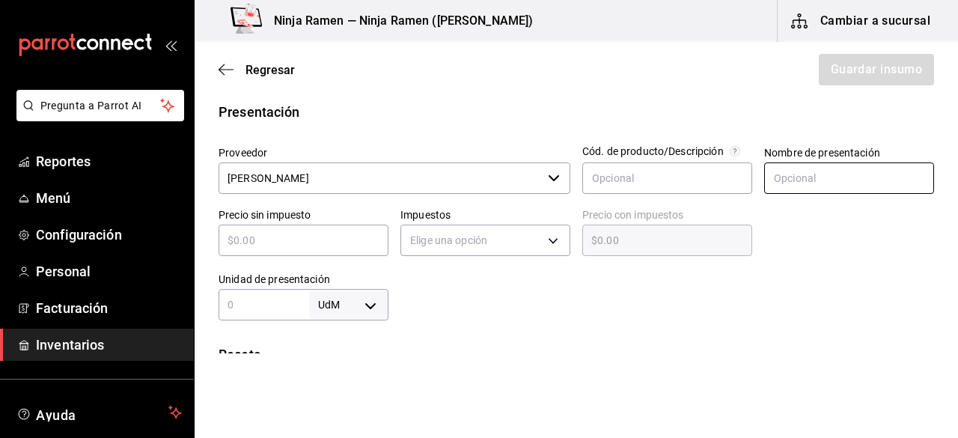
click at [792, 177] on input "text" at bounding box center [849, 177] width 170 height 31
type input "Flangelico 700 ml"
click at [268, 239] on input "text" at bounding box center [304, 240] width 170 height 18
type input "$4"
type input "$4.00"
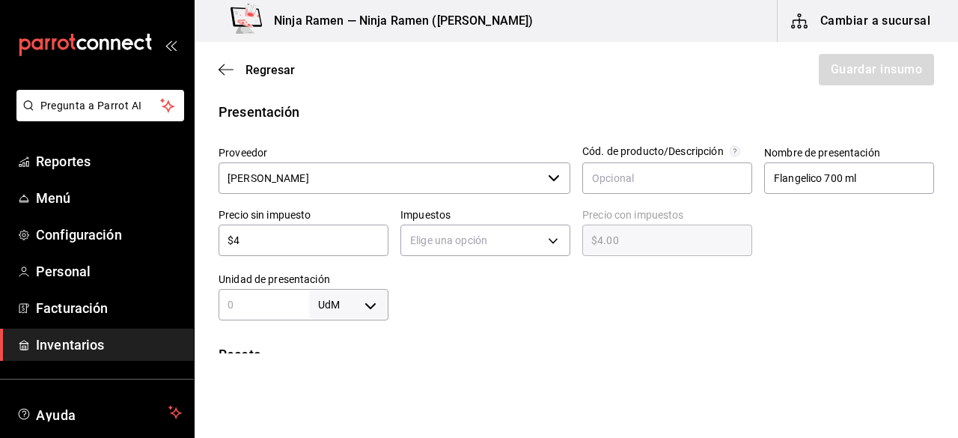
type input "$41"
type input "$41.00"
type input "$412"
type input "$412.00"
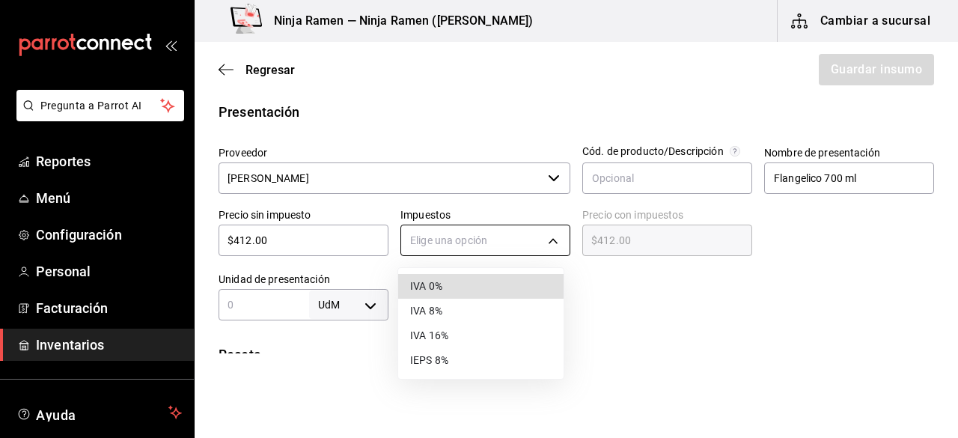
click at [455, 229] on body "Pregunta a Parrot AI Reportes Menú Configuración Personal Facturación Inventari…" at bounding box center [479, 176] width 958 height 353
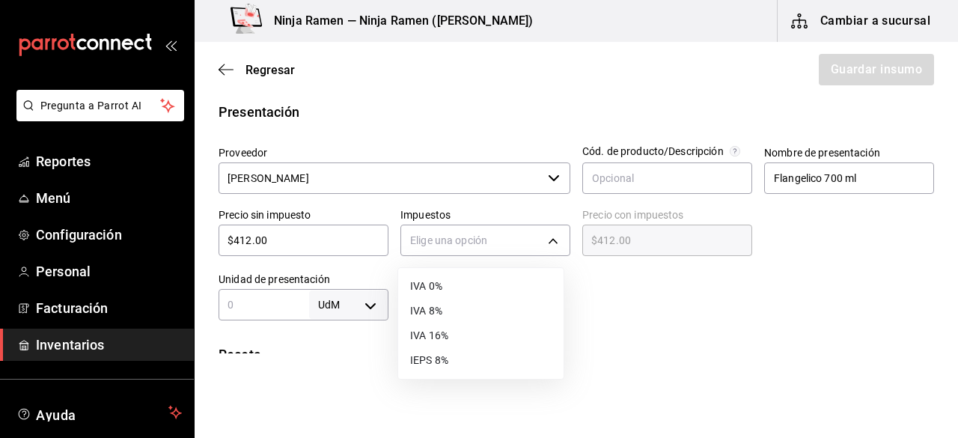
click at [460, 314] on li "IVA 8%" at bounding box center [480, 311] width 165 height 25
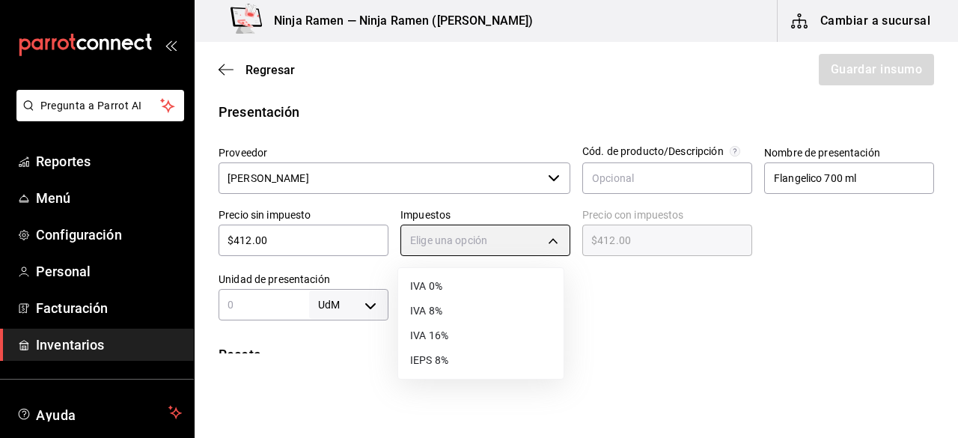
type input "IVA_8"
type input "$444.96"
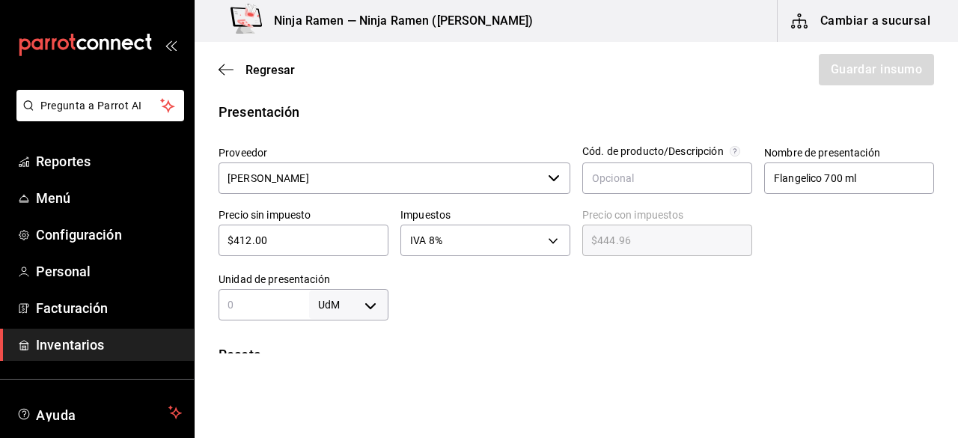
click at [284, 308] on input "text" at bounding box center [264, 305] width 91 height 18
type input "700"
click at [355, 299] on body "Pregunta a Parrot AI Reportes Menú Configuración Personal Facturación Inventari…" at bounding box center [479, 176] width 958 height 353
click at [341, 367] on li "ml" at bounding box center [346, 370] width 78 height 25
type input "MILLILITER"
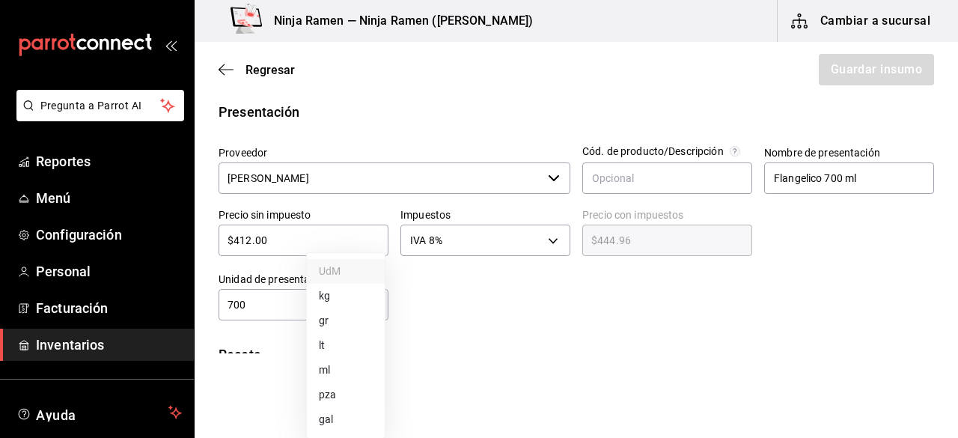
type input "MILLILITER"
type input "700"
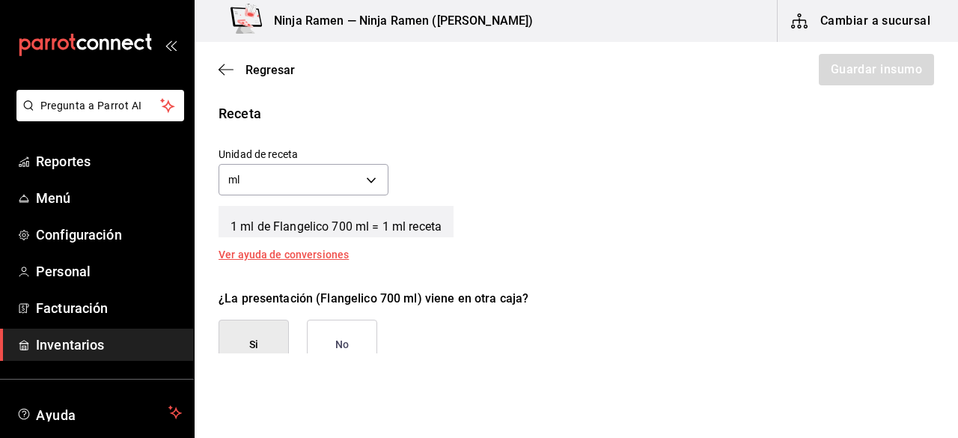
scroll to position [583, 0]
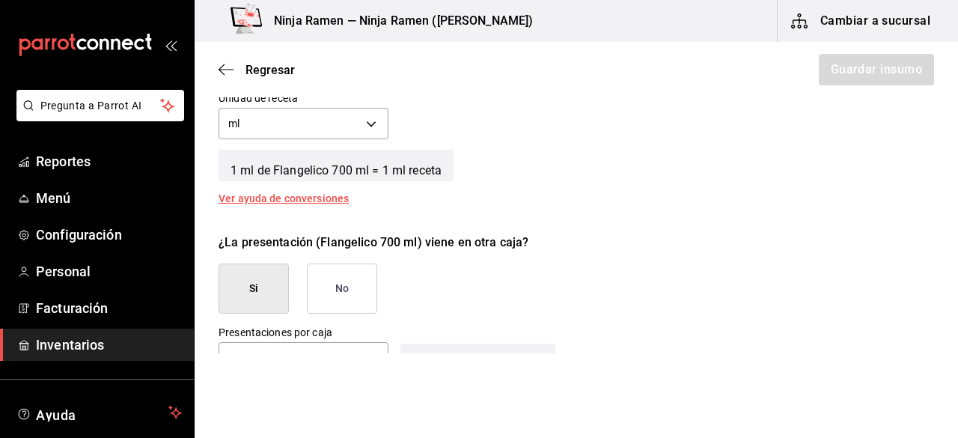
click at [361, 290] on button "No" at bounding box center [342, 288] width 70 height 50
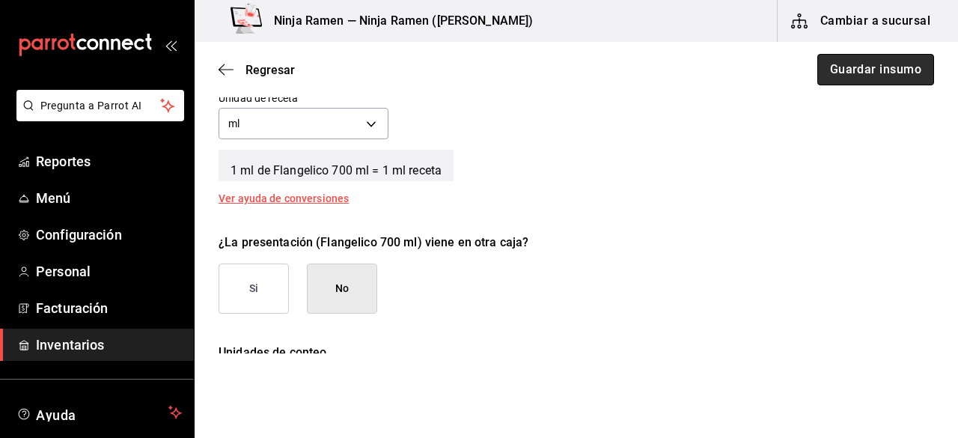
click at [875, 67] on button "Guardar insumo" at bounding box center [875, 69] width 117 height 31
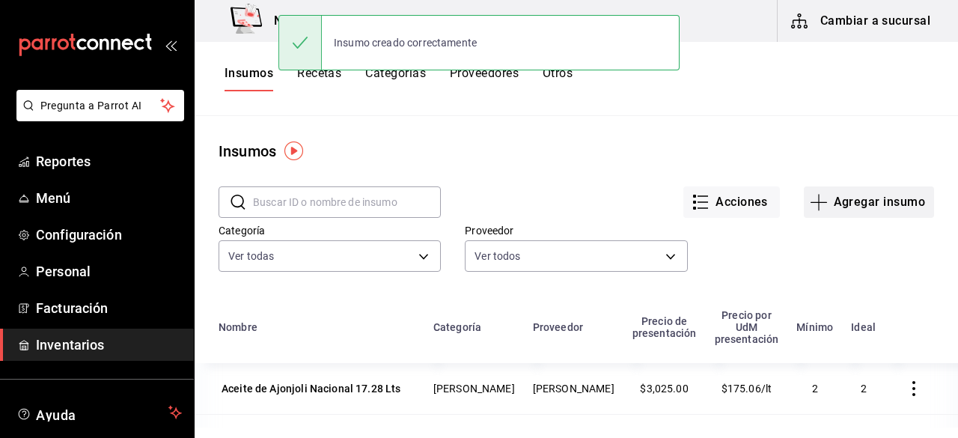
click at [848, 201] on button "Agregar insumo" at bounding box center [869, 201] width 130 height 31
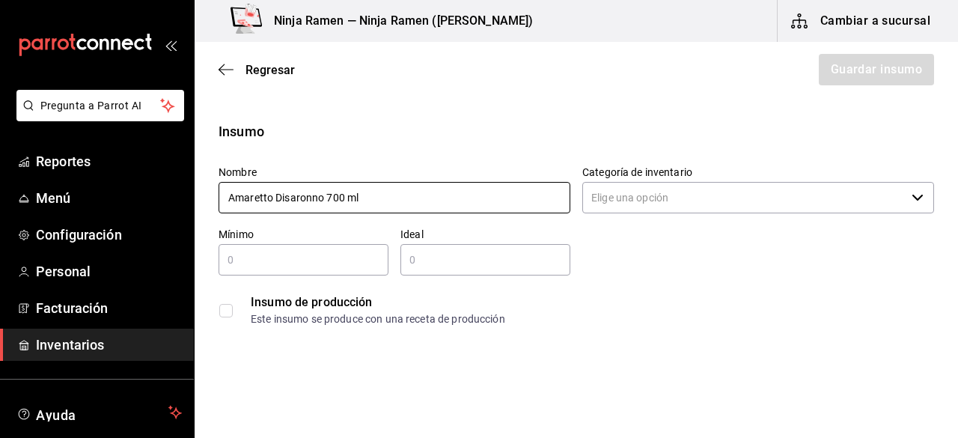
type input "Amaretto Disaronno 700 ml"
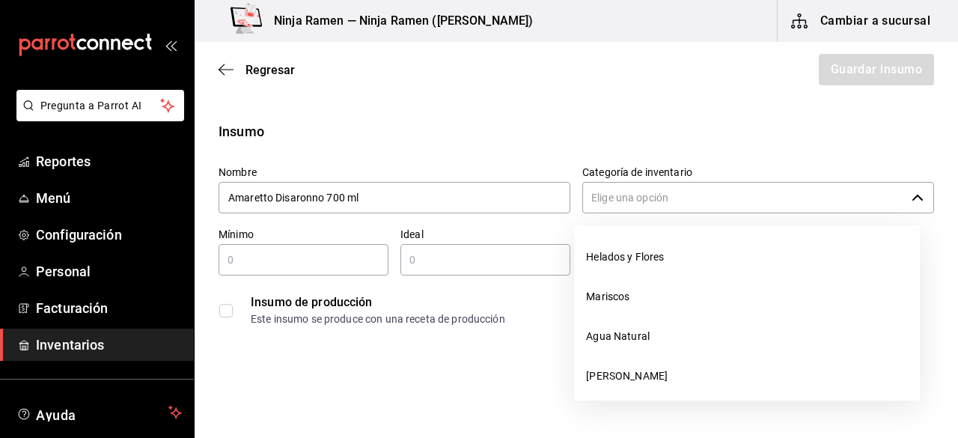
click at [705, 191] on input "Categoría de inventario" at bounding box center [743, 197] width 323 height 31
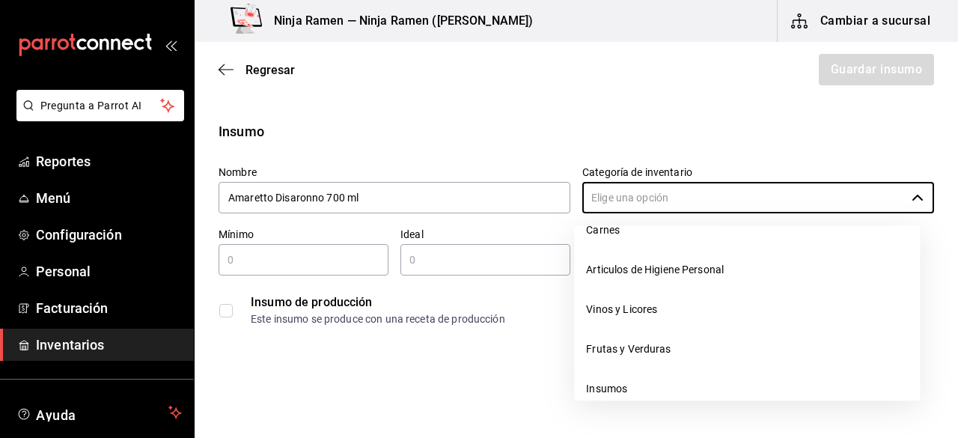
scroll to position [206, 0]
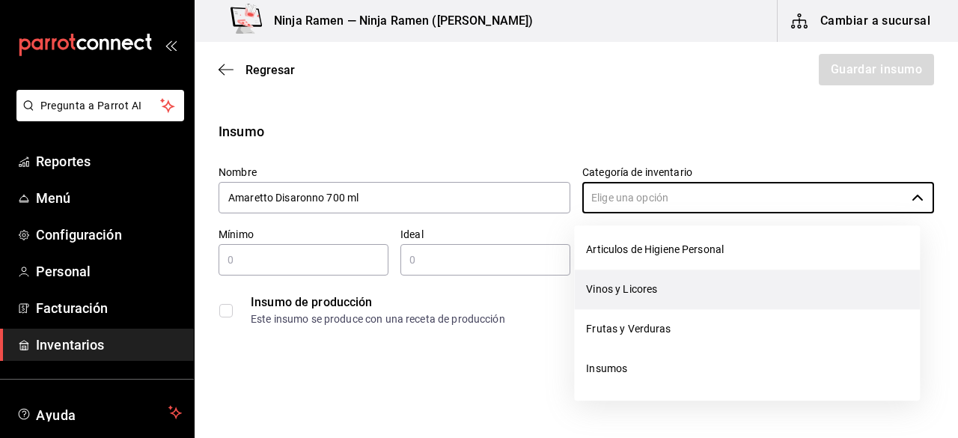
click at [748, 300] on li "Vinos y Licores" at bounding box center [747, 289] width 346 height 40
type input "Vinos y Licores"
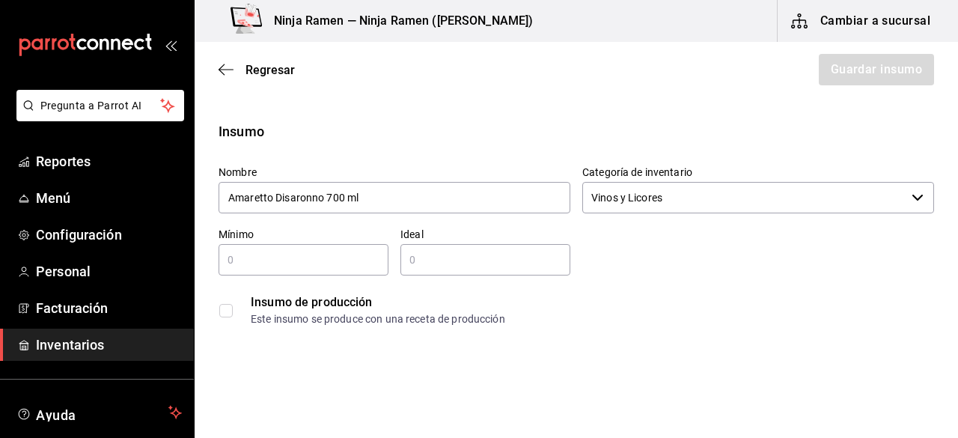
click at [346, 269] on div "​" at bounding box center [304, 259] width 170 height 31
click at [305, 255] on input "text" at bounding box center [304, 260] width 170 height 18
click at [305, 255] on input "1" at bounding box center [304, 260] width 170 height 18
type input "1"
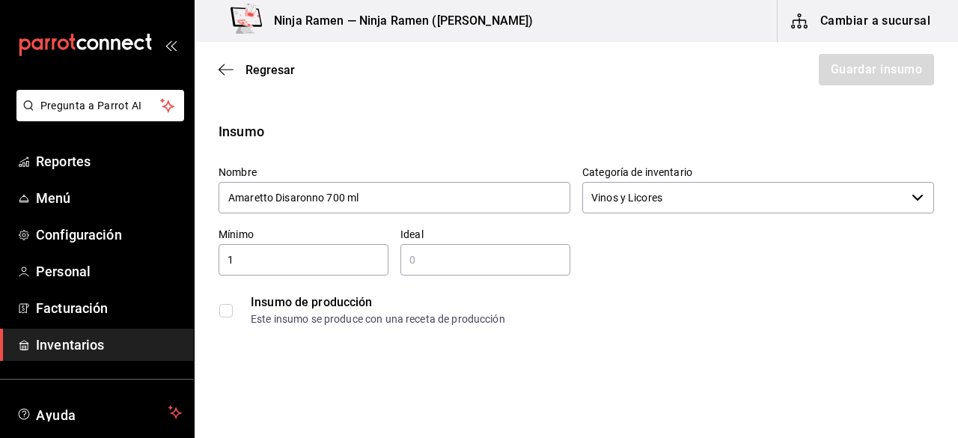
click at [443, 252] on input "text" at bounding box center [485, 260] width 170 height 18
type input "2"
drag, startPoint x: 575, startPoint y: 436, endPoint x: 566, endPoint y: 448, distance: 15.0
click at [566, 353] on html "Pregunta a Parrot AI Reportes Menú Configuración Personal Facturación Inventari…" at bounding box center [479, 176] width 958 height 353
click at [76, 271] on span "Personal" at bounding box center [109, 271] width 146 height 20
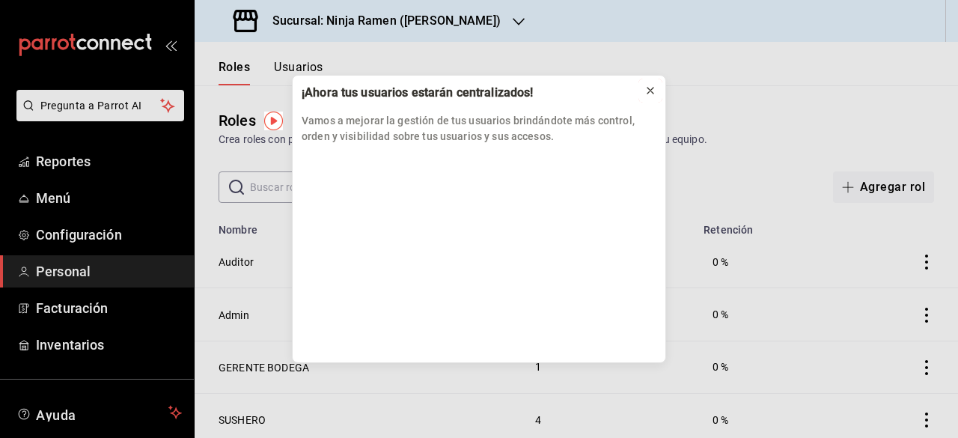
click at [654, 86] on icon at bounding box center [650, 91] width 12 height 12
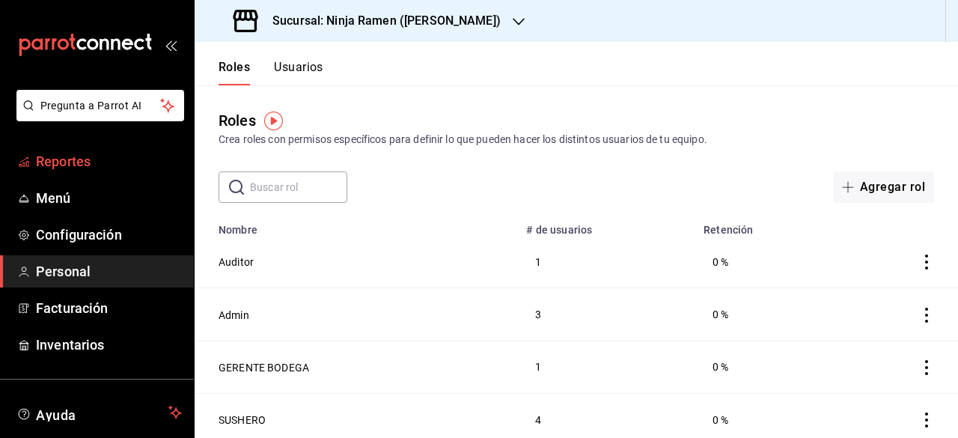
click at [42, 159] on span "Reportes" at bounding box center [109, 161] width 146 height 20
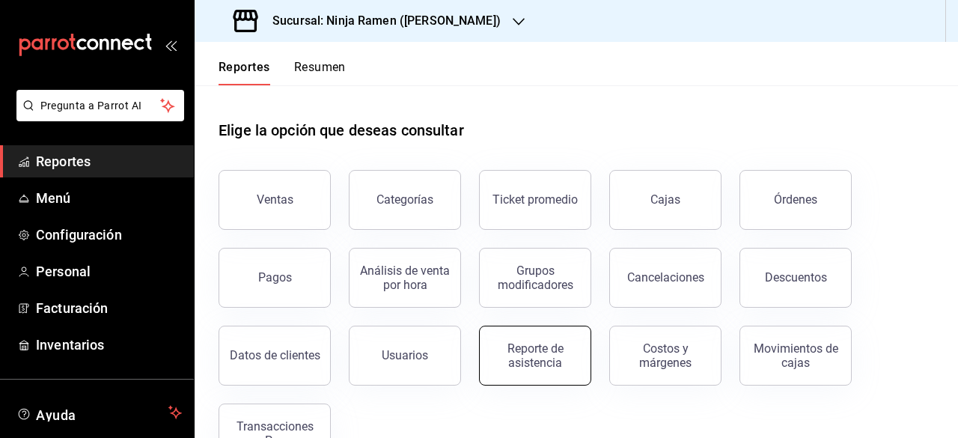
click at [522, 367] on div "Reporte de asistencia" at bounding box center [535, 355] width 93 height 28
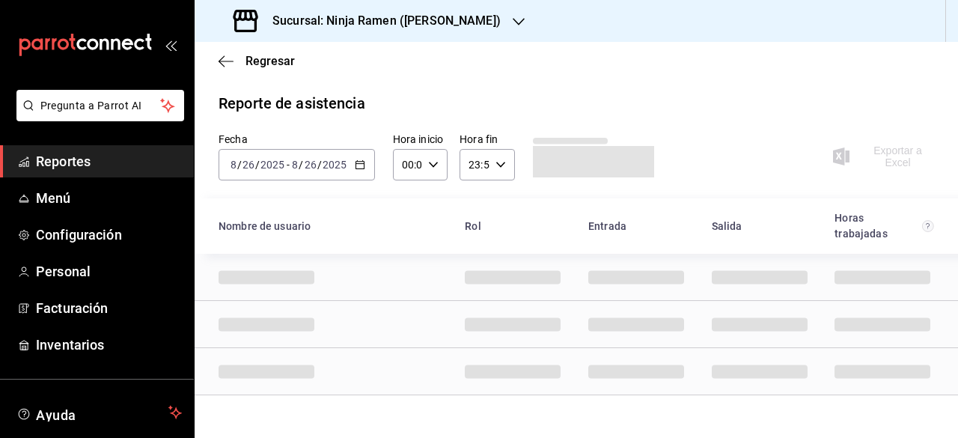
click at [355, 162] on icon "button" at bounding box center [360, 164] width 10 height 10
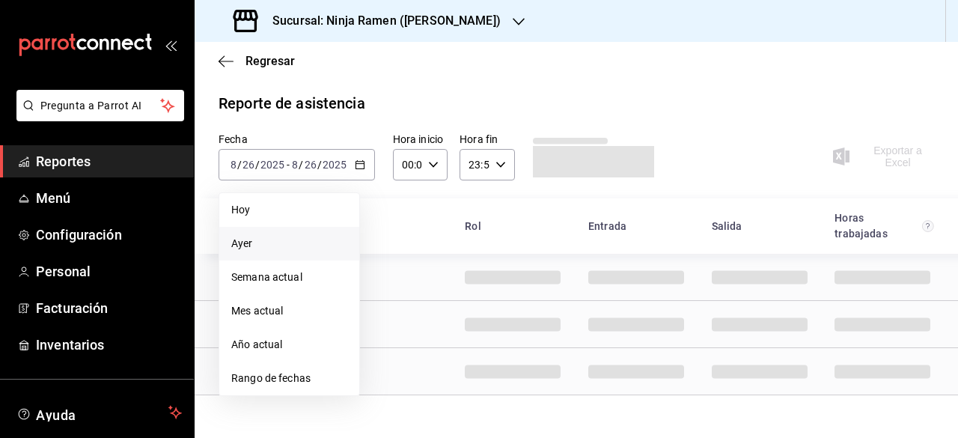
click at [267, 245] on span "Ayer" at bounding box center [289, 244] width 116 height 16
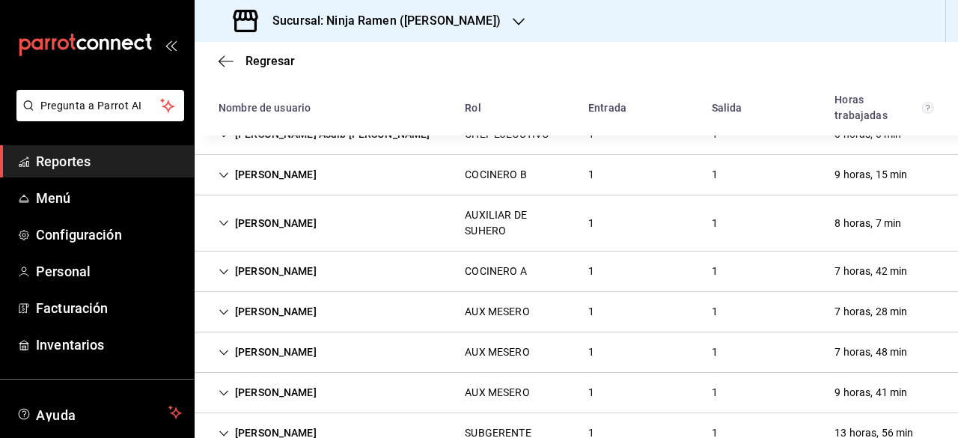
scroll to position [111, 0]
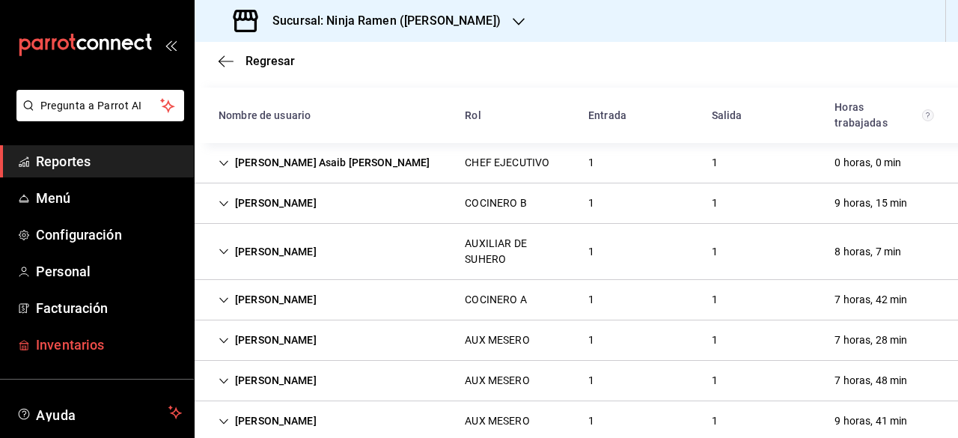
click at [87, 336] on span "Inventarios" at bounding box center [109, 344] width 146 height 20
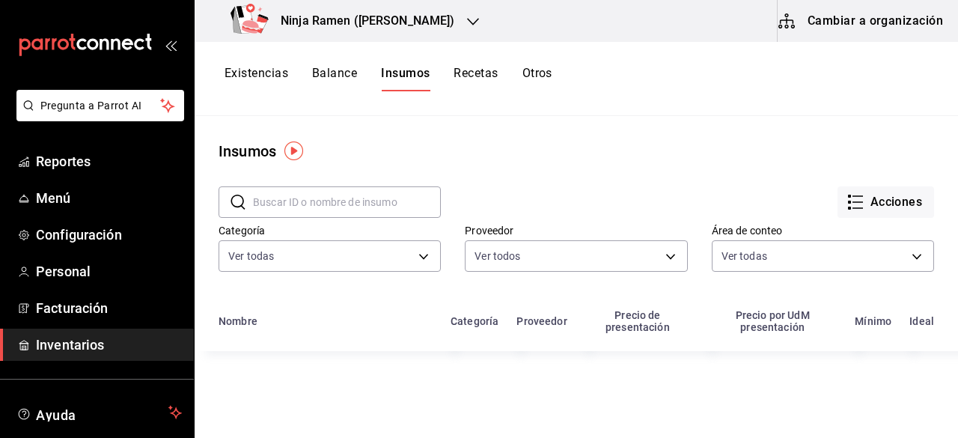
click at [897, 29] on button "Cambiar a organización" at bounding box center [861, 21] width 168 height 42
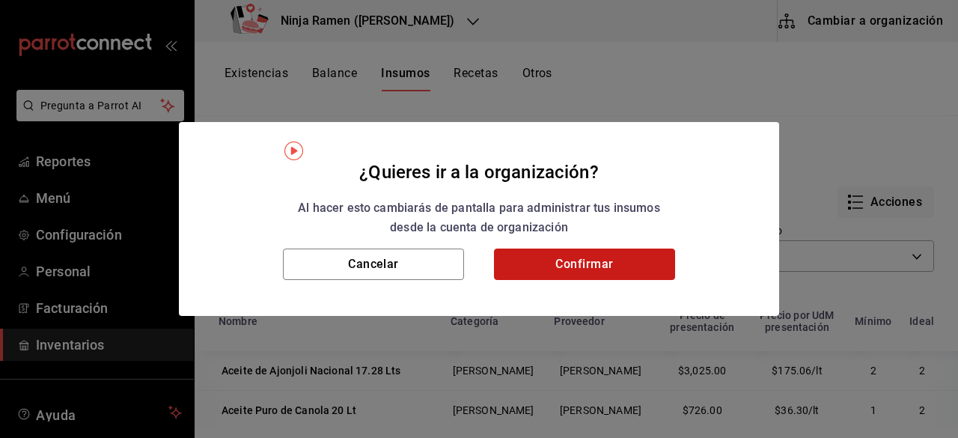
click at [620, 263] on button "Confirmar" at bounding box center [584, 263] width 181 height 31
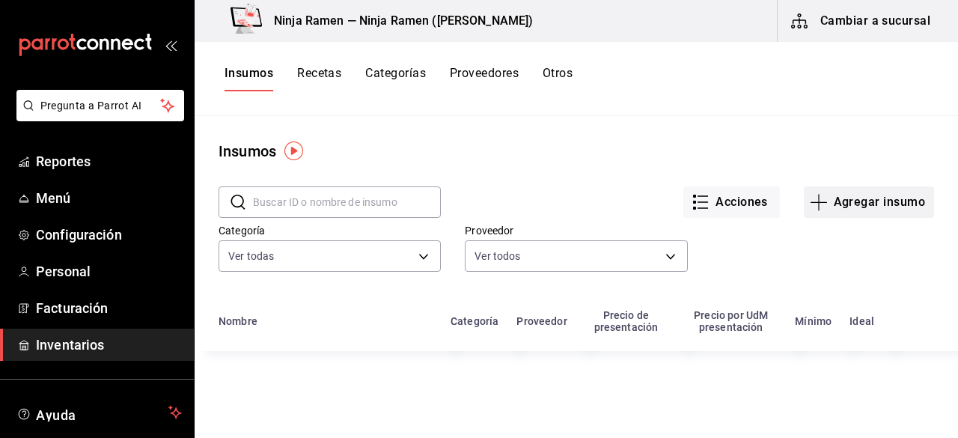
click at [864, 198] on button "Agregar insumo" at bounding box center [869, 201] width 130 height 31
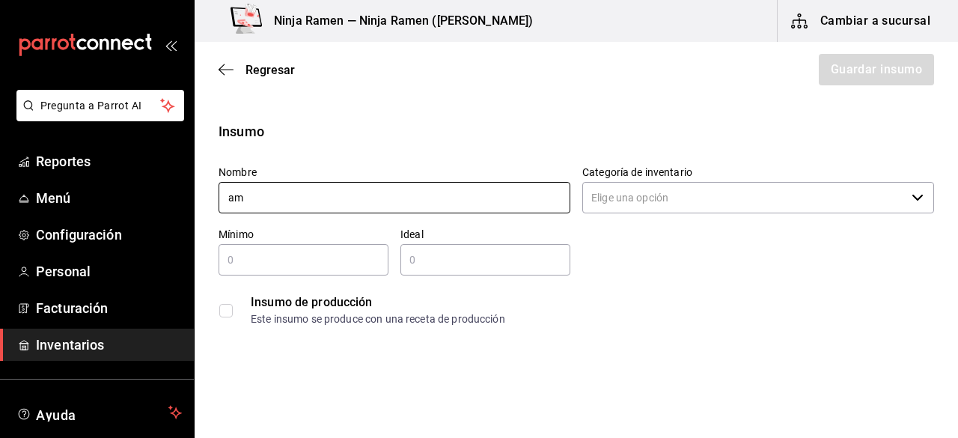
type input "a"
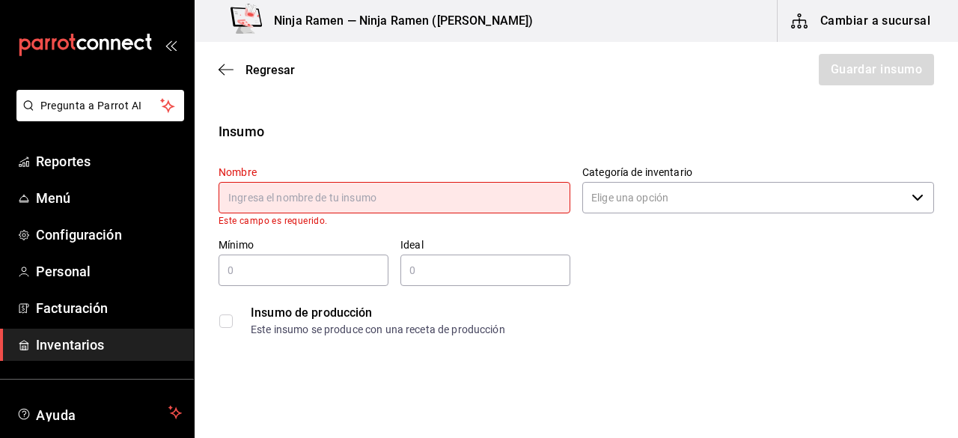
click at [374, 177] on div "Nombre Este campo es requerido." at bounding box center [395, 195] width 352 height 61
click at [314, 206] on input "text" at bounding box center [395, 197] width 352 height 31
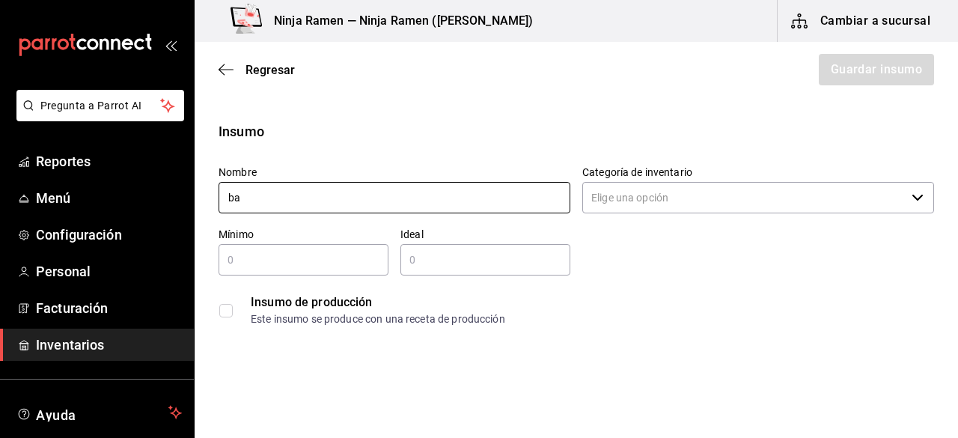
type input "b"
type input "Baileys 1 Lto"
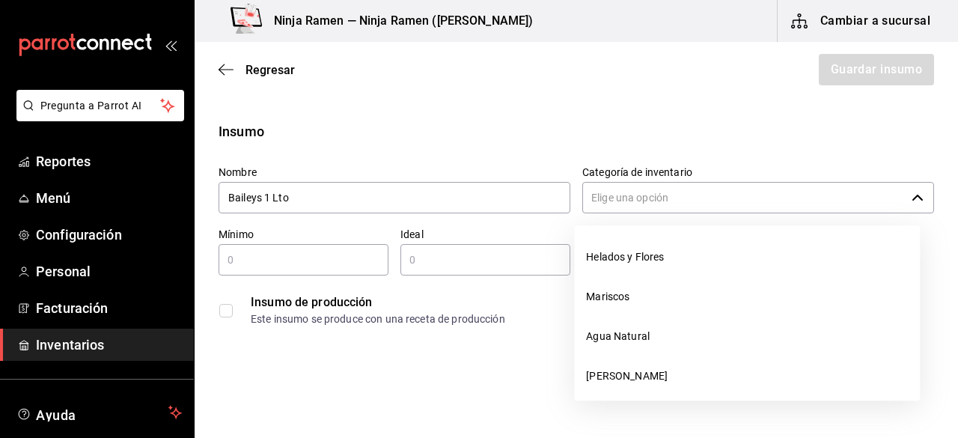
click at [644, 205] on input "Categoría de inventario" at bounding box center [743, 197] width 323 height 31
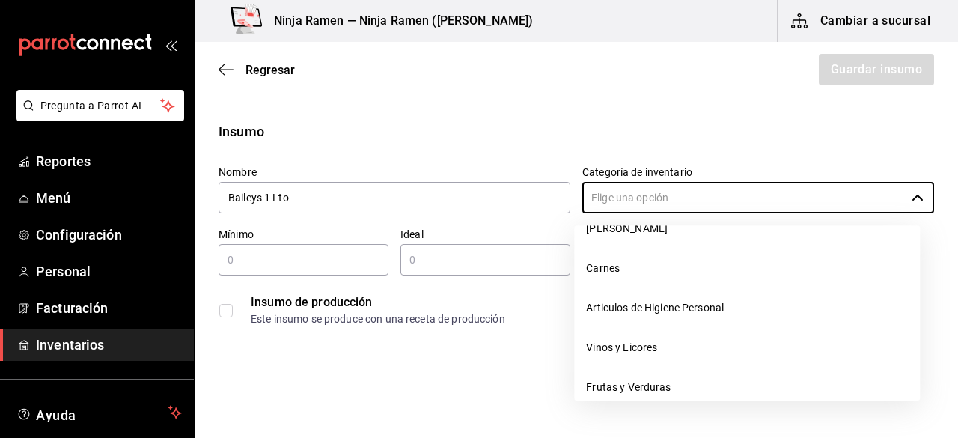
scroll to position [187, 0]
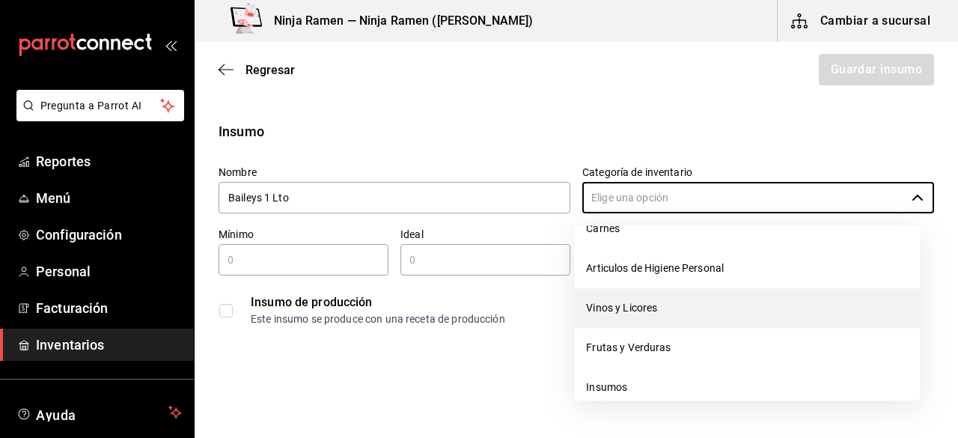
click at [823, 314] on li "Vinos y Licores" at bounding box center [747, 308] width 346 height 40
type input "Vinos y Licores"
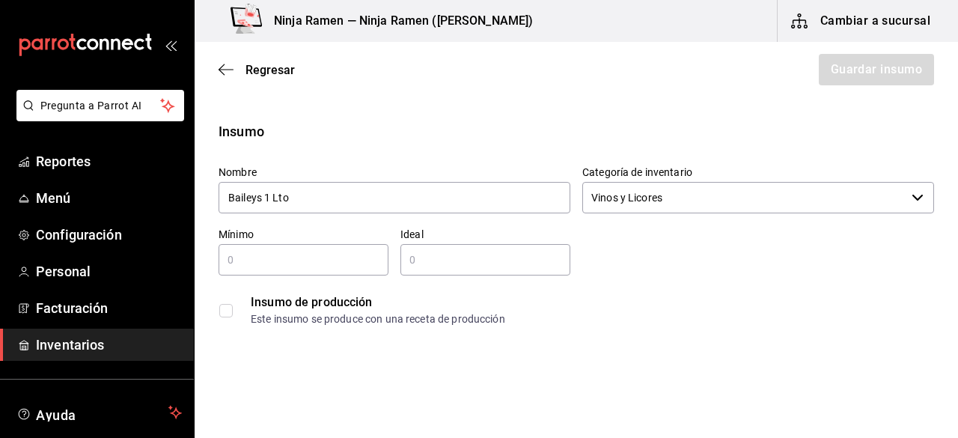
click at [333, 261] on input "text" at bounding box center [304, 260] width 170 height 18
type input "1"
click at [489, 249] on div "​" at bounding box center [485, 259] width 170 height 31
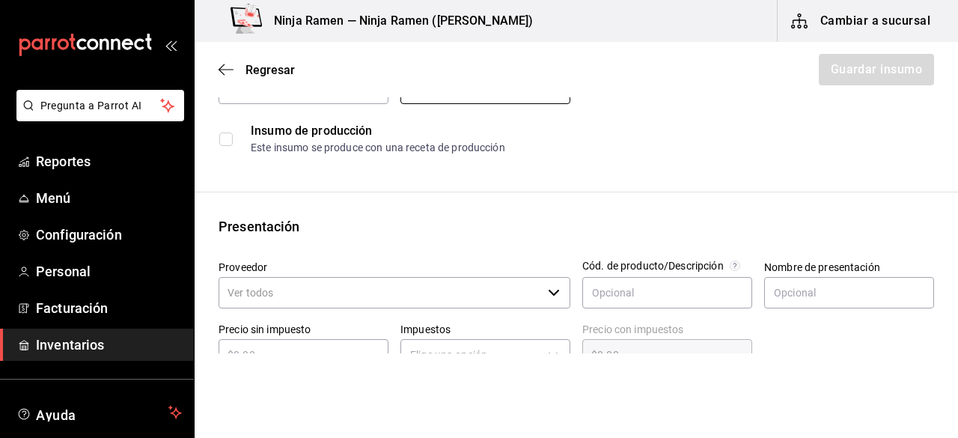
scroll to position [279, 0]
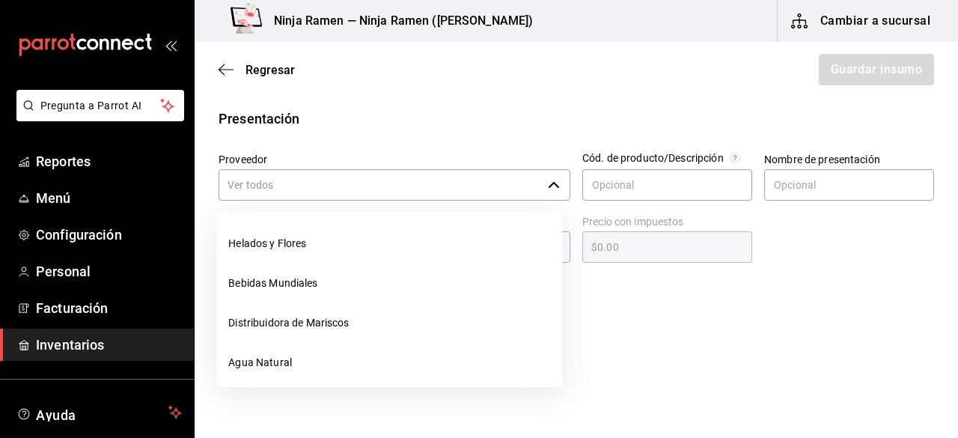
click at [537, 189] on div "​" at bounding box center [395, 184] width 352 height 31
type input "2"
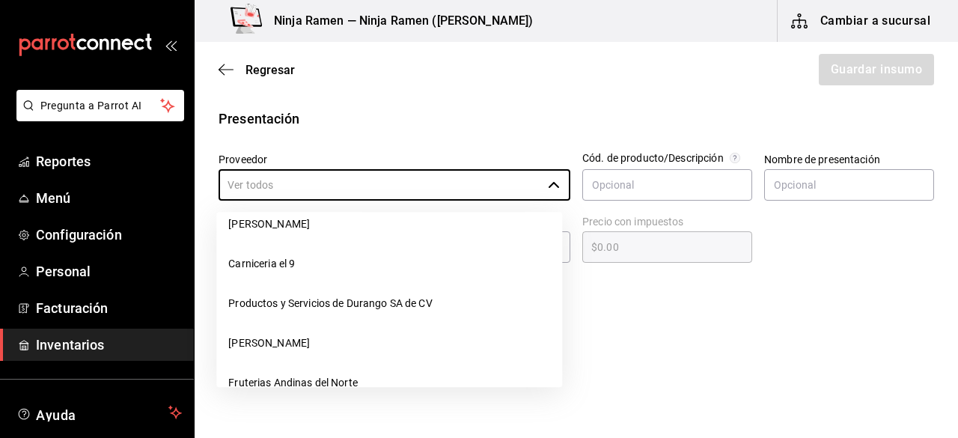
scroll to position [199, 0]
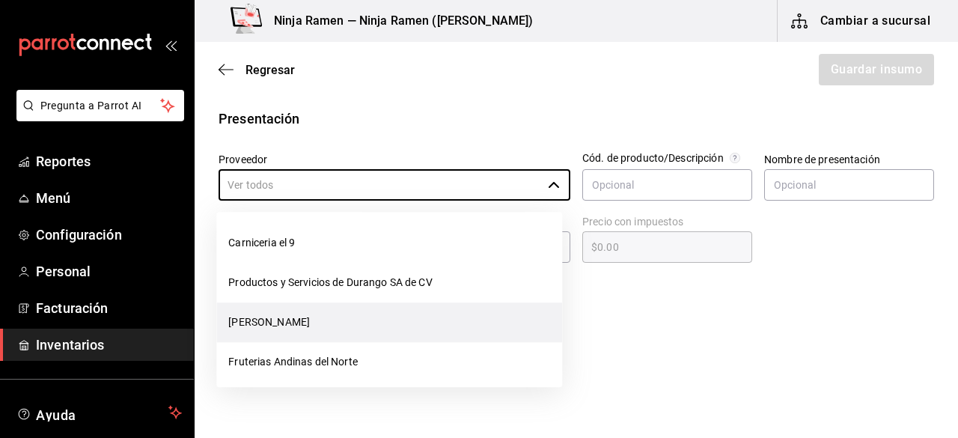
click at [379, 326] on li "[PERSON_NAME]" at bounding box center [389, 322] width 346 height 40
type input "[PERSON_NAME]"
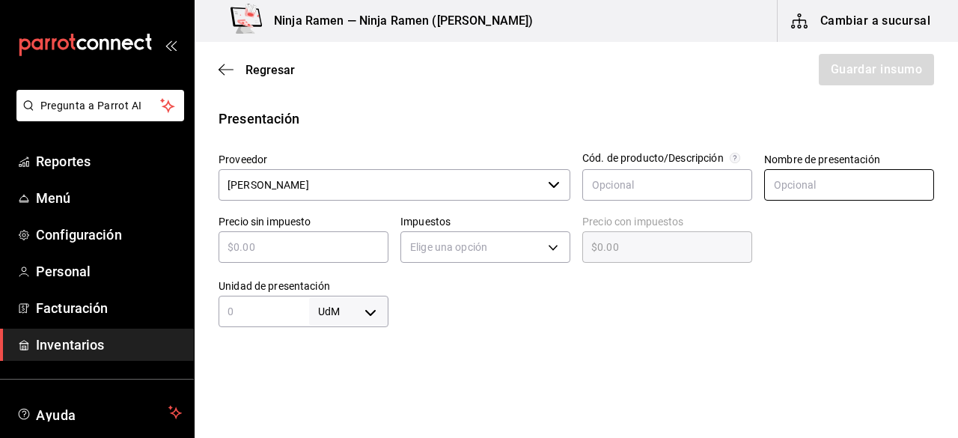
click at [810, 178] on input "text" at bounding box center [849, 184] width 170 height 31
paste input "Baileys 1 Lto"
type input "Baileys 1 Lto"
click at [278, 256] on div "​" at bounding box center [304, 246] width 170 height 31
type input "$4"
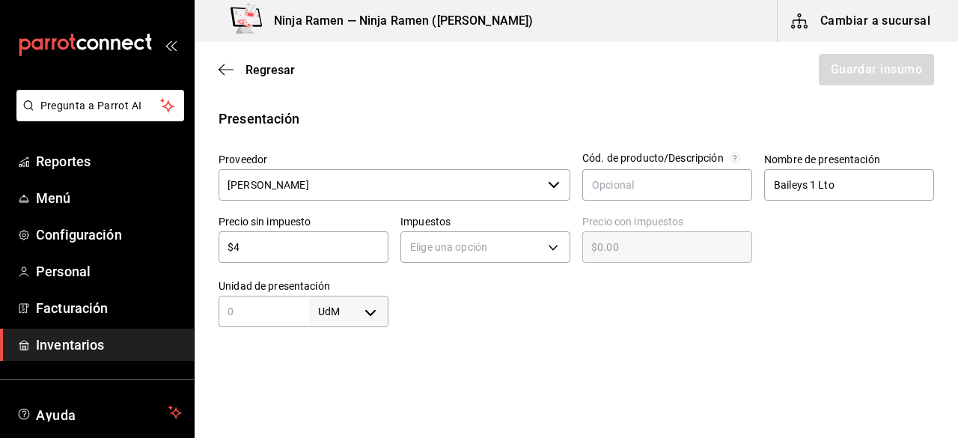
type input "$4.00"
type input "$47"
type input "$47.00"
type input "$473"
type input "$473.00"
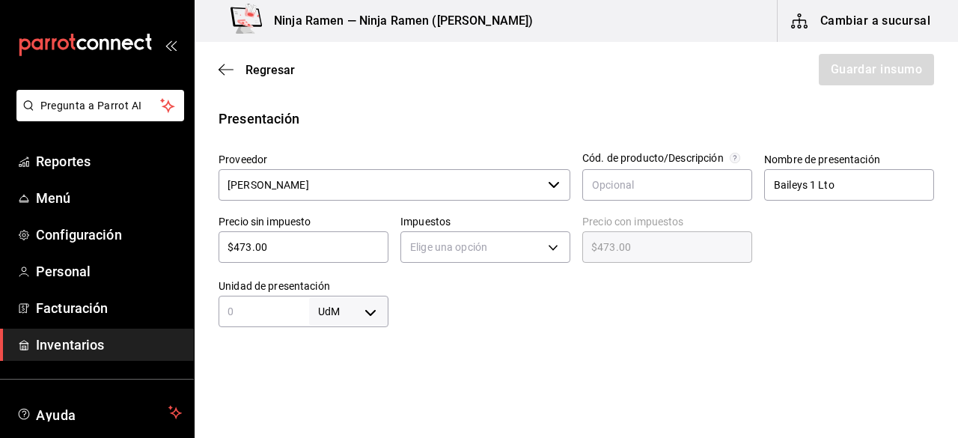
type input "$473.00"
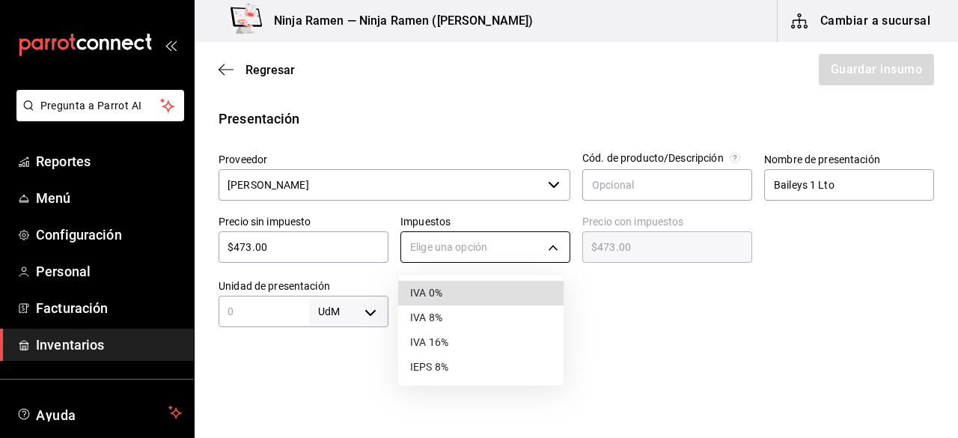
click at [432, 250] on body "Pregunta a Parrot AI Reportes Menú Configuración Personal Facturación Inventari…" at bounding box center [479, 176] width 958 height 353
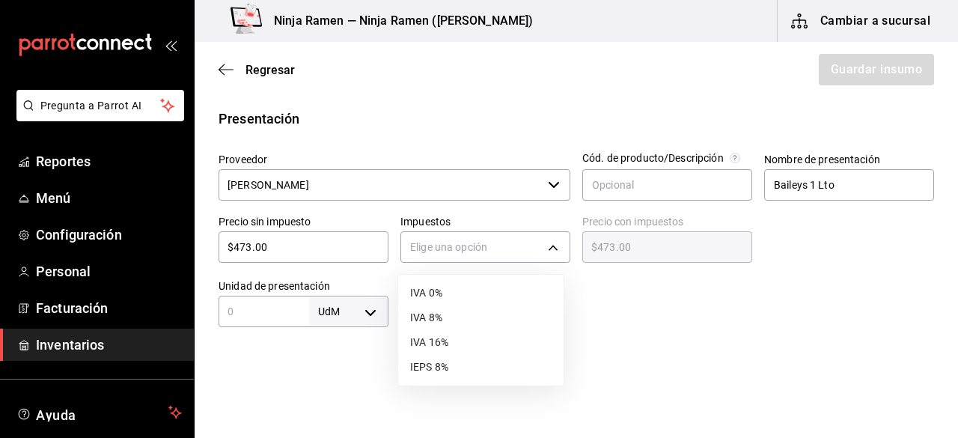
click at [443, 323] on li "IVA 8%" at bounding box center [480, 317] width 165 height 25
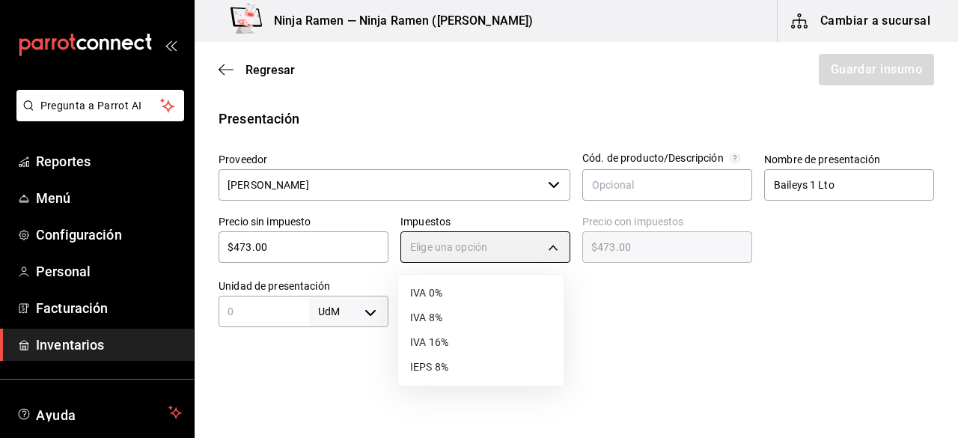
type input "IVA_8"
type input "$510.84"
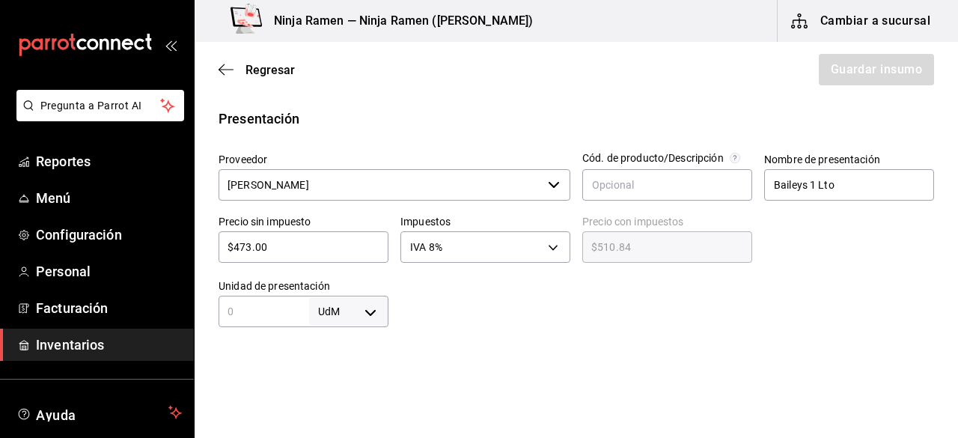
click at [296, 323] on div "UdM ​" at bounding box center [304, 311] width 170 height 31
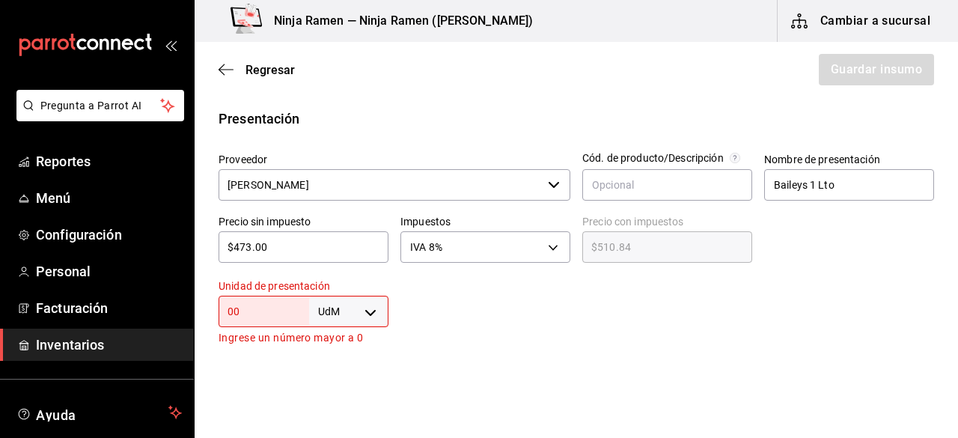
type input "0"
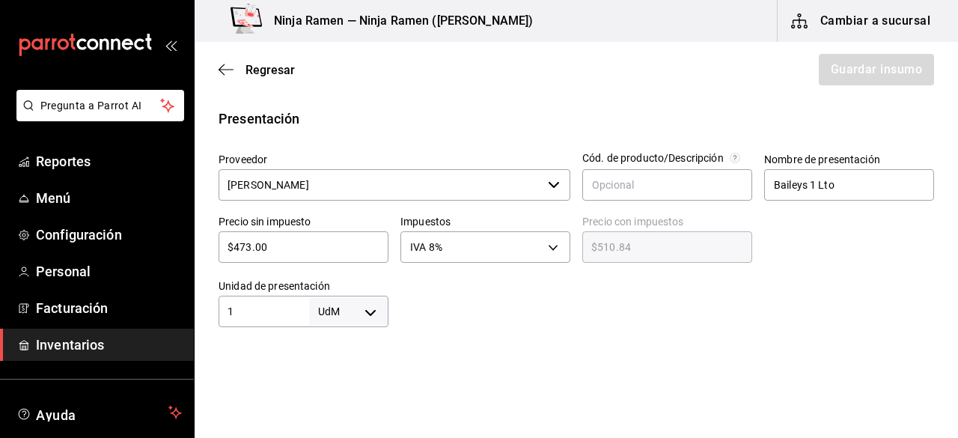
type input "1"
click at [370, 312] on body "Pregunta a Parrot AI Reportes Menú Configuración Personal Facturación Inventari…" at bounding box center [479, 176] width 958 height 353
click at [353, 339] on li "lt" at bounding box center [346, 345] width 78 height 25
type input "LITER"
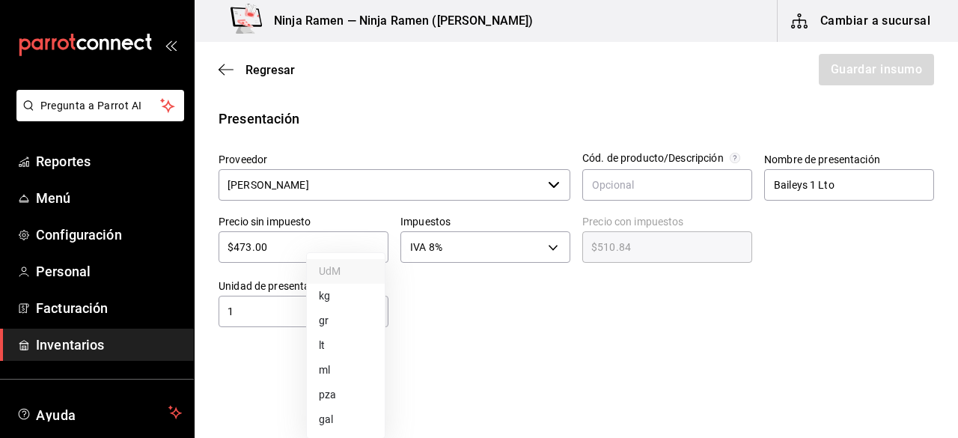
type input "1"
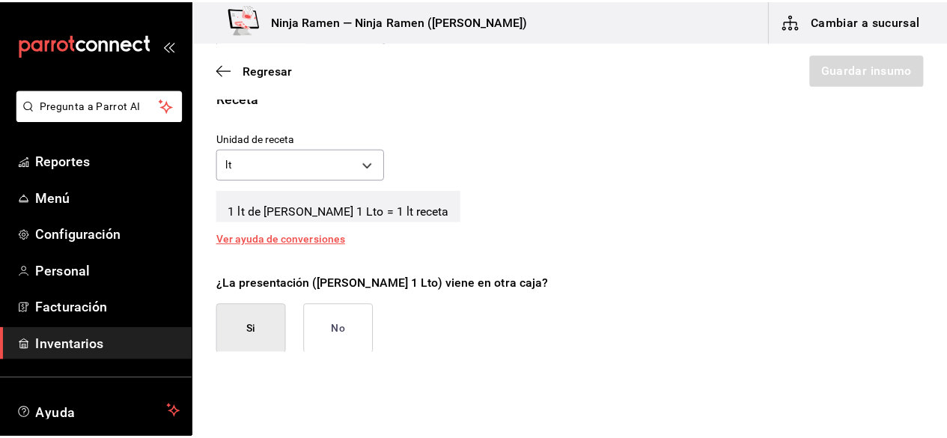
scroll to position [560, 0]
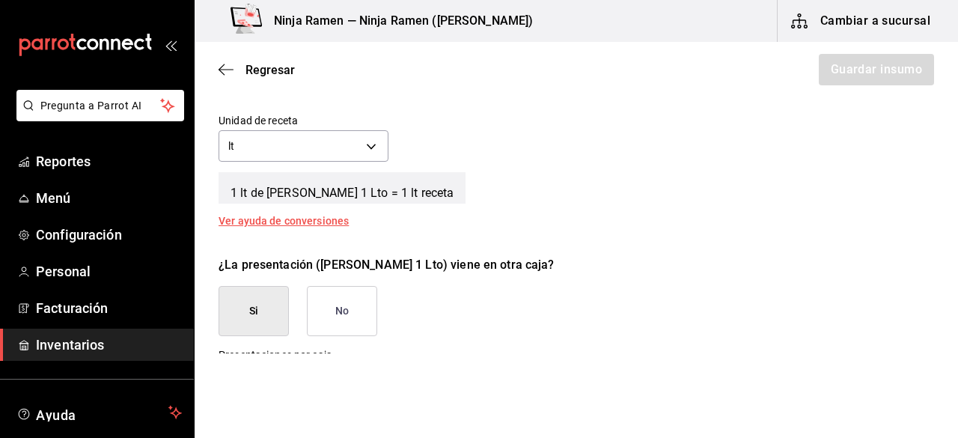
click at [348, 314] on button "No" at bounding box center [342, 311] width 70 height 50
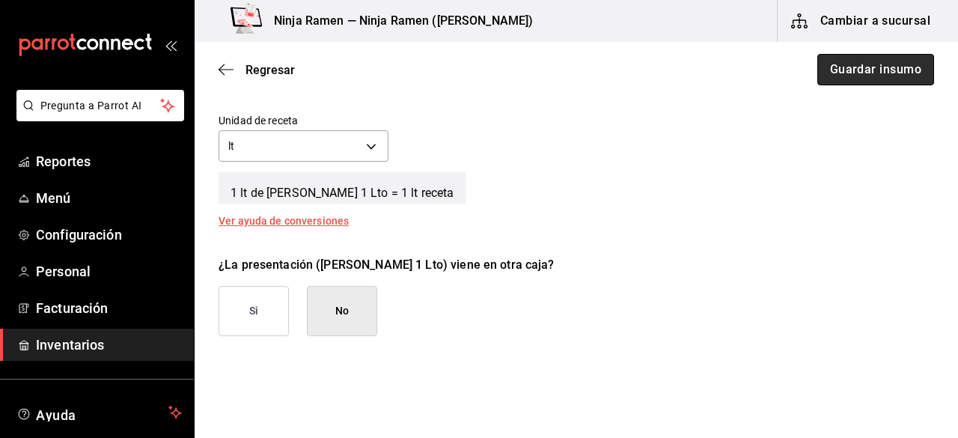
click at [853, 76] on button "Guardar insumo" at bounding box center [875, 69] width 117 height 31
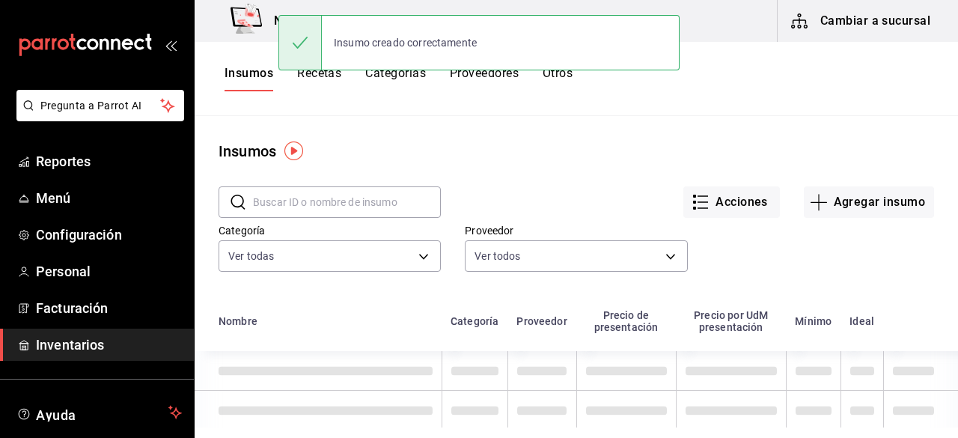
click at [308, 221] on div "Categoría Ver todas 5b11dc51-f442-4b91-a371-c465a9ce7535,2bedd6c8-eeeb-4c6e-b08…" at bounding box center [318, 238] width 246 height 76
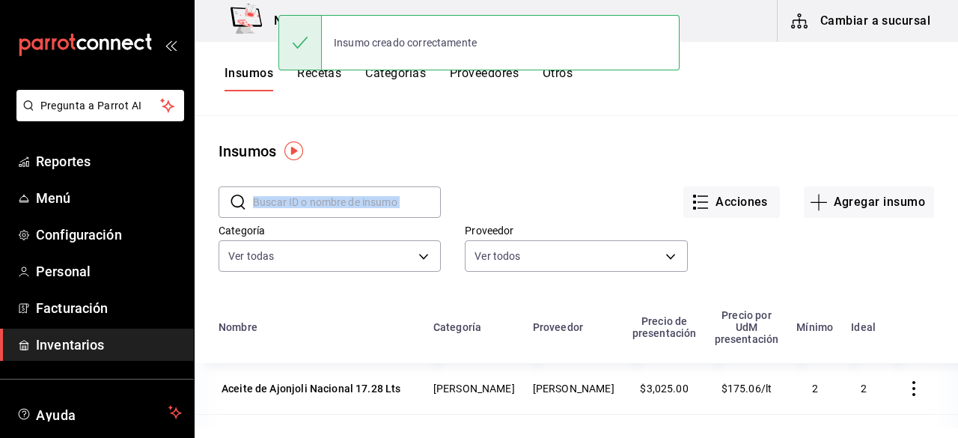
drag, startPoint x: 308, startPoint y: 221, endPoint x: 292, endPoint y: 212, distance: 18.1
click at [292, 212] on div "​ ​ Acciones Agregar insumo Categoría Ver todas 5b11dc51-f442-4b91-a371-c465a9c…" at bounding box center [576, 231] width 763 height 138
click at [292, 212] on input "text" at bounding box center [347, 202] width 188 height 30
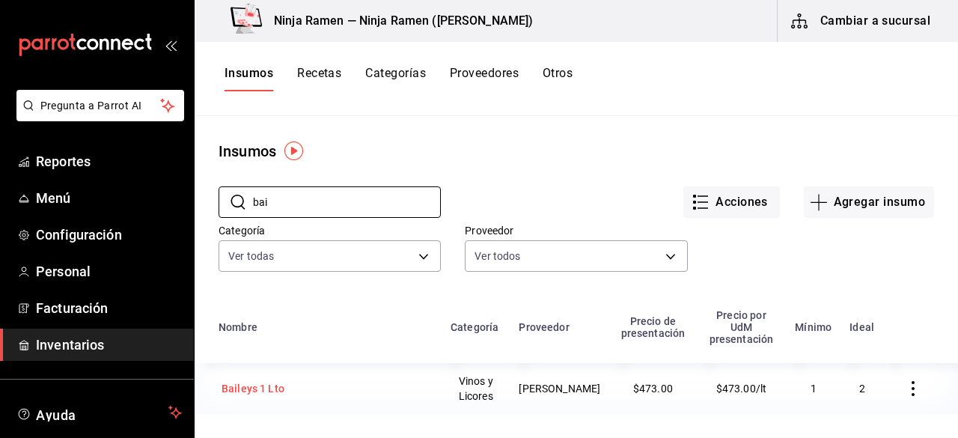
type input "bai"
click at [319, 382] on div "Baileys 1 Lto" at bounding box center [326, 388] width 214 height 21
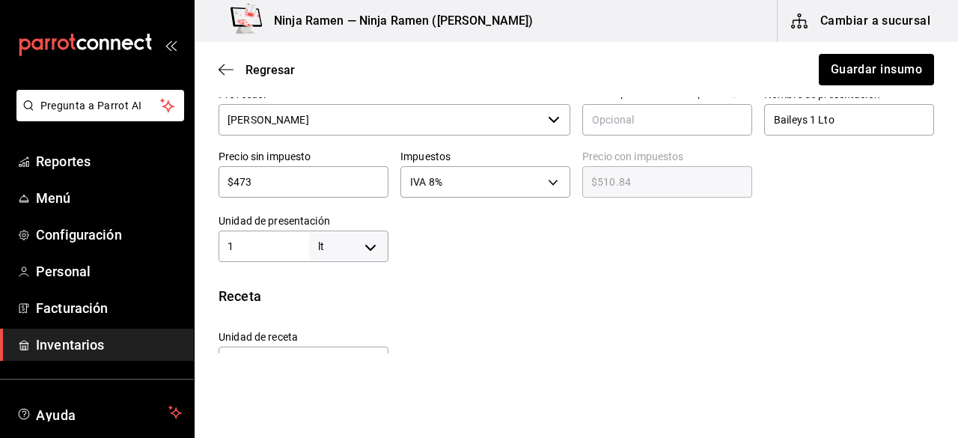
scroll to position [409, 0]
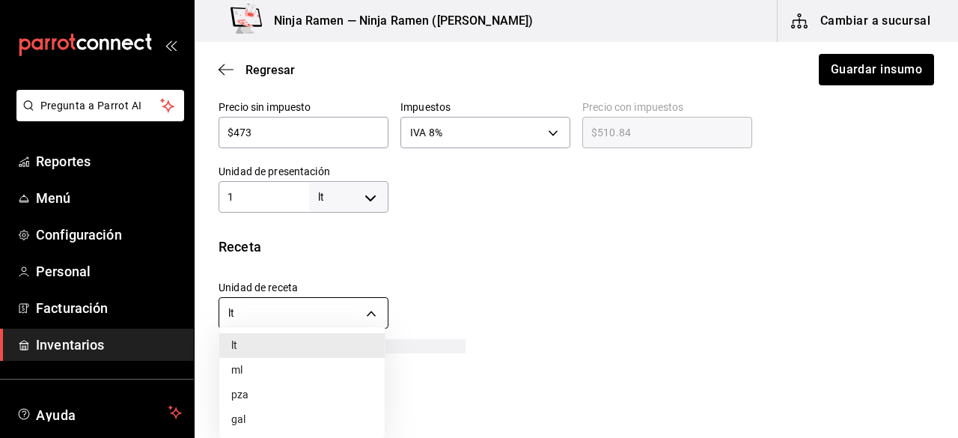
click at [355, 319] on body "Pregunta a Parrot AI Reportes Menú Configuración Personal Facturación Inventari…" at bounding box center [479, 176] width 958 height 353
click at [285, 361] on li "ml" at bounding box center [301, 370] width 165 height 25
type input "MILLILITER"
type input "1,000"
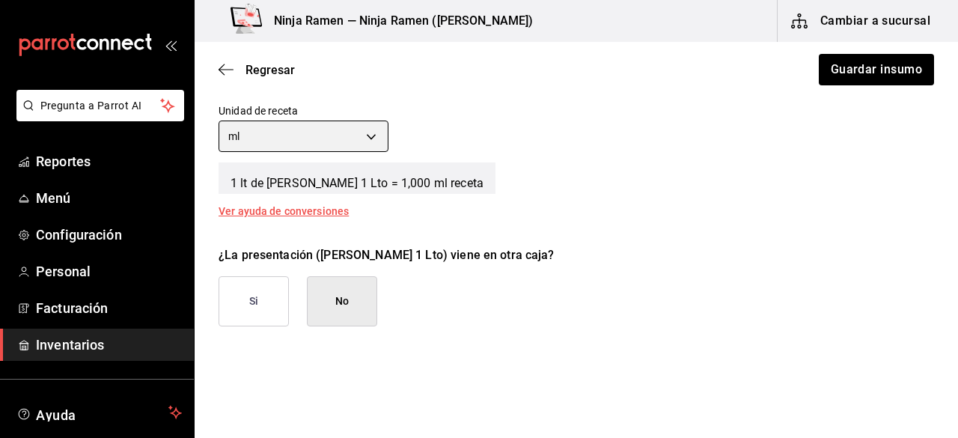
scroll to position [591, 0]
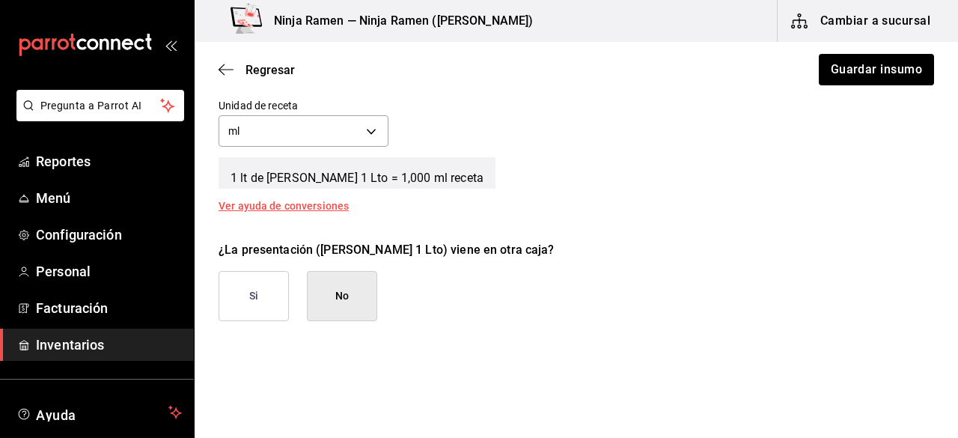
click at [323, 300] on button "No" at bounding box center [342, 296] width 70 height 50
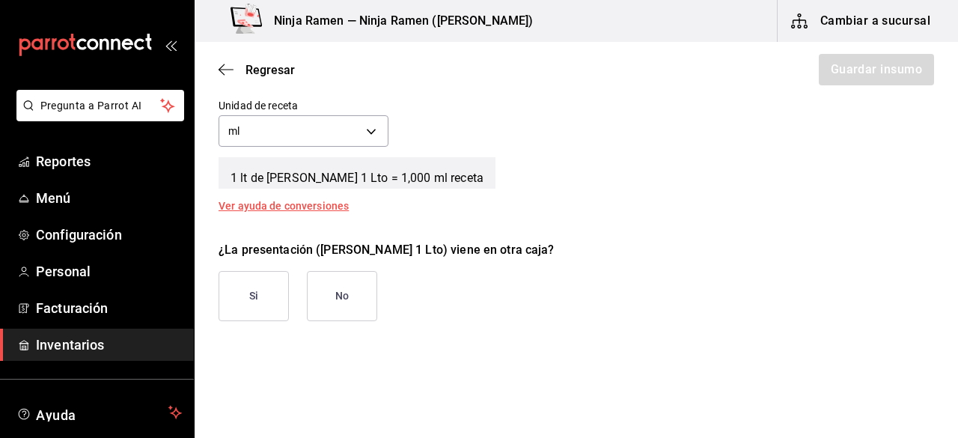
click at [307, 299] on button "No" at bounding box center [342, 296] width 70 height 50
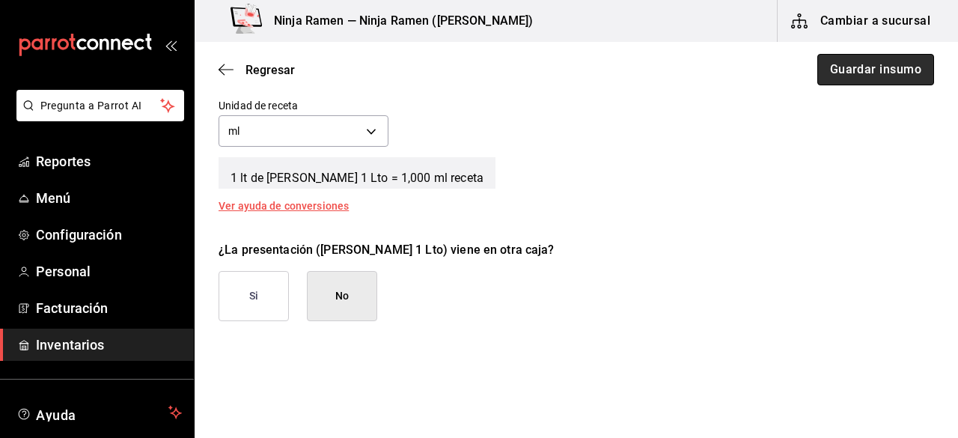
click at [825, 71] on button "Guardar insumo" at bounding box center [875, 69] width 117 height 31
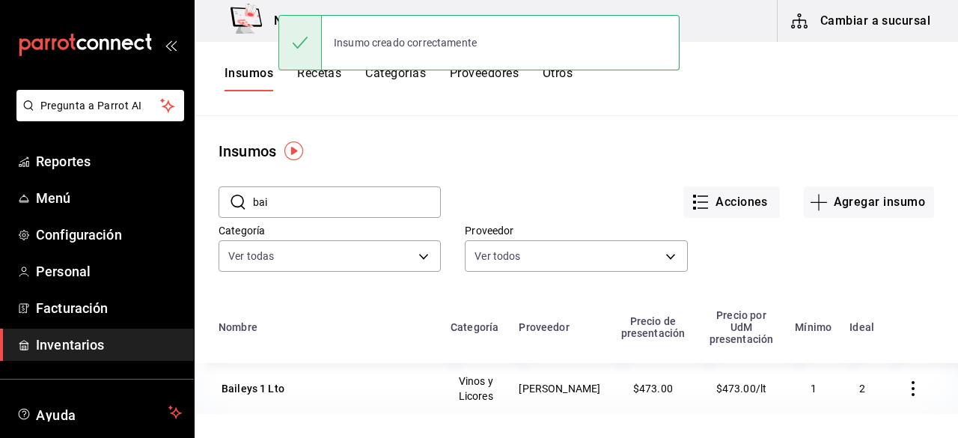
click at [839, 185] on div "Acciones Agregar insumo" at bounding box center [687, 189] width 493 height 55
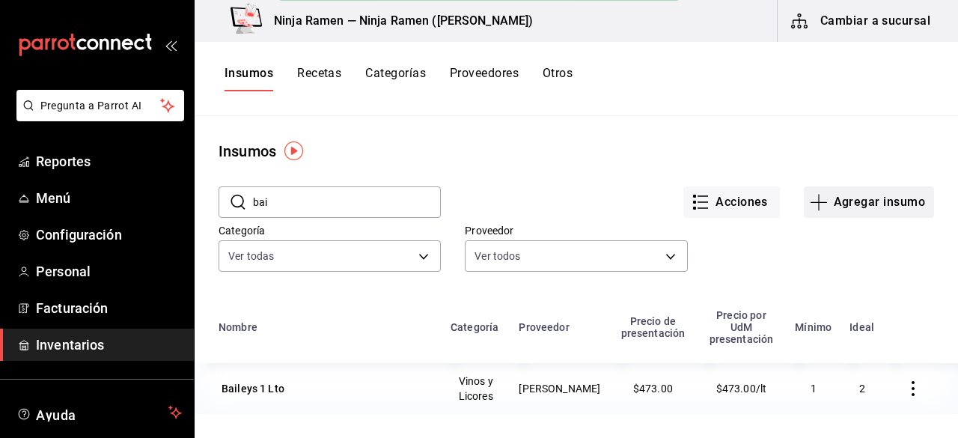
click at [846, 204] on button "Agregar insumo" at bounding box center [869, 201] width 130 height 31
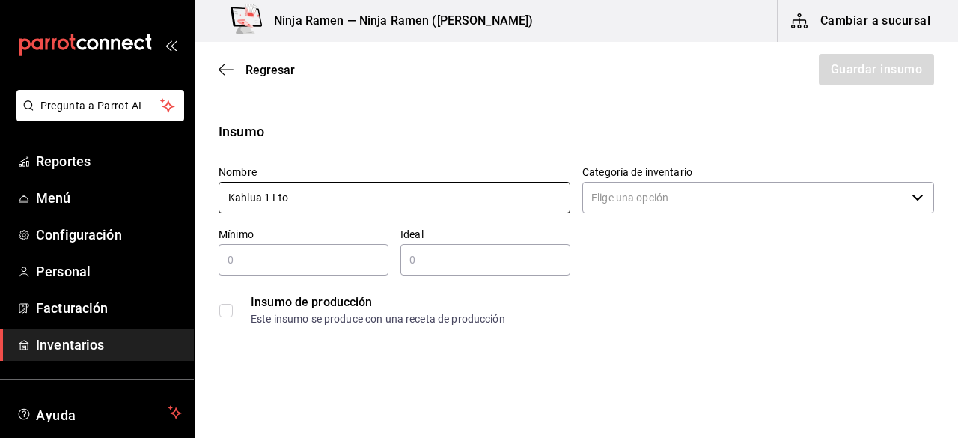
type input "Kahlua 1 Lto"
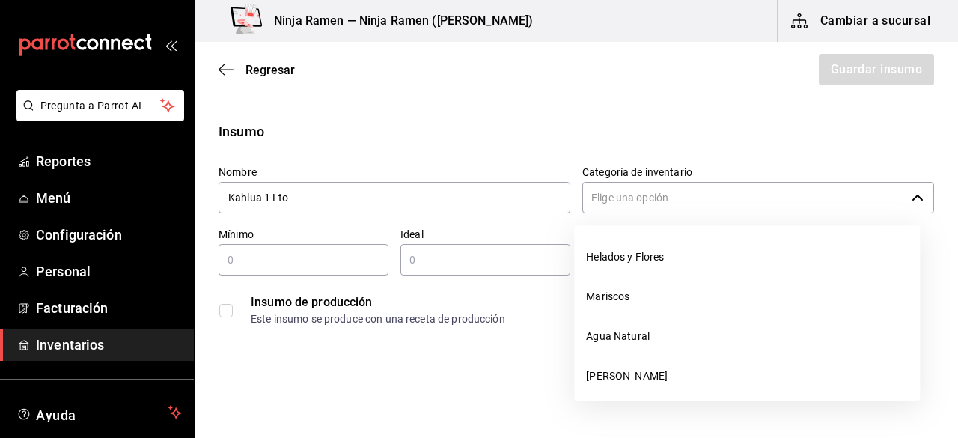
click at [718, 200] on input "Categoría de inventario" at bounding box center [743, 197] width 323 height 31
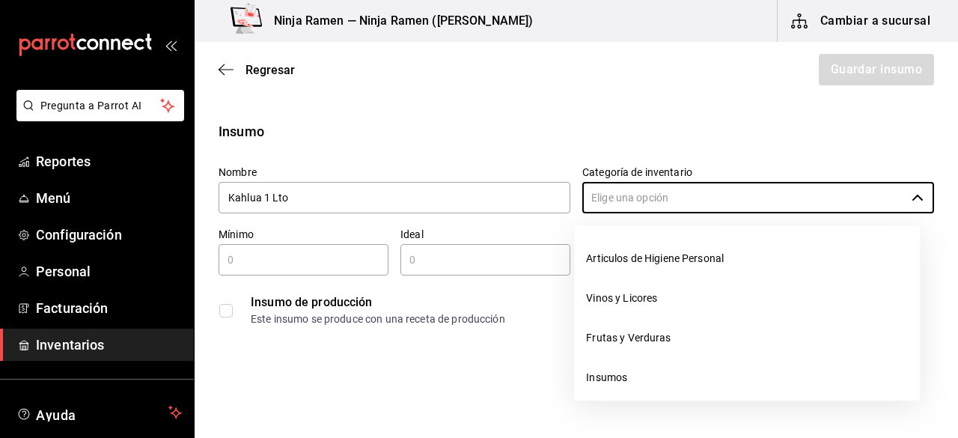
scroll to position [217, 0]
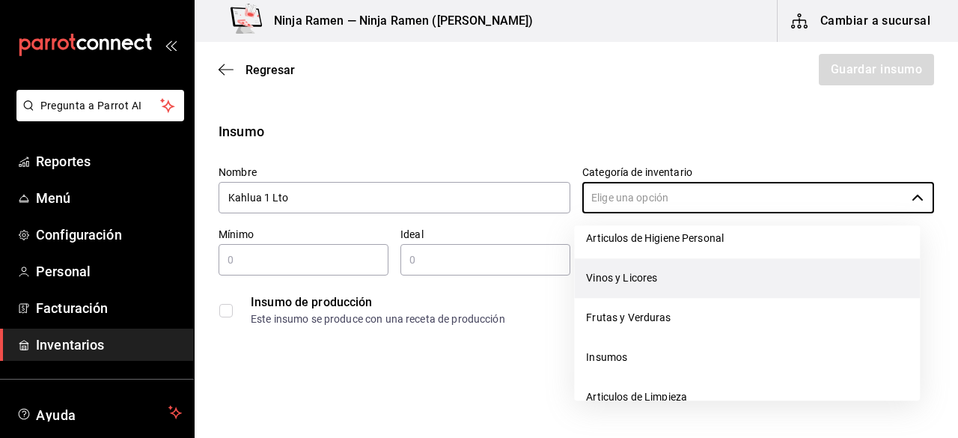
click at [673, 285] on li "Vinos y Licores" at bounding box center [747, 278] width 346 height 40
type input "Vinos y Licores"
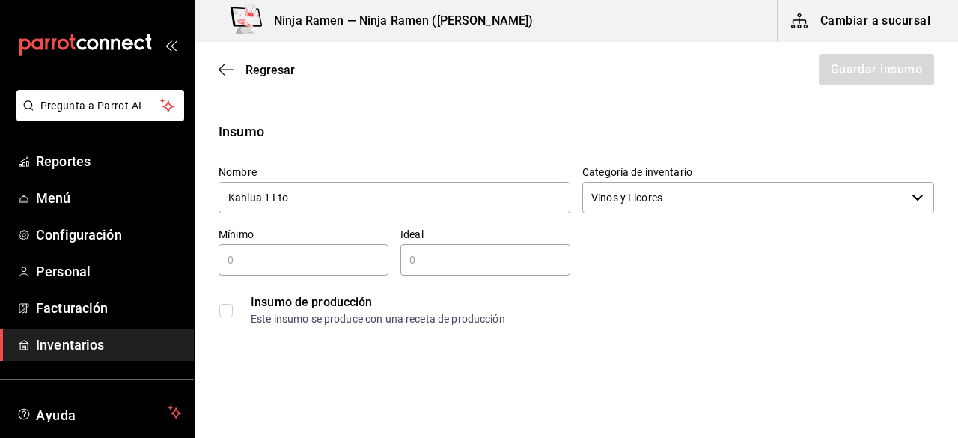
click at [299, 269] on div "​" at bounding box center [304, 259] width 170 height 31
type input "1"
click at [456, 255] on input "text" at bounding box center [485, 260] width 170 height 18
click at [456, 255] on input "2" at bounding box center [485, 260] width 170 height 18
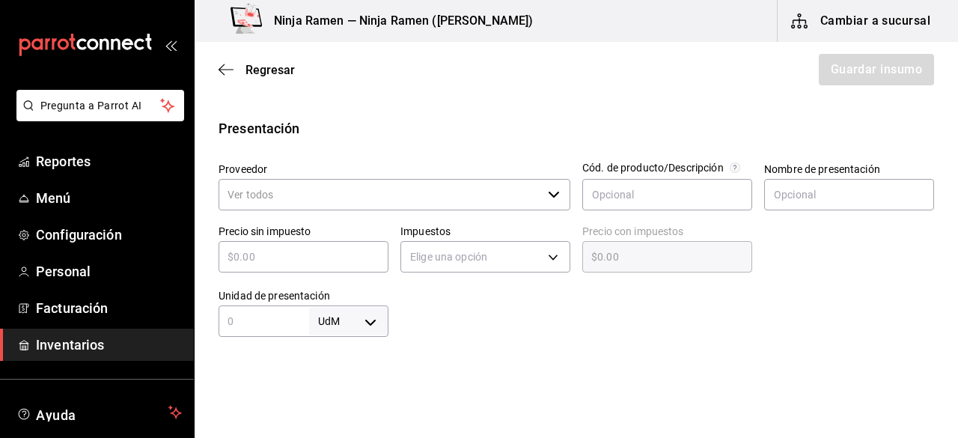
scroll to position [292, 0]
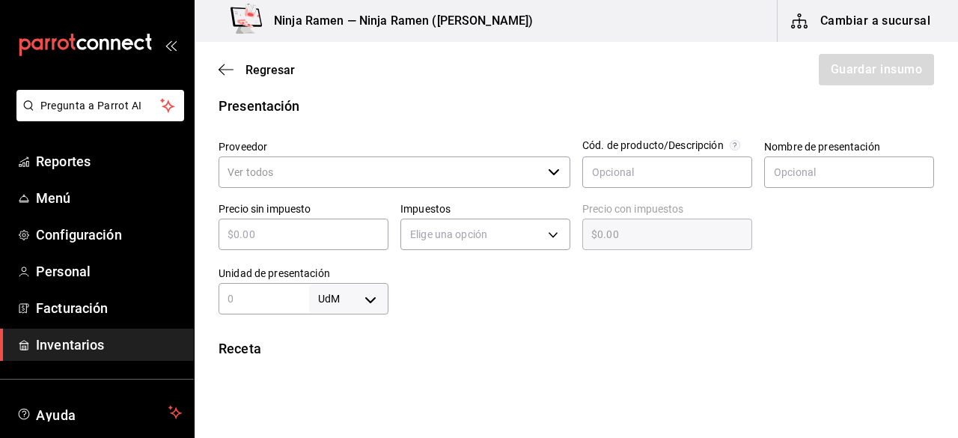
type input "2"
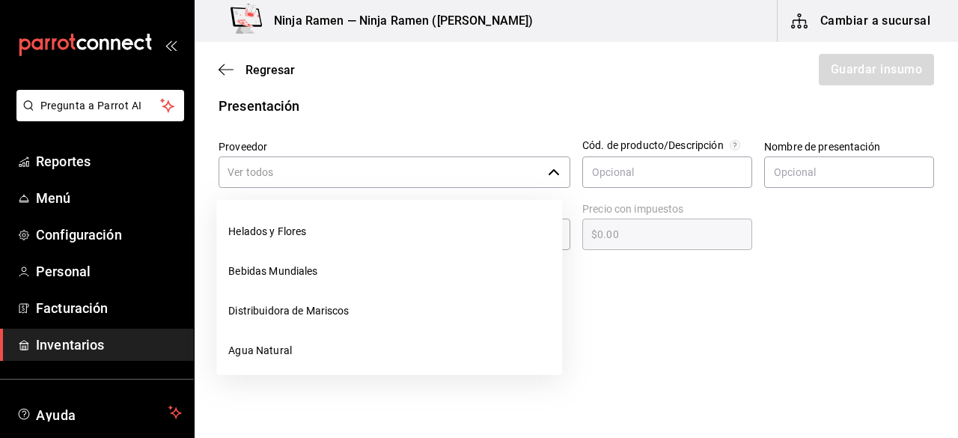
click at [444, 177] on input "Proveedor" at bounding box center [380, 171] width 323 height 31
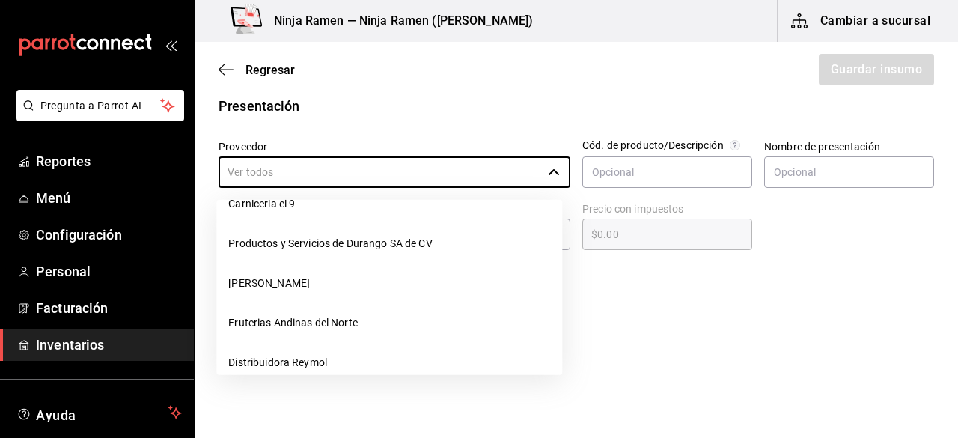
scroll to position [242, 0]
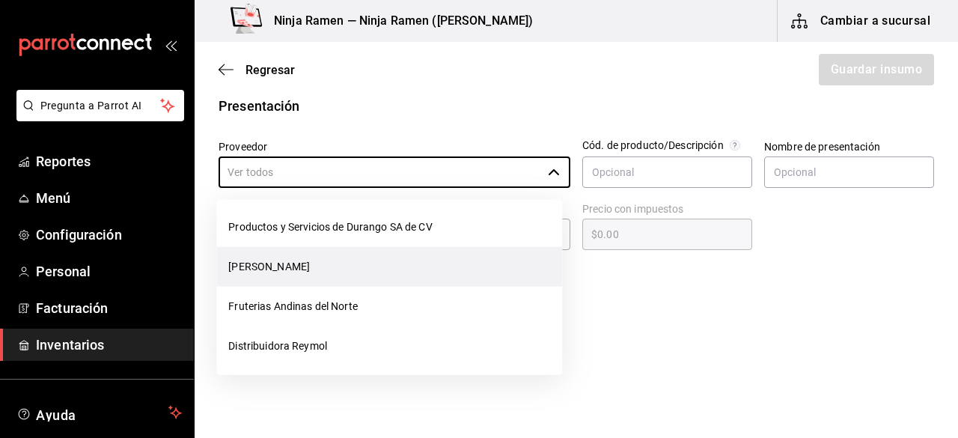
click at [467, 278] on li "[PERSON_NAME]" at bounding box center [389, 267] width 346 height 40
type input "[PERSON_NAME]"
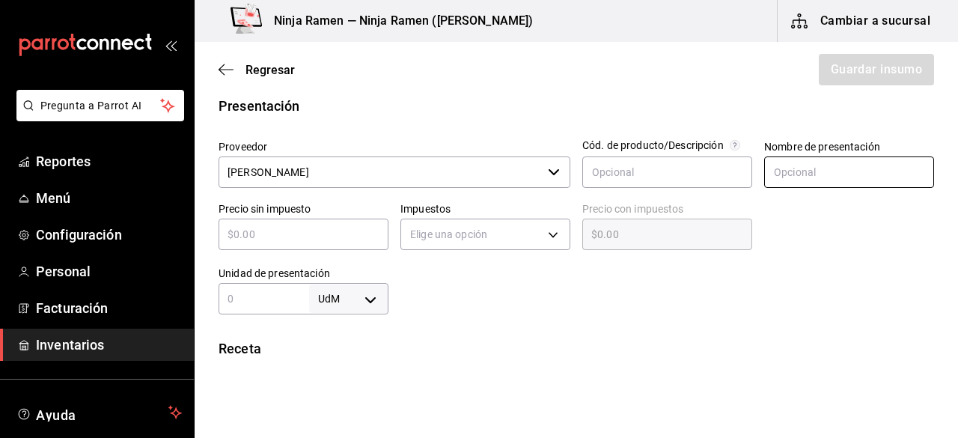
click at [818, 159] on input "text" at bounding box center [849, 171] width 170 height 31
paste input "Kahlua 1 Lto"
type input "Kahlua 1 Lto"
click at [331, 239] on input "text" at bounding box center [304, 234] width 170 height 18
type input "$1"
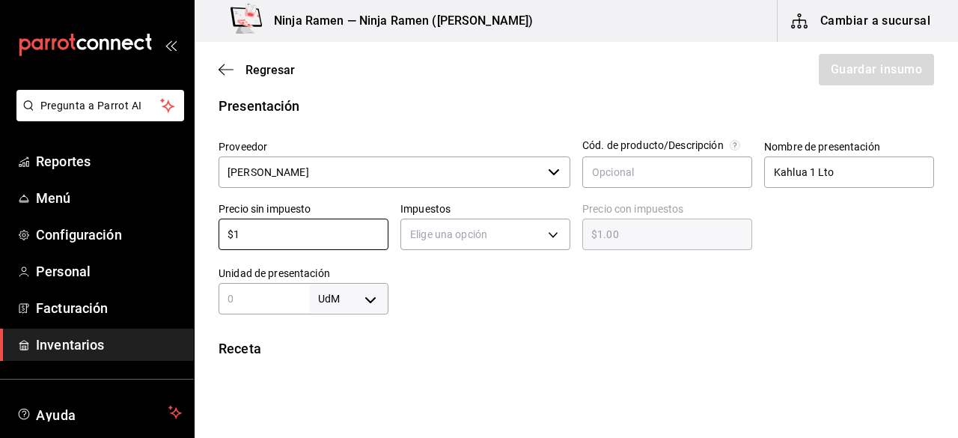
type input "$1.00"
type input "$19"
type input "$19.00"
type input "$194"
type input "$194.00"
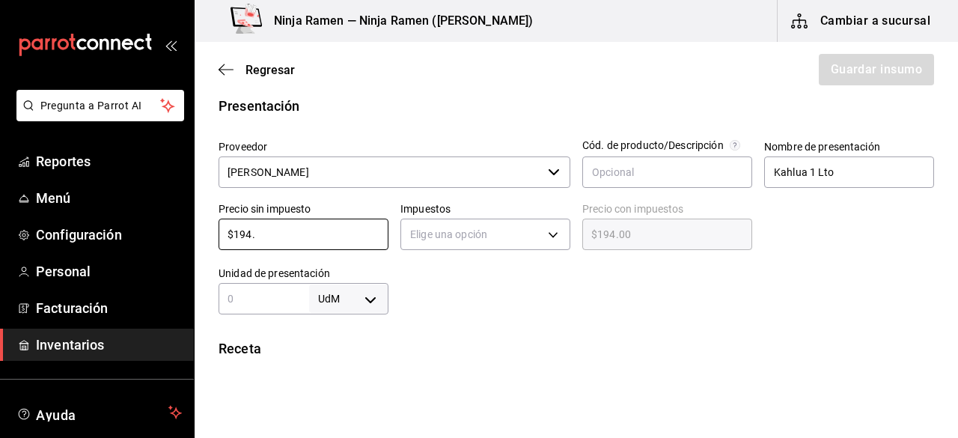
type input "$194.5"
type input "$194.50"
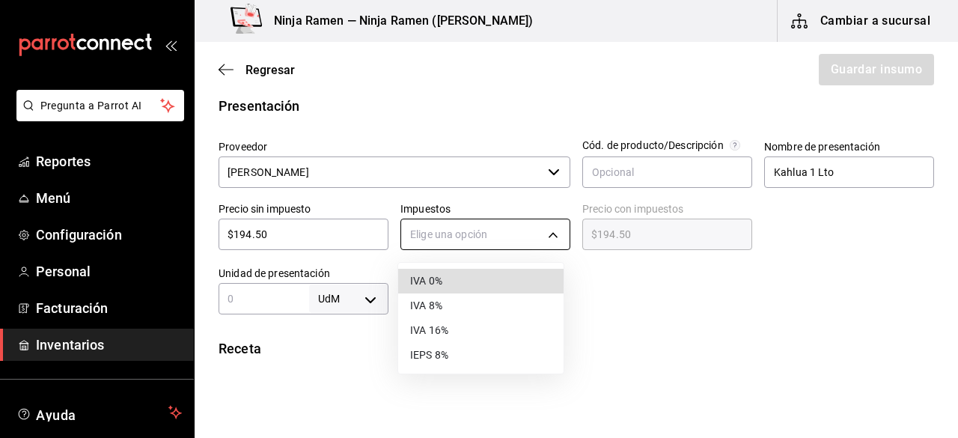
click at [544, 224] on body "Pregunta a Parrot AI Reportes Menú Configuración Personal Facturación Inventari…" at bounding box center [479, 176] width 958 height 353
click at [469, 291] on li "IVA 0%" at bounding box center [480, 281] width 165 height 25
type input "IVA_0"
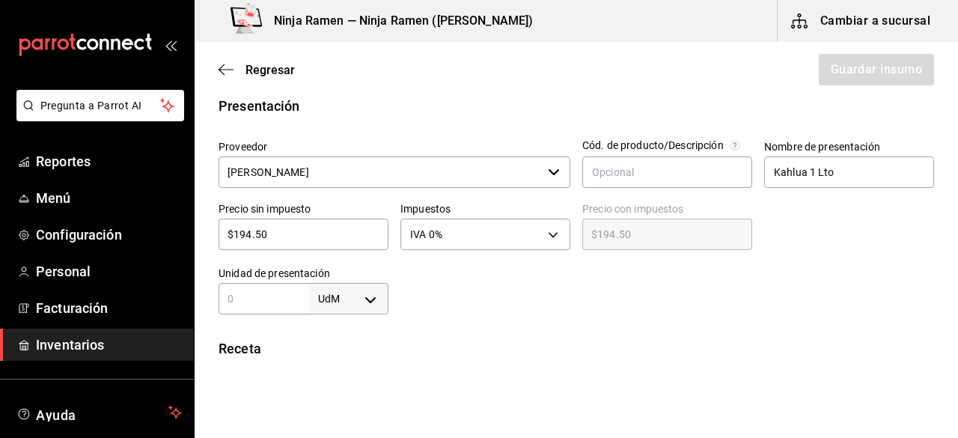
click at [283, 300] on input "text" at bounding box center [264, 299] width 91 height 18
type input "1"
click at [373, 300] on body "Pregunta a Parrot AI Reportes Menú Configuración Personal Facturación Inventari…" at bounding box center [479, 176] width 958 height 353
click at [361, 339] on li "lt" at bounding box center [346, 345] width 78 height 25
type input "LITER"
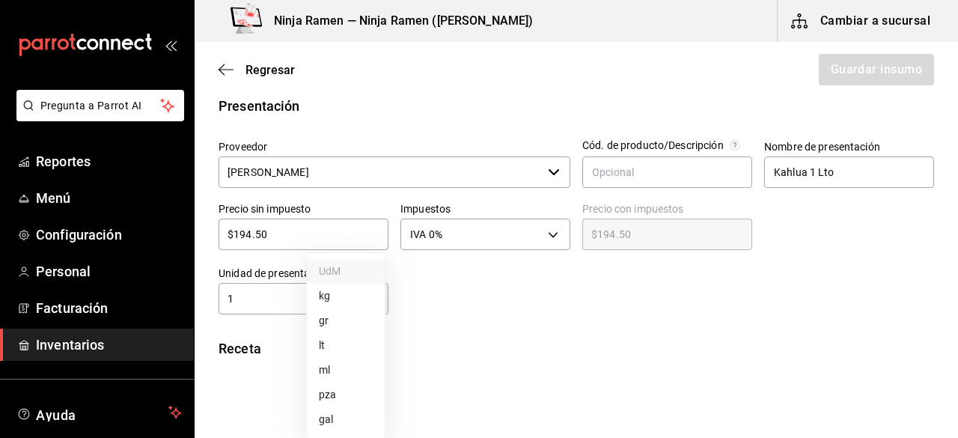
type input "LITER"
type input "1"
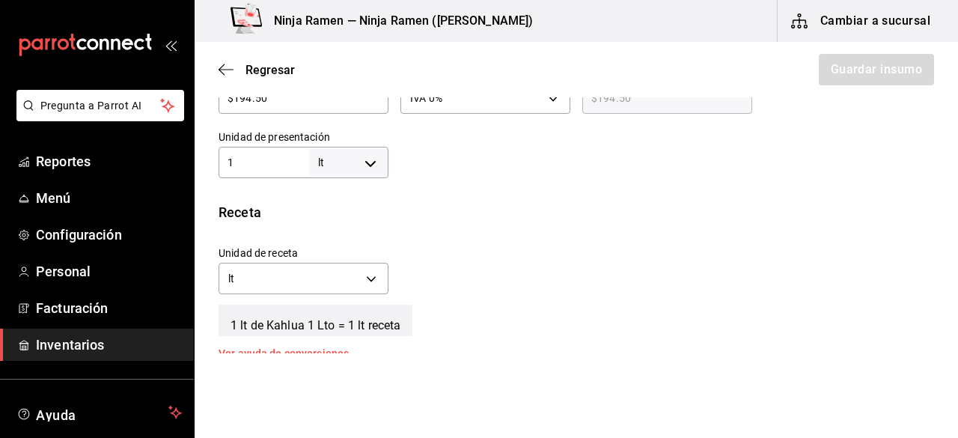
scroll to position [492, 0]
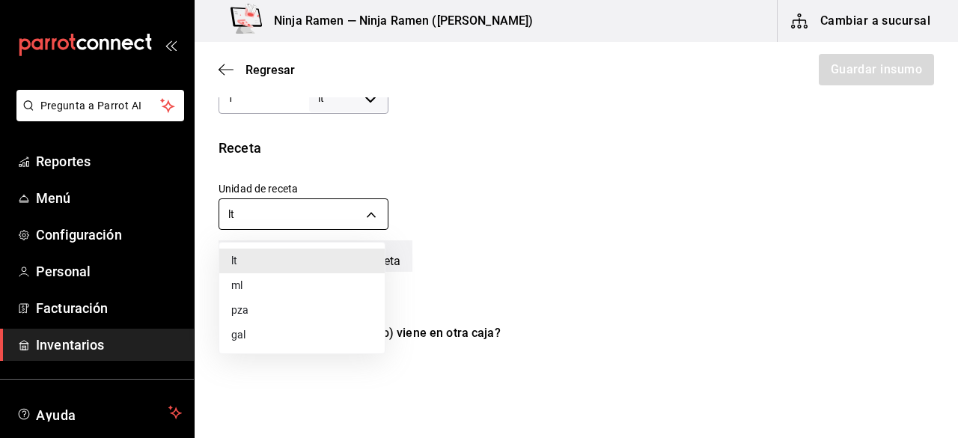
click at [346, 207] on body "Pregunta a Parrot AI Reportes Menú Configuración Personal Facturación Inventari…" at bounding box center [479, 176] width 958 height 353
drag, startPoint x: 313, startPoint y: 303, endPoint x: 311, endPoint y: 284, distance: 19.6
click at [311, 284] on ul "lt ml pza gal" at bounding box center [301, 297] width 165 height 111
click at [311, 284] on li "ml" at bounding box center [301, 285] width 165 height 25
type input "MILLILITER"
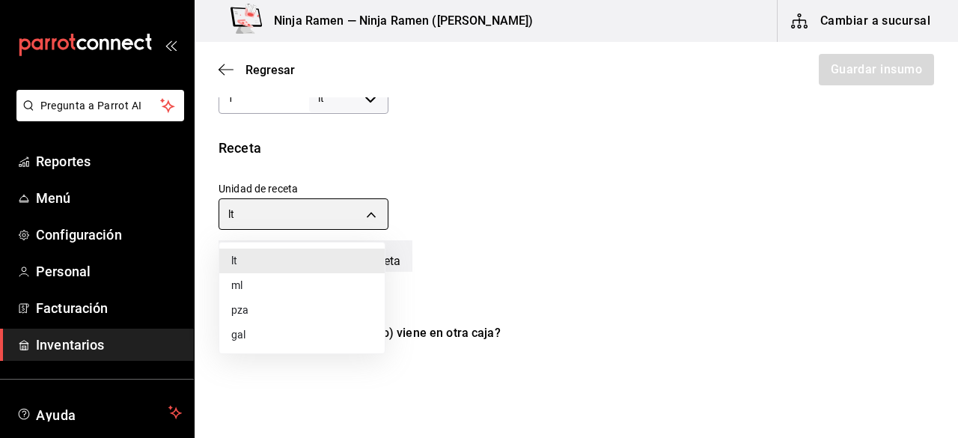
type input "1,000"
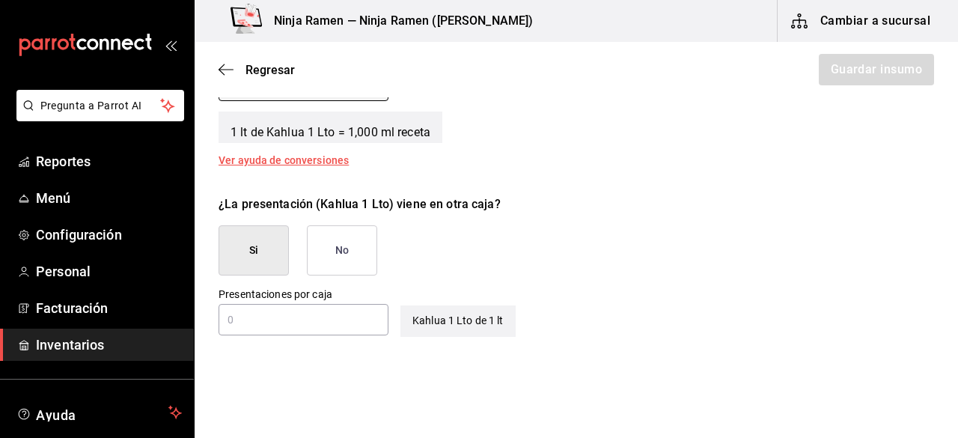
scroll to position [653, 0]
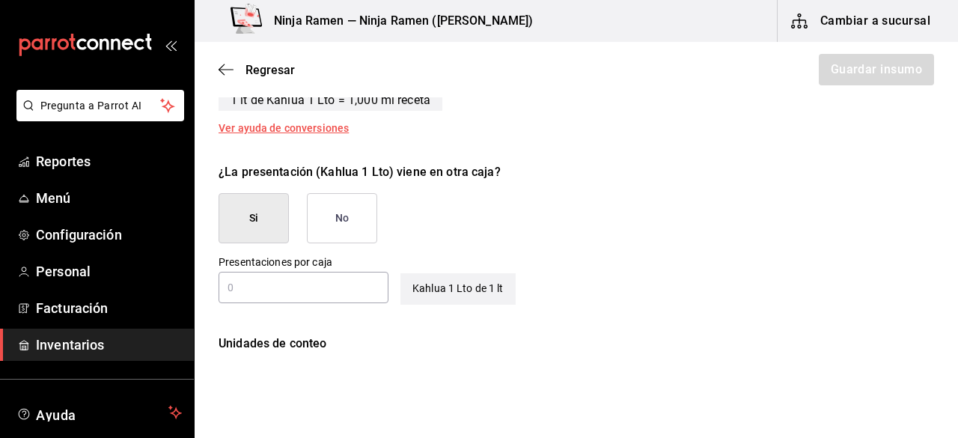
click at [346, 216] on button "No" at bounding box center [342, 218] width 70 height 50
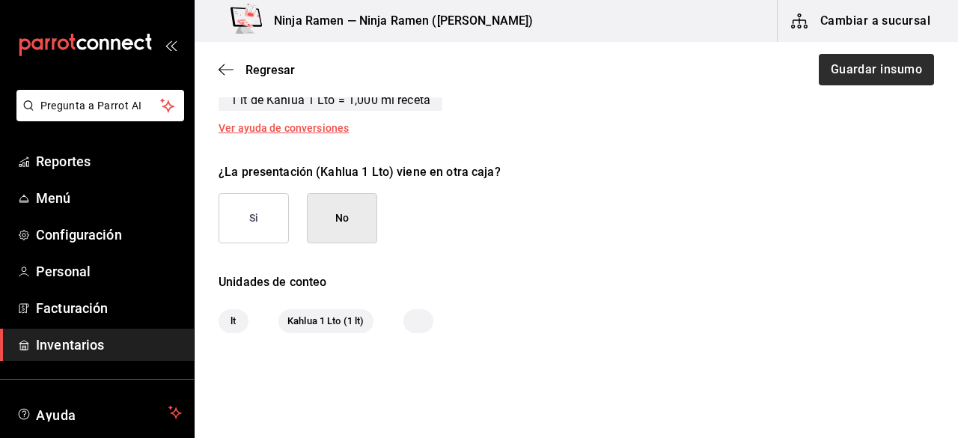
drag, startPoint x: 881, startPoint y: 92, endPoint x: 883, endPoint y: 74, distance: 18.1
click at [883, 74] on div "Regresar Guardar insumo" at bounding box center [576, 69] width 763 height 55
click at [883, 74] on button "Guardar insumo" at bounding box center [875, 69] width 117 height 31
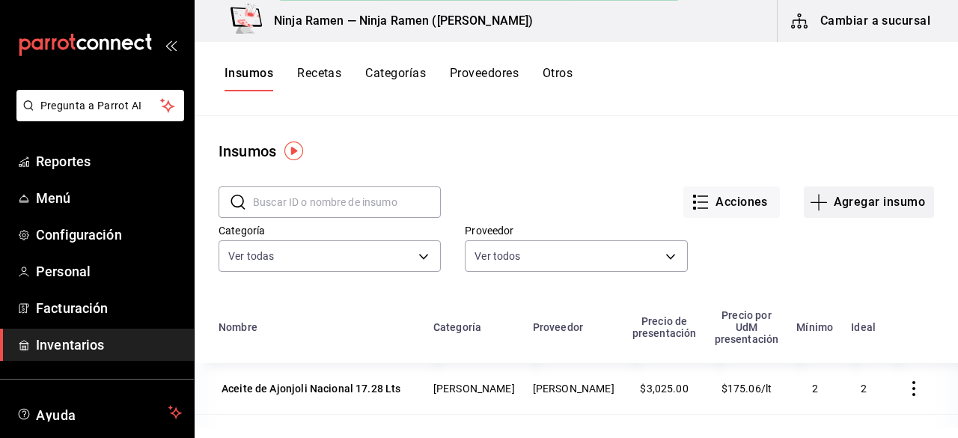
click at [887, 213] on button "Agregar insumo" at bounding box center [869, 201] width 130 height 31
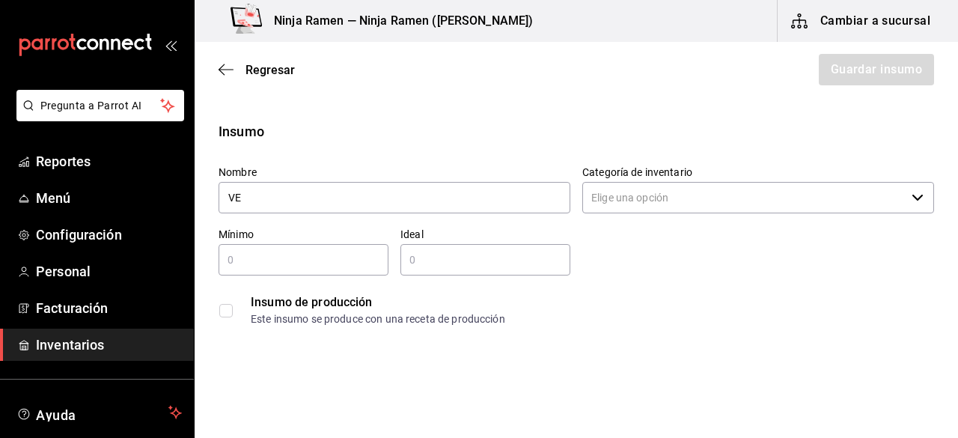
type input "V"
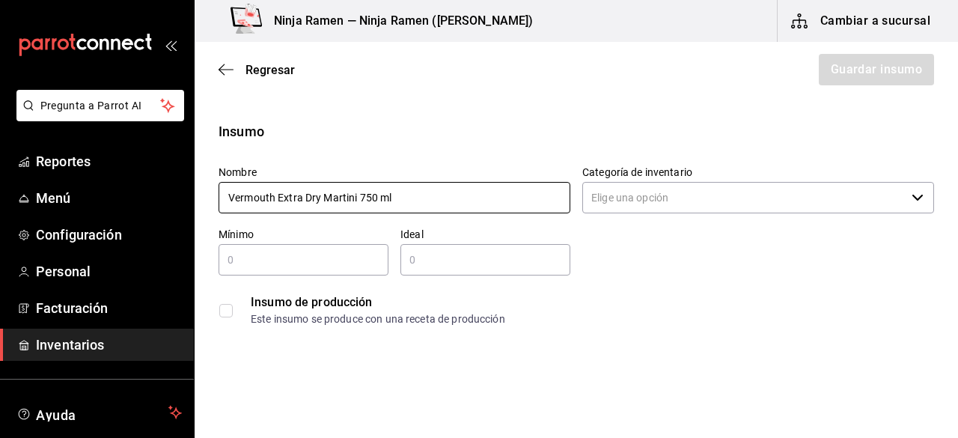
type input "Vermouth Extra Dry Martini 750 ml"
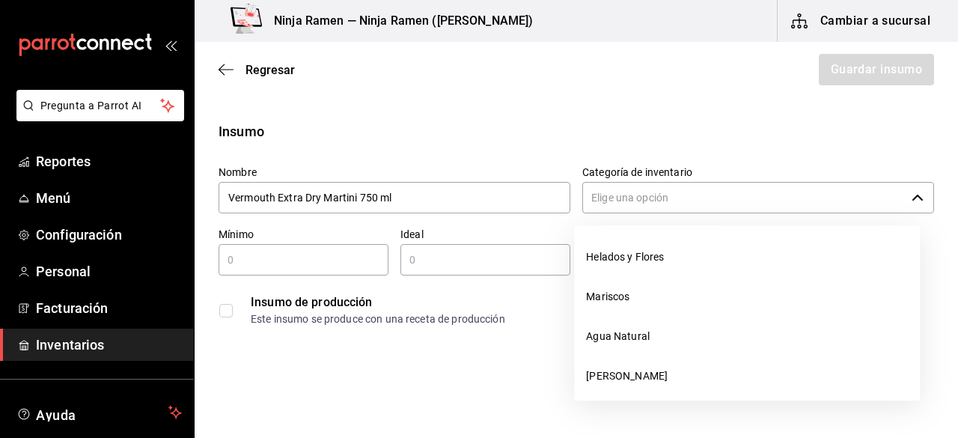
click at [679, 201] on input "Categoría de inventario" at bounding box center [743, 197] width 323 height 31
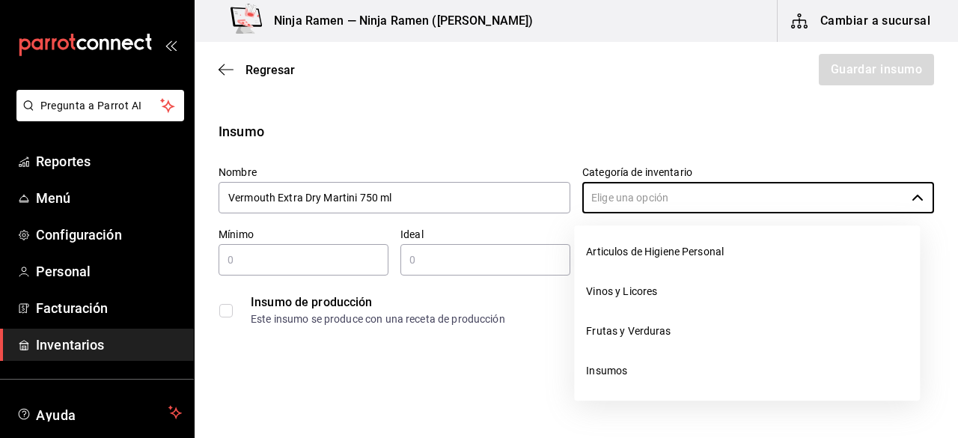
scroll to position [222, 0]
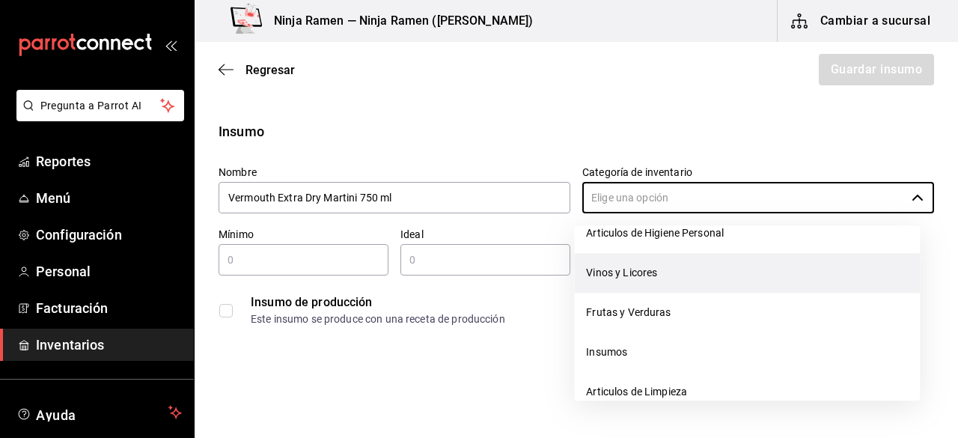
click at [699, 275] on li "Vinos y Licores" at bounding box center [747, 273] width 346 height 40
type input "Vinos y Licores"
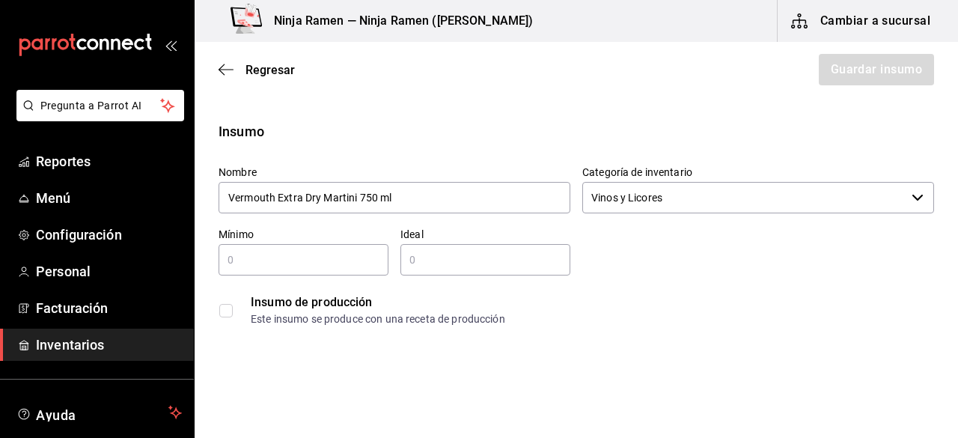
click at [331, 266] on input "text" at bounding box center [304, 260] width 170 height 18
type input "1"
click at [487, 261] on input "text" at bounding box center [485, 260] width 170 height 18
type input "2"
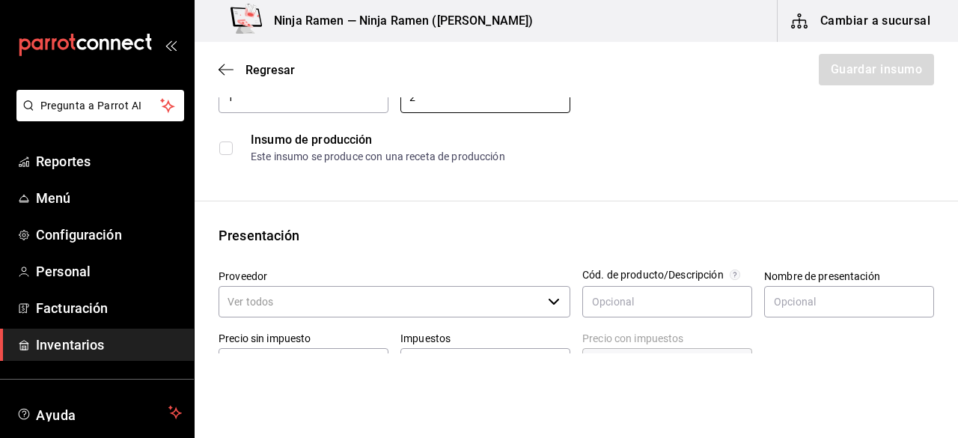
scroll to position [248, 0]
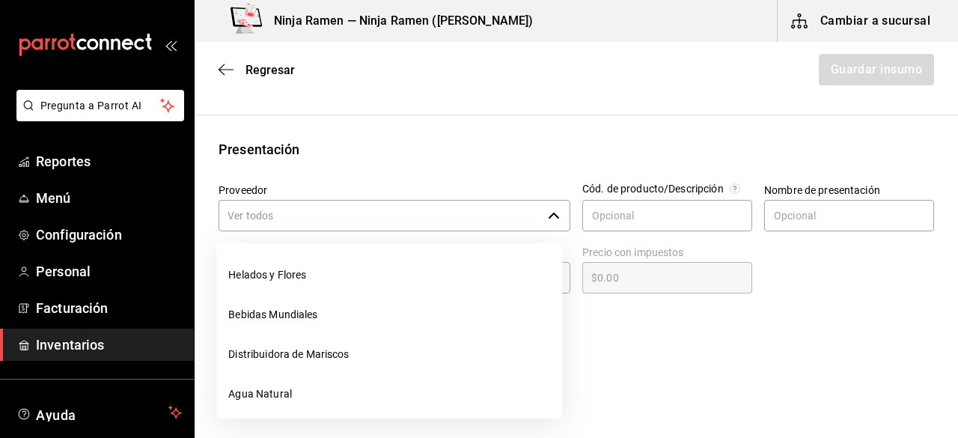
click at [553, 219] on icon "button" at bounding box center [554, 216] width 12 height 12
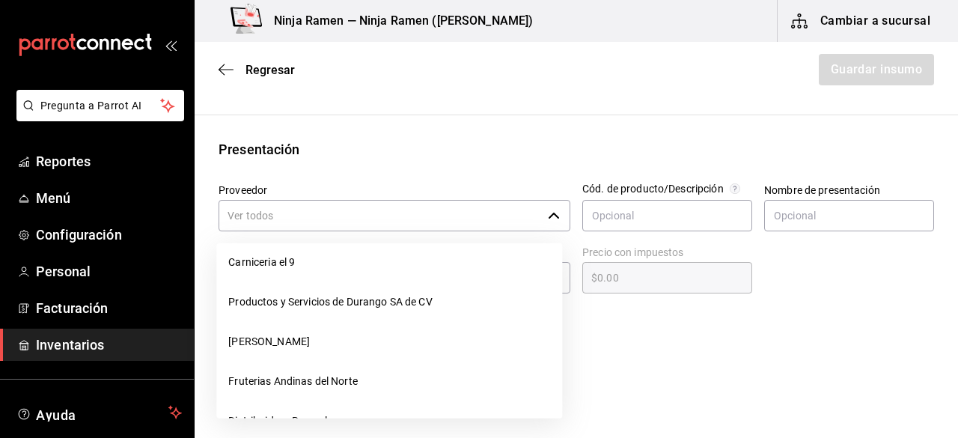
scroll to position [213, 0]
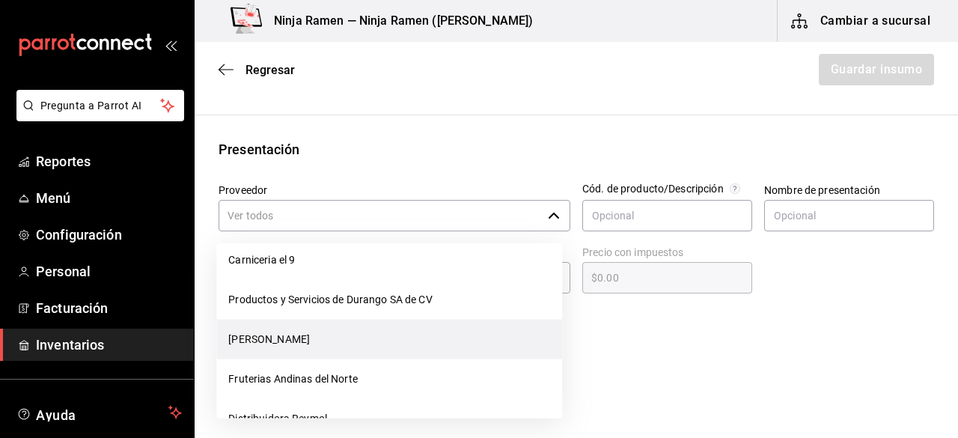
drag, startPoint x: 385, startPoint y: 368, endPoint x: 421, endPoint y: 331, distance: 51.9
click at [421, 331] on ul "Helados y Flores Bebidas Mundiales Distribuidora de Mariscos Agua Natural Bodeg…" at bounding box center [389, 330] width 346 height 175
click at [421, 331] on li "[PERSON_NAME]" at bounding box center [389, 340] width 346 height 40
type input "[PERSON_NAME]"
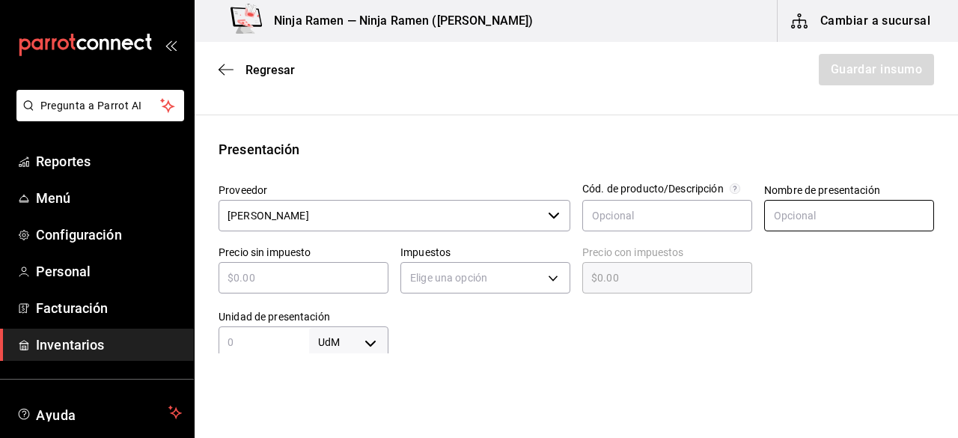
type input "2"
click at [786, 214] on input "text" at bounding box center [849, 215] width 170 height 31
paste input "VERMOUTH EXTRA DRY MARTINI 750"
type input "V"
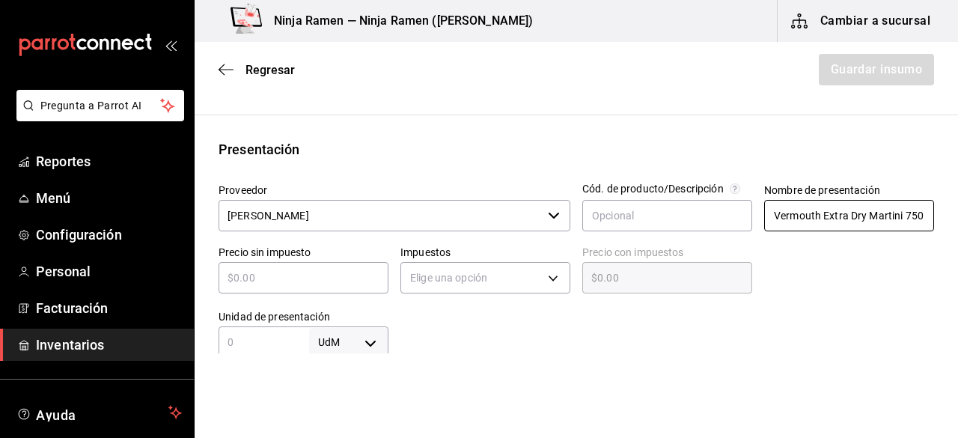
type input "Vermouth Extra Dry Martini 750 ml"
click at [274, 271] on input "text" at bounding box center [304, 278] width 170 height 18
type input "$3"
type input "$3.00"
type input "$33"
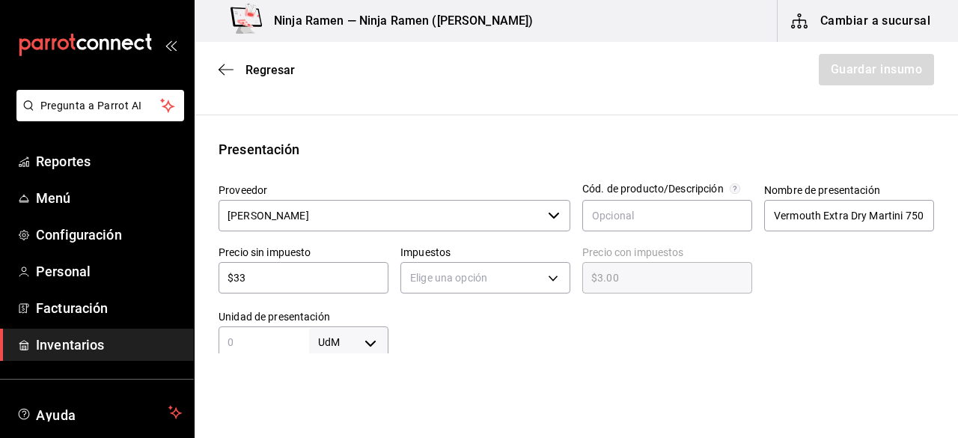
type input "$33.00"
type input "$332"
type input "$332.00"
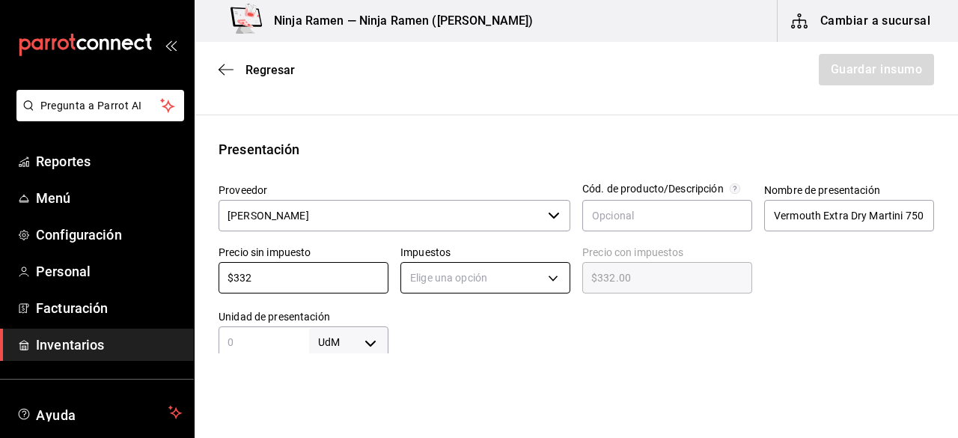
type input "$332"
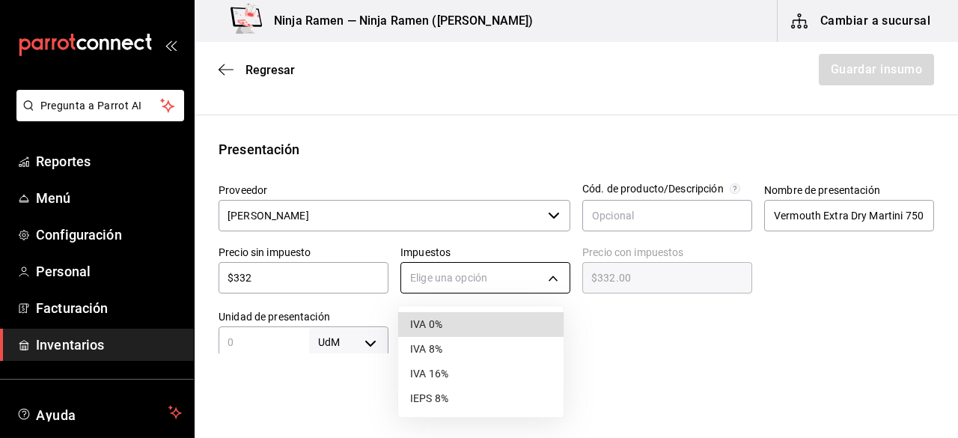
click at [453, 266] on body "Pregunta a Parrot AI Reportes Menú Configuración Personal Facturación Inventari…" at bounding box center [479, 176] width 958 height 353
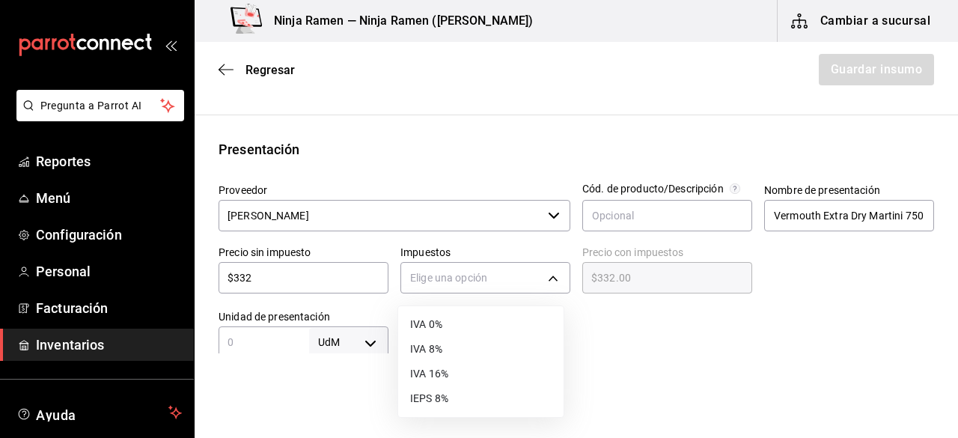
click at [462, 355] on li "IVA 8%" at bounding box center [480, 349] width 165 height 25
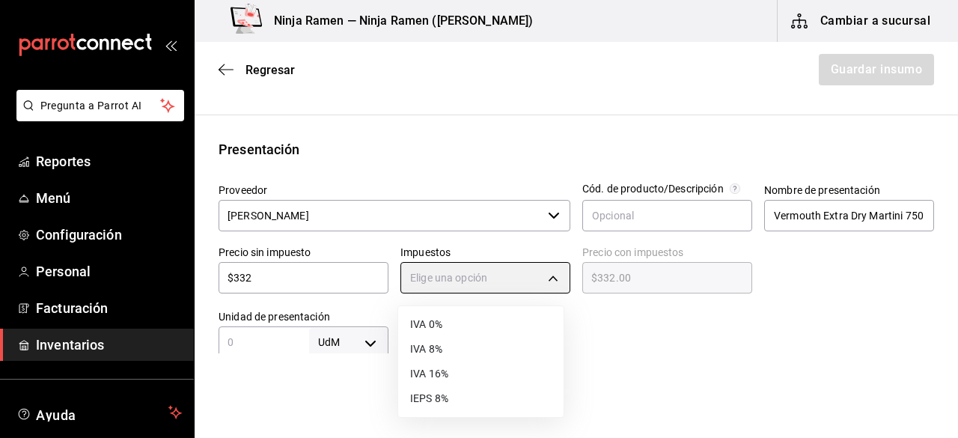
type input "IVA_8"
type input "$358.56"
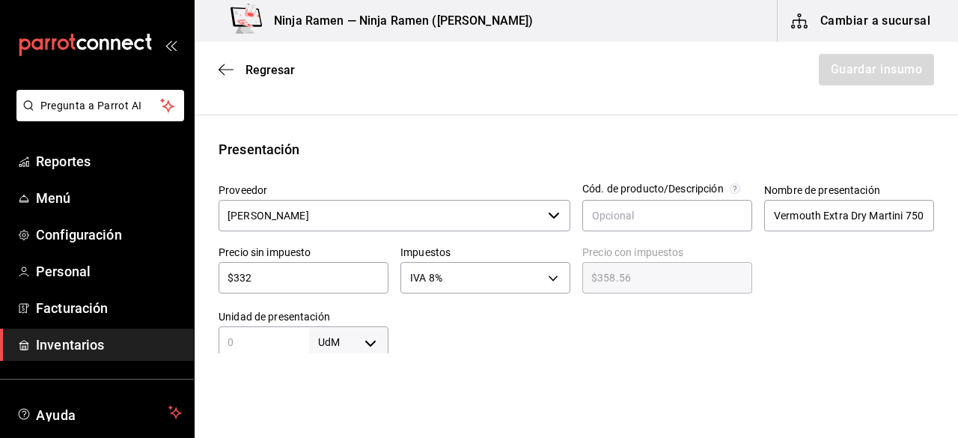
scroll to position [251, 0]
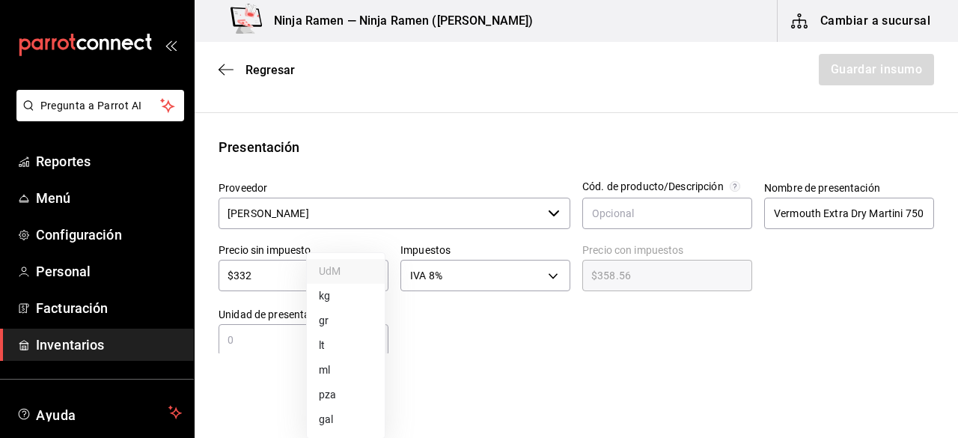
click at [367, 343] on body "Pregunta a Parrot AI Reportes Menú Configuración Personal Facturación Inventari…" at bounding box center [479, 176] width 958 height 353
click at [298, 339] on div at bounding box center [479, 219] width 958 height 438
click at [286, 340] on input "text" at bounding box center [264, 340] width 91 height 18
type input "750"
click at [371, 330] on body "Pregunta a Parrot AI Reportes Menú Configuración Personal Facturación Inventari…" at bounding box center [479, 176] width 958 height 353
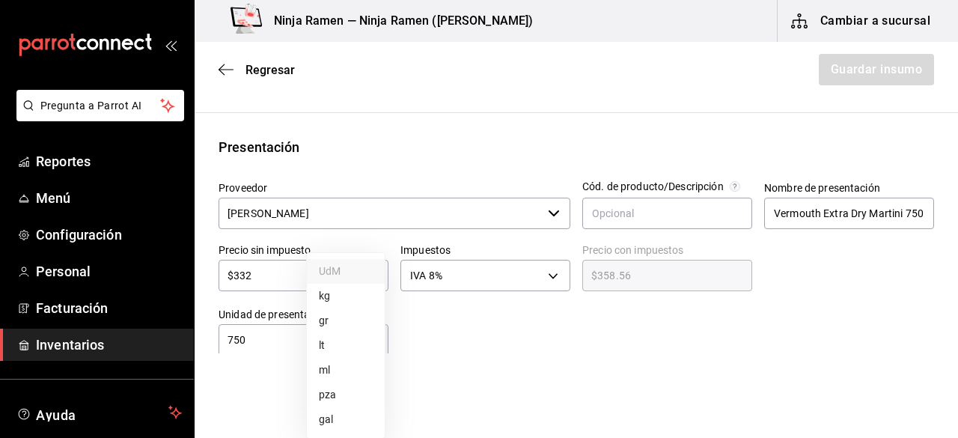
click at [347, 367] on li "ml" at bounding box center [346, 370] width 78 height 25
type input "MILLILITER"
type input "750"
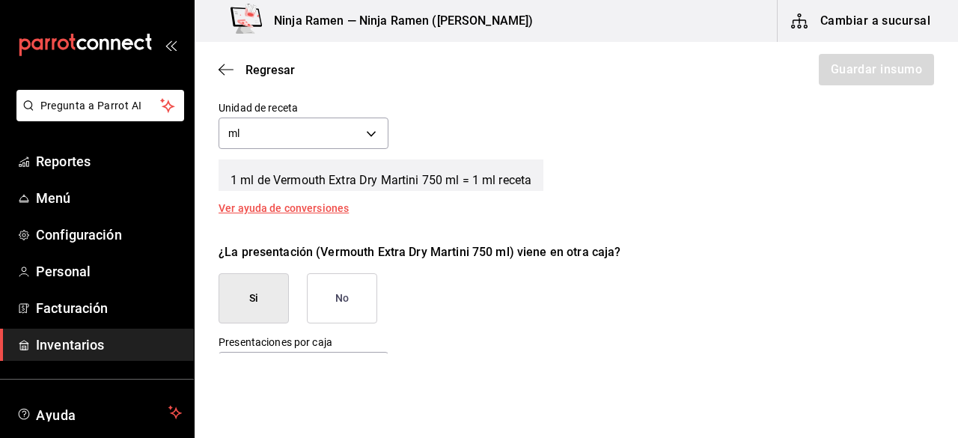
scroll to position [593, 0]
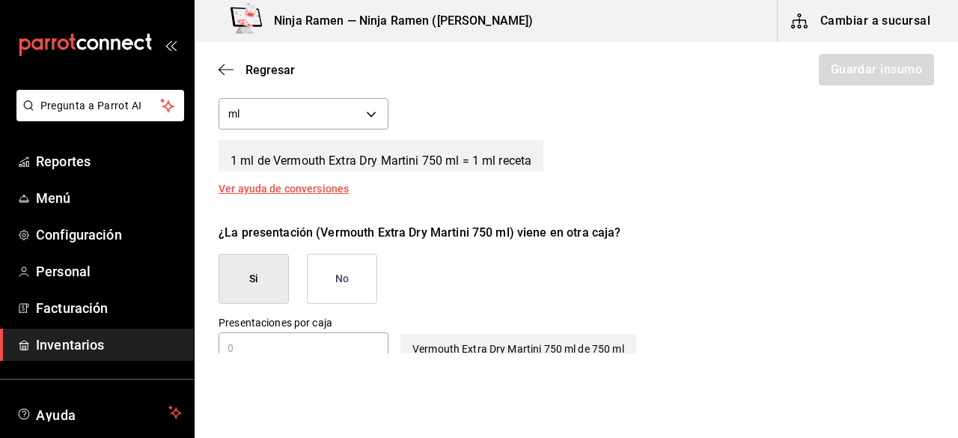
click at [356, 271] on button "No" at bounding box center [342, 279] width 70 height 50
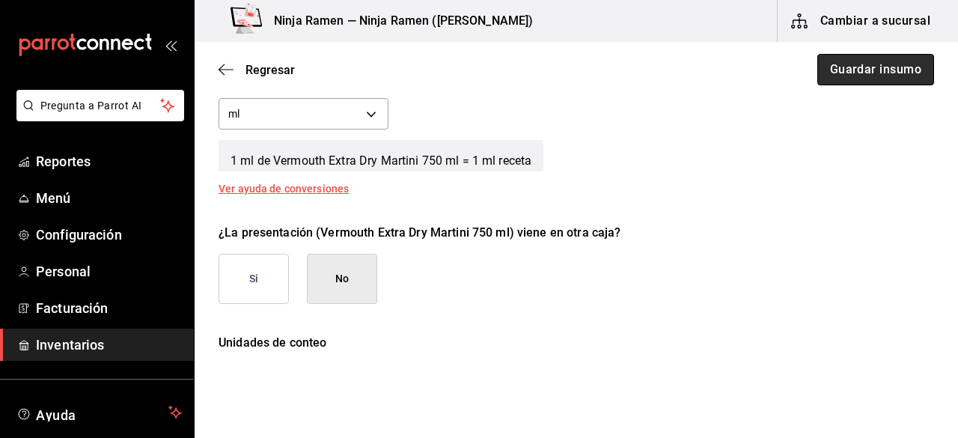
click at [840, 65] on button "Guardar insumo" at bounding box center [875, 69] width 117 height 31
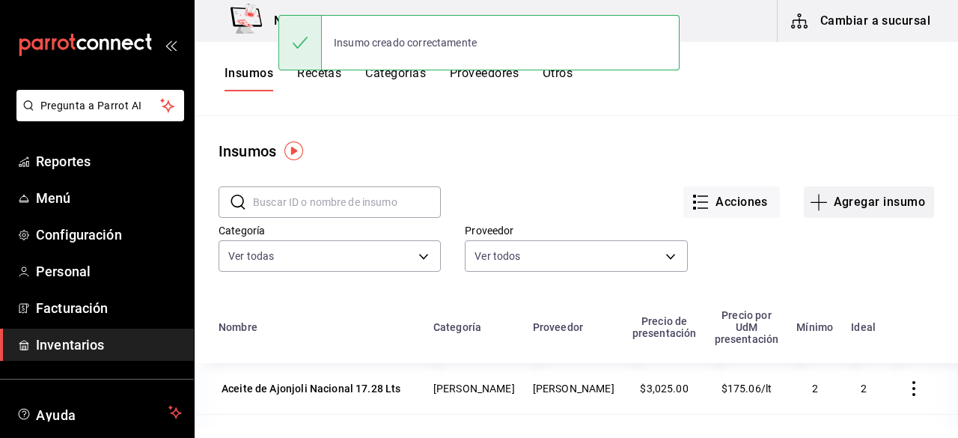
click at [841, 195] on button "Agregar insumo" at bounding box center [869, 201] width 130 height 31
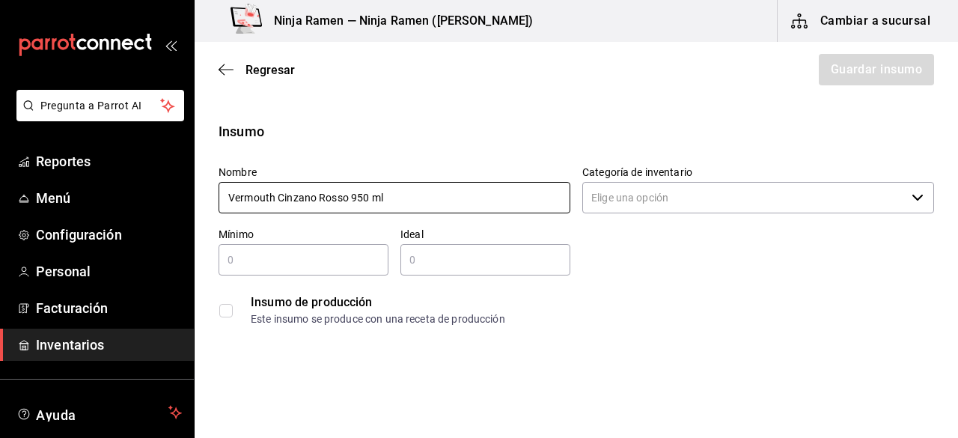
type input "Vermouth Cinzano Rosso 950 ml"
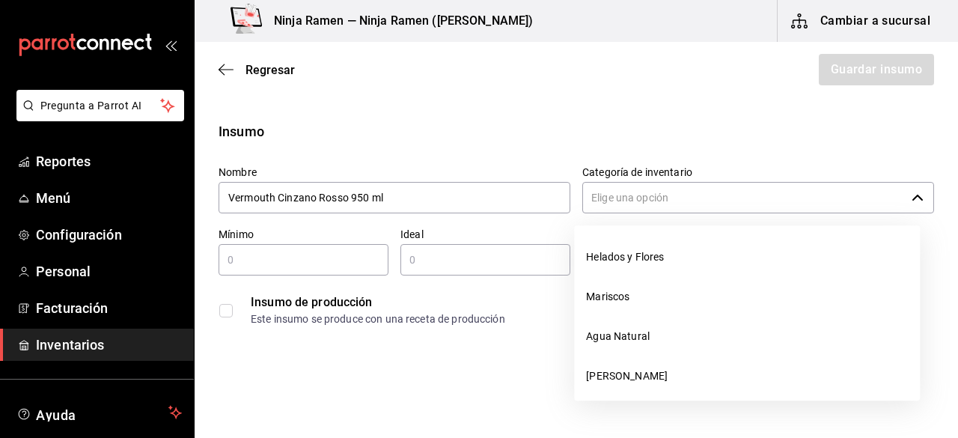
click at [754, 194] on input "Categoría de inventario" at bounding box center [743, 197] width 323 height 31
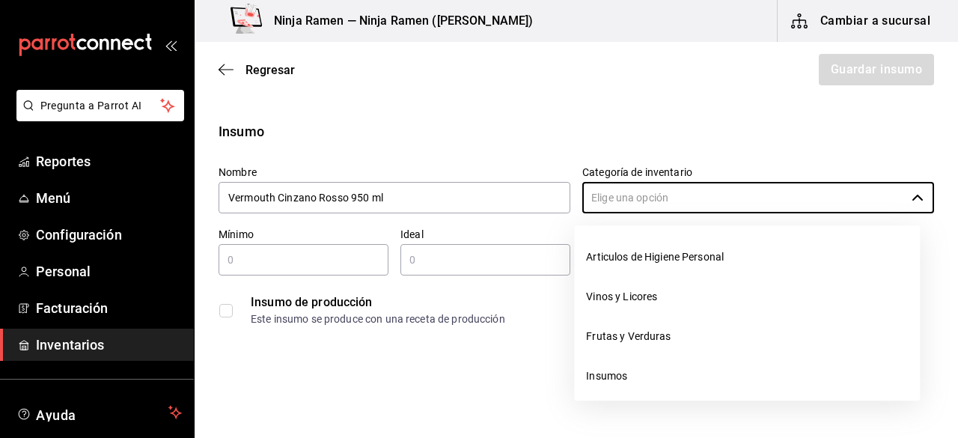
scroll to position [202, 0]
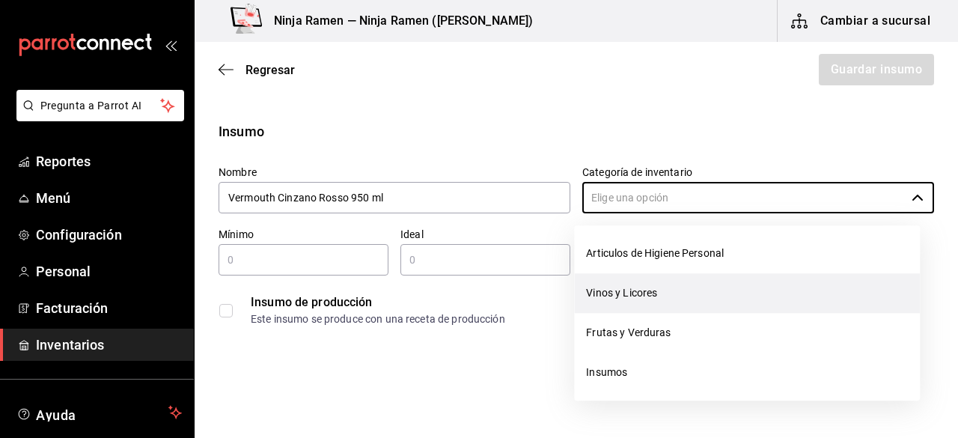
click at [714, 302] on li "Vinos y Licores" at bounding box center [747, 293] width 346 height 40
type input "Vinos y Licores"
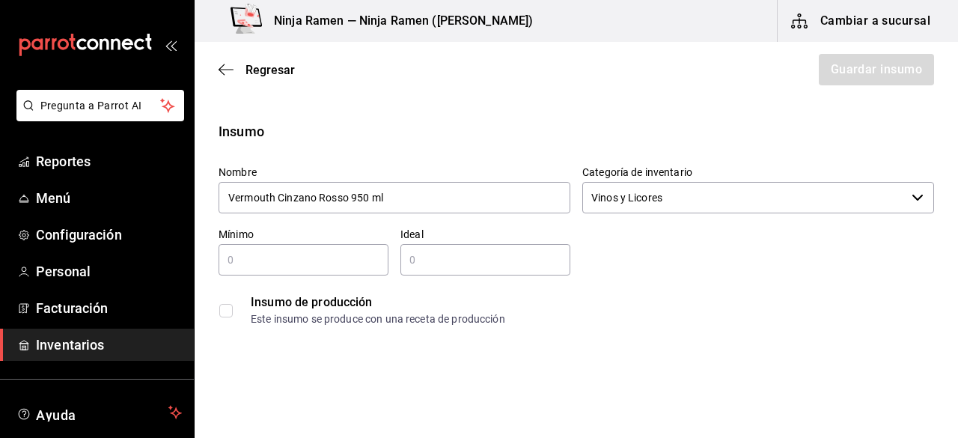
click at [295, 267] on input "text" at bounding box center [304, 260] width 170 height 18
type input "1"
click at [446, 266] on input "text" at bounding box center [485, 260] width 170 height 18
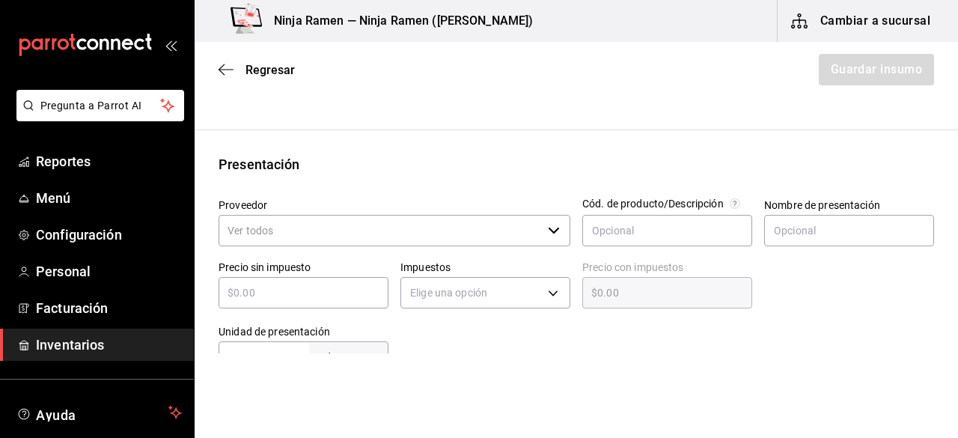
scroll to position [323, 0]
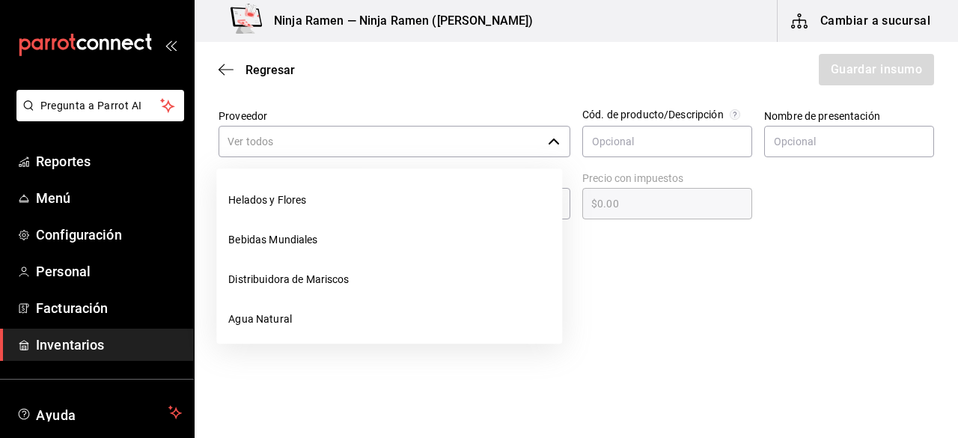
click at [553, 148] on div "​" at bounding box center [395, 141] width 352 height 31
type input "2"
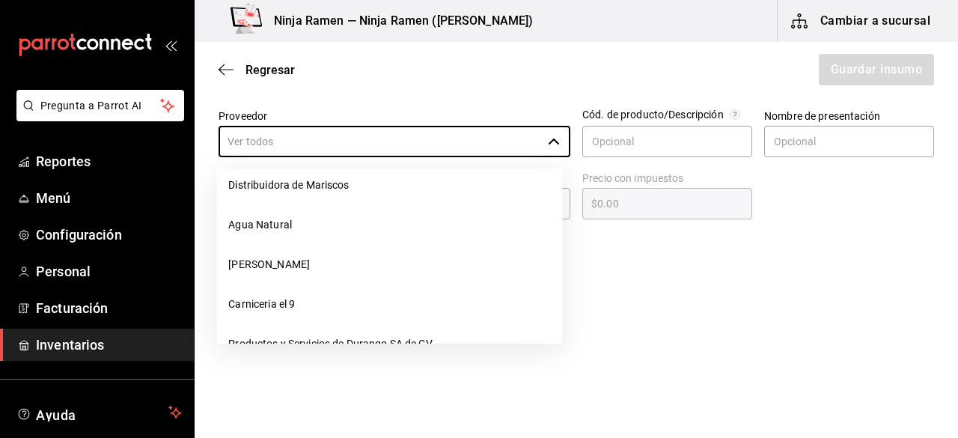
scroll to position [136, 0]
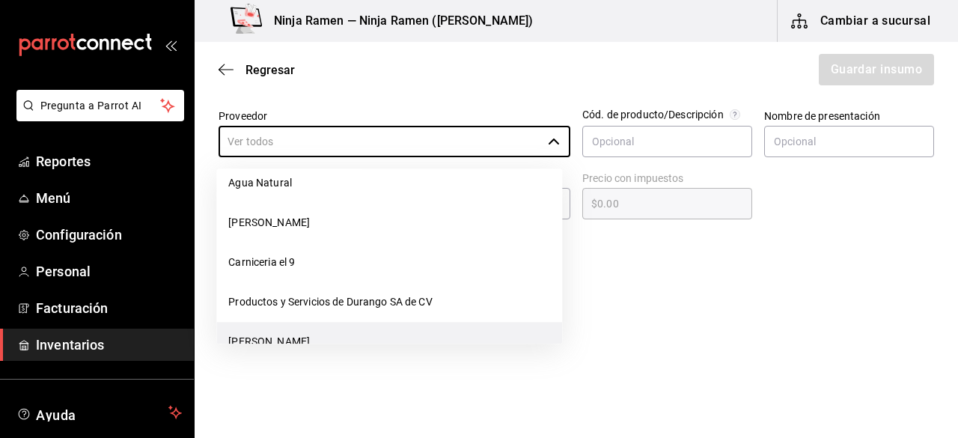
click at [382, 342] on li "[PERSON_NAME]" at bounding box center [389, 342] width 346 height 40
type input "[PERSON_NAME]"
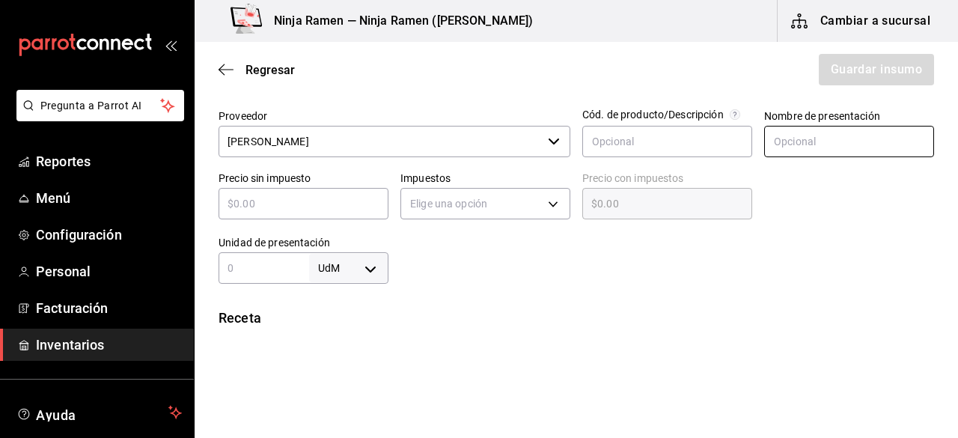
click at [780, 144] on input "text" at bounding box center [849, 141] width 170 height 31
paste input "Vermouth Cinzano Rosso 950 ml"
type input "Vermouth Cinzano Rosso 950 ml"
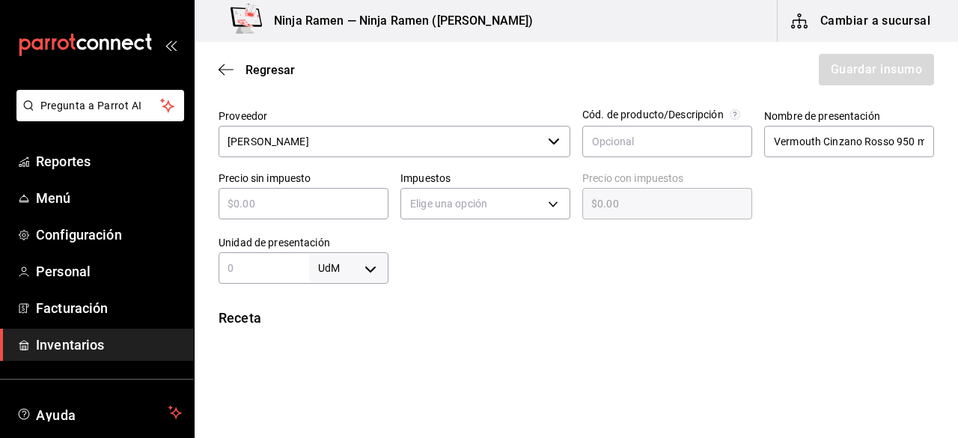
click at [315, 210] on input "text" at bounding box center [304, 204] width 170 height 18
type input "$2"
type input "$2.00"
type input "$27"
type input "$27.00"
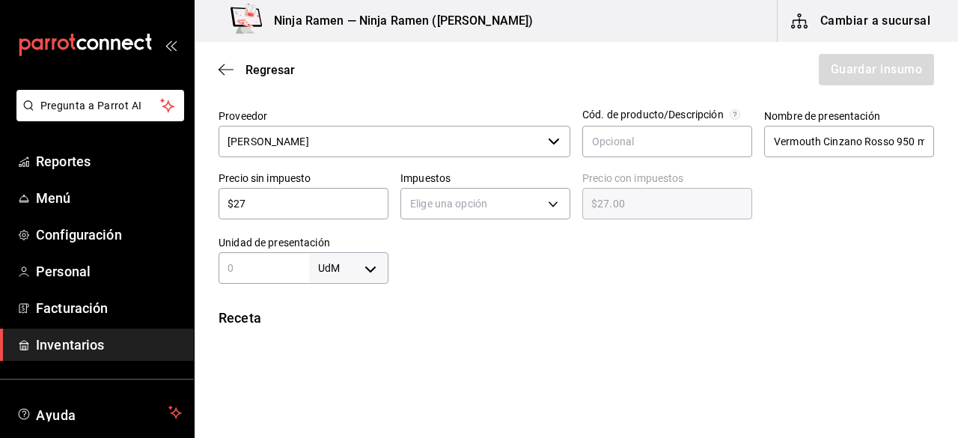
type input "$270"
type input "$270.00"
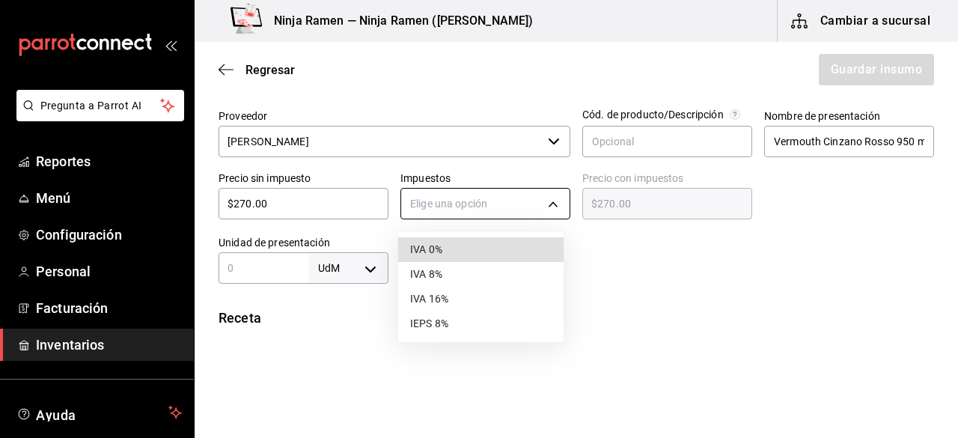
click at [443, 204] on body "Pregunta a Parrot AI Reportes Menú Configuración Personal Facturación Inventari…" at bounding box center [479, 176] width 958 height 353
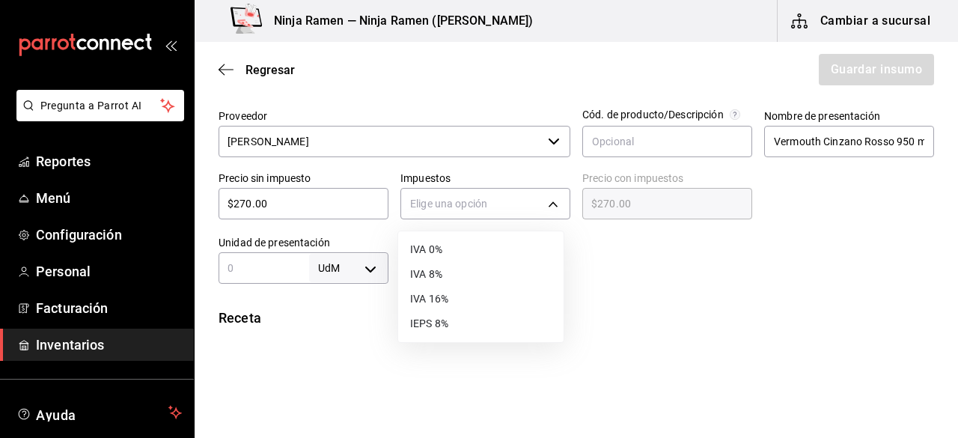
click at [450, 271] on li "IVA 8%" at bounding box center [480, 274] width 165 height 25
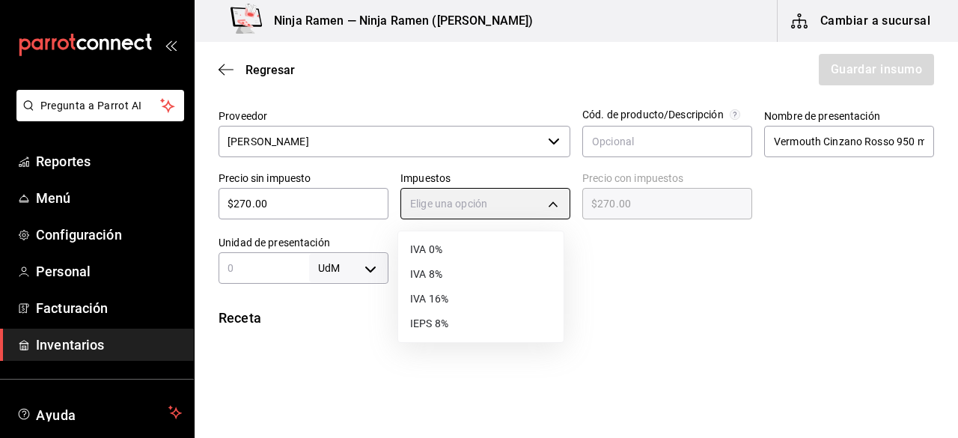
type input "IVA_8"
type input "$291.60"
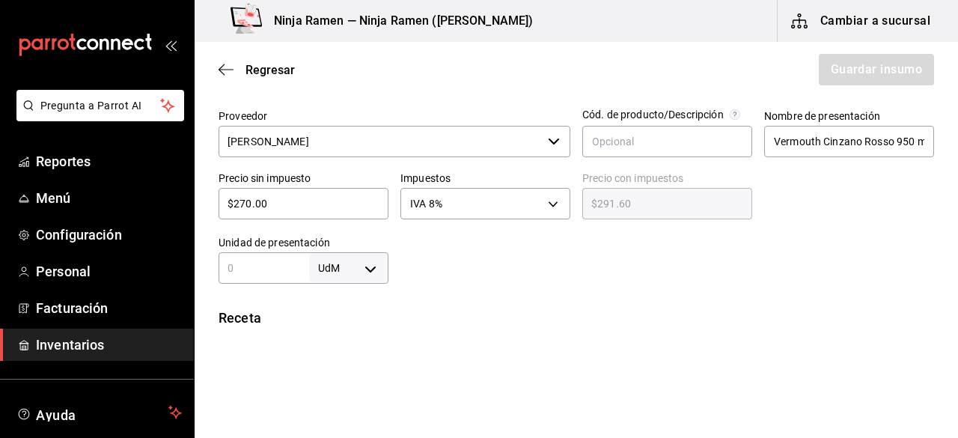
click at [260, 269] on input "text" at bounding box center [264, 268] width 91 height 18
type input "950"
click at [354, 273] on body "Pregunta a Parrot AI Reportes Menú Configuración Personal Facturación Inventari…" at bounding box center [479, 176] width 958 height 353
click at [355, 373] on li "ml" at bounding box center [346, 370] width 78 height 25
type input "MILLILITER"
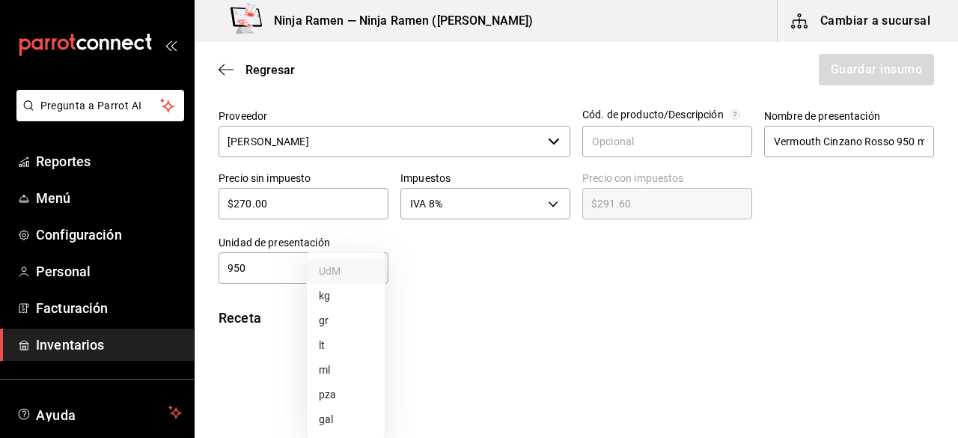
type input "MILLILITER"
type input "950"
drag, startPoint x: 945, startPoint y: 213, endPoint x: 955, endPoint y: 168, distance: 46.7
click at [955, 168] on main "Regresar Guardar insumo Insumo Nombre Vermouth Cinzano Rosso 950 ml Categoría d…" at bounding box center [576, 197] width 763 height 311
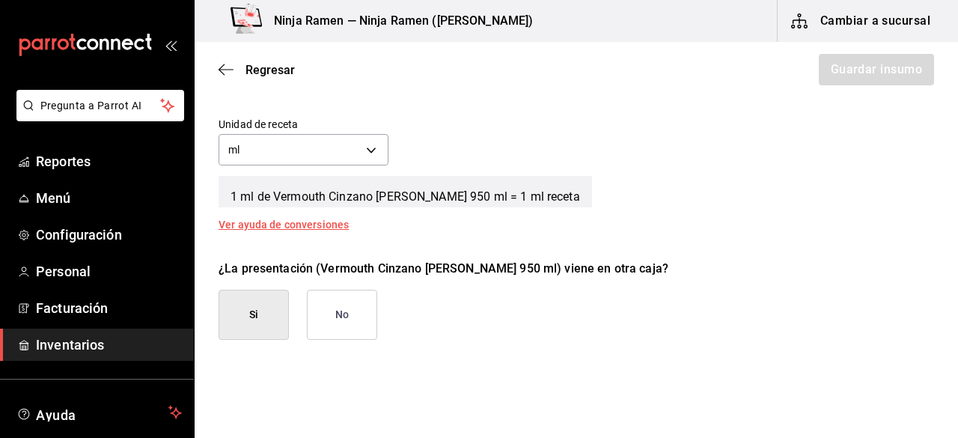
scroll to position [563, 0]
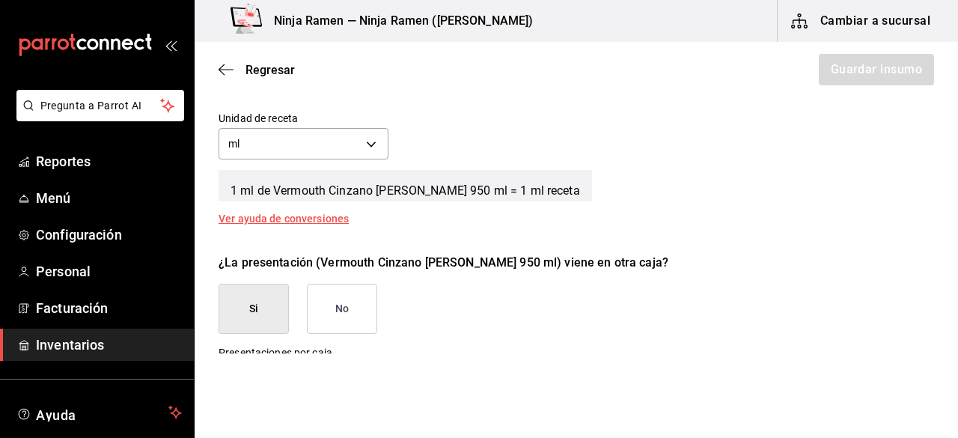
click at [355, 314] on button "No" at bounding box center [342, 309] width 70 height 50
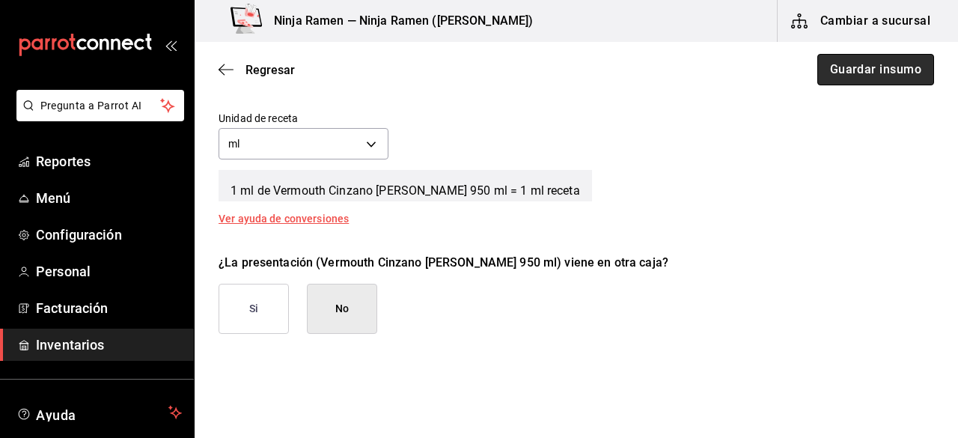
click at [914, 64] on button "Guardar insumo" at bounding box center [875, 69] width 117 height 31
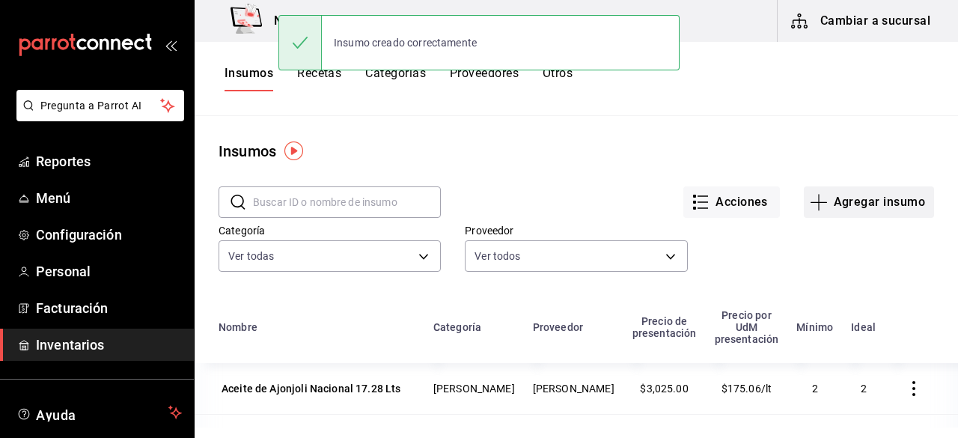
click at [883, 201] on button "Agregar insumo" at bounding box center [869, 201] width 130 height 31
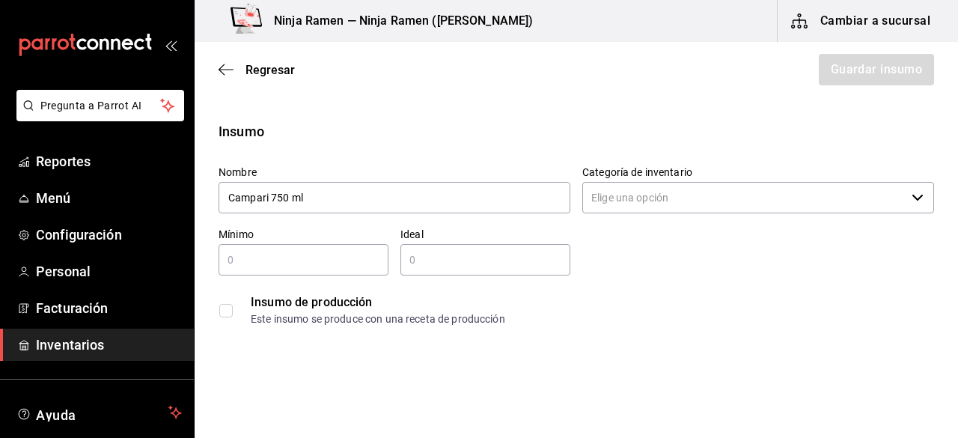
type input "Campari 750 ml"
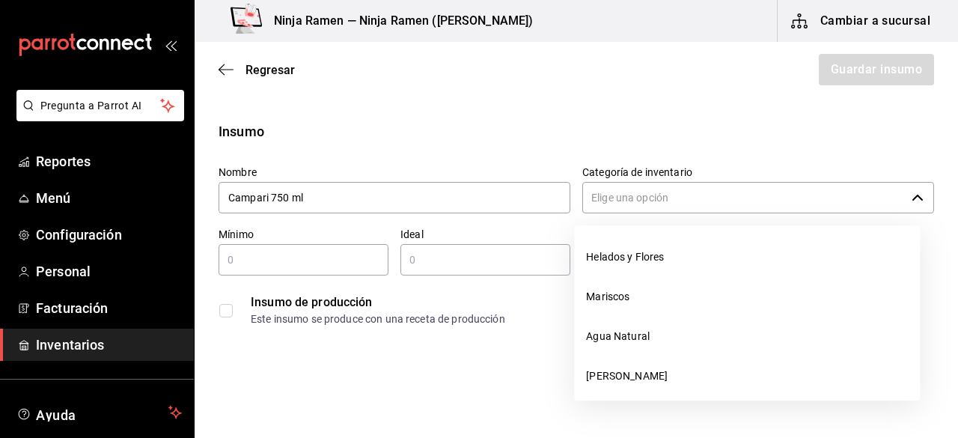
click at [880, 206] on input "Categoría de inventario" at bounding box center [743, 197] width 323 height 31
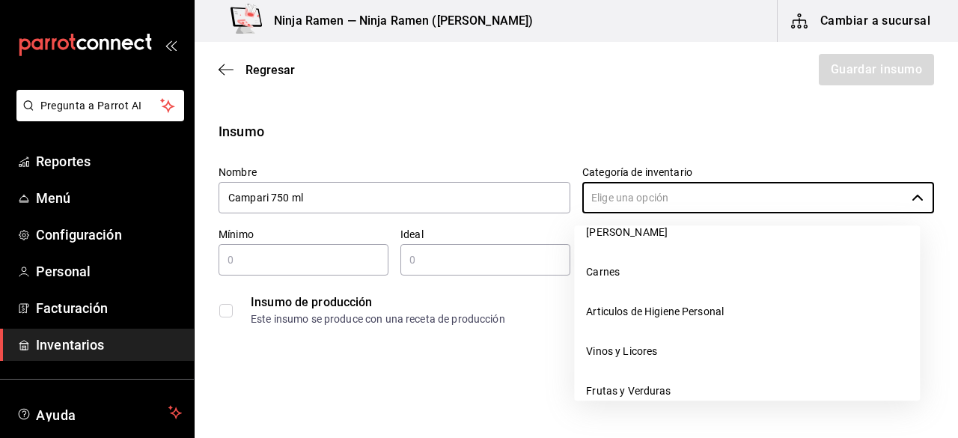
scroll to position [173, 0]
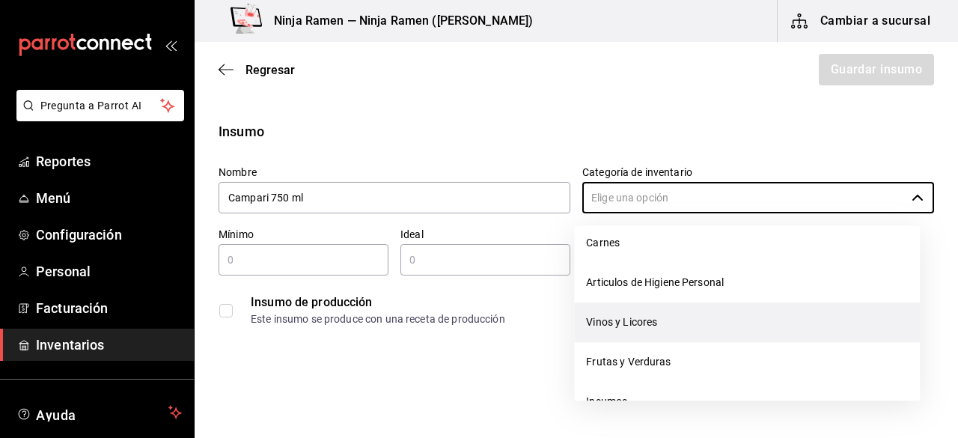
click at [746, 315] on li "Vinos y Licores" at bounding box center [747, 322] width 346 height 40
type input "Vinos y Licores"
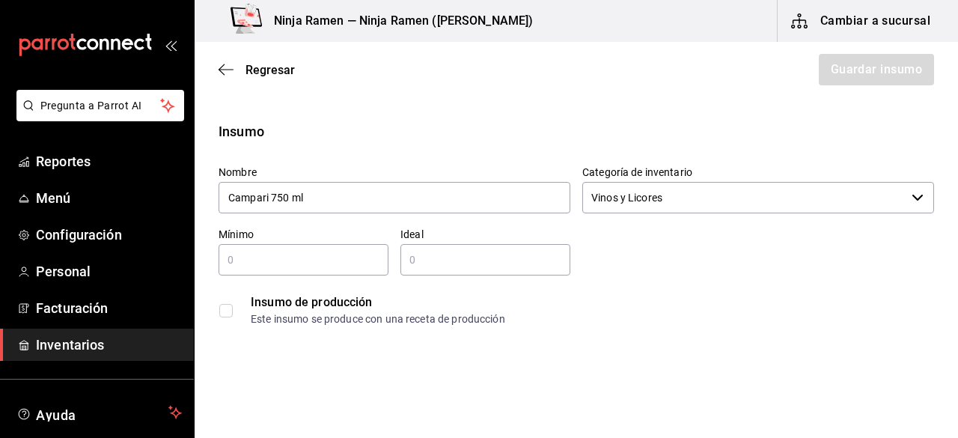
click at [294, 253] on input "text" at bounding box center [304, 260] width 170 height 18
type input "1"
click at [441, 259] on input "text" at bounding box center [485, 260] width 170 height 18
click at [441, 259] on input "2" at bounding box center [485, 260] width 170 height 18
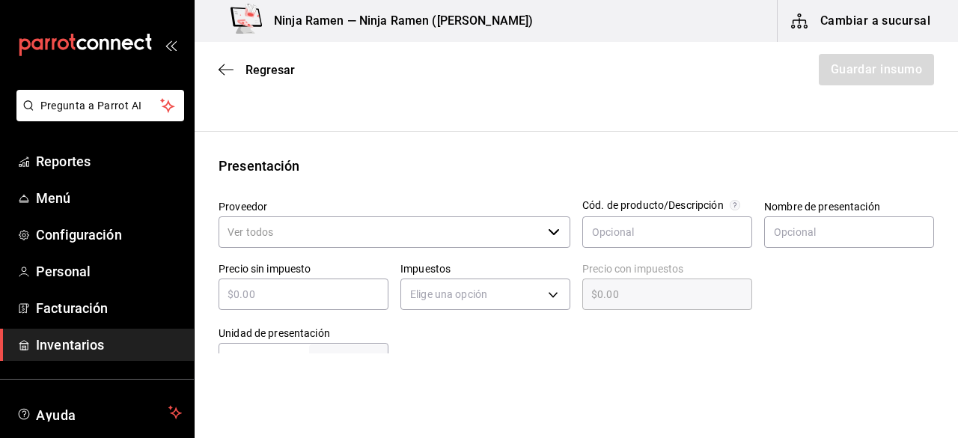
scroll to position [239, 0]
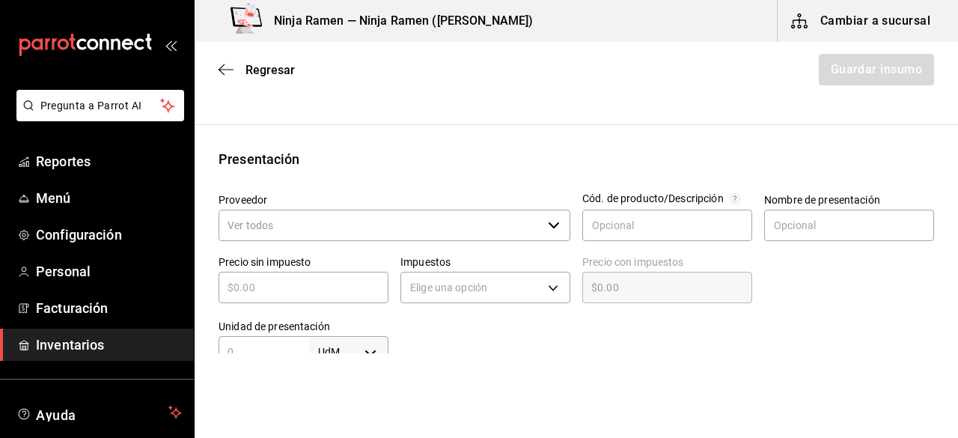
type input "2"
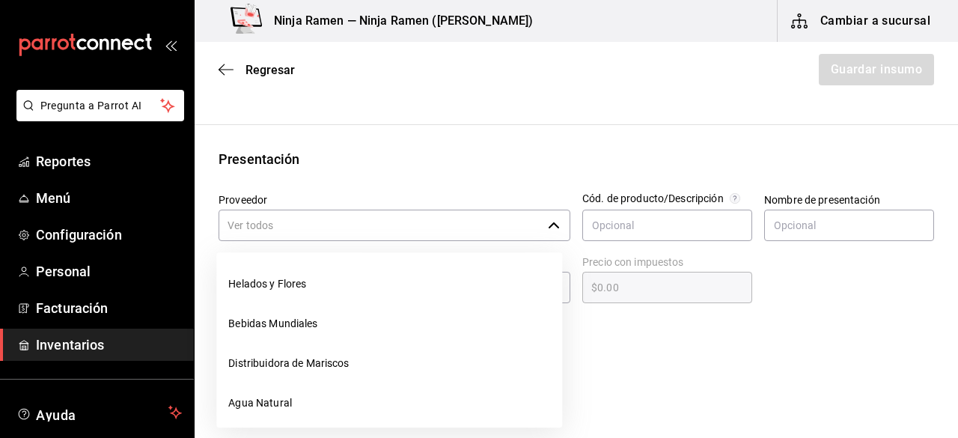
click at [355, 237] on input "Proveedor" at bounding box center [380, 225] width 323 height 31
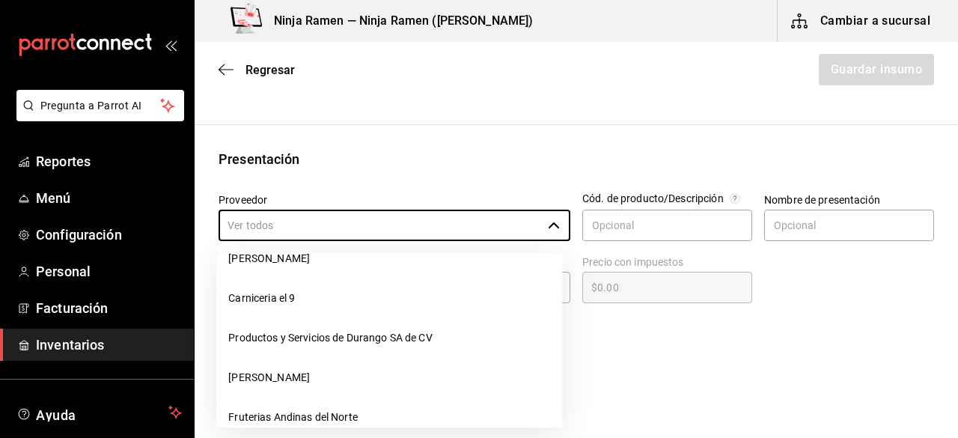
scroll to position [216, 0]
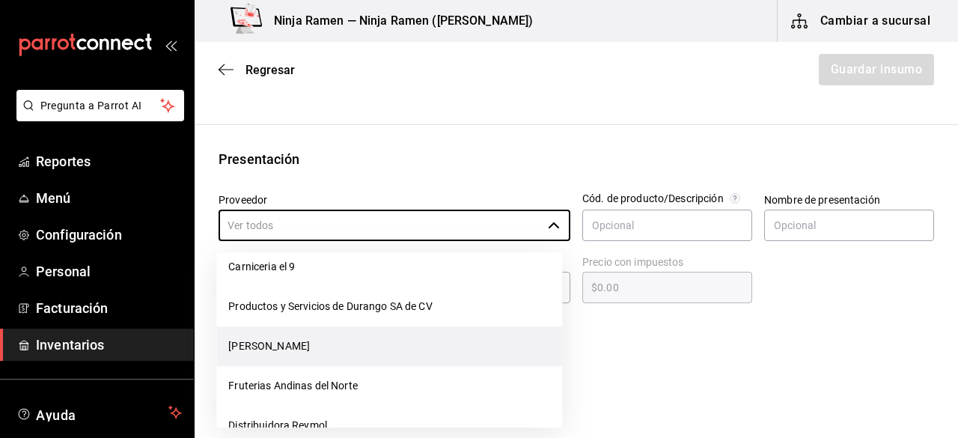
click at [467, 357] on li "[PERSON_NAME]" at bounding box center [389, 346] width 346 height 40
type input "[PERSON_NAME]"
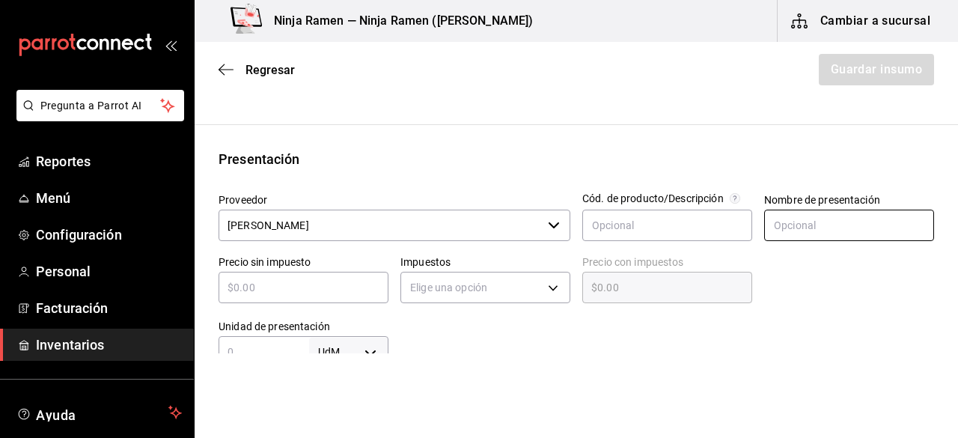
click at [816, 236] on input "text" at bounding box center [849, 225] width 170 height 31
paste input "Campari 750 ml"
type input "Campari 750 ml"
click at [263, 290] on input "text" at bounding box center [304, 287] width 170 height 18
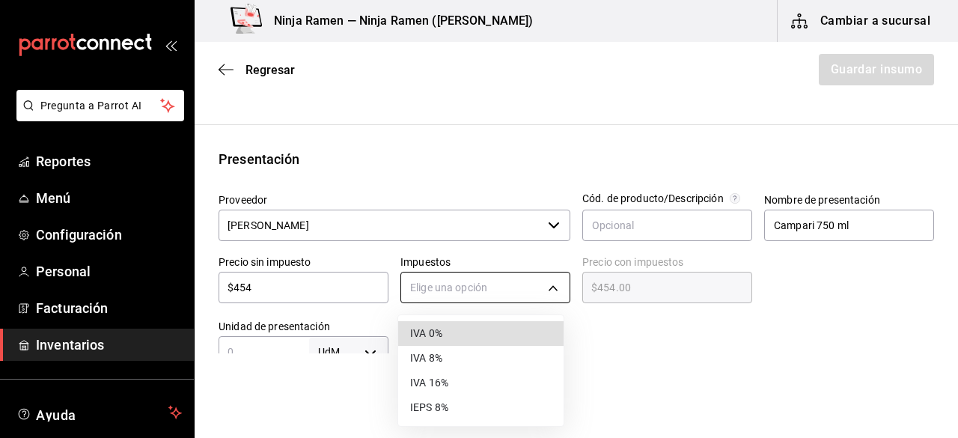
click at [452, 284] on body "Pregunta a Parrot AI Reportes Menú Configuración Personal Facturación Inventari…" at bounding box center [479, 176] width 958 height 353
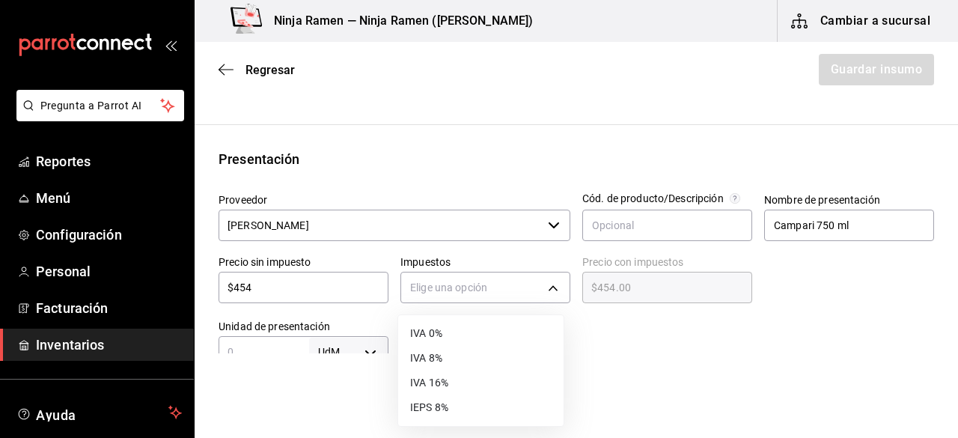
click at [450, 361] on li "IVA 8%" at bounding box center [480, 358] width 165 height 25
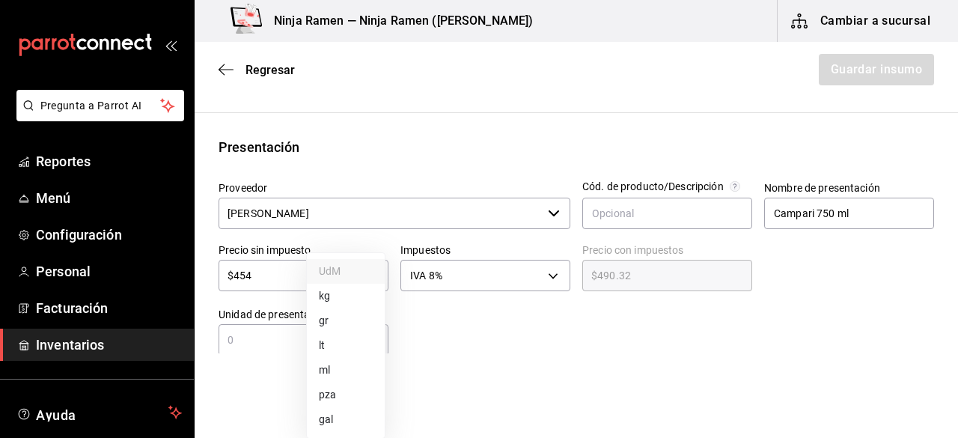
click at [369, 343] on body "Pregunta a Parrot AI Reportes Menú Configuración Personal Facturación Inventari…" at bounding box center [479, 176] width 958 height 353
click at [337, 368] on li "ml" at bounding box center [346, 370] width 78 height 25
click at [275, 348] on input "text" at bounding box center [264, 340] width 91 height 18
click at [560, 353] on html "Pregunta a Parrot AI Reportes Menú Configuración Personal Facturación Inventari…" at bounding box center [479, 176] width 958 height 353
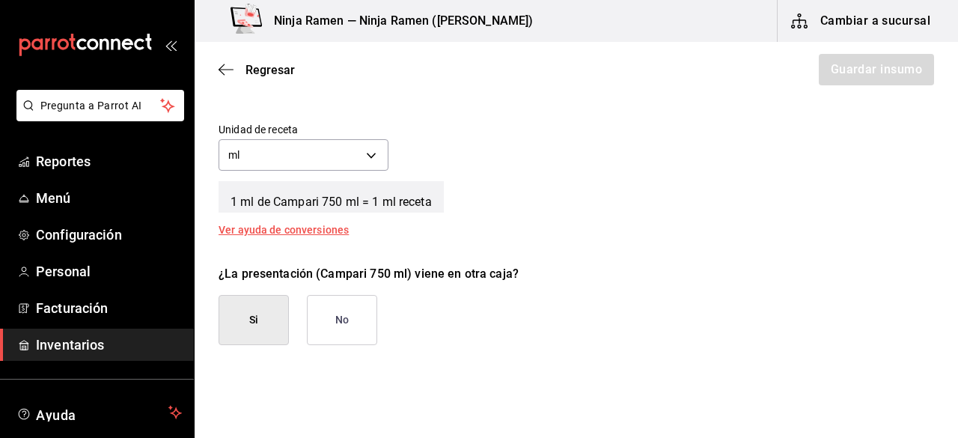
scroll to position [581, 0]
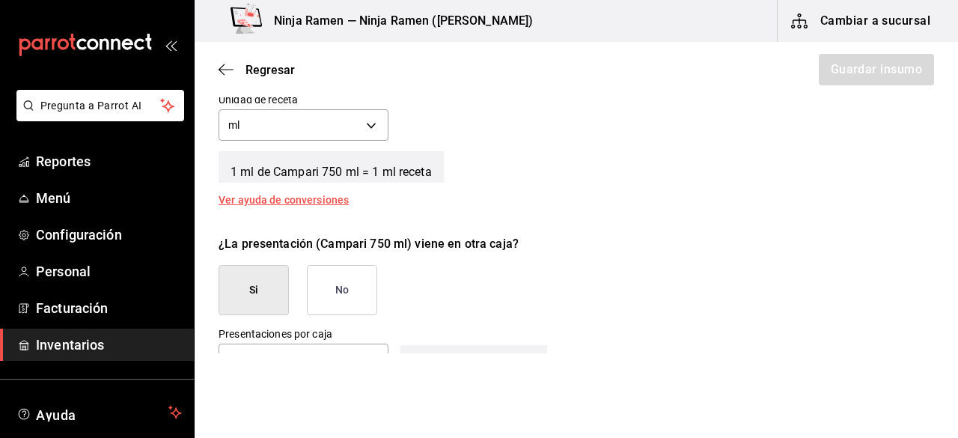
click at [354, 293] on button "No" at bounding box center [342, 290] width 70 height 50
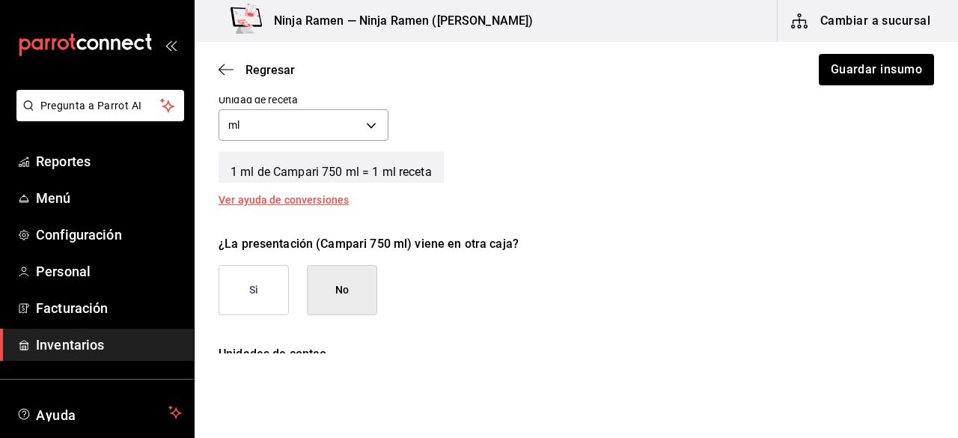
click at [875, 46] on div "Regresar Guardar insumo" at bounding box center [576, 69] width 763 height 55
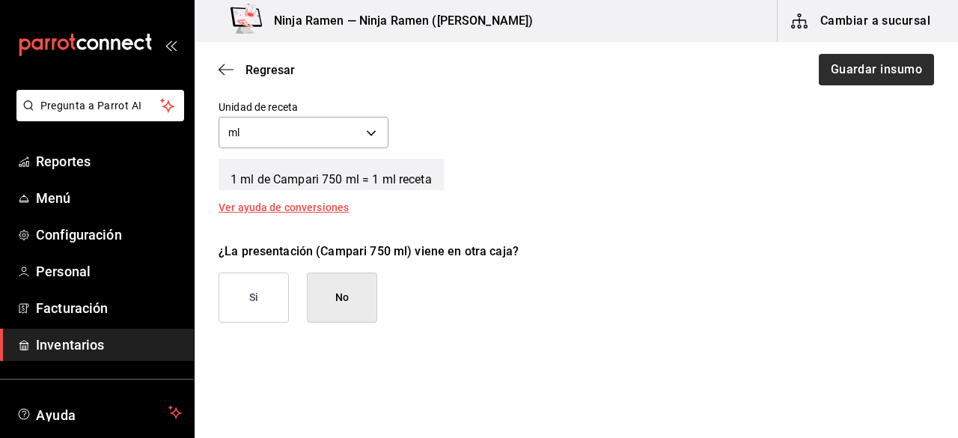
drag, startPoint x: 875, startPoint y: 46, endPoint x: 868, endPoint y: 55, distance: 11.8
click at [868, 55] on div "Regresar Guardar insumo" at bounding box center [576, 69] width 763 height 55
click at [868, 55] on button "Guardar insumo" at bounding box center [875, 69] width 117 height 31
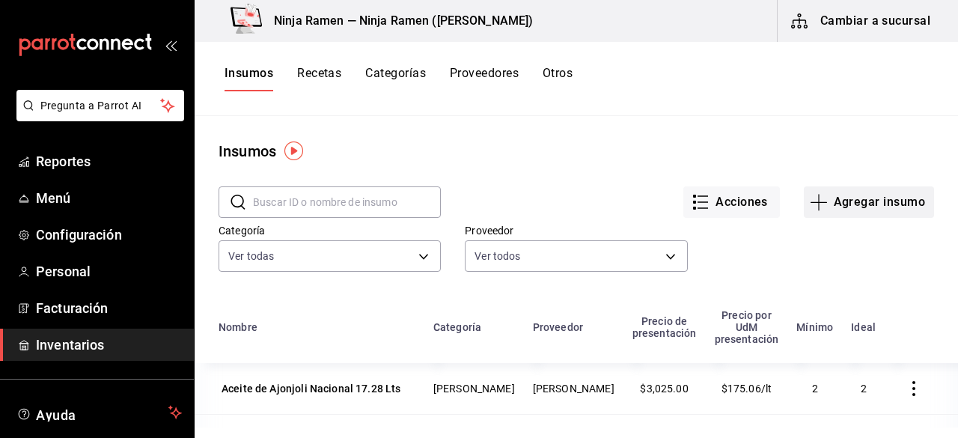
click at [860, 211] on button "Agregar insumo" at bounding box center [869, 201] width 130 height 31
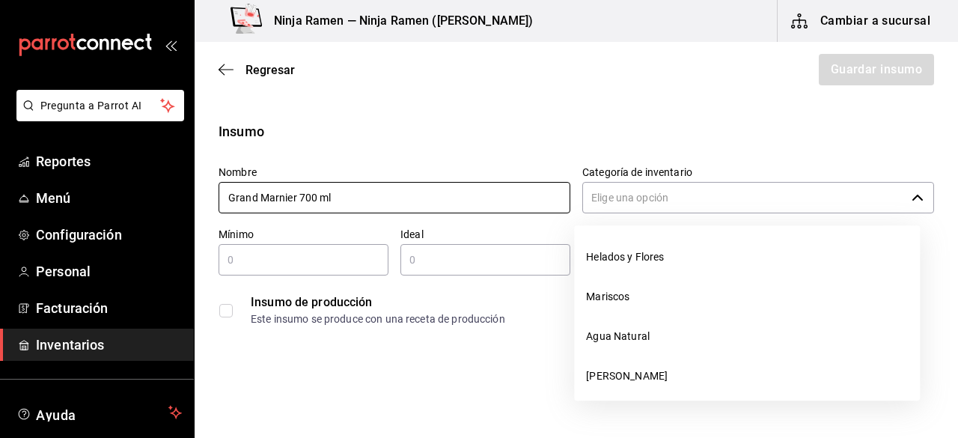
click at [911, 198] on icon "button" at bounding box center [917, 198] width 12 height 12
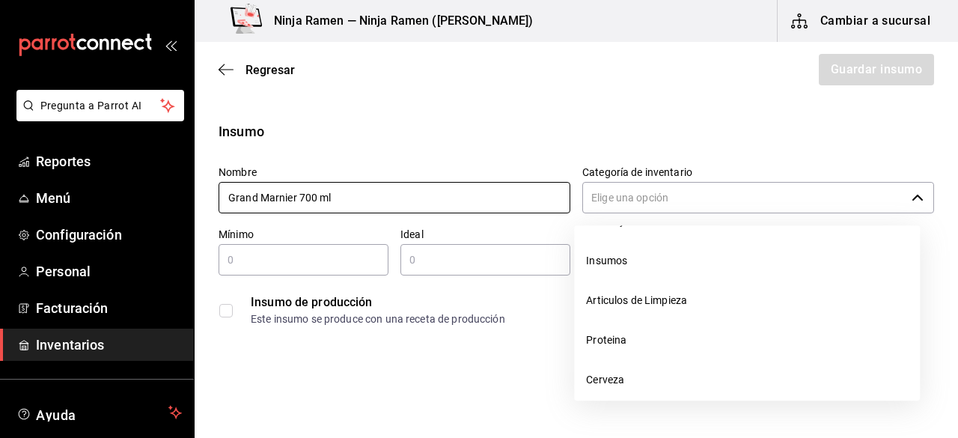
scroll to position [323, 0]
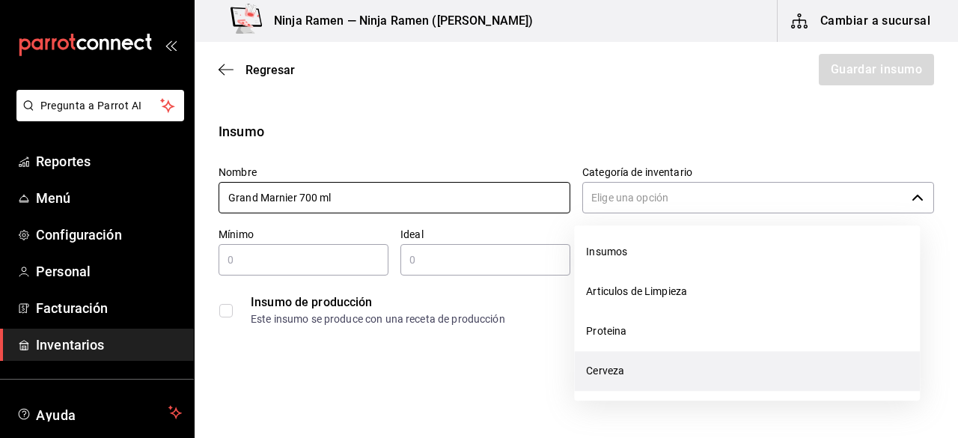
click at [805, 361] on li "Cerveza" at bounding box center [747, 371] width 346 height 40
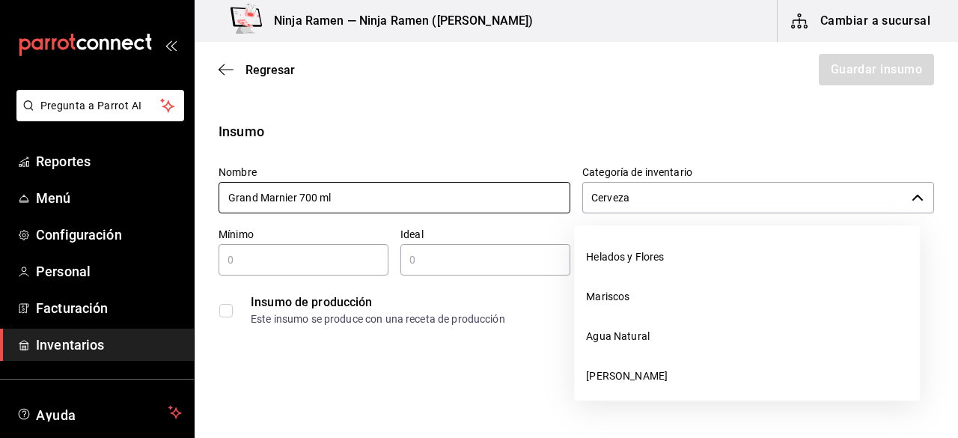
scroll to position [325, 0]
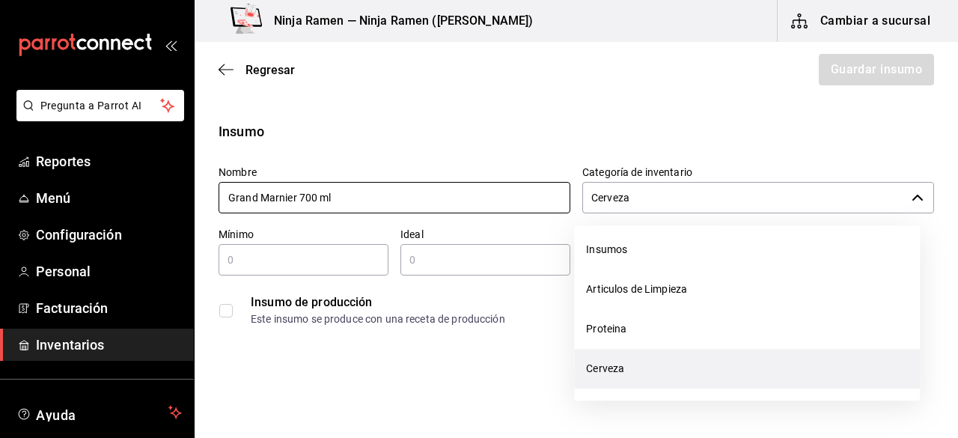
click at [911, 192] on icon "button" at bounding box center [917, 198] width 12 height 12
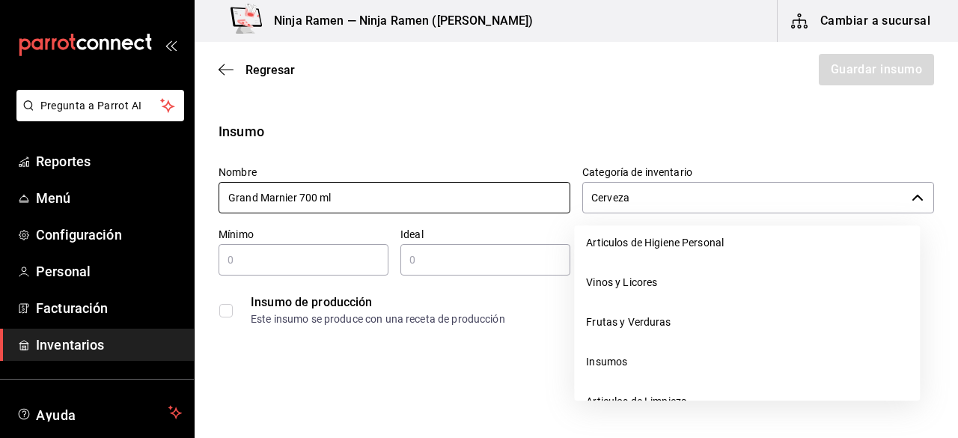
scroll to position [187, 0]
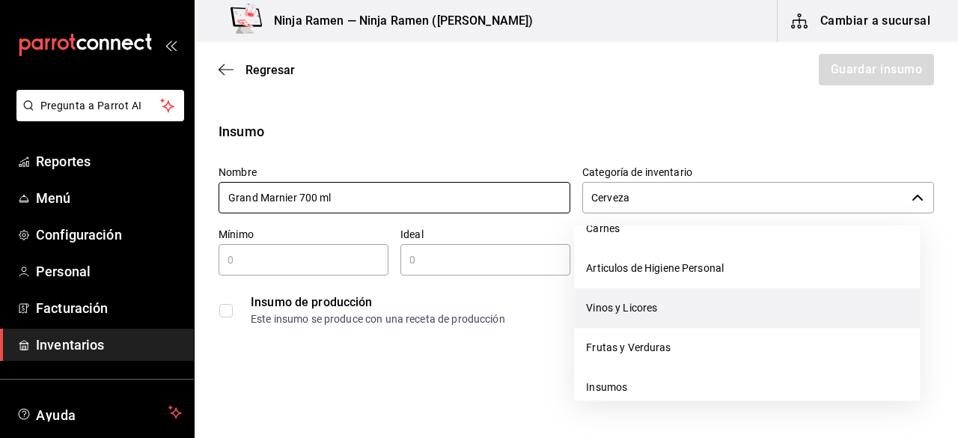
click at [724, 311] on li "Vinos y Licores" at bounding box center [747, 308] width 346 height 40
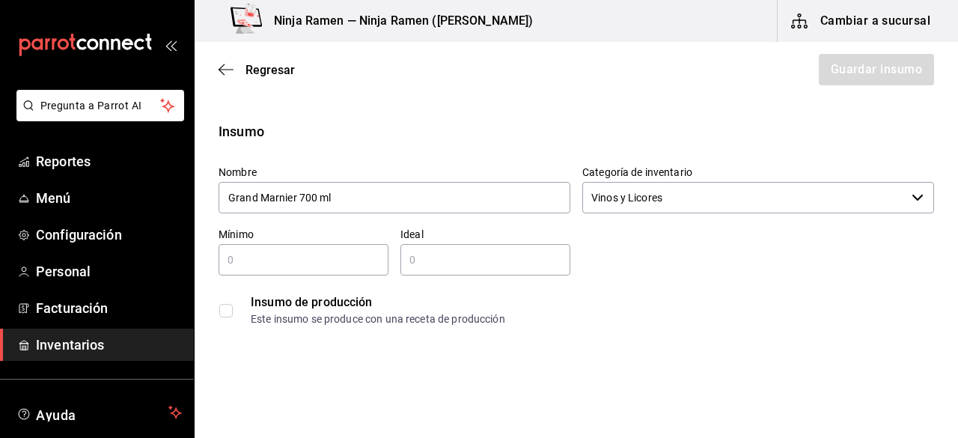
click at [281, 268] on input "text" at bounding box center [304, 260] width 170 height 18
click at [453, 269] on div "2 ​" at bounding box center [485, 259] width 170 height 31
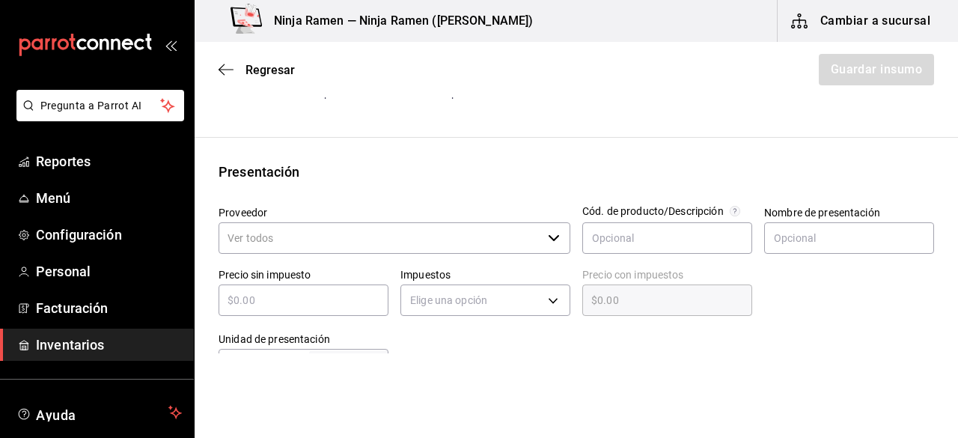
scroll to position [274, 0]
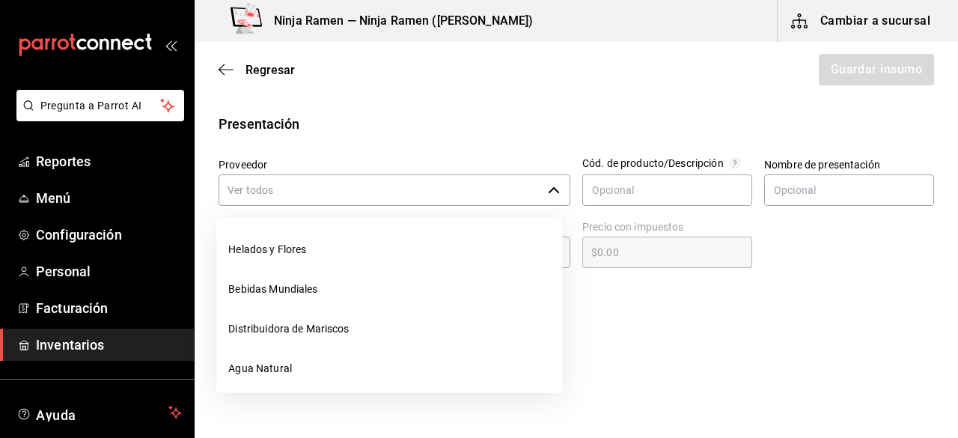
click at [563, 192] on div "​" at bounding box center [395, 189] width 352 height 31
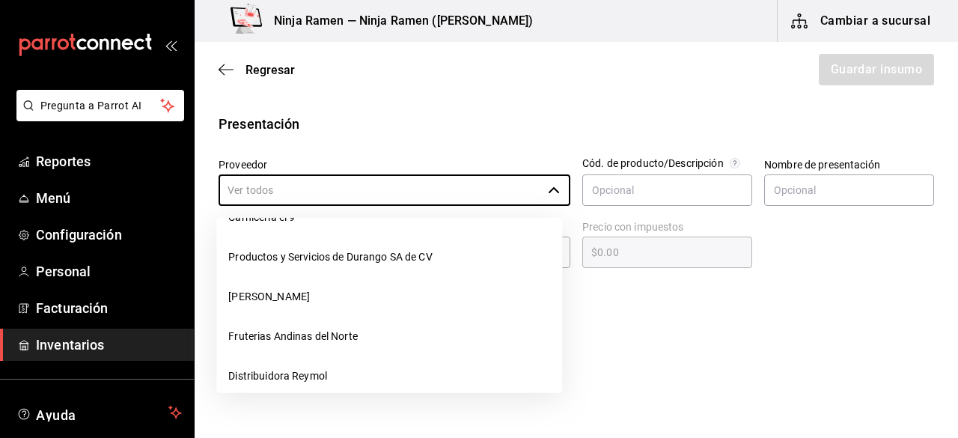
scroll to position [236, 0]
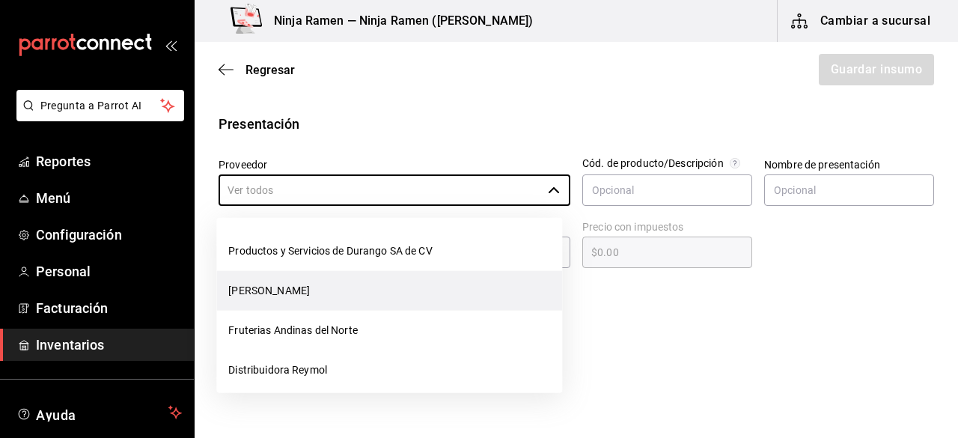
click at [447, 274] on li "[PERSON_NAME]" at bounding box center [389, 291] width 346 height 40
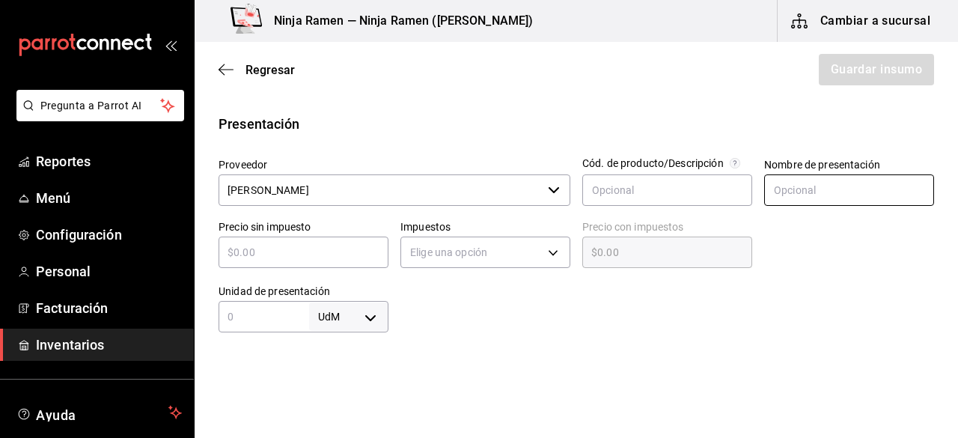
click at [804, 189] on input "text" at bounding box center [849, 189] width 170 height 31
paste input "Campari 750 ml"
click at [323, 261] on div "​" at bounding box center [304, 251] width 170 height 31
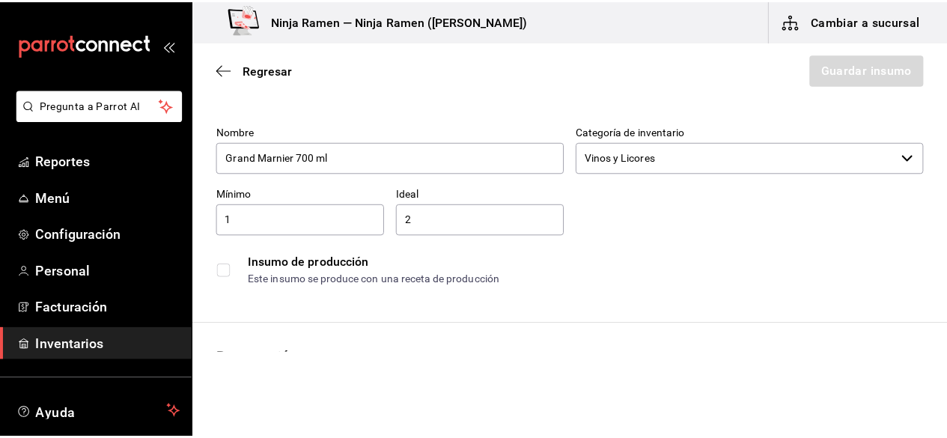
scroll to position [0, 0]
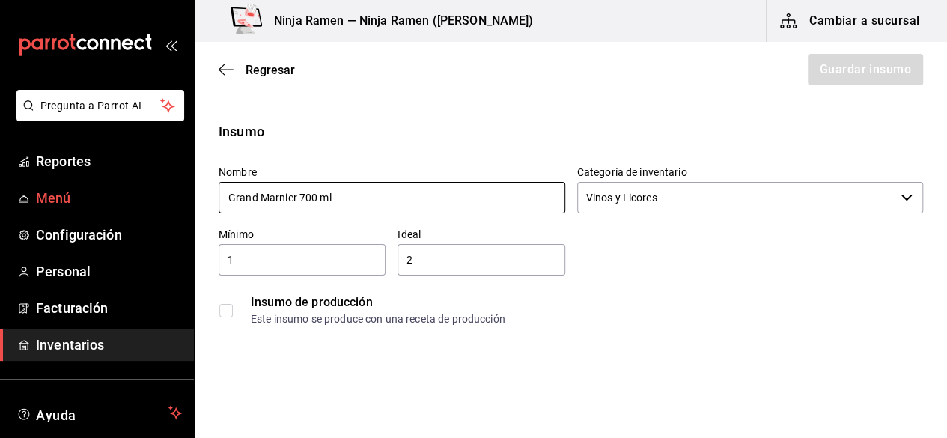
drag, startPoint x: 356, startPoint y: 200, endPoint x: 171, endPoint y: 205, distance: 185.6
click at [171, 205] on div "Pregunta a Parrot AI Reportes Menú Configuración Personal Facturación Inventari…" at bounding box center [473, 176] width 947 height 353
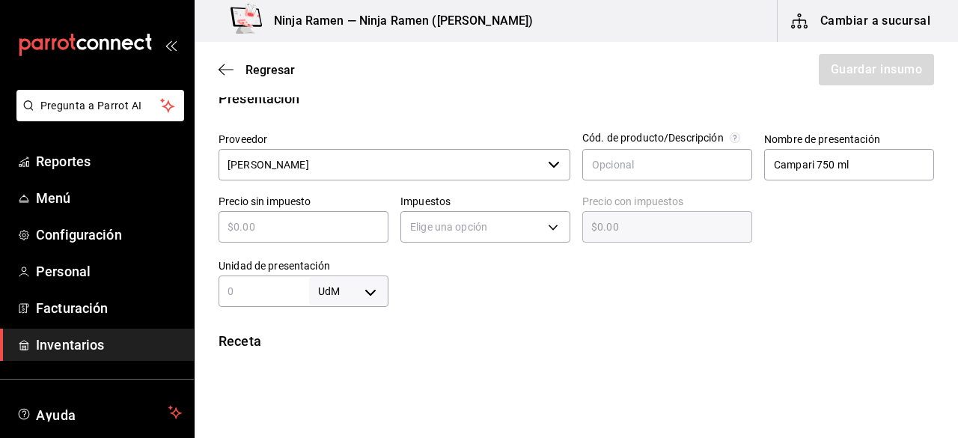
scroll to position [311, 0]
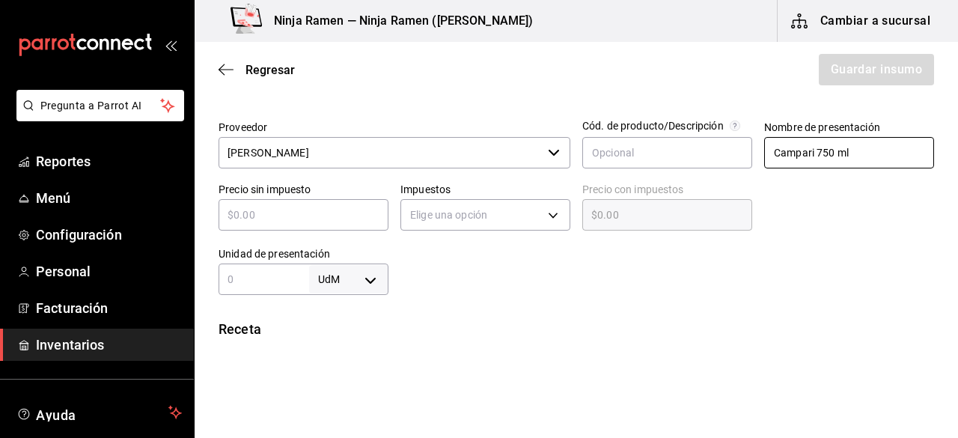
drag, startPoint x: 868, startPoint y: 145, endPoint x: 704, endPoint y: 171, distance: 165.8
click at [704, 171] on div "Proveedor VEGA ​ Cód. de producto/Descripción Nombre de presentación Campari 75…" at bounding box center [570, 202] width 727 height 186
paste input "Grand Marnier 70"
click at [253, 224] on div "​" at bounding box center [304, 214] width 170 height 31
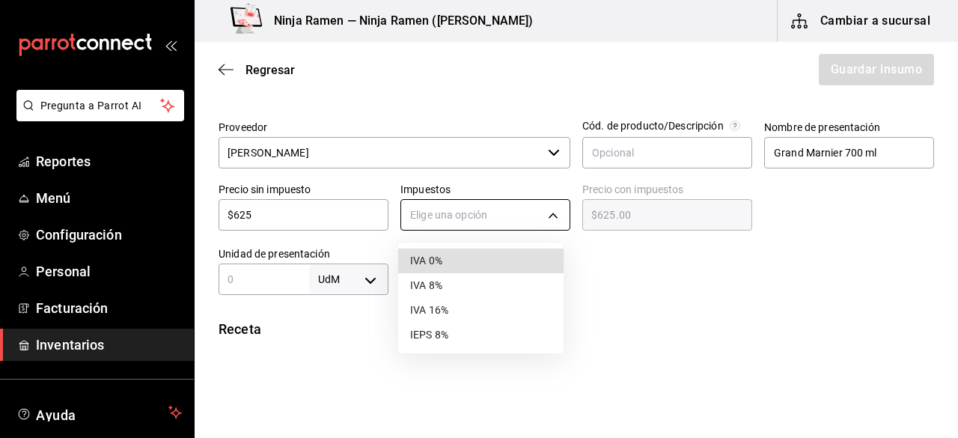
click at [456, 216] on body "Pregunta a Parrot AI Reportes Menú Configuración Personal Facturación Inventari…" at bounding box center [479, 176] width 958 height 353
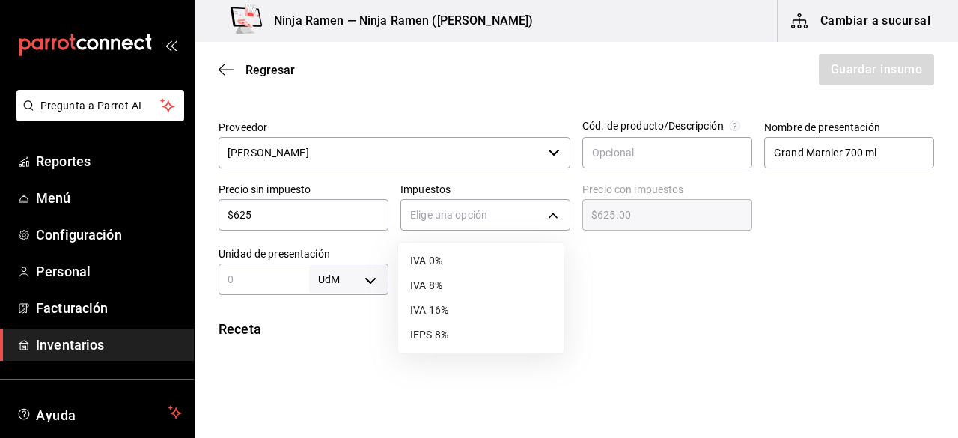
click at [448, 290] on li "IVA 8%" at bounding box center [480, 285] width 165 height 25
click at [278, 276] on input "text" at bounding box center [264, 279] width 91 height 18
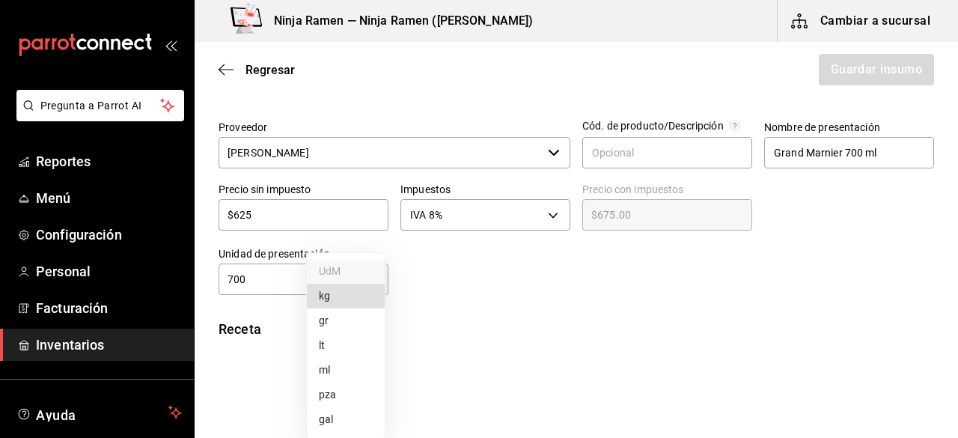
click at [352, 277] on body "Pregunta a Parrot AI Reportes Menú Configuración Personal Facturación Inventari…" at bounding box center [479, 176] width 958 height 353
click at [355, 366] on li "ml" at bounding box center [346, 370] width 78 height 25
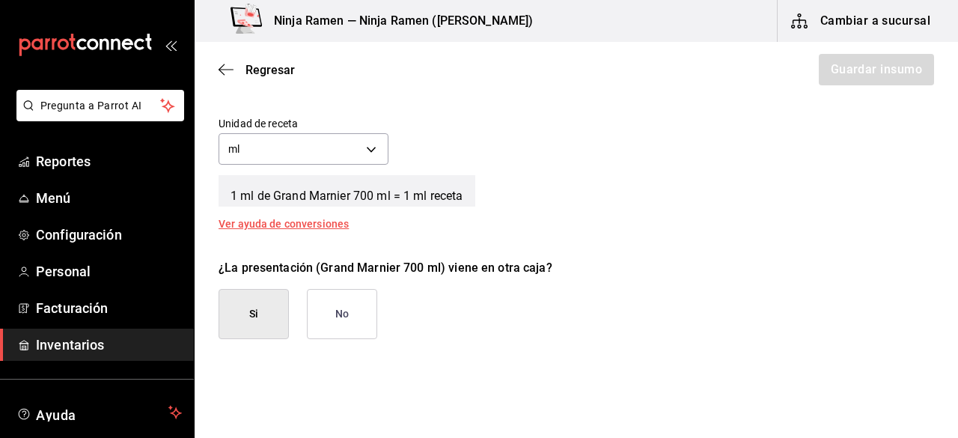
scroll to position [608, 0]
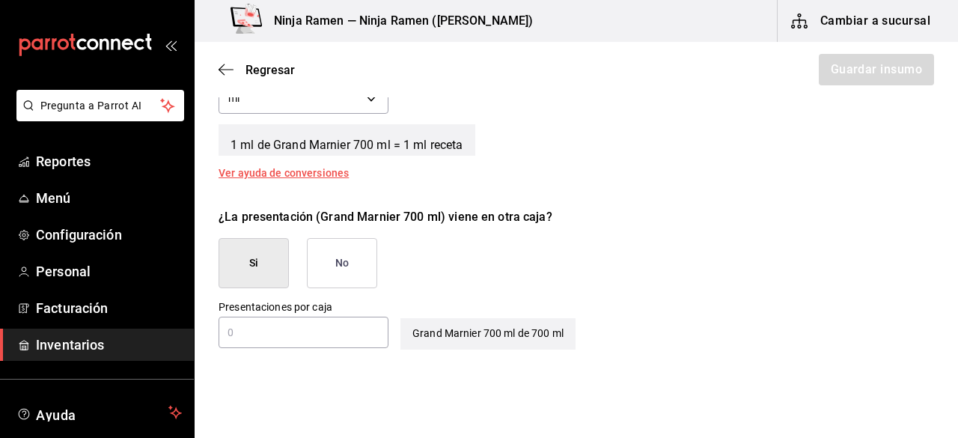
click at [343, 257] on button "No" at bounding box center [342, 263] width 70 height 50
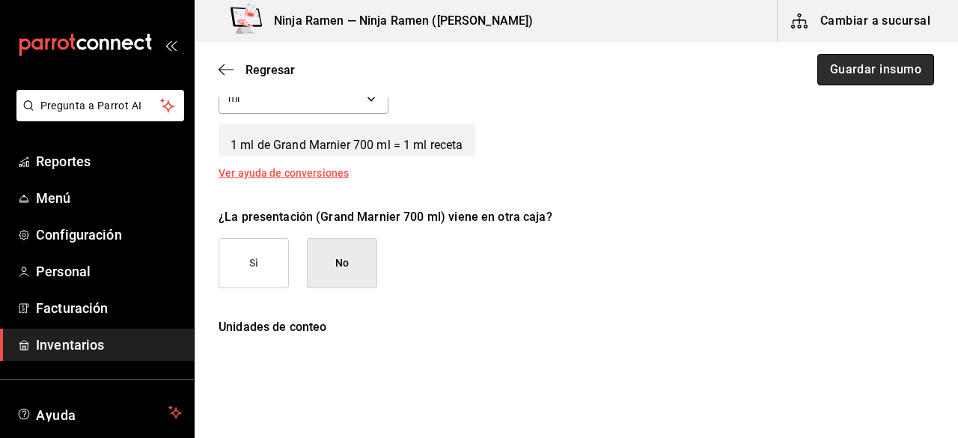
click at [902, 75] on button "Guardar insumo" at bounding box center [875, 69] width 117 height 31
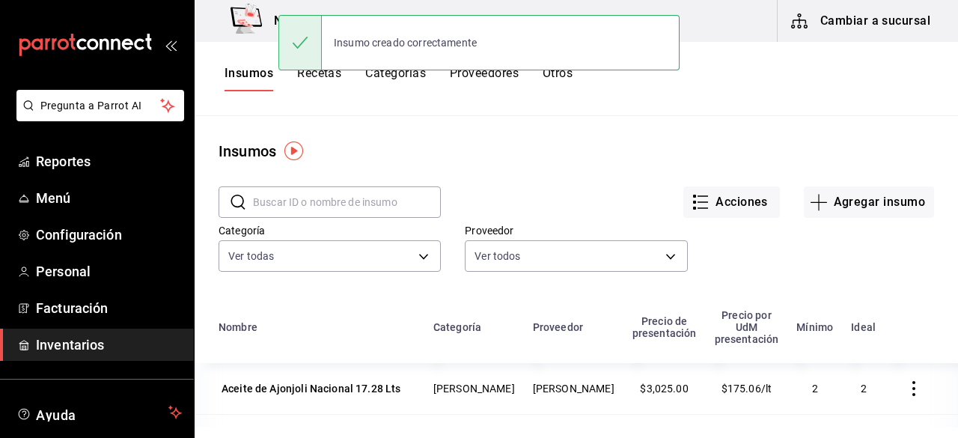
click at [886, 219] on div "Categoría Ver todas 5b11dc51-f442-4b91-a371-c465a9ce7535,2bedd6c8-eeeb-4c6e-b08…" at bounding box center [564, 235] width 739 height 82
click at [851, 201] on button "Agregar insumo" at bounding box center [869, 201] width 130 height 31
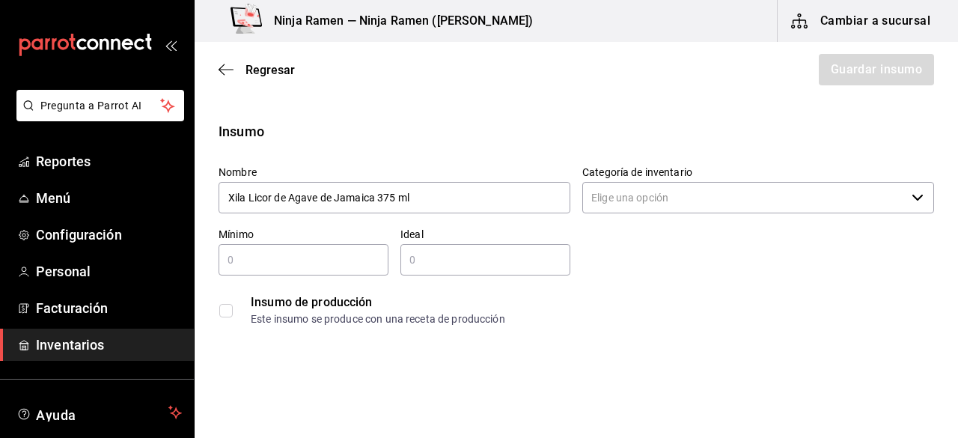
click at [817, 189] on input "Categoría de inventario" at bounding box center [743, 197] width 323 height 31
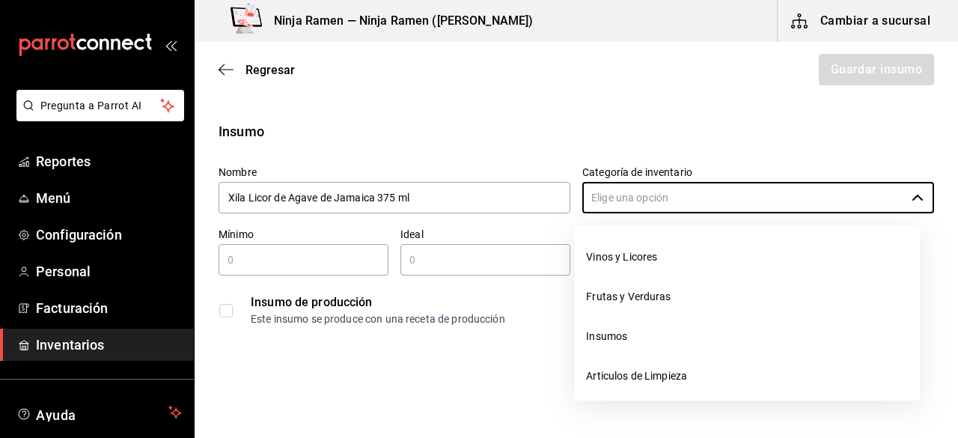
scroll to position [253, 0]
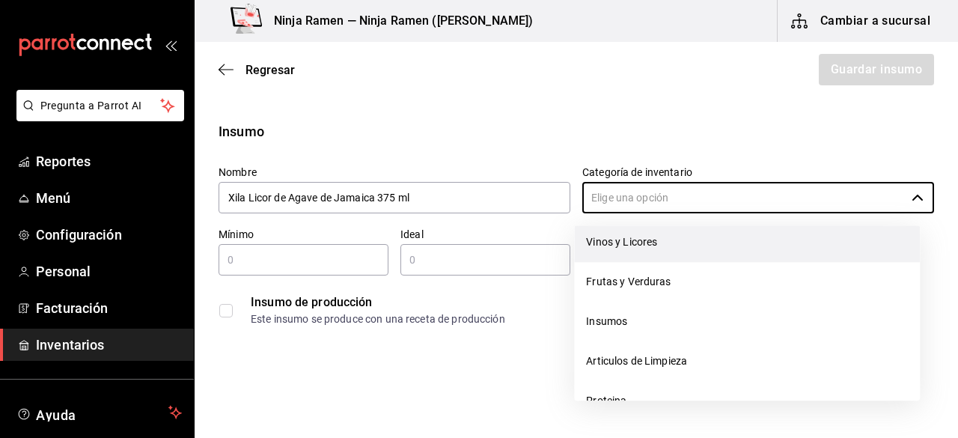
click at [678, 260] on li "Vinos y Licores" at bounding box center [747, 242] width 346 height 40
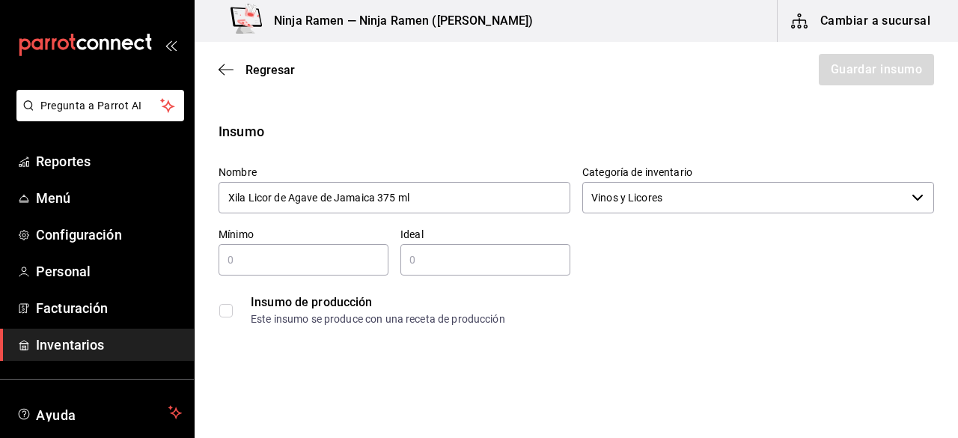
click at [363, 275] on div "​" at bounding box center [304, 259] width 170 height 31
click at [471, 259] on input "text" at bounding box center [485, 260] width 170 height 18
click at [471, 259] on input "2" at bounding box center [485, 260] width 170 height 18
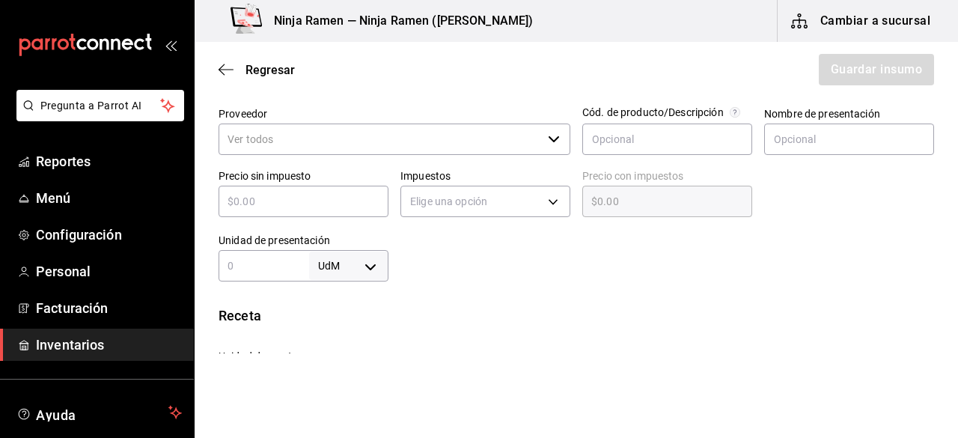
scroll to position [334, 0]
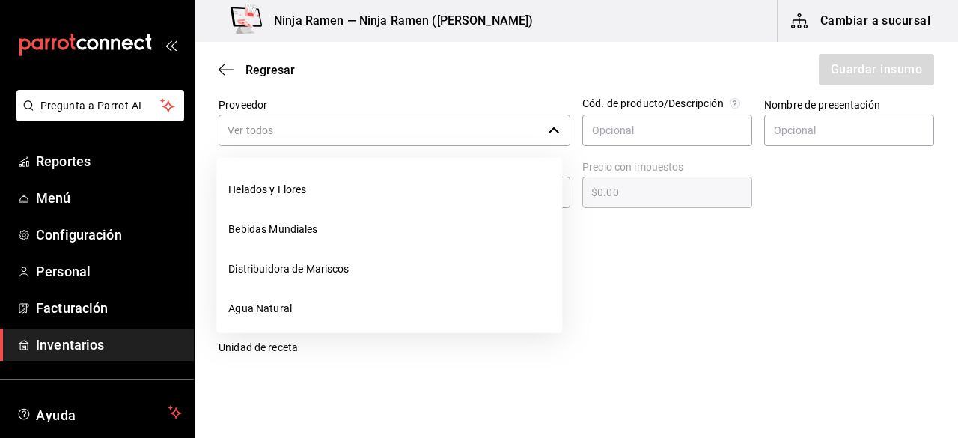
click at [391, 134] on input "Proveedor" at bounding box center [380, 129] width 323 height 31
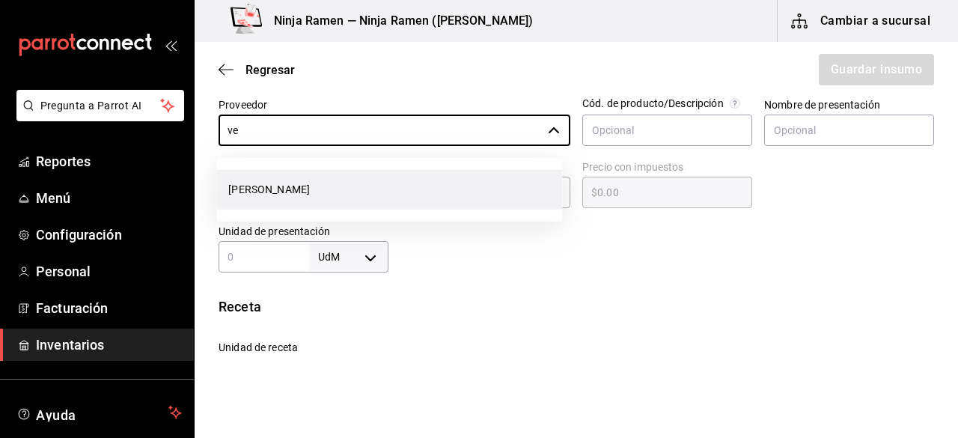
click at [501, 177] on li "[PERSON_NAME]" at bounding box center [389, 190] width 346 height 40
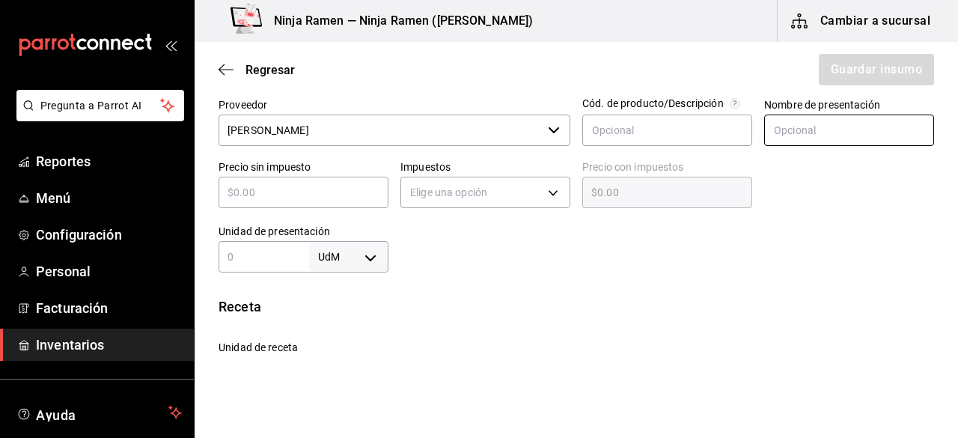
click at [777, 126] on input "text" at bounding box center [849, 129] width 170 height 31
paste input "Xila Licor de Agave de Jamaica 375 ml"
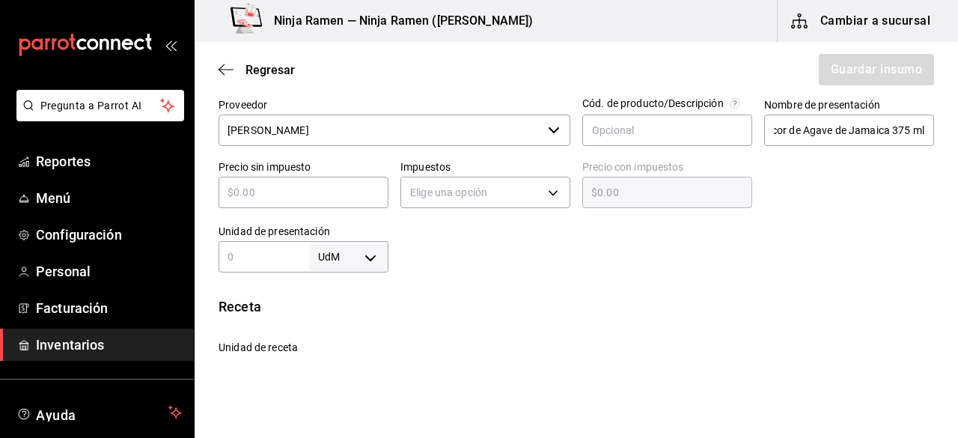
scroll to position [0, 0]
click at [336, 200] on input "text" at bounding box center [304, 192] width 170 height 18
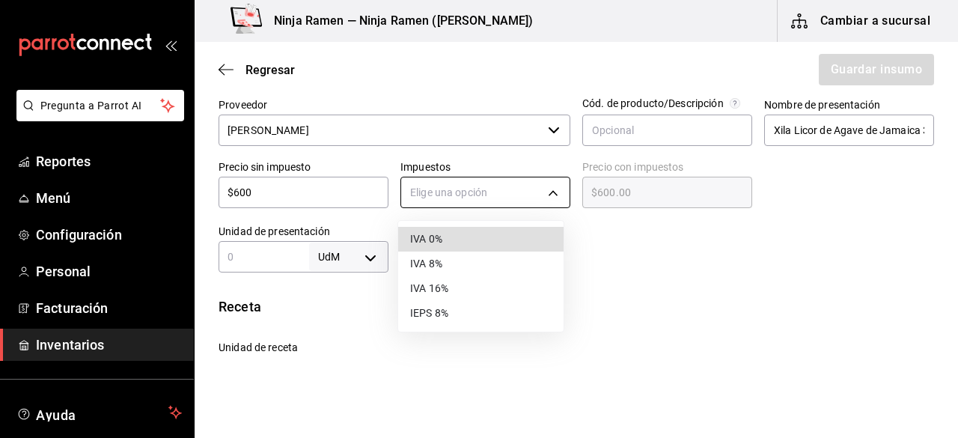
click at [433, 188] on body "Pregunta a Parrot AI Reportes Menú Configuración Personal Facturación Inventari…" at bounding box center [479, 176] width 958 height 353
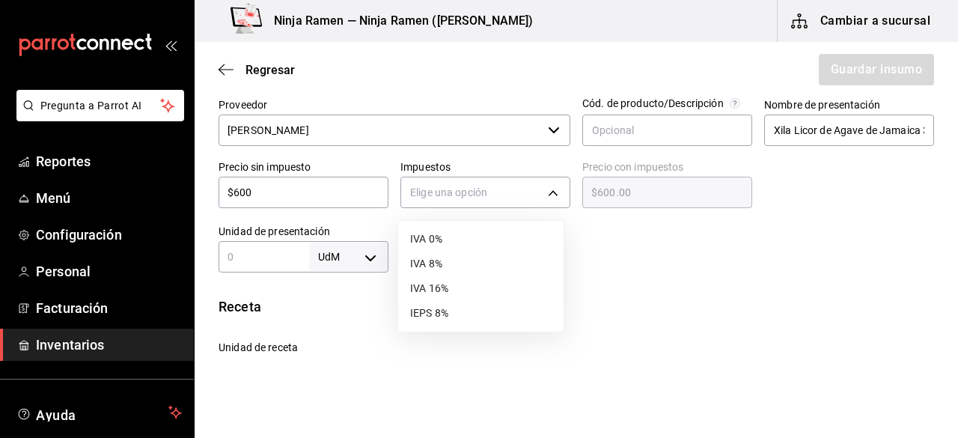
click at [446, 263] on li "IVA 8%" at bounding box center [480, 263] width 165 height 25
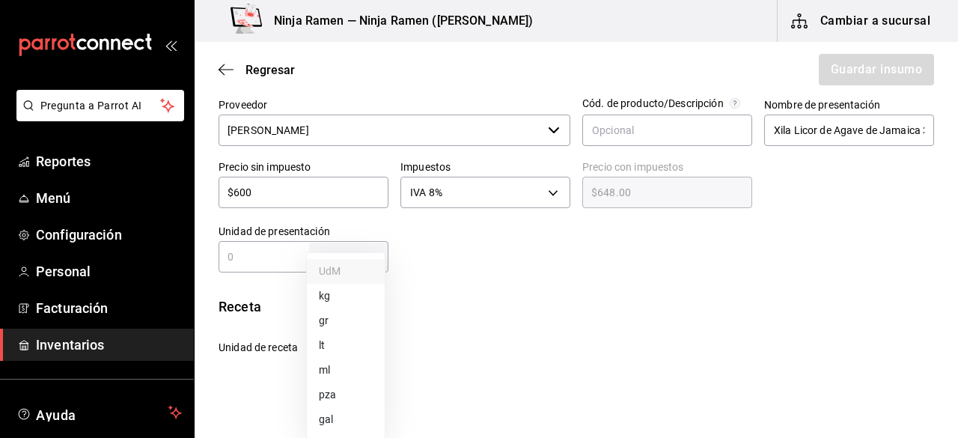
click at [368, 261] on body "Pregunta a Parrot AI Reportes Menú Configuración Personal Facturación Inventari…" at bounding box center [479, 176] width 958 height 353
click at [290, 261] on div at bounding box center [479, 219] width 958 height 438
click at [287, 261] on input "text" at bounding box center [264, 257] width 91 height 18
click at [366, 257] on body "Pregunta a Parrot AI Reportes Menú Configuración Personal Facturación Inventari…" at bounding box center [479, 176] width 958 height 353
click at [356, 381] on li "ml" at bounding box center [346, 370] width 78 height 25
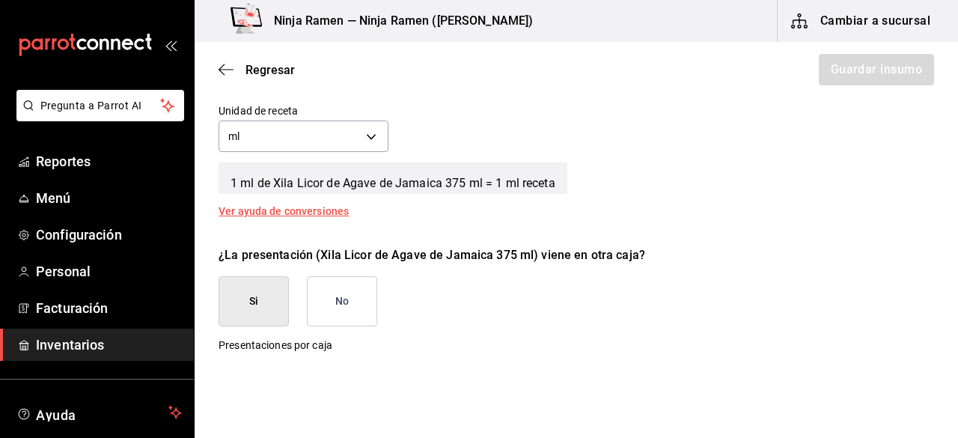
scroll to position [596, 0]
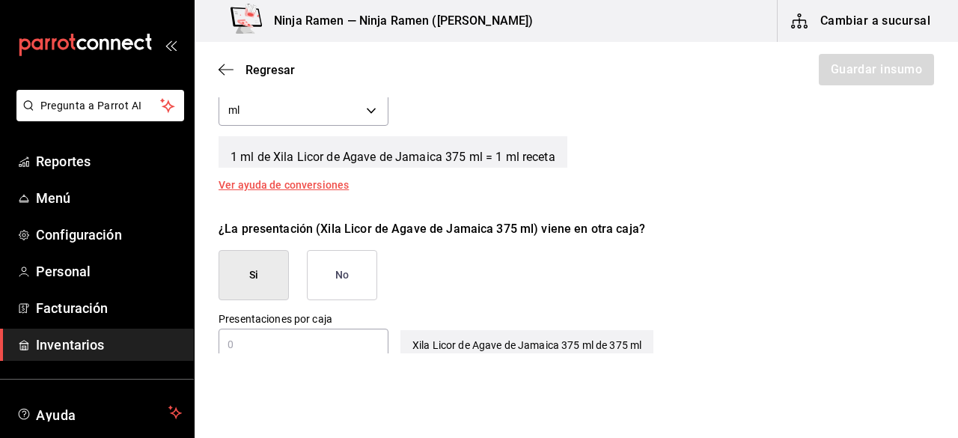
click at [356, 275] on button "No" at bounding box center [342, 275] width 70 height 50
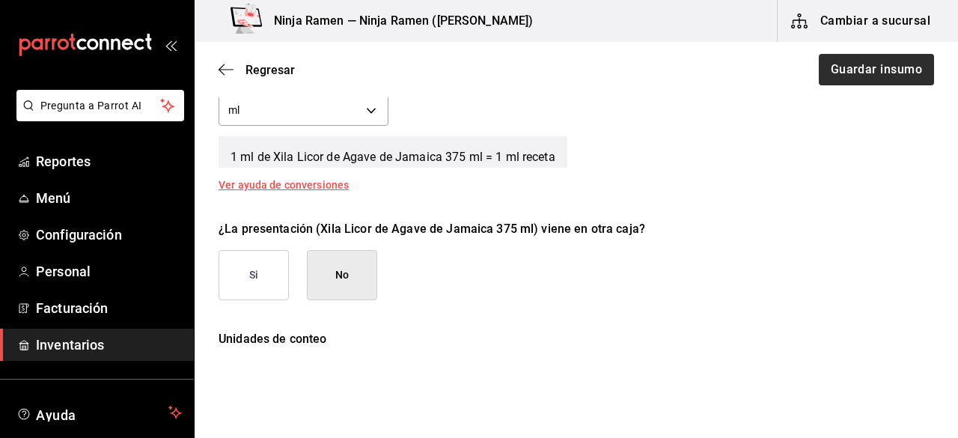
drag, startPoint x: 832, startPoint y: 85, endPoint x: 843, endPoint y: 73, distance: 15.9
click at [843, 73] on div "Regresar Guardar insumo" at bounding box center [576, 69] width 763 height 55
click at [843, 73] on button "Guardar insumo" at bounding box center [875, 69] width 117 height 31
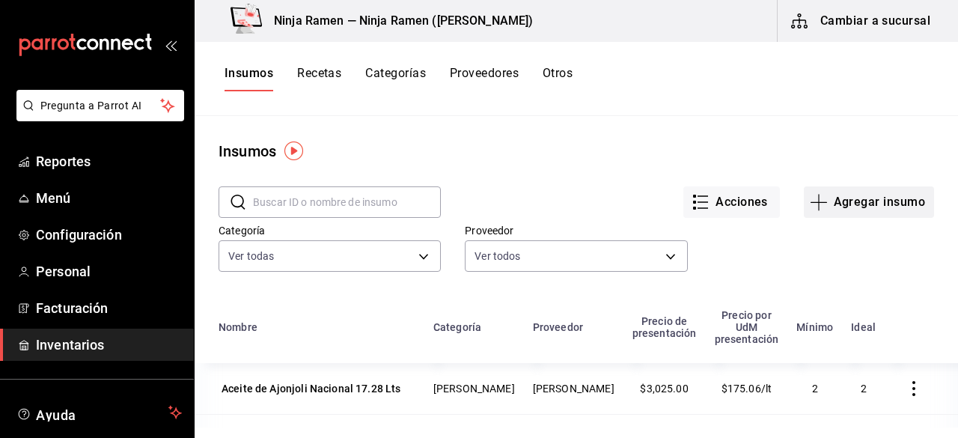
click at [826, 200] on button "Agregar insumo" at bounding box center [869, 201] width 130 height 31
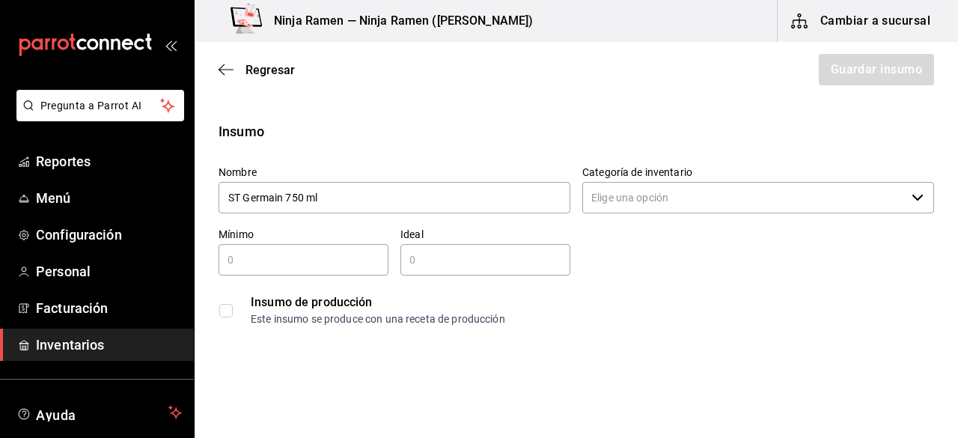
type input "ST Germain 750 ml"
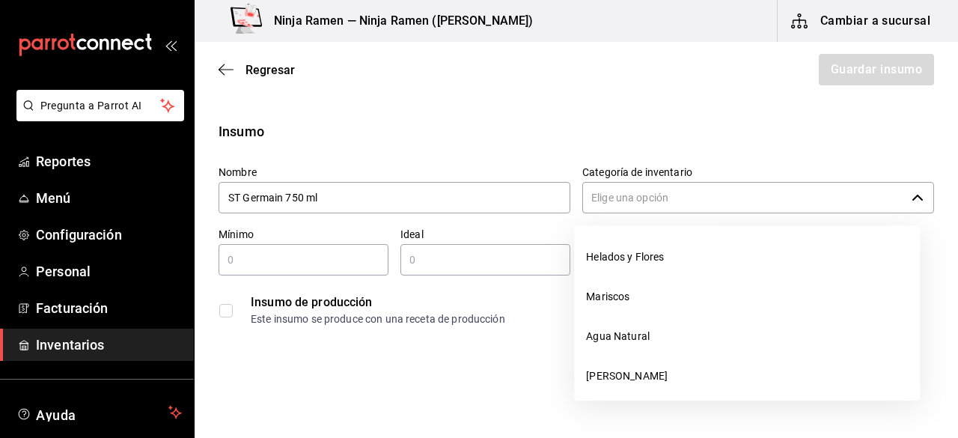
click at [710, 201] on input "Categoría de inventario" at bounding box center [743, 197] width 323 height 31
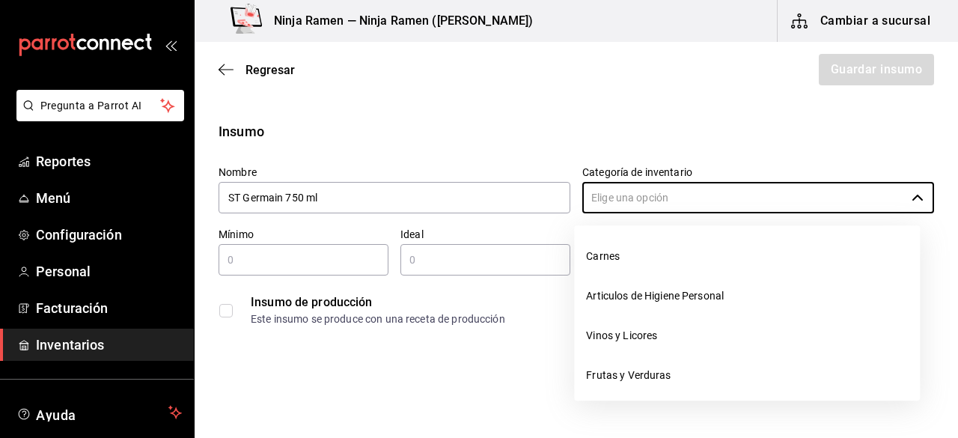
scroll to position [152, 0]
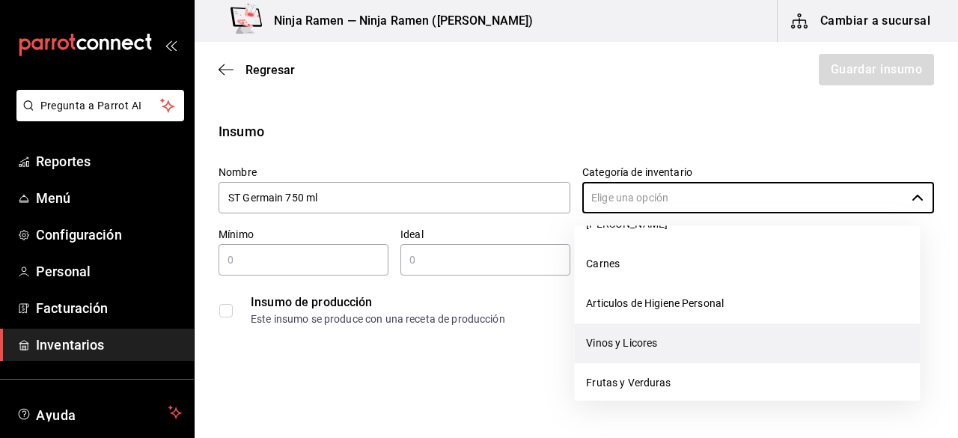
click at [678, 361] on li "Vinos y Licores" at bounding box center [747, 343] width 346 height 40
type input "Vinos y Licores"
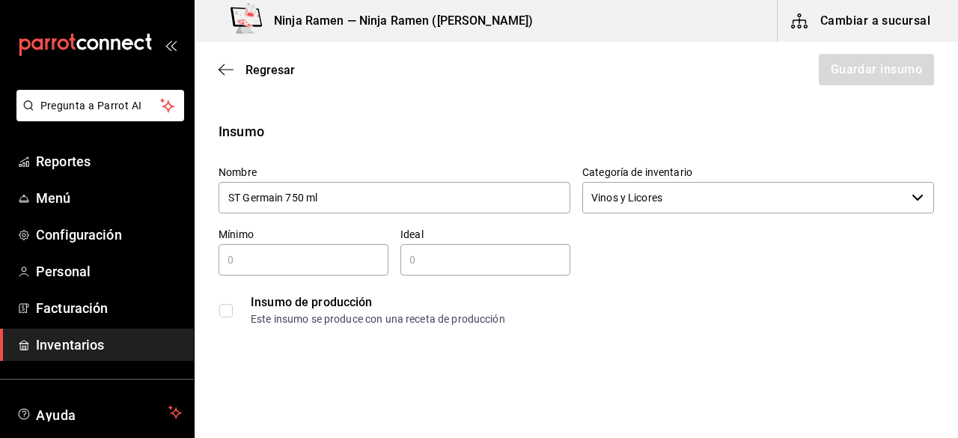
click at [238, 272] on div "​" at bounding box center [304, 259] width 170 height 31
type input "1"
drag, startPoint x: 437, startPoint y: 282, endPoint x: 437, endPoint y: 264, distance: 18.0
click at [437, 264] on div "Nombre ST [PERSON_NAME] 750 ml Categoría de inventario Vinos y Licores ​ Mínimo…" at bounding box center [570, 243] width 727 height 180
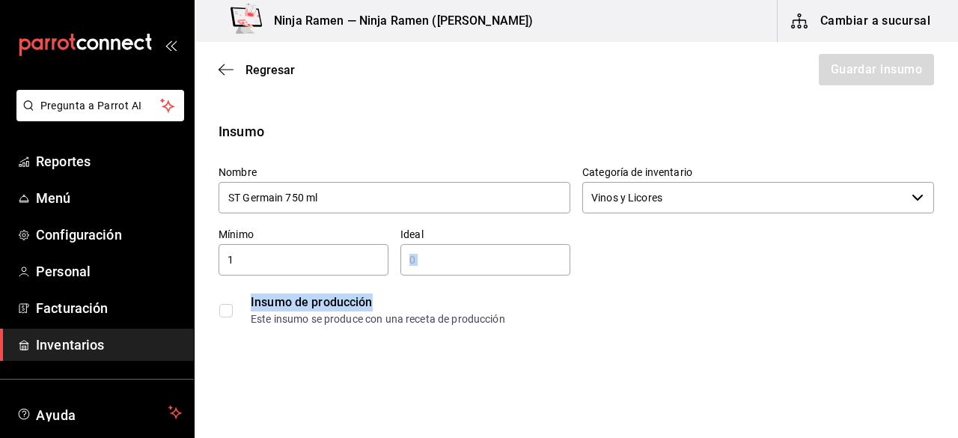
click at [437, 264] on input "text" at bounding box center [485, 260] width 170 height 18
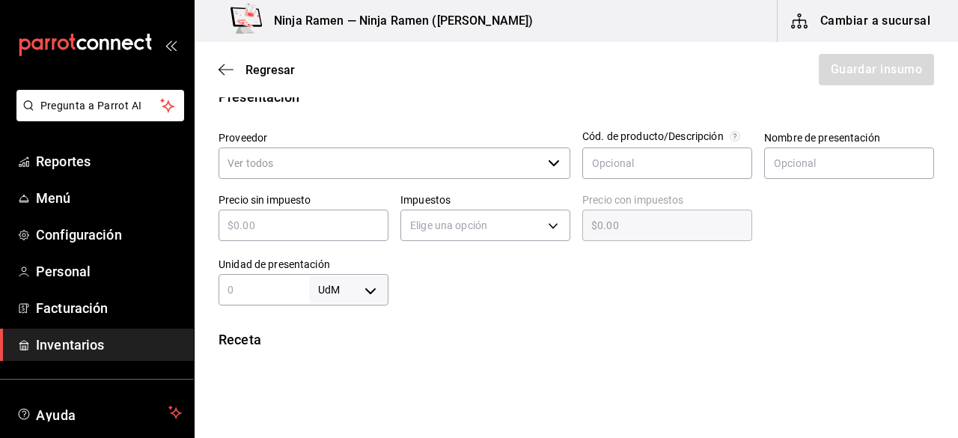
scroll to position [326, 0]
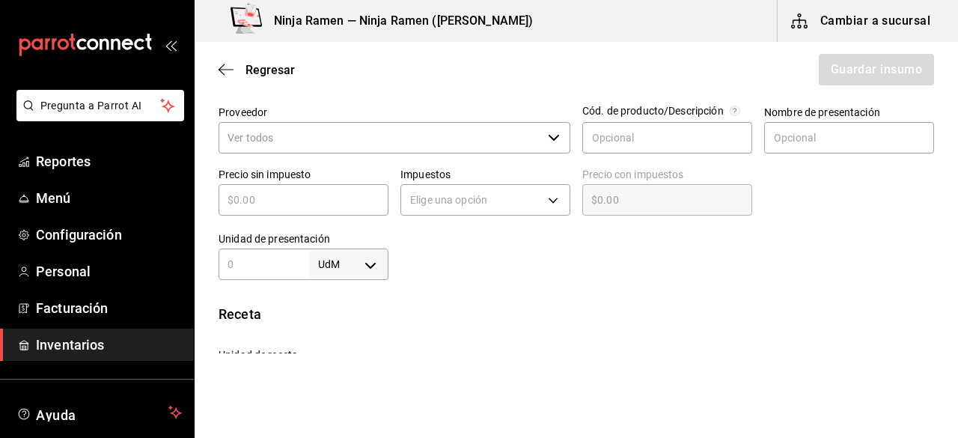
type input "2"
click at [311, 140] on input "Proveedor" at bounding box center [380, 137] width 323 height 31
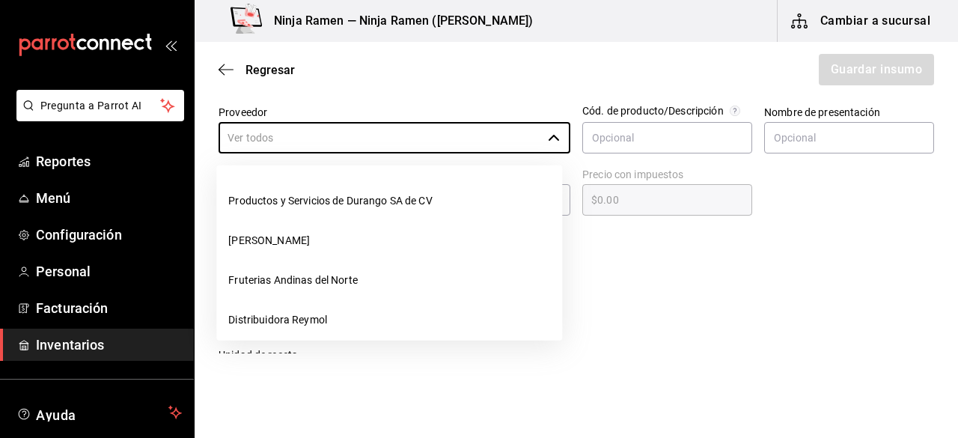
scroll to position [238, 0]
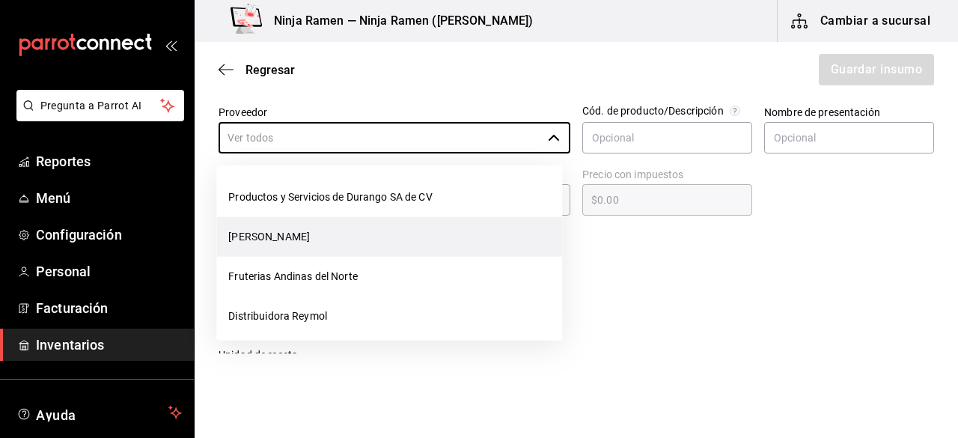
click at [386, 227] on li "[PERSON_NAME]" at bounding box center [389, 237] width 346 height 40
type input "[PERSON_NAME]"
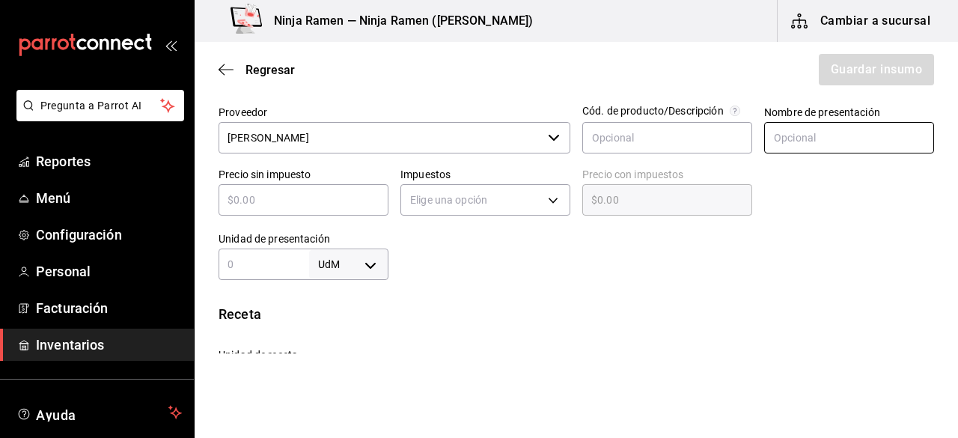
click at [813, 147] on input "text" at bounding box center [849, 137] width 170 height 31
paste input "ST Germain 750 ml"
type input "ST Germain 750 ml"
click at [364, 192] on input "text" at bounding box center [304, 200] width 170 height 18
type input "$2"
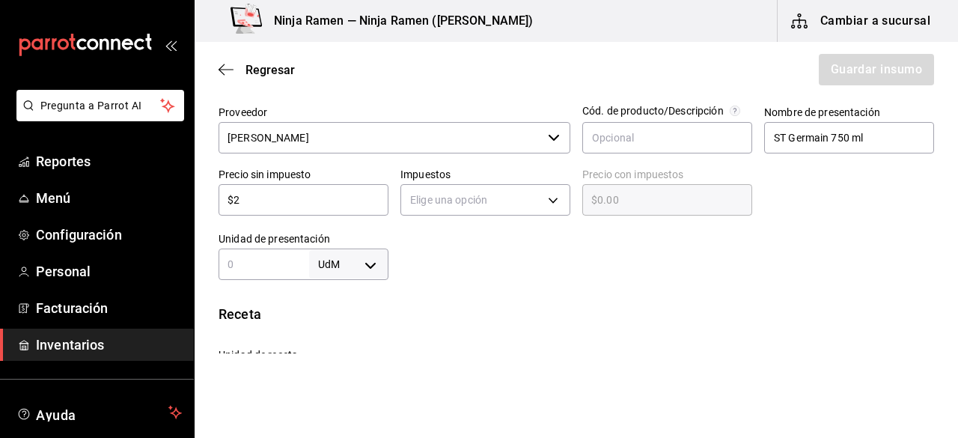
type input "$2.00"
type input "$26"
type input "$26.00"
type input "$264"
type input "$264.00"
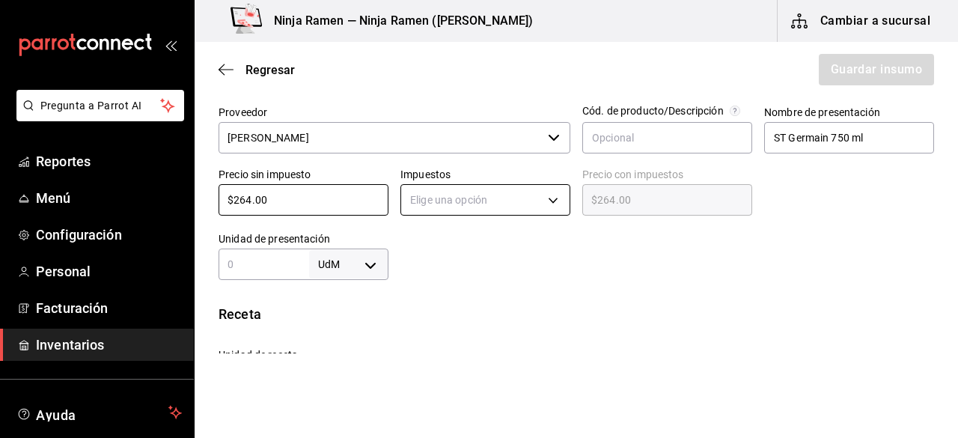
type input "$264.00"
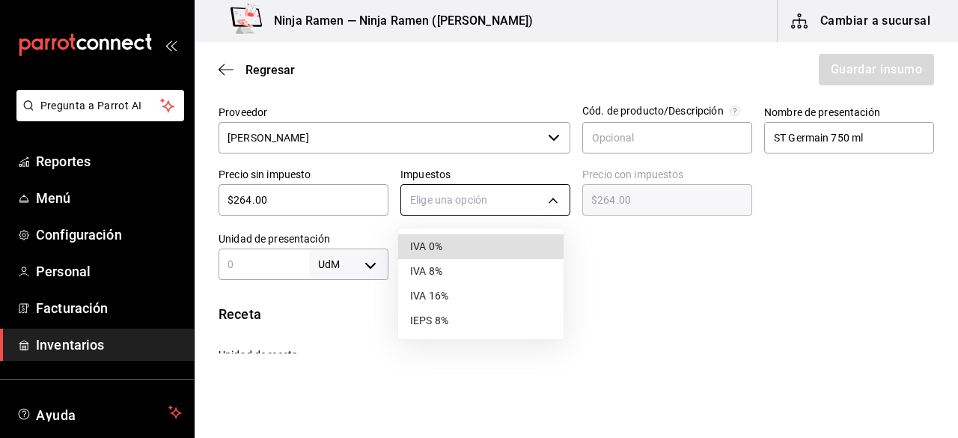
click at [472, 200] on body "Pregunta a Parrot AI Reportes Menú Configuración Personal Facturación Inventari…" at bounding box center [479, 176] width 958 height 353
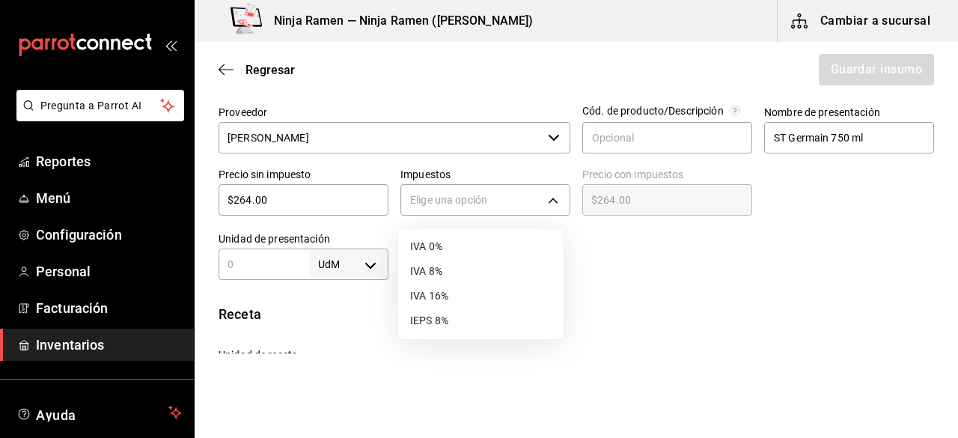
click at [464, 273] on li "IVA 8%" at bounding box center [480, 271] width 165 height 25
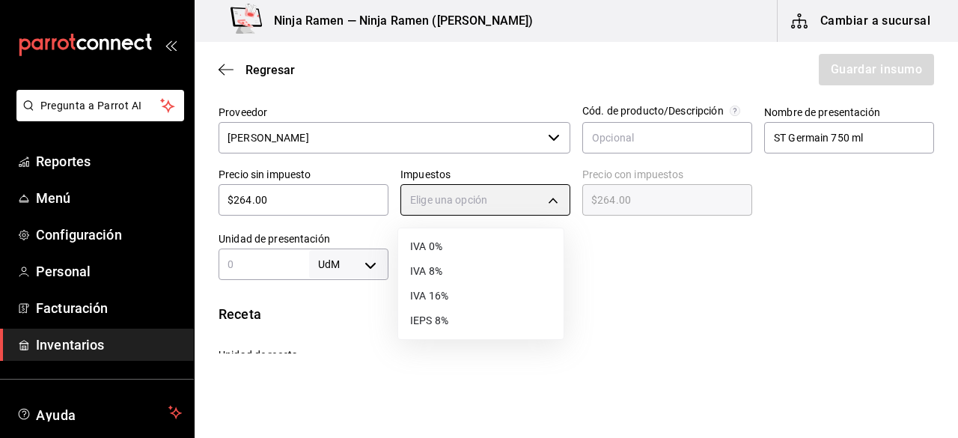
type input "IVA_8"
type input "$285.12"
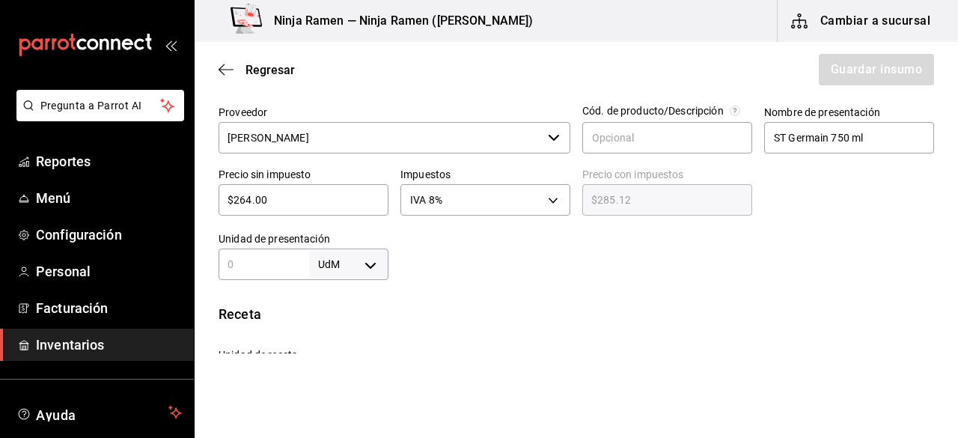
click at [263, 271] on input "text" at bounding box center [264, 264] width 91 height 18
type input "7"
type input "750"
click at [367, 270] on body "Pregunta a Parrot AI Reportes Menú Configuración Personal Facturación Inventari…" at bounding box center [479, 176] width 958 height 353
click at [346, 364] on li "ml" at bounding box center [346, 370] width 78 height 25
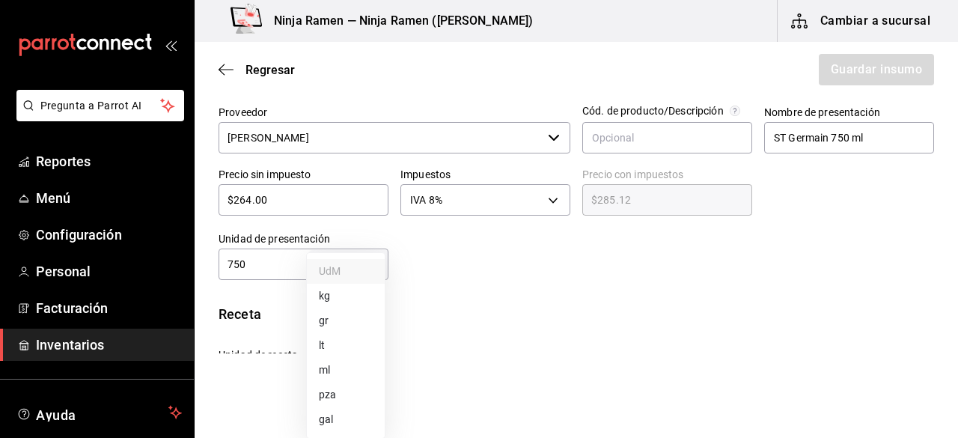
type input "MILLILITER"
type input "750"
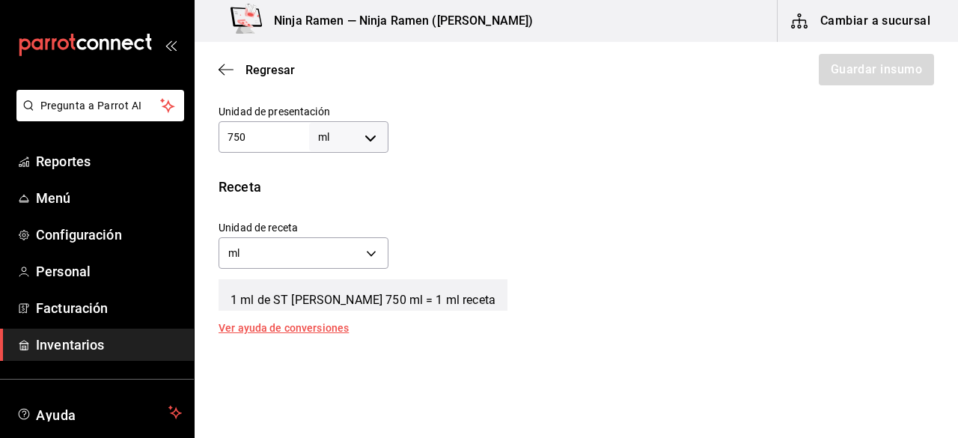
scroll to position [510, 0]
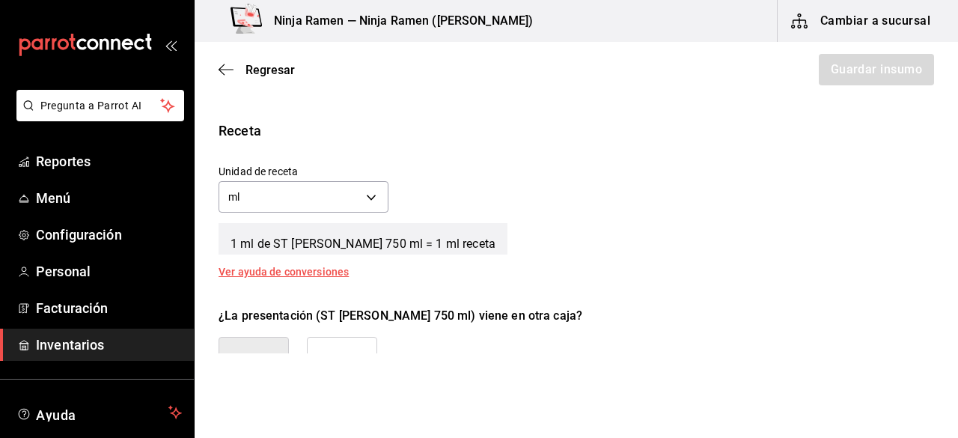
click at [366, 349] on button "No" at bounding box center [342, 362] width 70 height 50
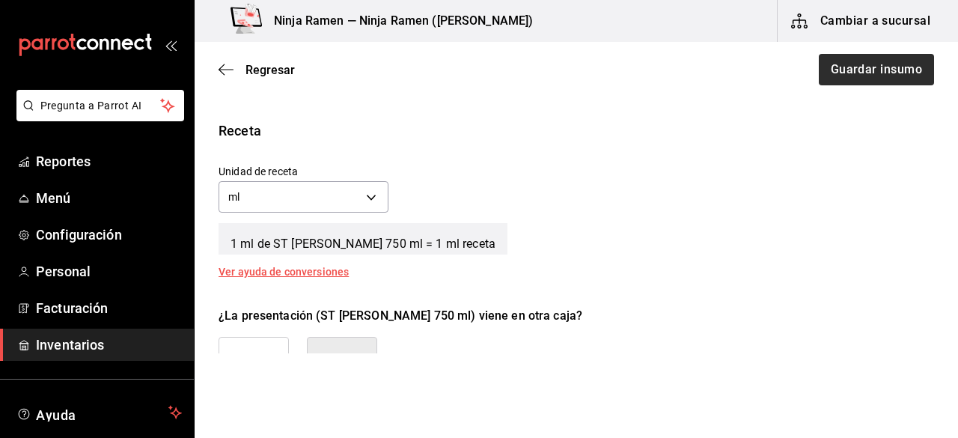
drag, startPoint x: 832, startPoint y: 52, endPoint x: 837, endPoint y: 62, distance: 10.7
click at [837, 62] on div "Regresar Guardar insumo" at bounding box center [576, 69] width 763 height 55
click at [837, 62] on button "Guardar insumo" at bounding box center [875, 69] width 117 height 31
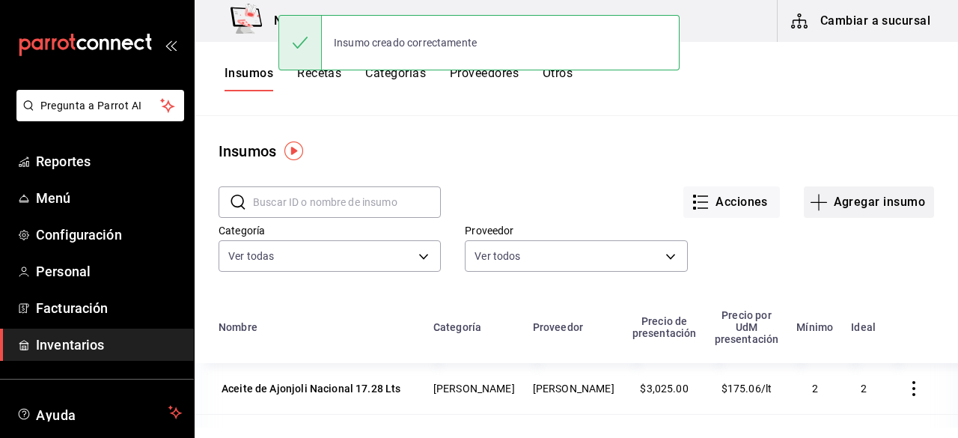
click at [862, 197] on button "Agregar insumo" at bounding box center [869, 201] width 130 height 31
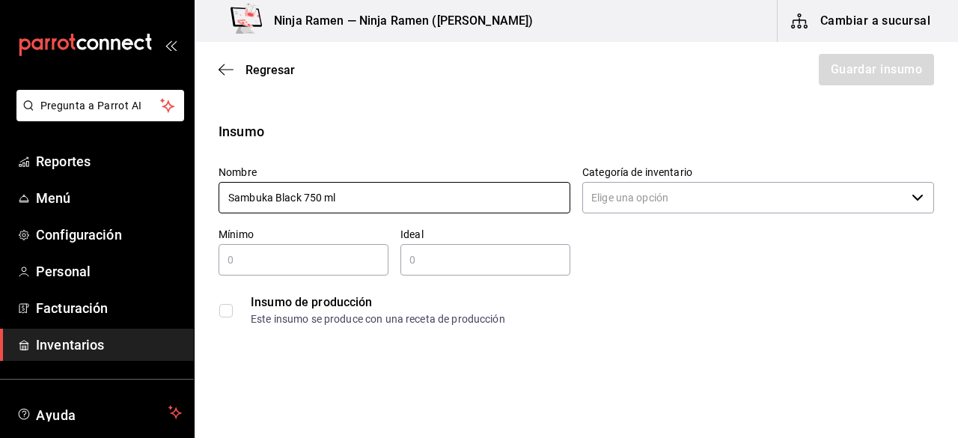
type input "Sambuka Black 750 ml"
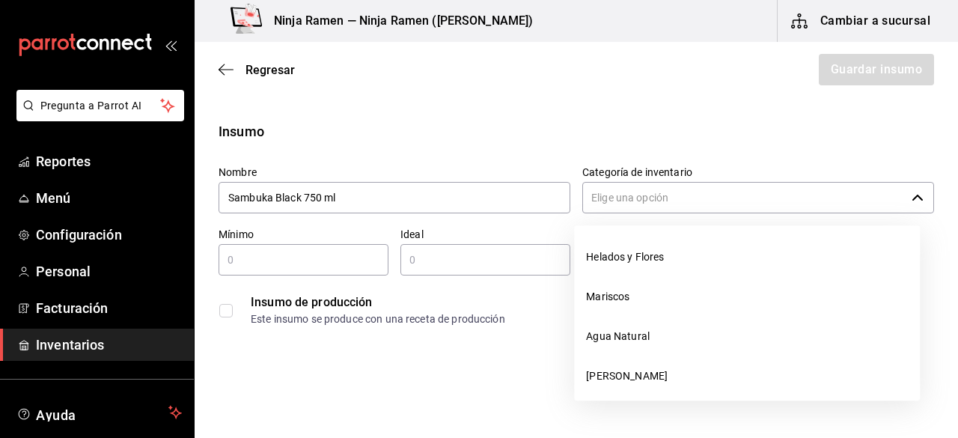
click at [886, 194] on input "Categoría de inventario" at bounding box center [743, 197] width 323 height 31
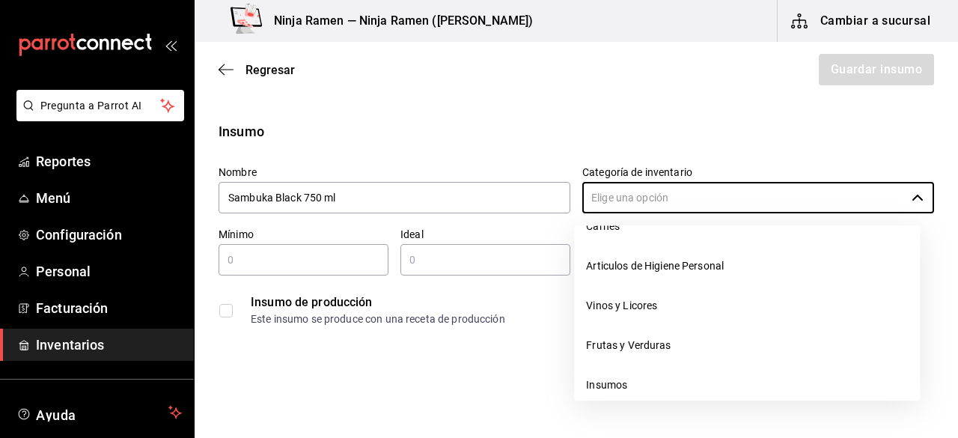
scroll to position [206, 0]
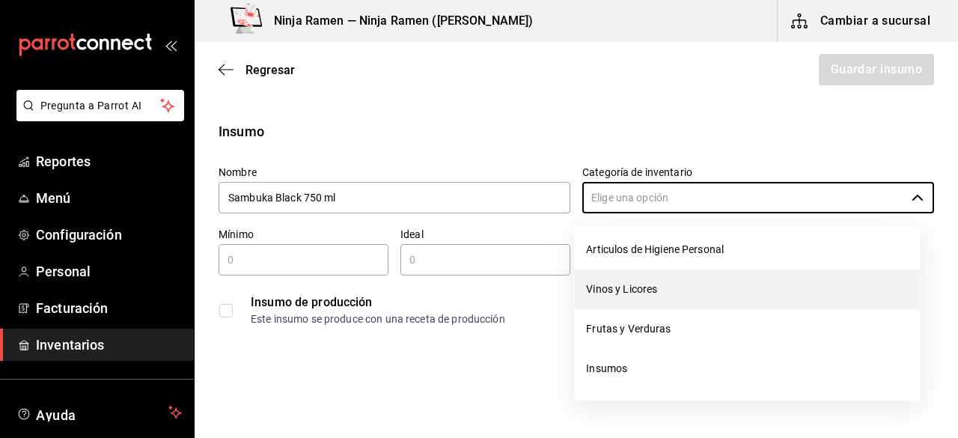
click at [698, 300] on li "Vinos y Licores" at bounding box center [747, 289] width 346 height 40
type input "Vinos y Licores"
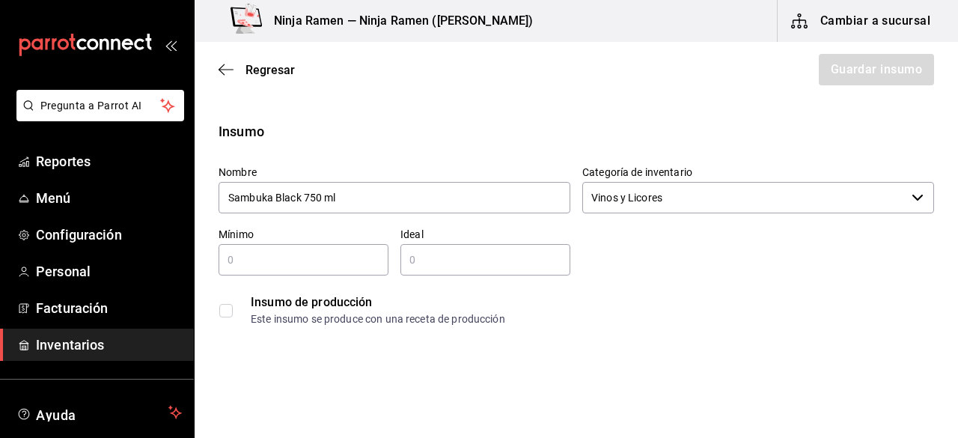
click at [269, 266] on input "text" at bounding box center [304, 260] width 170 height 18
type input "1"
click at [437, 266] on input "text" at bounding box center [485, 260] width 170 height 18
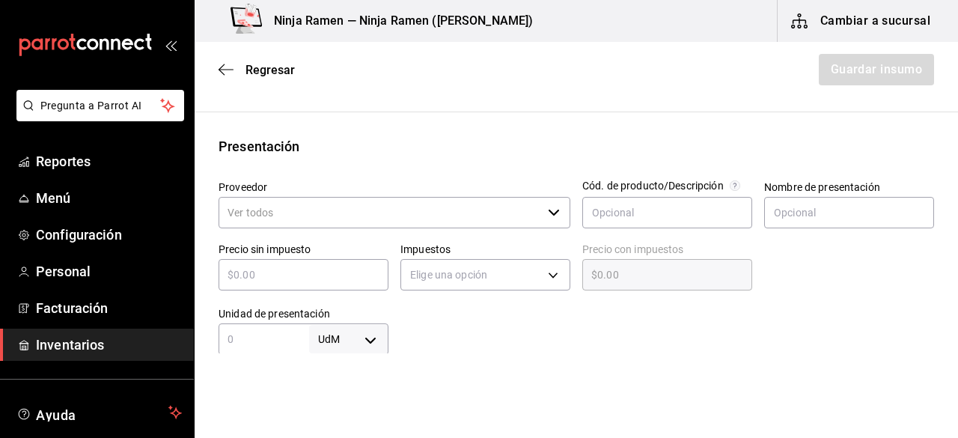
scroll to position [281, 0]
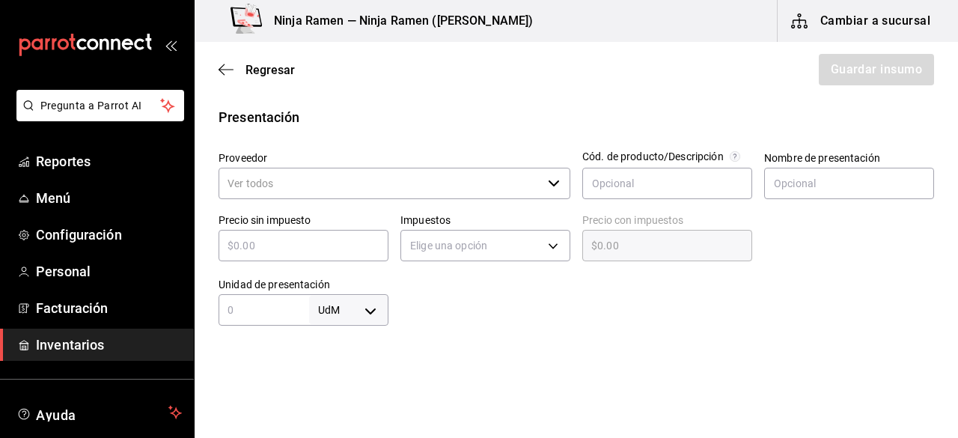
click at [545, 171] on div "​" at bounding box center [395, 183] width 352 height 31
type input "2"
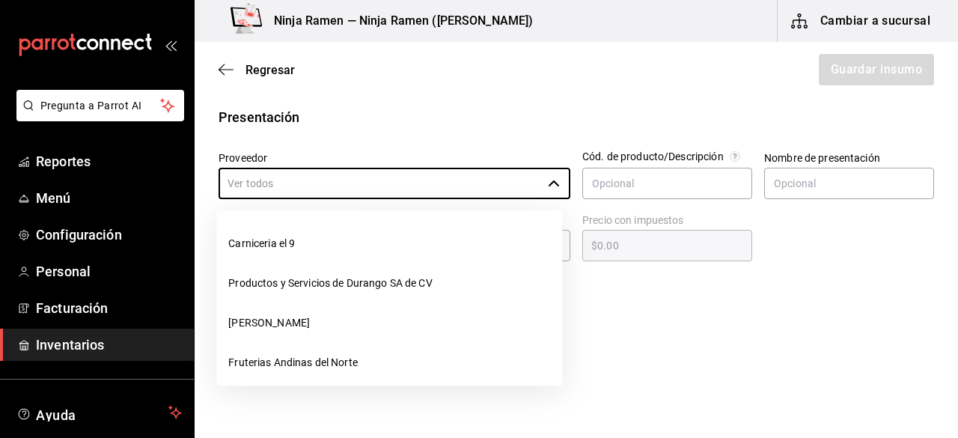
scroll to position [201, 0]
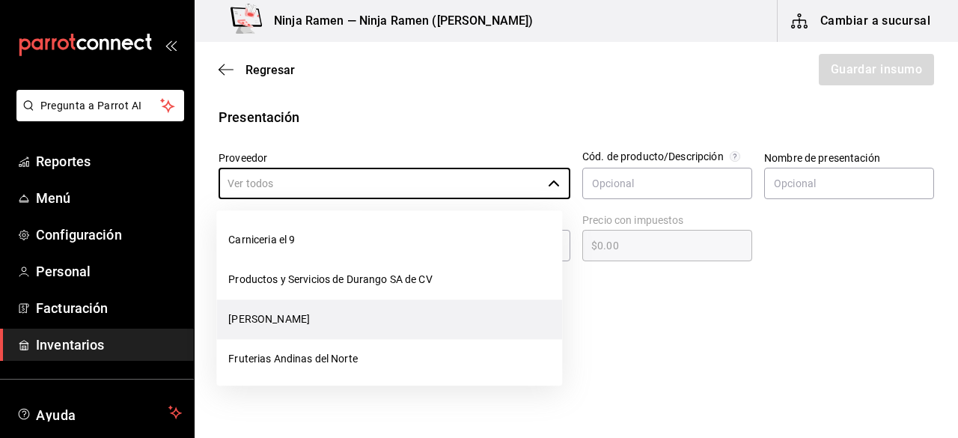
click at [483, 305] on li "[PERSON_NAME]" at bounding box center [389, 319] width 346 height 40
type input "[PERSON_NAME]"
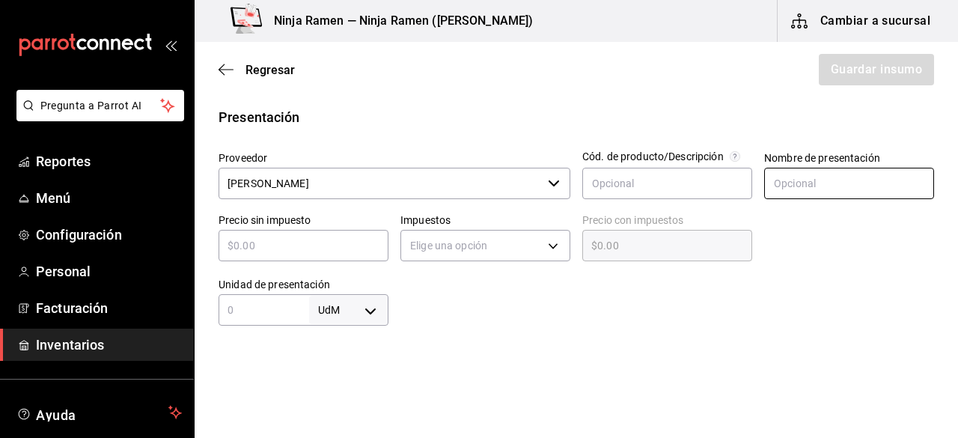
click at [831, 189] on input "text" at bounding box center [849, 183] width 170 height 31
paste input "Sambuka Black 750 ml"
type input "Sambuka Black 750 ml"
click at [367, 251] on input "text" at bounding box center [304, 245] width 170 height 18
type input "$2"
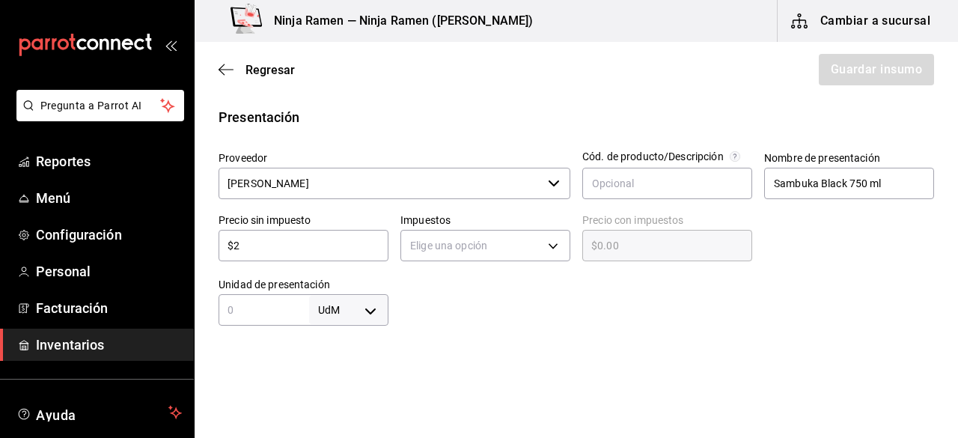
type input "$2.00"
type input "$26"
type input "$26.00"
type input "$264"
type input "$264.00"
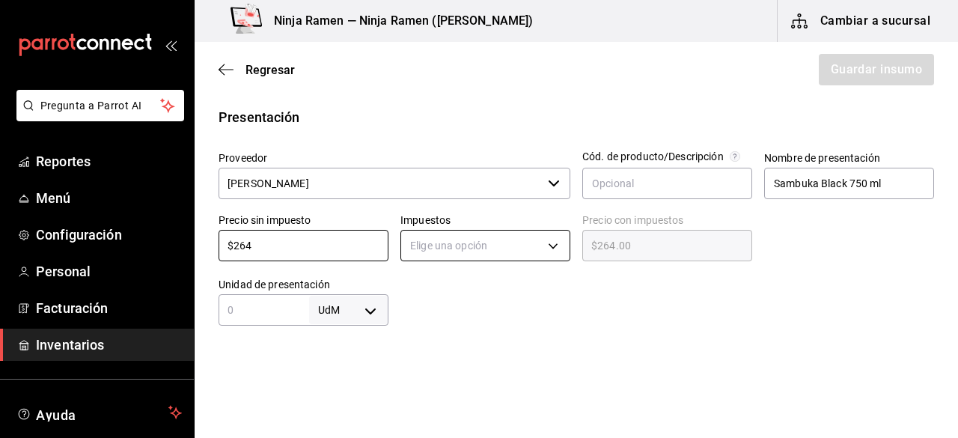
type input "$264"
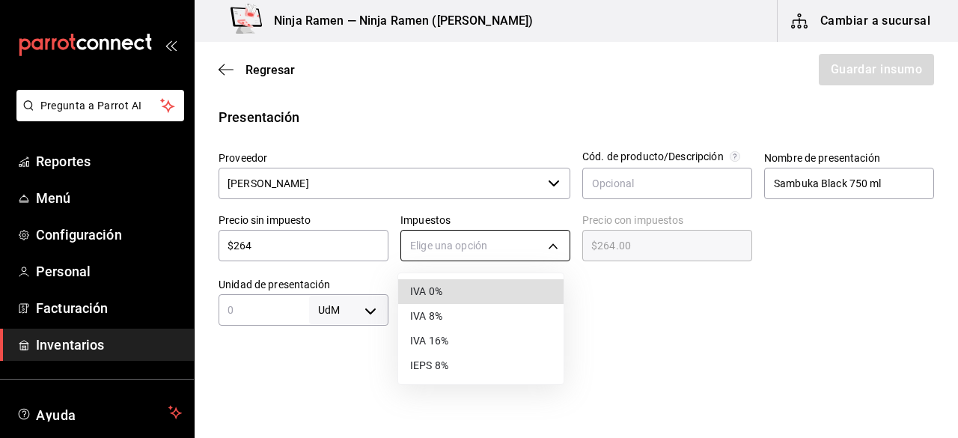
click at [470, 240] on body "Pregunta a Parrot AI Reportes Menú Configuración Personal Facturación Inventari…" at bounding box center [479, 176] width 958 height 353
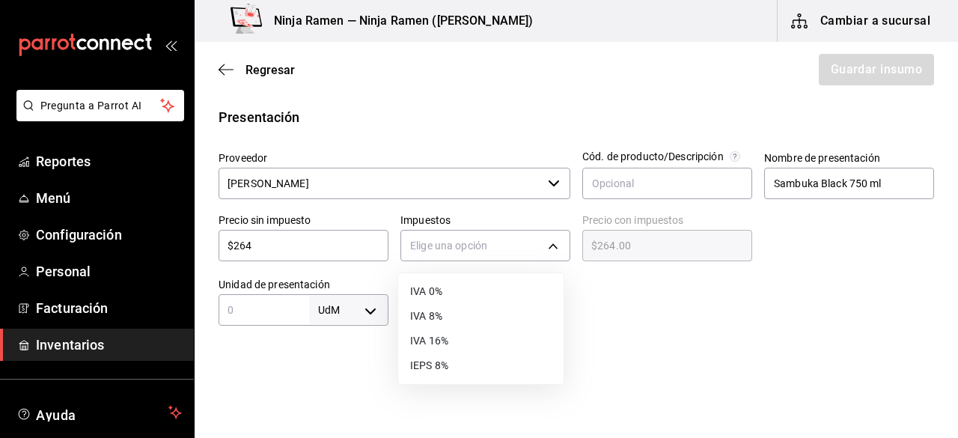
click at [473, 312] on li "IVA 8%" at bounding box center [480, 316] width 165 height 25
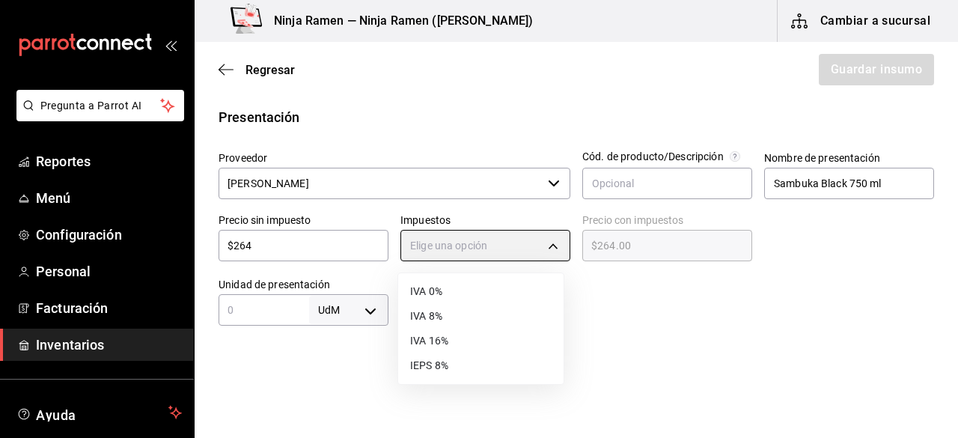
type input "IVA_8"
type input "$285.12"
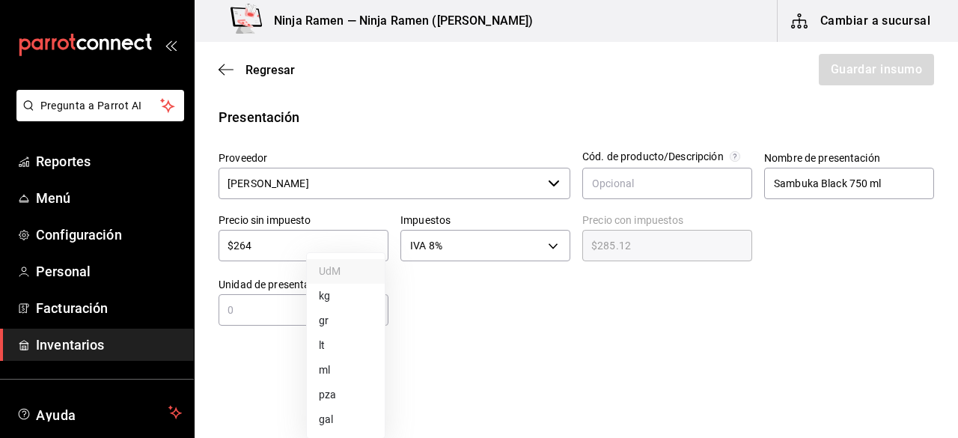
click at [370, 320] on body "Pregunta a Parrot AI Reportes Menú Configuración Personal Facturación Inventari…" at bounding box center [479, 176] width 958 height 353
click at [270, 315] on div at bounding box center [479, 219] width 958 height 438
click at [255, 314] on input "text" at bounding box center [264, 310] width 91 height 18
type input "750"
click at [371, 311] on body "Pregunta a Parrot AI Reportes Menú Configuración Personal Facturación Inventari…" at bounding box center [479, 176] width 958 height 353
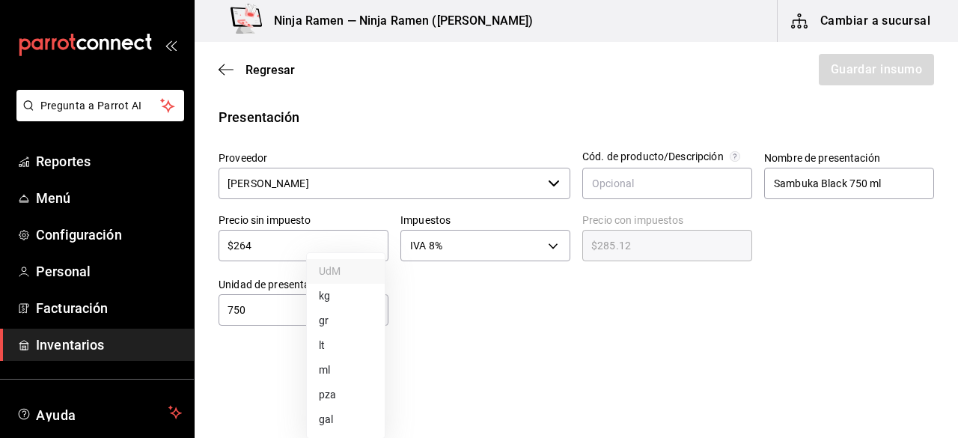
click at [358, 369] on li "ml" at bounding box center [346, 370] width 78 height 25
type input "MILLILITER"
type input "750"
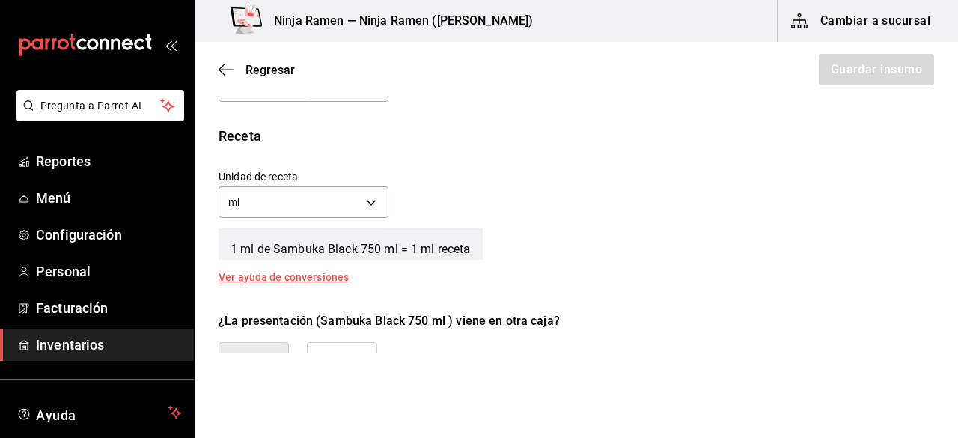
scroll to position [540, 0]
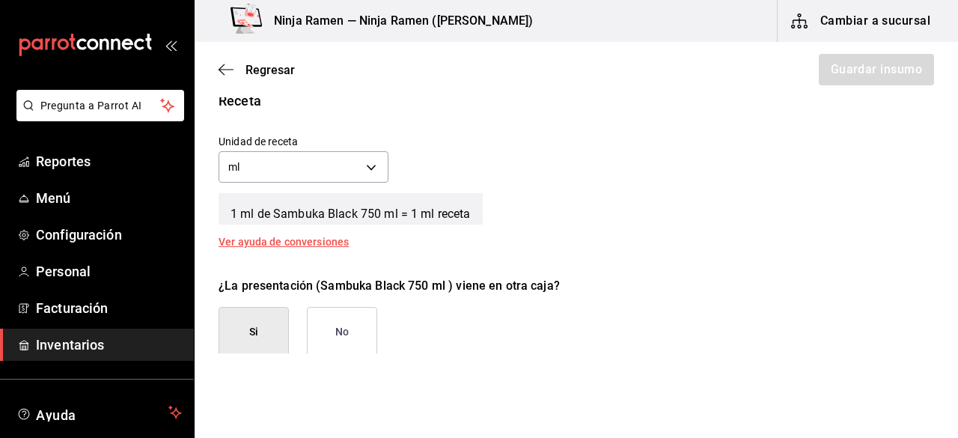
click at [340, 337] on button "No" at bounding box center [342, 332] width 70 height 50
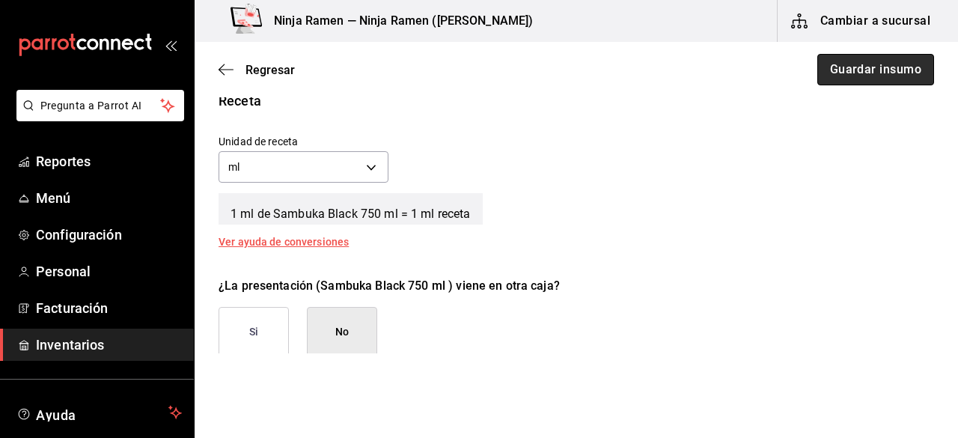
click at [886, 78] on button "Guardar insumo" at bounding box center [875, 69] width 117 height 31
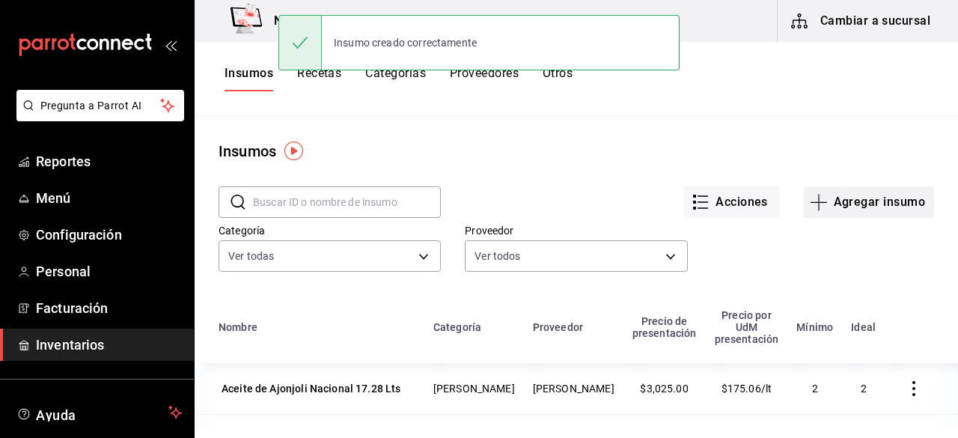
click at [810, 204] on icon "button" at bounding box center [819, 202] width 18 height 18
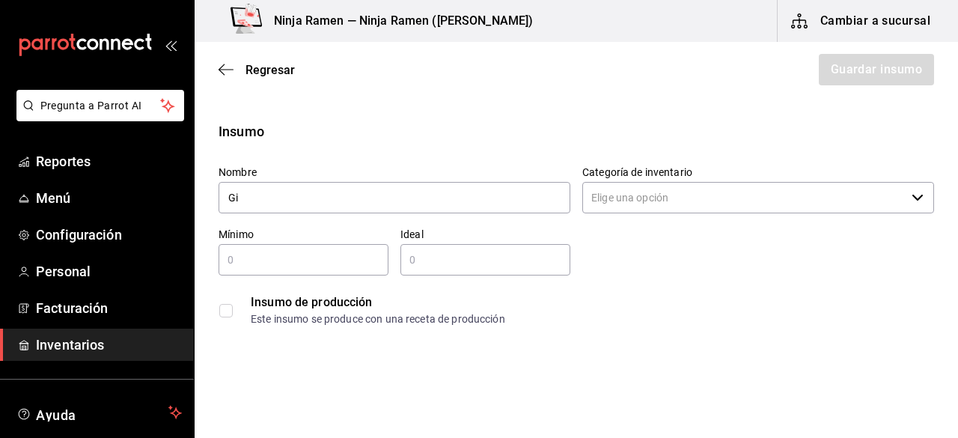
type input "G"
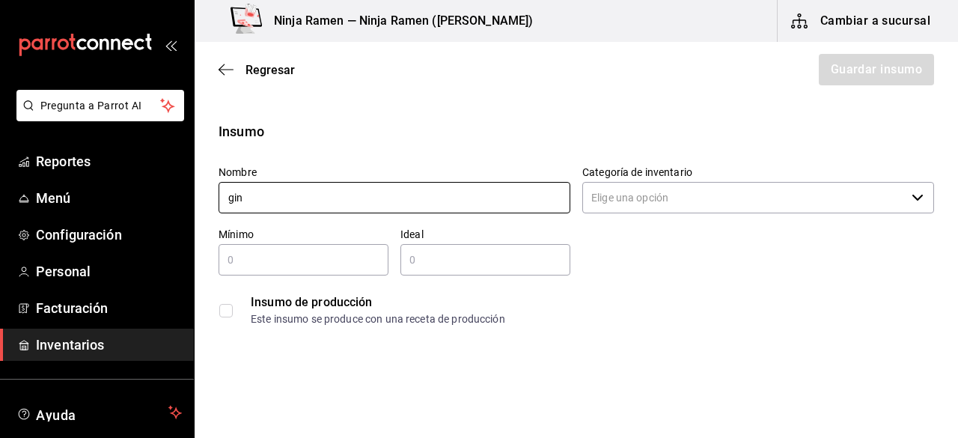
type input "Ginebra [PERSON_NAME] 950 Ml"
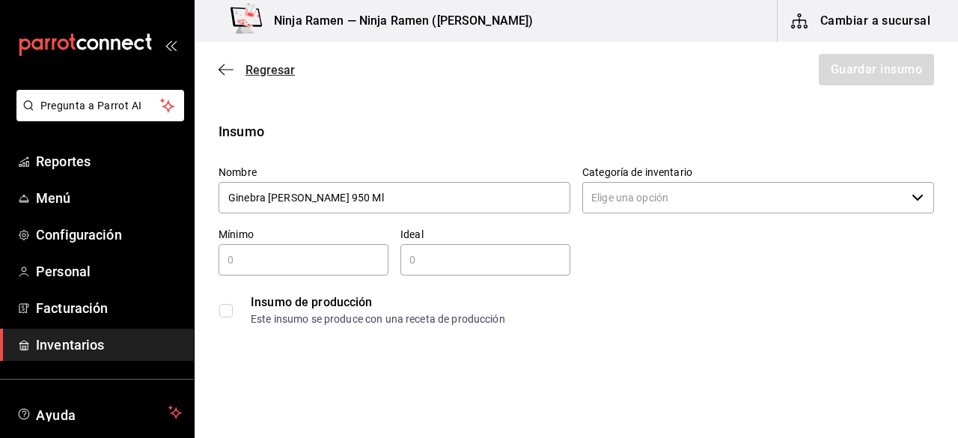
drag, startPoint x: 222, startPoint y: 59, endPoint x: 225, endPoint y: 76, distance: 16.7
click at [225, 76] on div "Regresar Guardar insumo" at bounding box center [576, 69] width 763 height 55
click at [225, 76] on icon "button" at bounding box center [226, 69] width 15 height 13
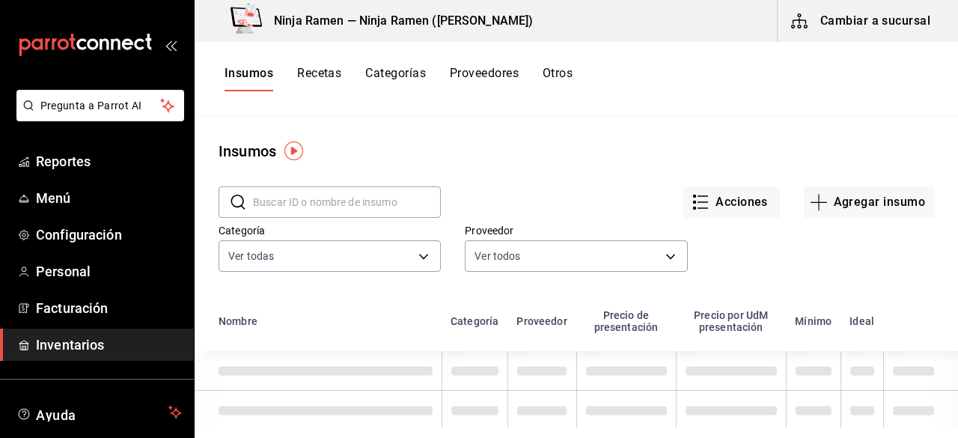
click at [287, 210] on input "text" at bounding box center [347, 202] width 188 height 30
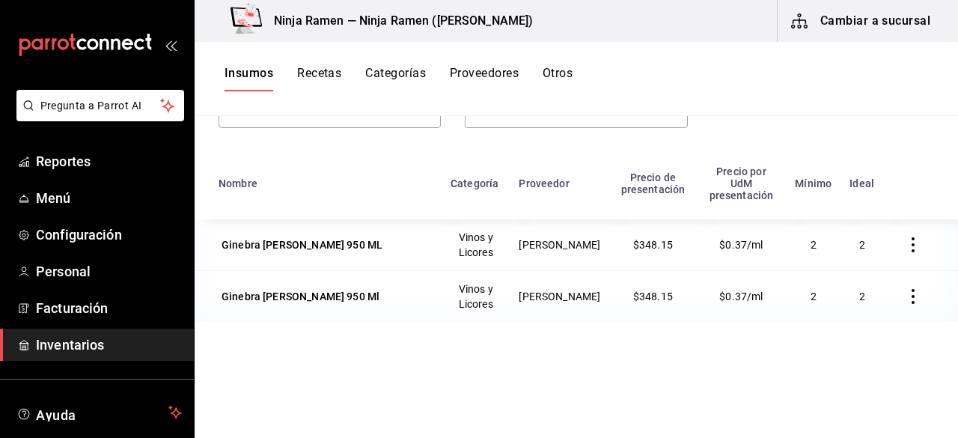
scroll to position [159, 0]
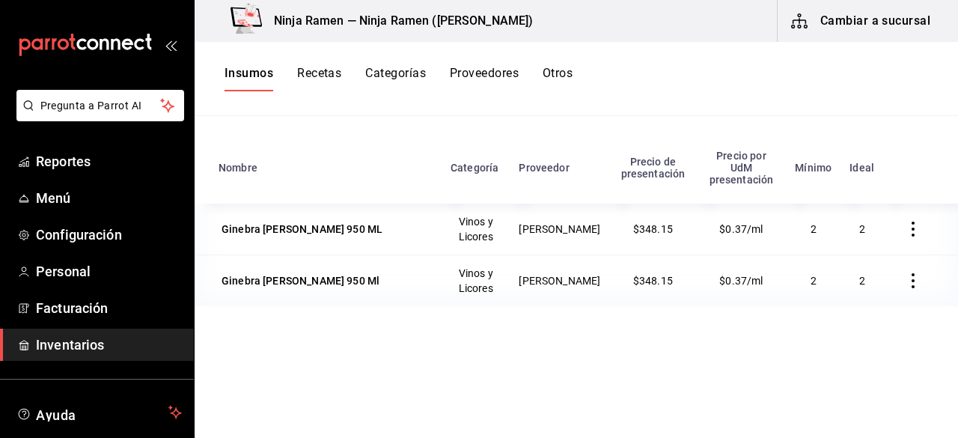
type input "ginebra"
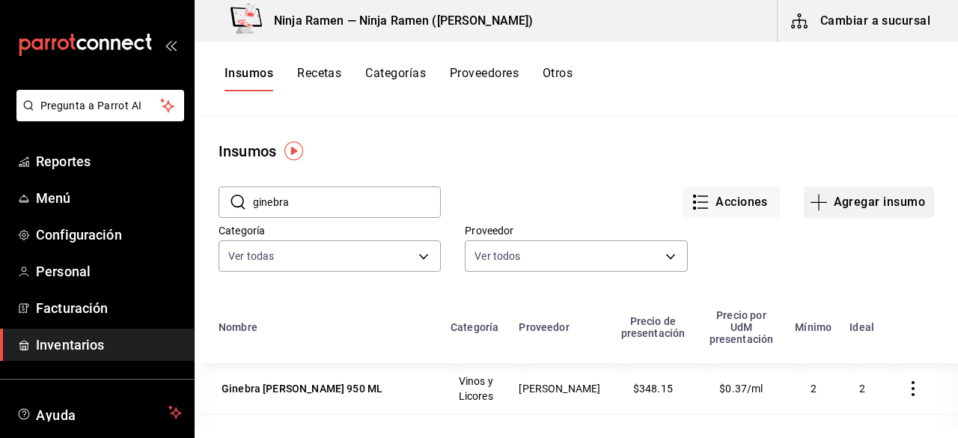
click at [859, 198] on button "Agregar insumo" at bounding box center [869, 201] width 130 height 31
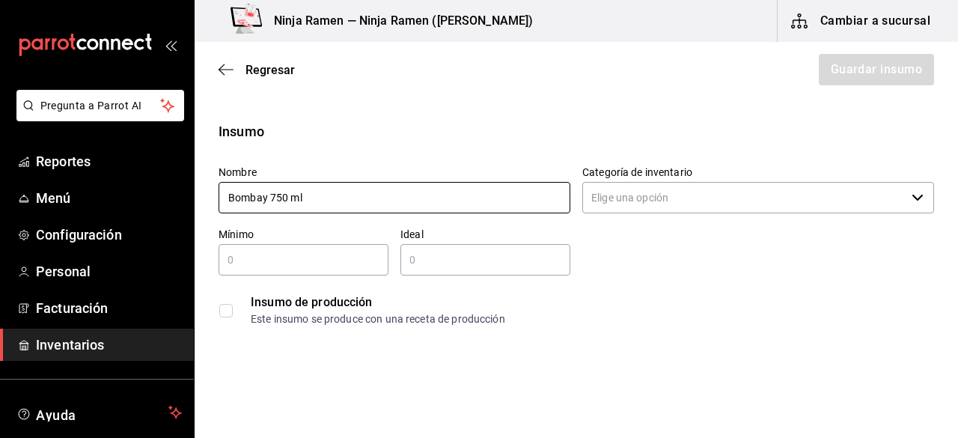
click at [656, 213] on div "Categoría de inventario ​" at bounding box center [758, 190] width 352 height 50
type input "Bombay 750 ml"
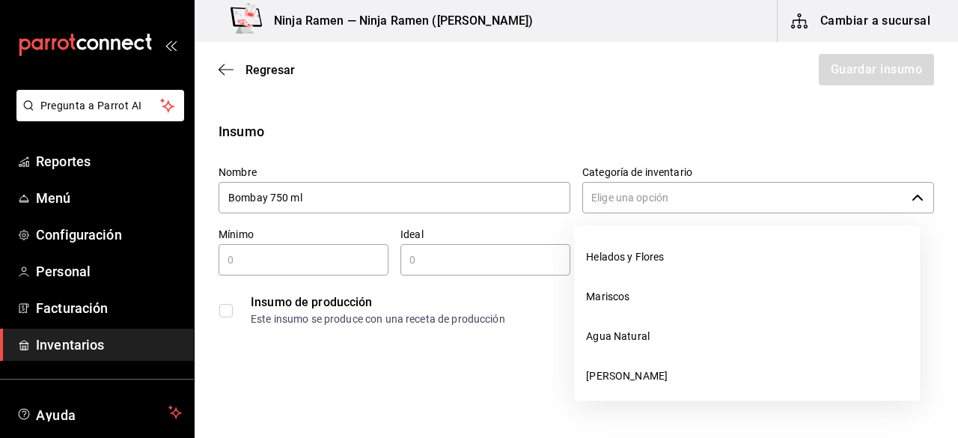
click at [632, 206] on input "Categoría de inventario" at bounding box center [743, 197] width 323 height 31
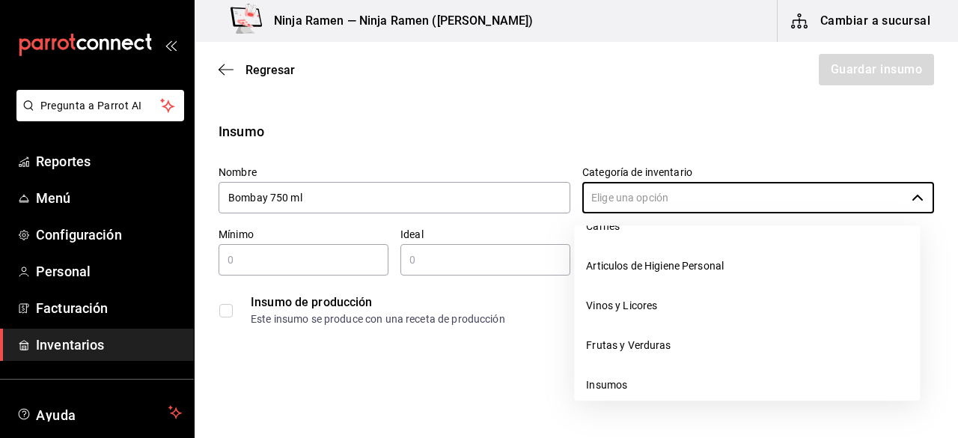
scroll to position [197, 0]
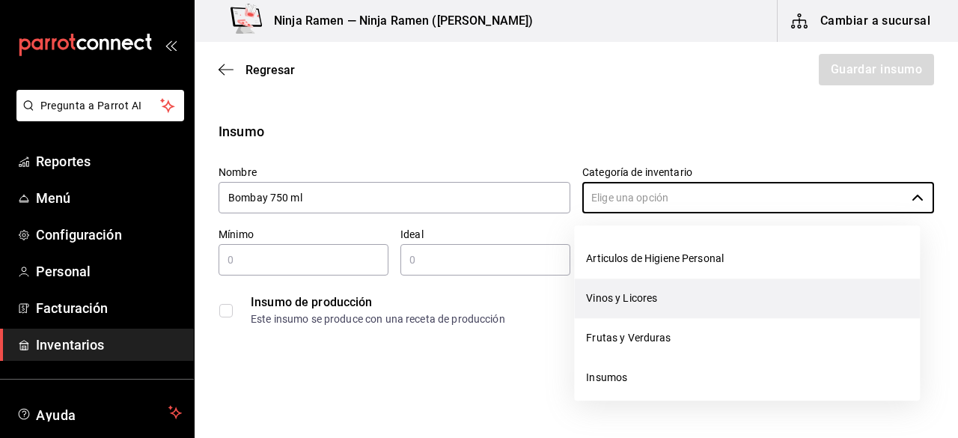
click at [669, 291] on li "Vinos y Licores" at bounding box center [747, 298] width 346 height 40
type input "Vinos y Licores"
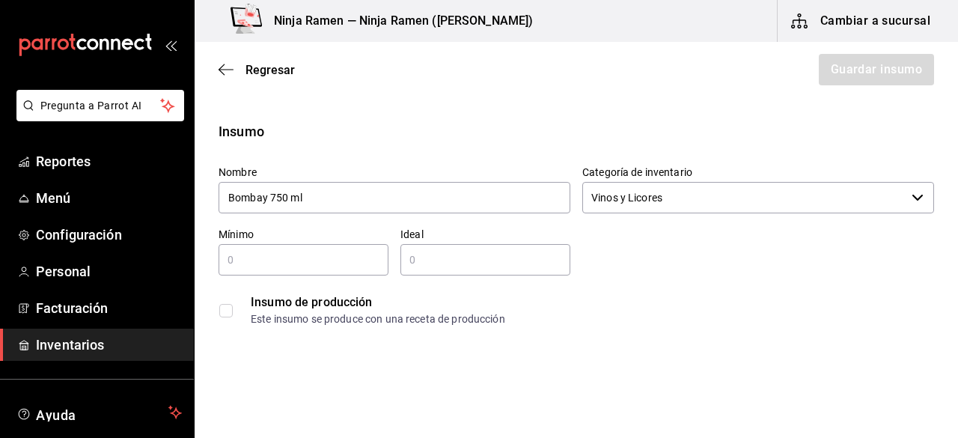
click at [289, 264] on input "text" at bounding box center [304, 260] width 170 height 18
type input "1"
click at [416, 260] on input "text" at bounding box center [485, 260] width 170 height 18
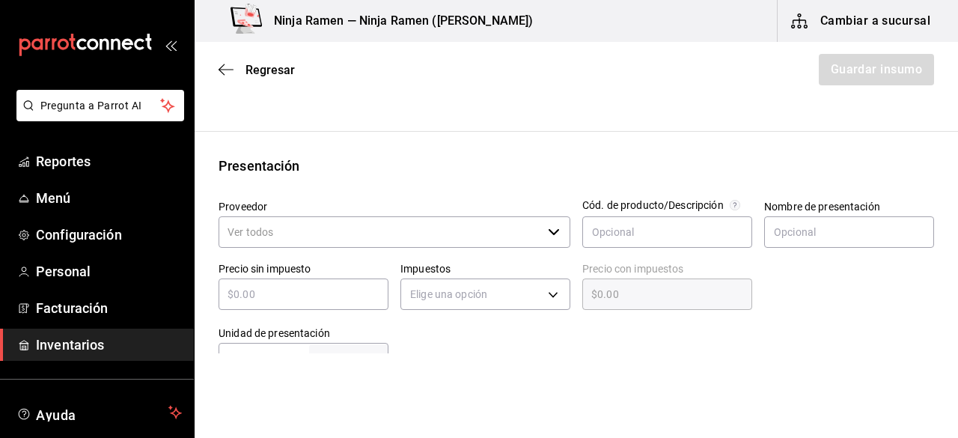
scroll to position [264, 0]
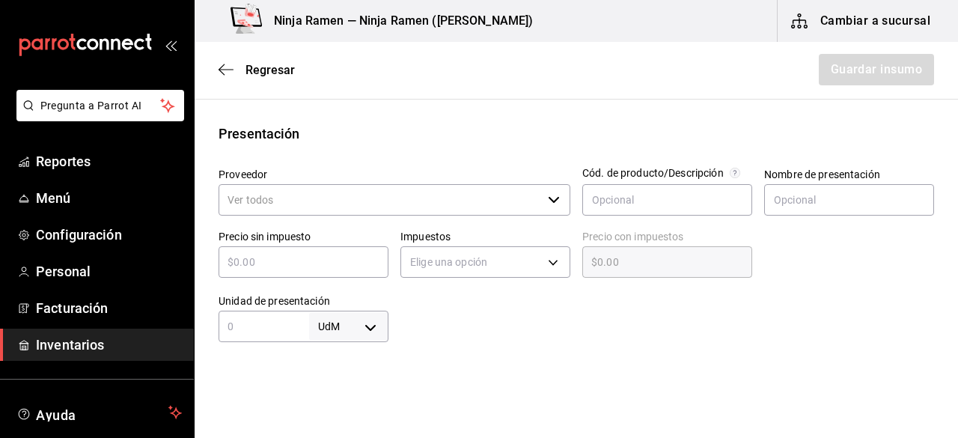
type input "2"
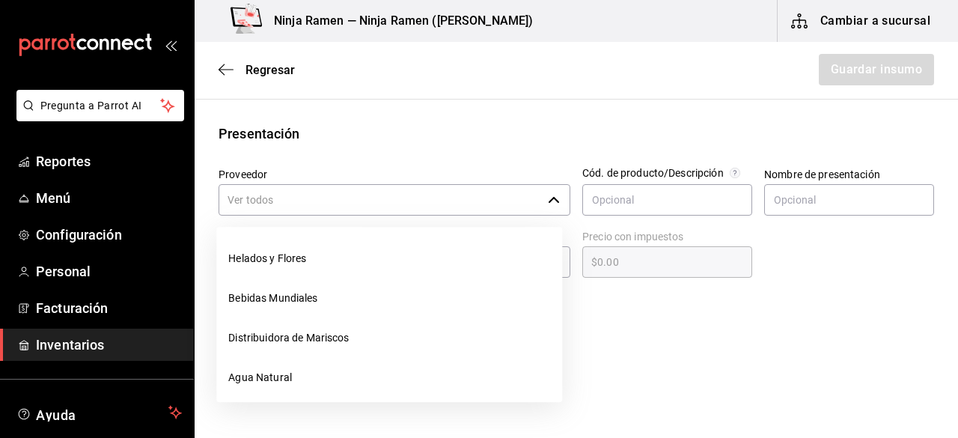
click at [434, 212] on input "Proveedor" at bounding box center [380, 199] width 323 height 31
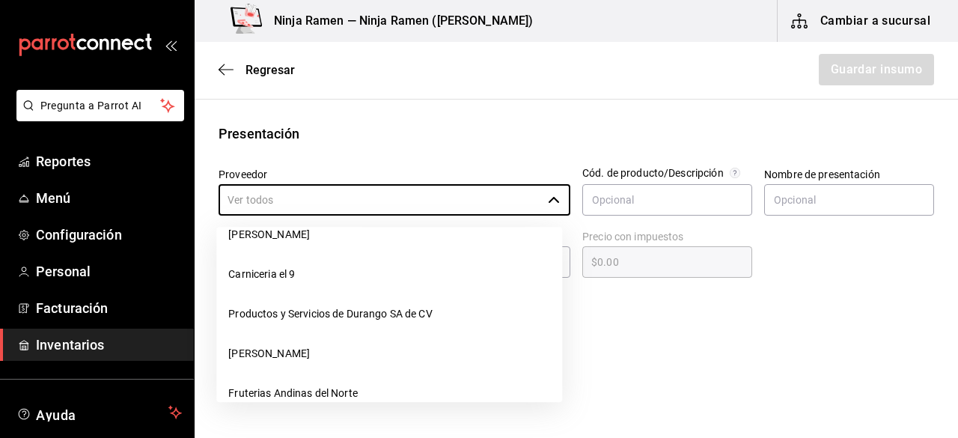
scroll to position [180, 0]
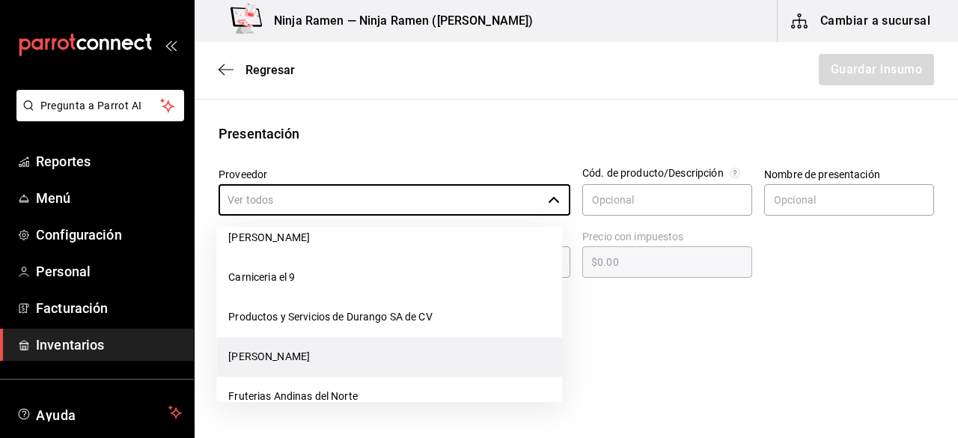
click at [383, 352] on li "[PERSON_NAME]" at bounding box center [389, 357] width 346 height 40
type input "[PERSON_NAME]"
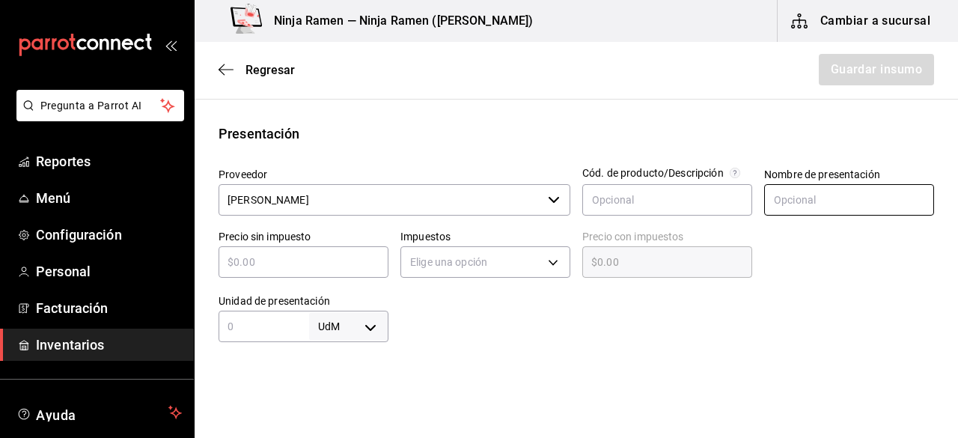
click at [868, 201] on input "text" at bounding box center [849, 199] width 170 height 31
type input "Bombay 750 ml"
click at [299, 255] on input "text" at bounding box center [304, 262] width 170 height 18
type input "$4"
type input "$4.00"
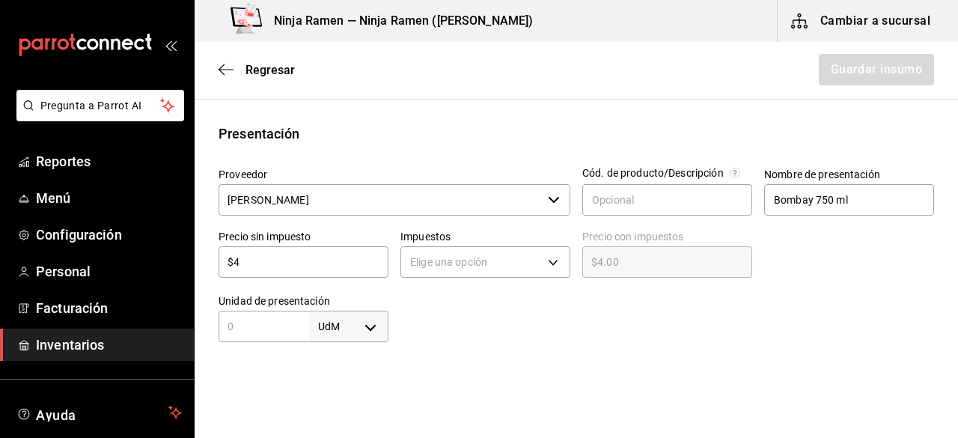
type input "$41"
type input "$41.00"
type input "$410"
type input "$410.00"
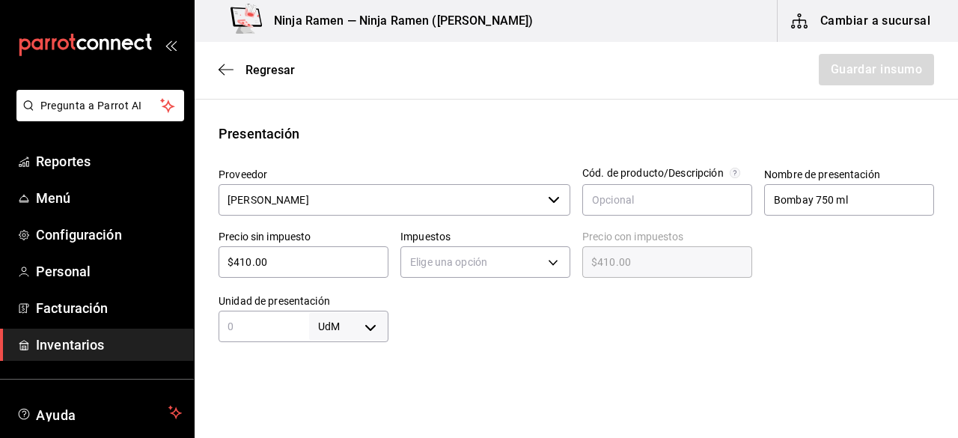
click at [440, 242] on div "Elige una opción" at bounding box center [485, 260] width 170 height 40
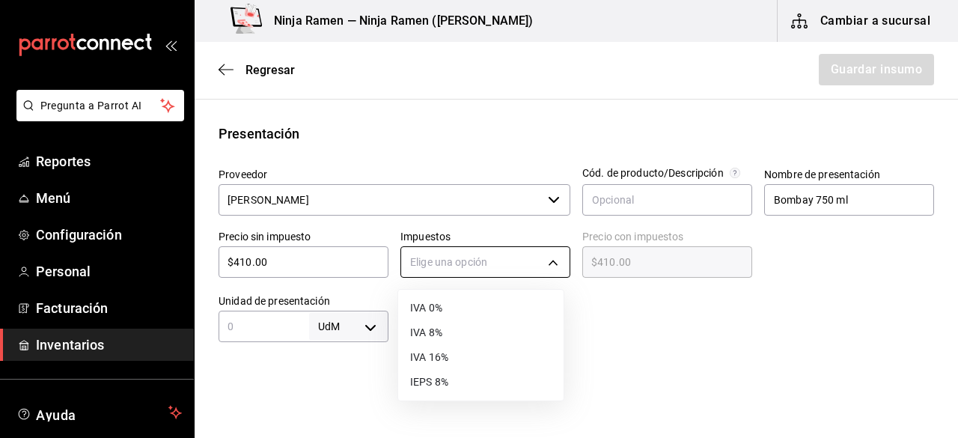
click at [447, 253] on body "Pregunta a Parrot AI Reportes Menú Configuración Personal Facturación Inventari…" at bounding box center [479, 176] width 958 height 353
click at [461, 335] on li "IVA 8%" at bounding box center [480, 332] width 165 height 25
type input "IVA_8"
type input "$442.80"
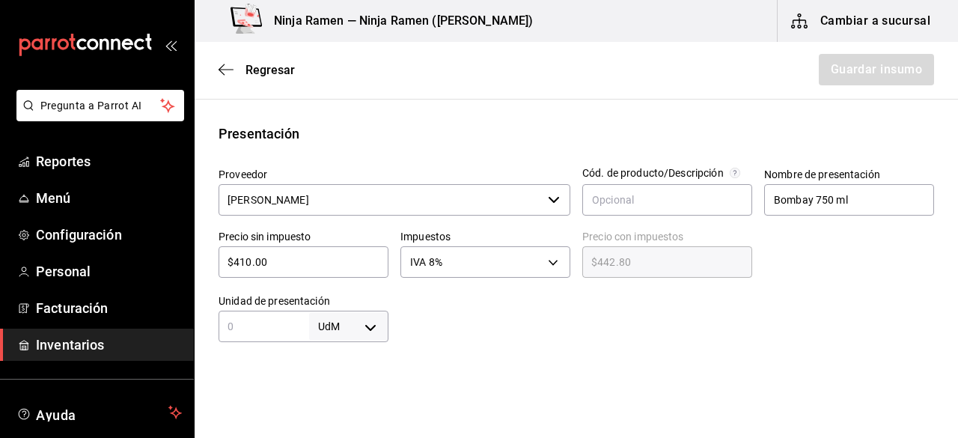
click at [269, 340] on div "UdM ​" at bounding box center [304, 326] width 170 height 31
type input "750"
click at [353, 326] on body "Pregunta a Parrot AI Reportes Menú Configuración Personal Facturación Inventari…" at bounding box center [479, 176] width 958 height 353
click at [347, 367] on li "ml" at bounding box center [346, 370] width 78 height 25
type input "MILLILITER"
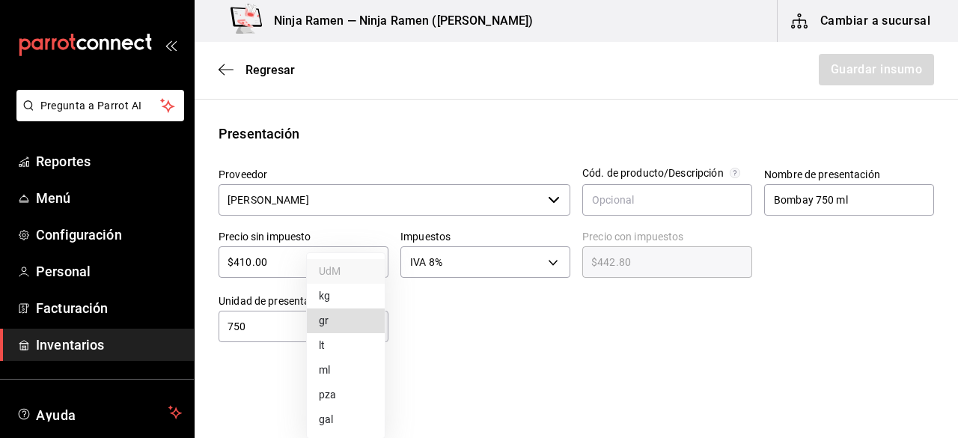
type input "MILLILITER"
type input "750"
click at [657, 339] on div at bounding box center [661, 312] width 546 height 60
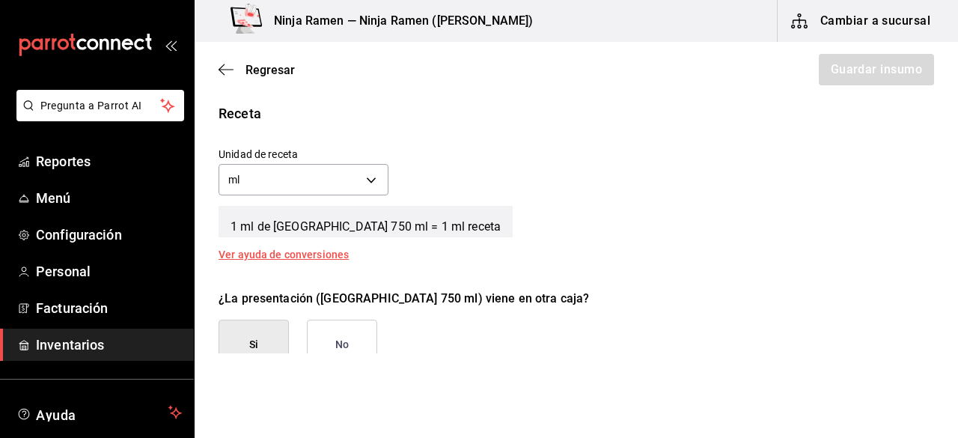
scroll to position [602, 0]
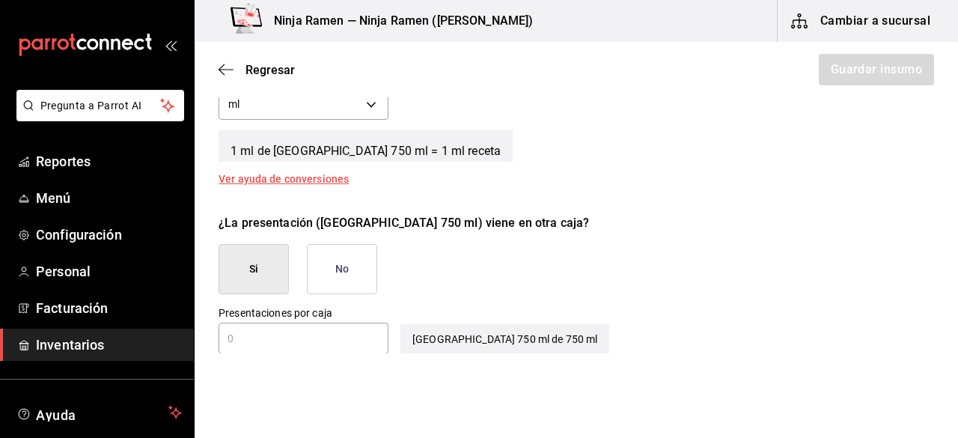
click at [356, 279] on button "No" at bounding box center [342, 269] width 70 height 50
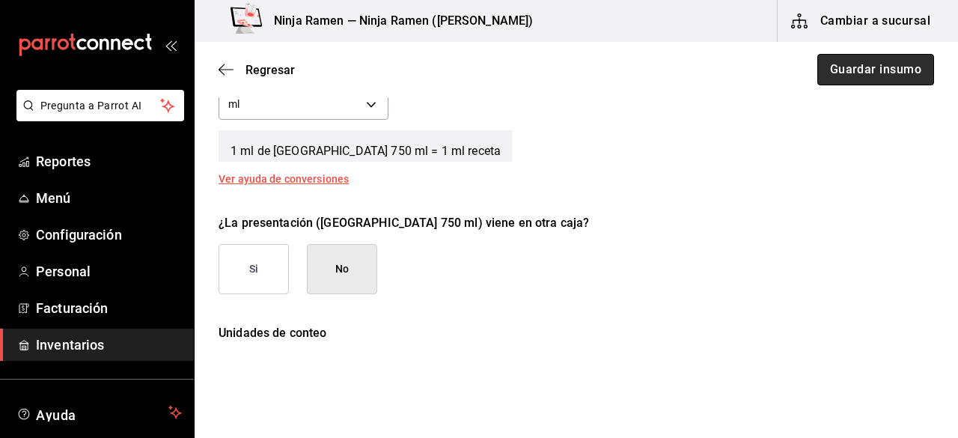
click at [852, 72] on button "Guardar insumo" at bounding box center [875, 69] width 117 height 31
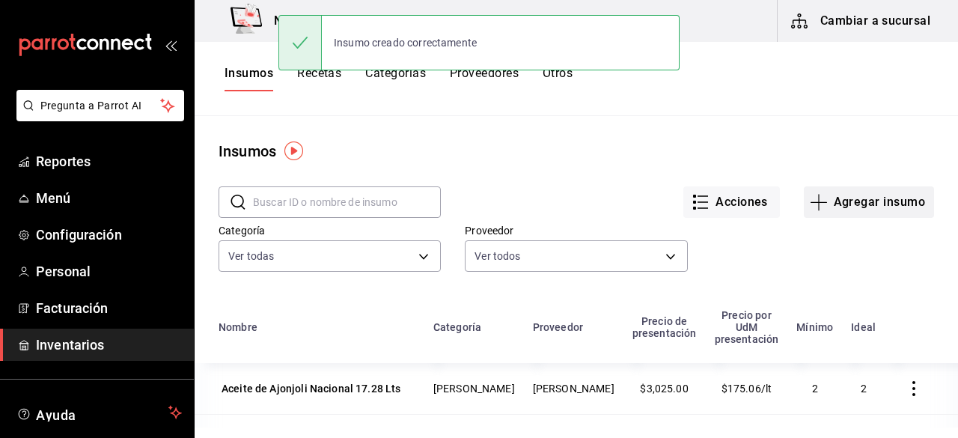
click at [841, 190] on button "Agregar insumo" at bounding box center [869, 201] width 130 height 31
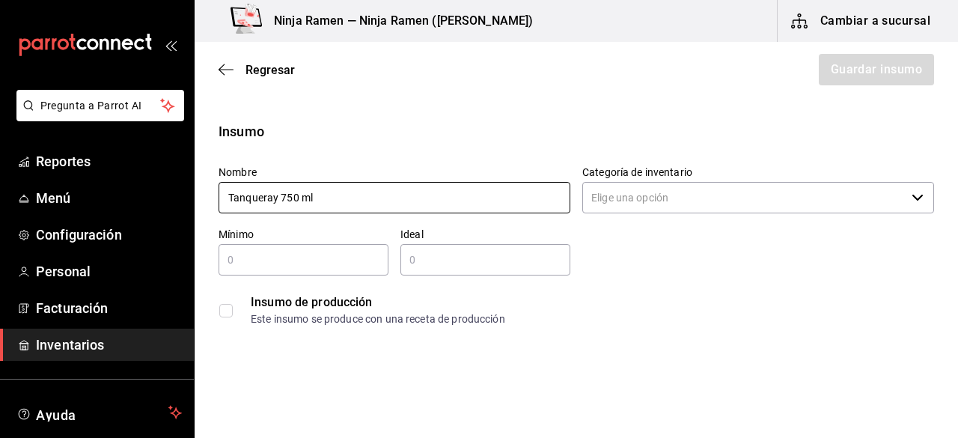
type input "Tanqueray 750 ml"
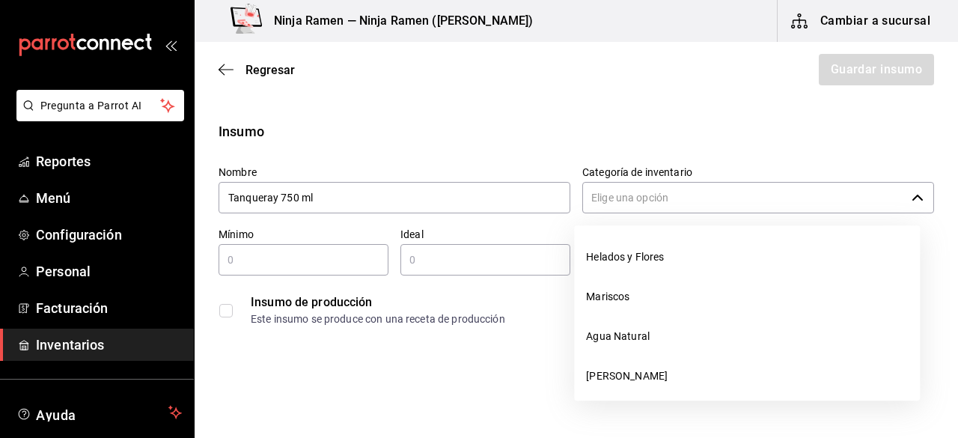
click at [701, 188] on input "Categoría de inventario" at bounding box center [743, 197] width 323 height 31
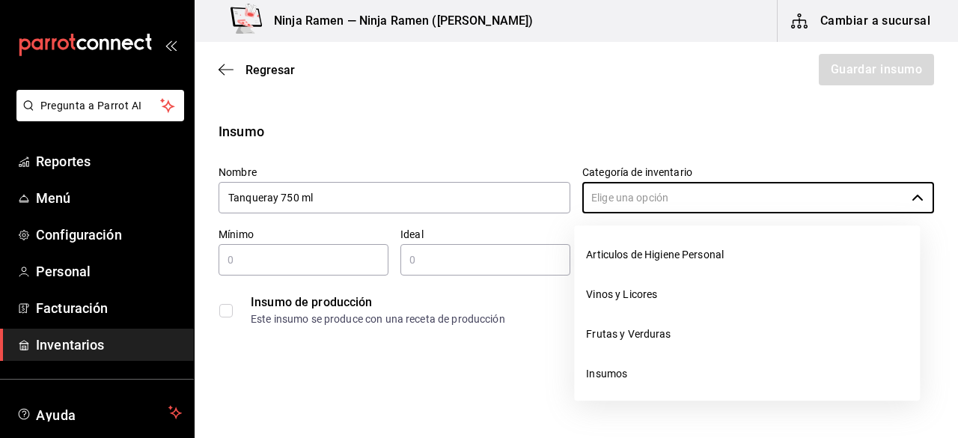
scroll to position [213, 0]
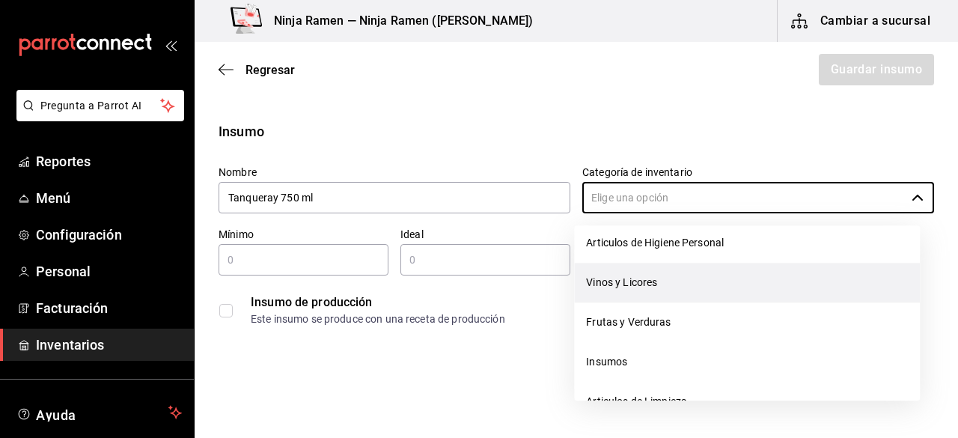
drag, startPoint x: 774, startPoint y: 308, endPoint x: 706, endPoint y: 282, distance: 72.7
click at [706, 282] on ul "Helados y Flores Mariscos Agua Natural Bodega Senson Carnes Articulos de Higien…" at bounding box center [747, 312] width 346 height 175
click at [706, 282] on li "Vinos y Licores" at bounding box center [747, 283] width 346 height 40
type input "Vinos y Licores"
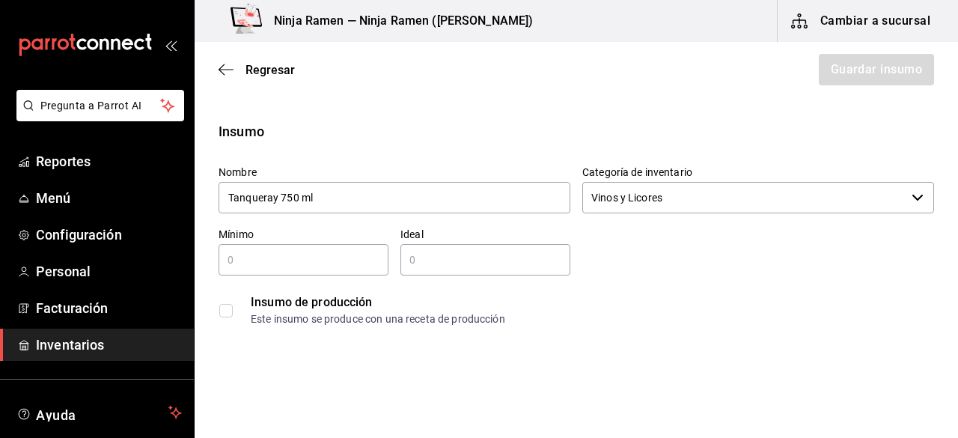
click at [313, 257] on input "text" at bounding box center [304, 260] width 170 height 18
type input "1"
click at [446, 270] on div "​" at bounding box center [485, 259] width 170 height 31
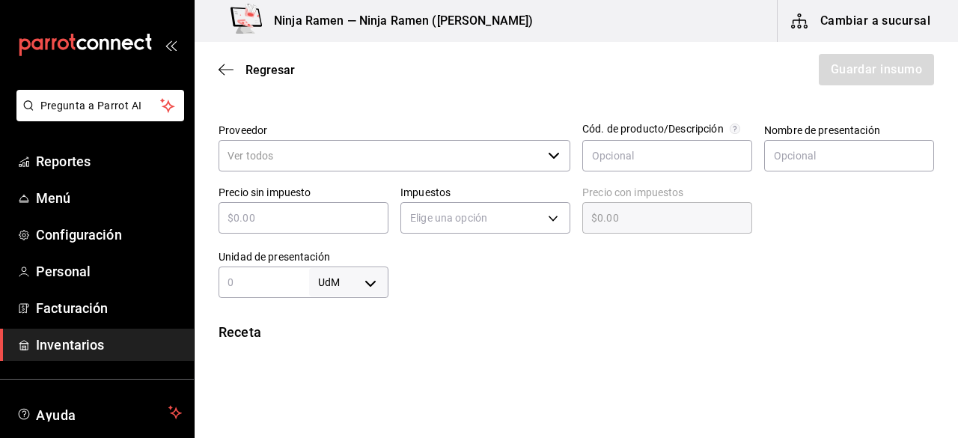
scroll to position [323, 0]
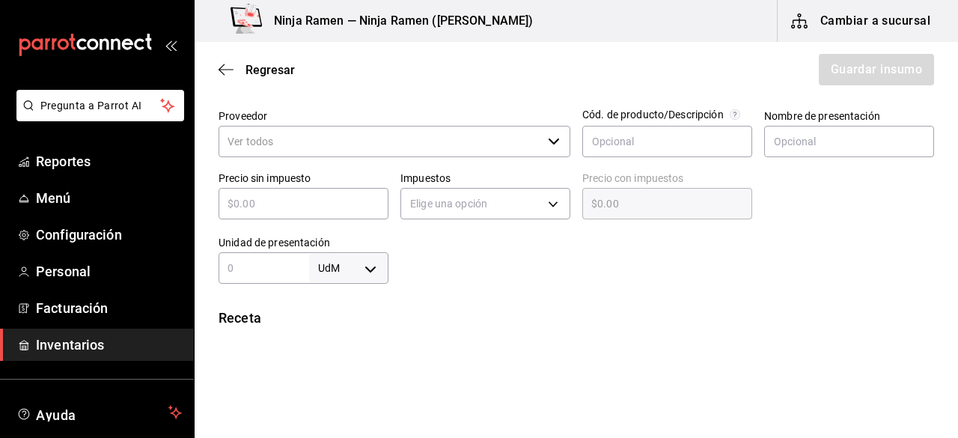
type input "2"
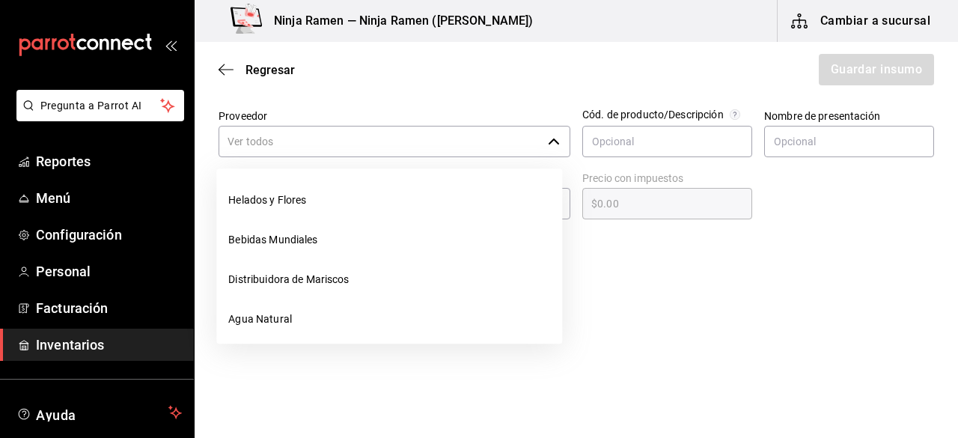
click at [558, 134] on div "​" at bounding box center [395, 141] width 352 height 31
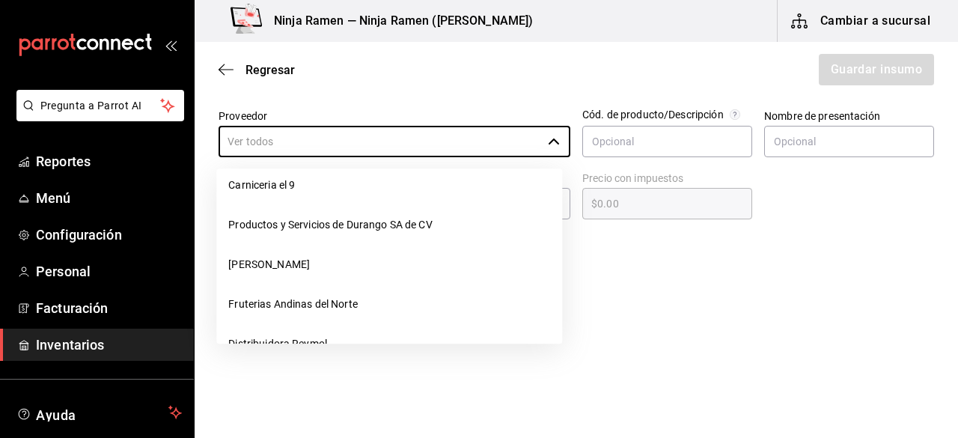
scroll to position [236, 0]
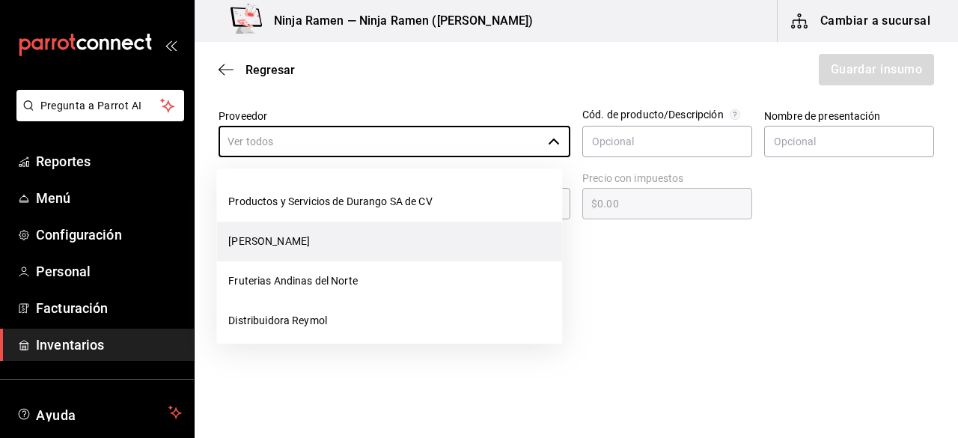
click at [448, 233] on li "[PERSON_NAME]" at bounding box center [389, 241] width 346 height 40
type input "[PERSON_NAME]"
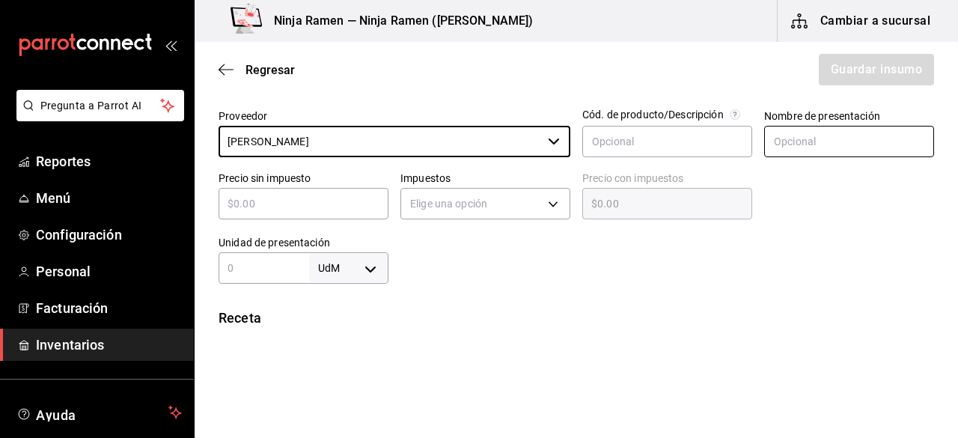
click at [810, 138] on input "text" at bounding box center [849, 141] width 170 height 31
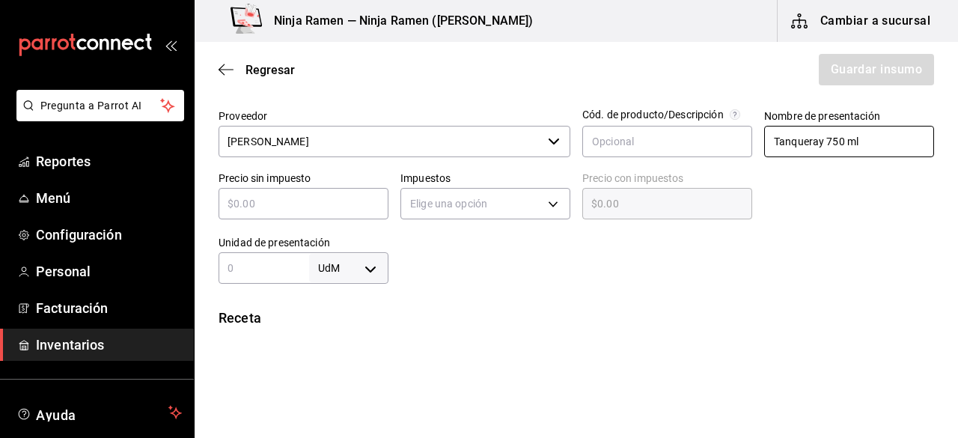
type input "Tanqueray 750 ml"
click at [307, 210] on input "text" at bounding box center [304, 204] width 170 height 18
type input "$5"
type input "$5.00"
type input "$55"
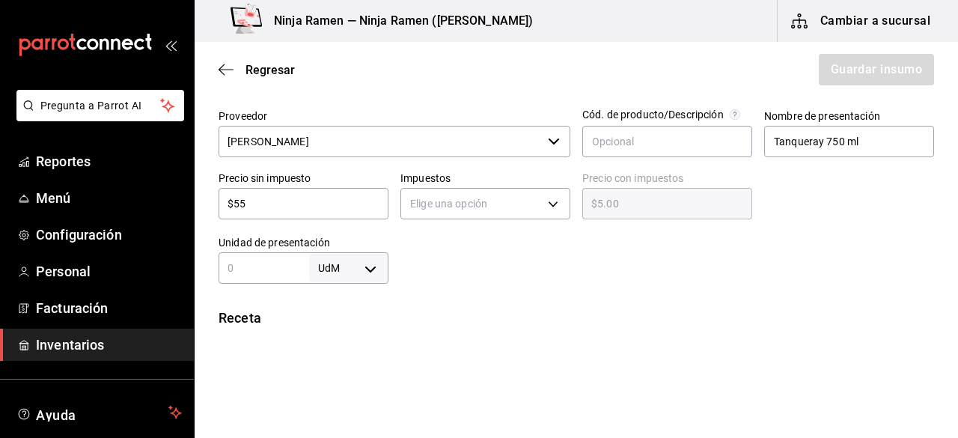
type input "$55.00"
type input "$555"
type input "$555.00"
type input "$555"
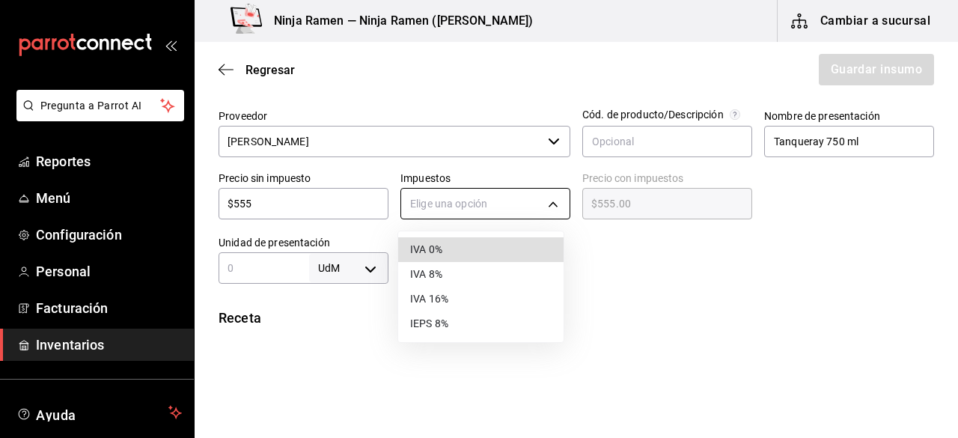
click at [427, 198] on body "Pregunta a Parrot AI Reportes Menú Configuración Personal Facturación Inventari…" at bounding box center [479, 176] width 958 height 353
click at [450, 273] on li "IVA 8%" at bounding box center [480, 274] width 165 height 25
type input "IVA_8"
type input "$599.40"
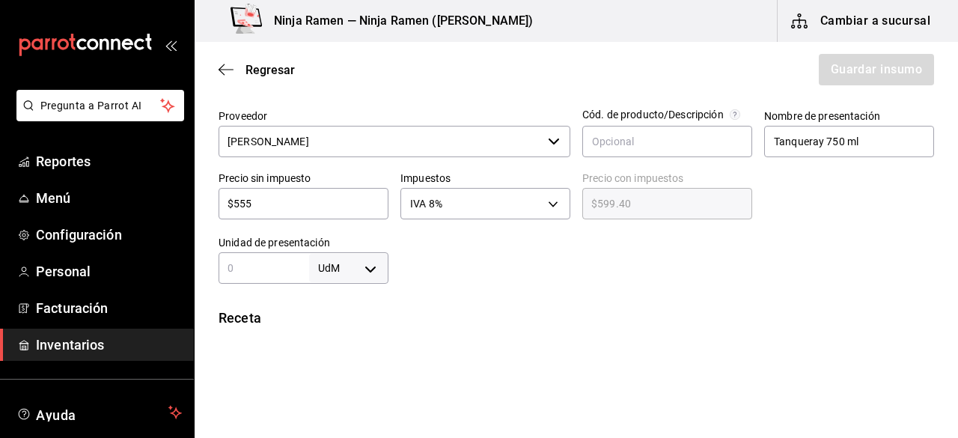
click at [298, 267] on input "text" at bounding box center [264, 268] width 91 height 18
type input "5"
type input "750"
click at [366, 261] on body "Pregunta a Parrot AI Reportes Menú Configuración Personal Facturación Inventari…" at bounding box center [479, 176] width 958 height 353
click at [356, 375] on li "ml" at bounding box center [346, 370] width 78 height 25
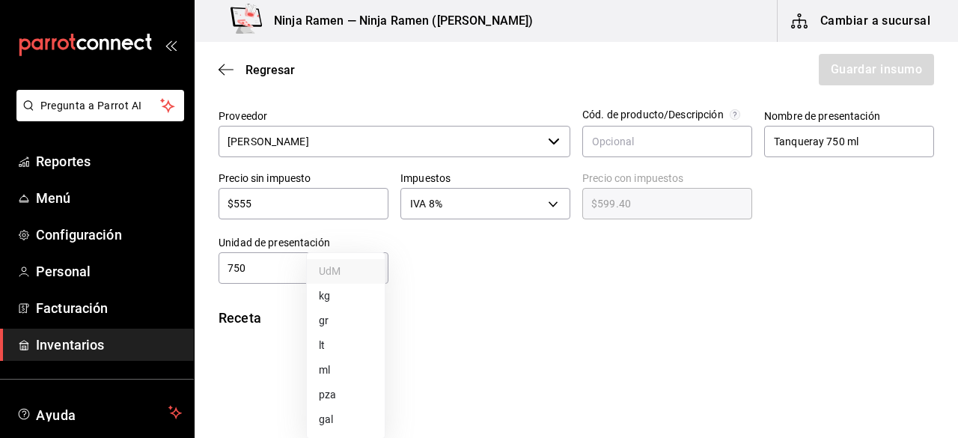
type input "MILLILITER"
type input "750"
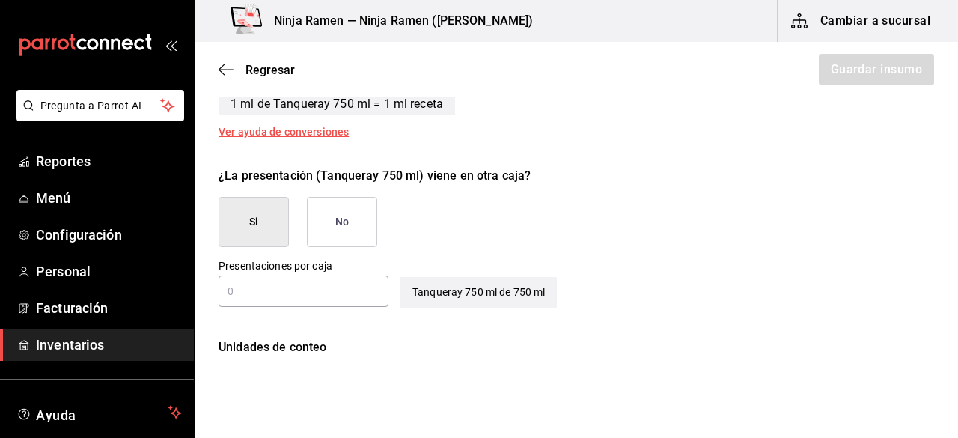
scroll to position [685, 0]
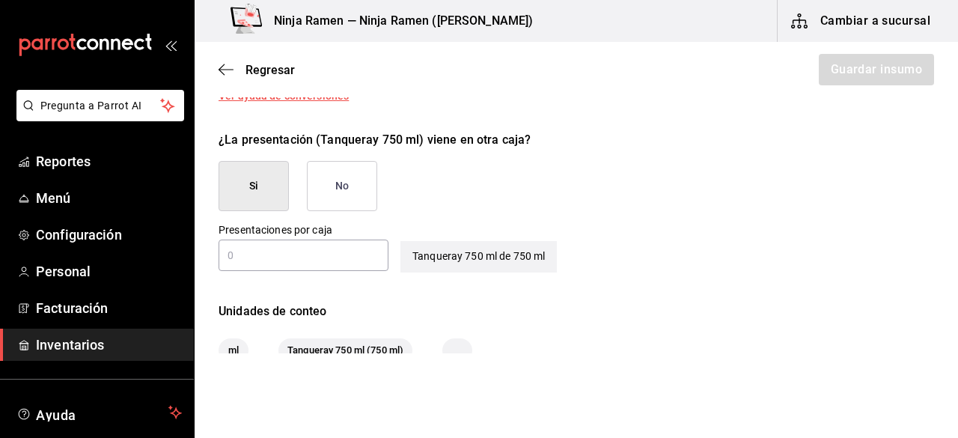
click at [370, 191] on button "No" at bounding box center [342, 186] width 70 height 50
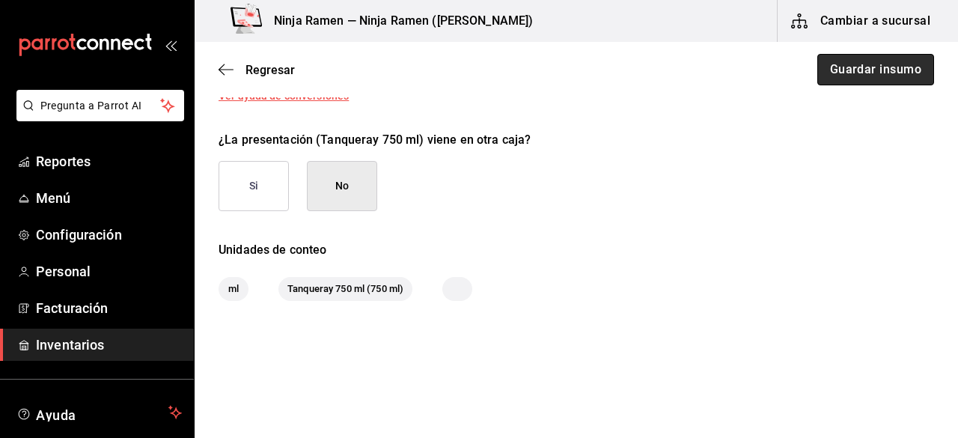
click at [854, 74] on button "Guardar insumo" at bounding box center [875, 69] width 117 height 31
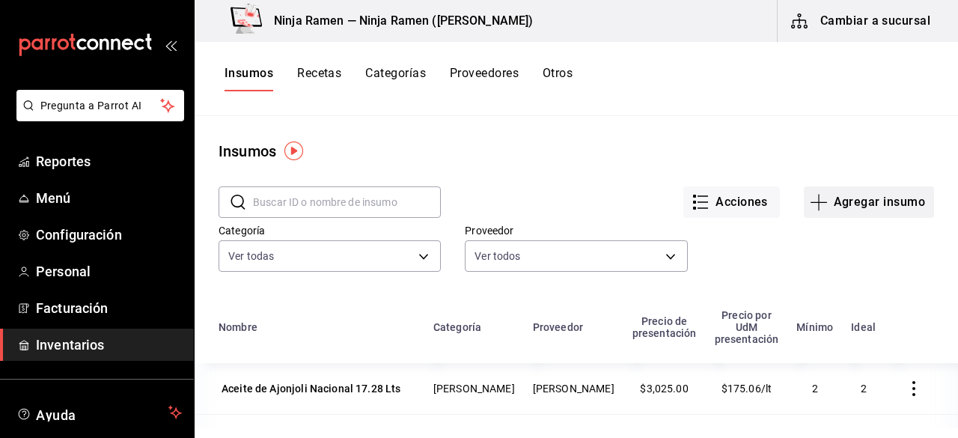
click at [868, 200] on button "Agregar insumo" at bounding box center [869, 201] width 130 height 31
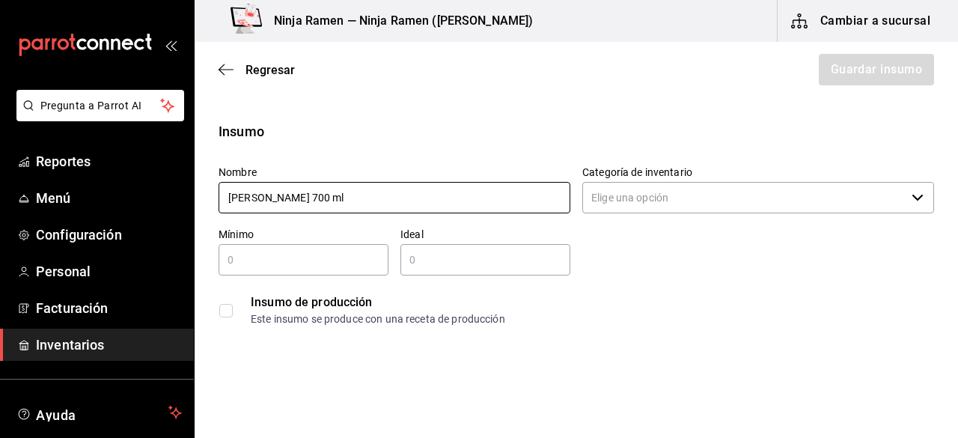
type input "[PERSON_NAME] 700 ml"
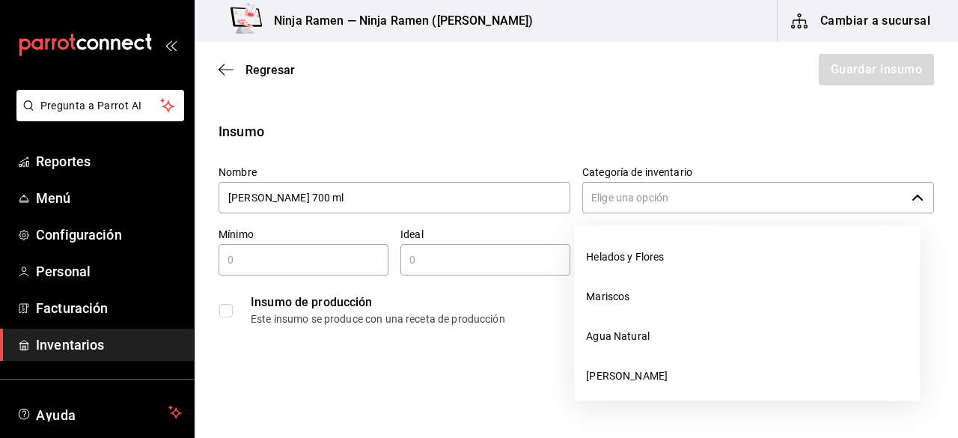
click at [717, 199] on input "Categoría de inventario" at bounding box center [743, 197] width 323 height 31
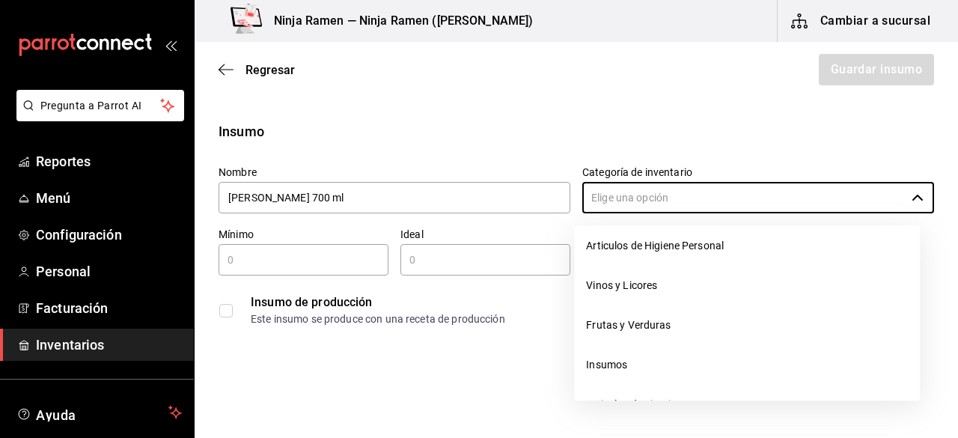
scroll to position [224, 0]
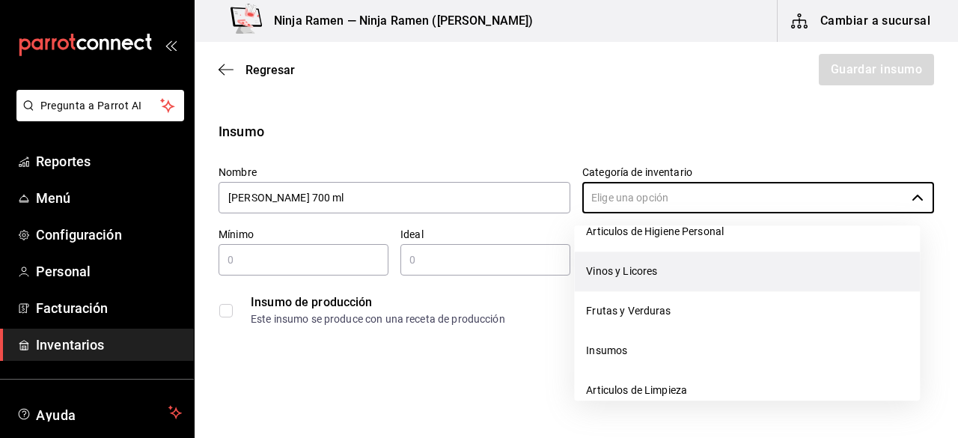
click at [685, 284] on li "Vinos y Licores" at bounding box center [747, 271] width 346 height 40
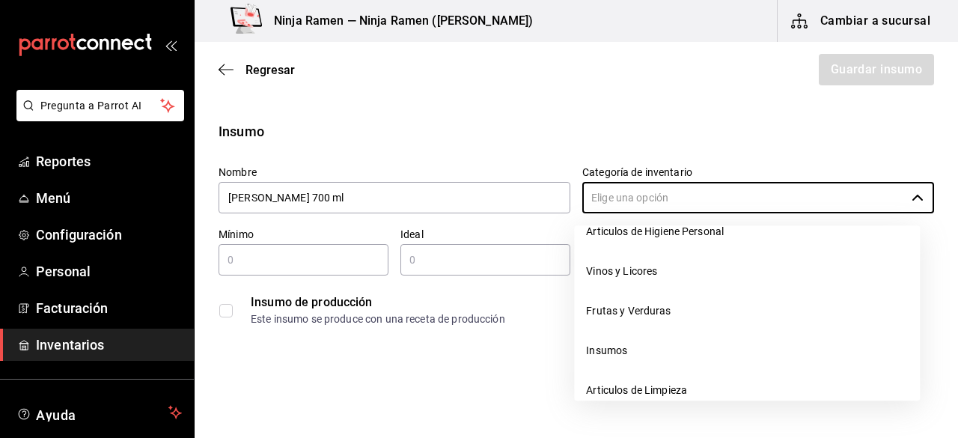
type input "Vinos y Licores"
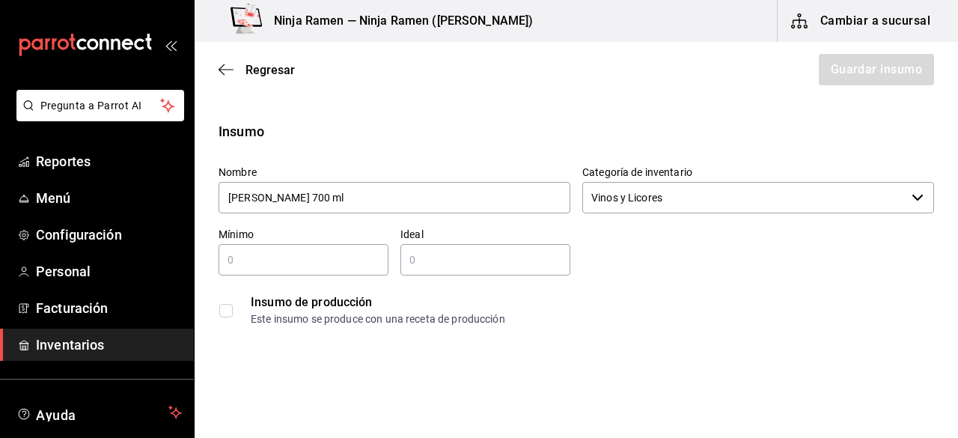
click at [318, 252] on input "text" at bounding box center [304, 260] width 170 height 18
type input "1"
click at [436, 257] on input "2" at bounding box center [485, 260] width 170 height 18
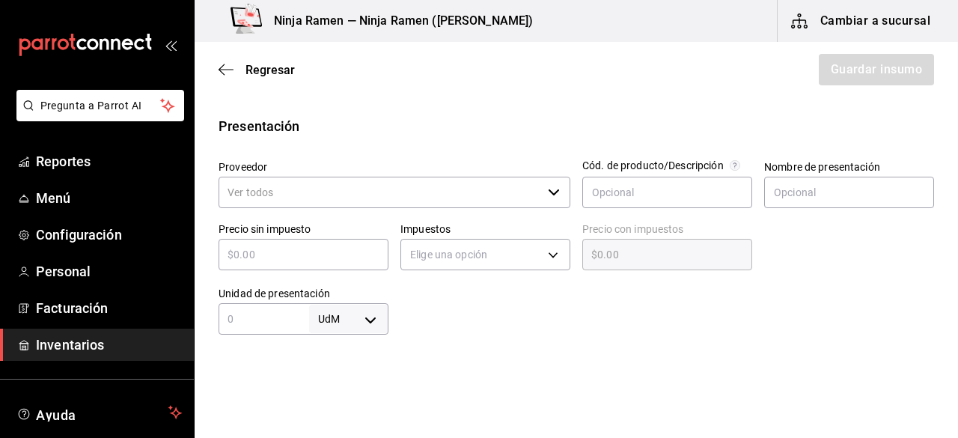
scroll to position [275, 0]
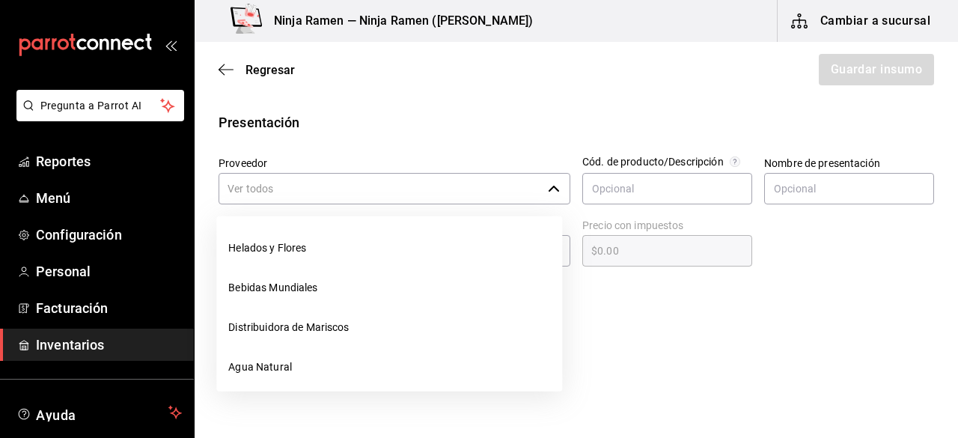
click at [548, 189] on icon "button" at bounding box center [554, 189] width 12 height 12
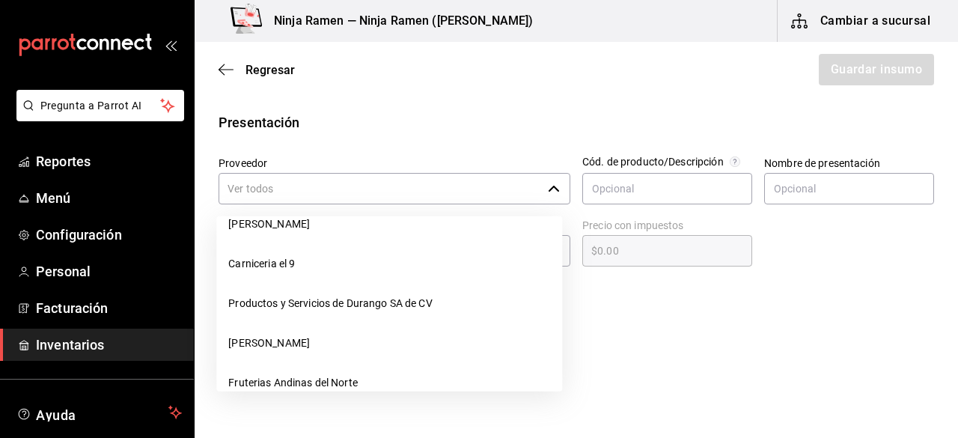
scroll to position [193, 0]
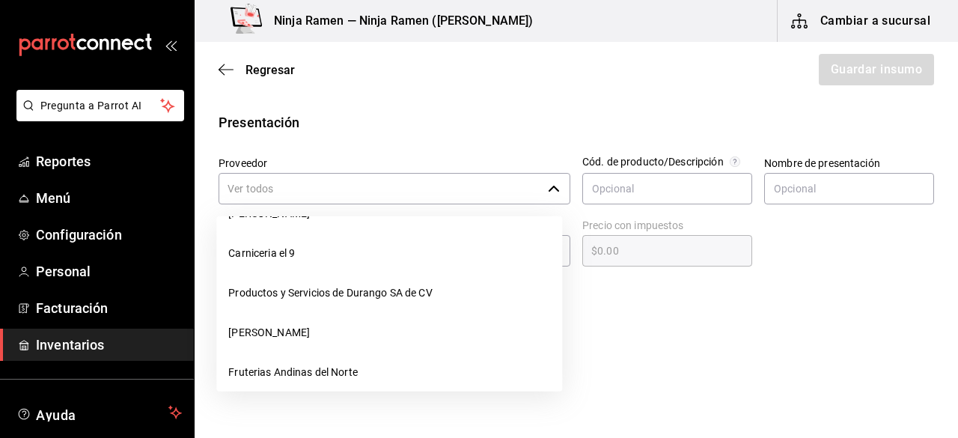
type input "2"
click at [795, 353] on html "Pregunta a Parrot AI Reportes Menú Configuración Personal Facturación Inventari…" at bounding box center [479, 176] width 958 height 353
click at [394, 189] on input "Proveedor" at bounding box center [380, 188] width 323 height 31
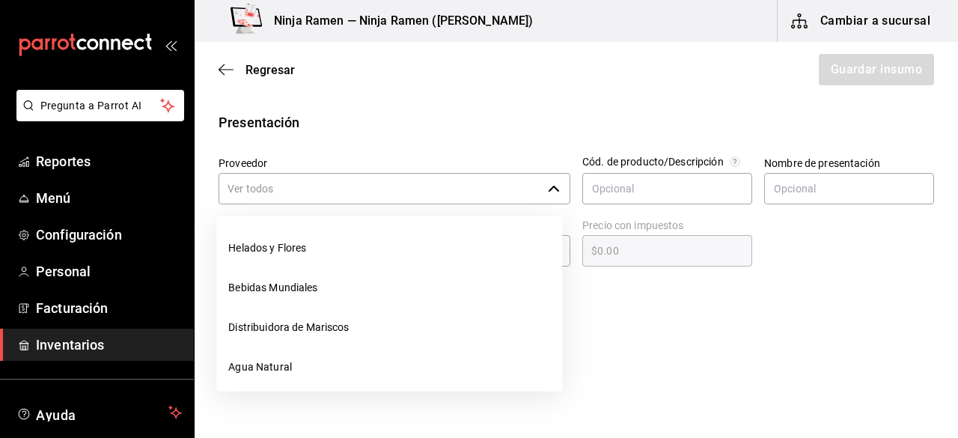
click at [548, 189] on icon "button" at bounding box center [554, 189] width 12 height 12
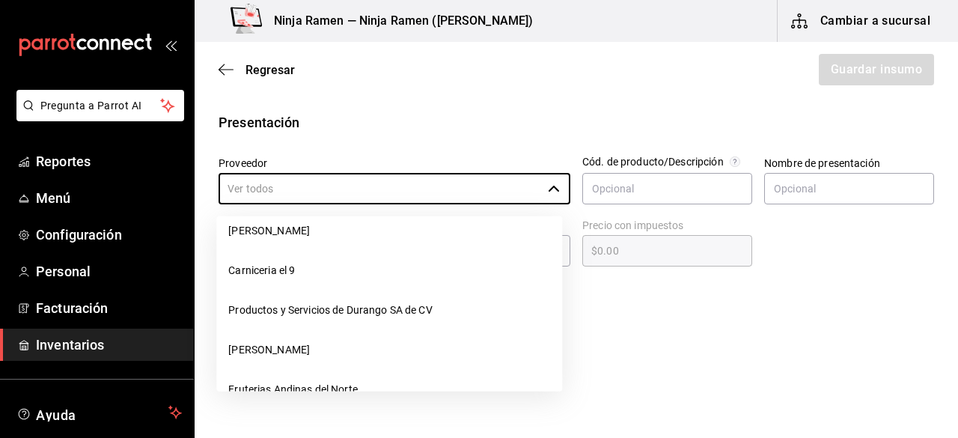
scroll to position [232, 0]
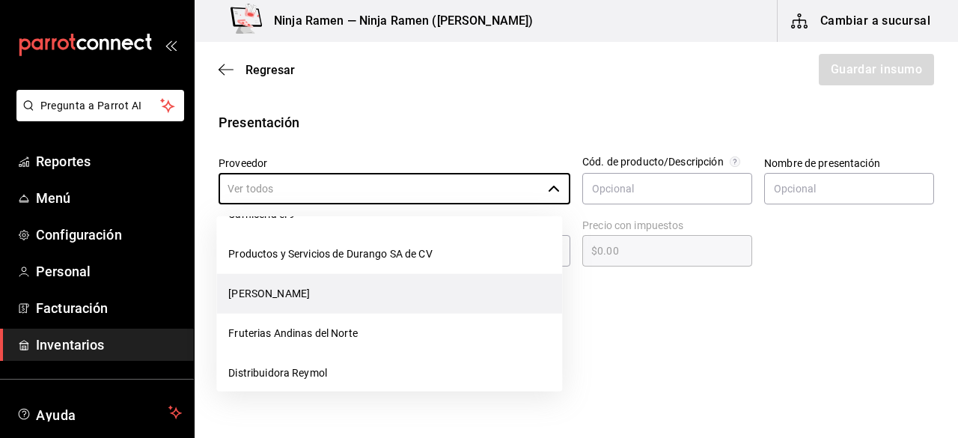
click at [380, 286] on li "[PERSON_NAME]" at bounding box center [389, 294] width 346 height 40
type input "[PERSON_NAME]"
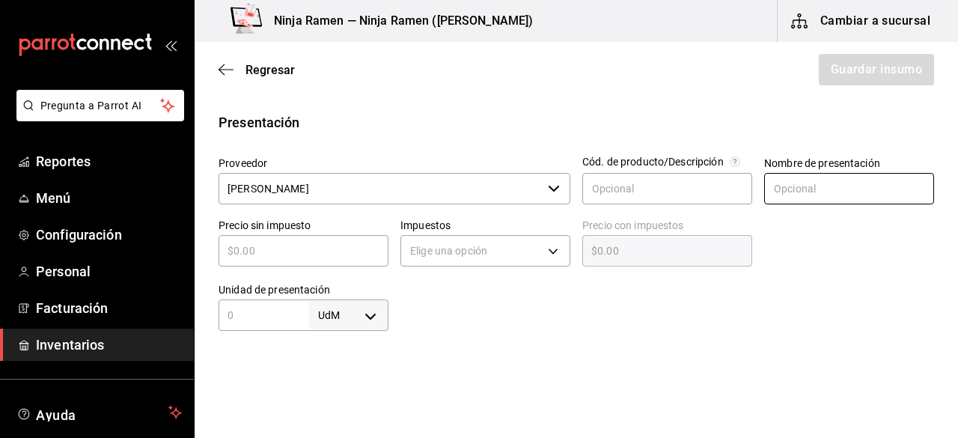
click at [783, 186] on input "text" at bounding box center [849, 188] width 170 height 31
paste input "[PERSON_NAME] 700 ml"
type input "[PERSON_NAME] 700 ml"
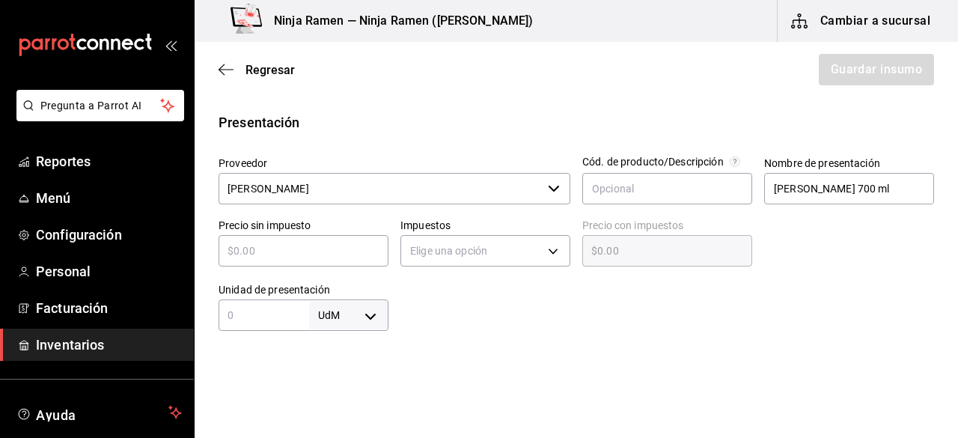
click at [312, 251] on input "text" at bounding box center [304, 251] width 170 height 18
type input "$8"
type input "$8.00"
type input "$86"
type input "$86.00"
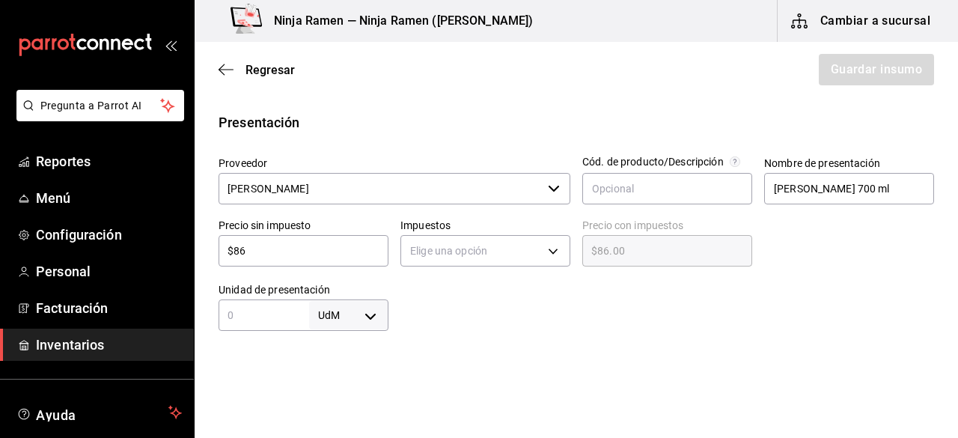
type input "$864"
type input "$864.00"
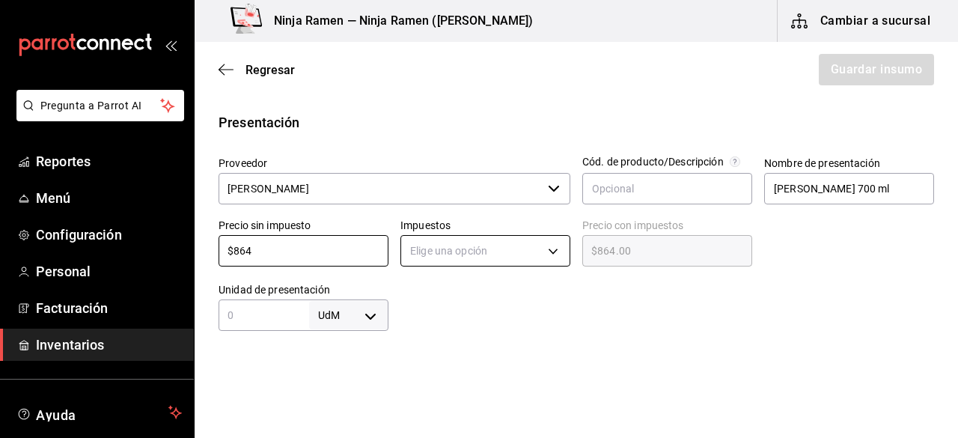
type input "$864"
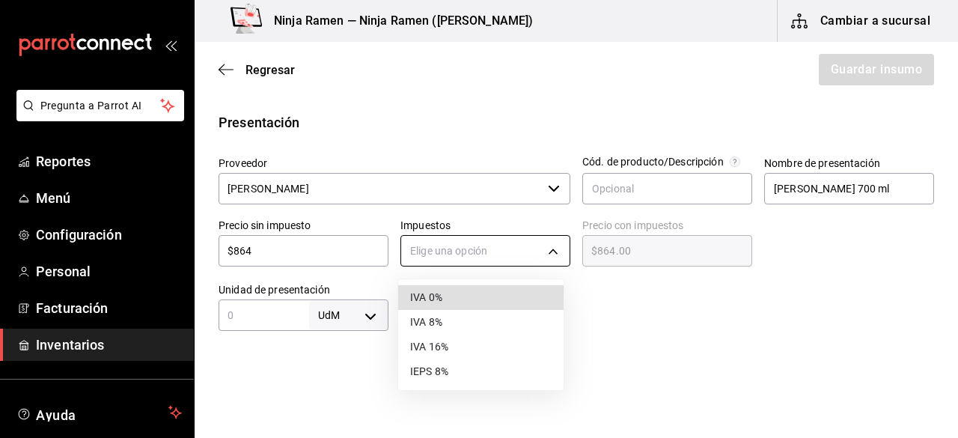
click at [462, 257] on body "Pregunta a Parrot AI Reportes Menú Configuración Personal Facturación Inventari…" at bounding box center [479, 176] width 958 height 353
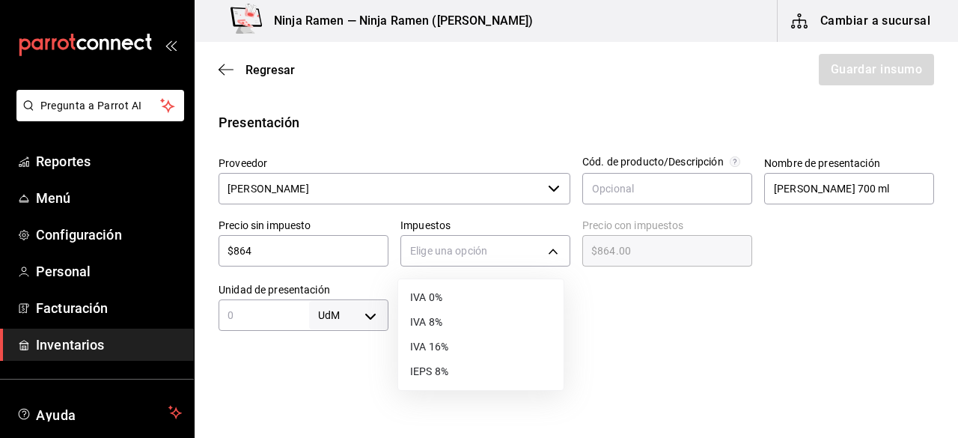
click at [456, 314] on li "IVA 8%" at bounding box center [480, 322] width 165 height 25
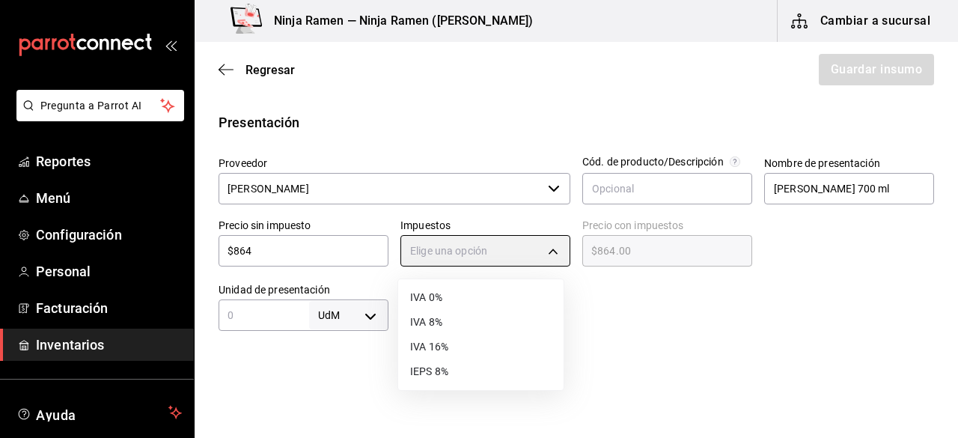
type input "IVA_8"
type input "$933.12"
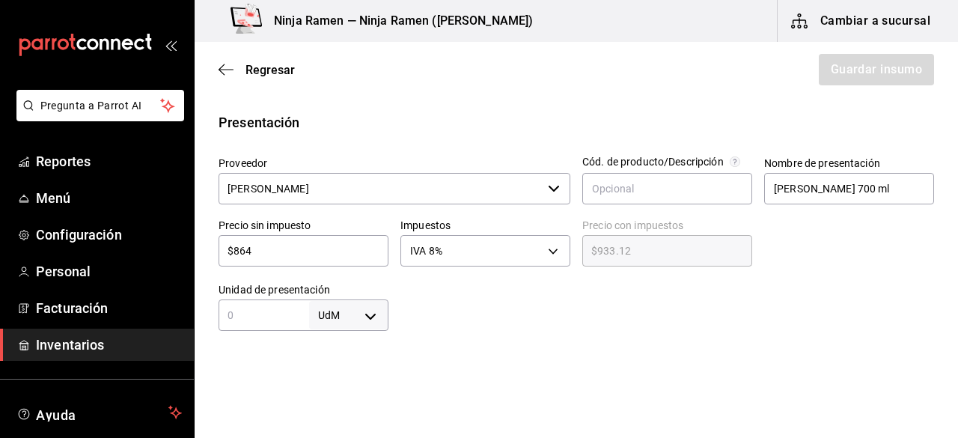
click at [287, 322] on input "text" at bounding box center [264, 315] width 91 height 18
type input "700"
click at [366, 320] on body "Pregunta a Parrot AI Reportes Menú Configuración Personal Facturación Inventari…" at bounding box center [479, 176] width 958 height 353
click at [355, 370] on li "ml" at bounding box center [346, 370] width 78 height 25
type input "MILLILITER"
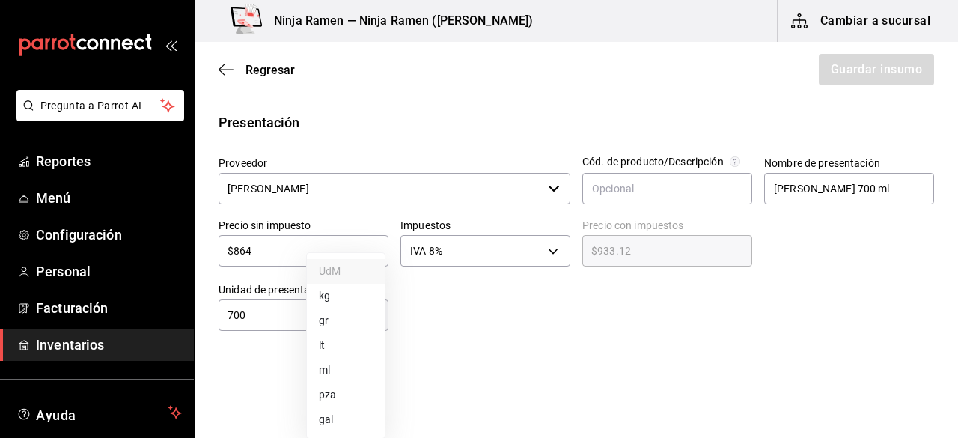
type input "MILLILITER"
type input "700"
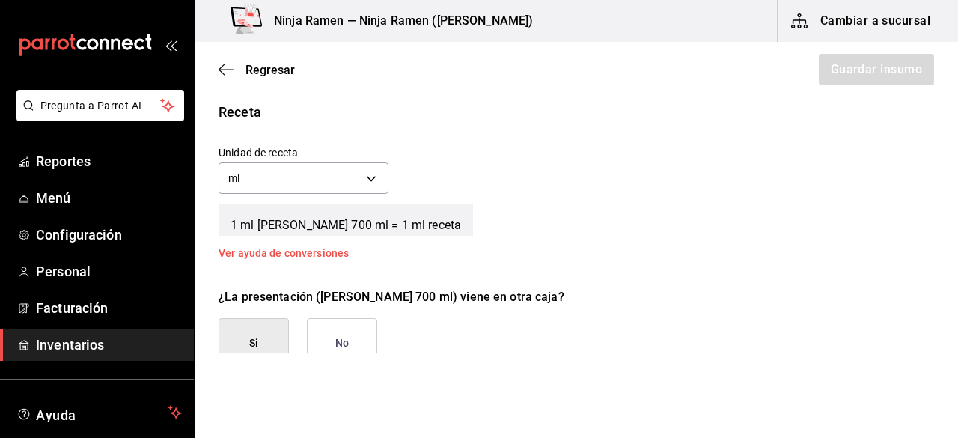
scroll to position [533, 0]
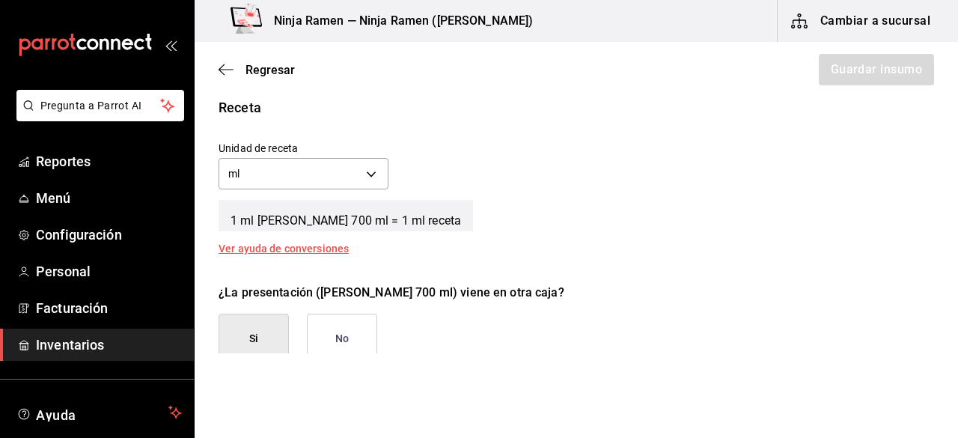
click at [329, 325] on button "No" at bounding box center [342, 339] width 70 height 50
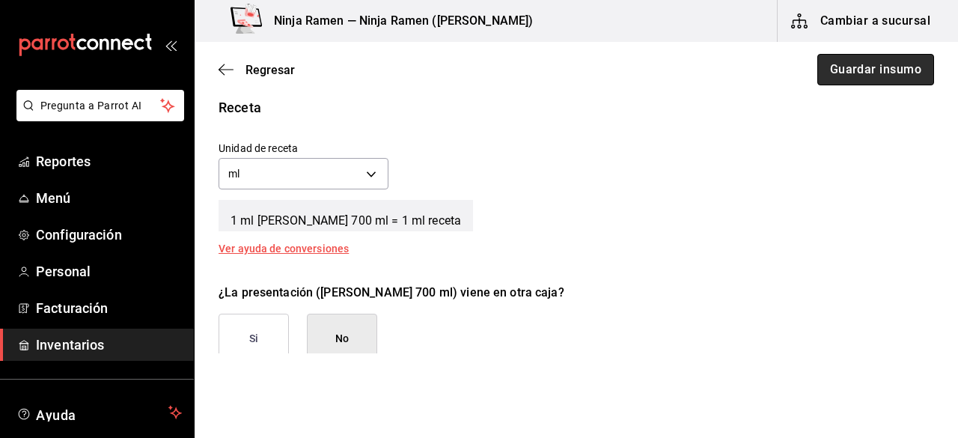
click at [843, 61] on button "Guardar insumo" at bounding box center [875, 69] width 117 height 31
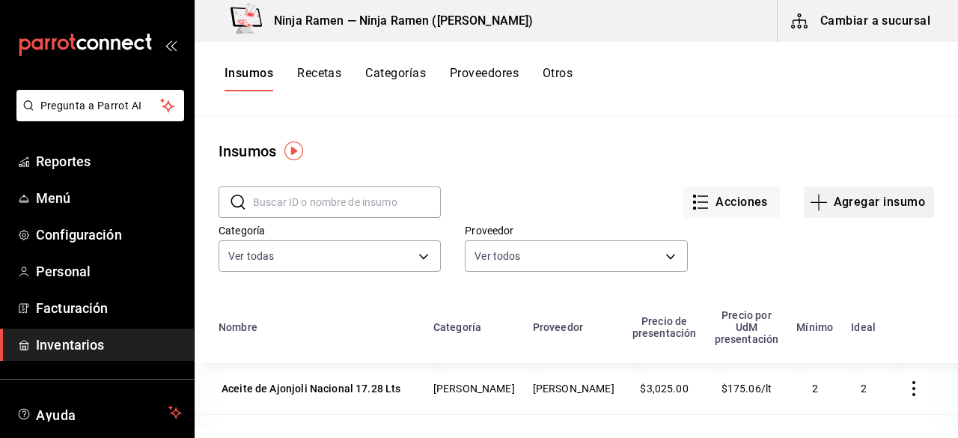
click at [837, 206] on button "Agregar insumo" at bounding box center [869, 201] width 130 height 31
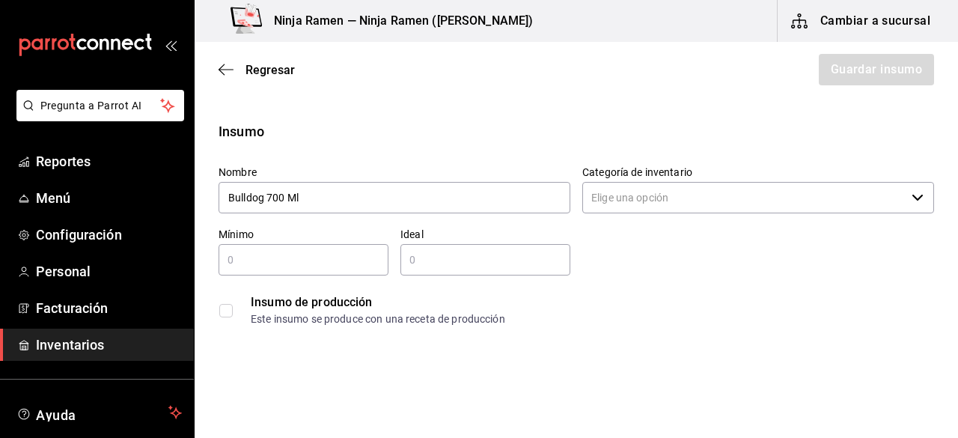
type input "Bulldog 700 Ml"
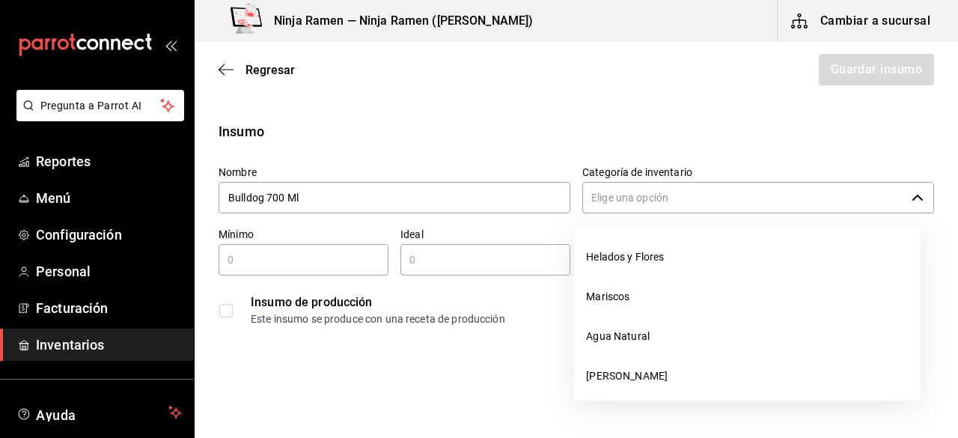
click at [622, 189] on input "Categoría de inventario" at bounding box center [743, 197] width 323 height 31
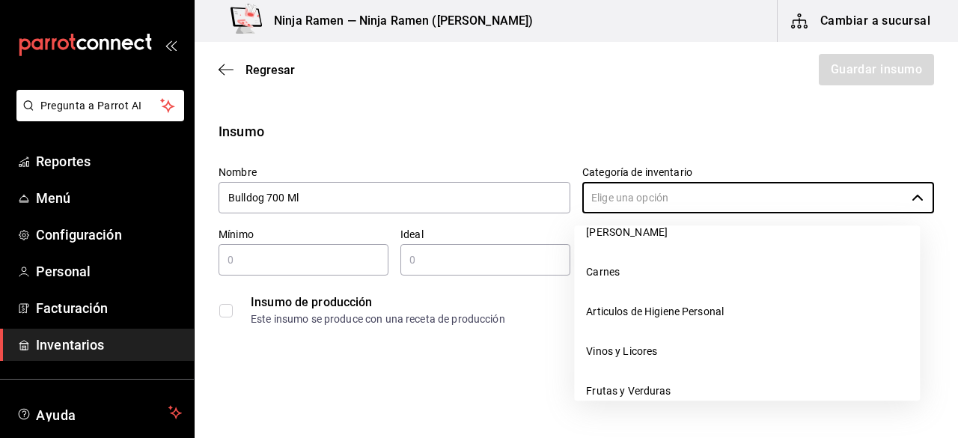
scroll to position [217, 0]
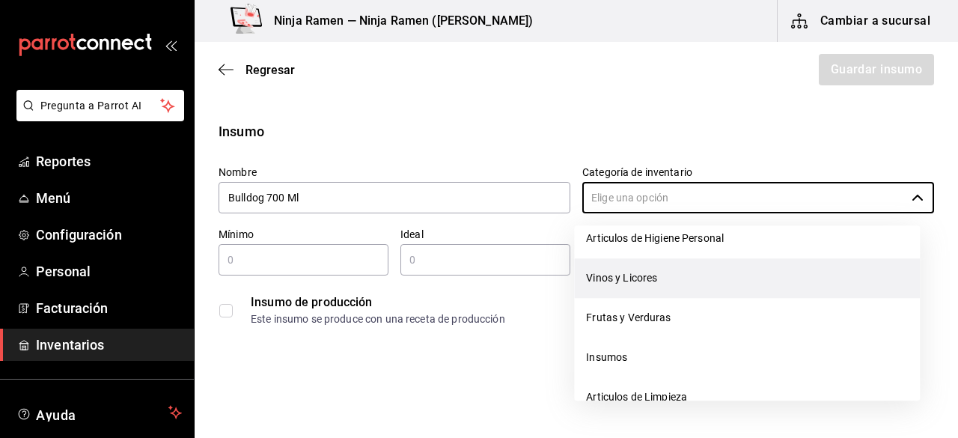
click at [706, 272] on li "Vinos y Licores" at bounding box center [747, 278] width 346 height 40
type input "Vinos y Licores"
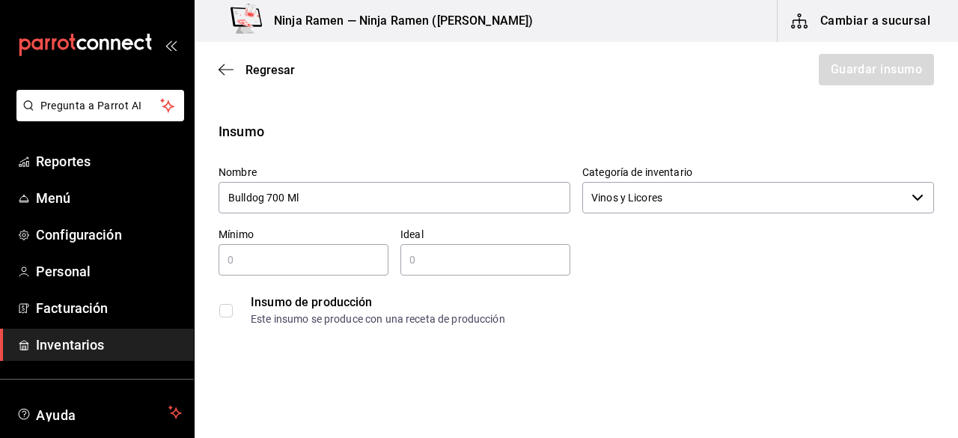
click at [320, 258] on input "text" at bounding box center [304, 260] width 170 height 18
type input "1"
click at [473, 270] on div "​" at bounding box center [485, 259] width 170 height 31
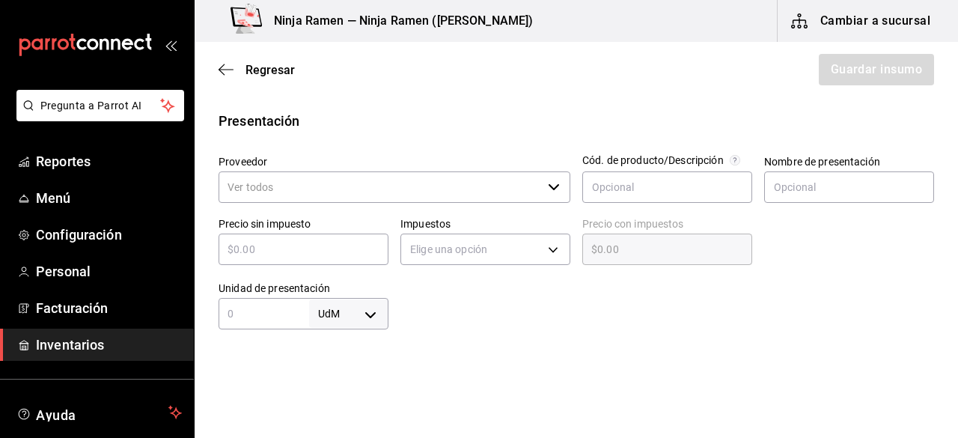
scroll to position [284, 0]
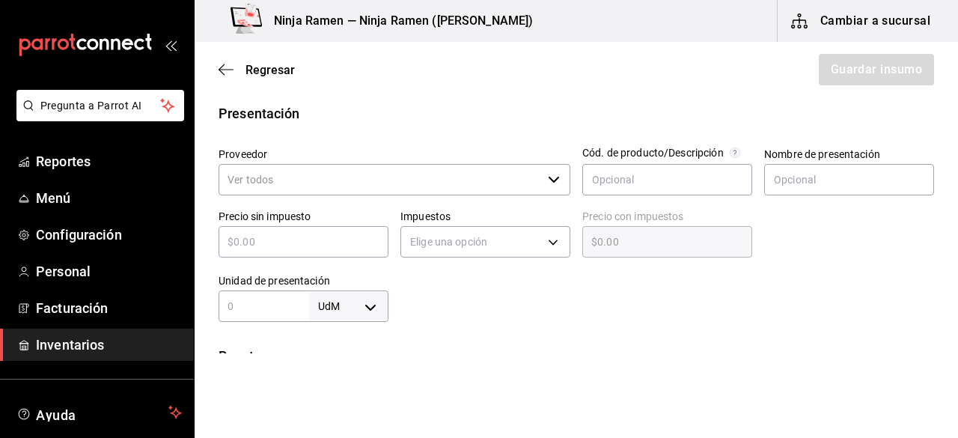
type input "2"
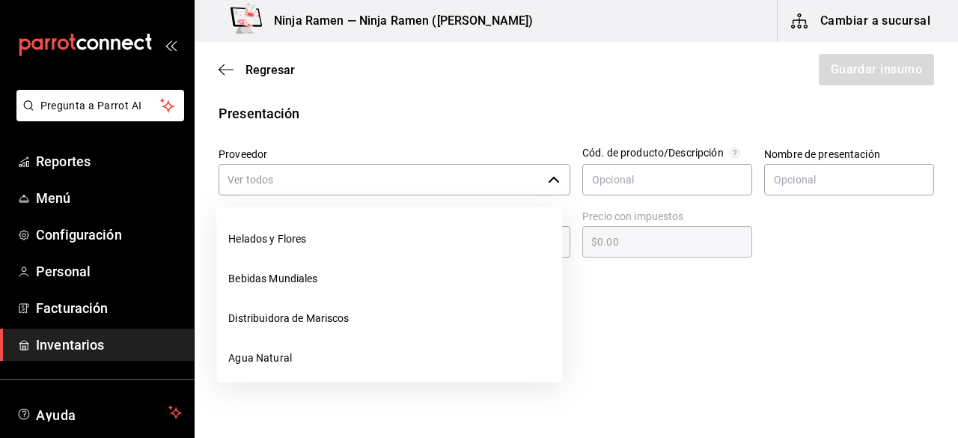
click at [548, 176] on icon "button" at bounding box center [554, 180] width 12 height 12
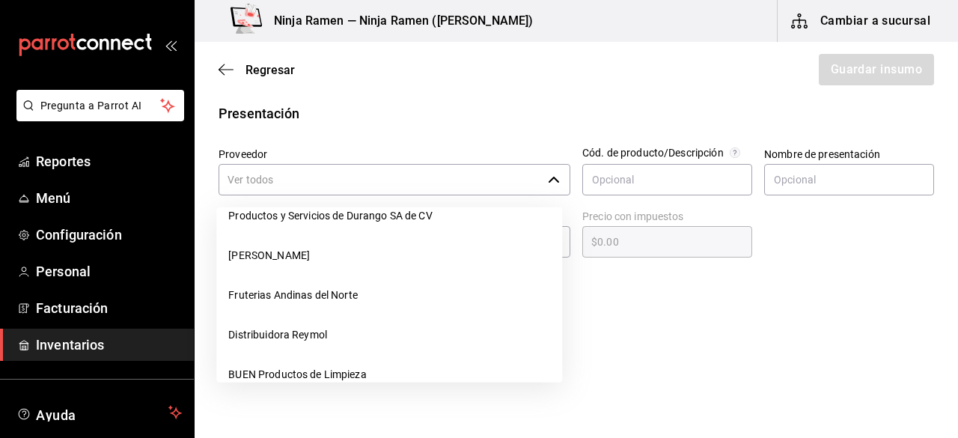
scroll to position [276, 0]
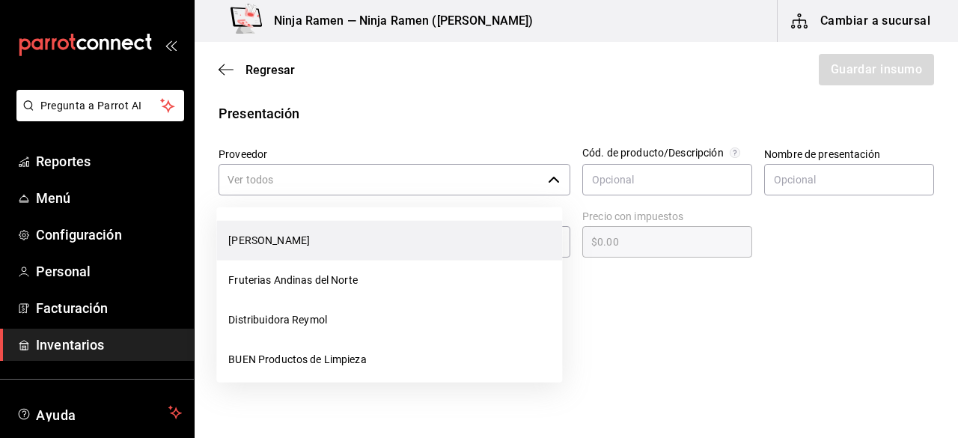
click at [398, 237] on li "[PERSON_NAME]" at bounding box center [389, 241] width 346 height 40
type input "[PERSON_NAME]"
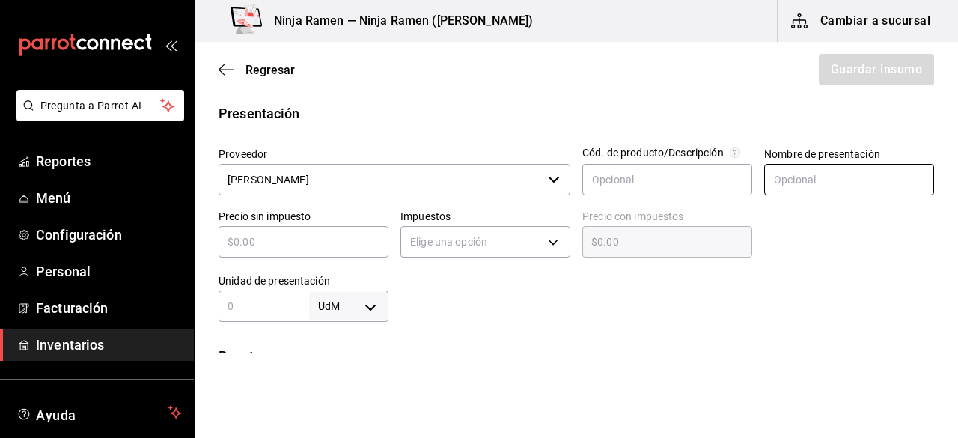
click at [801, 170] on input "text" at bounding box center [849, 179] width 170 height 31
type input "Bulldog 700 ml"
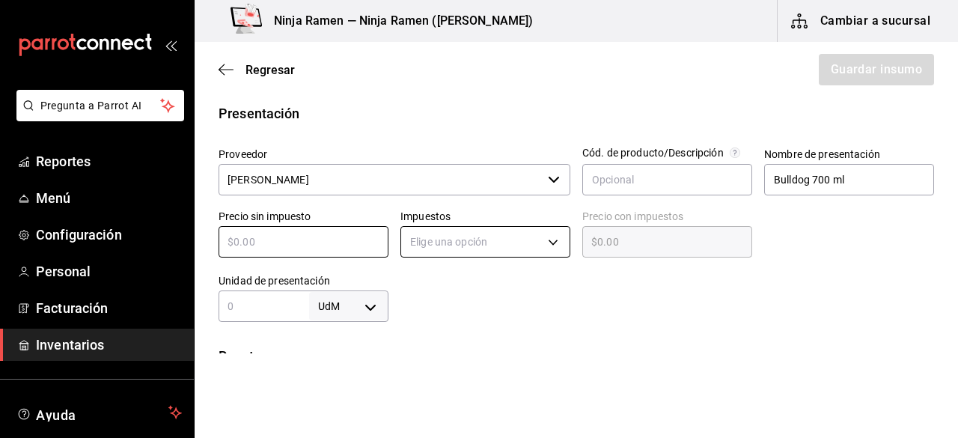
type input "$5"
type input "$5.00"
type input "$58"
type input "$58.00"
type input "$589"
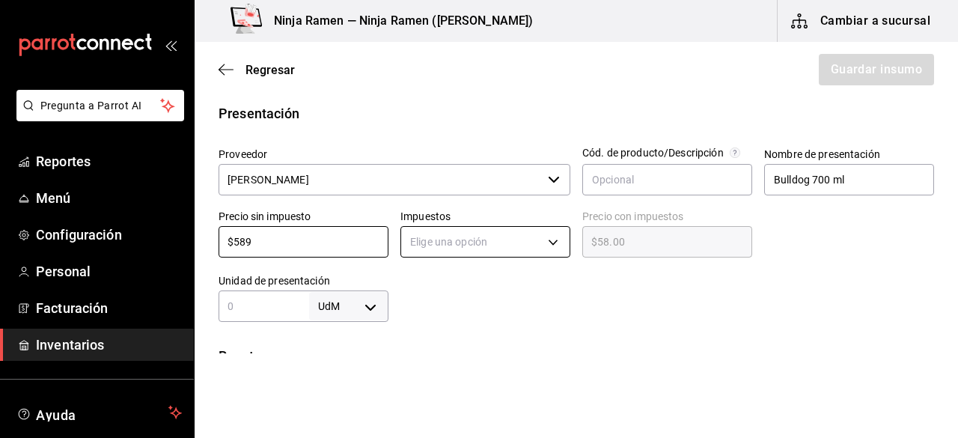
type input "$589.00"
type input "$589.6"
type input "$589.60"
type input "$589.69"
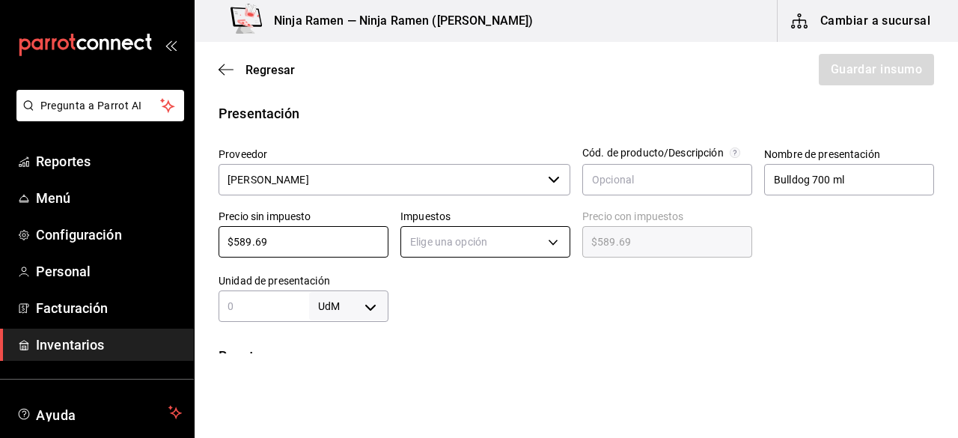
type input "$589.69"
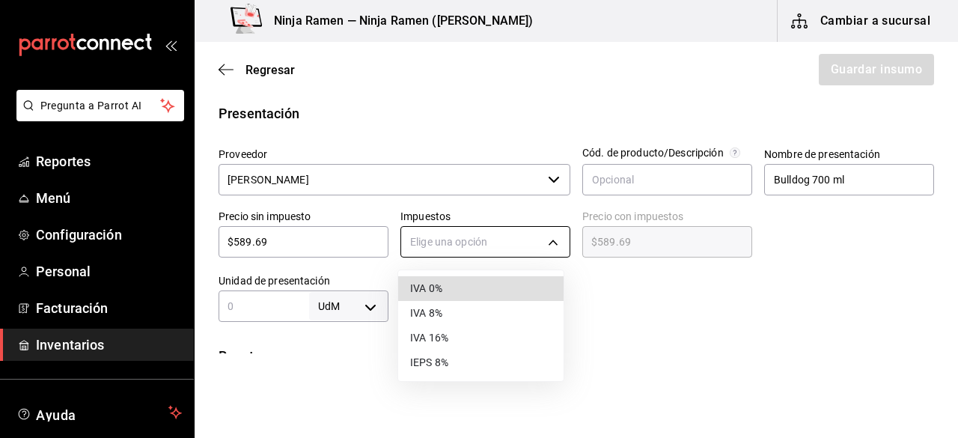
click at [531, 239] on body "Pregunta a Parrot AI Reportes Menú Configuración Personal Facturación Inventari…" at bounding box center [479, 176] width 958 height 353
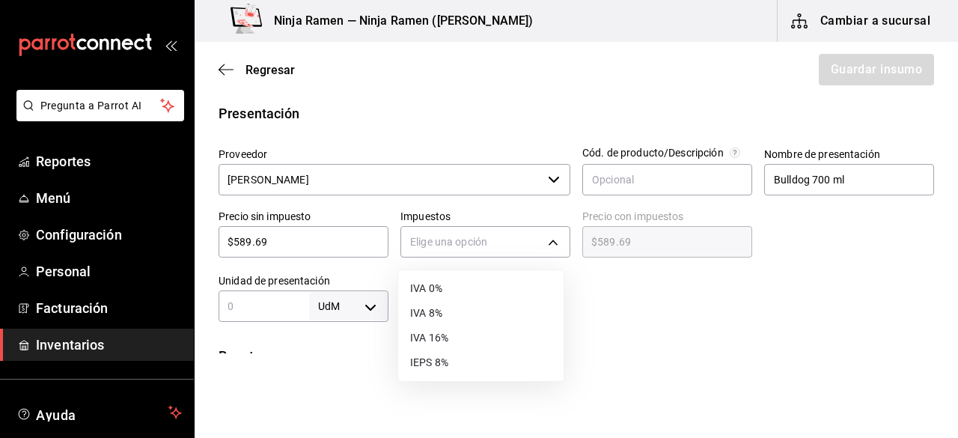
click at [443, 308] on li "IVA 8%" at bounding box center [480, 313] width 165 height 25
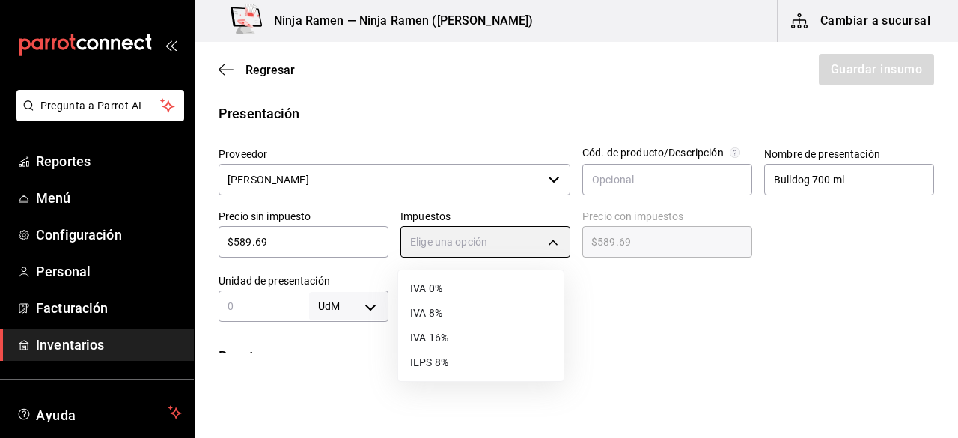
type input "IVA_8"
type input "$636.87"
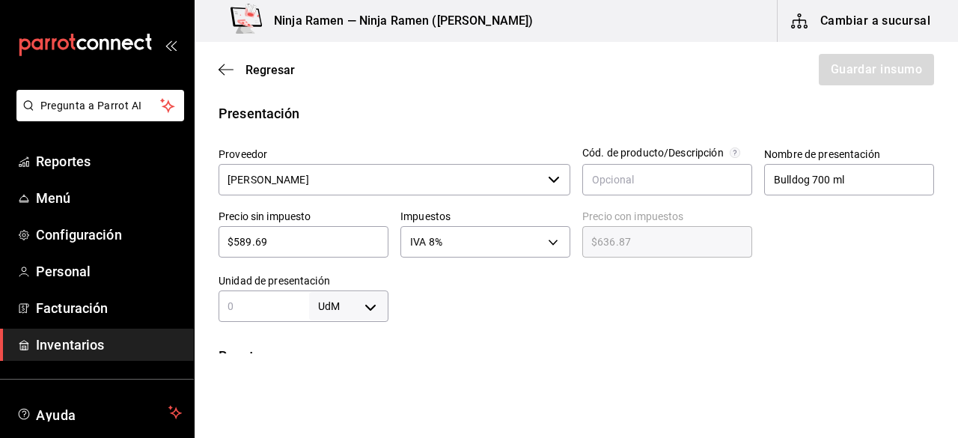
click at [257, 317] on div "UdM ​" at bounding box center [304, 305] width 170 height 31
type input "700"
click at [380, 305] on body "Pregunta a Parrot AI Reportes Menú Configuración Personal Facturación Inventari…" at bounding box center [479, 176] width 958 height 353
click at [354, 369] on li "ml" at bounding box center [346, 370] width 78 height 25
type input "MILLILITER"
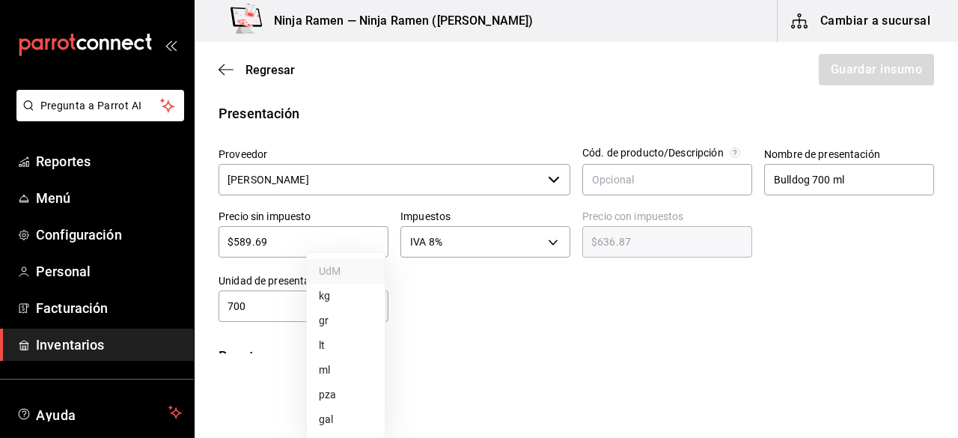
type input "MILLILITER"
type input "700"
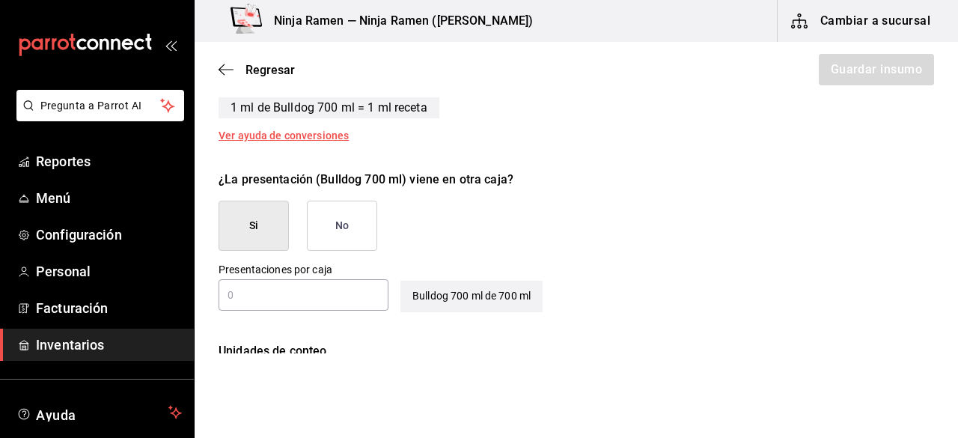
scroll to position [676, 0]
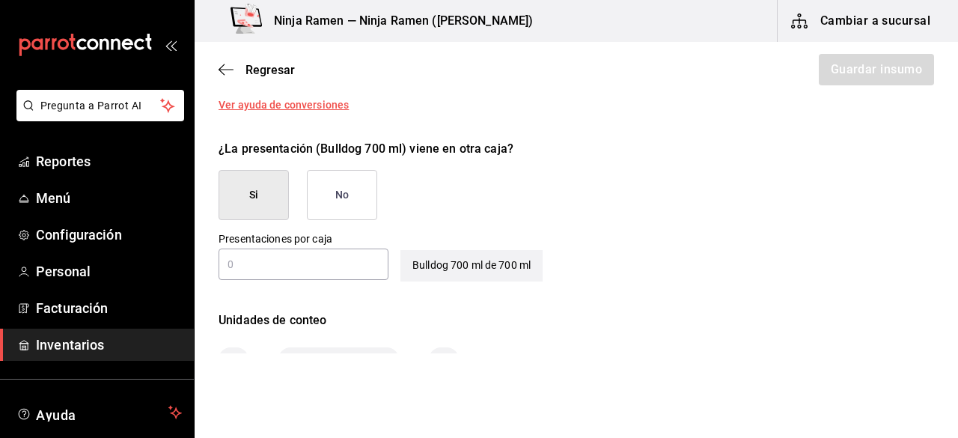
click at [353, 192] on button "No" at bounding box center [342, 195] width 70 height 50
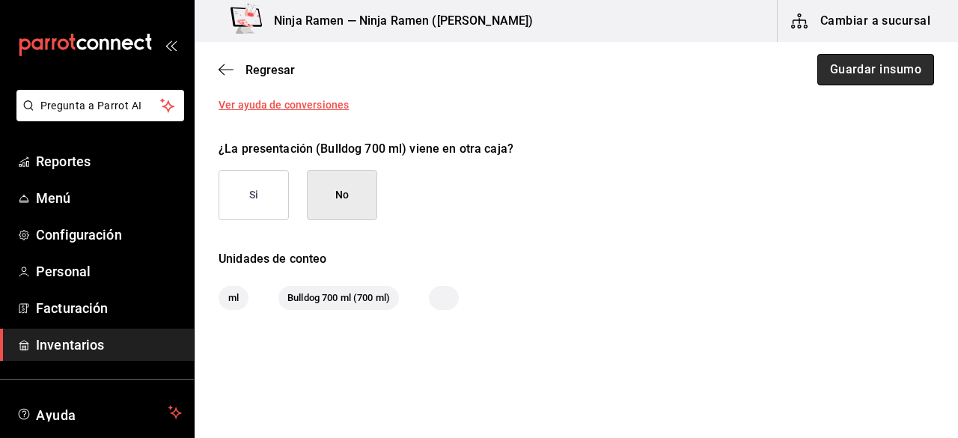
click at [883, 66] on button "Guardar insumo" at bounding box center [875, 69] width 117 height 31
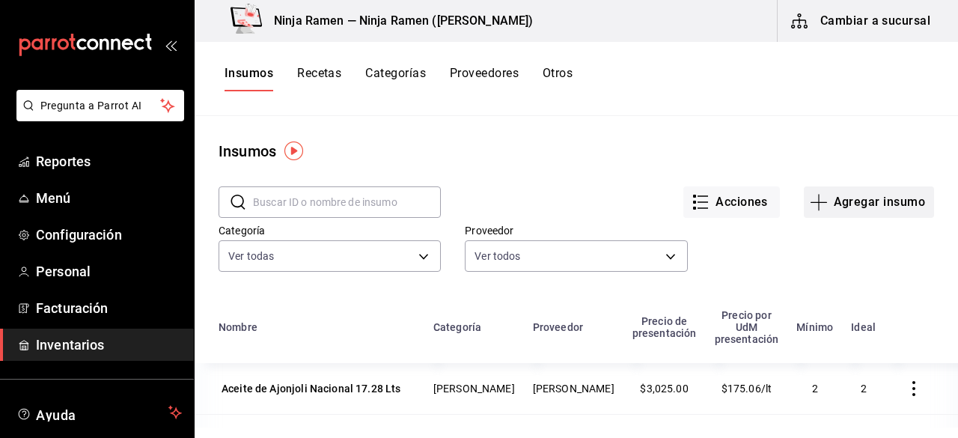
click at [875, 206] on button "Agregar insumo" at bounding box center [869, 201] width 130 height 31
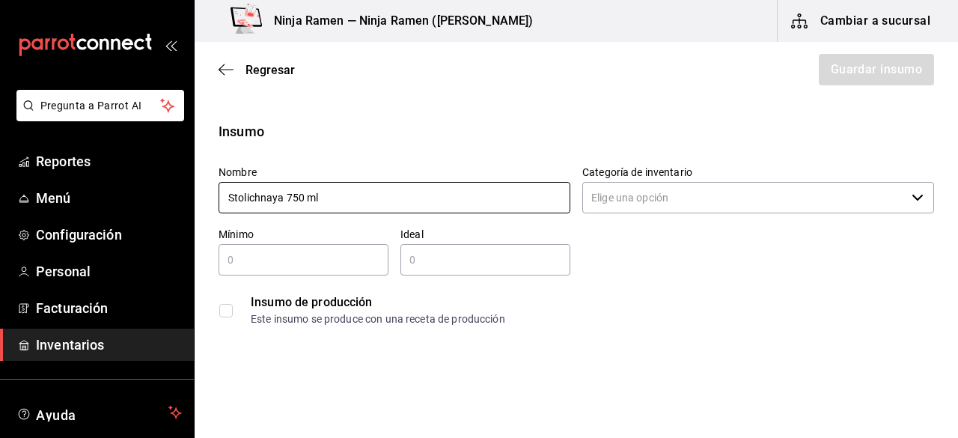
type input "Stolichnaya 750 ml"
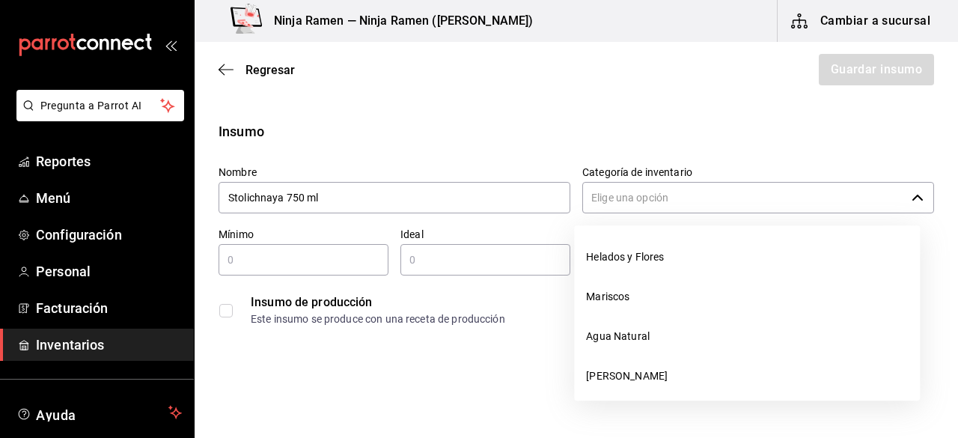
click at [800, 206] on input "Categoría de inventario" at bounding box center [743, 197] width 323 height 31
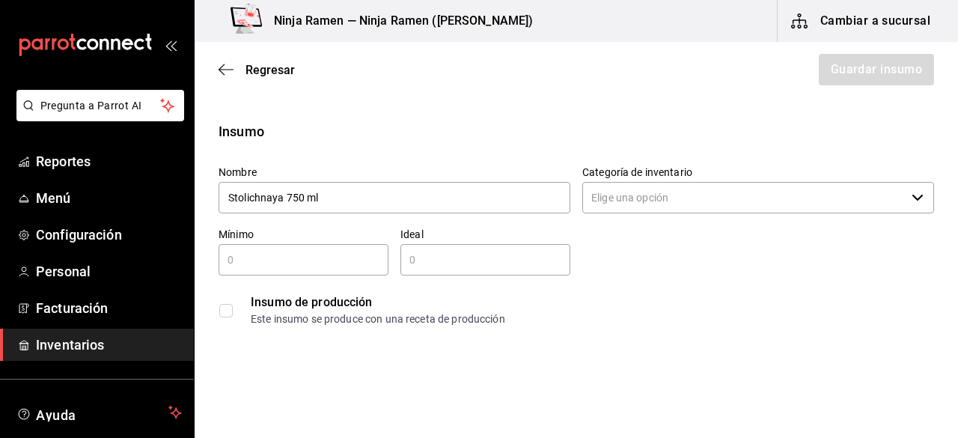
drag, startPoint x: 921, startPoint y: 264, endPoint x: 918, endPoint y: 291, distance: 27.1
click at [918, 290] on div "Nombre Stolichnaya 750 ml Categoría de inventario ​ Mínimo ​ Ideal ​ Insumo de …" at bounding box center [570, 243] width 727 height 180
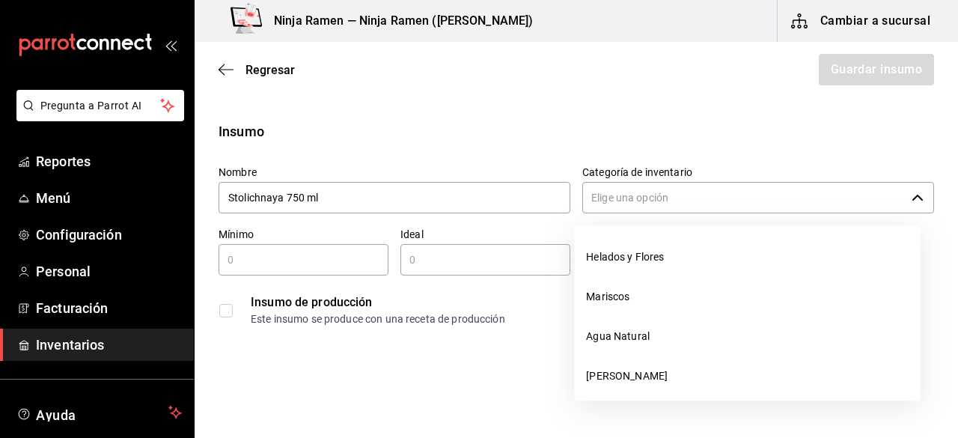
click at [917, 201] on div "​" at bounding box center [758, 197] width 352 height 31
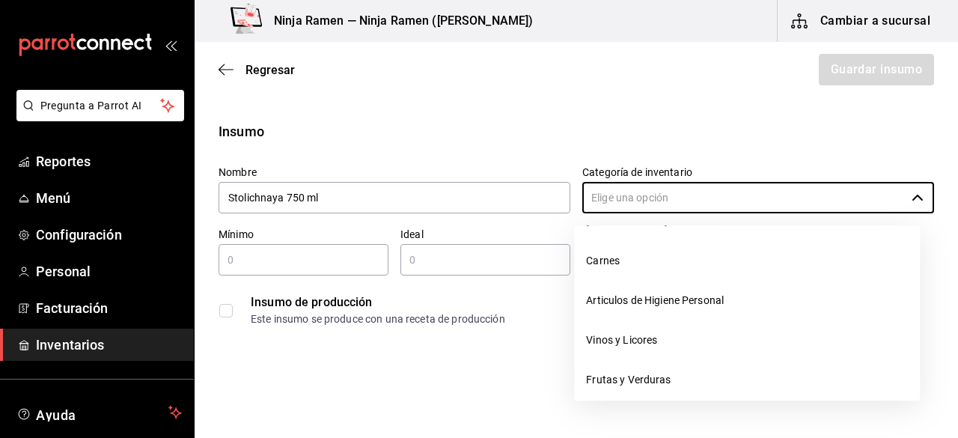
scroll to position [160, 0]
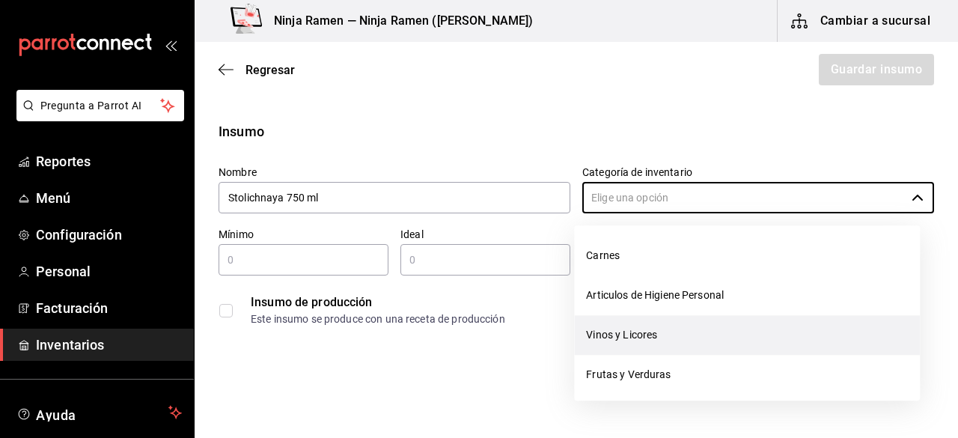
click at [739, 339] on li "Vinos y Licores" at bounding box center [747, 335] width 346 height 40
type input "Vinos y Licores"
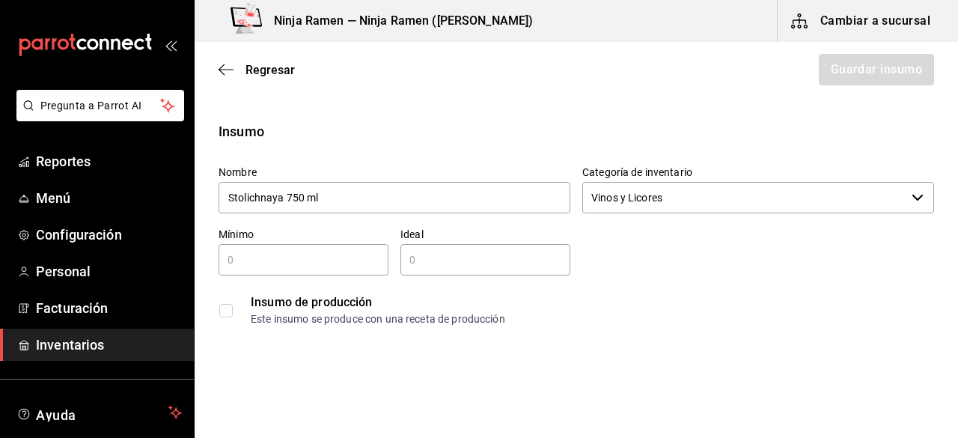
click at [358, 263] on input "text" at bounding box center [304, 260] width 170 height 18
type input "1"
click at [456, 272] on div "​" at bounding box center [485, 259] width 170 height 31
type input "2"
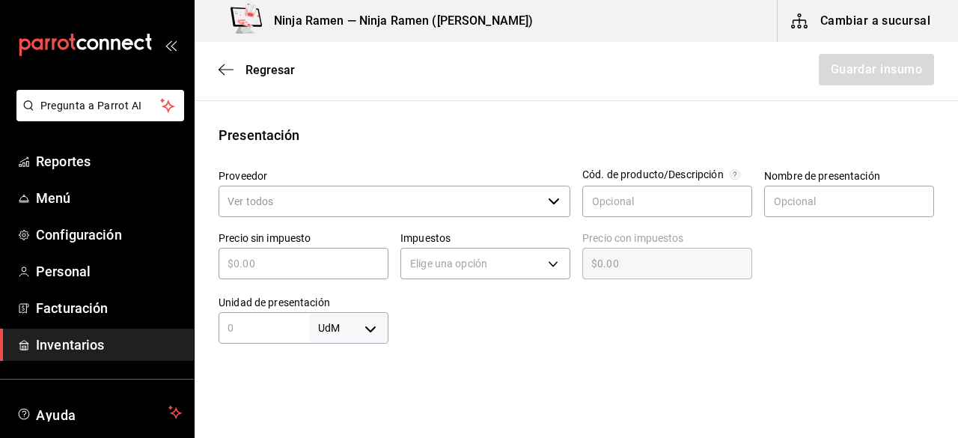
scroll to position [264, 0]
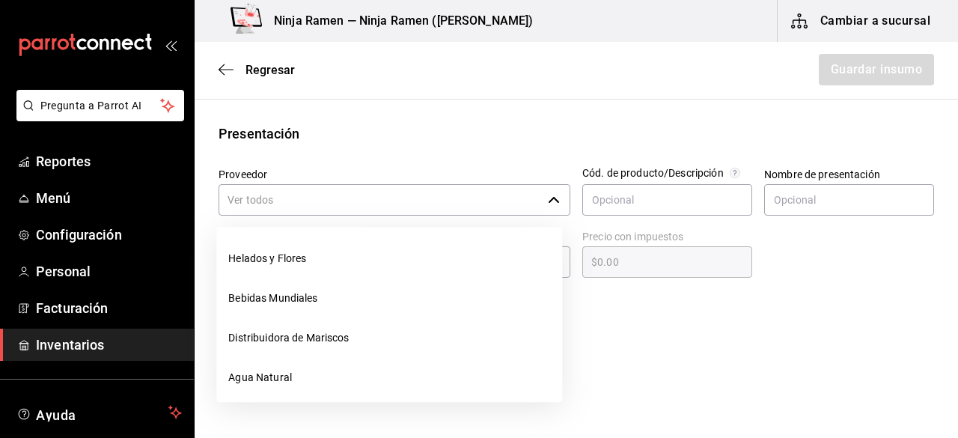
click at [549, 196] on icon "button" at bounding box center [554, 200] width 12 height 12
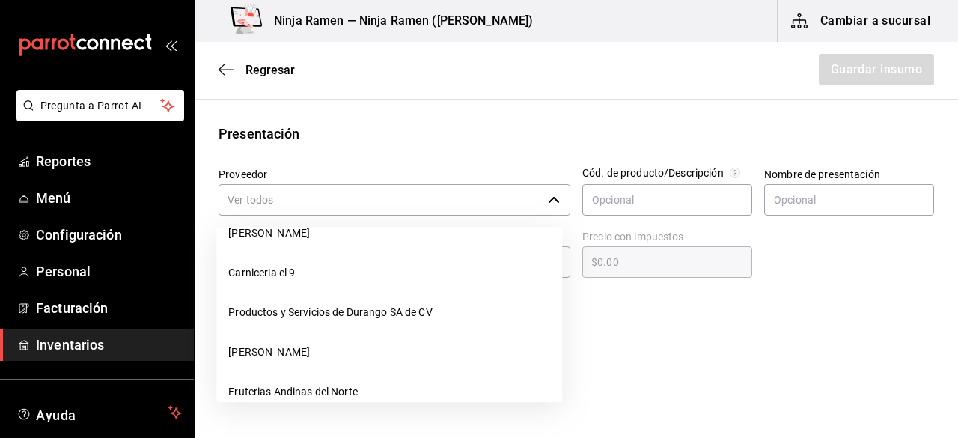
scroll to position [220, 0]
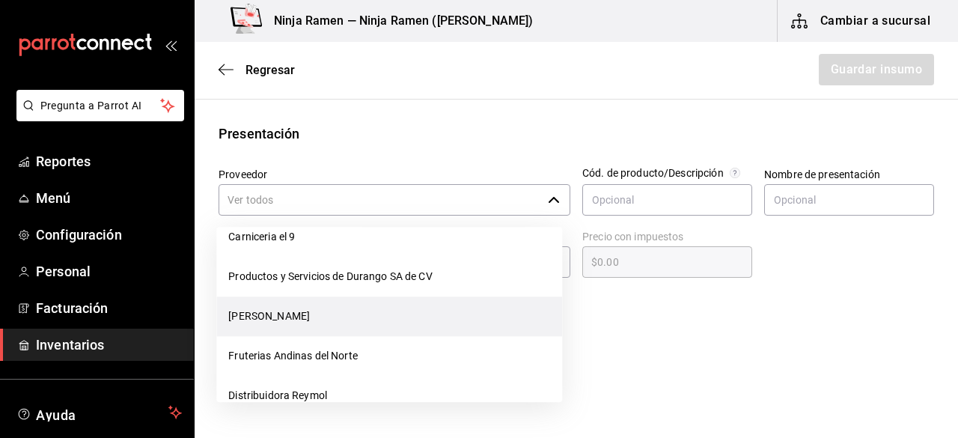
click at [489, 306] on li "[PERSON_NAME]" at bounding box center [389, 316] width 346 height 40
type input "[PERSON_NAME]"
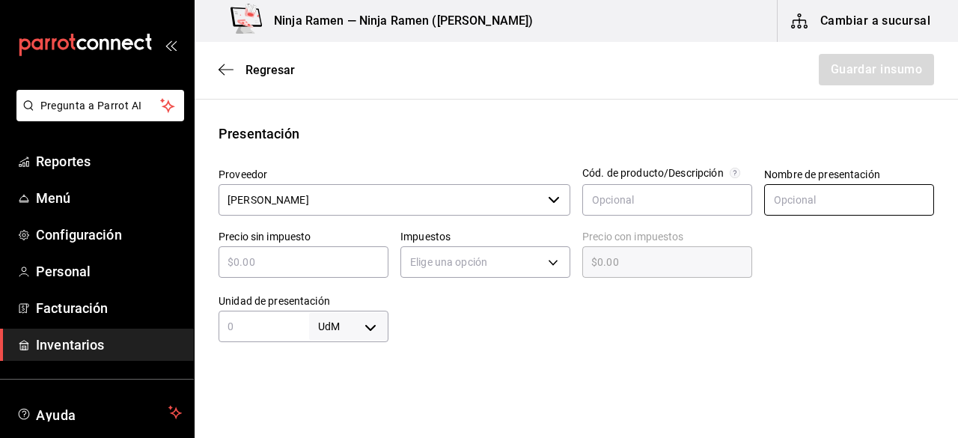
type input "2"
click at [837, 215] on input "text" at bounding box center [849, 199] width 170 height 31
paste input "Stolichnaya 750 ml"
type input "Stolichnaya 750 ml"
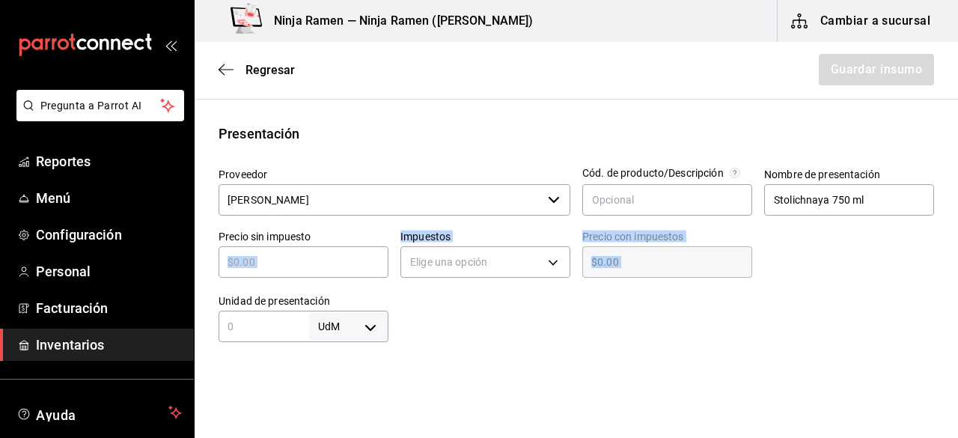
drag, startPoint x: 260, startPoint y: 284, endPoint x: 248, endPoint y: 271, distance: 17.5
click at [248, 271] on div "Proveedor [PERSON_NAME] ​ Cód. de producto/Descripción Nombre de presentación S…" at bounding box center [570, 249] width 727 height 186
click at [248, 271] on div "​" at bounding box center [304, 261] width 170 height 31
type input "$2"
type input "$2.00"
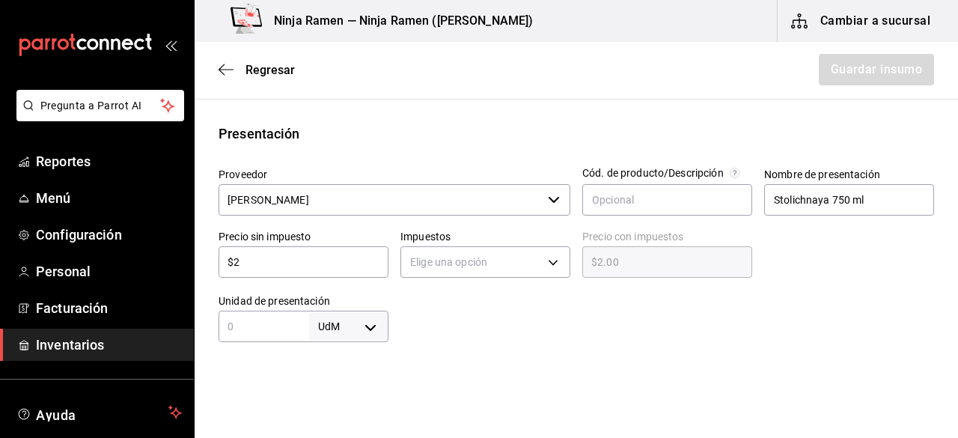
type input "$25"
type input "$25.00"
type input "$253"
type input "$253.00"
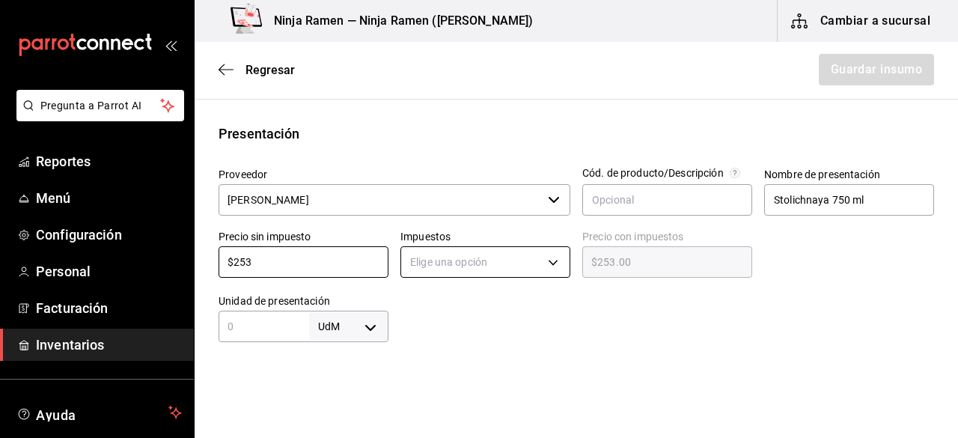
type input "$253"
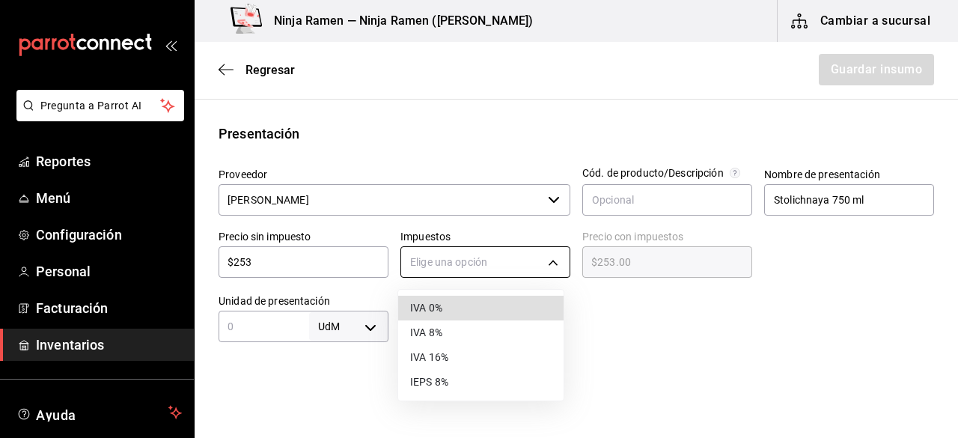
click at [525, 263] on body "Pregunta a Parrot AI Reportes Menú Configuración Personal Facturación Inventari…" at bounding box center [479, 176] width 958 height 353
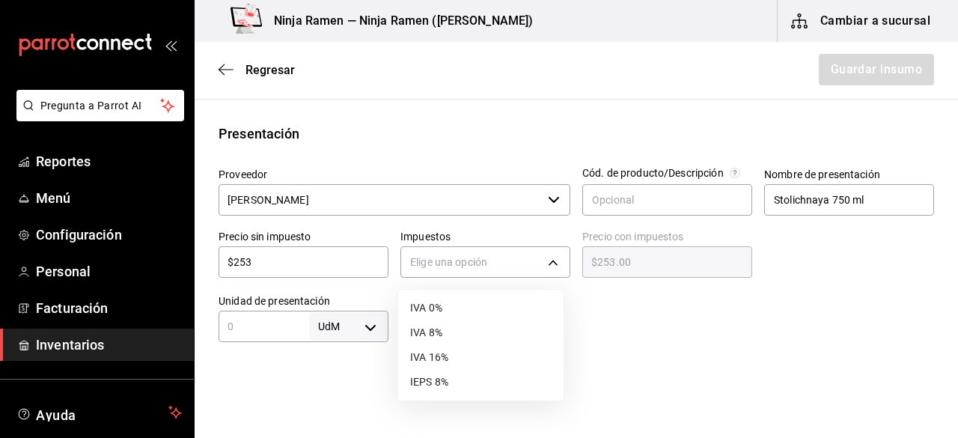
click at [453, 340] on li "IVA 8%" at bounding box center [480, 332] width 165 height 25
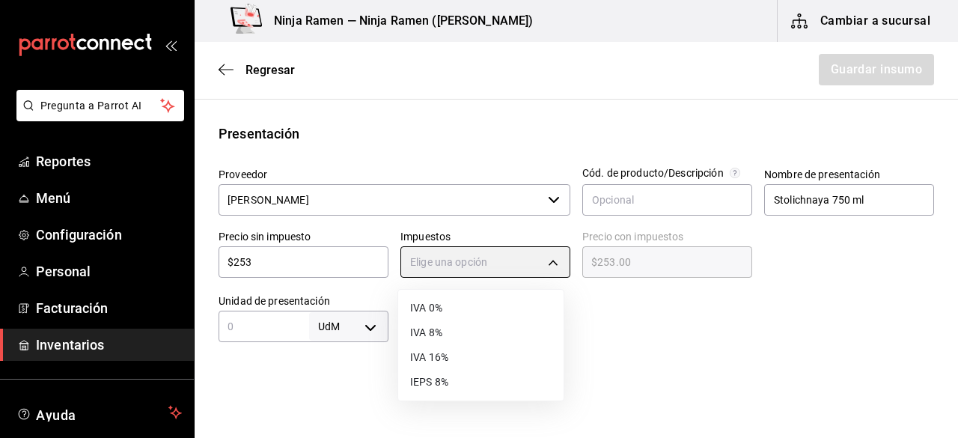
type input "IVA_8"
type input "$273.24"
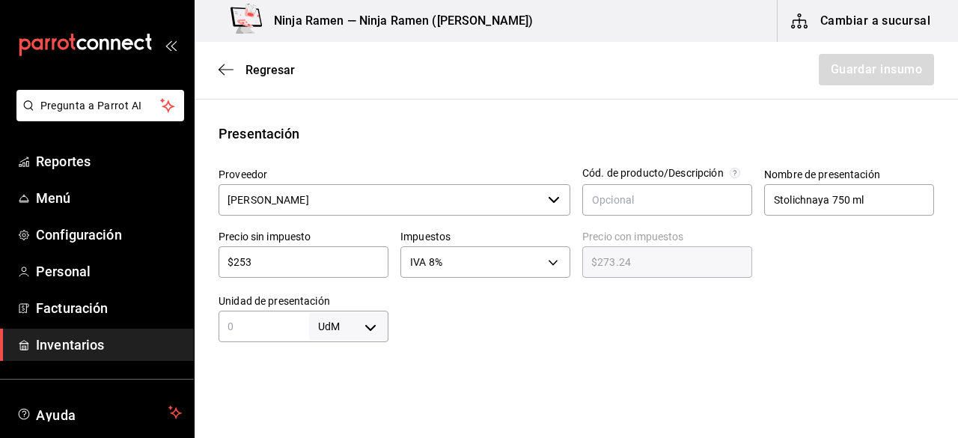
click at [255, 329] on input "text" at bounding box center [264, 326] width 91 height 18
type input "750"
click at [376, 336] on body "Pregunta a Parrot AI Reportes Menú Configuración Personal Facturación Inventari…" at bounding box center [479, 176] width 958 height 353
click at [361, 363] on li "ml" at bounding box center [346, 370] width 78 height 25
type input "MILLILITER"
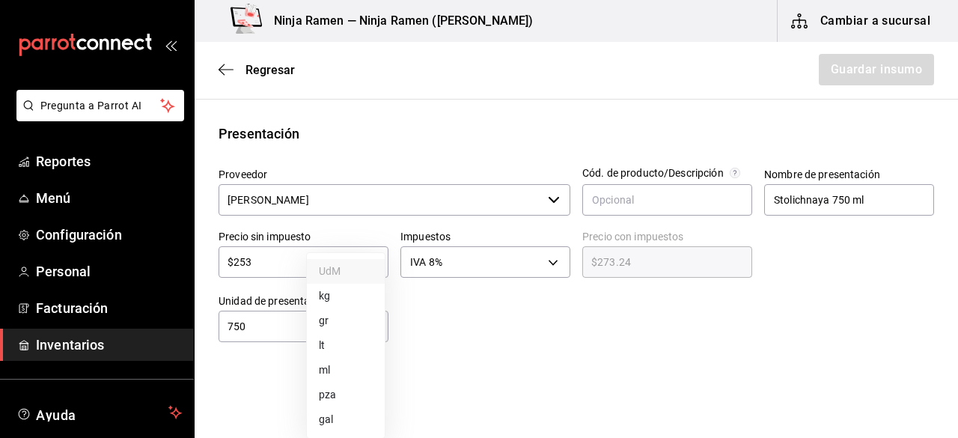
type input "MILLILITER"
type input "750"
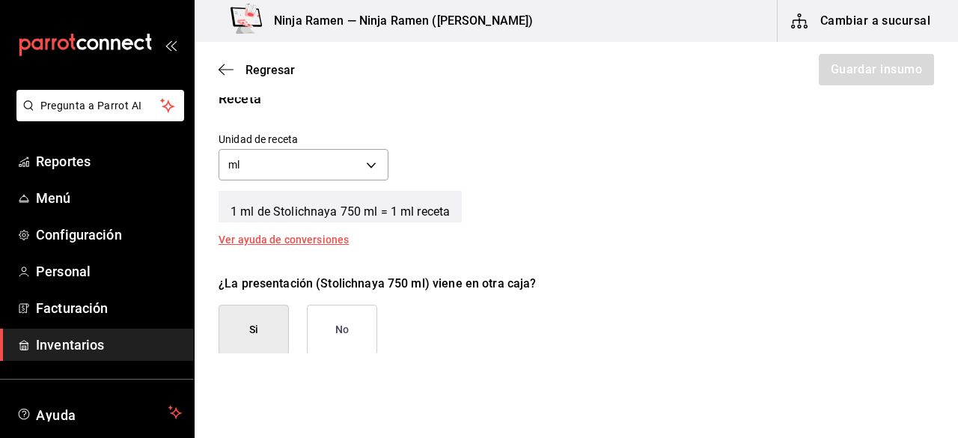
scroll to position [551, 0]
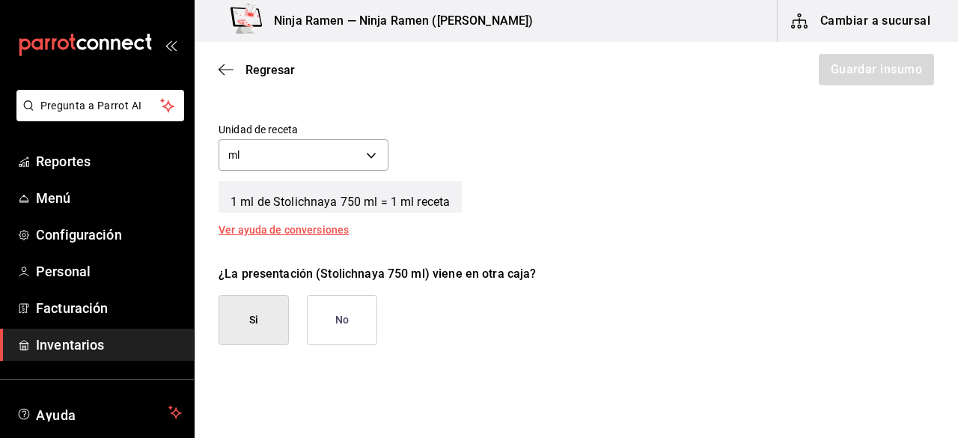
click at [340, 328] on button "No" at bounding box center [342, 320] width 70 height 50
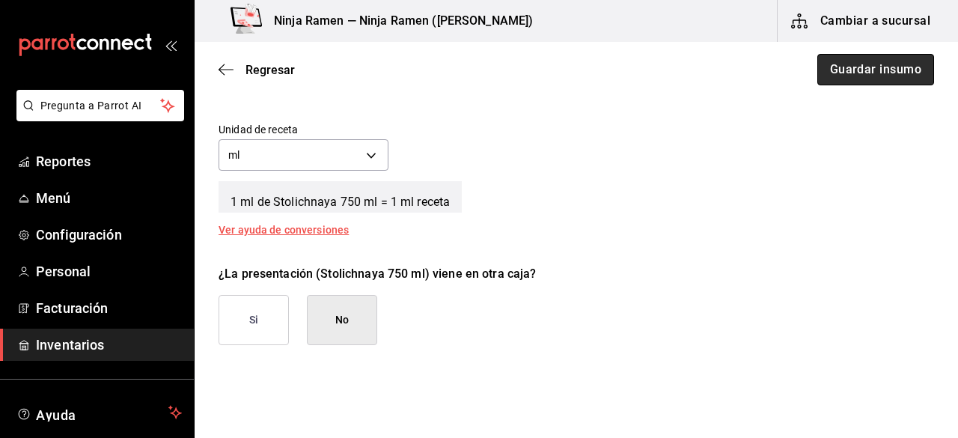
click at [875, 57] on button "Guardar insumo" at bounding box center [875, 69] width 117 height 31
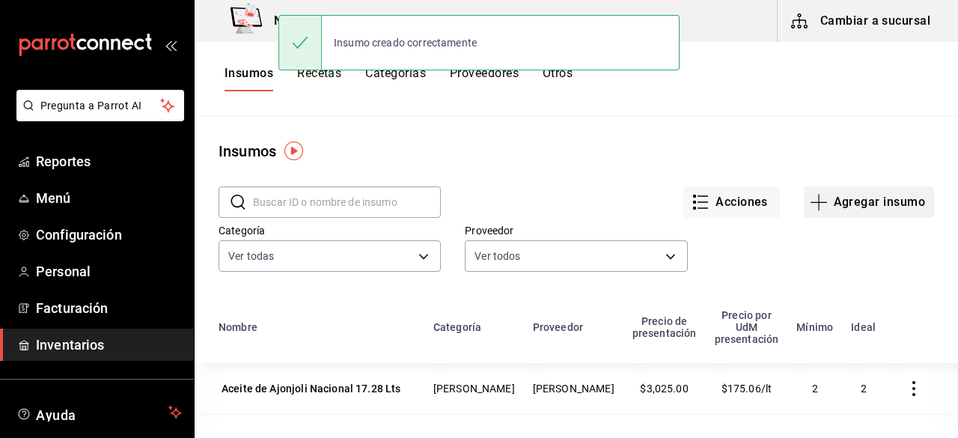
click at [869, 204] on button "Agregar insumo" at bounding box center [869, 201] width 130 height 31
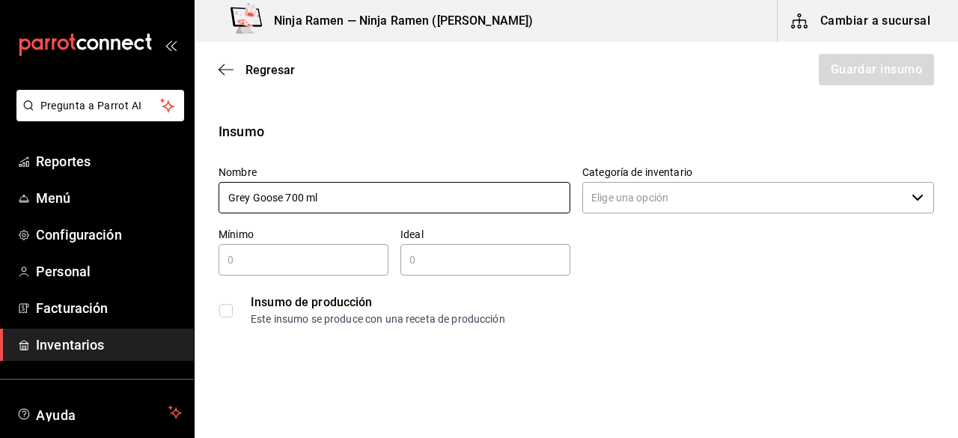
type input "Grey Goose 700 ml"
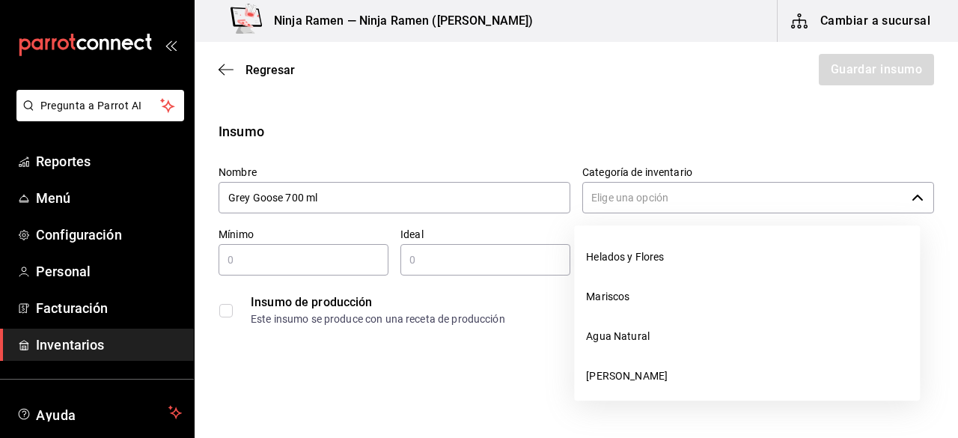
click at [847, 188] on input "Categoría de inventario" at bounding box center [743, 197] width 323 height 31
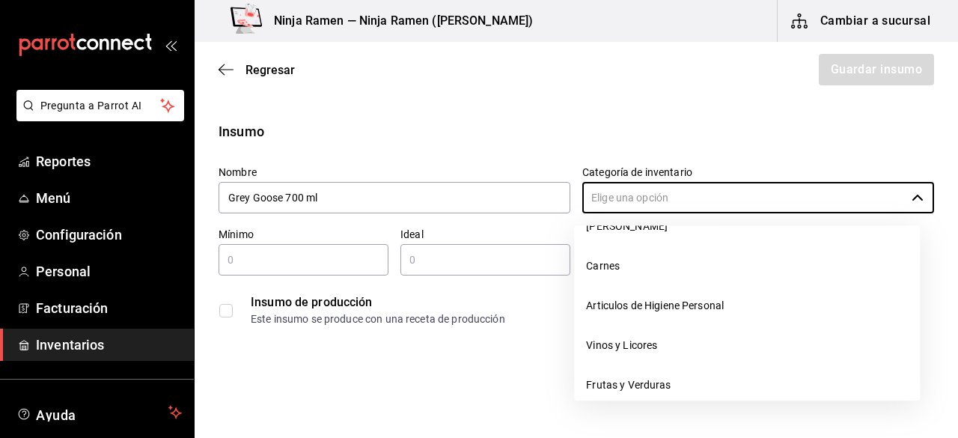
scroll to position [160, 0]
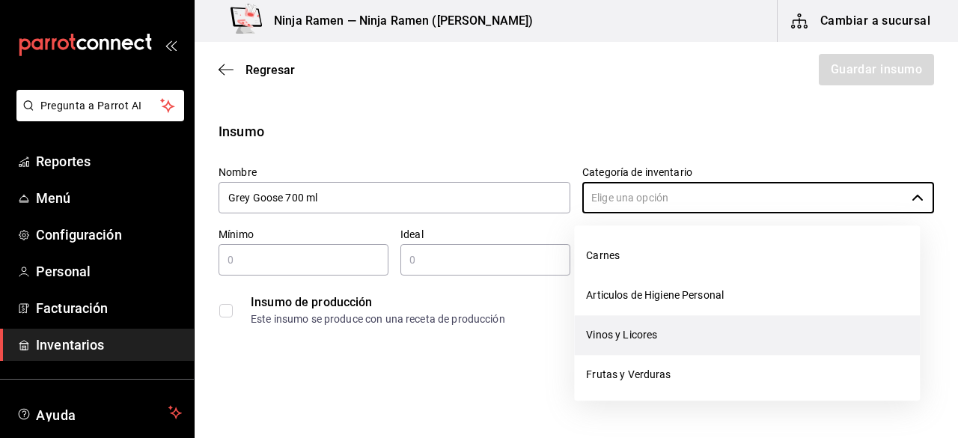
click at [773, 325] on li "Vinos y Licores" at bounding box center [747, 335] width 346 height 40
type input "Vinos y Licores"
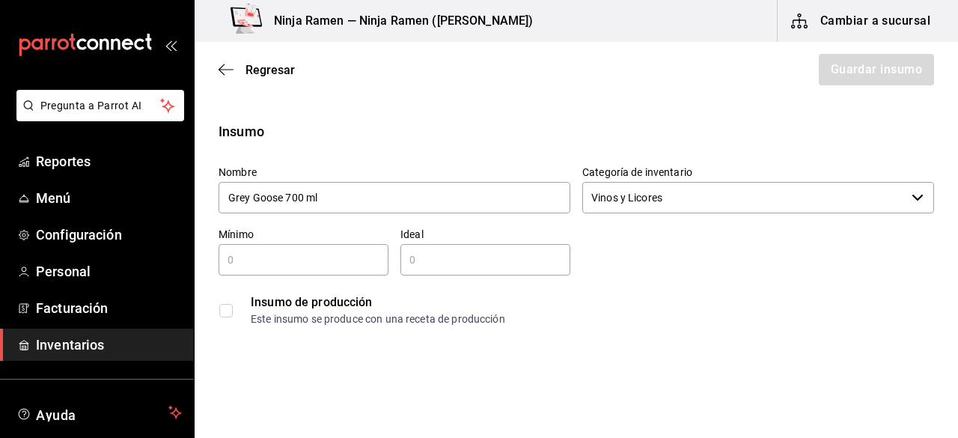
click at [334, 261] on input "text" at bounding box center [304, 260] width 170 height 18
type input "1"
click at [470, 263] on input "2" at bounding box center [485, 260] width 170 height 18
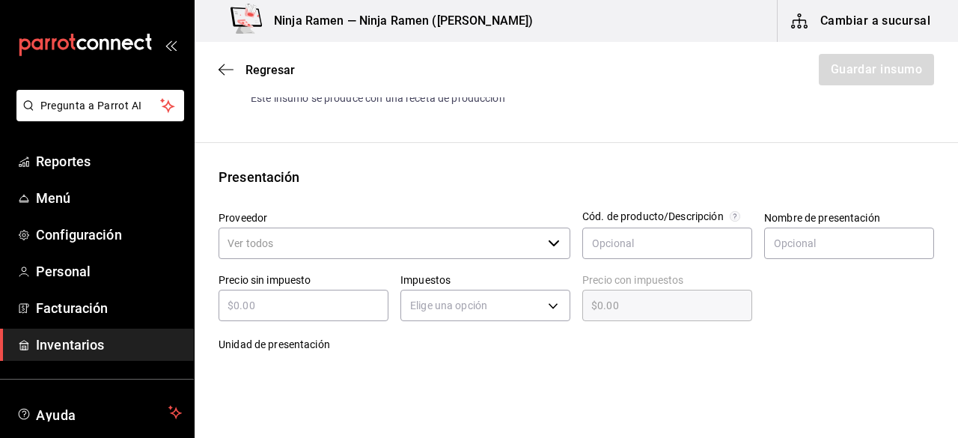
scroll to position [302, 0]
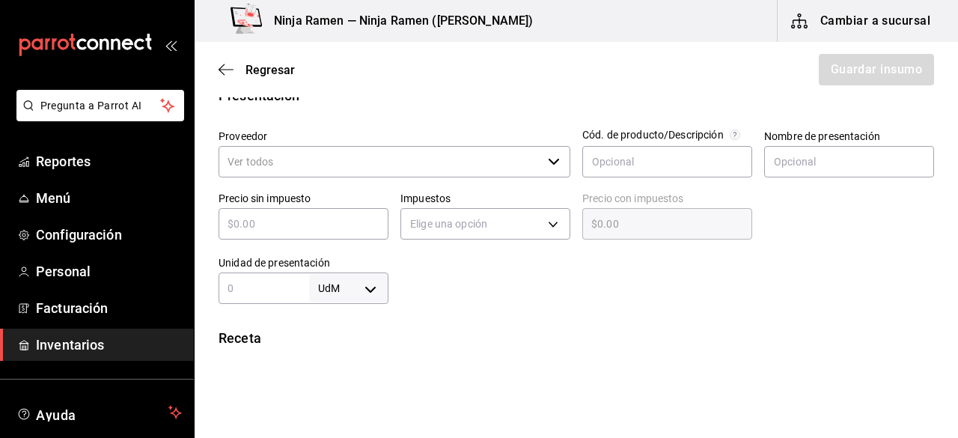
type input "2"
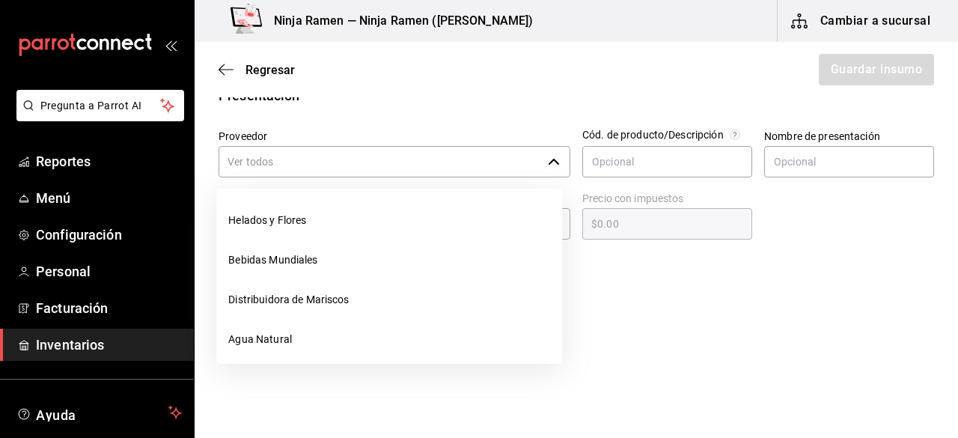
click at [428, 156] on input "Proveedor" at bounding box center [380, 161] width 323 height 31
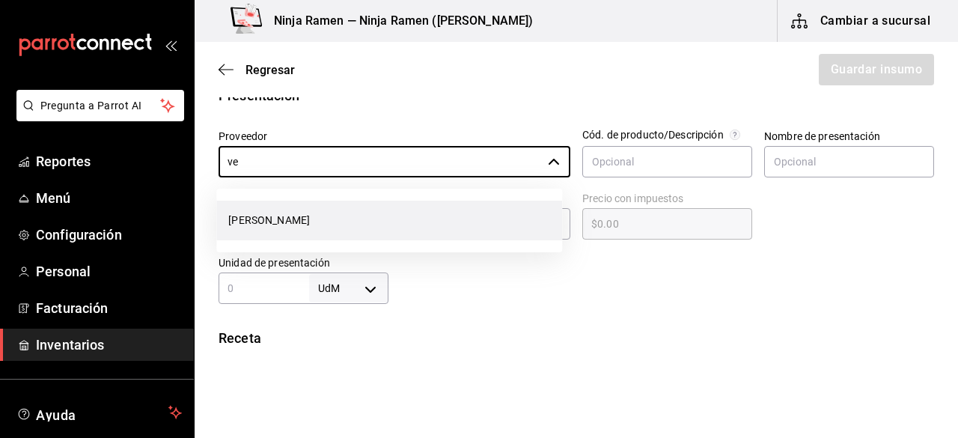
click at [344, 228] on li "[PERSON_NAME]" at bounding box center [389, 221] width 346 height 40
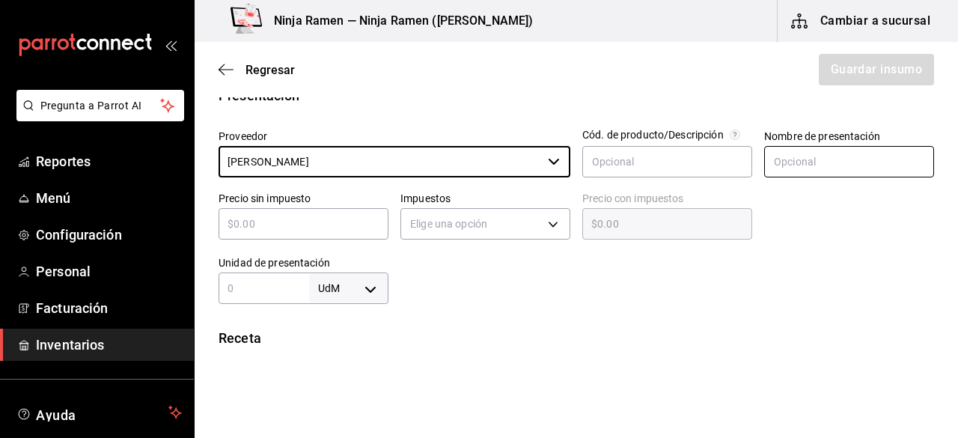
type input "[PERSON_NAME]"
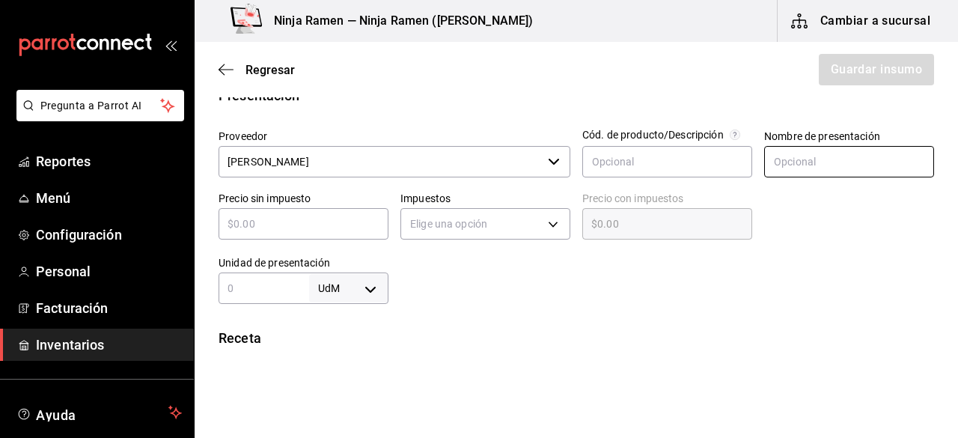
click at [790, 146] on input "text" at bounding box center [849, 161] width 170 height 31
paste input "Grey Goose 700 ml"
type input "Grey Goose 700 ml"
click at [286, 231] on input "text" at bounding box center [304, 224] width 170 height 18
type input "$6"
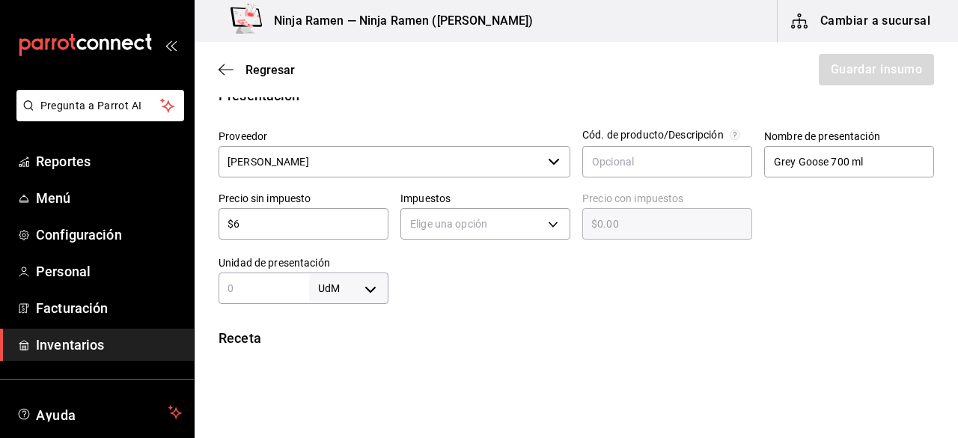
type input "$6.00"
type input "$63"
type input "$63.00"
type input "$630"
type input "$630.00"
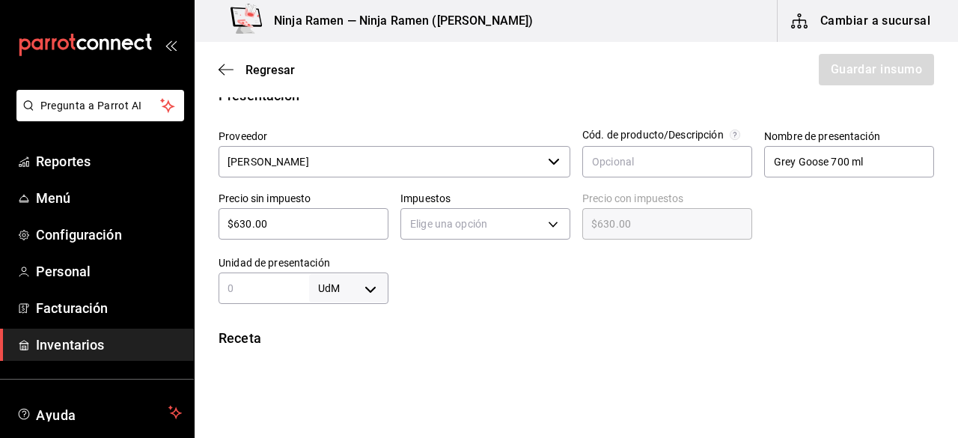
type input "$630.00"
click at [430, 231] on body "Pregunta a Parrot AI Reportes Menú Configuración Personal Facturación Inventari…" at bounding box center [479, 176] width 958 height 353
click at [470, 305] on li "IVA 8%" at bounding box center [480, 294] width 165 height 25
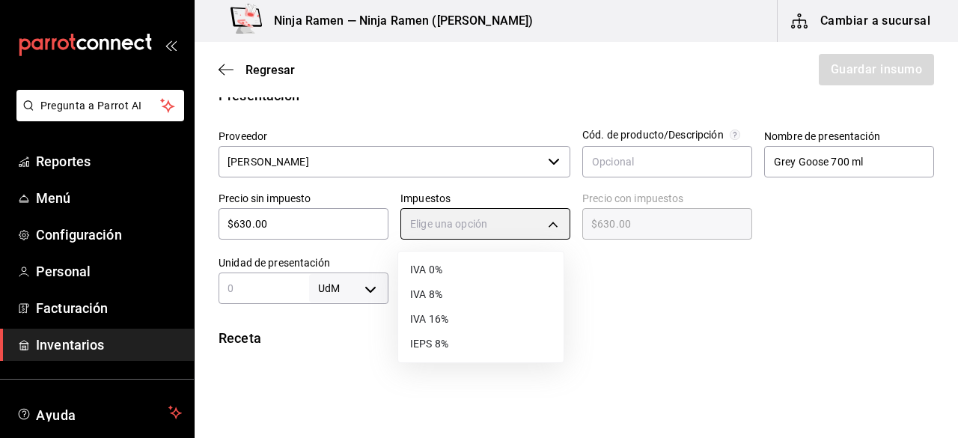
type input "IVA_8"
type input "$680.40"
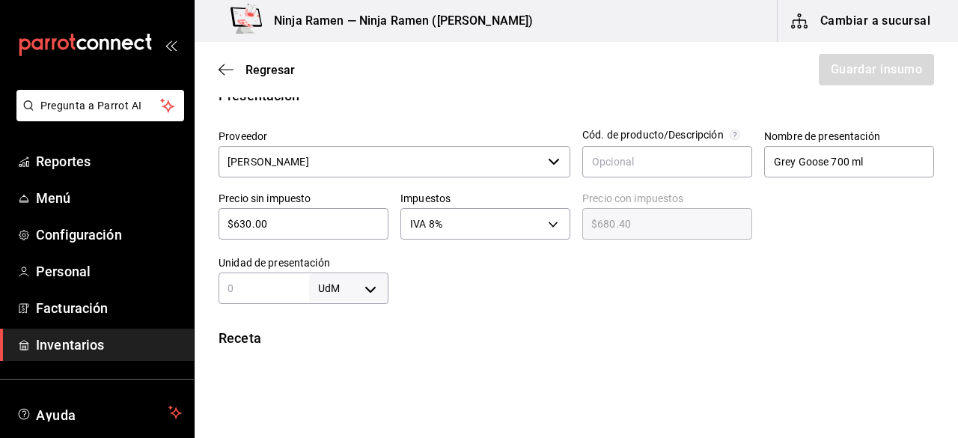
click at [275, 273] on div "UdM ​" at bounding box center [304, 287] width 170 height 31
type input "700"
click at [370, 278] on body "Pregunta a Parrot AI Reportes Menú Configuración Personal Facturación Inventari…" at bounding box center [479, 176] width 958 height 353
click at [355, 366] on li "ml" at bounding box center [346, 370] width 78 height 25
type input "MILLILITER"
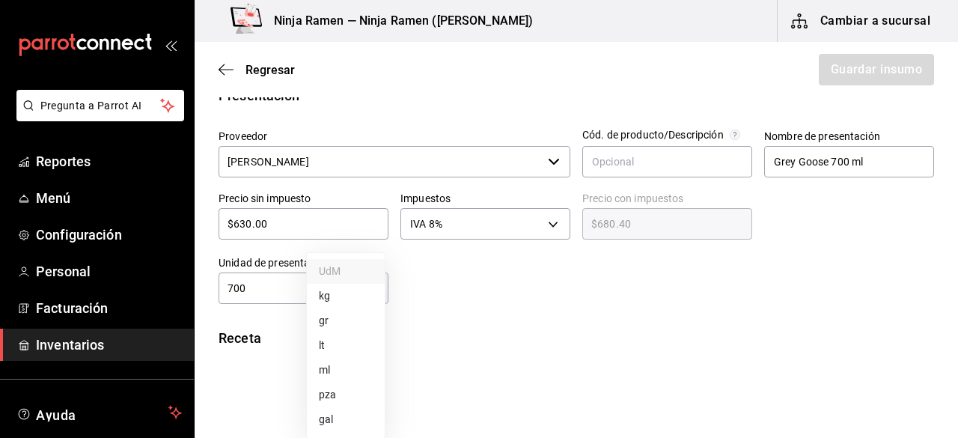
type input "MILLILITER"
type input "700"
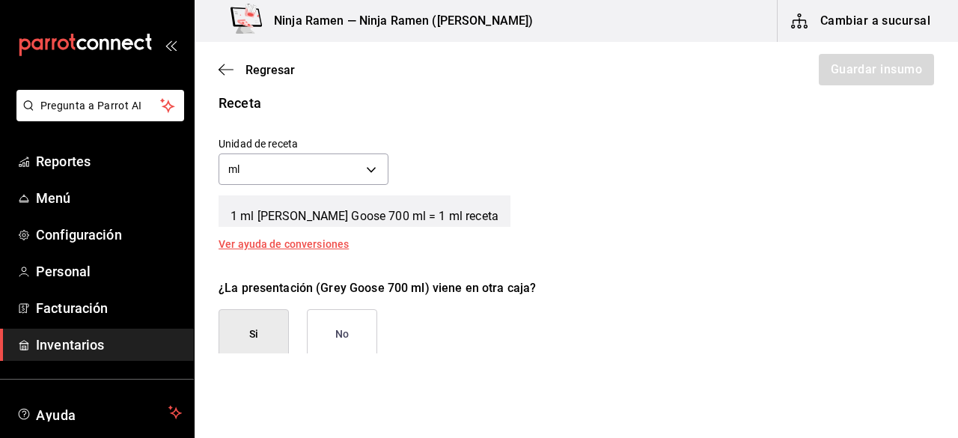
scroll to position [539, 0]
click at [355, 324] on button "No" at bounding box center [342, 333] width 70 height 50
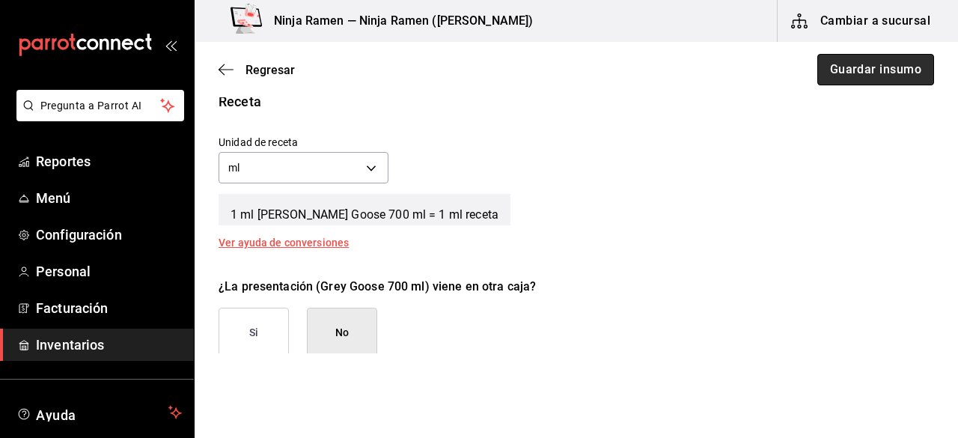
click at [880, 79] on button "Guardar insumo" at bounding box center [875, 69] width 117 height 31
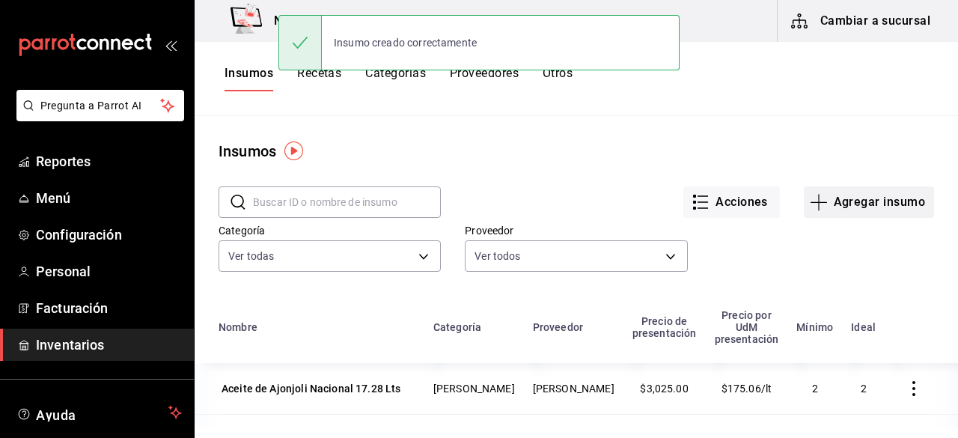
click at [837, 189] on button "Agregar insumo" at bounding box center [869, 201] width 130 height 31
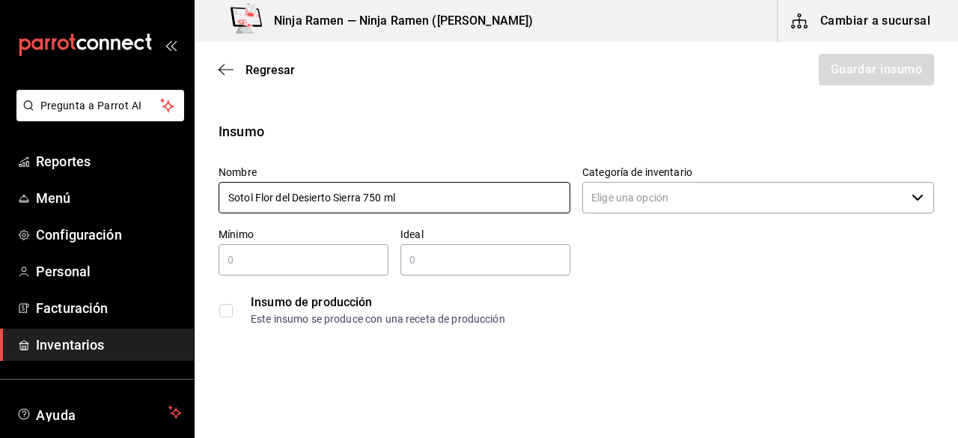
type input "Sotol Flor del Desierto Sierra 750 ml"
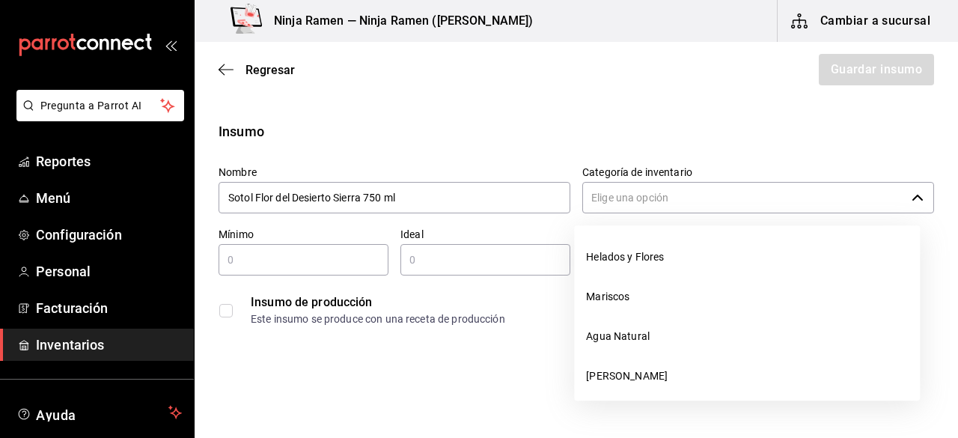
click at [882, 195] on input "Categoría de inventario" at bounding box center [743, 197] width 323 height 31
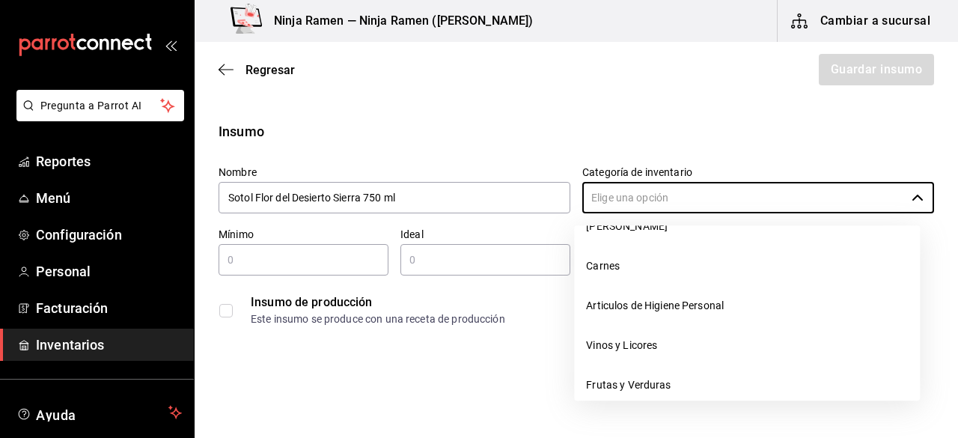
scroll to position [159, 0]
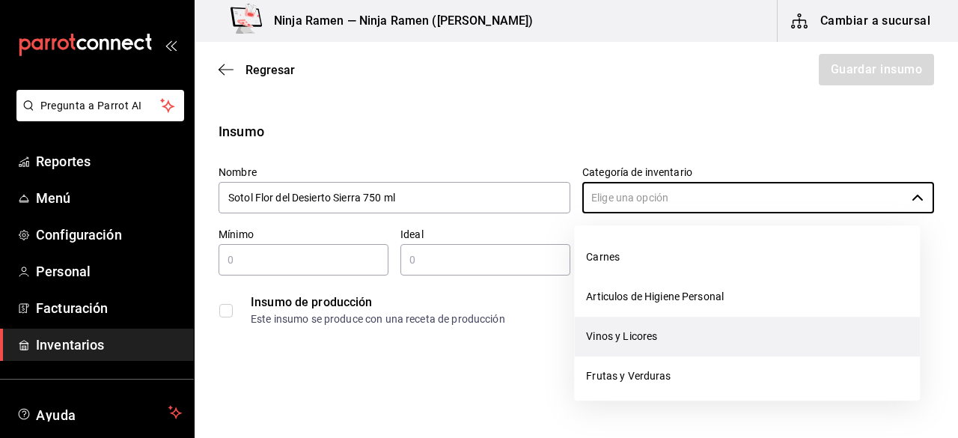
click at [722, 340] on li "Vinos y Licores" at bounding box center [747, 337] width 346 height 40
type input "Vinos y Licores"
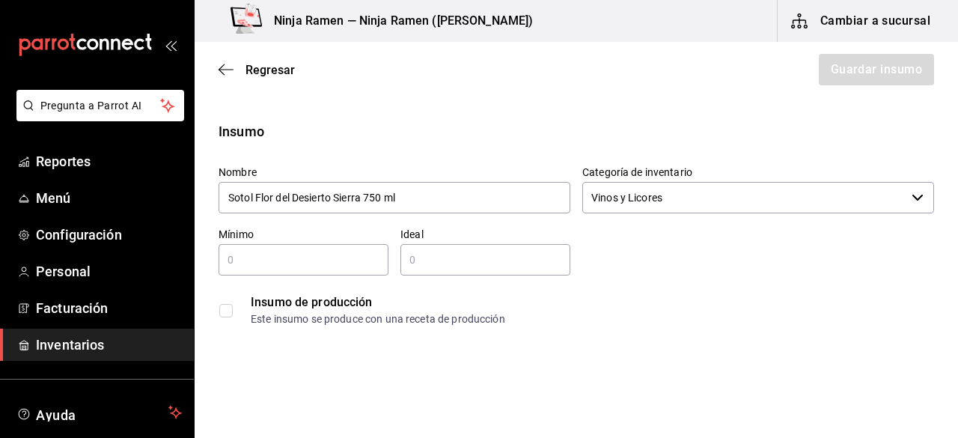
click at [321, 251] on input "text" at bounding box center [304, 260] width 170 height 18
type input "1"
click at [467, 264] on input "text" at bounding box center [485, 260] width 170 height 18
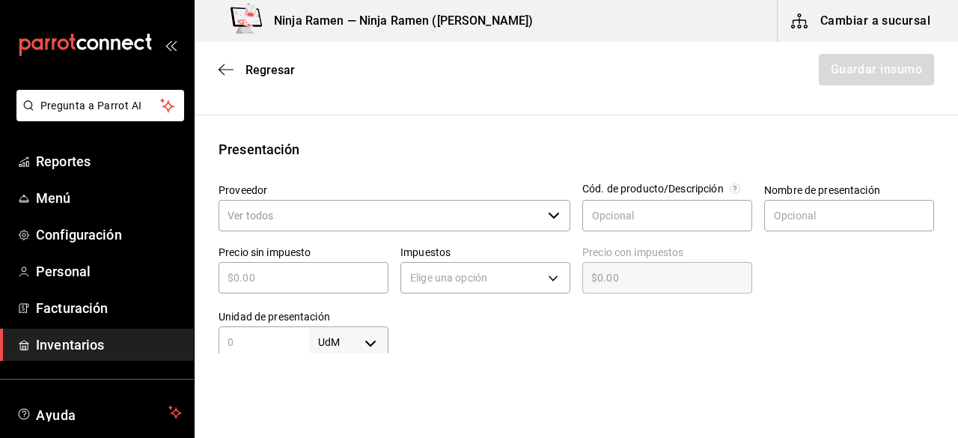
scroll to position [264, 0]
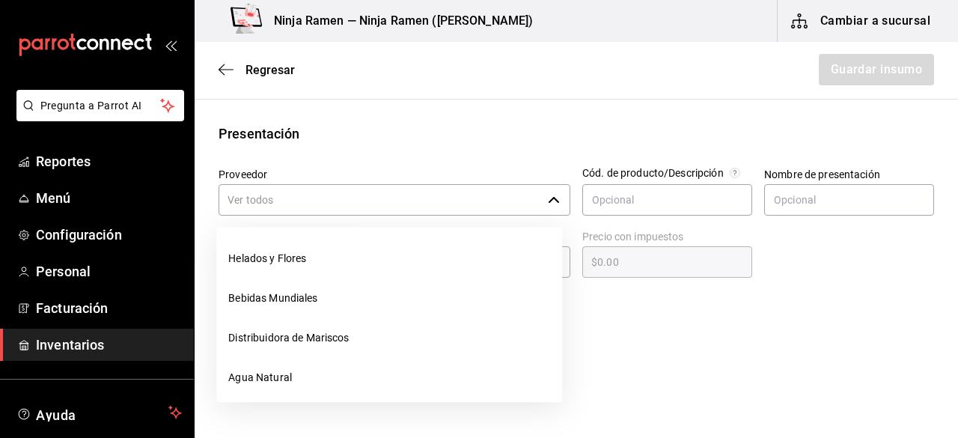
click at [539, 211] on div "​" at bounding box center [395, 199] width 352 height 31
type input "2"
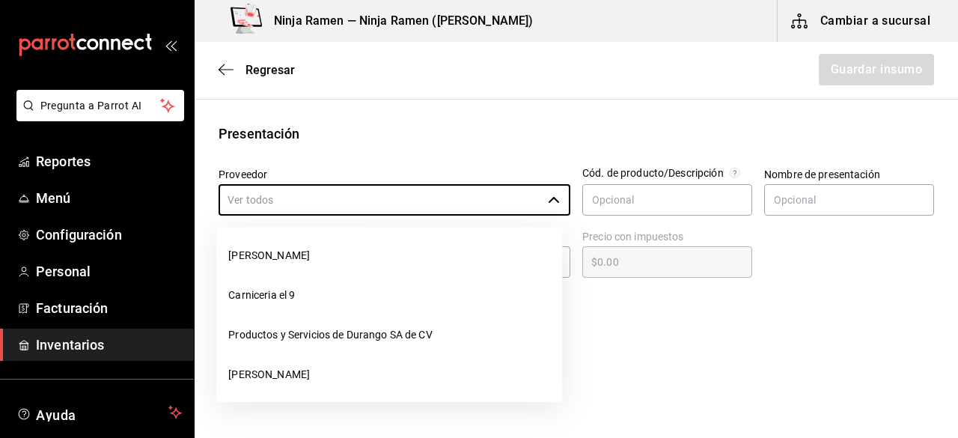
scroll to position [168, 0]
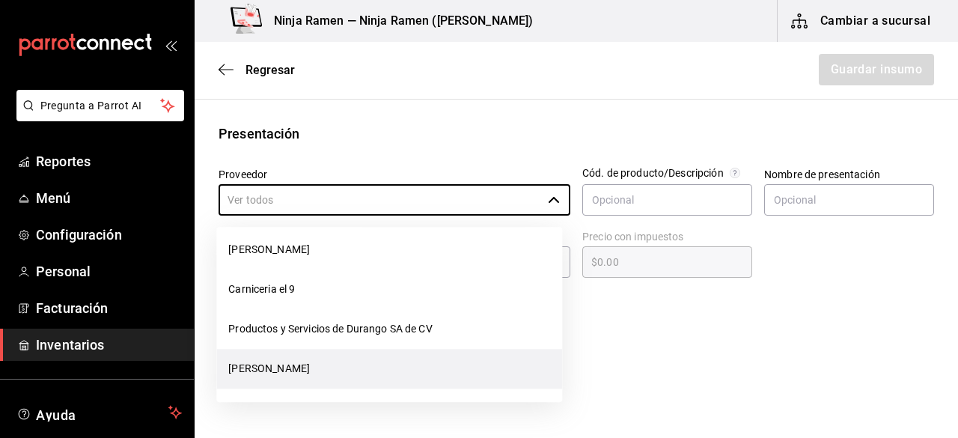
click at [384, 370] on li "[PERSON_NAME]" at bounding box center [389, 369] width 346 height 40
type input "[PERSON_NAME]"
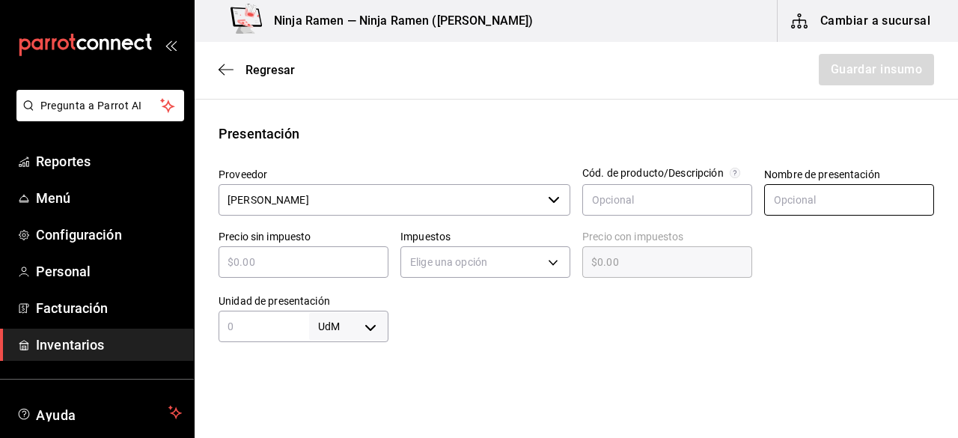
click at [813, 192] on input "text" at bounding box center [849, 199] width 170 height 31
paste input "Sotol Flor del Desierto Sierra 750 ml"
type input "Sotol Flor del Desierto Sierra 750 ml"
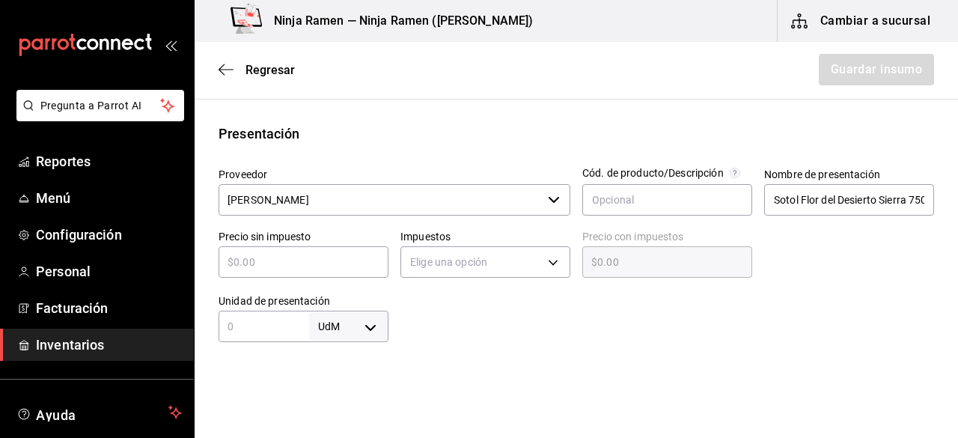
click at [248, 261] on input "text" at bounding box center [304, 262] width 170 height 18
type input "$8"
type input "$8.00"
type input "$89"
type input "$89.00"
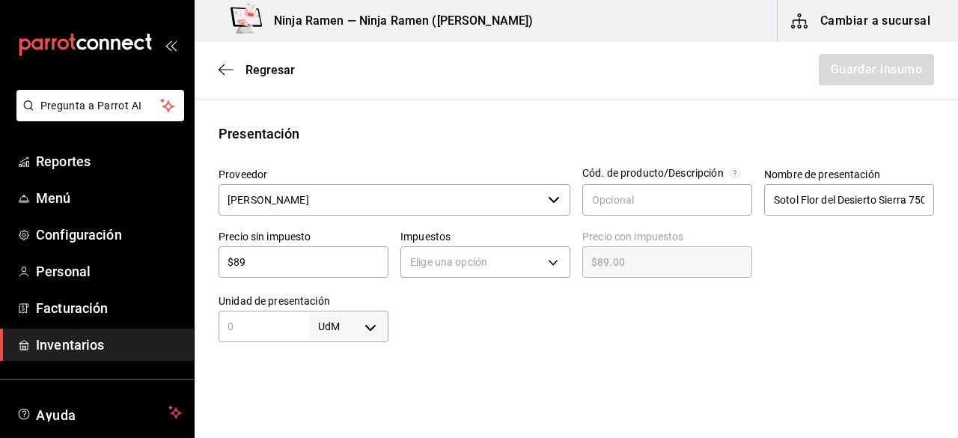
type input "$897"
type input "$897.00"
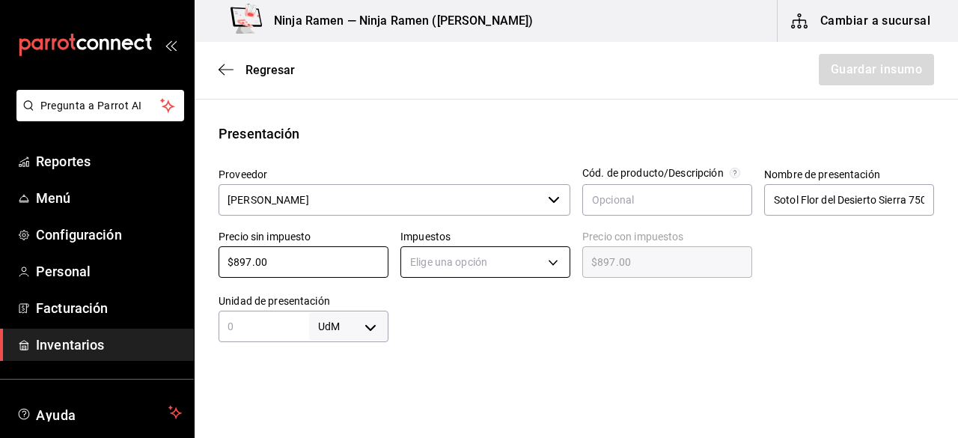
type input "$897.00"
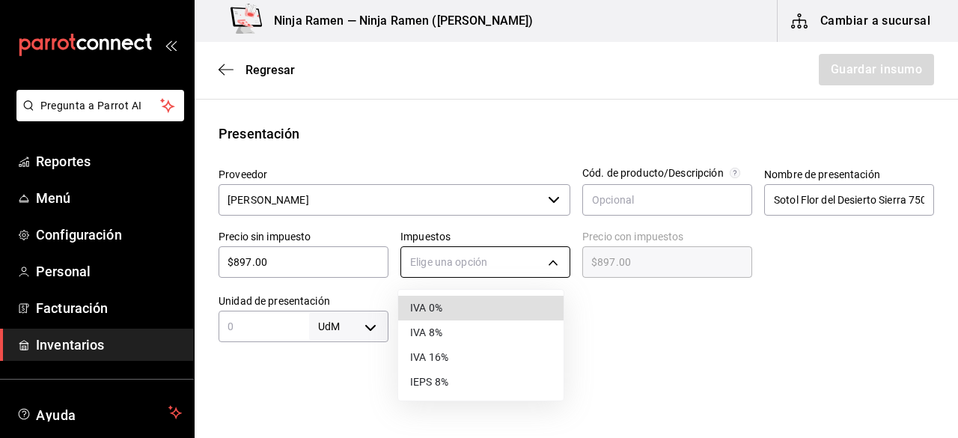
click at [558, 267] on body "Pregunta a Parrot AI Reportes Menú Configuración Personal Facturación Inventari…" at bounding box center [479, 176] width 958 height 353
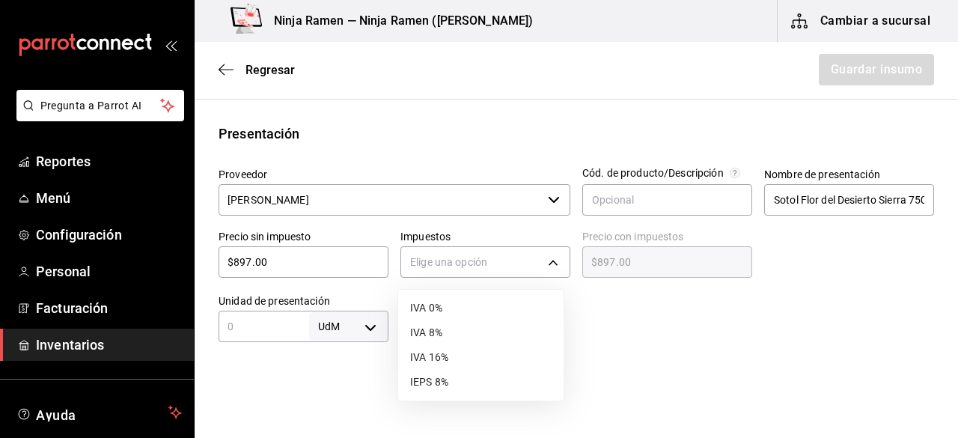
click at [493, 326] on li "IVA 8%" at bounding box center [480, 332] width 165 height 25
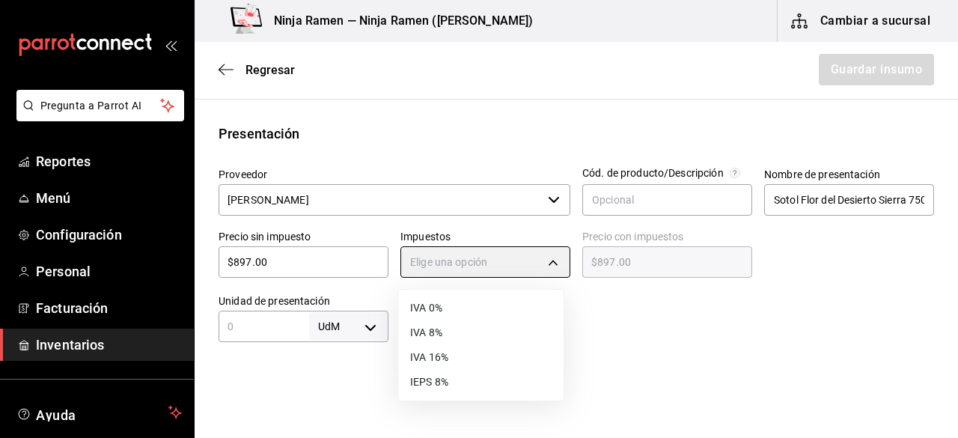
type input "IVA_8"
type input "$968.76"
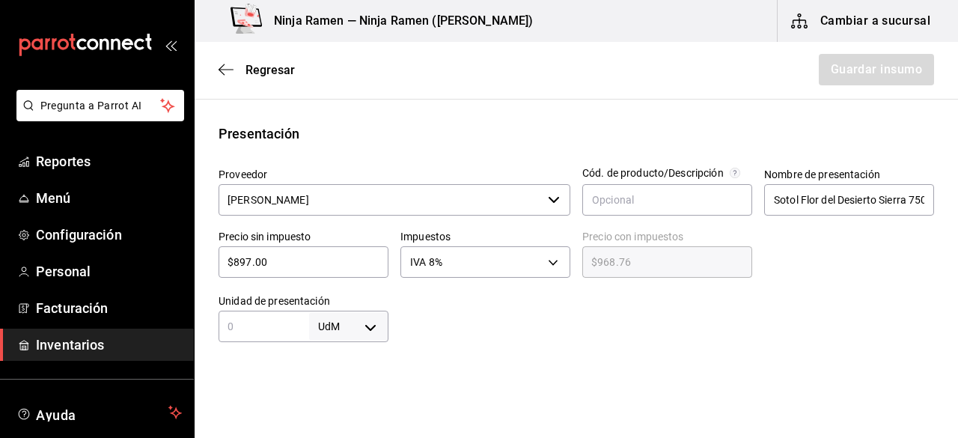
click at [261, 336] on div "UdM ​" at bounding box center [304, 326] width 170 height 31
type input "750"
click at [346, 317] on body "Pregunta a Parrot AI Reportes Menú Configuración Personal Facturación Inventari…" at bounding box center [479, 176] width 958 height 353
click at [341, 372] on li "ml" at bounding box center [346, 370] width 78 height 25
type input "MILLILITER"
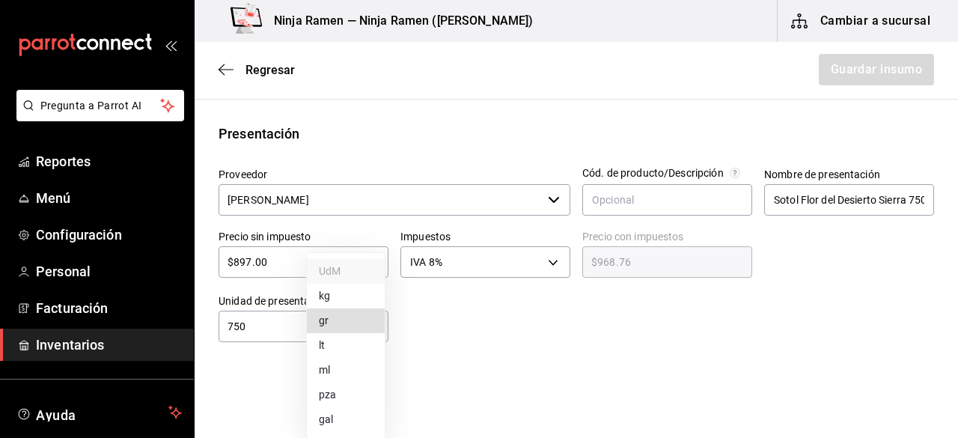
type input "MILLILITER"
type input "750"
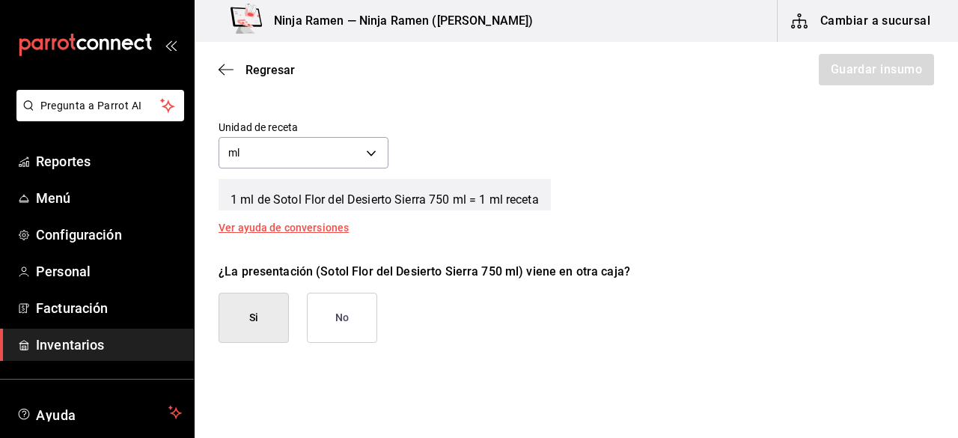
scroll to position [563, 0]
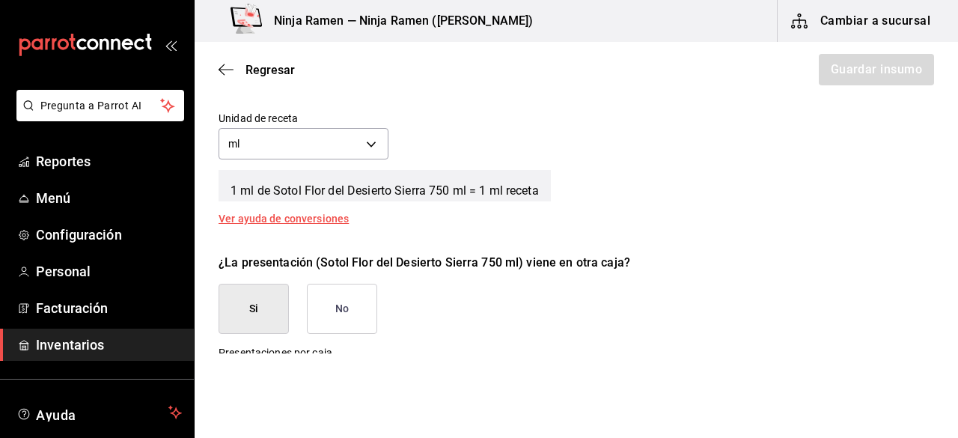
click at [352, 326] on button "No" at bounding box center [342, 309] width 70 height 50
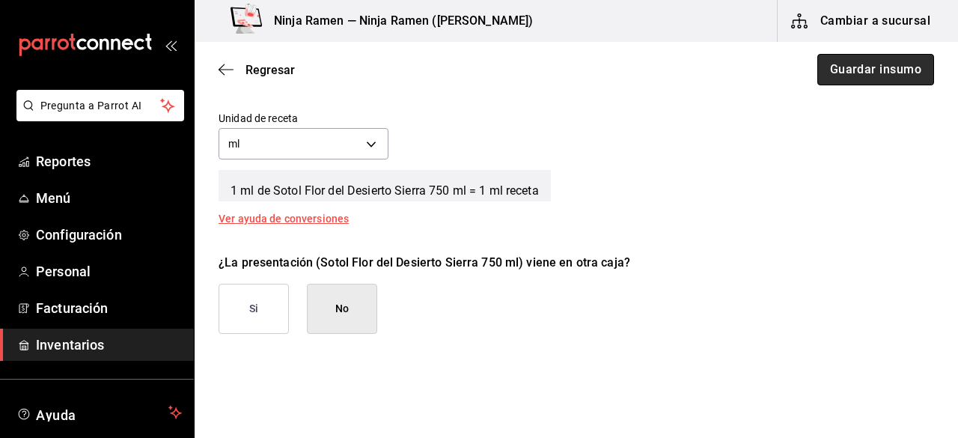
click at [853, 85] on button "Guardar insumo" at bounding box center [875, 69] width 117 height 31
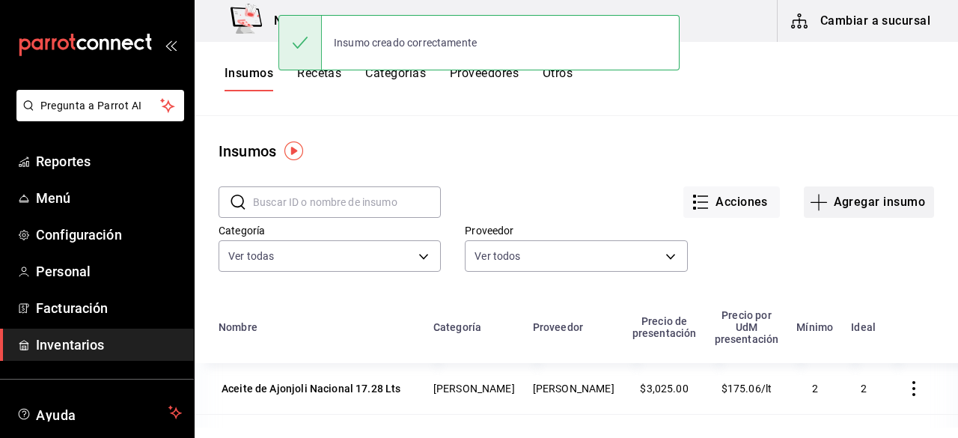
click at [827, 189] on button "Agregar insumo" at bounding box center [869, 201] width 130 height 31
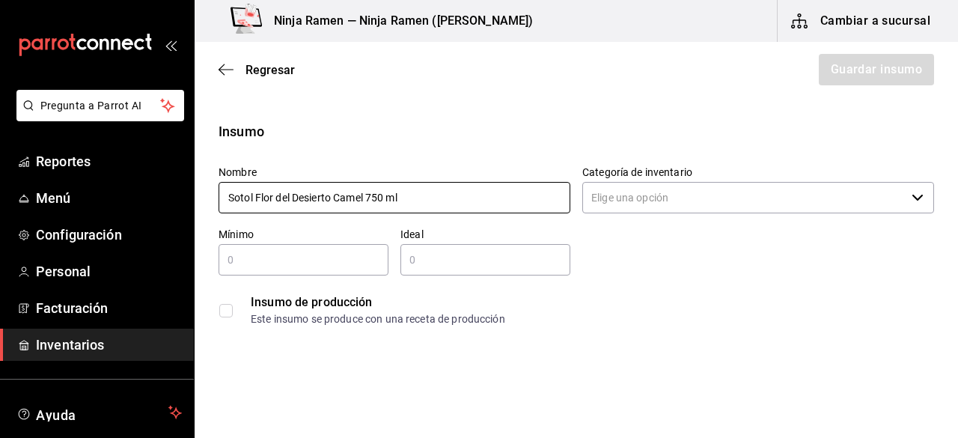
type input "Sotol Flor del Desierto Camel 750 ml"
click at [675, 213] on div "Categoría de inventario ​" at bounding box center [758, 190] width 352 height 50
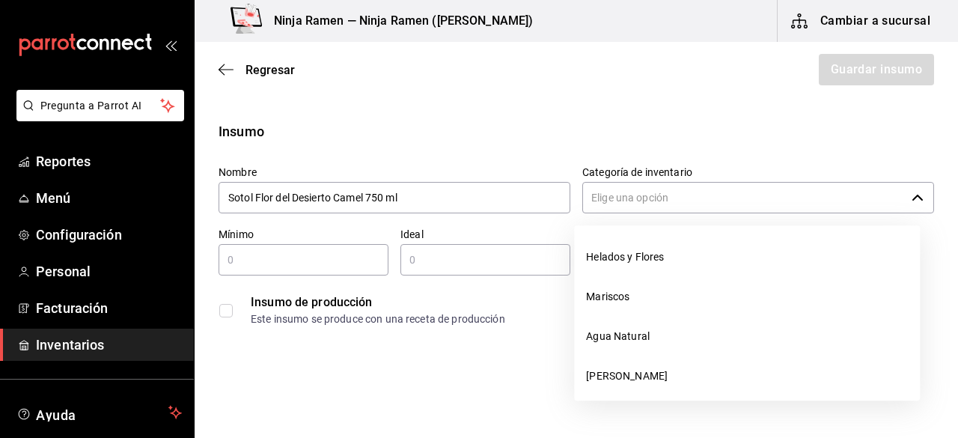
click at [645, 207] on input "Categoría de inventario" at bounding box center [743, 197] width 323 height 31
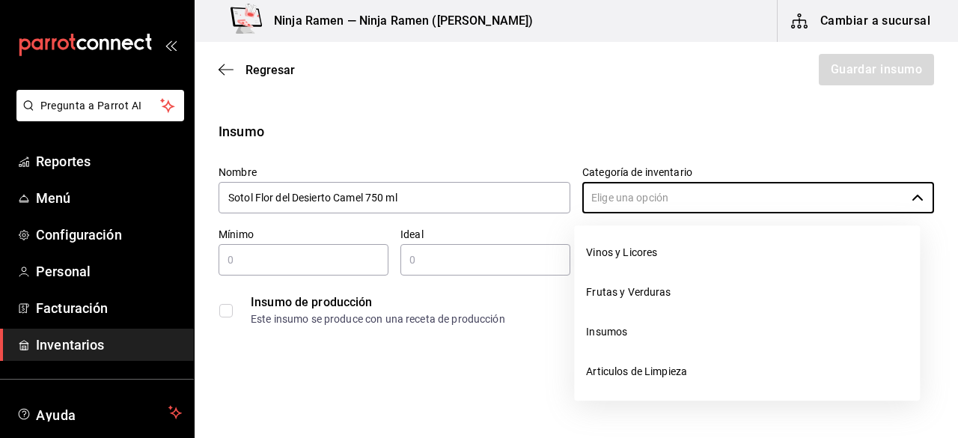
scroll to position [244, 0]
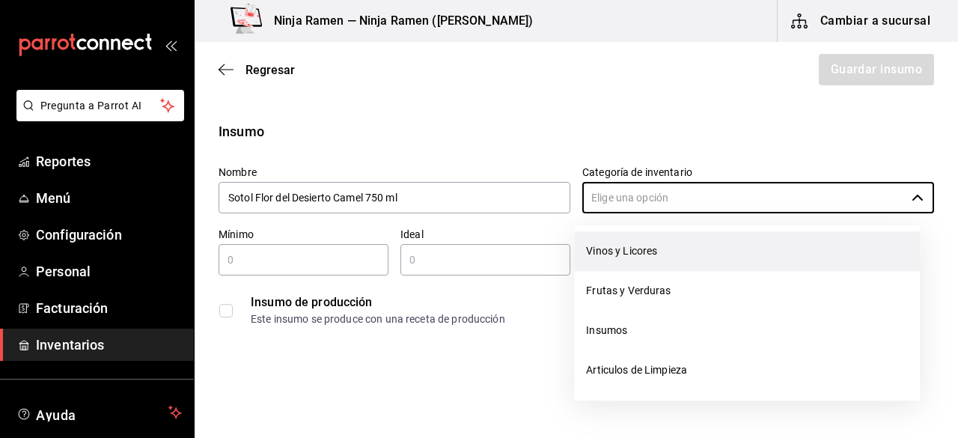
click at [675, 245] on li "Vinos y Licores" at bounding box center [747, 251] width 346 height 40
type input "Vinos y Licores"
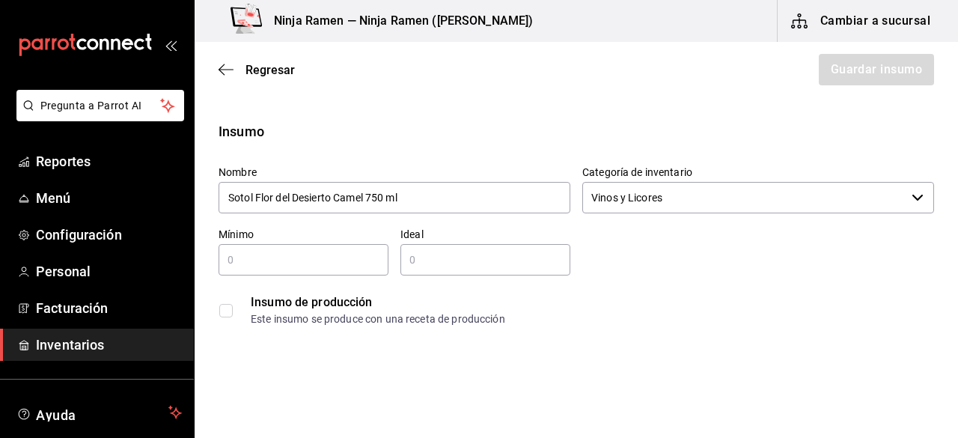
click at [376, 258] on input "text" at bounding box center [304, 260] width 170 height 18
type input "1"
click at [505, 257] on input "text" at bounding box center [485, 260] width 170 height 18
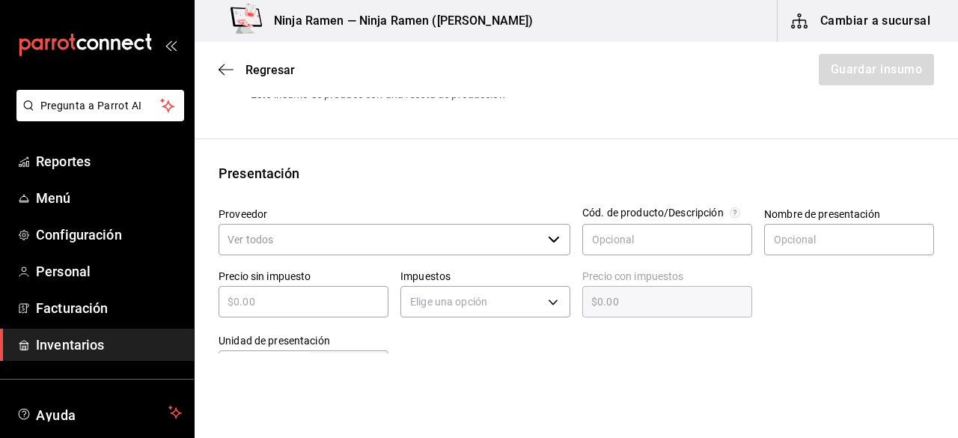
scroll to position [283, 0]
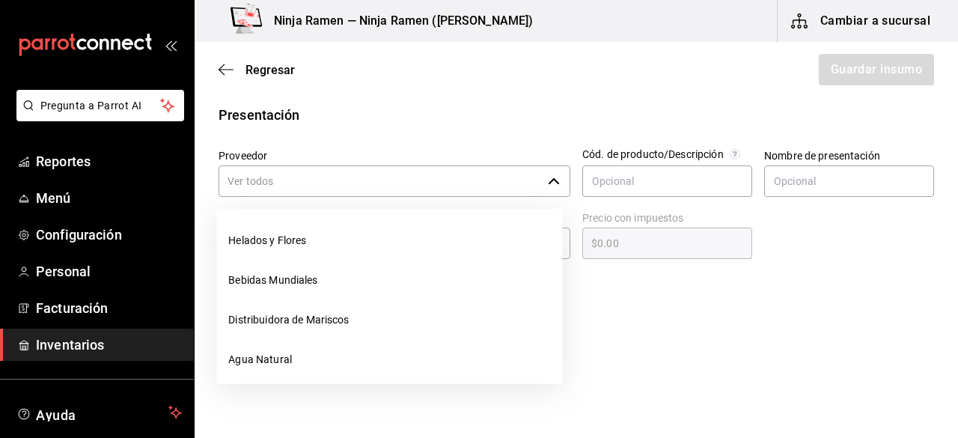
click at [554, 168] on div "​" at bounding box center [395, 180] width 352 height 31
type input "2"
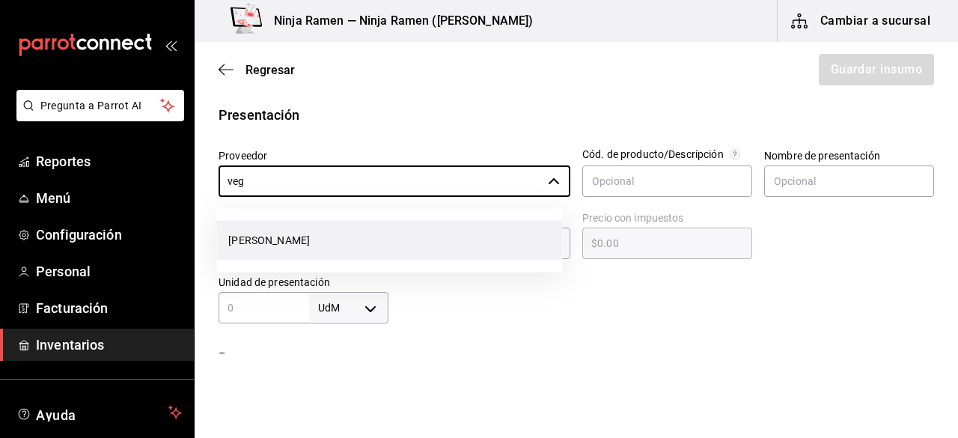
click at [525, 248] on li "[PERSON_NAME]" at bounding box center [389, 241] width 346 height 40
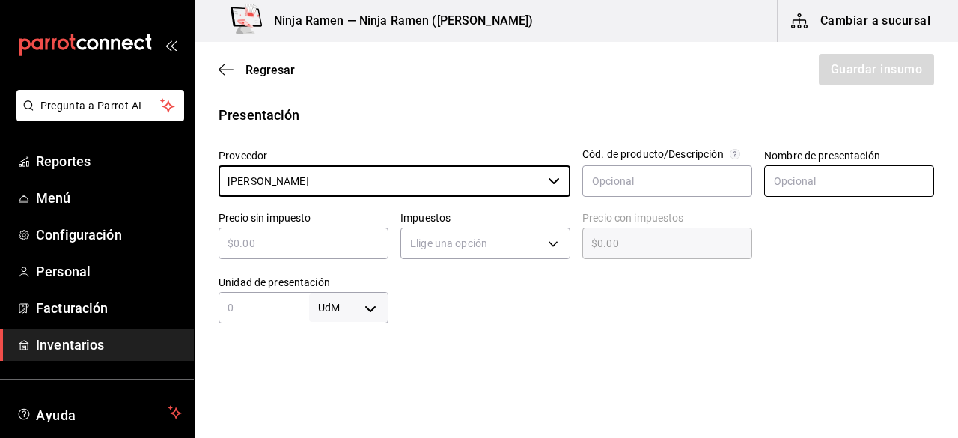
type input "[PERSON_NAME]"
click at [829, 186] on input "text" at bounding box center [849, 180] width 170 height 31
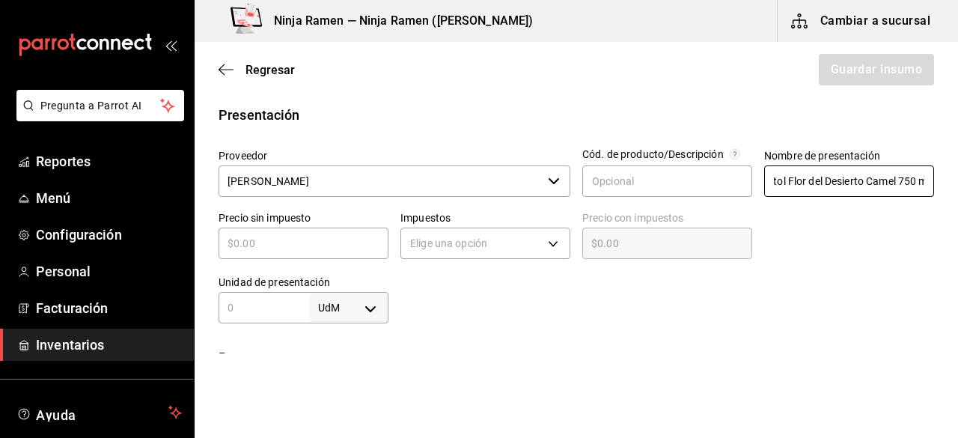
scroll to position [0, 25]
type input "Sotol Flor del Desierto Camel 750 ml"
click at [239, 240] on input "text" at bounding box center [304, 243] width 170 height 18
type input "$1"
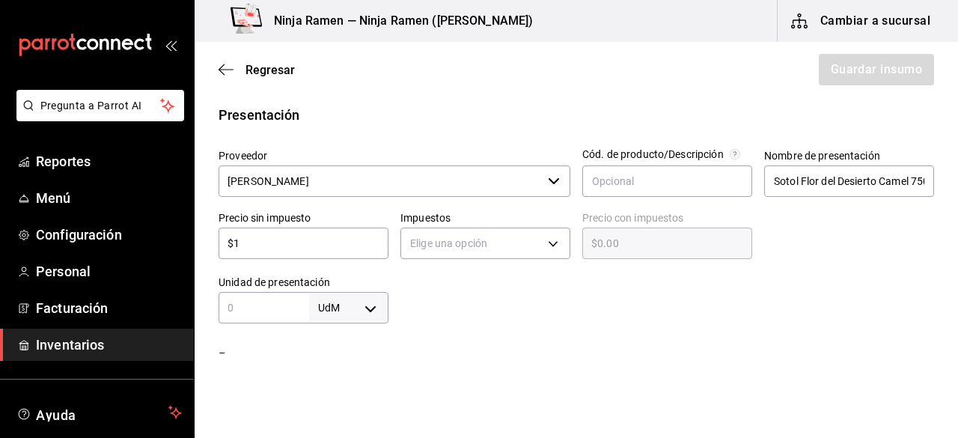
type input "$1.00"
type input "$10"
type input "$10.00"
type input "$106"
type input "$106.00"
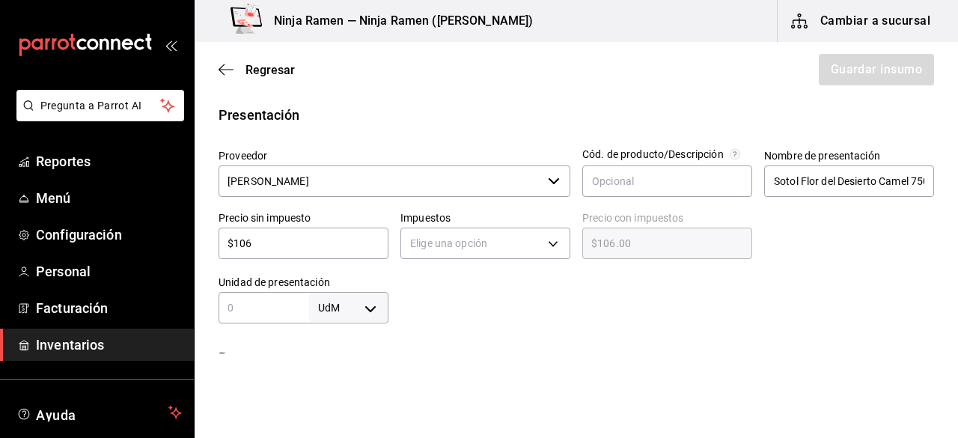
type input "$1,066"
type input "$1,066.00"
type input "$1,066"
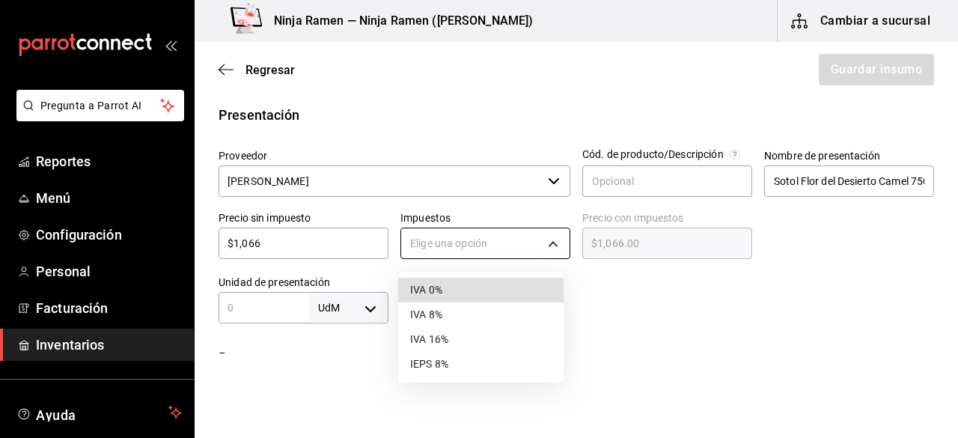
click at [546, 251] on body "Pregunta a Parrot AI Reportes Menú Configuración Personal Facturación Inventari…" at bounding box center [479, 176] width 958 height 353
click at [495, 322] on li "IVA 8%" at bounding box center [480, 314] width 165 height 25
type input "IVA_8"
type input "$1,151.28"
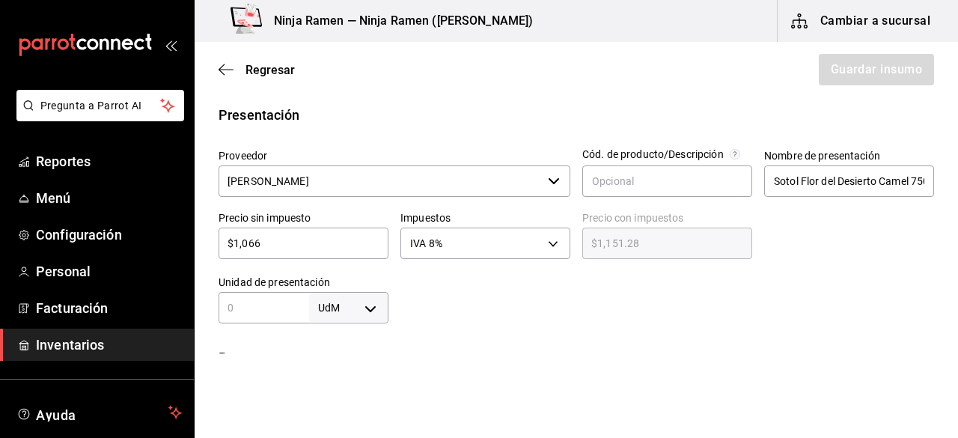
click at [281, 314] on input "text" at bounding box center [264, 308] width 91 height 18
click at [380, 311] on body "Pregunta a Parrot AI Reportes Menú Configuración Personal Facturación Inventari…" at bounding box center [479, 176] width 958 height 353
click at [343, 364] on li "ml" at bounding box center [346, 370] width 78 height 25
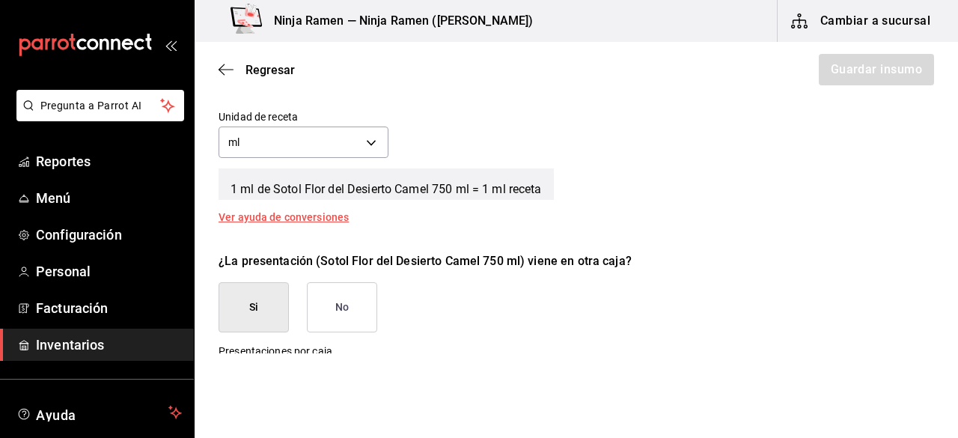
scroll to position [578, 0]
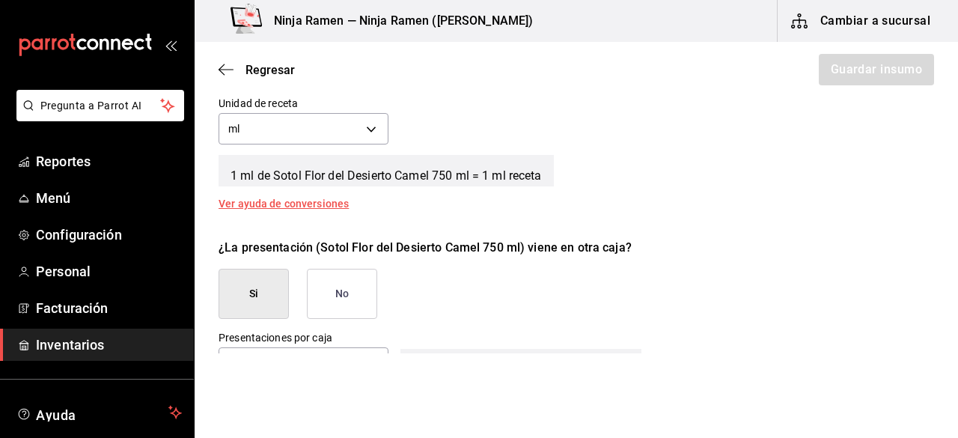
click at [329, 296] on button "No" at bounding box center [342, 294] width 70 height 50
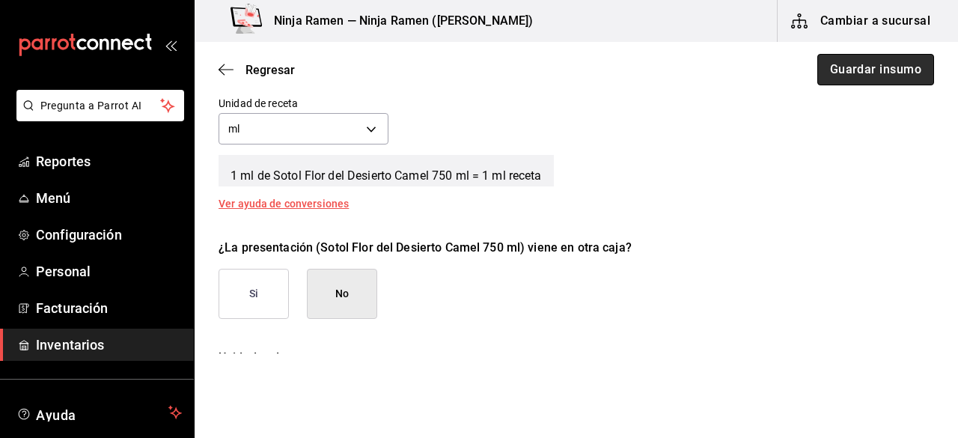
click at [873, 55] on button "Guardar insumo" at bounding box center [875, 69] width 117 height 31
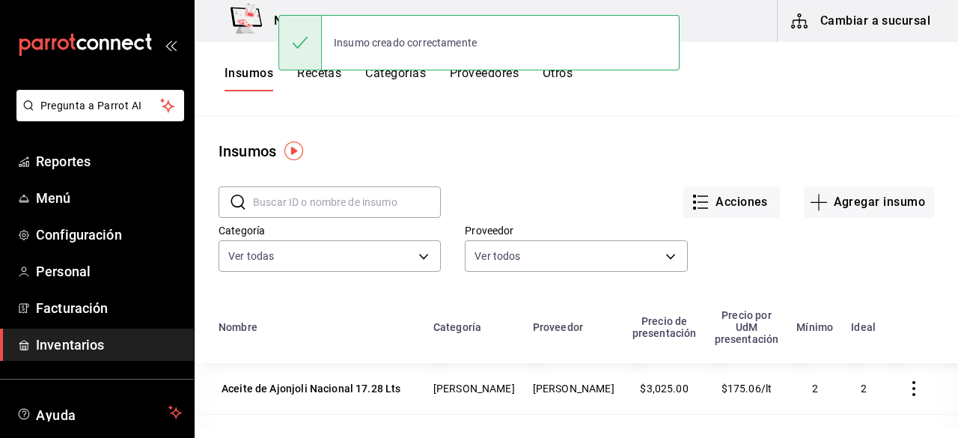
click at [874, 185] on div "Acciones Agregar insumo" at bounding box center [687, 189] width 493 height 55
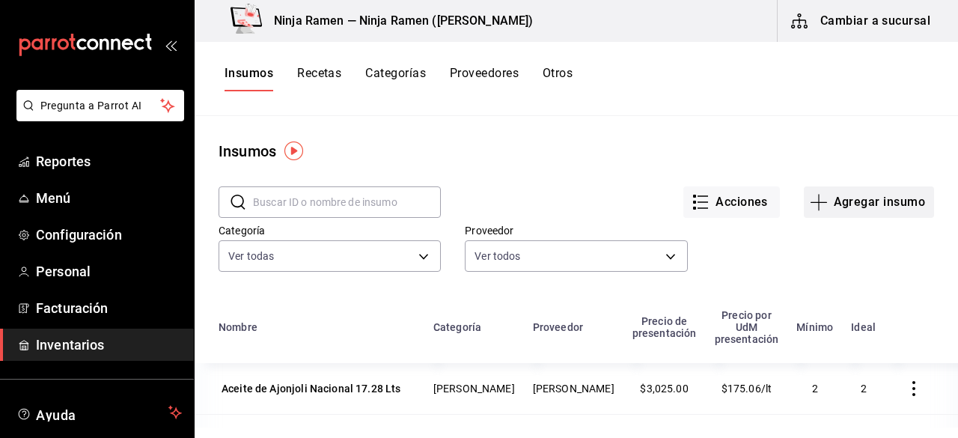
click at [857, 204] on button "Agregar insumo" at bounding box center [869, 201] width 130 height 31
